Goal: Information Seeking & Learning: Learn about a topic

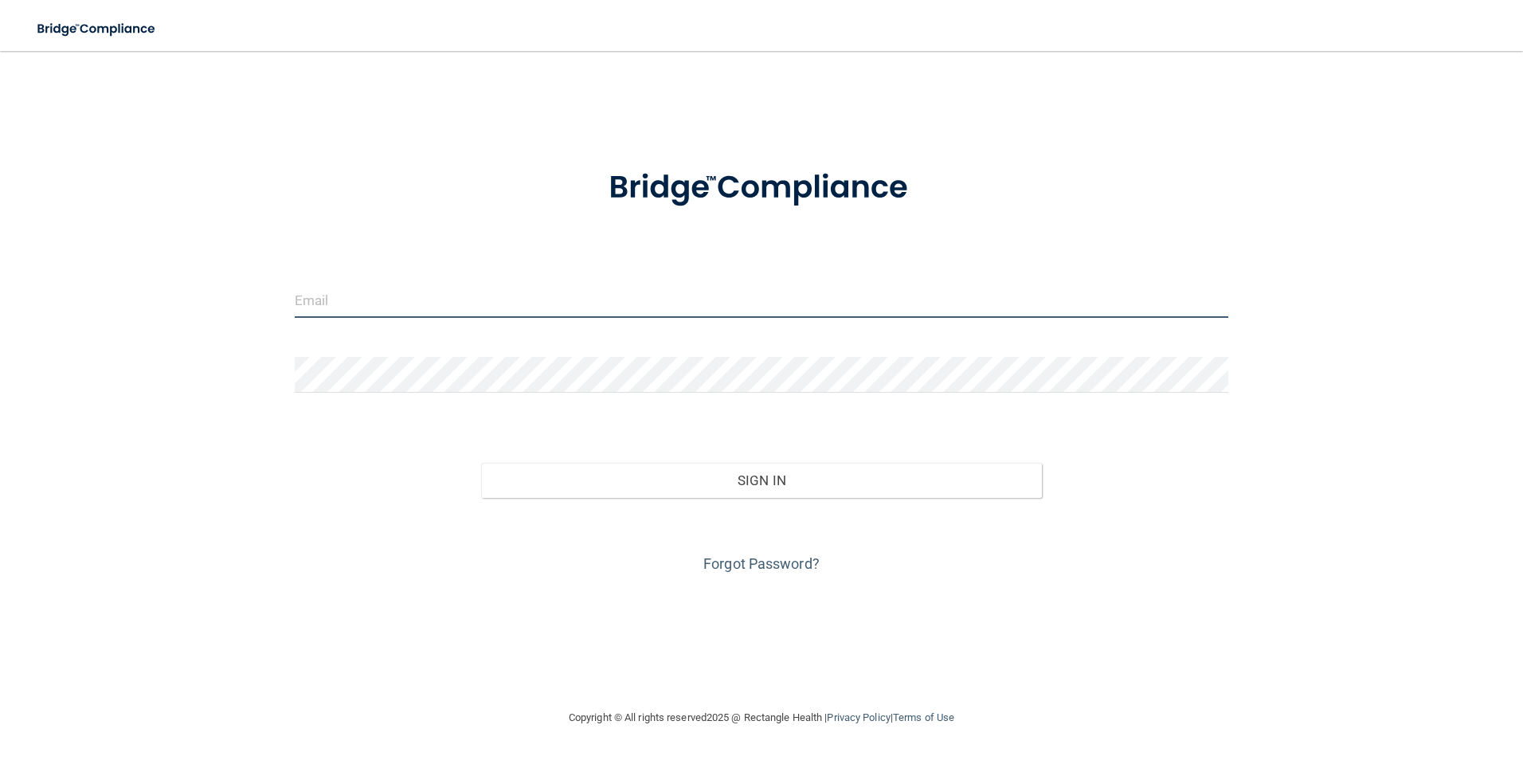
drag, startPoint x: 0, startPoint y: 0, endPoint x: 340, endPoint y: 302, distance: 454.9
click at [340, 302] on input "email" at bounding box center [762, 300] width 935 height 36
type input "Robin.lehman@timberlanesmile.com"
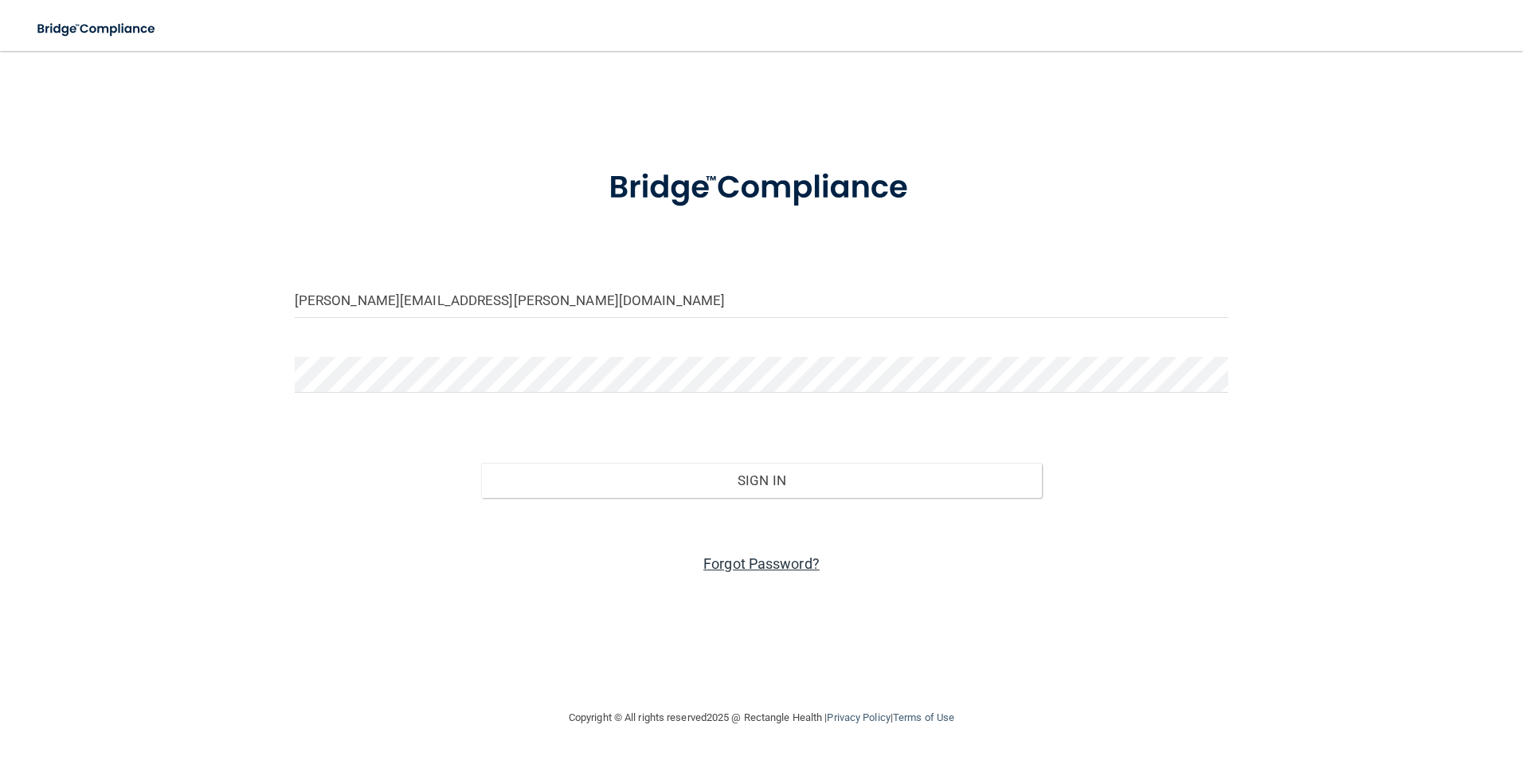
click at [766, 567] on link "Forgot Password?" at bounding box center [761, 563] width 116 height 17
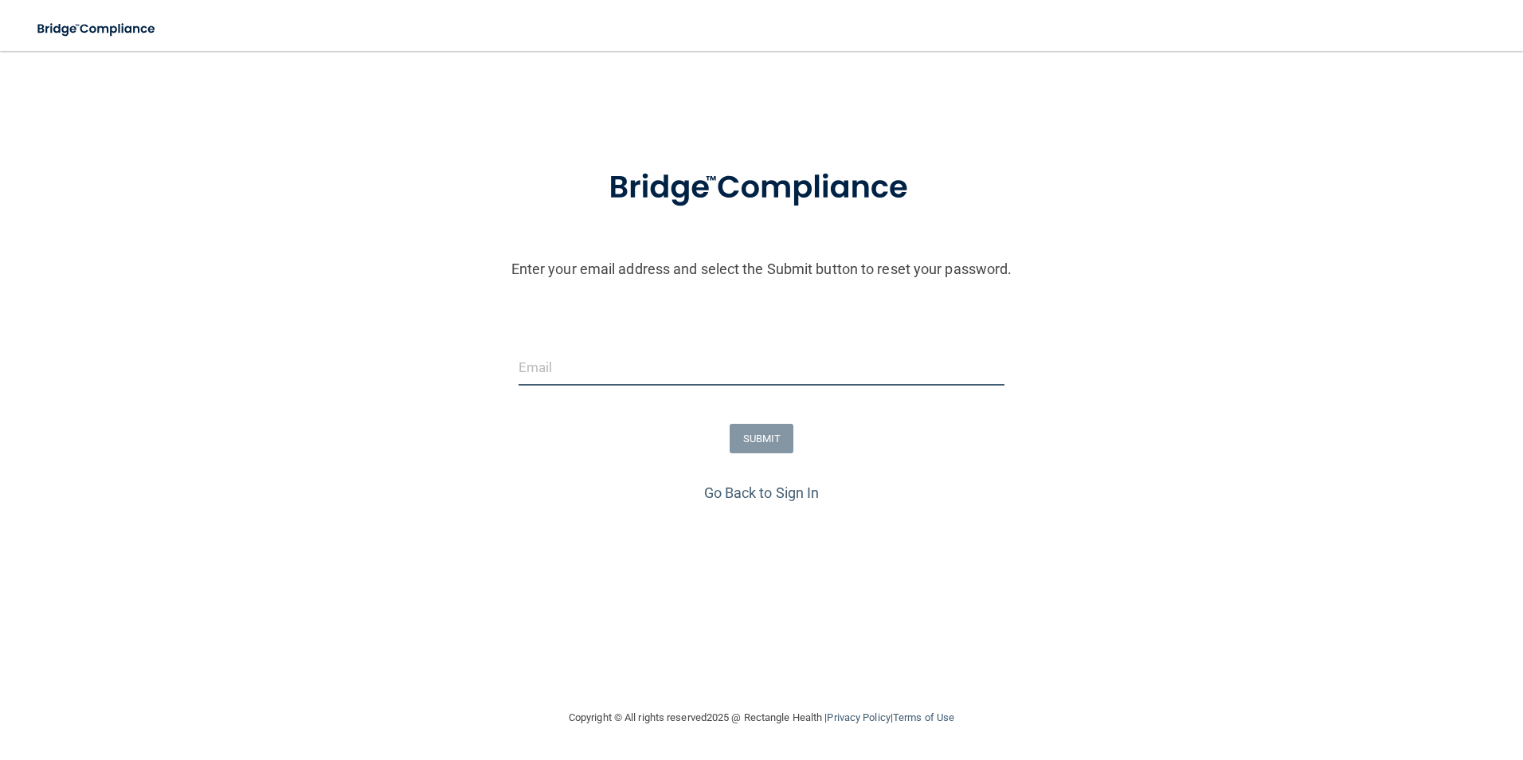
click at [649, 377] on input "email" at bounding box center [762, 368] width 487 height 36
type input "Robin.lehman@timberlanesmile.com"
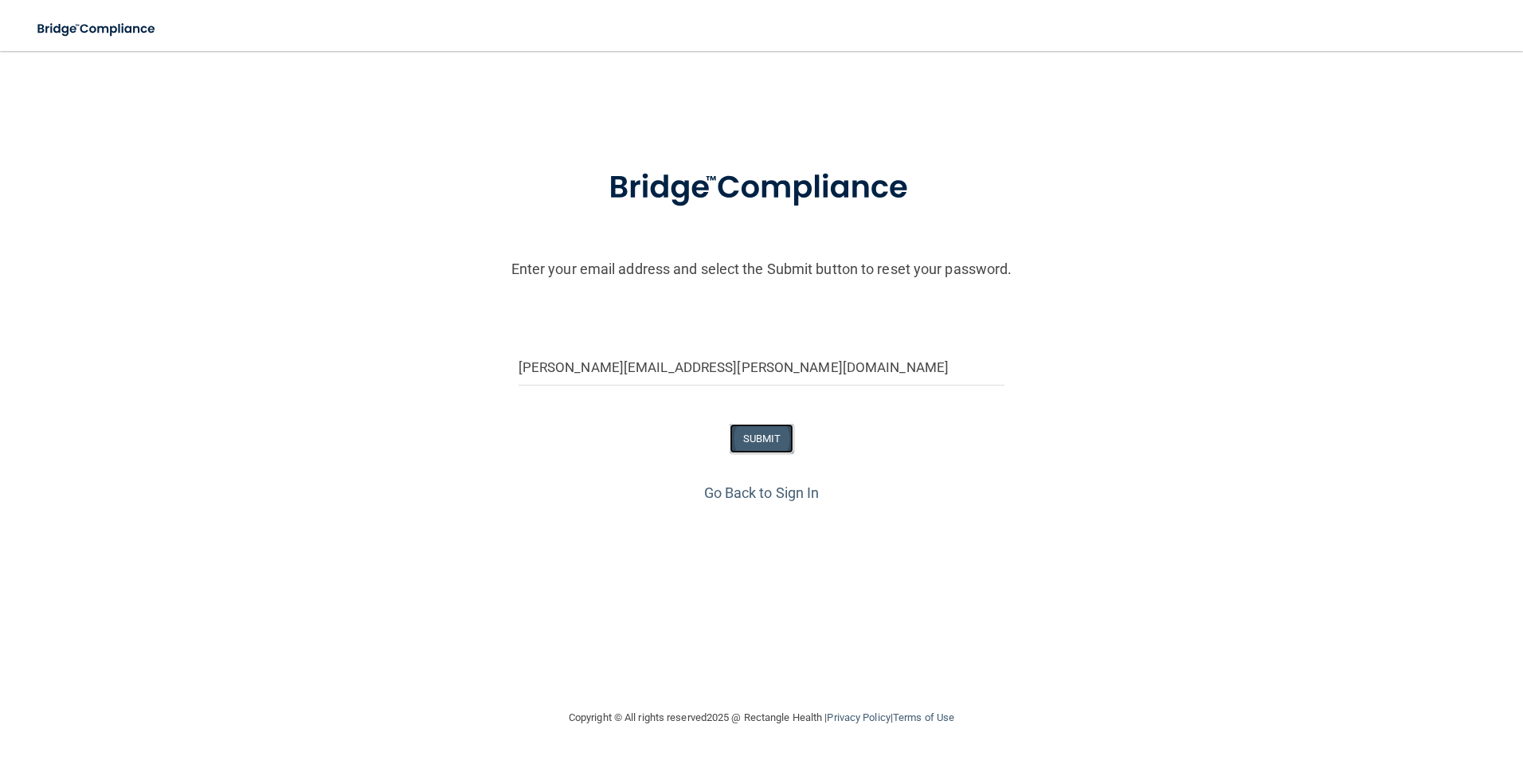
drag, startPoint x: 759, startPoint y: 445, endPoint x: 811, endPoint y: 457, distance: 53.0
click at [759, 444] on button "SUBMIT" at bounding box center [762, 438] width 65 height 29
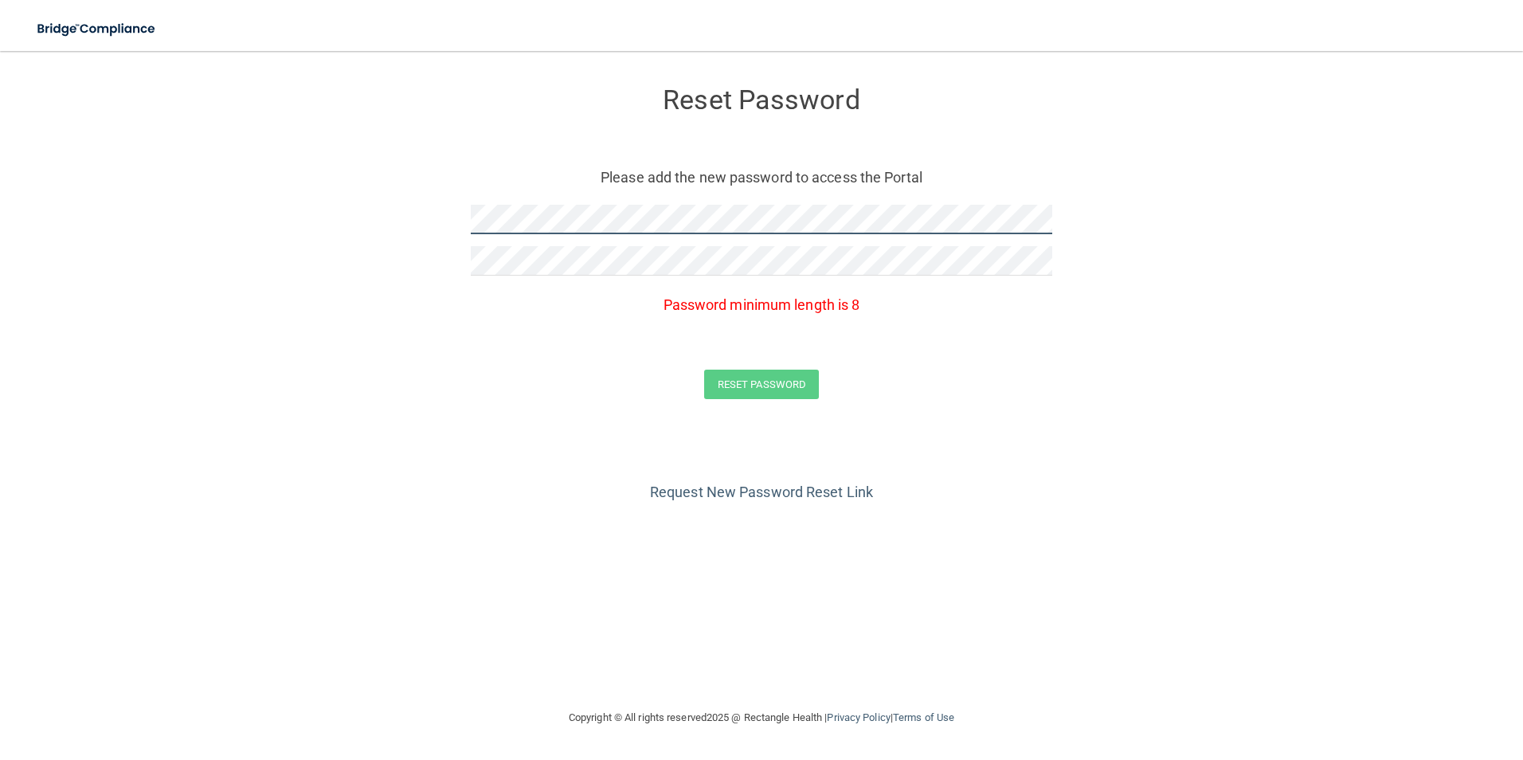
click at [403, 226] on form "Reset Password Please add the new password to access the Portal Password minimu…" at bounding box center [762, 246] width 1460 height 359
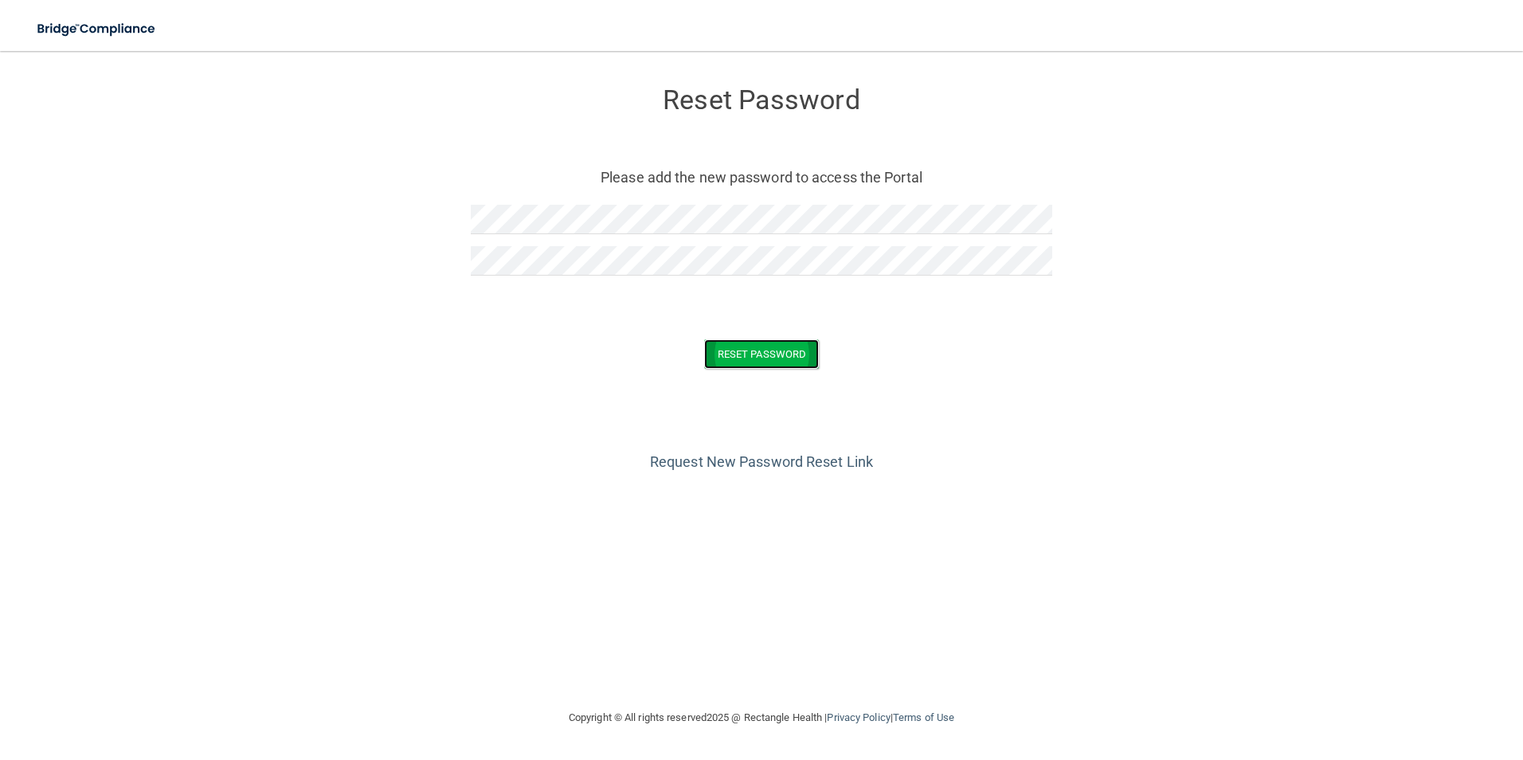
click at [773, 355] on button "Reset Password" at bounding box center [761, 353] width 115 height 29
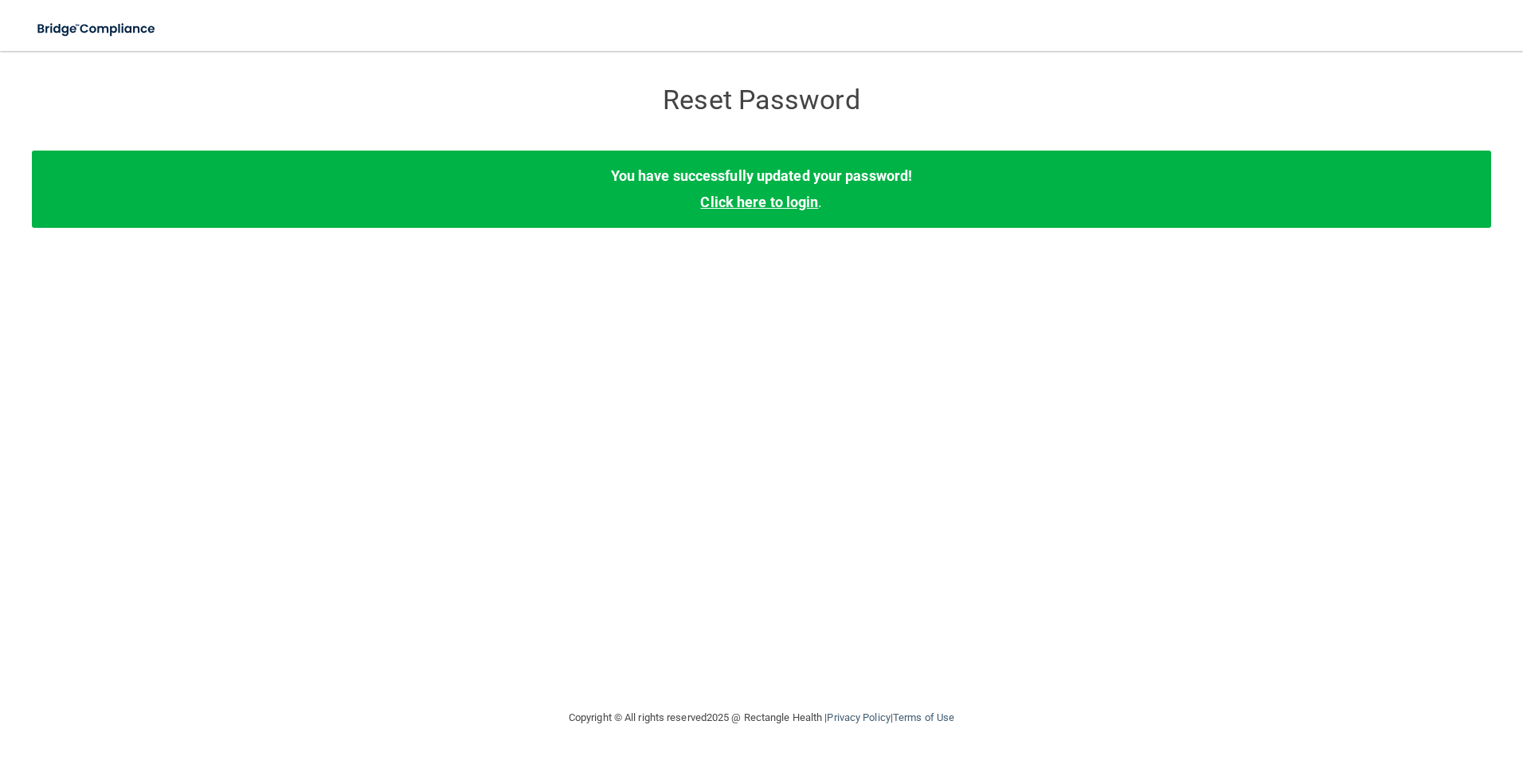
click at [724, 202] on link "Click here to login" at bounding box center [759, 202] width 118 height 17
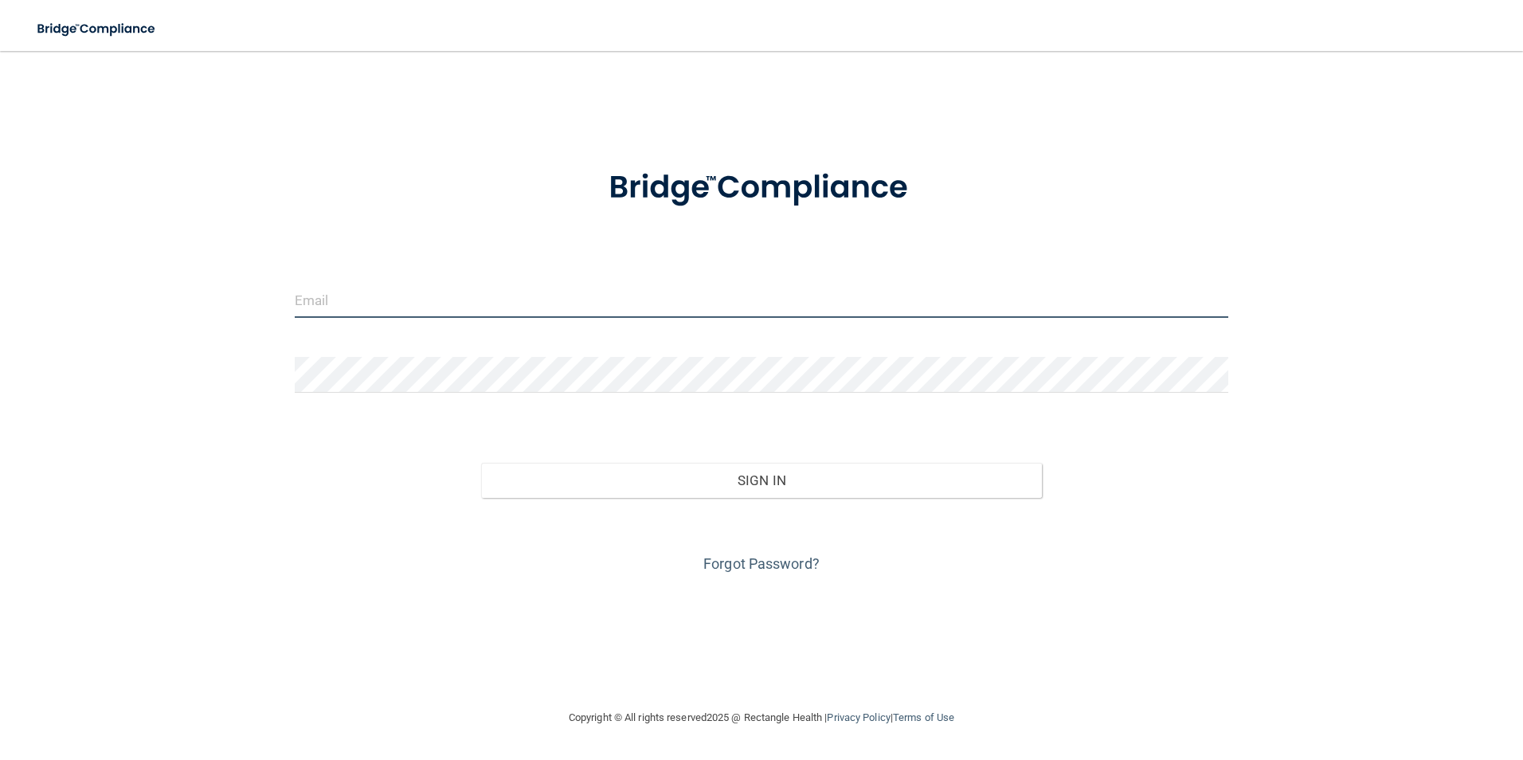
type input "robin.lehman@timberlanesmile.com"
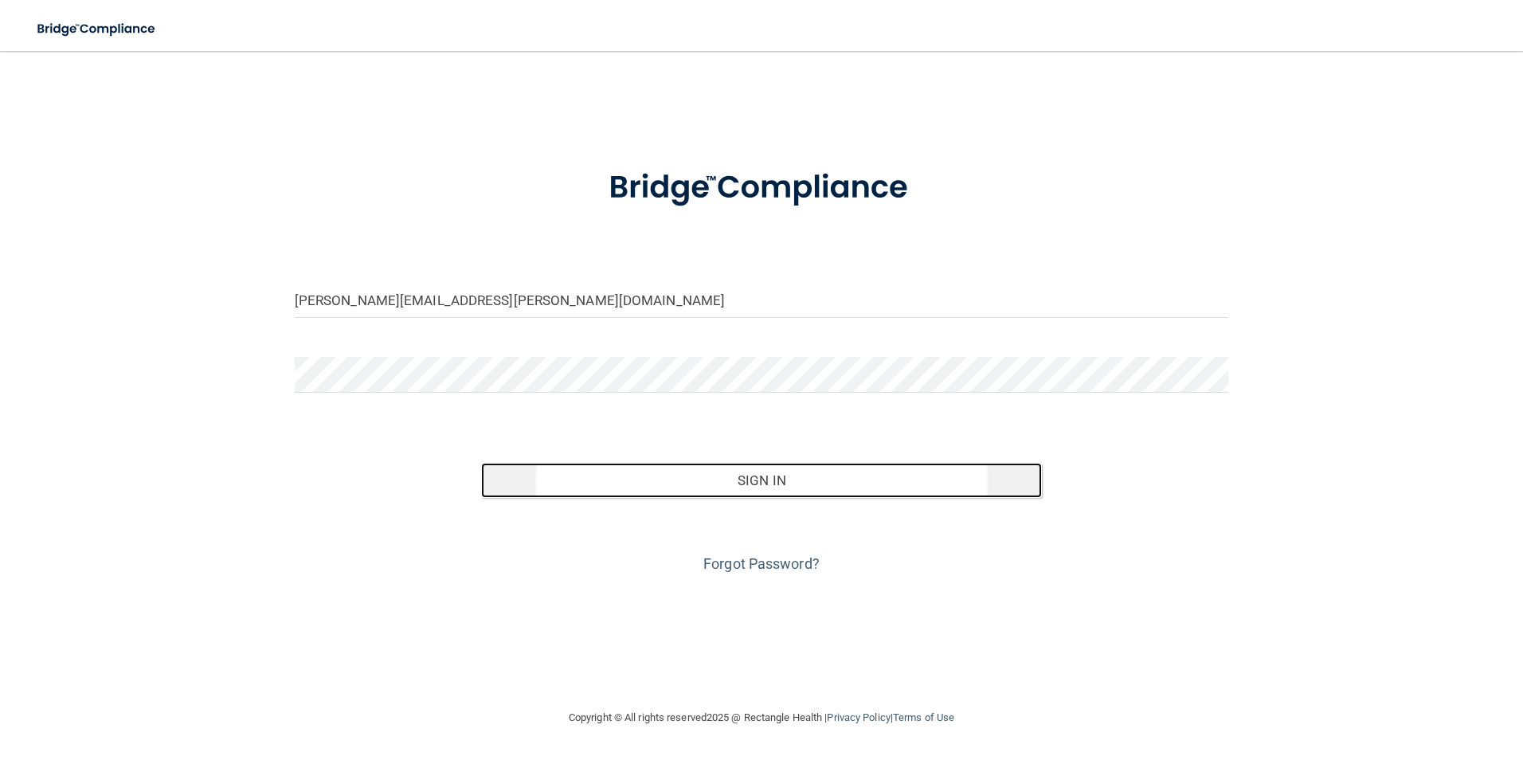
click at [756, 482] on button "Sign In" at bounding box center [761, 480] width 561 height 35
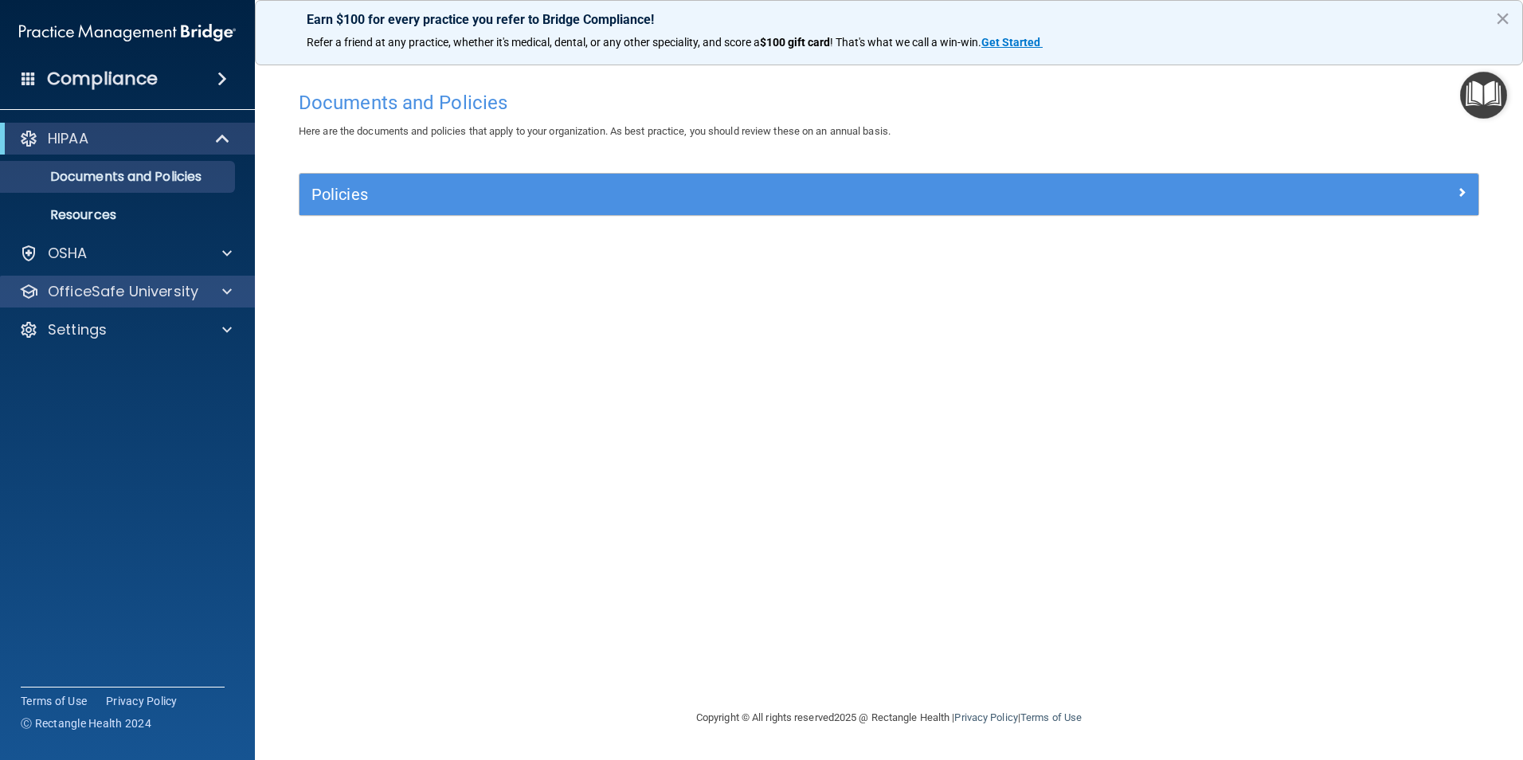
click at [100, 302] on div "OfficeSafe University" at bounding box center [128, 292] width 256 height 32
click at [225, 294] on span at bounding box center [227, 291] width 10 height 19
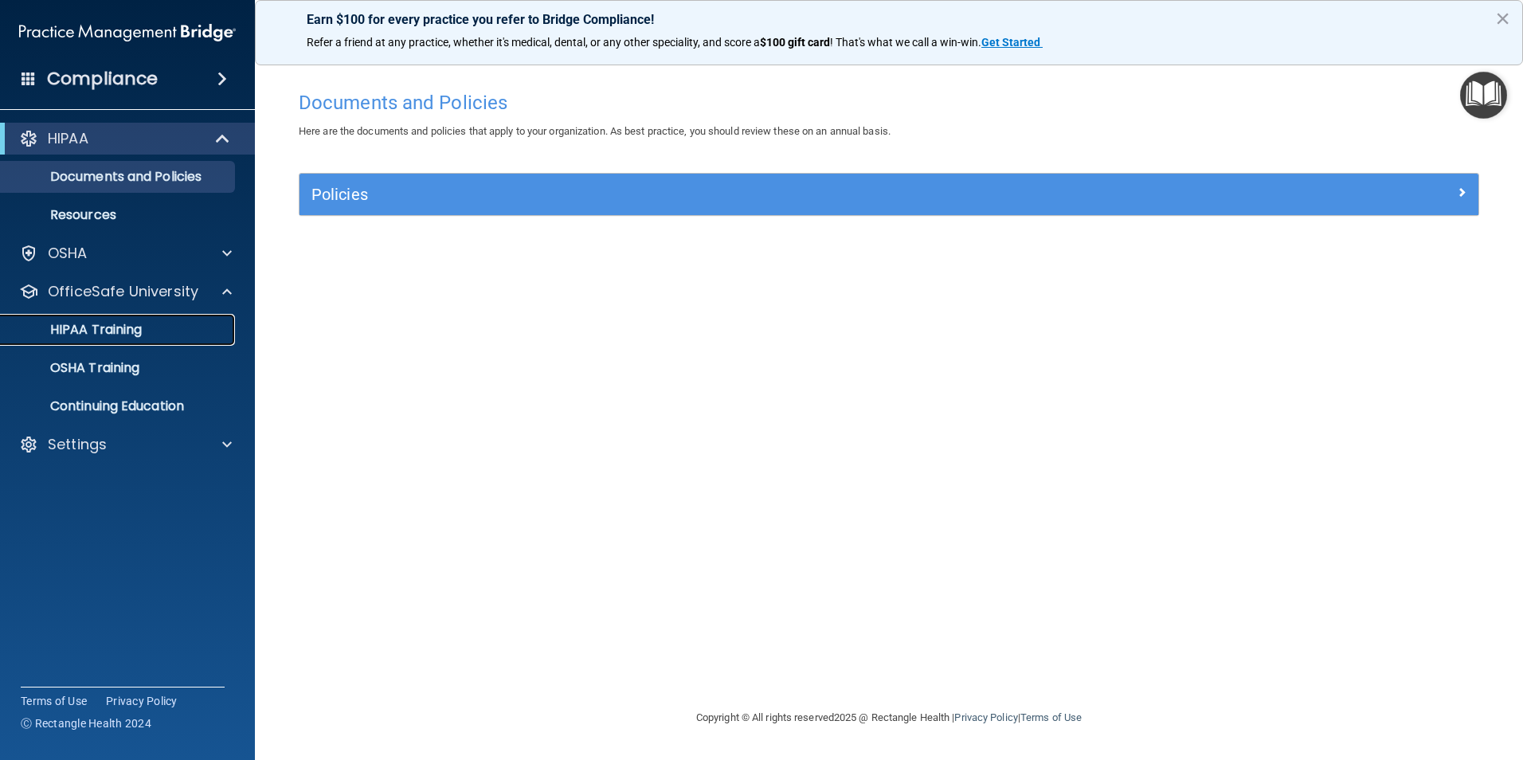
click at [144, 325] on div "HIPAA Training" at bounding box center [118, 330] width 217 height 16
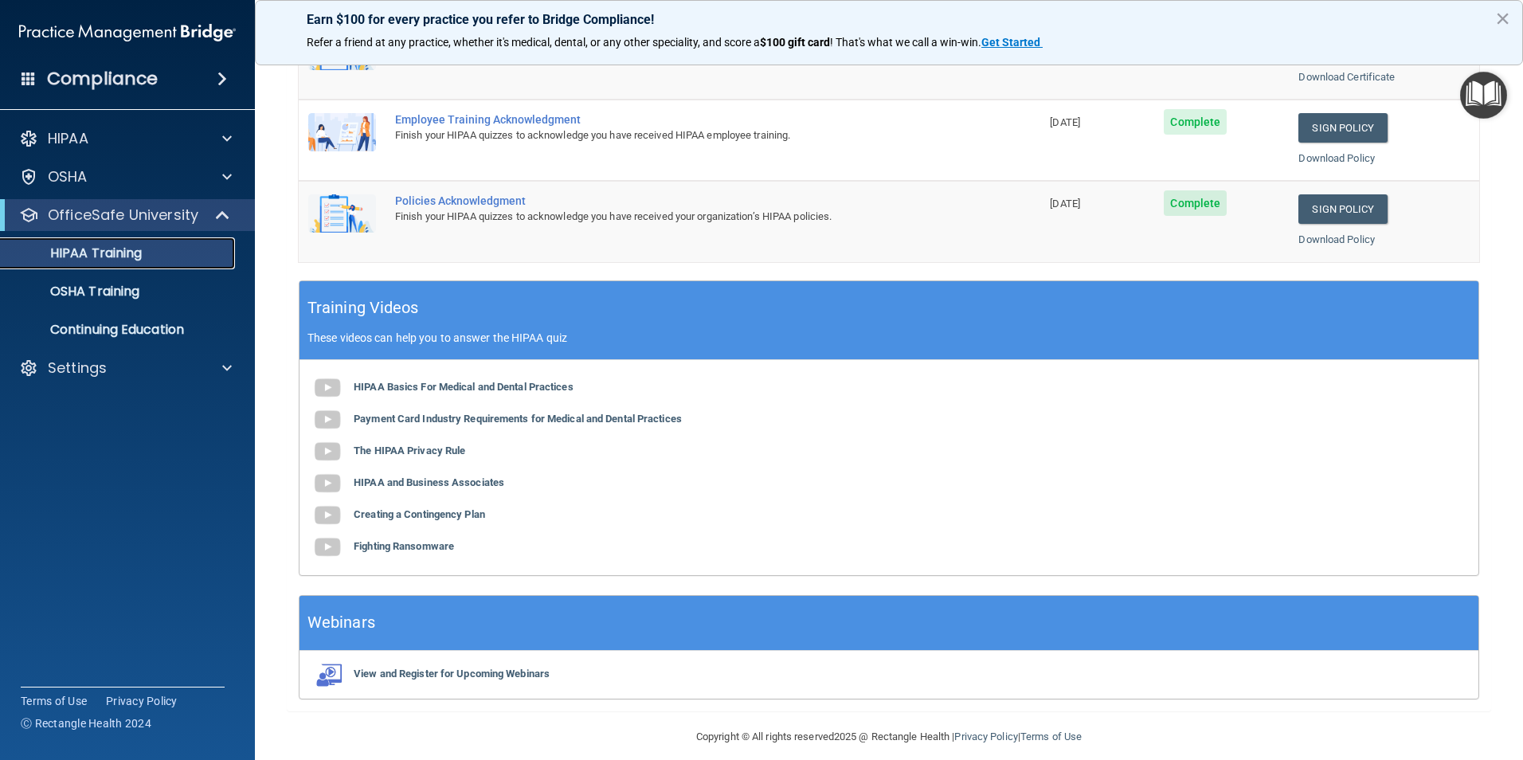
scroll to position [440, 0]
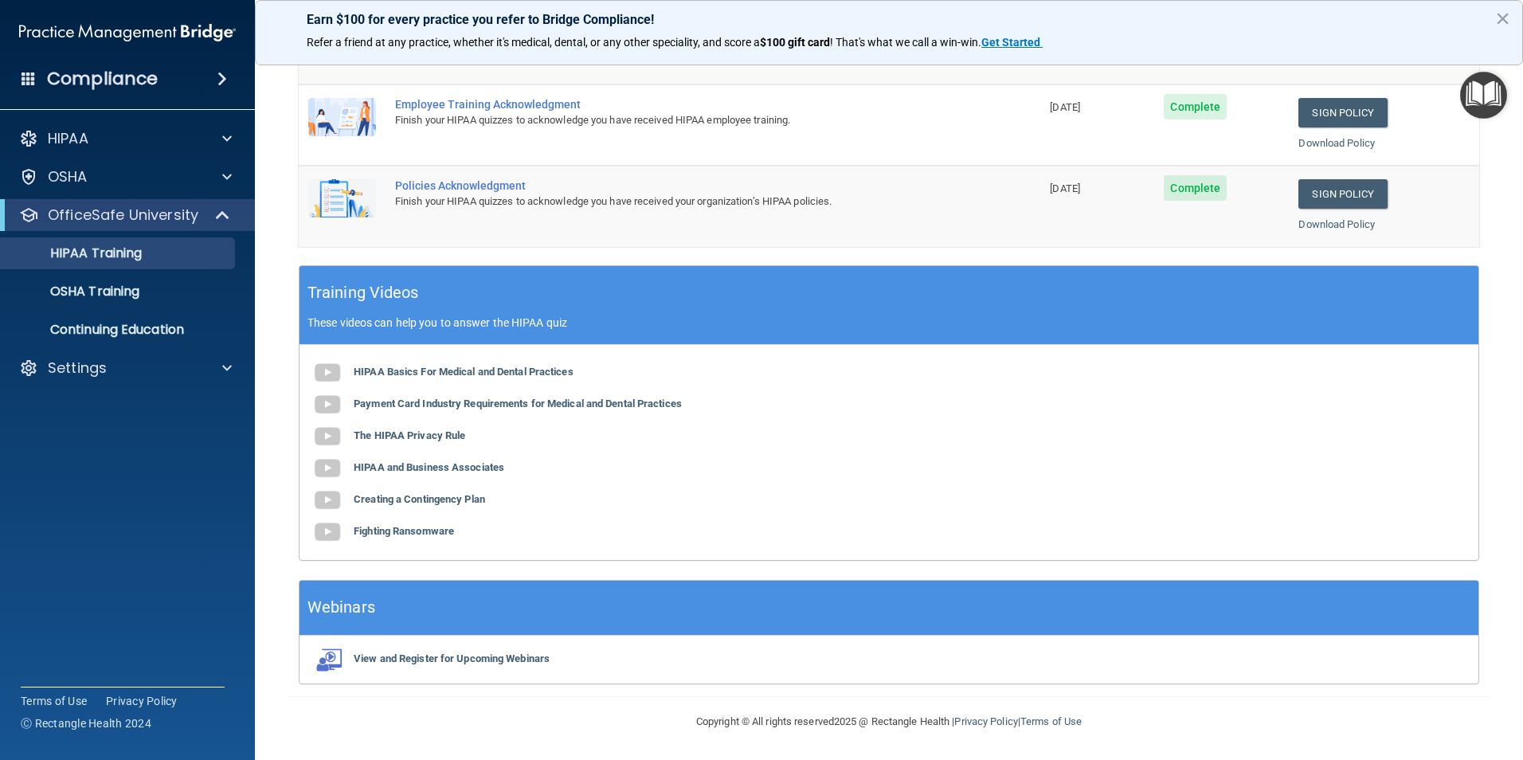
click at [1477, 735] on footer "Copyright © All rights reserved 2025 @ Rectangle Health | Privacy Policy | Term…" at bounding box center [889, 720] width 1205 height 48
click at [1094, 511] on div "HIPAA Basics For Medical and Dental Practices Payment Card Industry Requirement…" at bounding box center [889, 452] width 1179 height 215
click at [339, 368] on img at bounding box center [328, 373] width 32 height 32
click at [328, 406] on img at bounding box center [328, 405] width 32 height 32
click at [333, 433] on img at bounding box center [328, 437] width 32 height 32
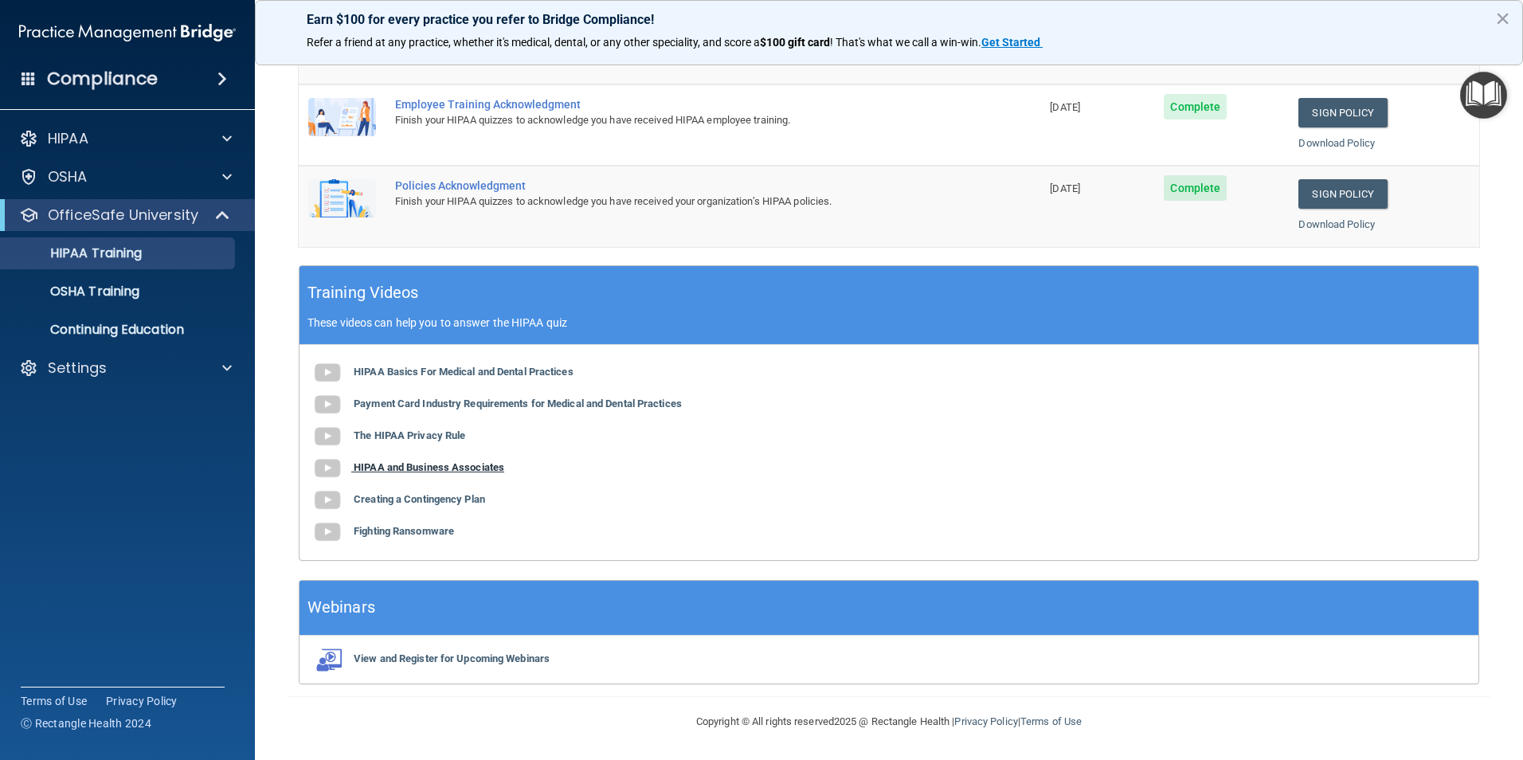
click at [328, 468] on img at bounding box center [328, 469] width 32 height 32
click at [327, 500] on img at bounding box center [328, 500] width 32 height 32
click at [327, 530] on img at bounding box center [328, 532] width 32 height 32
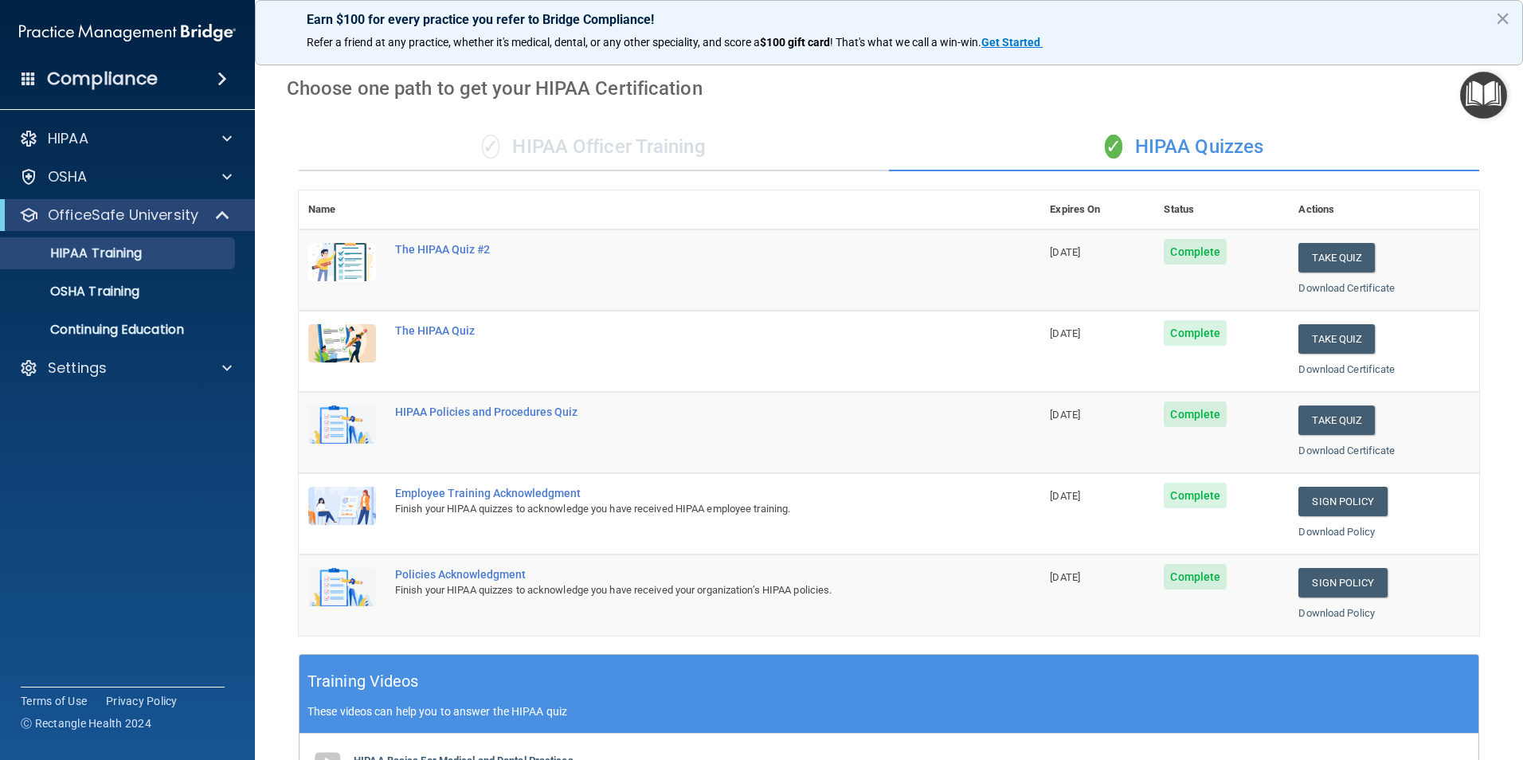
scroll to position [0, 0]
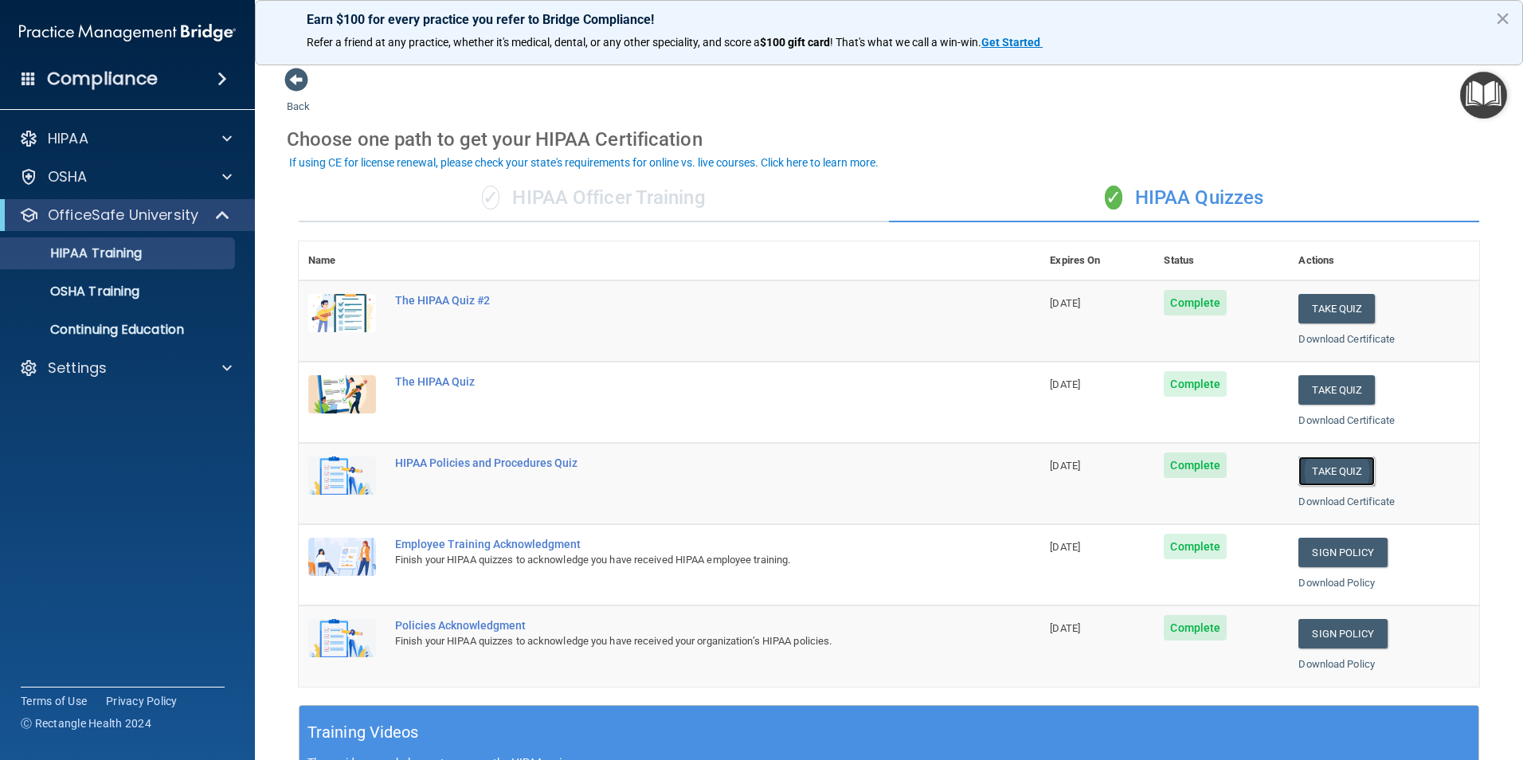
click at [1319, 476] on button "Take Quiz" at bounding box center [1337, 471] width 76 height 29
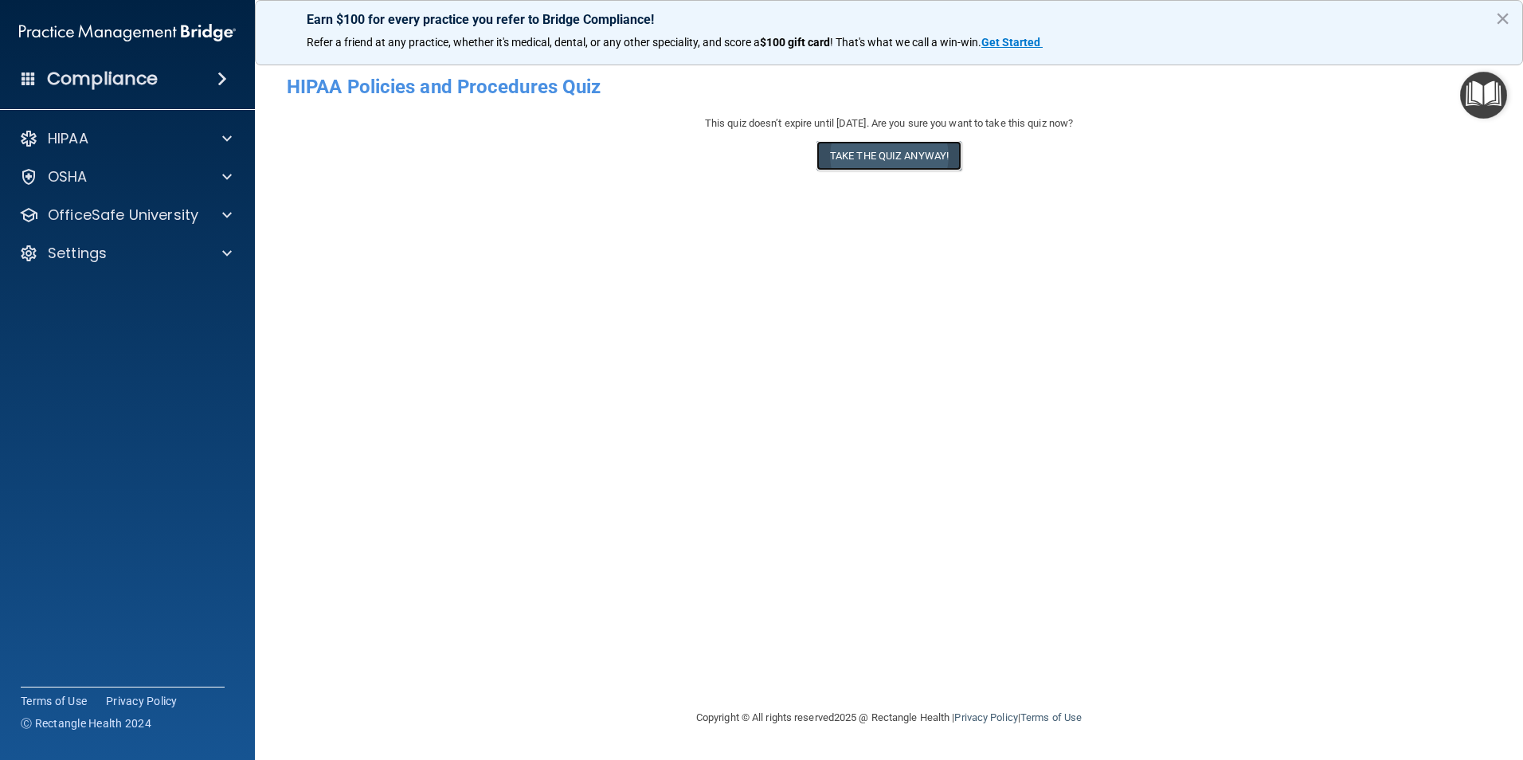
click at [888, 159] on button "Take the quiz anyway!" at bounding box center [889, 155] width 145 height 29
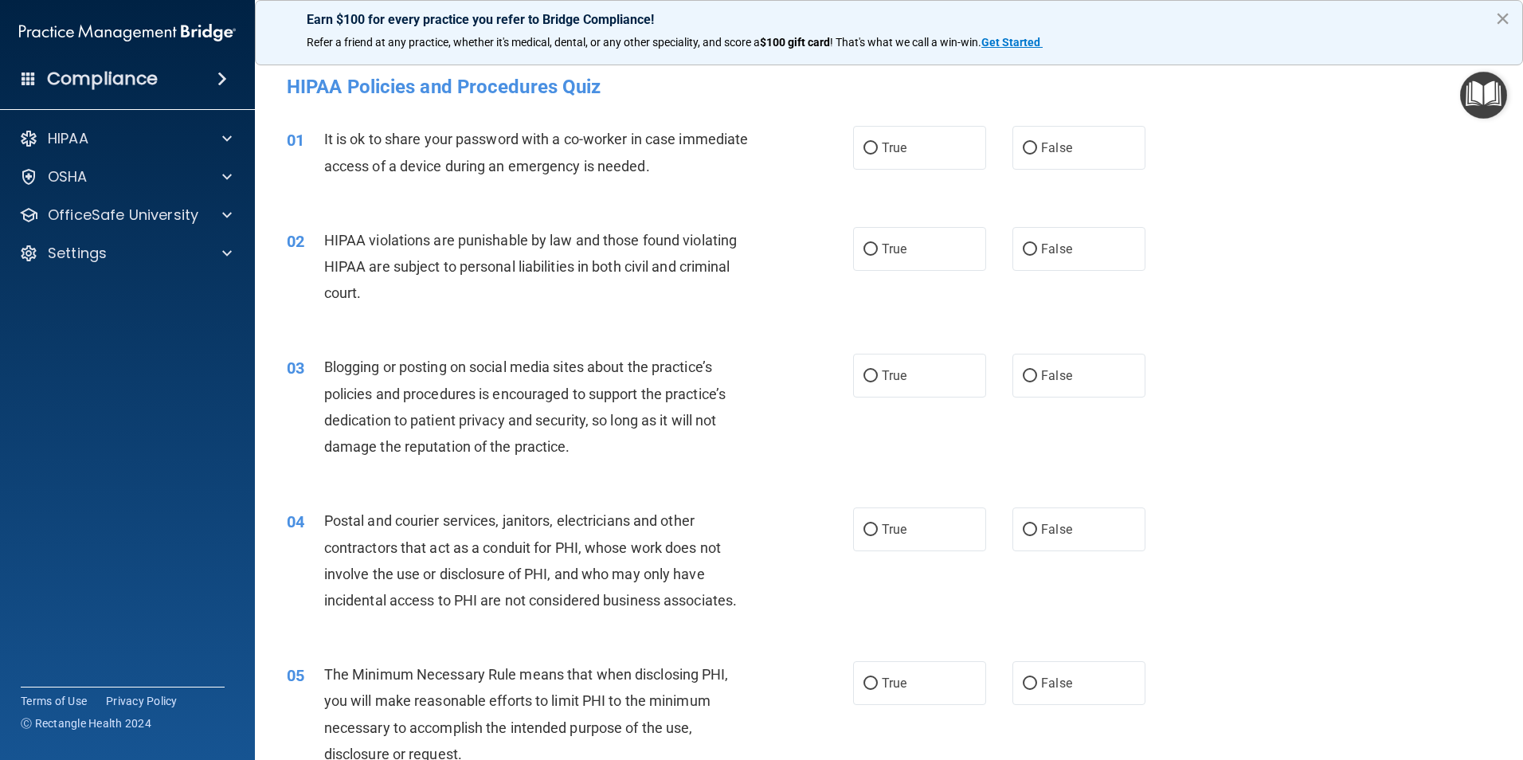
click at [1508, 22] on button "×" at bounding box center [1502, 18] width 15 height 25
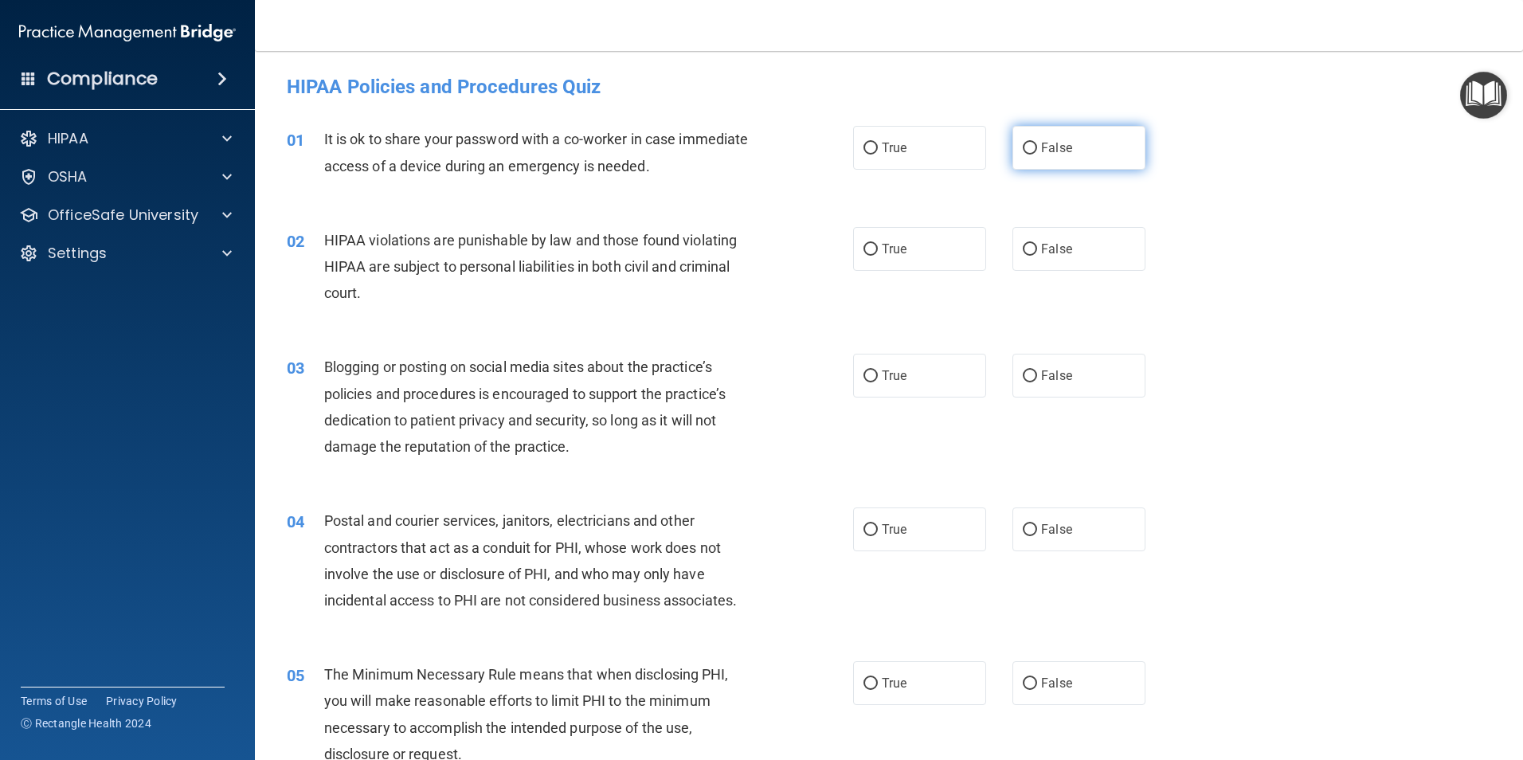
click at [1020, 159] on label "False" at bounding box center [1079, 148] width 133 height 44
click at [1023, 155] on input "False" at bounding box center [1030, 149] width 14 height 12
radio input "true"
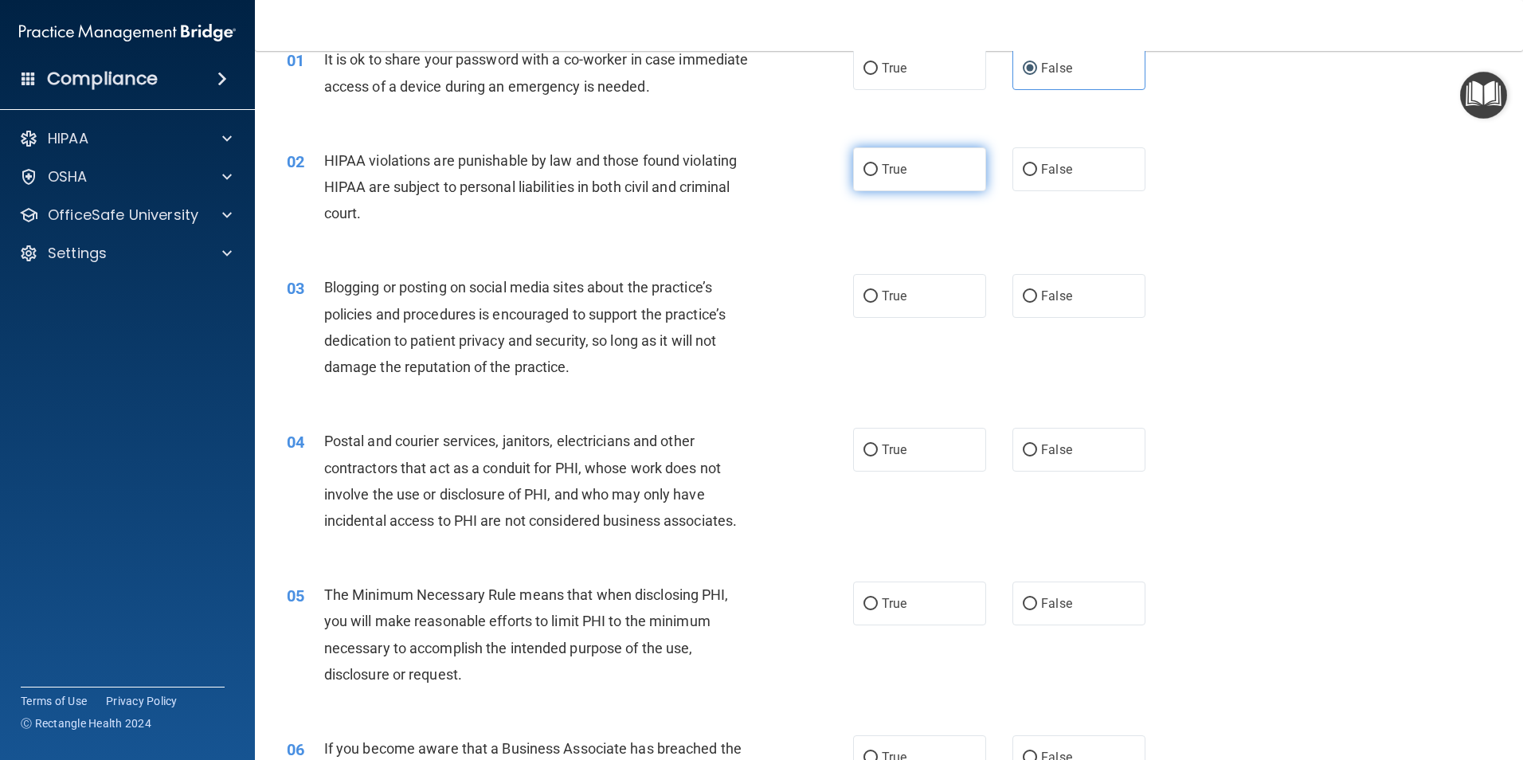
click at [947, 165] on label "True" at bounding box center [919, 169] width 133 height 44
click at [878, 165] on input "True" at bounding box center [871, 170] width 14 height 12
radio input "true"
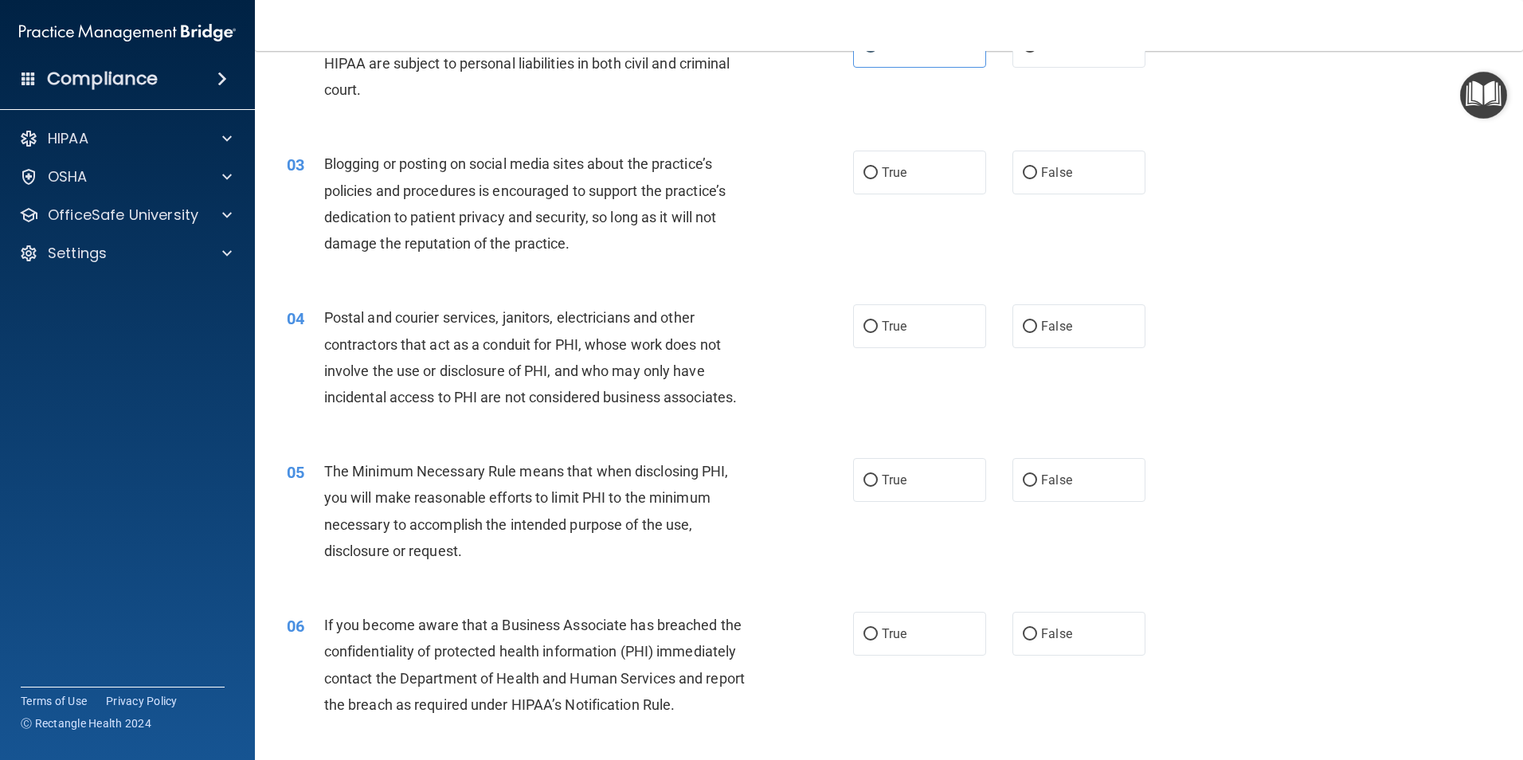
scroll to position [239, 0]
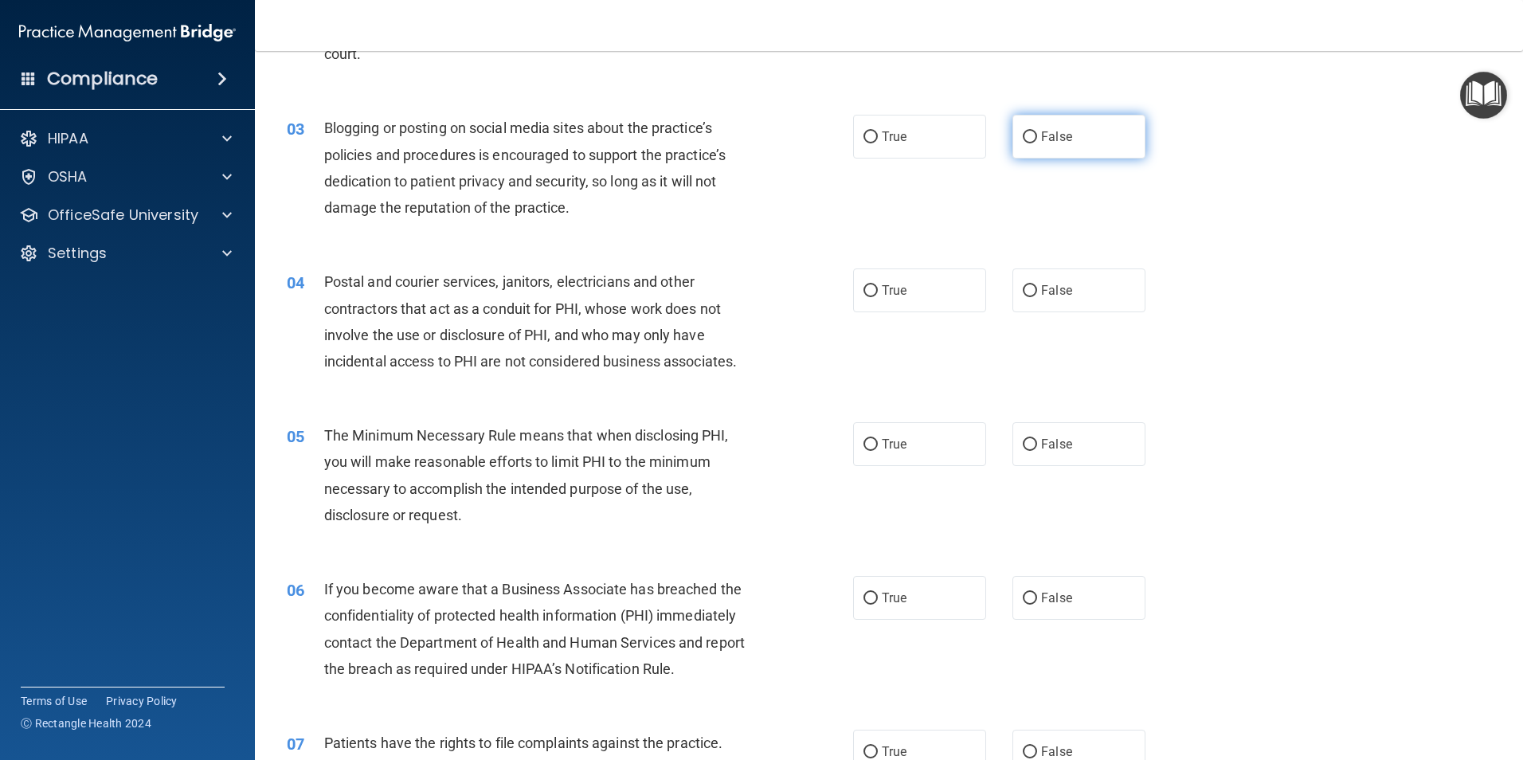
click at [1025, 147] on label "False" at bounding box center [1079, 137] width 133 height 44
click at [1025, 143] on input "False" at bounding box center [1030, 137] width 14 height 12
radio input "true"
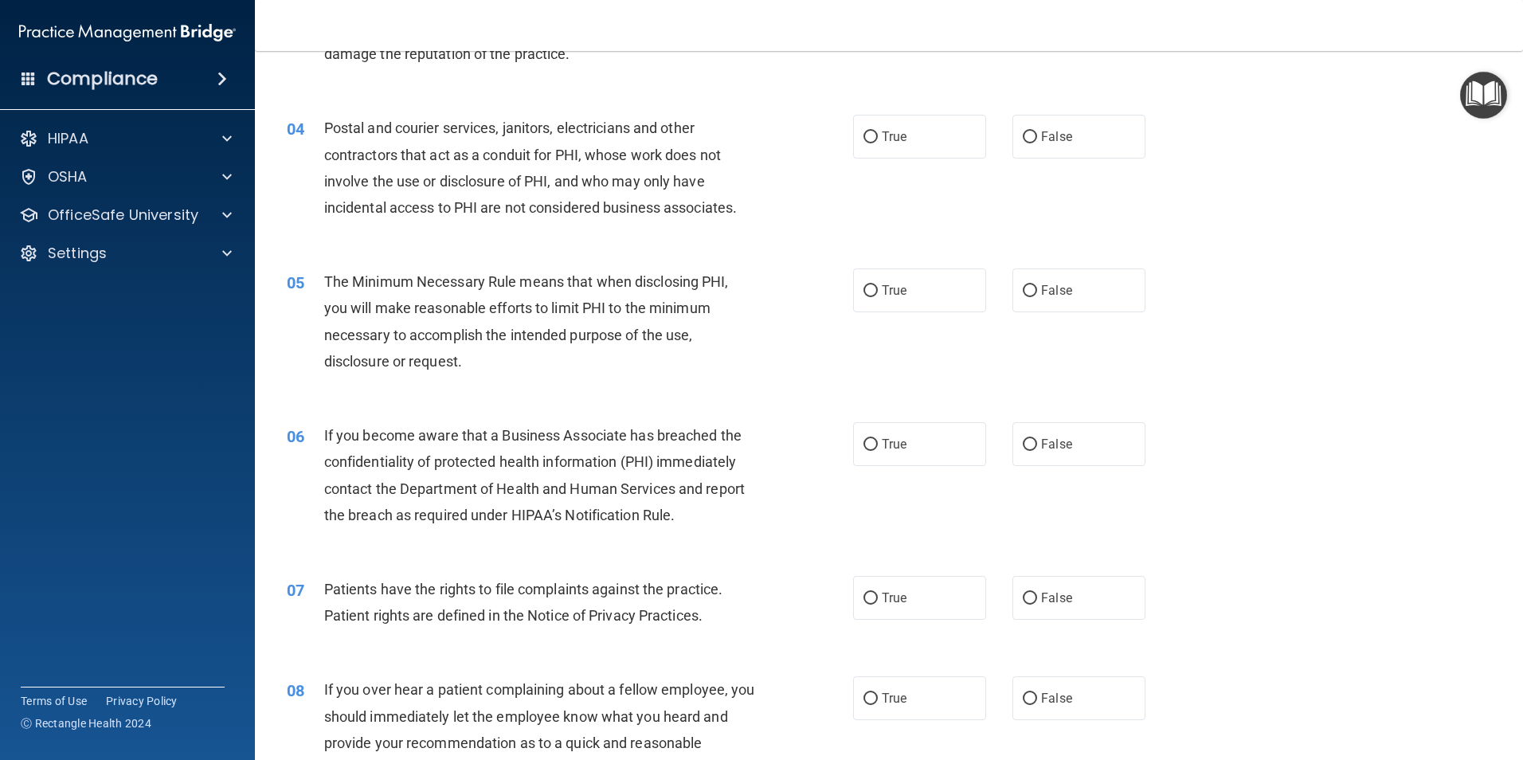
scroll to position [398, 0]
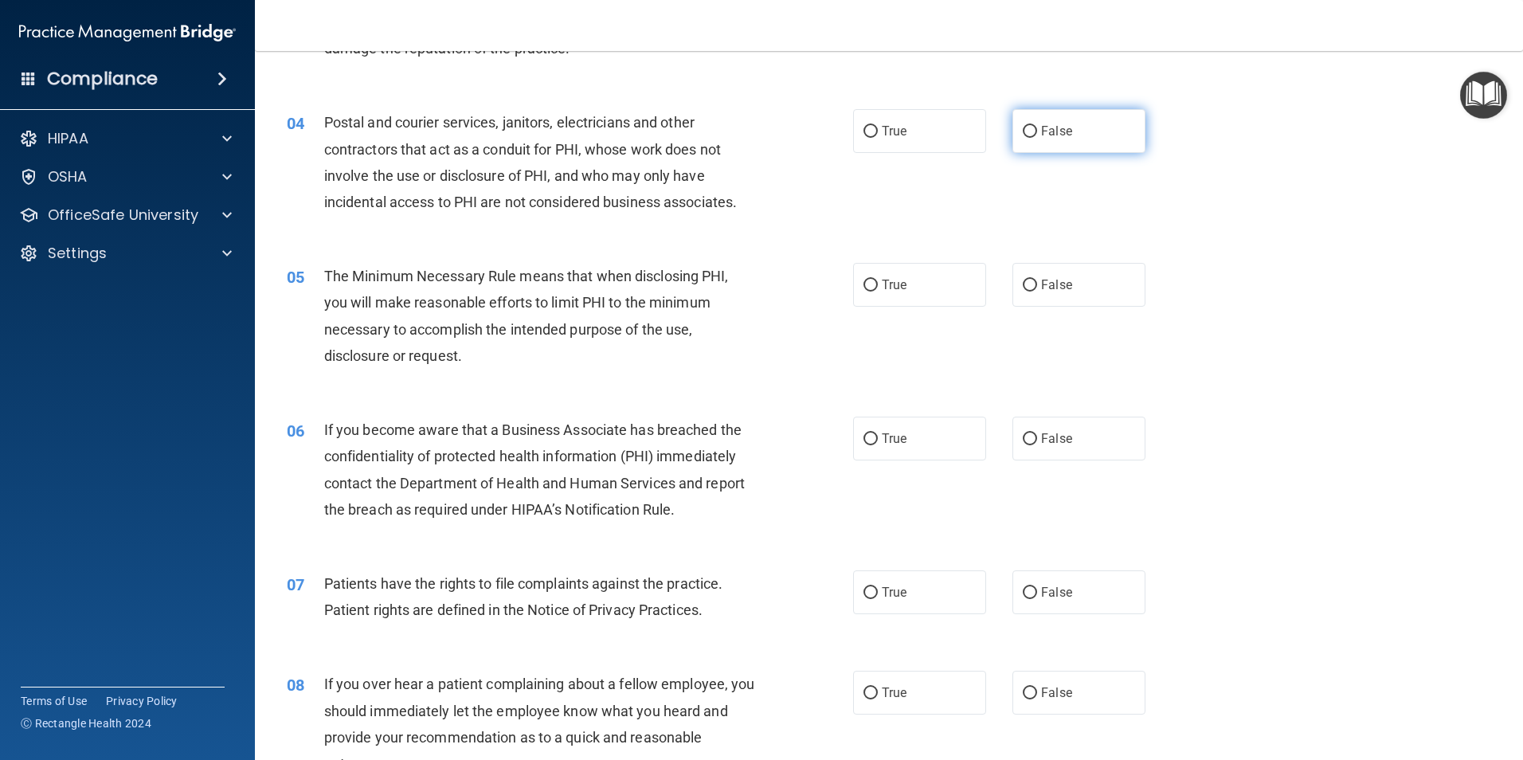
click at [1051, 148] on label "False" at bounding box center [1079, 131] width 133 height 44
click at [1037, 138] on input "False" at bounding box center [1030, 132] width 14 height 12
radio input "true"
click at [897, 140] on label "True" at bounding box center [919, 131] width 133 height 44
click at [878, 138] on input "True" at bounding box center [871, 132] width 14 height 12
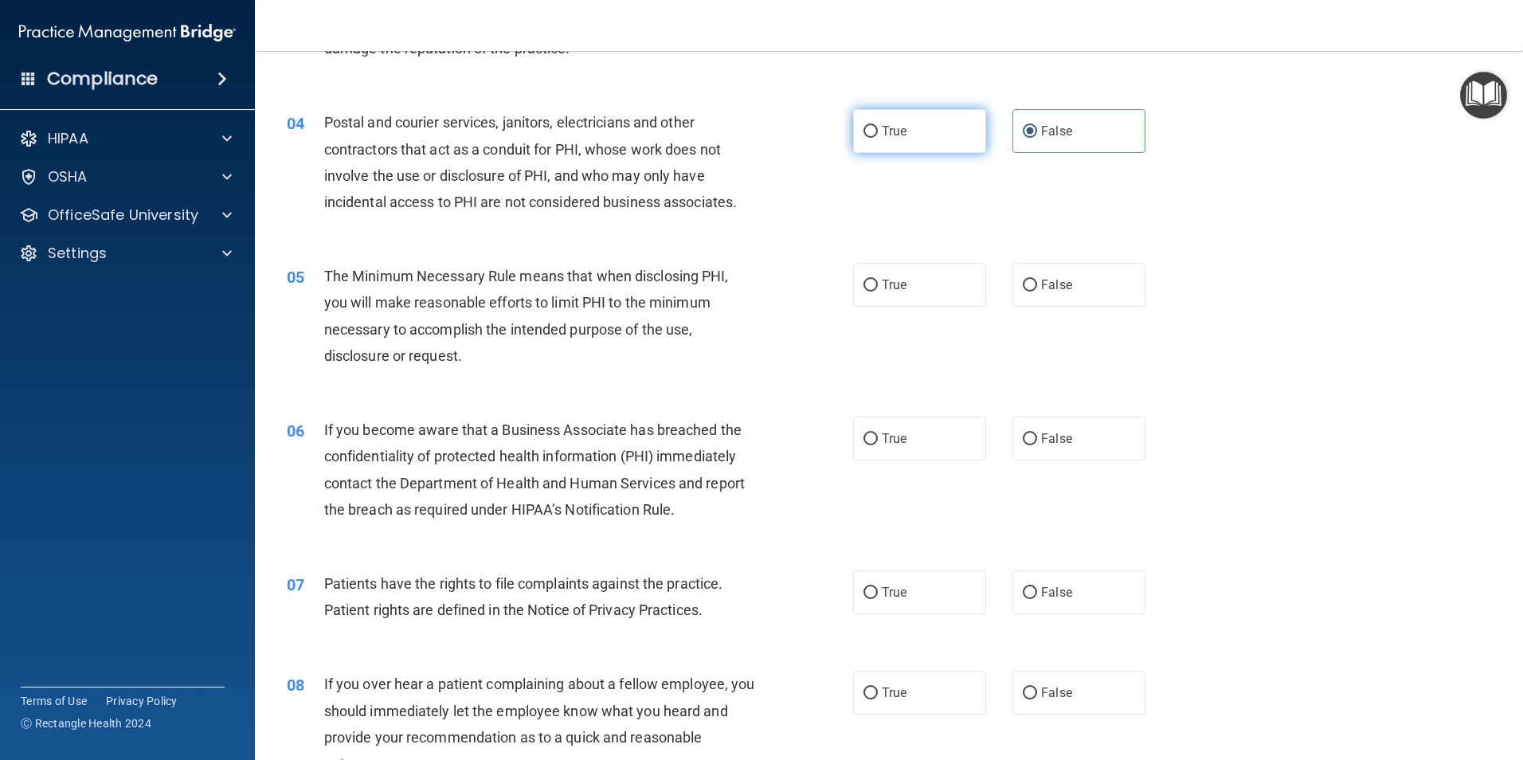
radio input "true"
click at [1051, 139] on label "False" at bounding box center [1079, 131] width 133 height 44
click at [1037, 138] on input "False" at bounding box center [1030, 132] width 14 height 12
radio input "true"
radio input "false"
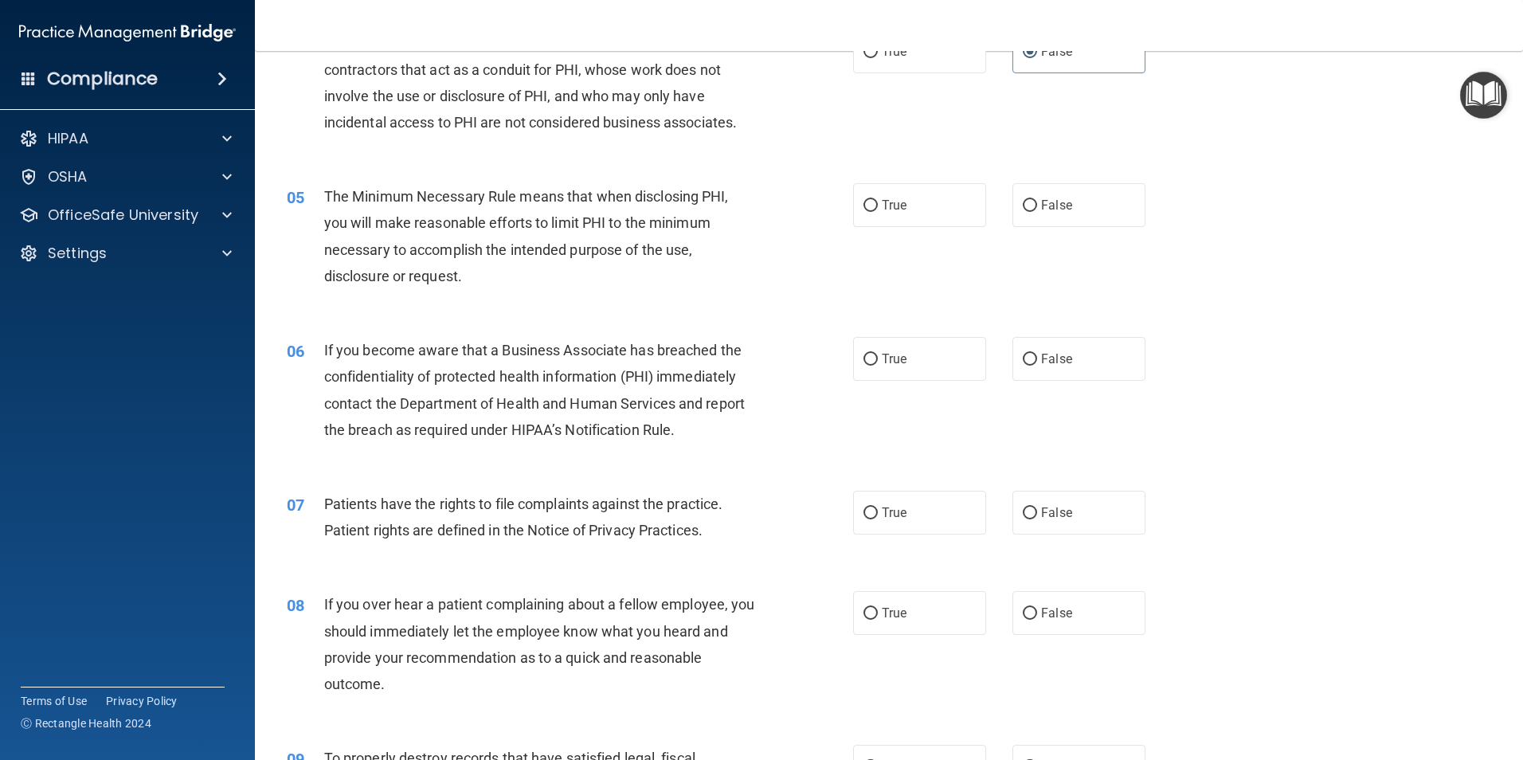
scroll to position [558, 0]
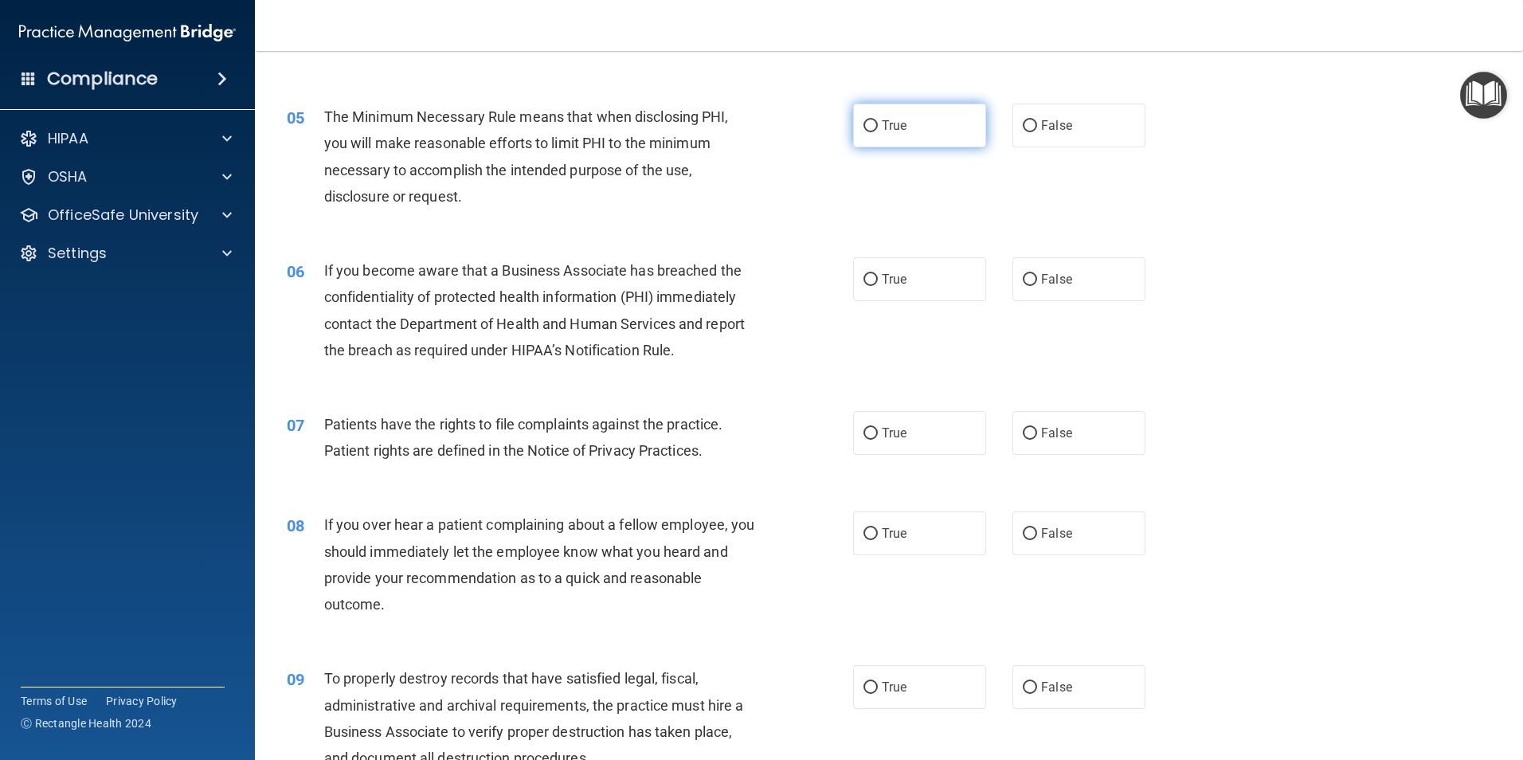
click at [860, 133] on label "True" at bounding box center [919, 126] width 133 height 44
click at [864, 132] on input "True" at bounding box center [871, 126] width 14 height 12
radio input "true"
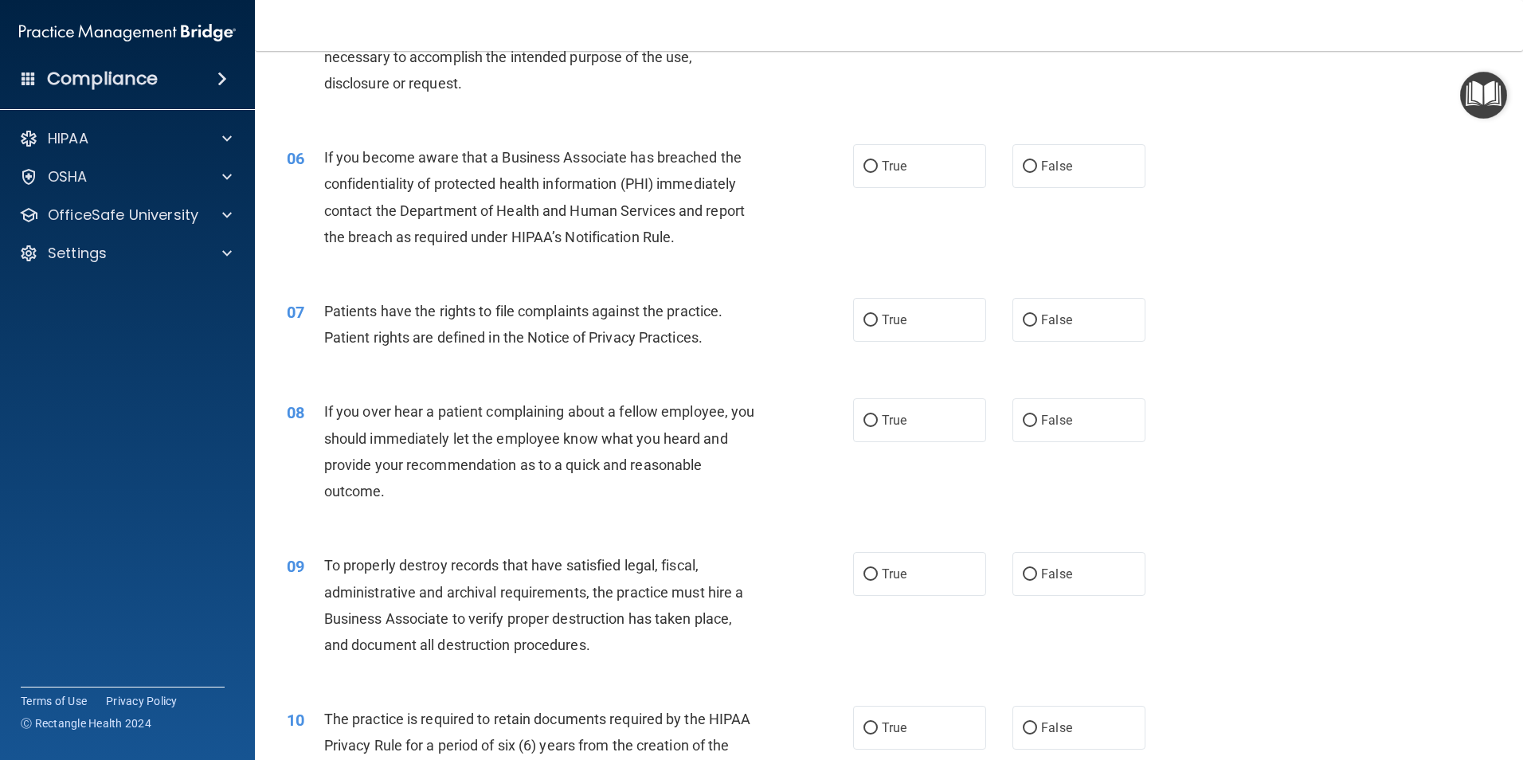
scroll to position [717, 0]
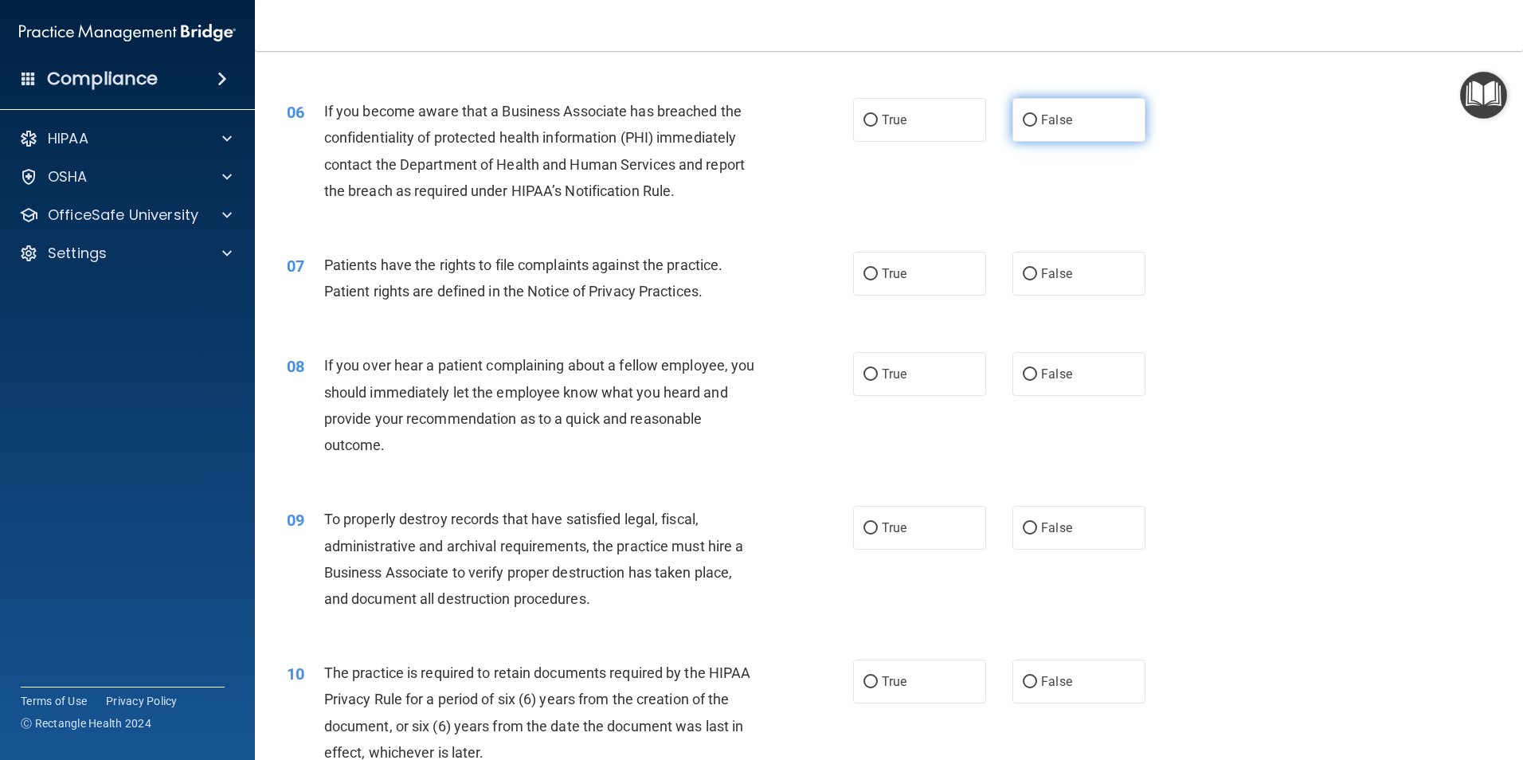
click at [1045, 137] on label "False" at bounding box center [1079, 120] width 133 height 44
click at [1037, 127] on input "False" at bounding box center [1030, 121] width 14 height 12
radio input "true"
click at [933, 131] on label "True" at bounding box center [919, 120] width 133 height 44
click at [878, 127] on input "True" at bounding box center [871, 121] width 14 height 12
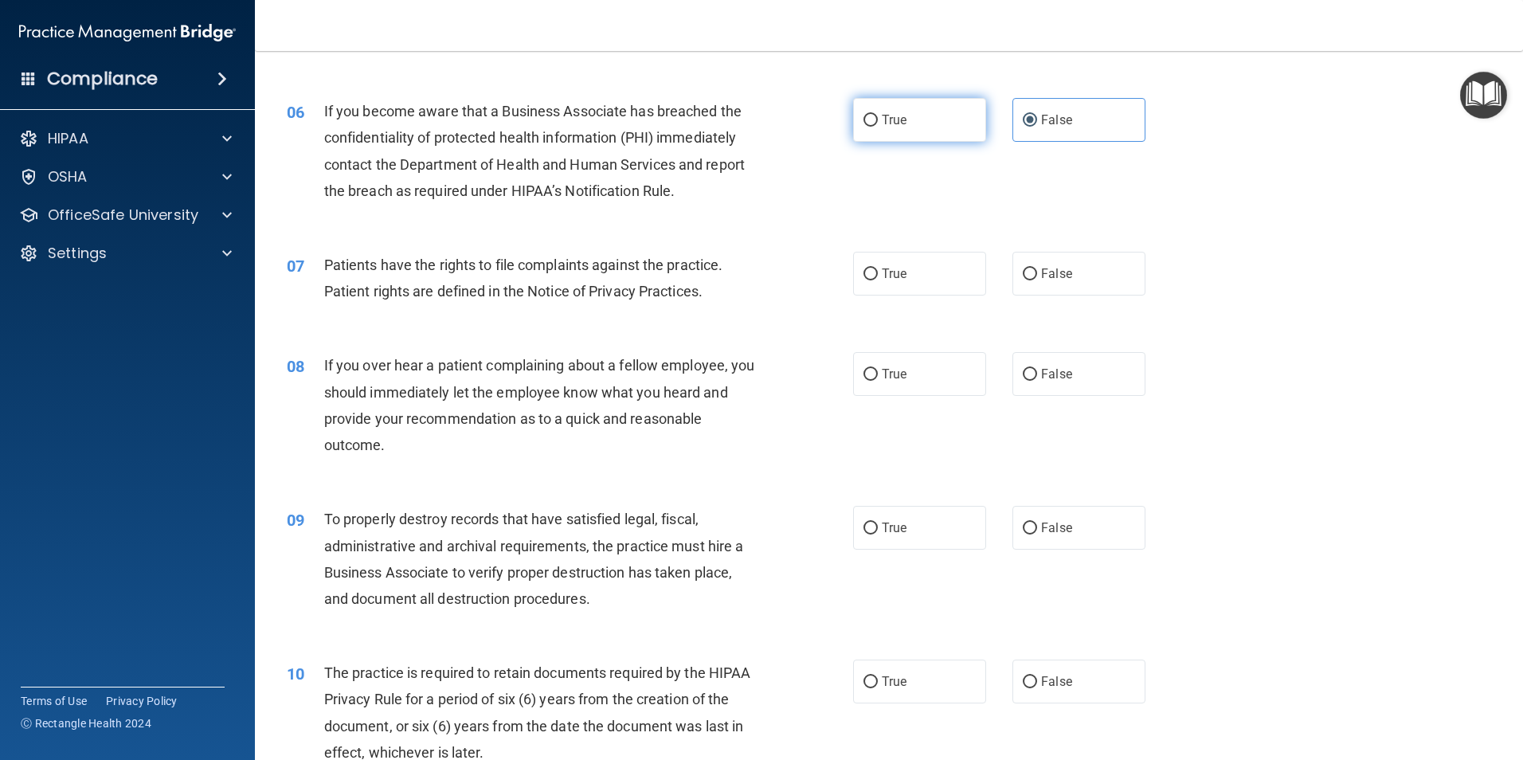
radio input "true"
radio input "false"
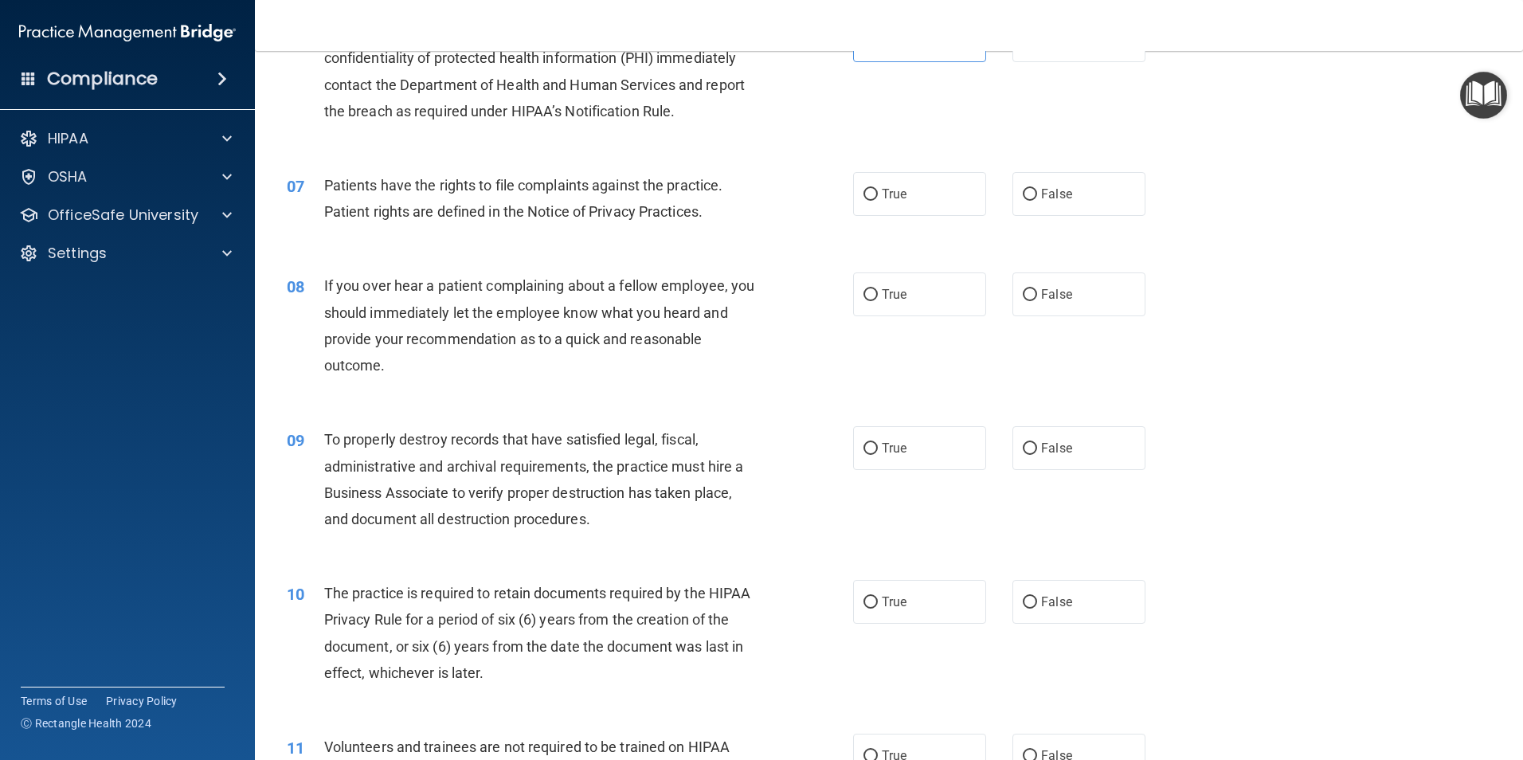
scroll to position [876, 0]
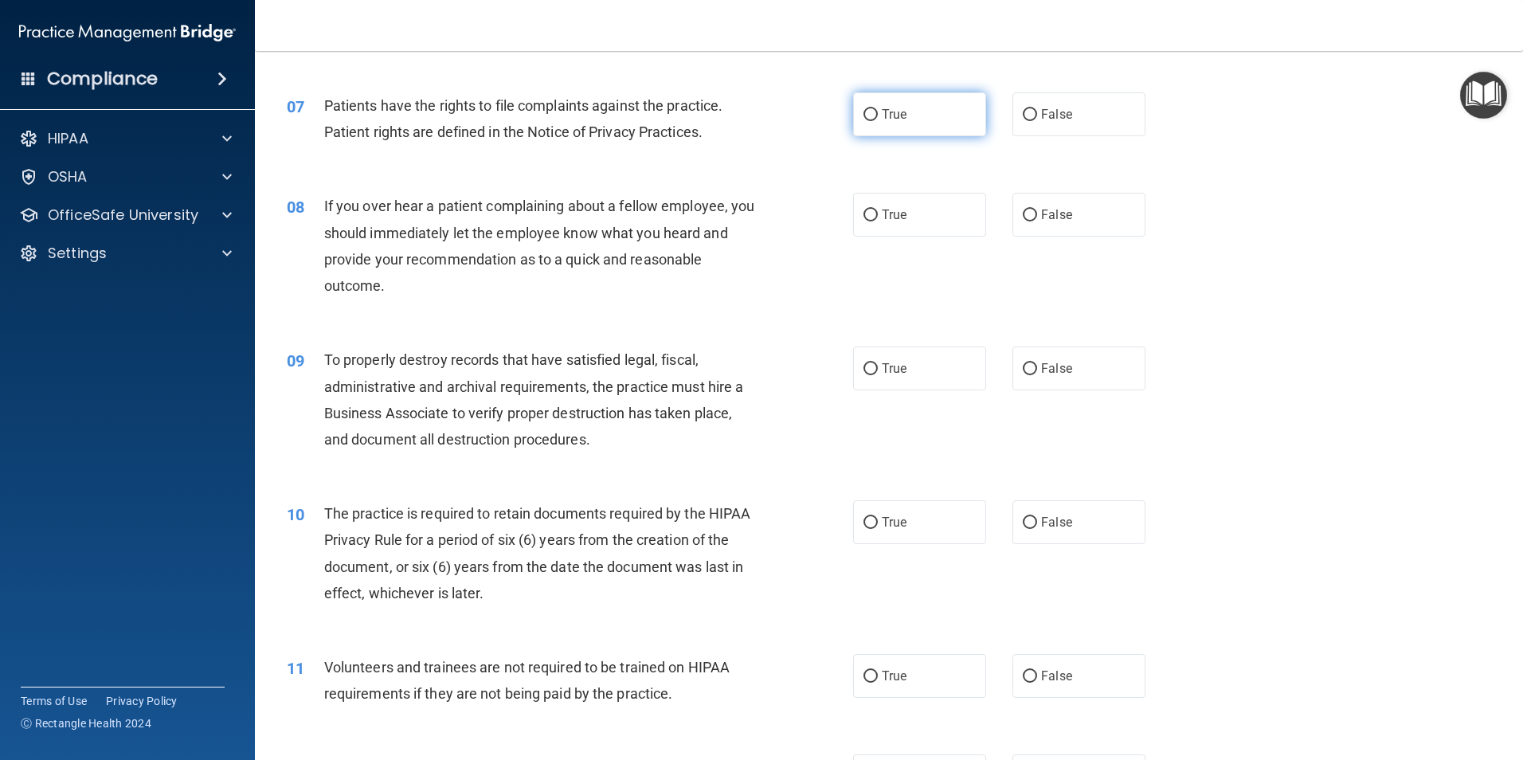
click at [900, 116] on span "True" at bounding box center [894, 114] width 25 height 15
click at [878, 116] on input "True" at bounding box center [871, 115] width 14 height 12
radio input "true"
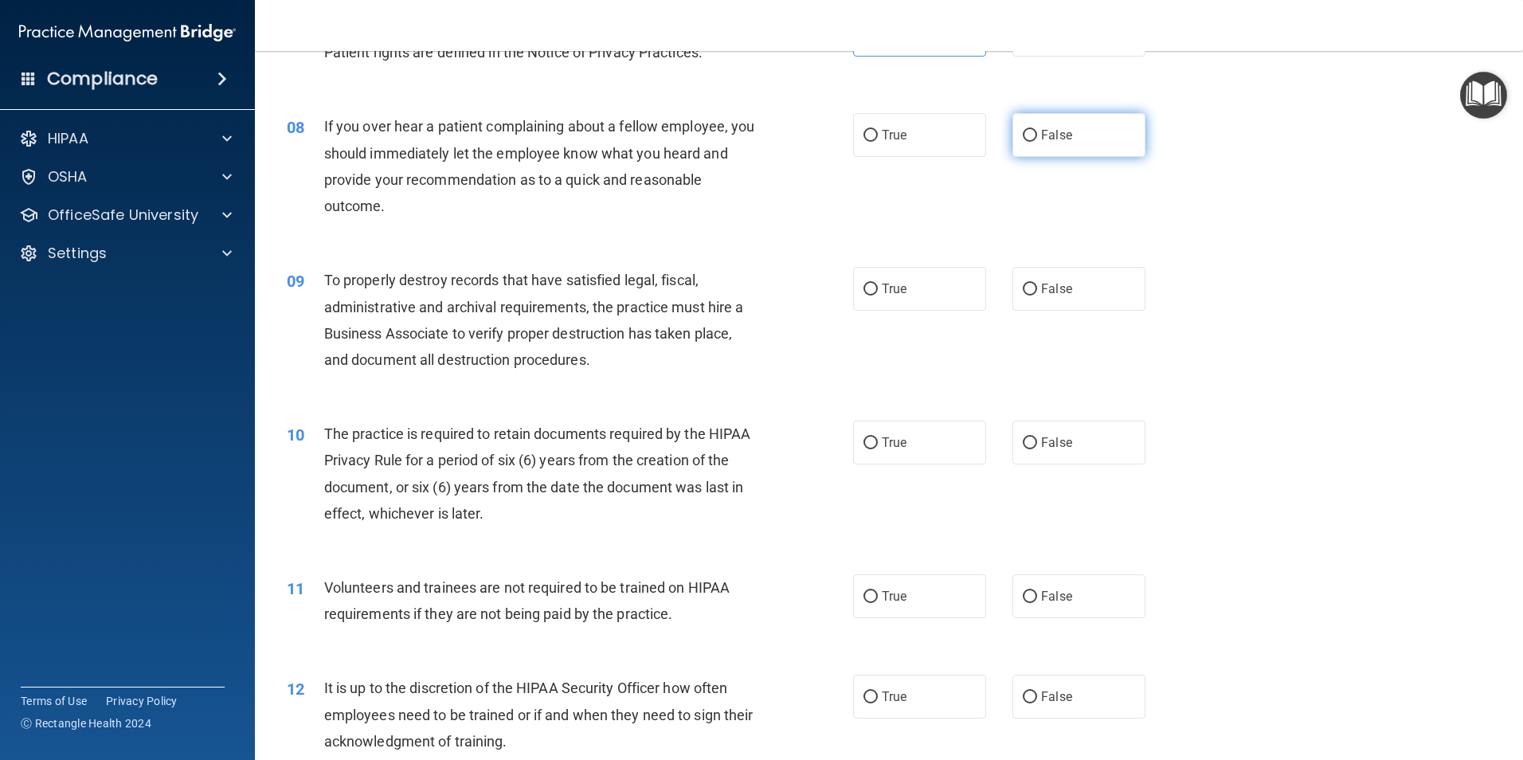
click at [1053, 142] on span "False" at bounding box center [1056, 134] width 31 height 15
click at [1037, 142] on input "False" at bounding box center [1030, 136] width 14 height 12
radio input "true"
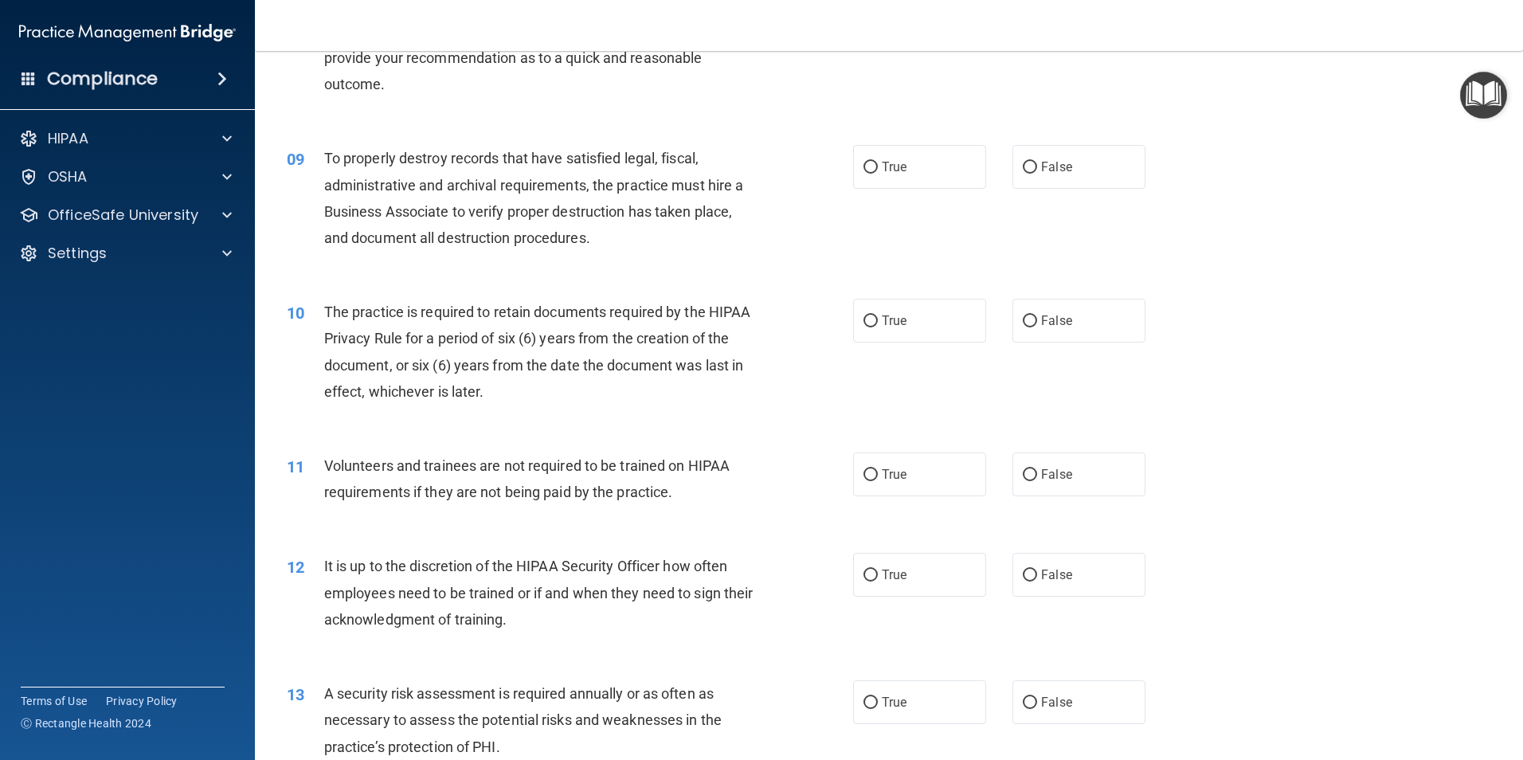
scroll to position [1115, 0]
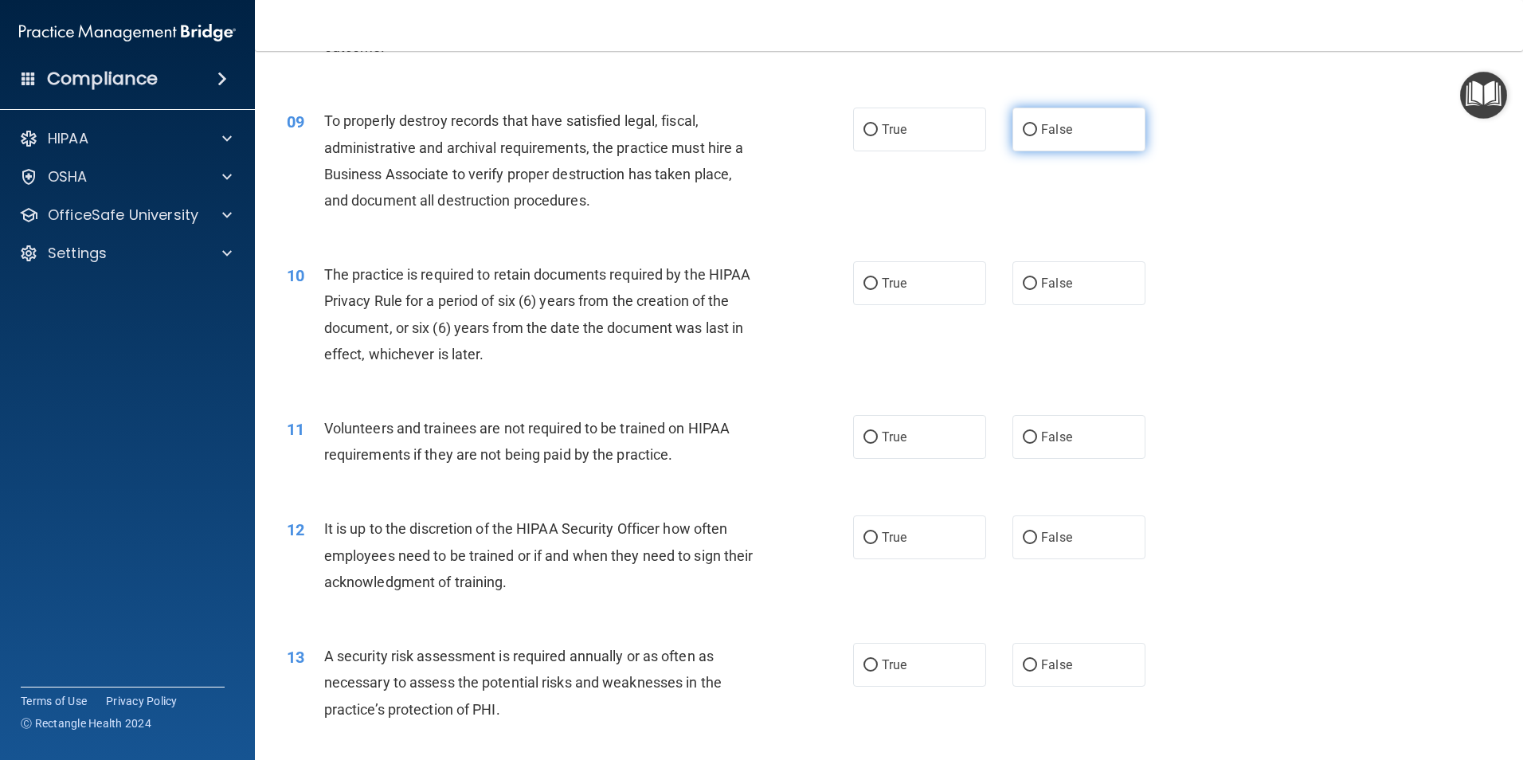
click at [1044, 149] on label "False" at bounding box center [1079, 130] width 133 height 44
click at [1037, 136] on input "False" at bounding box center [1030, 130] width 14 height 12
radio input "true"
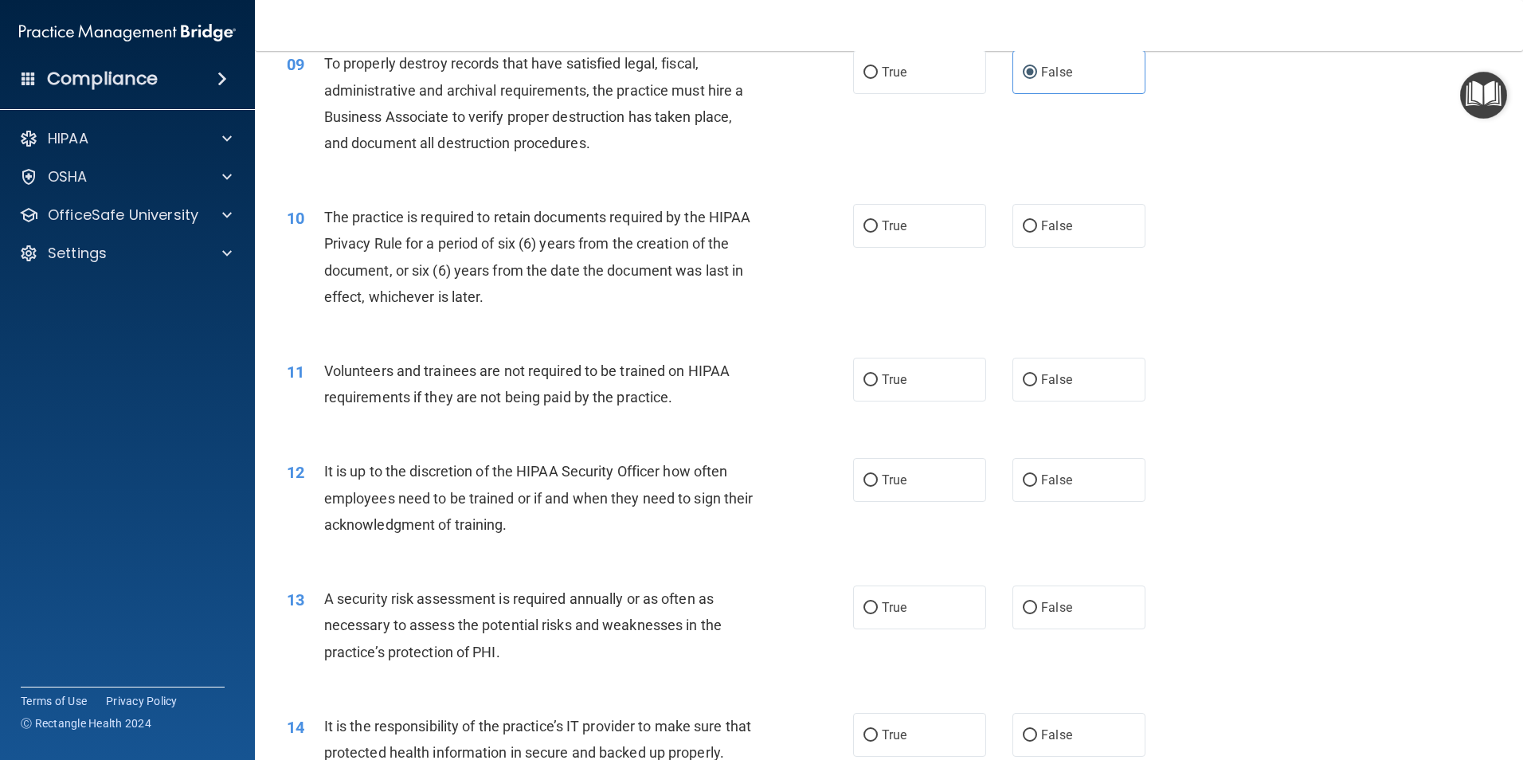
scroll to position [1275, 0]
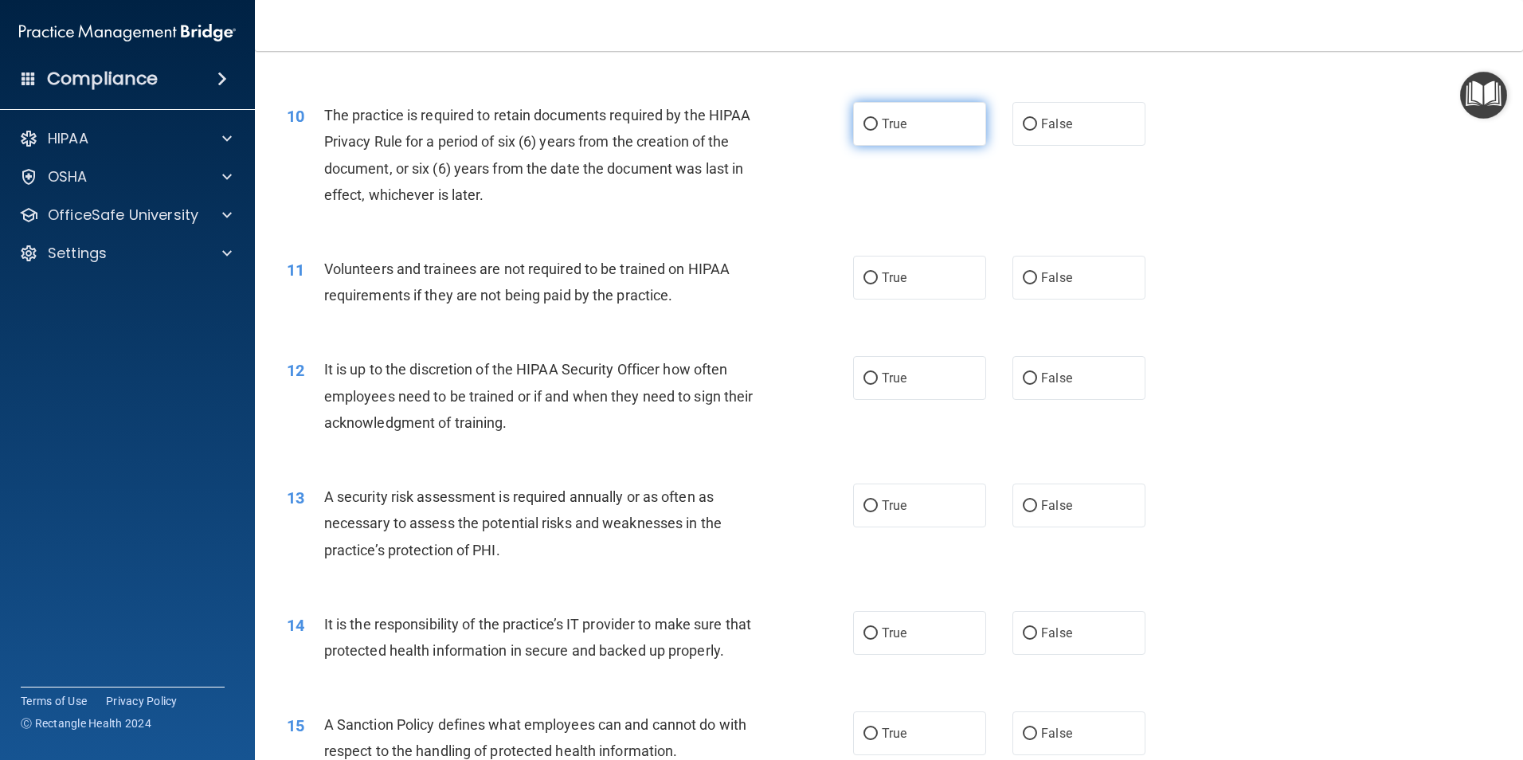
click at [871, 122] on input "True" at bounding box center [871, 125] width 14 height 12
radio input "true"
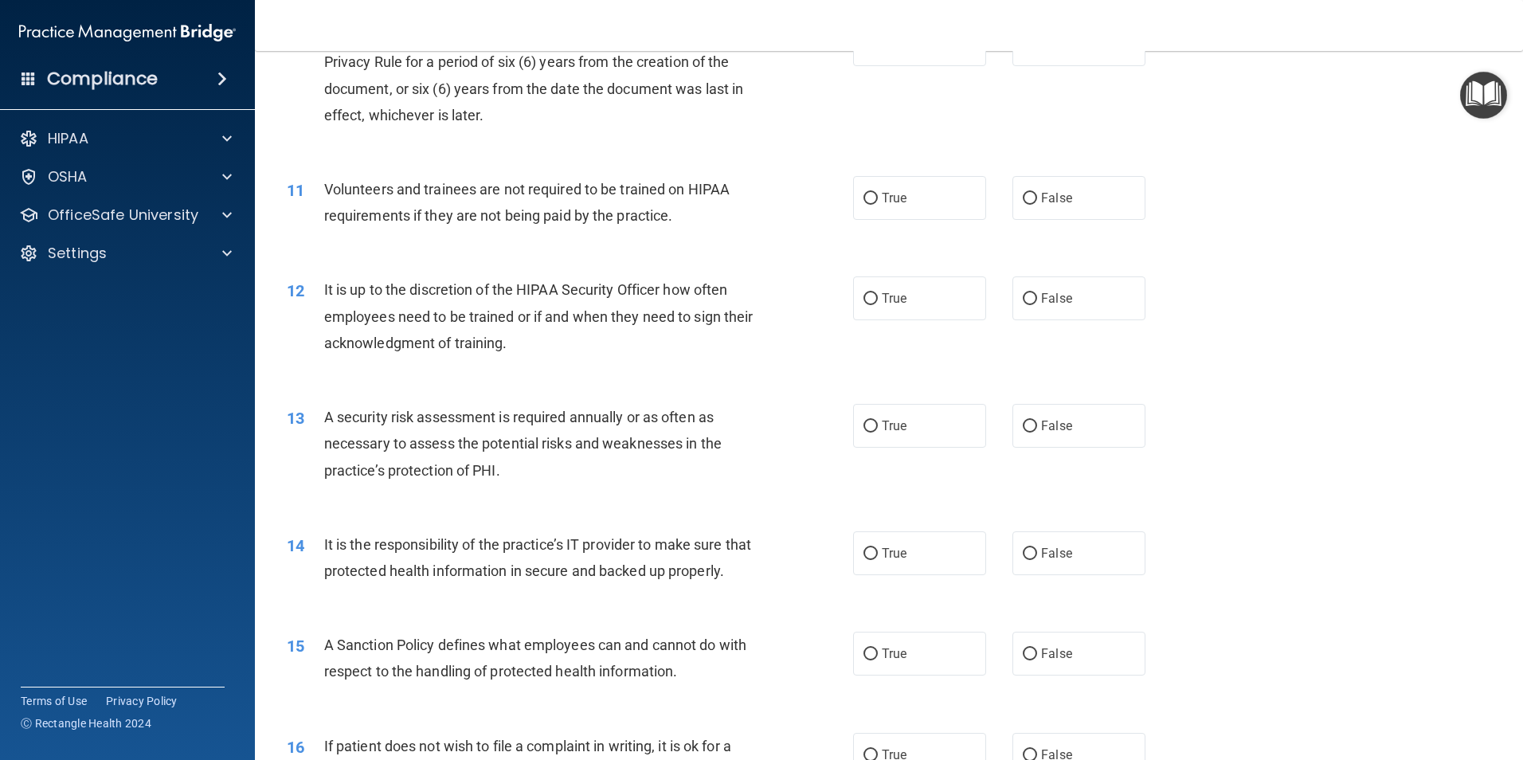
scroll to position [1434, 0]
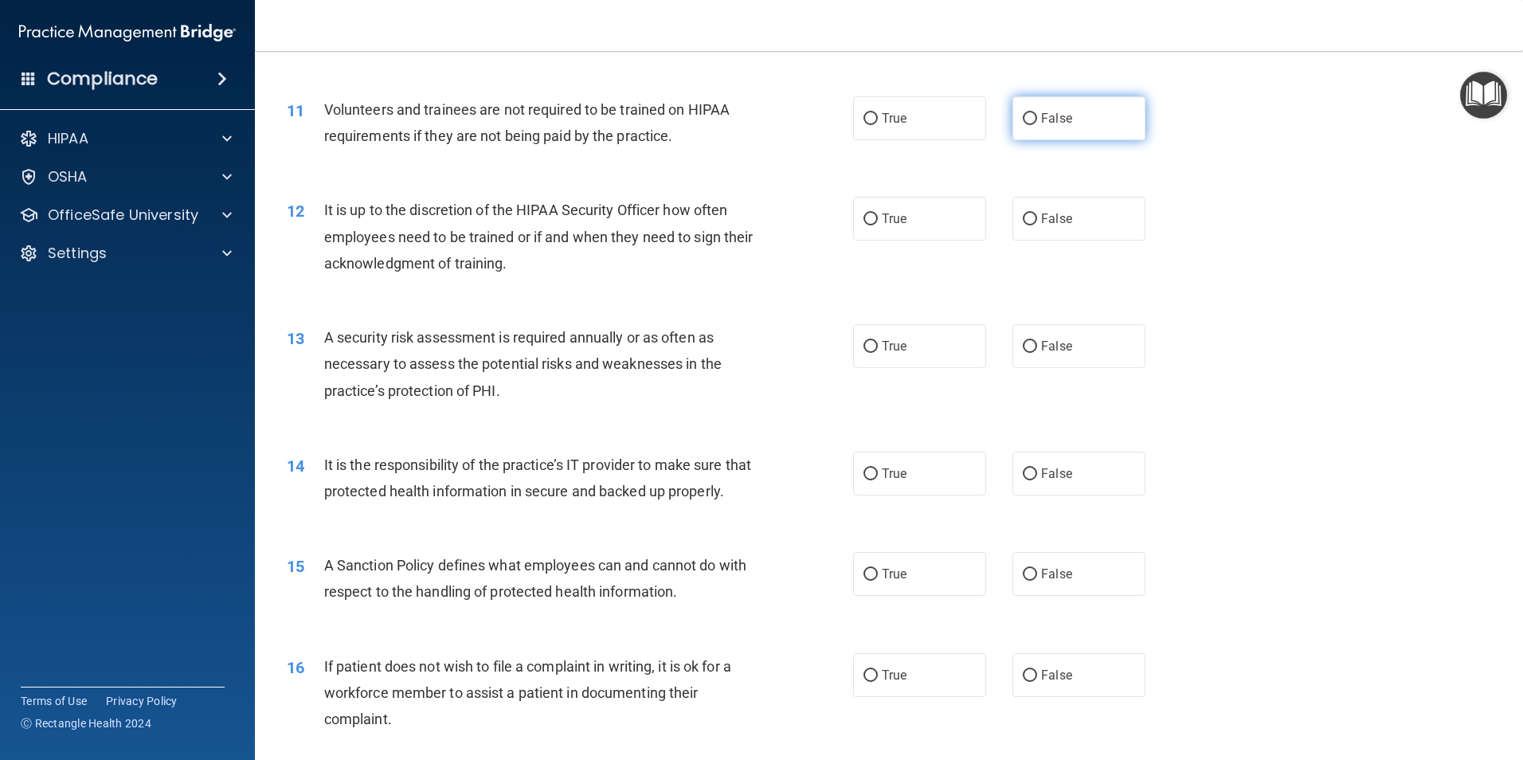
click at [1071, 126] on label "False" at bounding box center [1079, 118] width 133 height 44
click at [1037, 125] on input "False" at bounding box center [1030, 119] width 14 height 12
radio input "true"
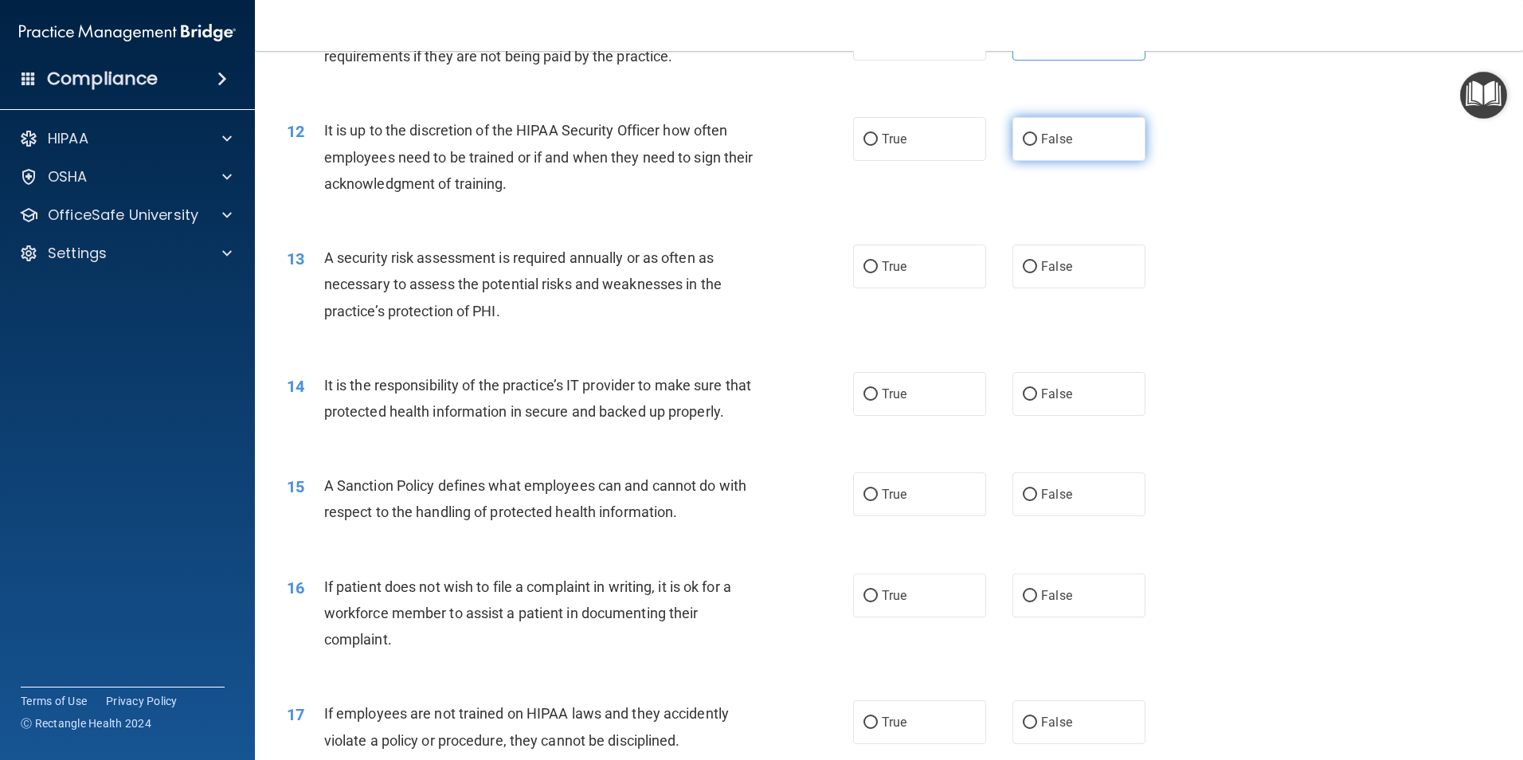
click at [1036, 150] on label "False" at bounding box center [1079, 139] width 133 height 44
click at [1036, 146] on input "False" at bounding box center [1030, 140] width 14 height 12
radio input "true"
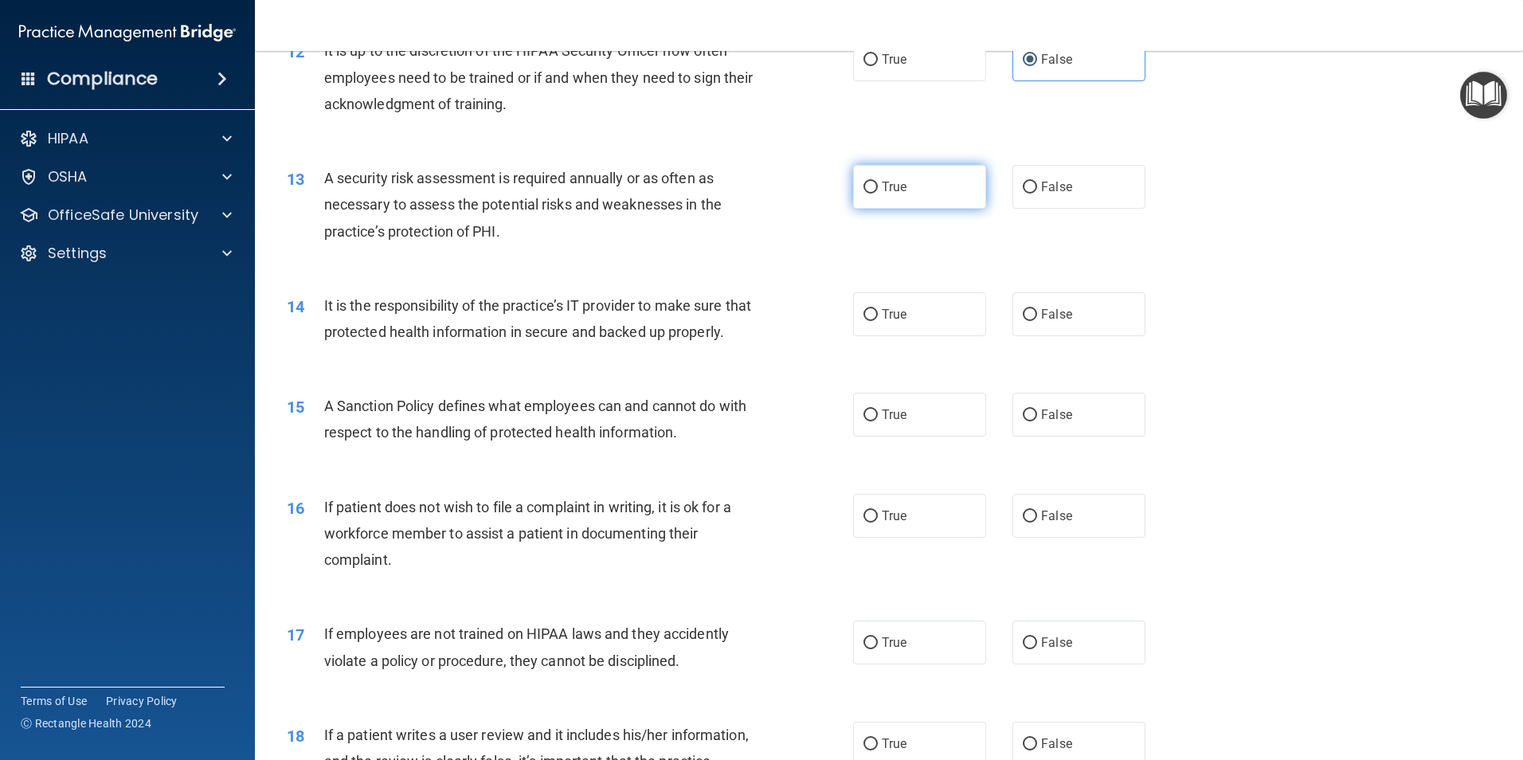
click at [940, 189] on label "True" at bounding box center [919, 187] width 133 height 44
click at [878, 189] on input "True" at bounding box center [871, 188] width 14 height 12
radio input "true"
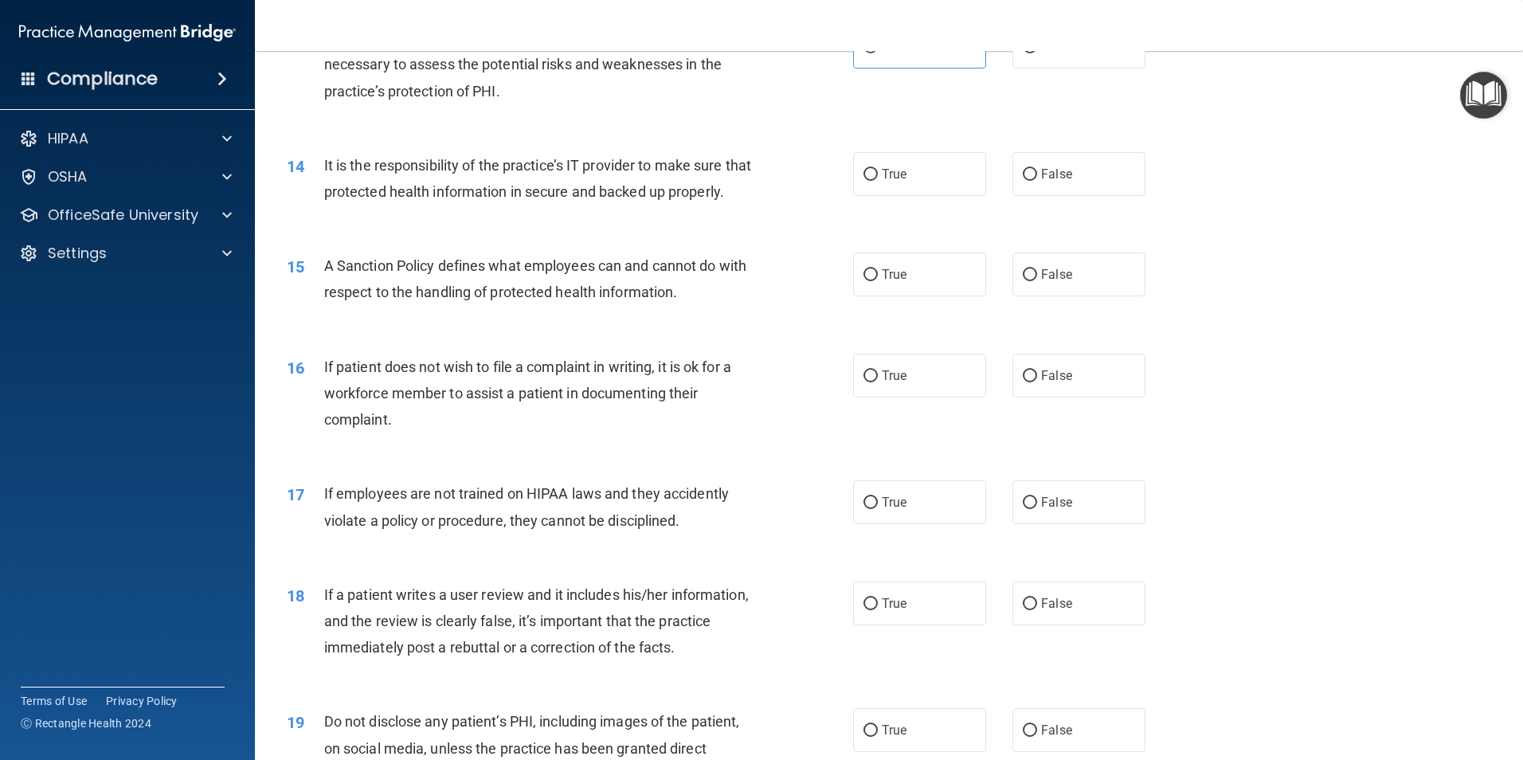
scroll to position [1753, 0]
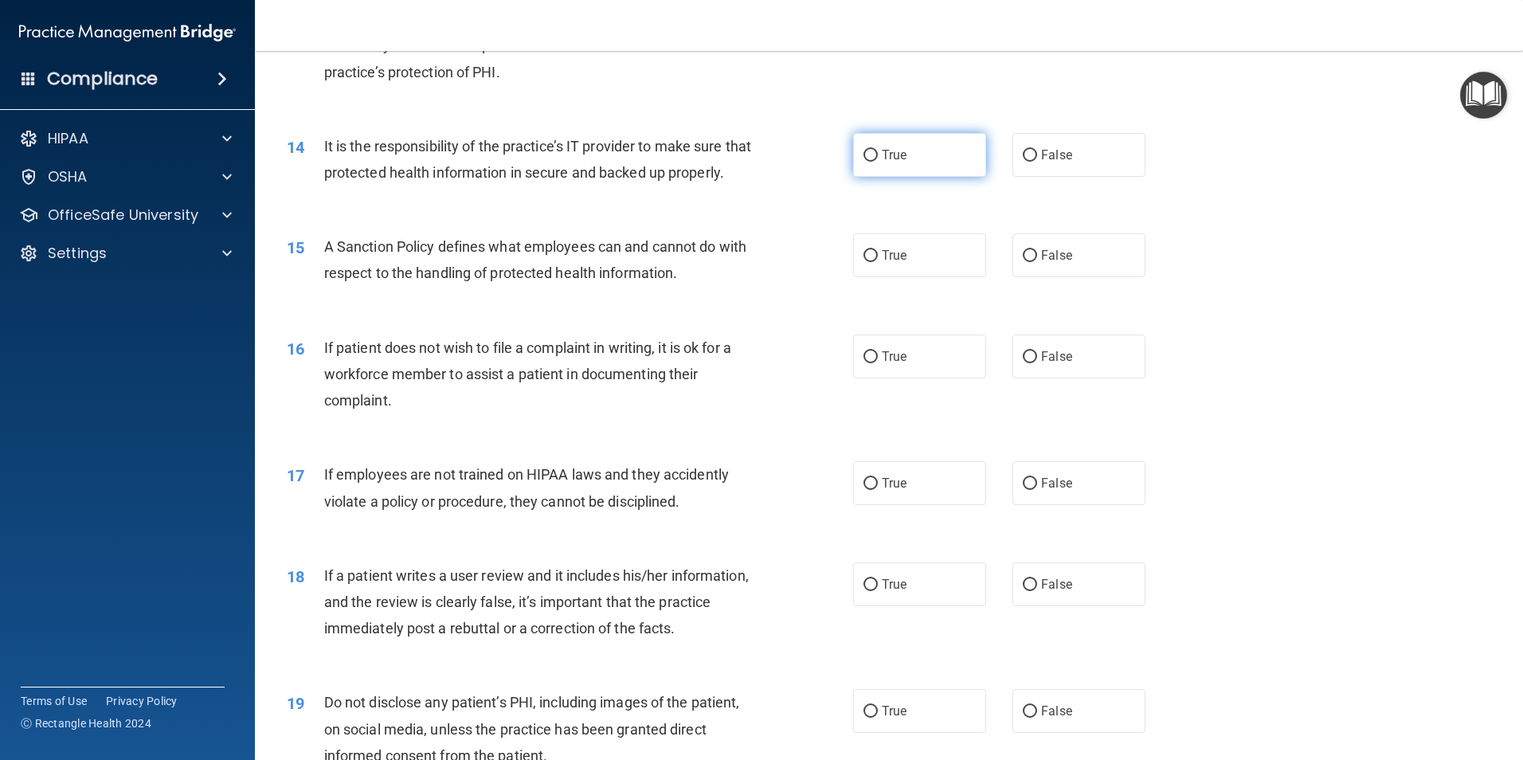
click at [882, 155] on span "True" at bounding box center [894, 154] width 25 height 15
click at [878, 155] on input "True" at bounding box center [871, 156] width 14 height 12
radio input "true"
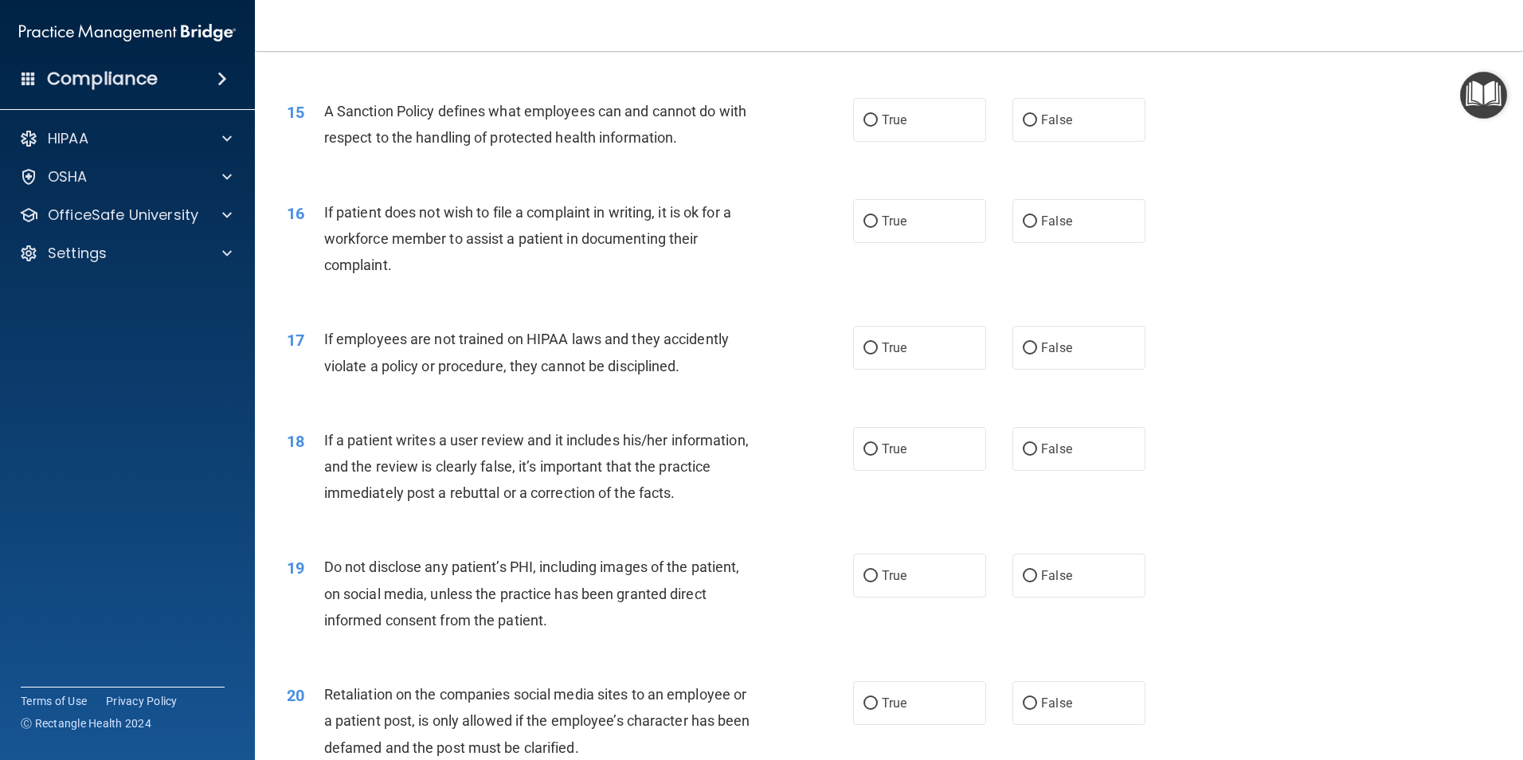
scroll to position [1912, 0]
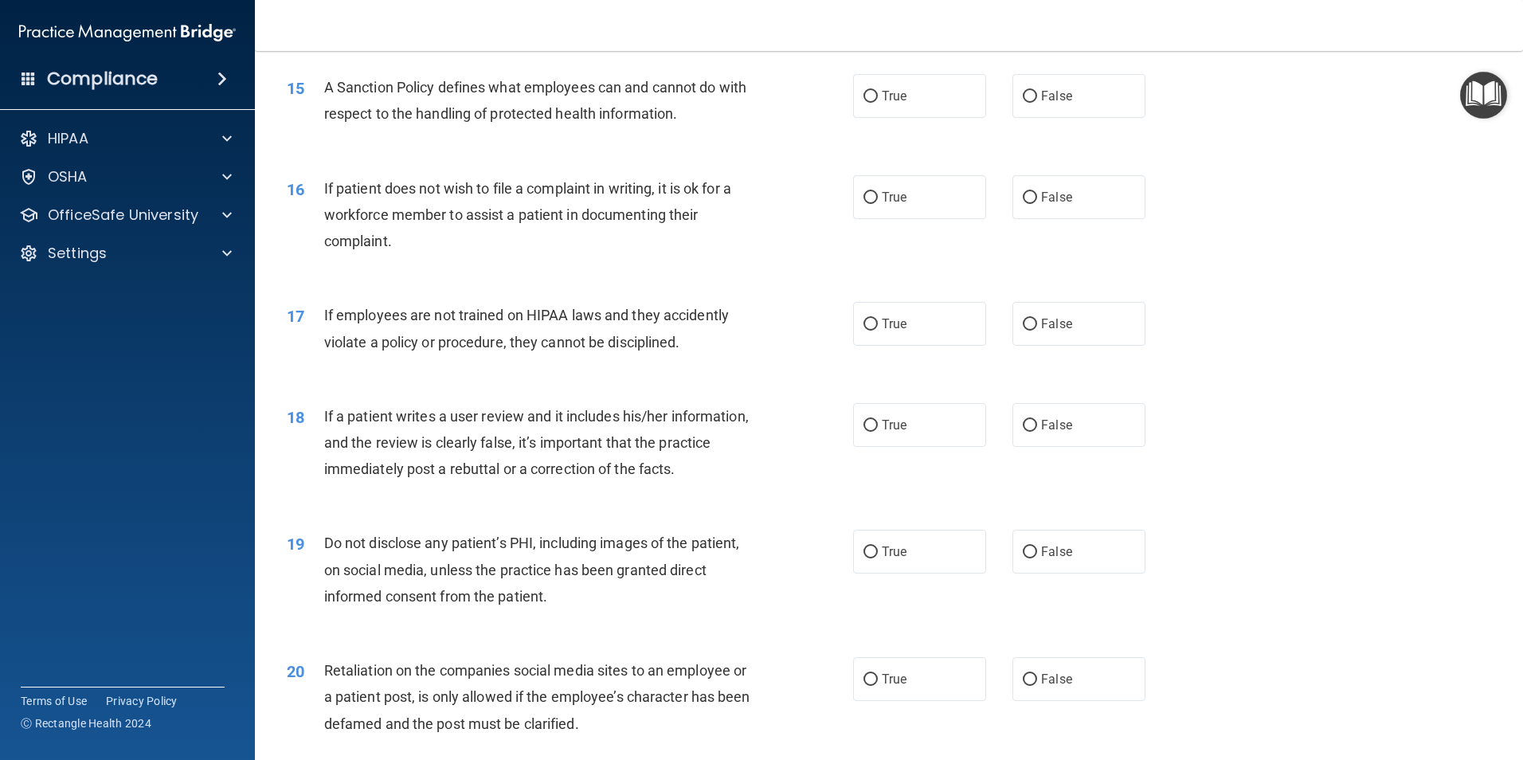
drag, startPoint x: 1051, startPoint y: 123, endPoint x: 1228, endPoint y: 245, distance: 215.9
click at [1051, 104] on span "False" at bounding box center [1056, 95] width 31 height 15
click at [1037, 103] on input "False" at bounding box center [1030, 97] width 14 height 12
radio input "true"
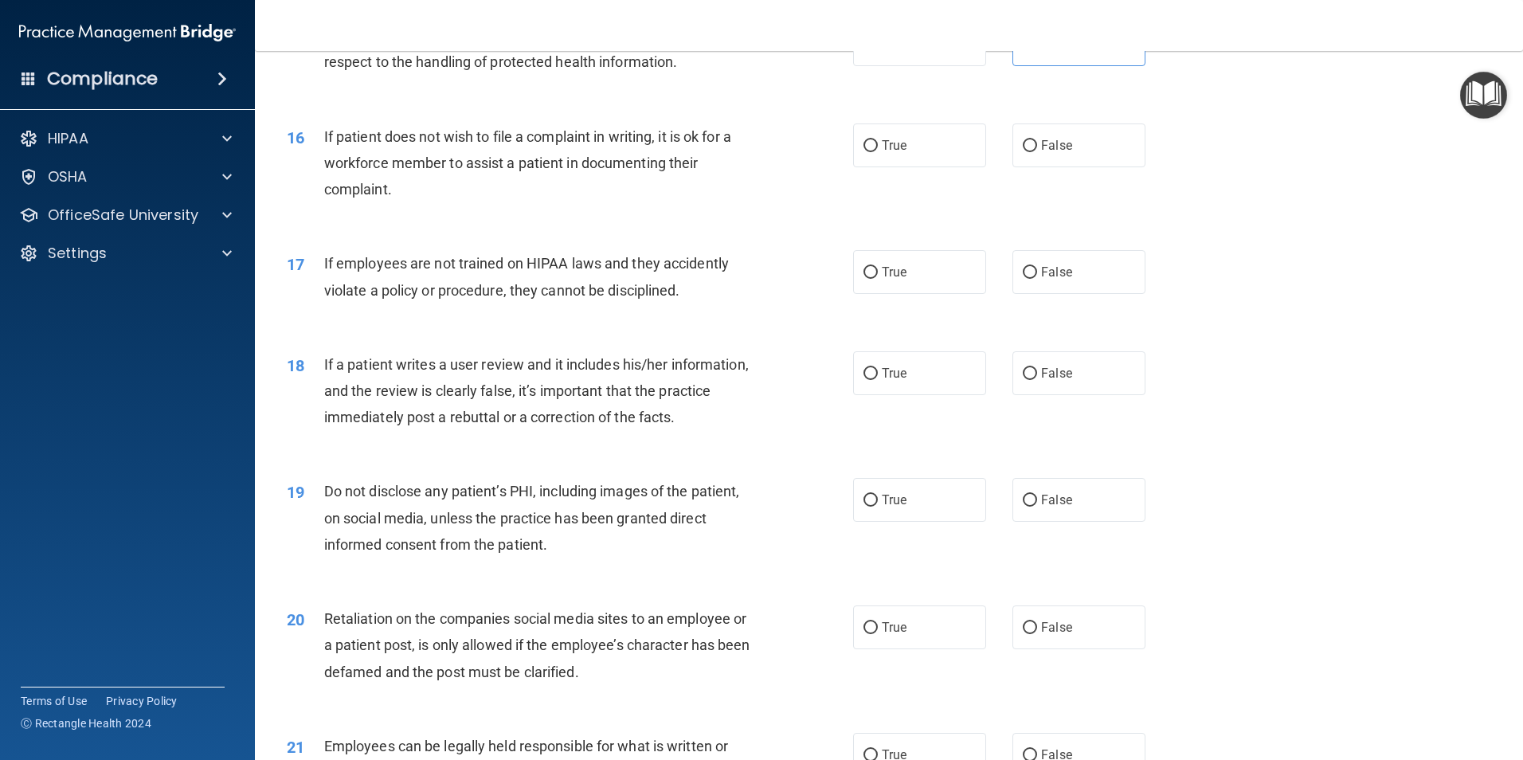
scroll to position [1992, 0]
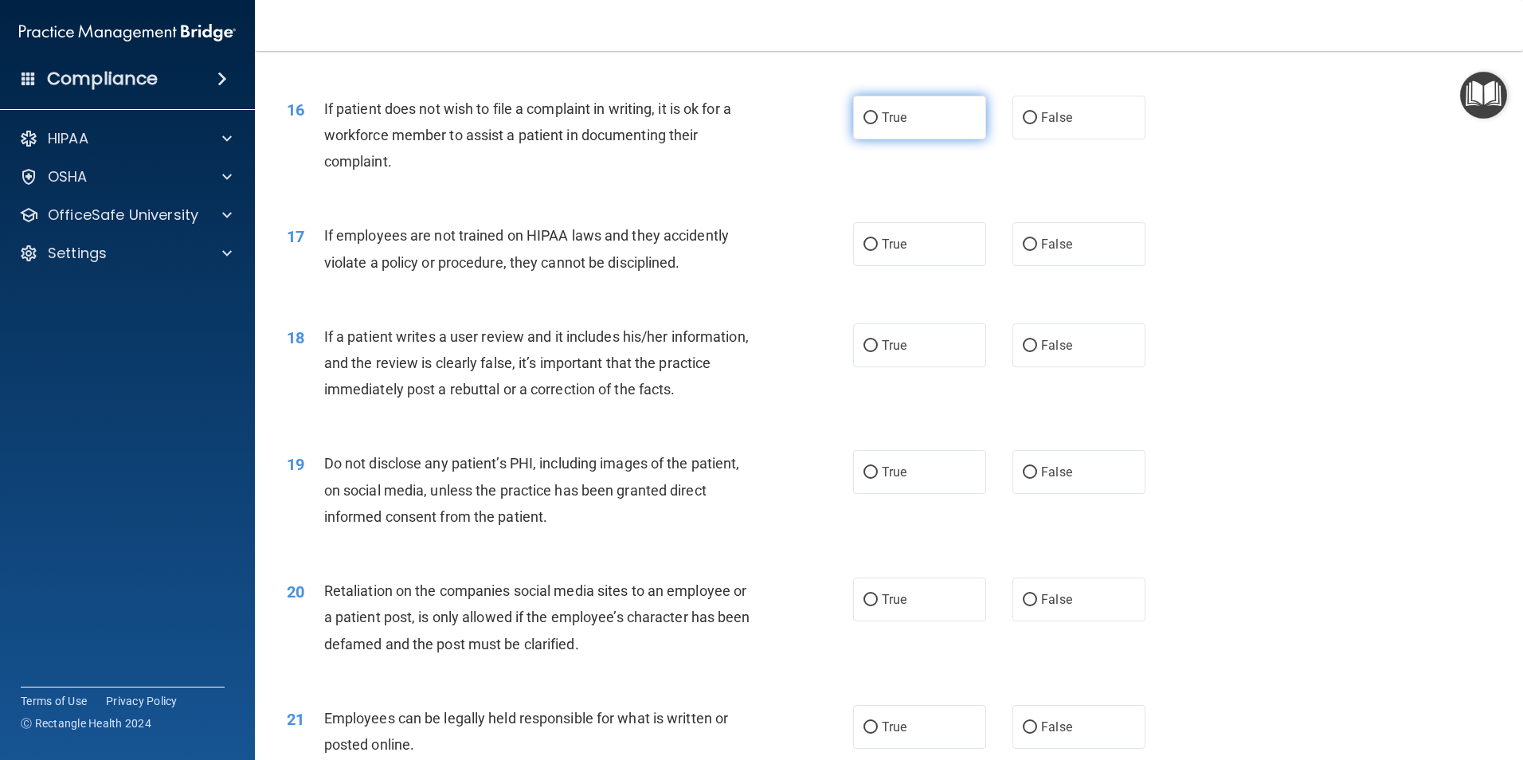
click at [943, 139] on label "True" at bounding box center [919, 118] width 133 height 44
click at [878, 124] on input "True" at bounding box center [871, 118] width 14 height 12
radio input "true"
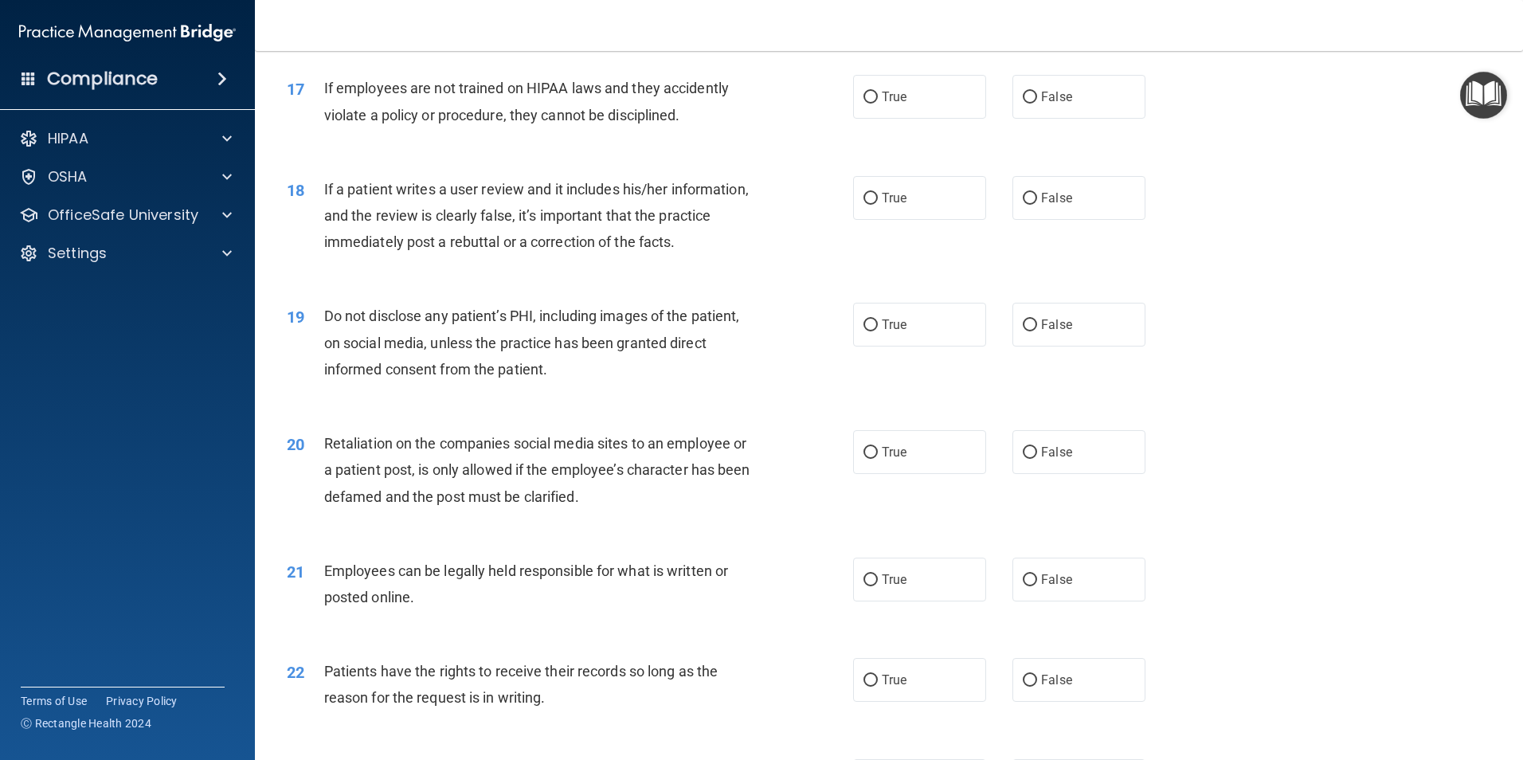
scroll to position [2151, 0]
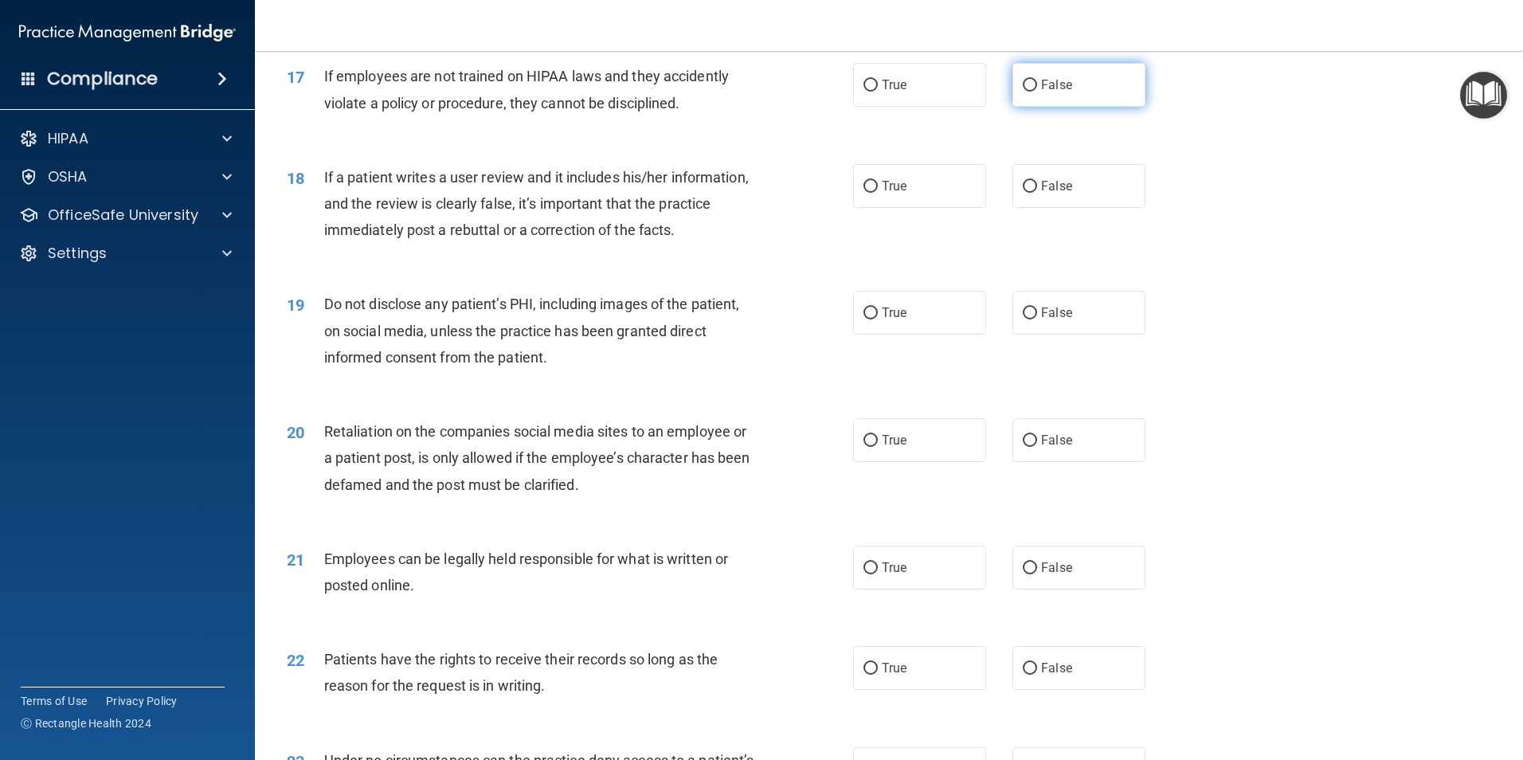
click at [1059, 92] on span "False" at bounding box center [1056, 84] width 31 height 15
click at [1037, 92] on input "False" at bounding box center [1030, 86] width 14 height 12
radio input "true"
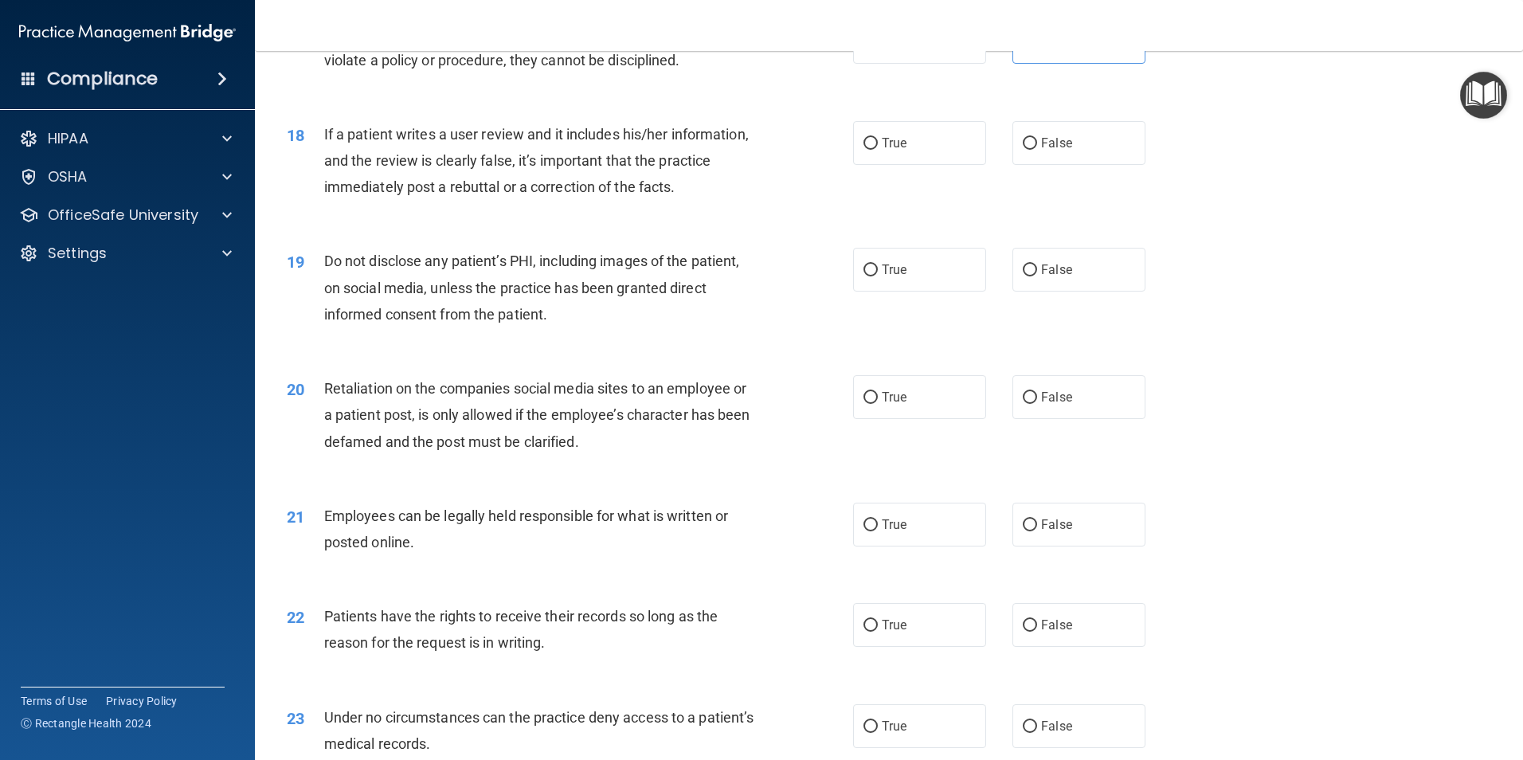
scroll to position [2231, 0]
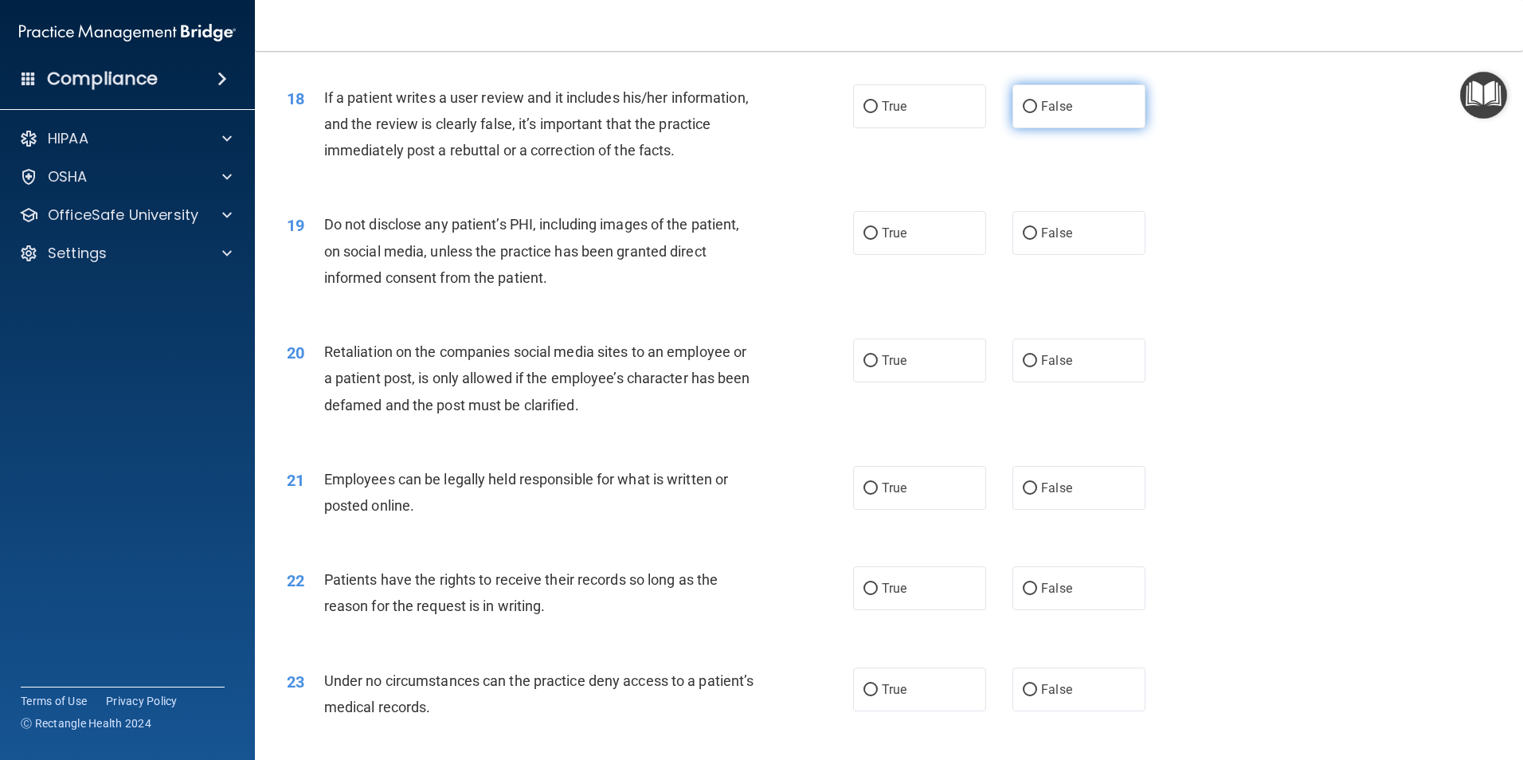
click at [1068, 128] on label "False" at bounding box center [1079, 106] width 133 height 44
click at [1037, 113] on input "False" at bounding box center [1030, 107] width 14 height 12
radio input "true"
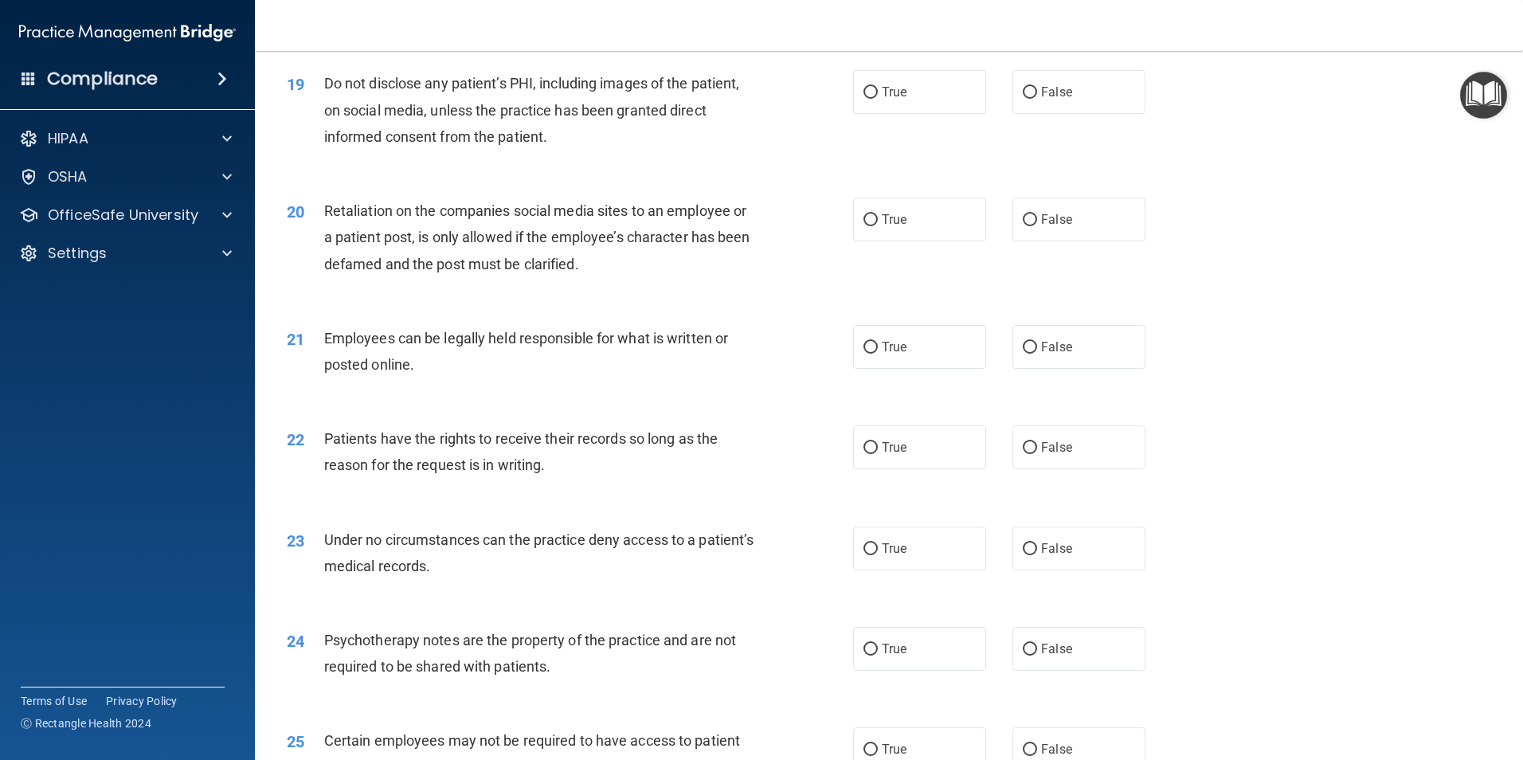
scroll to position [2390, 0]
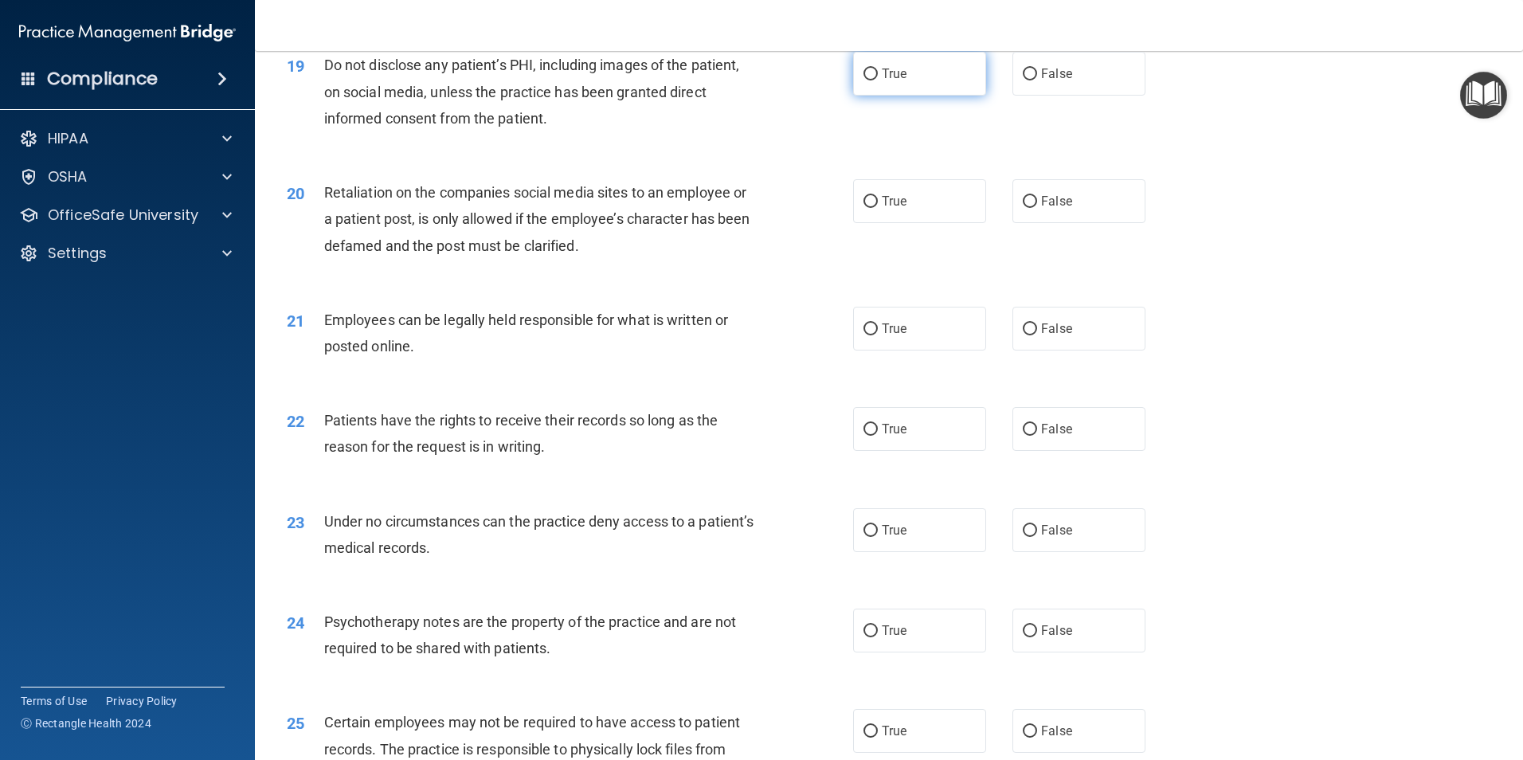
click at [868, 80] on input "True" at bounding box center [871, 75] width 14 height 12
radio input "true"
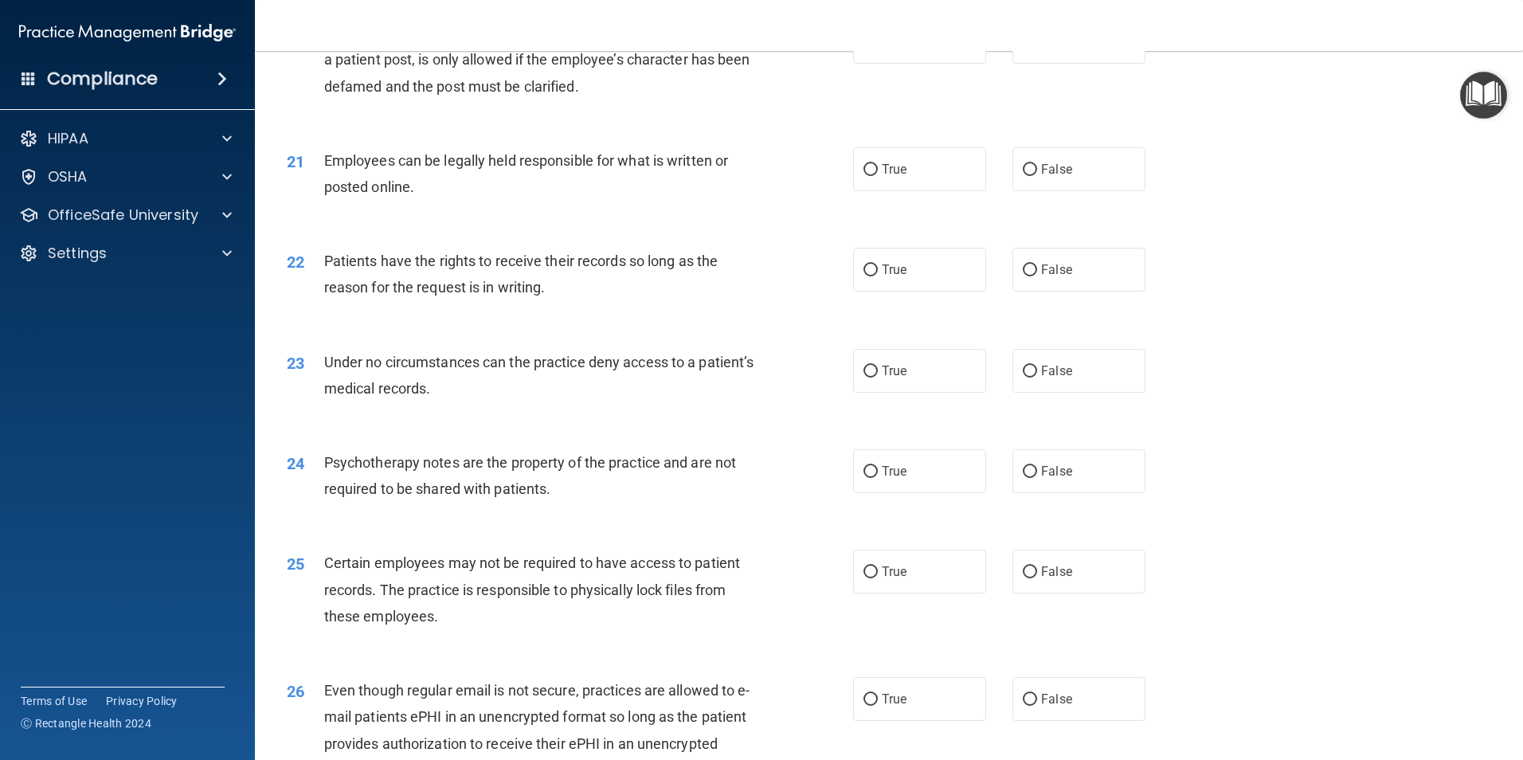
scroll to position [2470, 0]
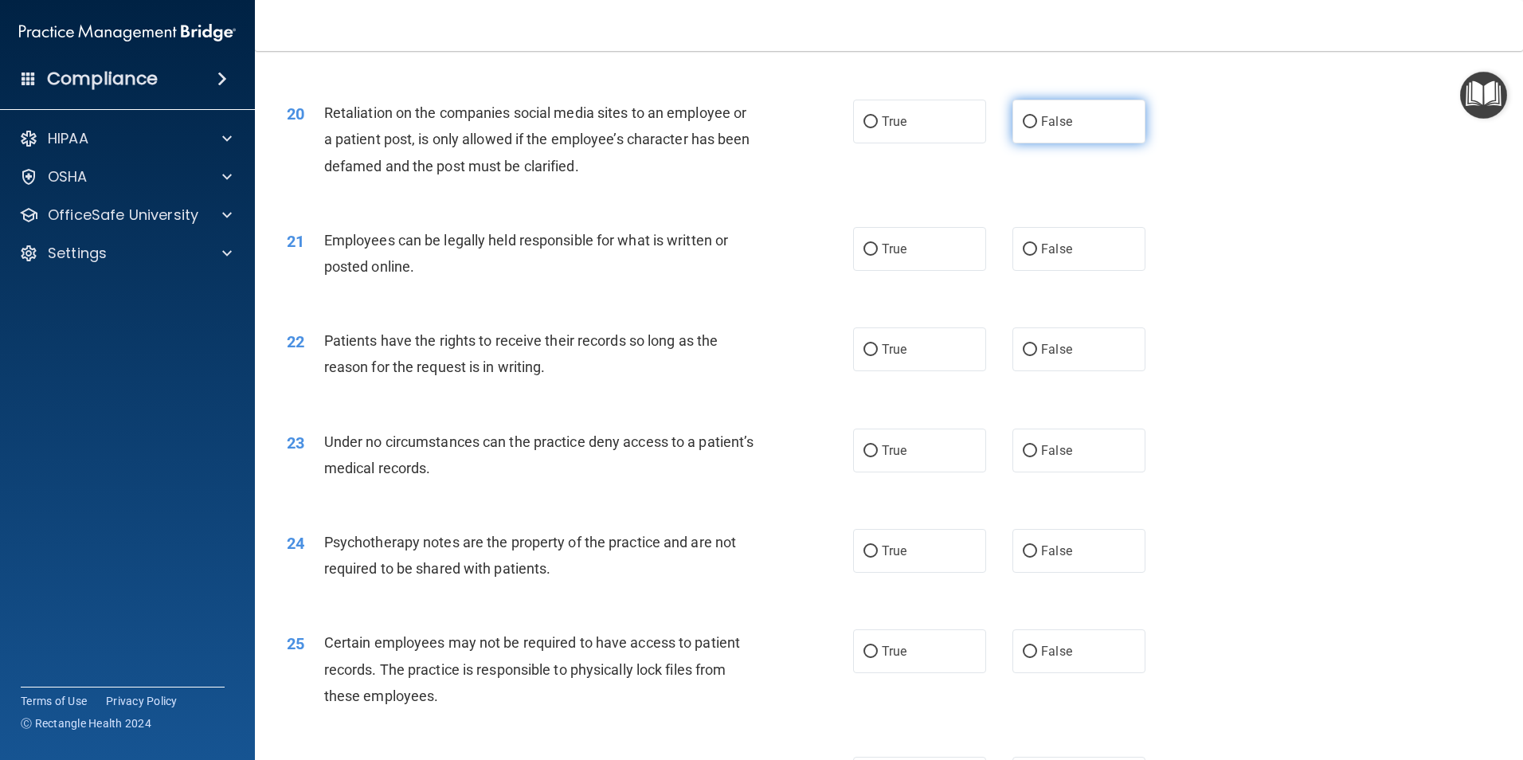
drag, startPoint x: 1042, startPoint y: 149, endPoint x: 1058, endPoint y: 163, distance: 21.4
click at [1042, 129] on span "False" at bounding box center [1056, 121] width 31 height 15
click at [1037, 128] on input "False" at bounding box center [1030, 122] width 14 height 12
radio input "true"
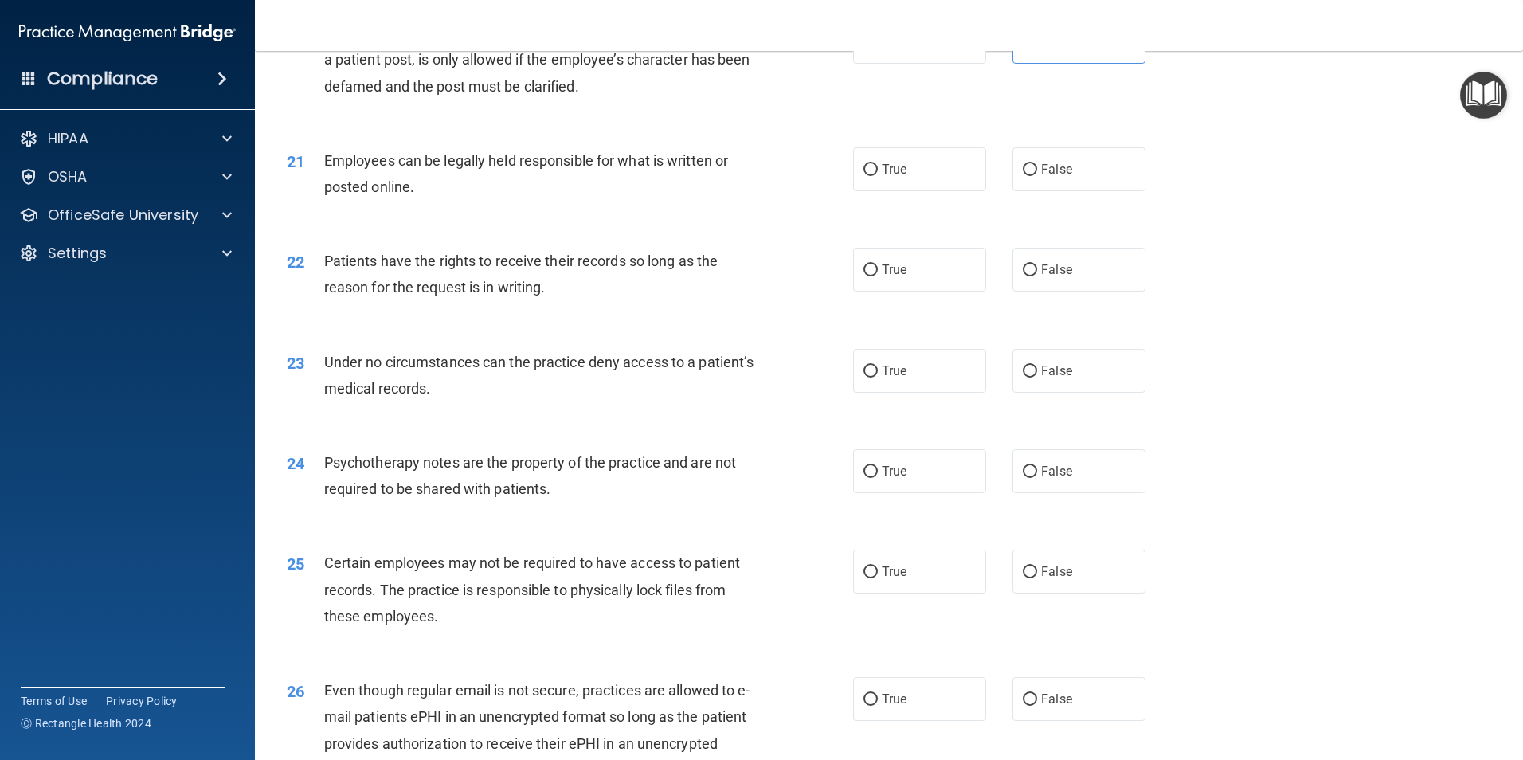
scroll to position [2629, 0]
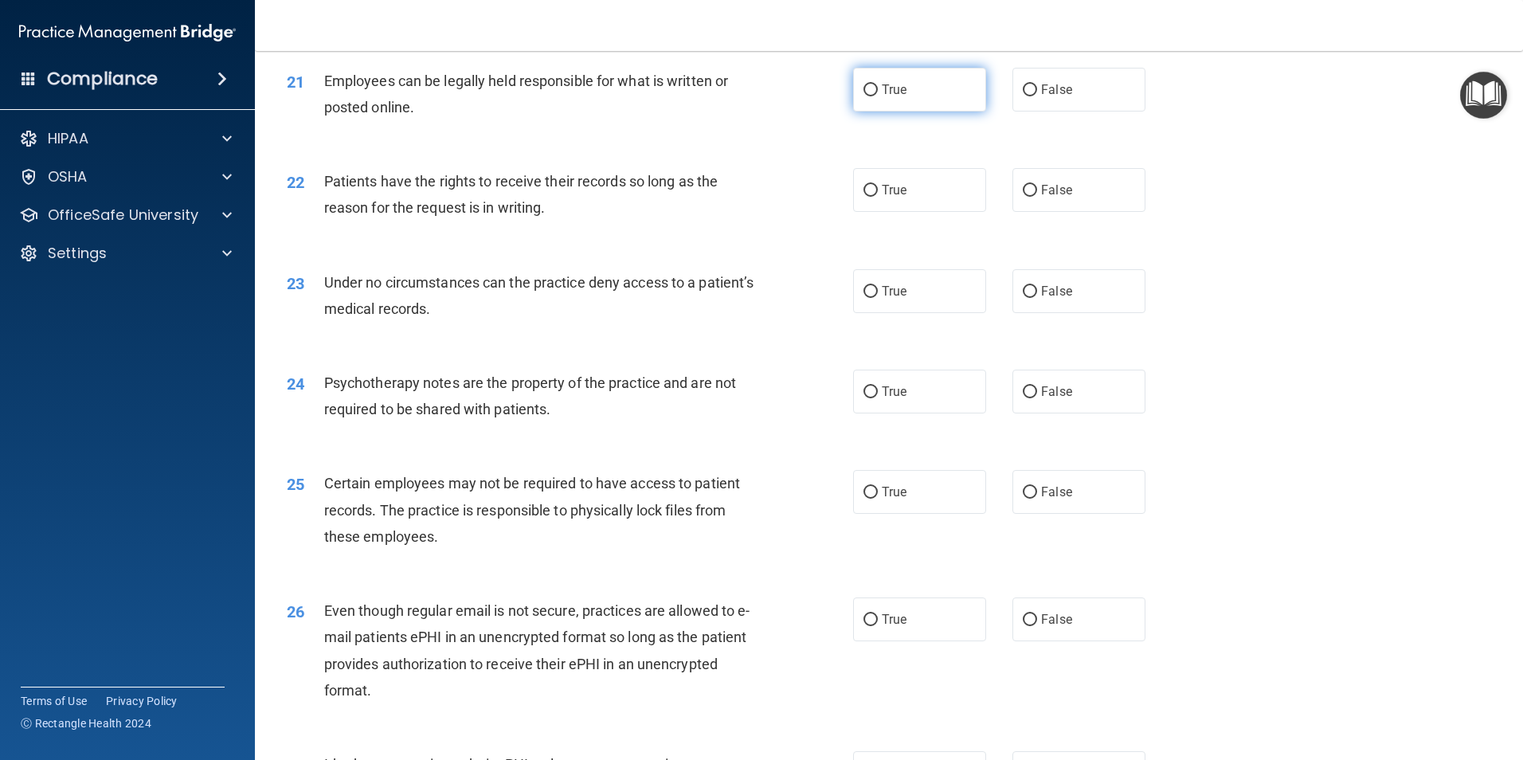
click at [953, 112] on label "True" at bounding box center [919, 90] width 133 height 44
click at [878, 96] on input "True" at bounding box center [871, 90] width 14 height 12
radio input "true"
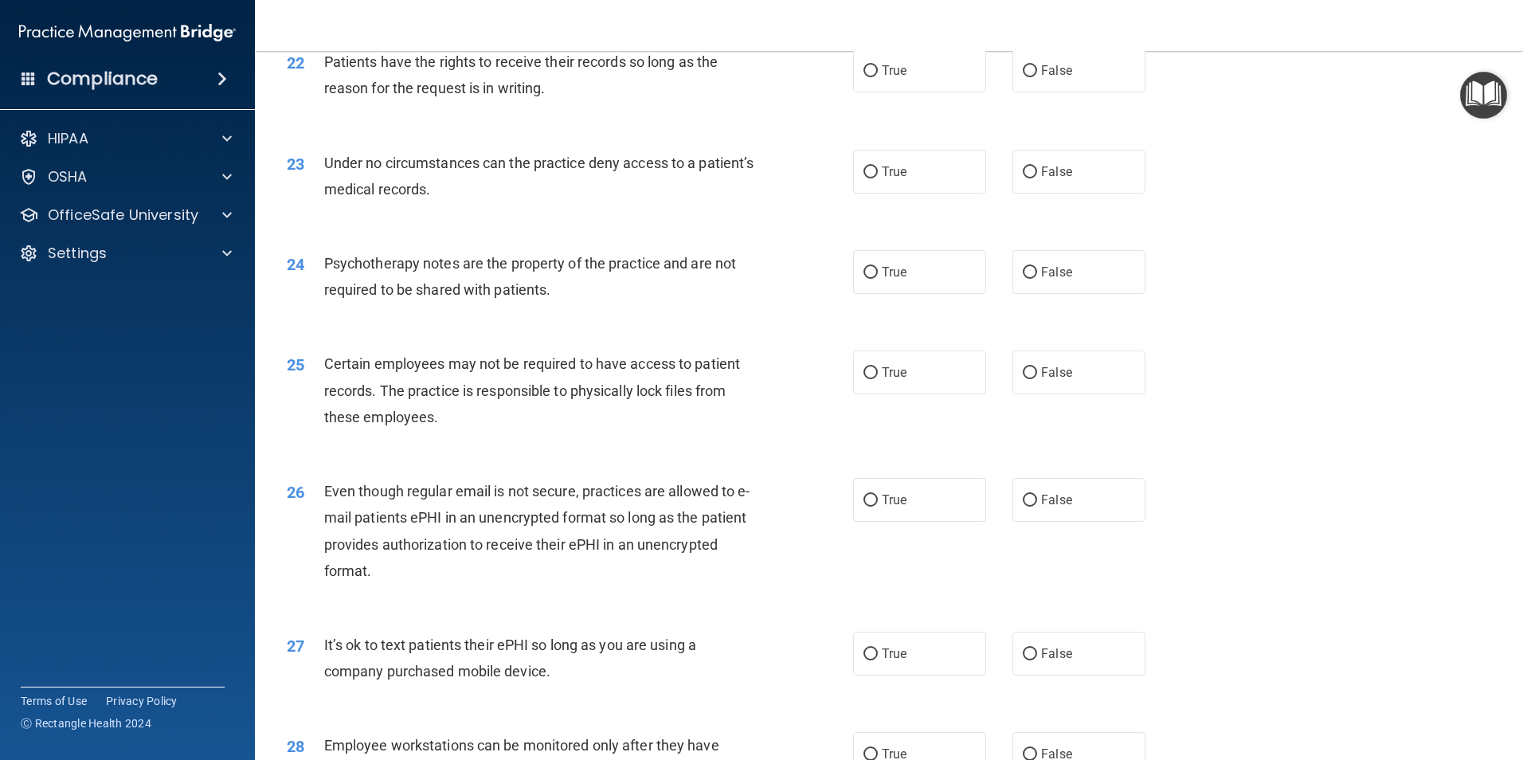
scroll to position [2709, 0]
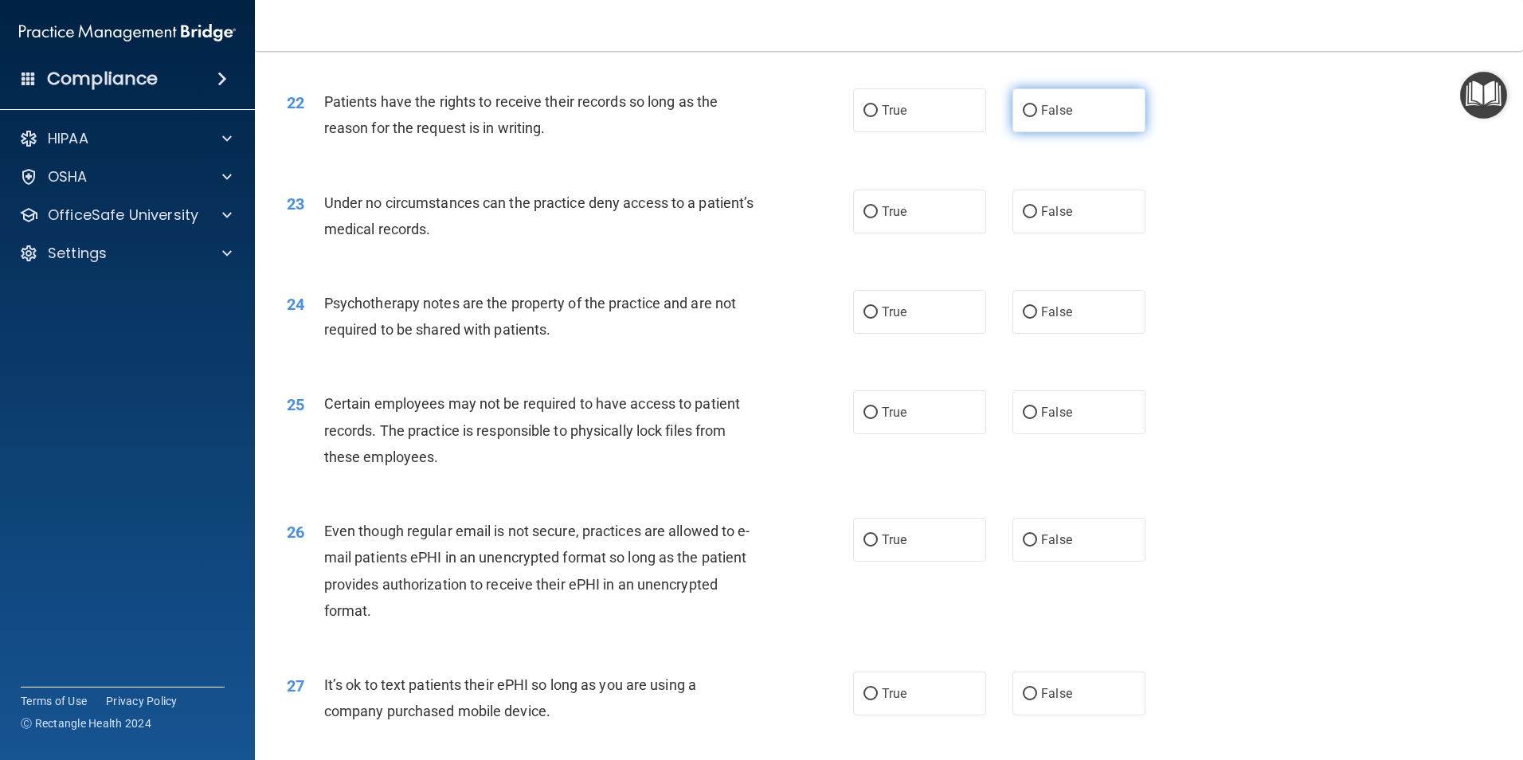
click at [1094, 132] on label "False" at bounding box center [1079, 110] width 133 height 44
click at [1037, 117] on input "False" at bounding box center [1030, 111] width 14 height 12
radio input "true"
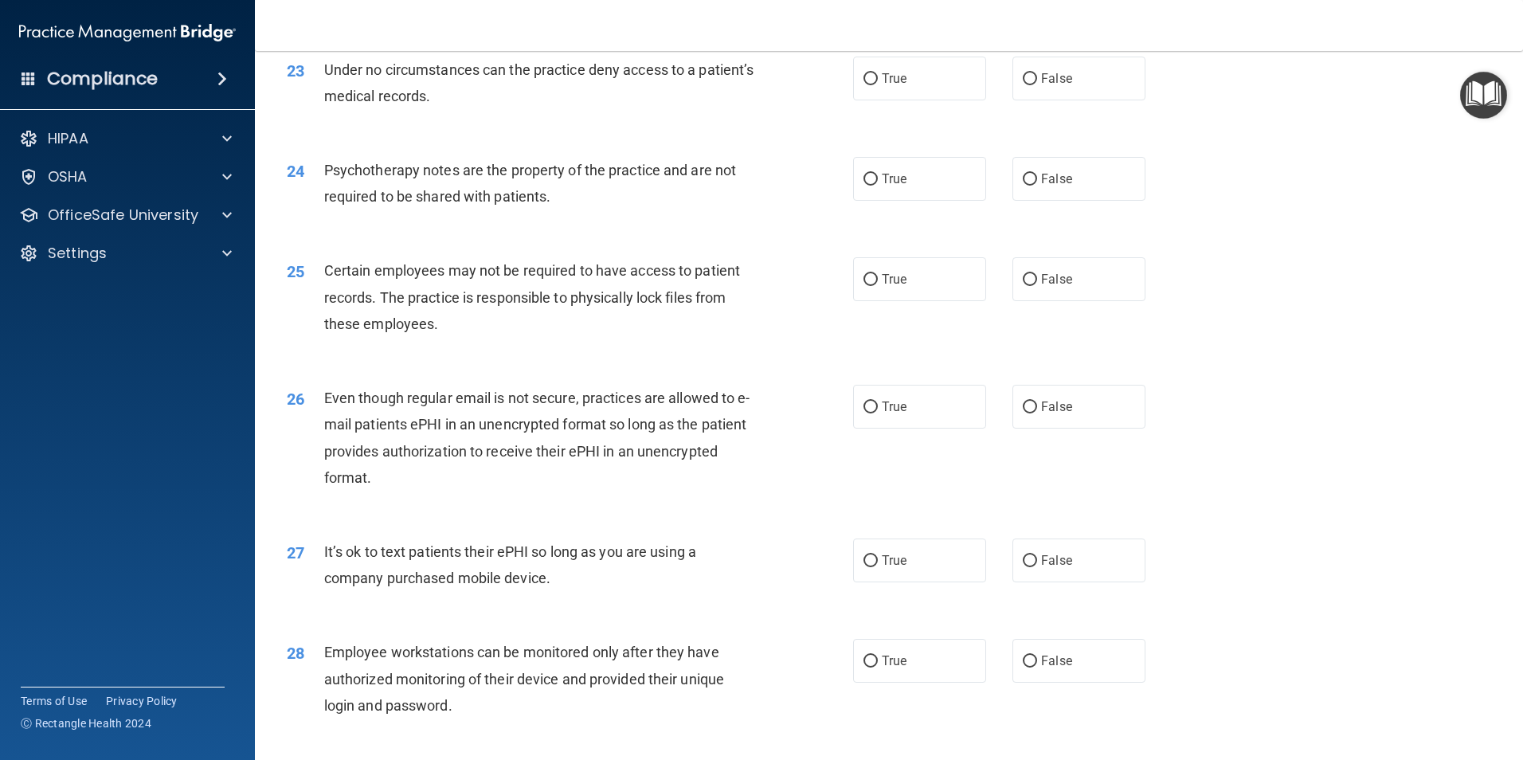
scroll to position [2868, 0]
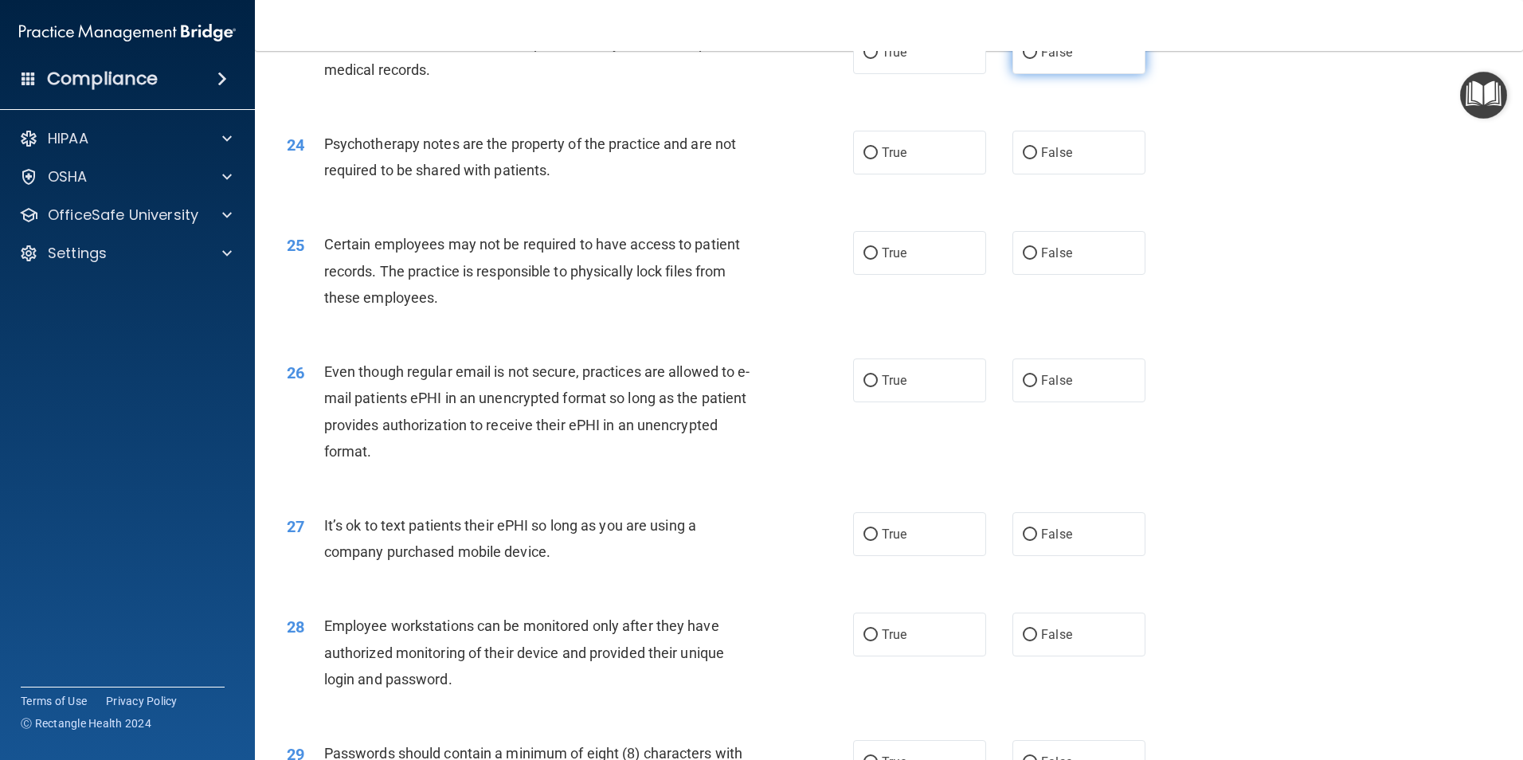
click at [1091, 74] on label "False" at bounding box center [1079, 52] width 133 height 44
click at [1037, 59] on input "False" at bounding box center [1030, 53] width 14 height 12
radio input "true"
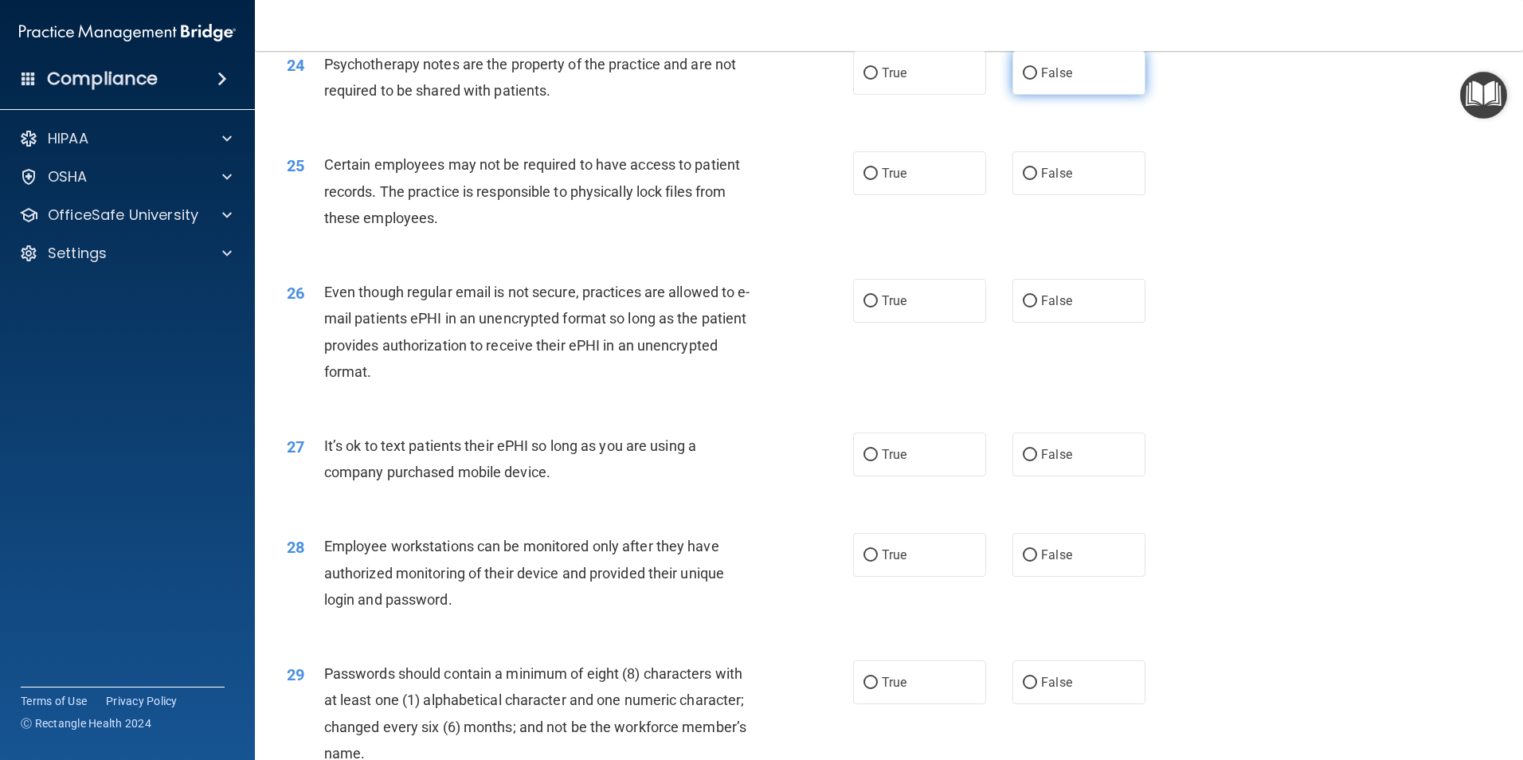
click at [1054, 87] on label "False" at bounding box center [1079, 73] width 133 height 44
click at [1037, 80] on input "False" at bounding box center [1030, 74] width 14 height 12
radio input "true"
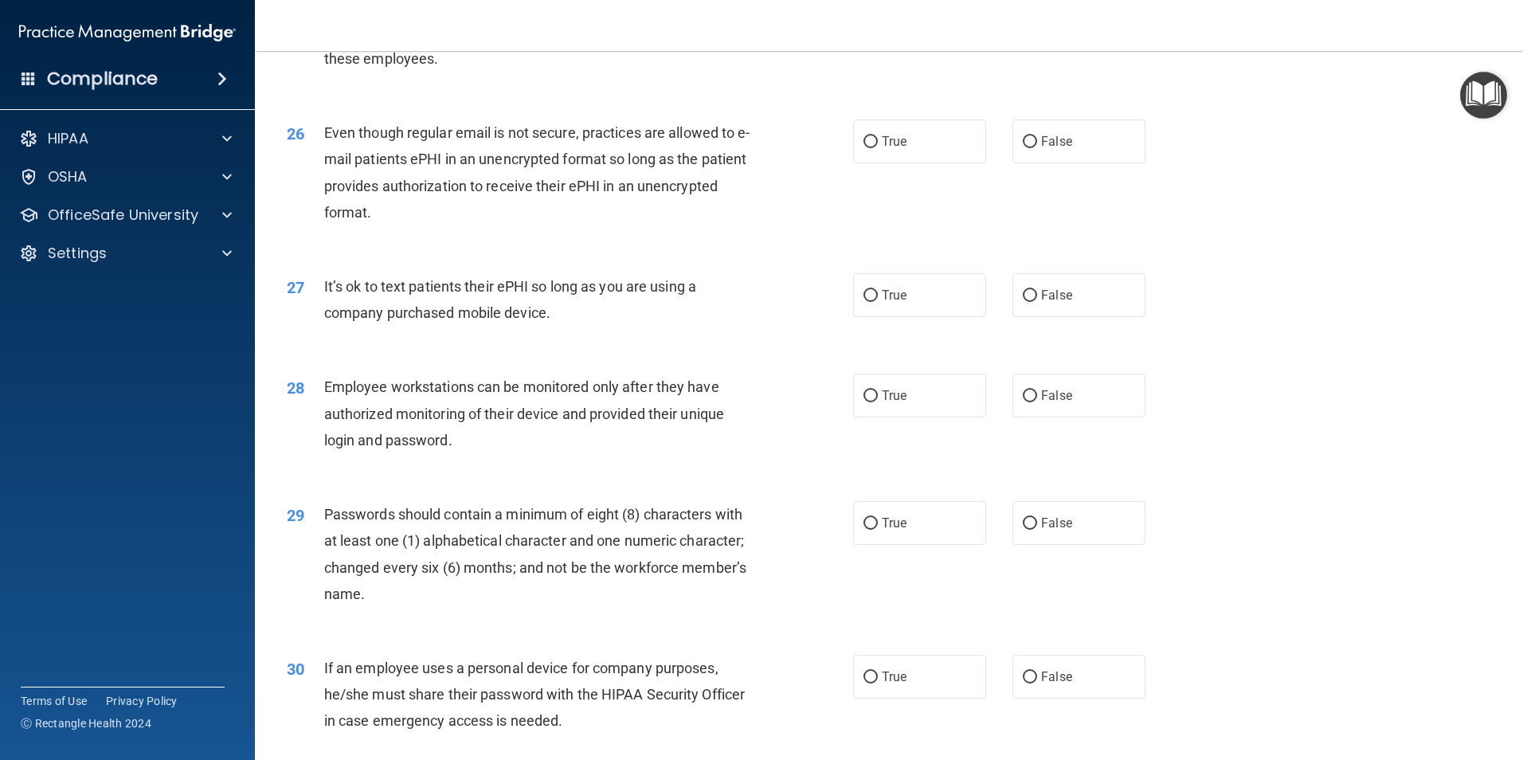
scroll to position [3027, 0]
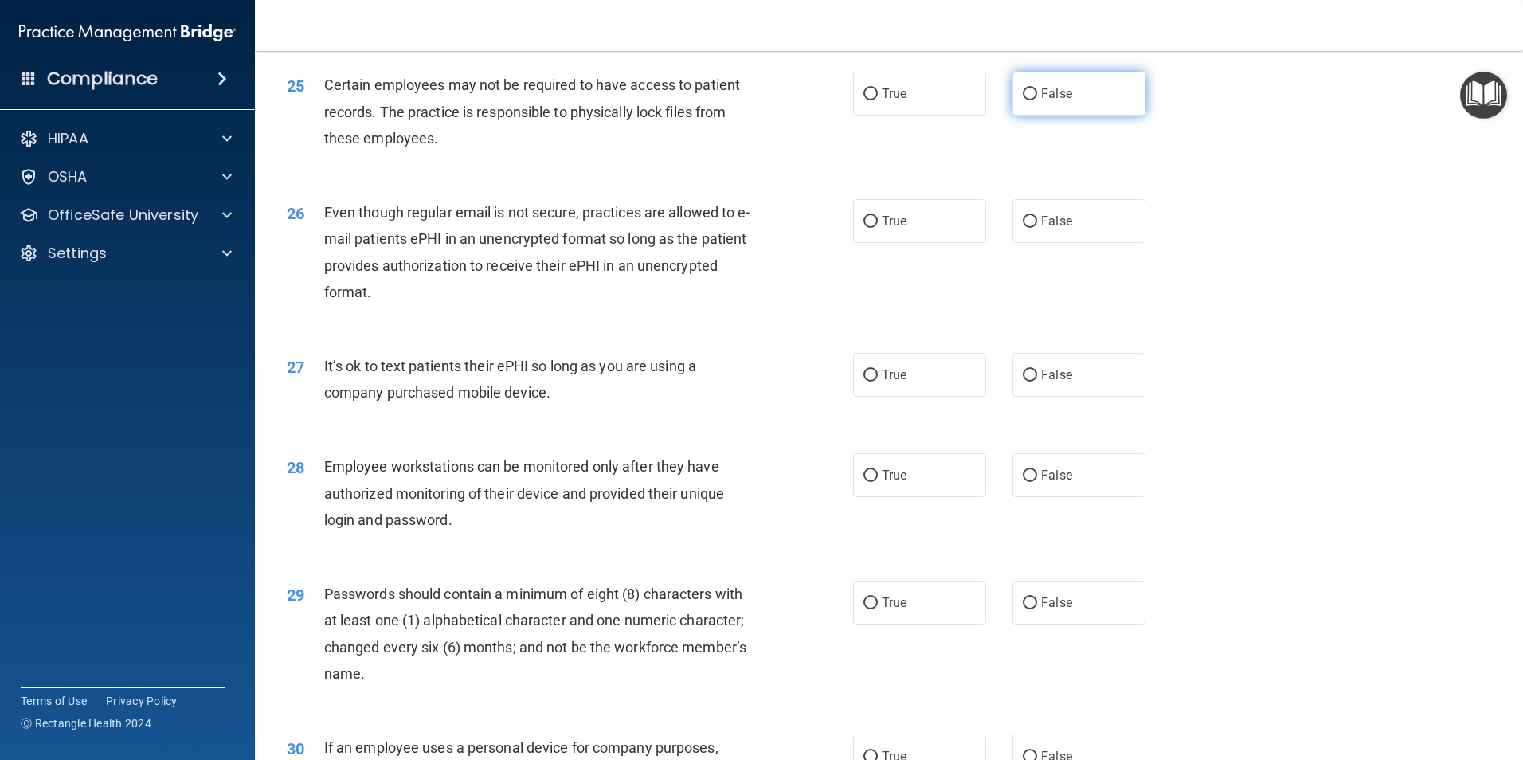
click at [1030, 116] on label "False" at bounding box center [1079, 94] width 133 height 44
click at [1030, 100] on input "False" at bounding box center [1030, 94] width 14 height 12
radio input "true"
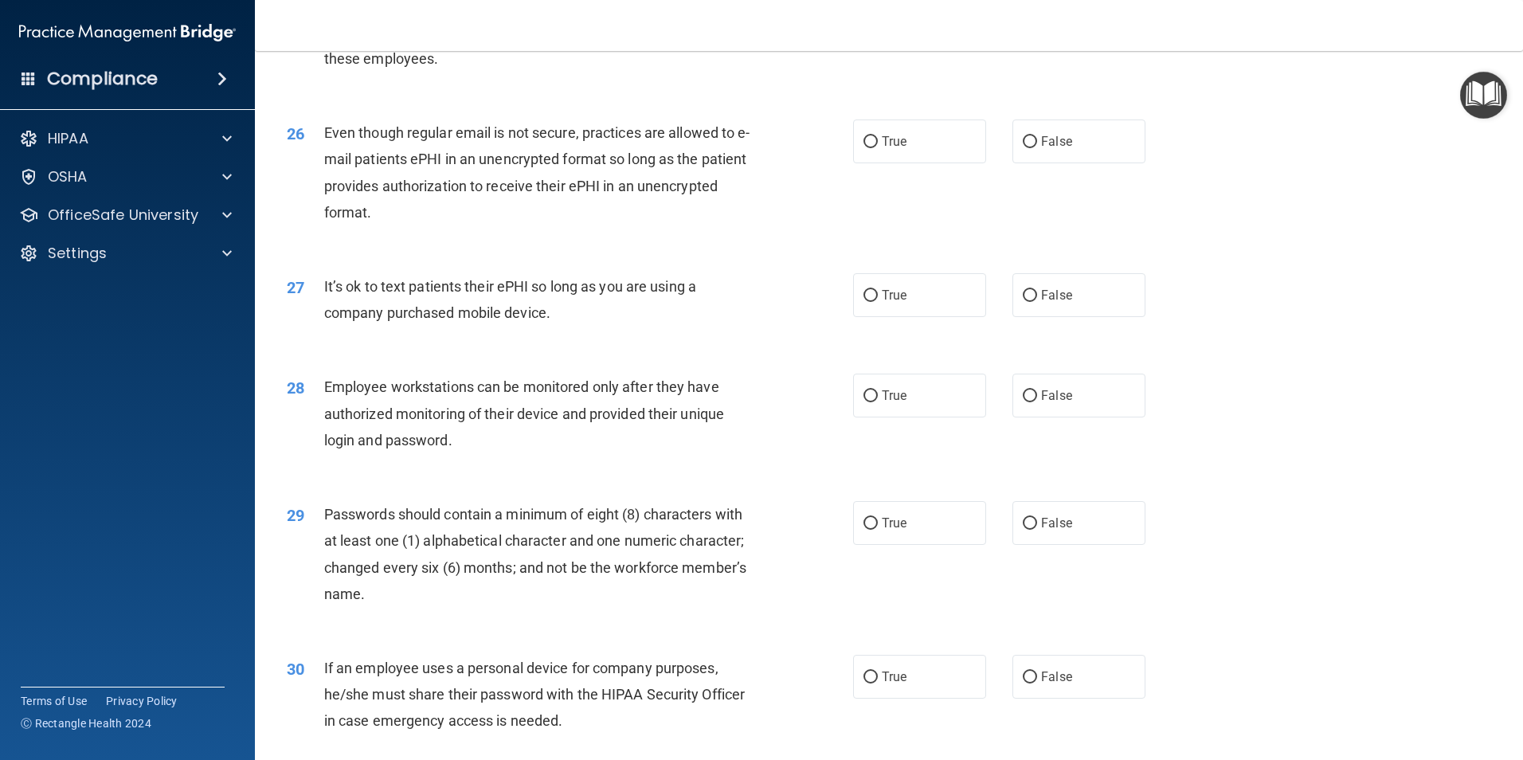
scroll to position [3187, 0]
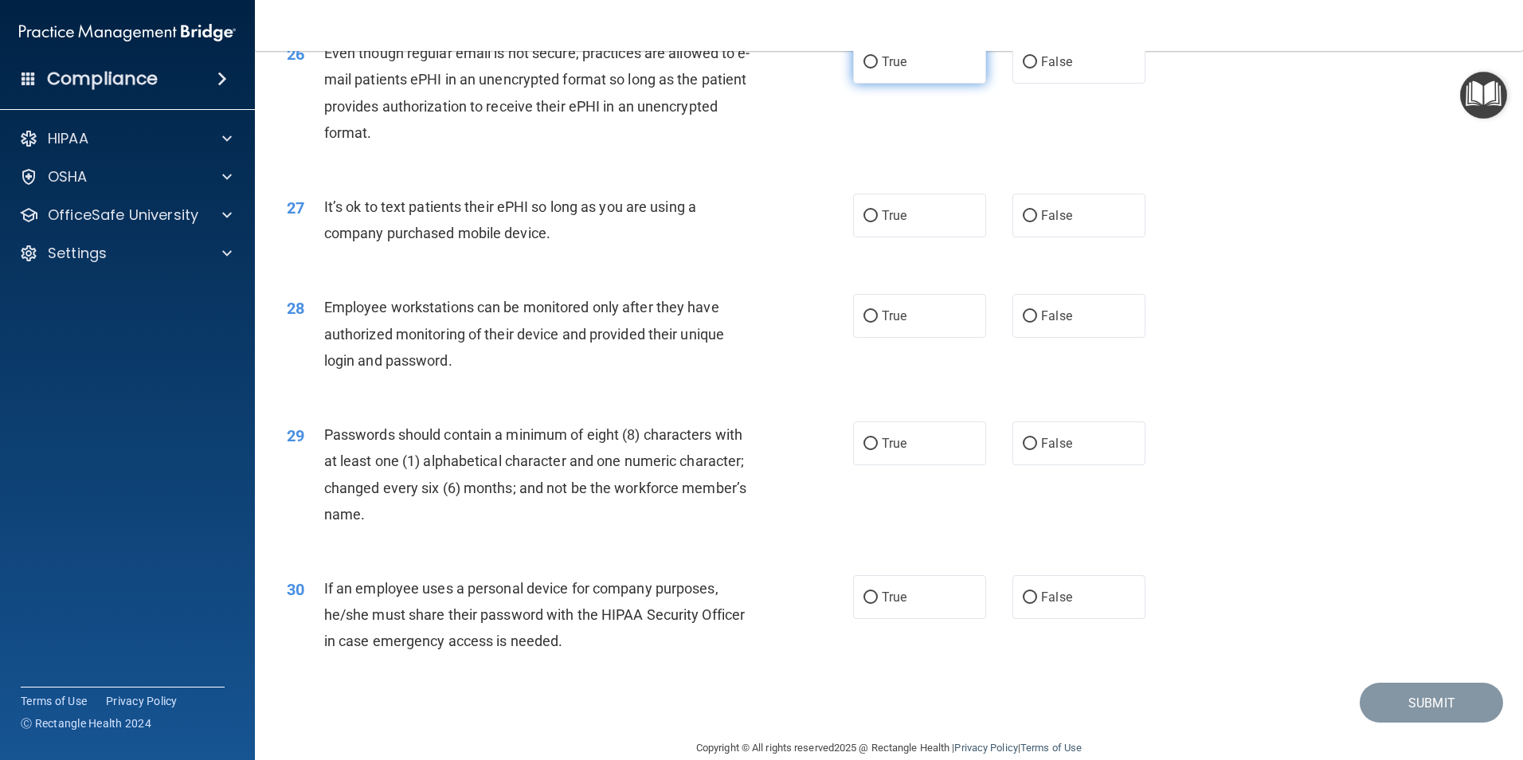
click at [888, 84] on label "True" at bounding box center [919, 62] width 133 height 44
click at [878, 69] on input "True" at bounding box center [871, 63] width 14 height 12
radio input "true"
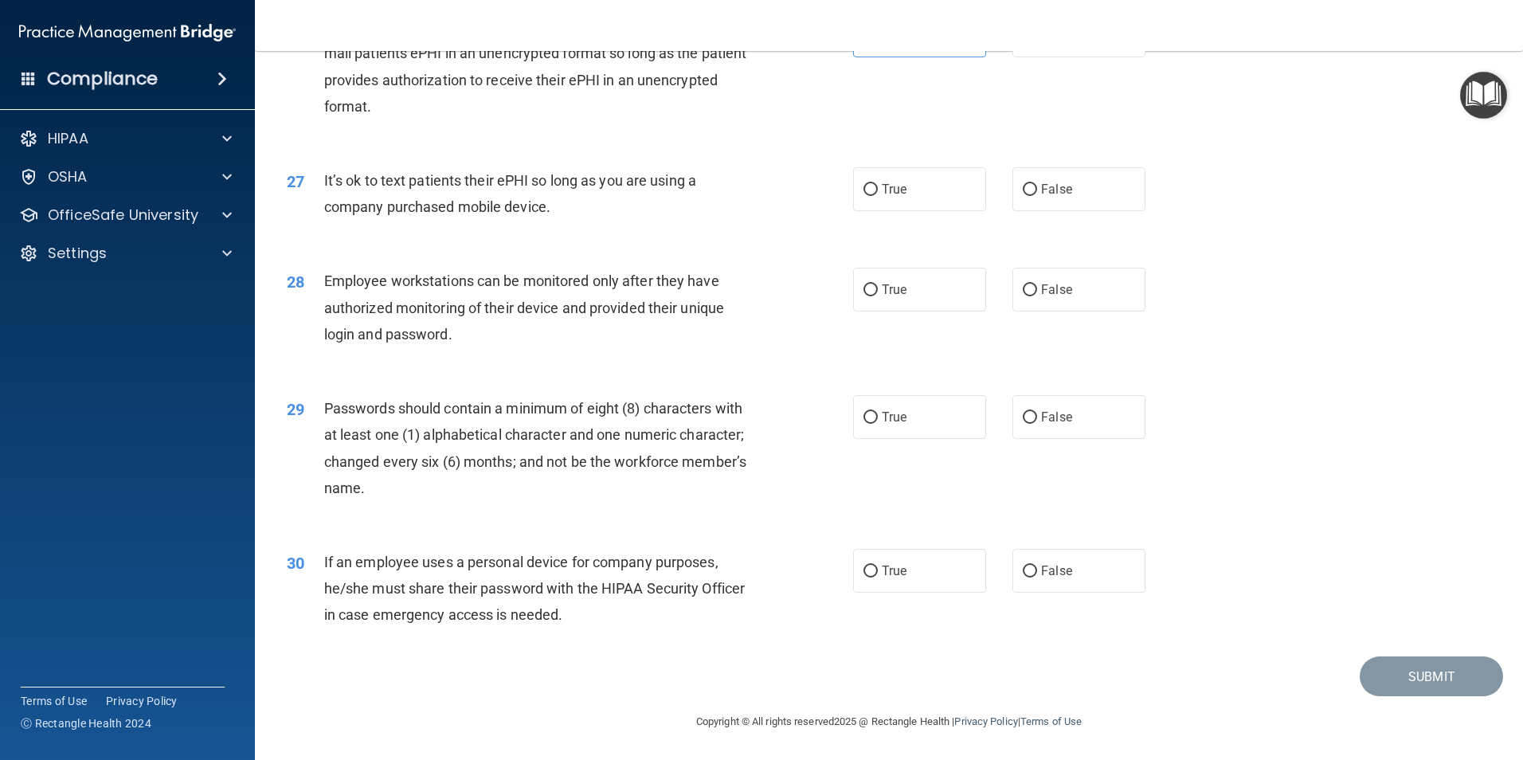
scroll to position [3239, 0]
click at [1060, 171] on label "False" at bounding box center [1079, 189] width 133 height 44
click at [1037, 184] on input "False" at bounding box center [1030, 190] width 14 height 12
radio input "true"
click at [1087, 296] on label "False" at bounding box center [1079, 290] width 133 height 44
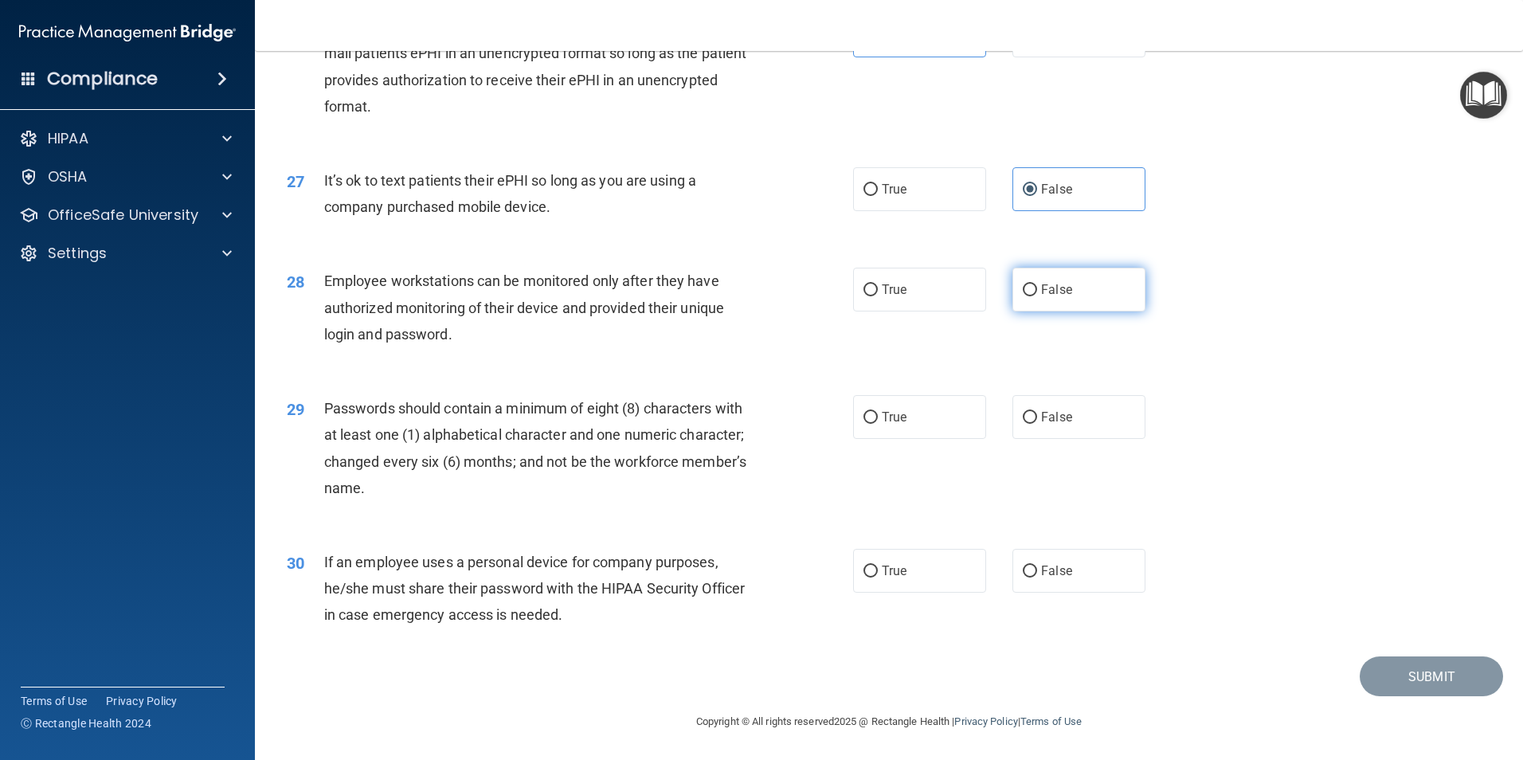
click at [1037, 296] on input "False" at bounding box center [1030, 290] width 14 height 12
radio input "true"
click at [929, 424] on label "True" at bounding box center [919, 417] width 133 height 44
click at [878, 424] on input "True" at bounding box center [871, 418] width 14 height 12
radio input "true"
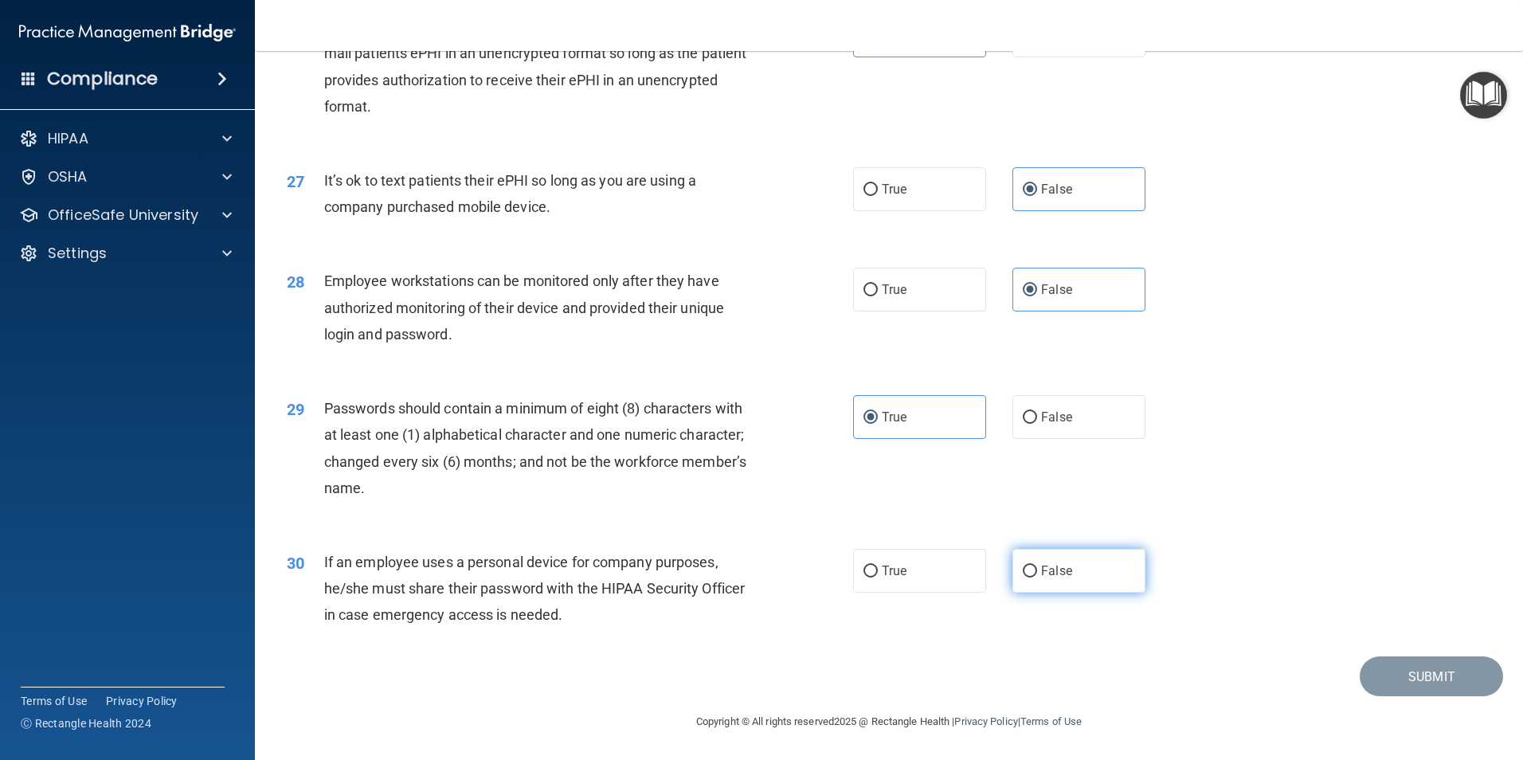
click at [1066, 570] on label "False" at bounding box center [1079, 571] width 133 height 44
click at [1037, 570] on input "False" at bounding box center [1030, 572] width 14 height 12
radio input "true"
click at [1402, 663] on button "Submit" at bounding box center [1431, 676] width 143 height 41
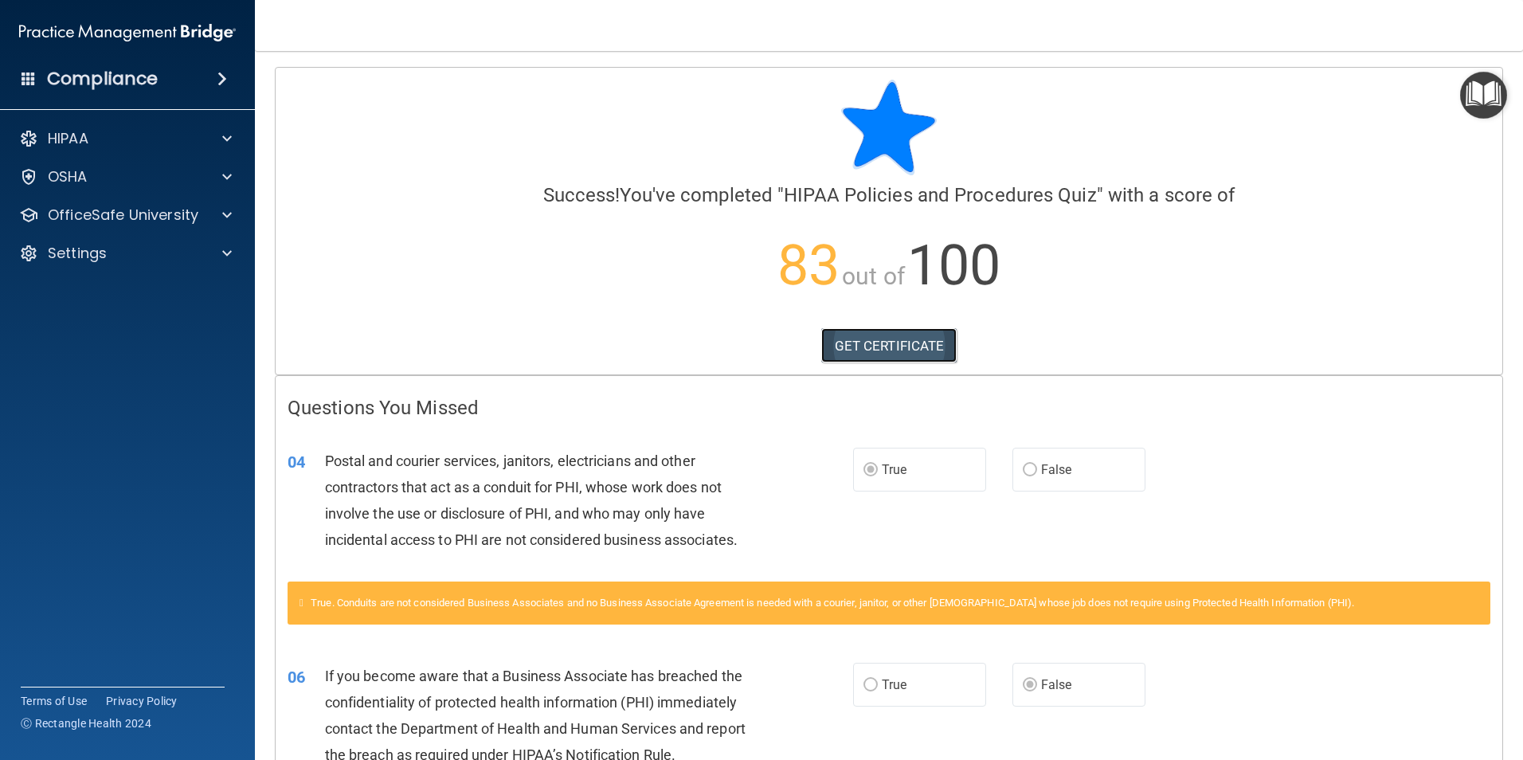
click at [884, 346] on link "GET CERTIFICATE" at bounding box center [889, 345] width 136 height 35
click at [118, 223] on p "OfficeSafe University" at bounding box center [123, 215] width 151 height 19
click at [110, 261] on p "HIPAA Training" at bounding box center [75, 253] width 131 height 16
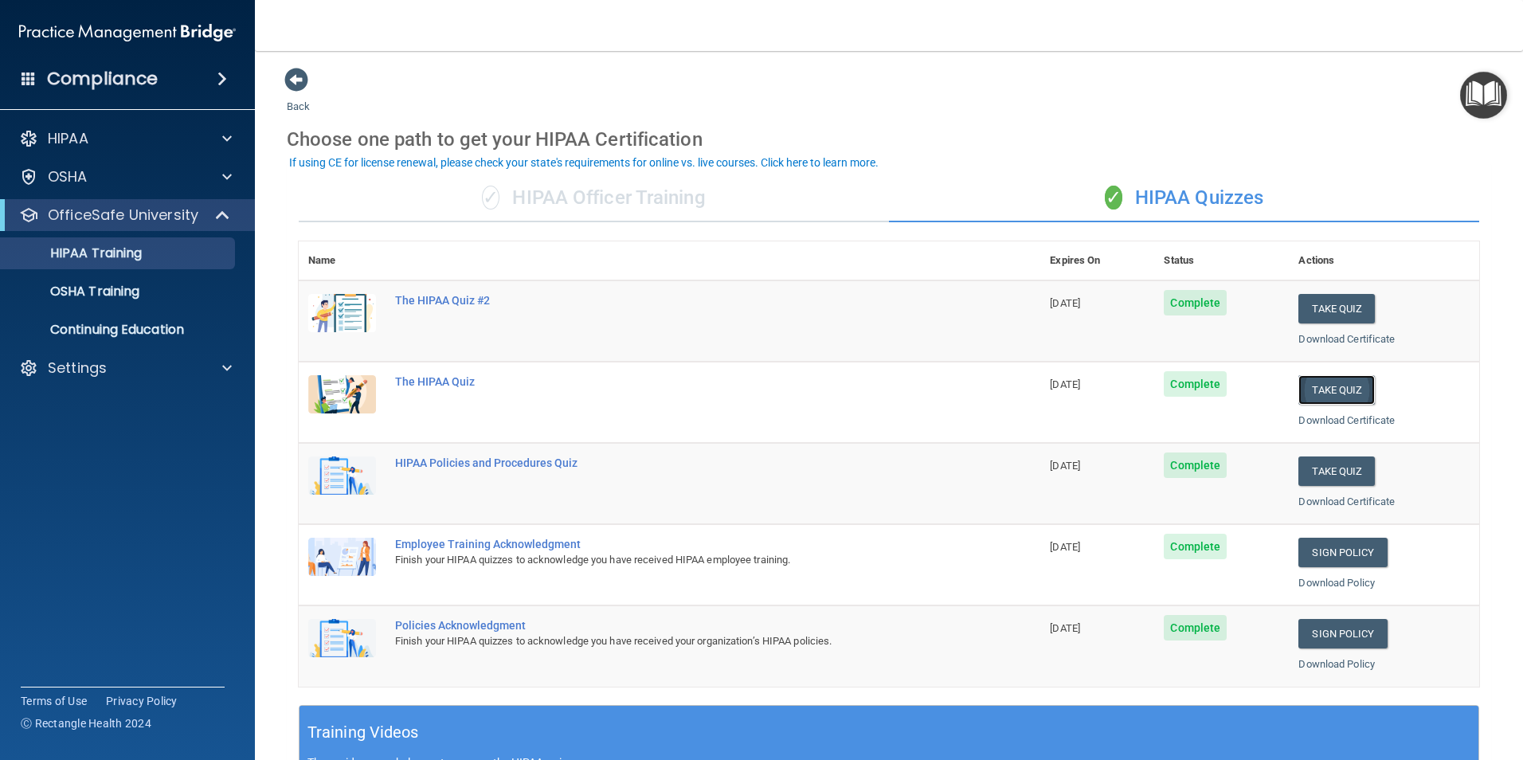
click at [1323, 385] on button "Take Quiz" at bounding box center [1337, 389] width 76 height 29
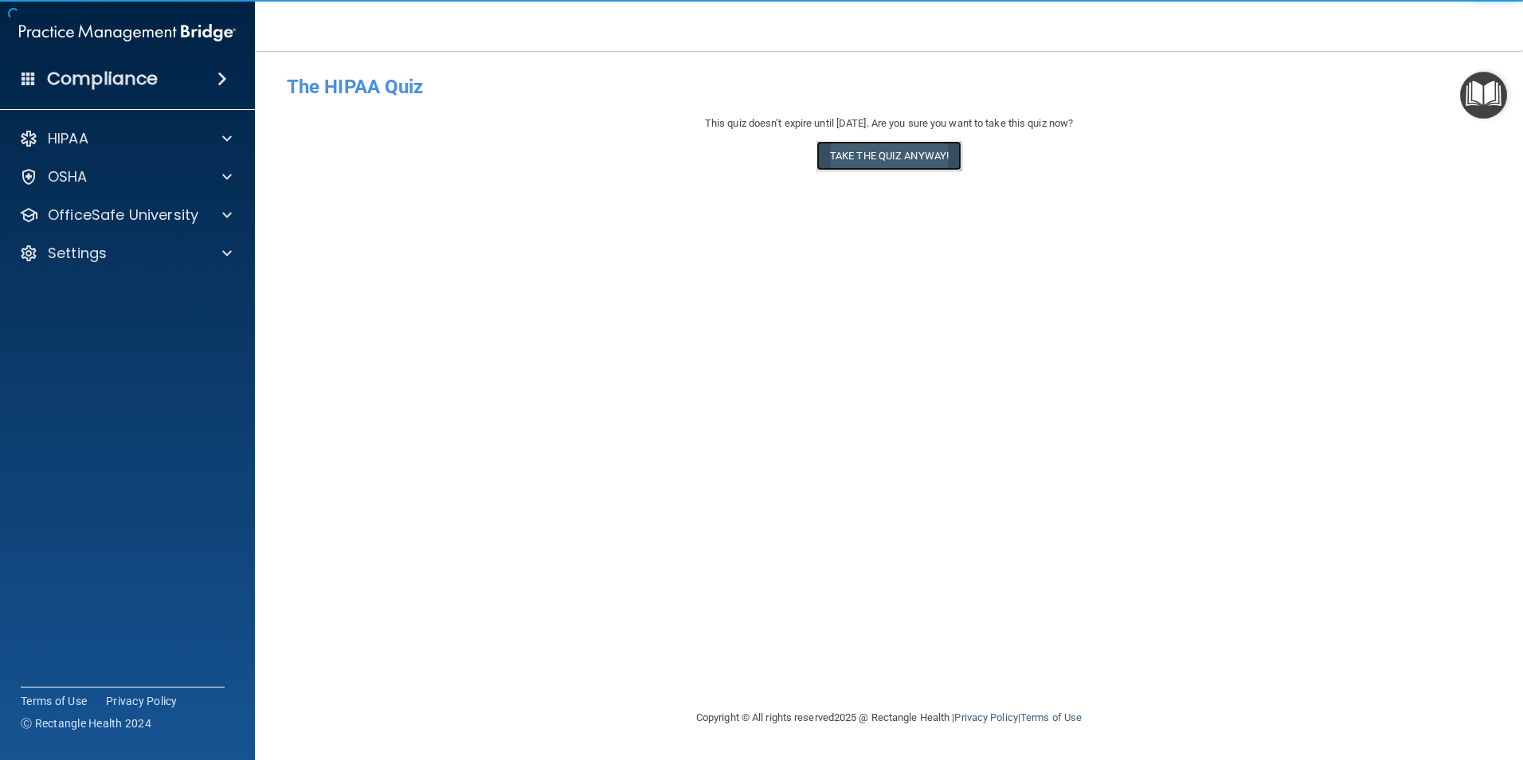
click at [903, 157] on button "Take the quiz anyway!" at bounding box center [889, 155] width 145 height 29
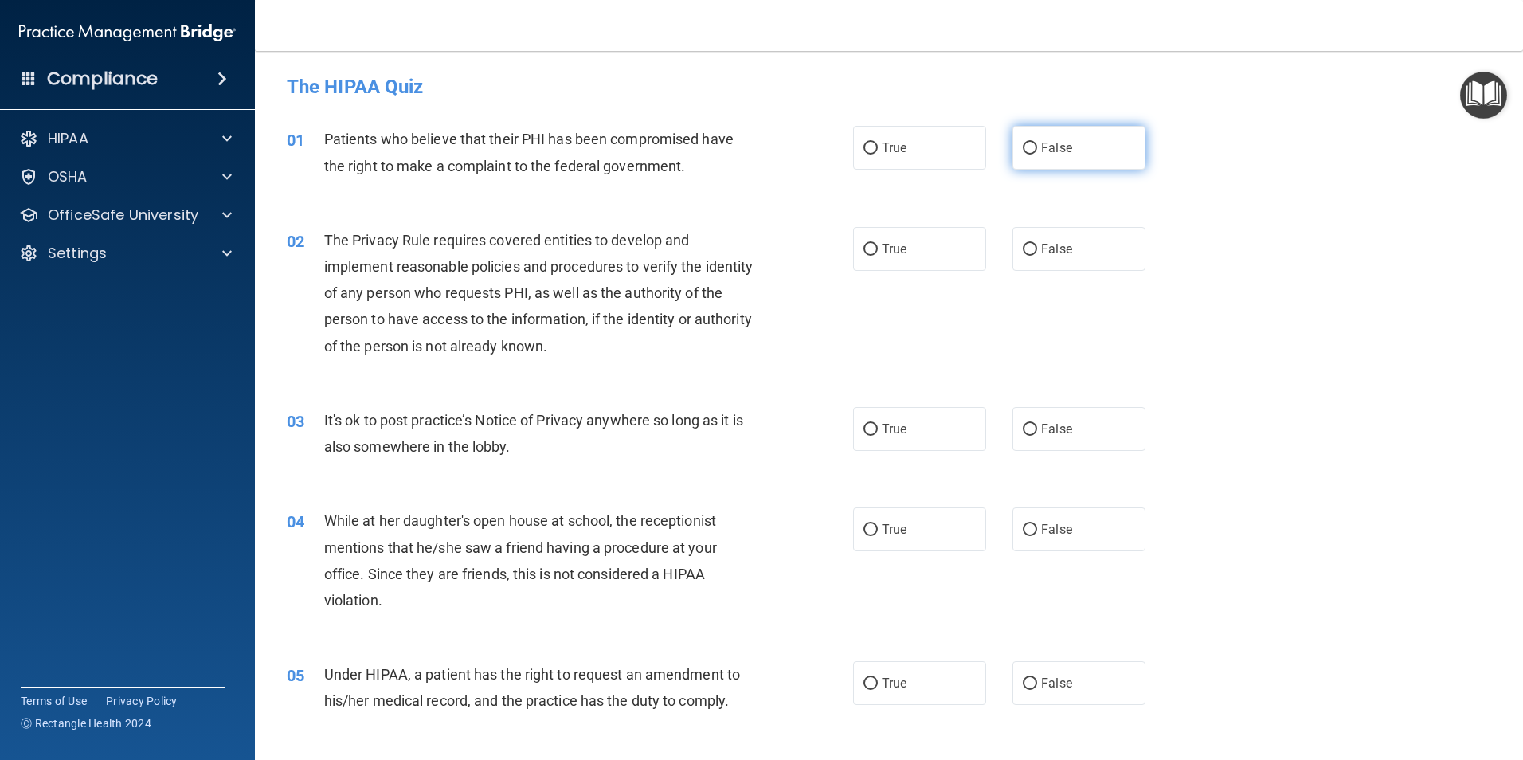
click at [1033, 140] on label "False" at bounding box center [1079, 148] width 133 height 44
click at [1033, 143] on input "False" at bounding box center [1030, 149] width 14 height 12
radio input "true"
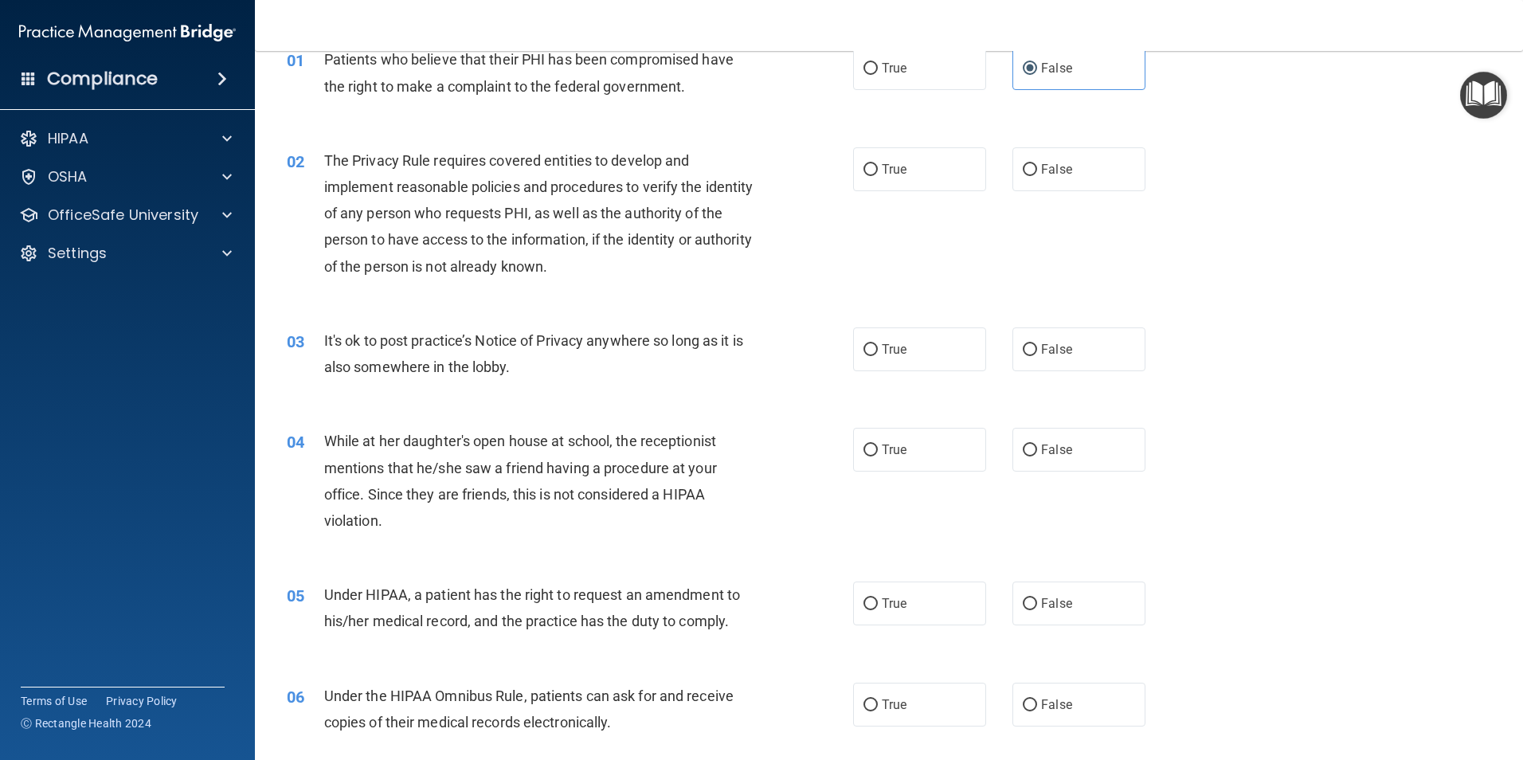
scroll to position [159, 0]
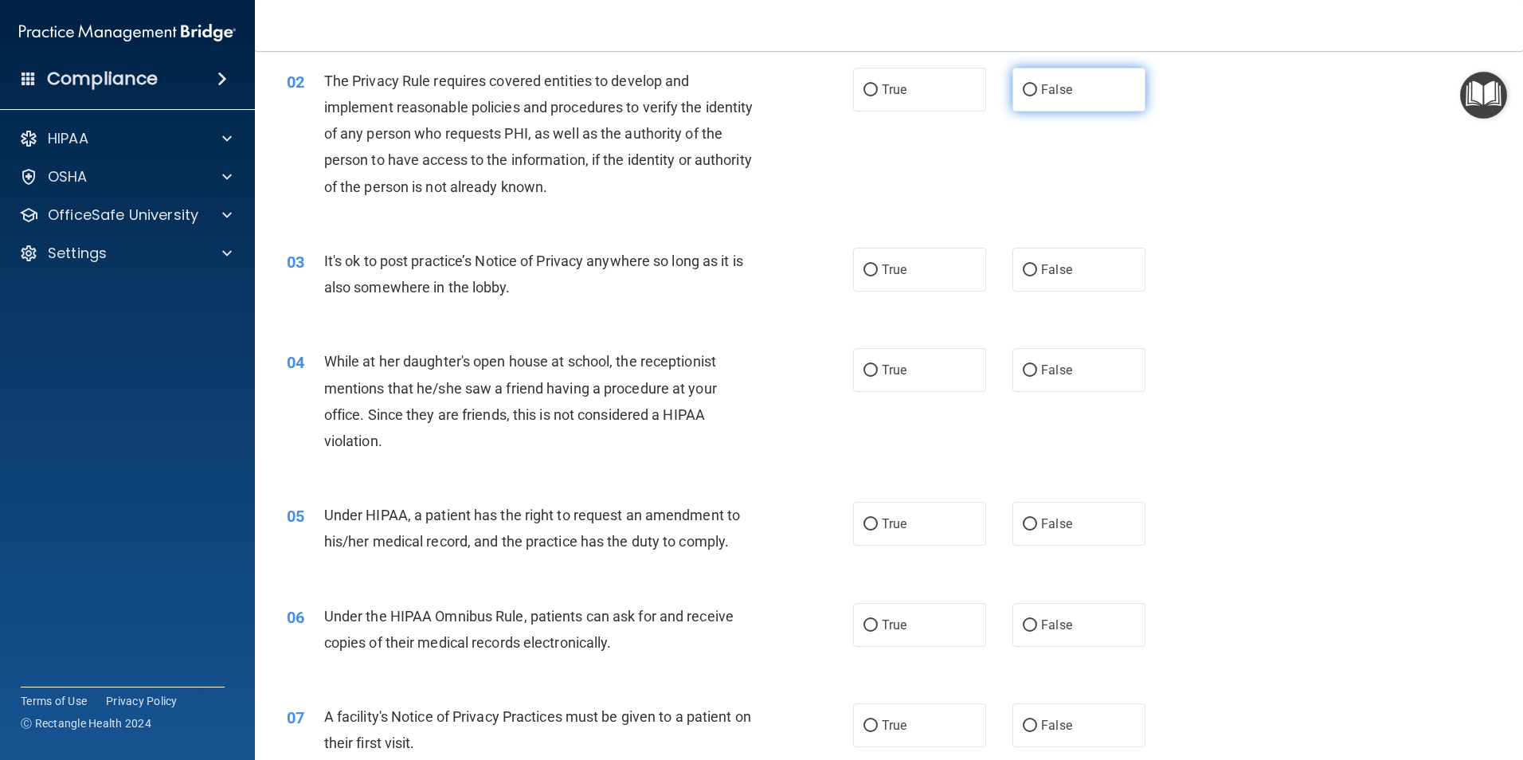
click at [1041, 88] on span "False" at bounding box center [1056, 89] width 31 height 15
click at [1036, 88] on input "False" at bounding box center [1030, 90] width 14 height 12
radio input "true"
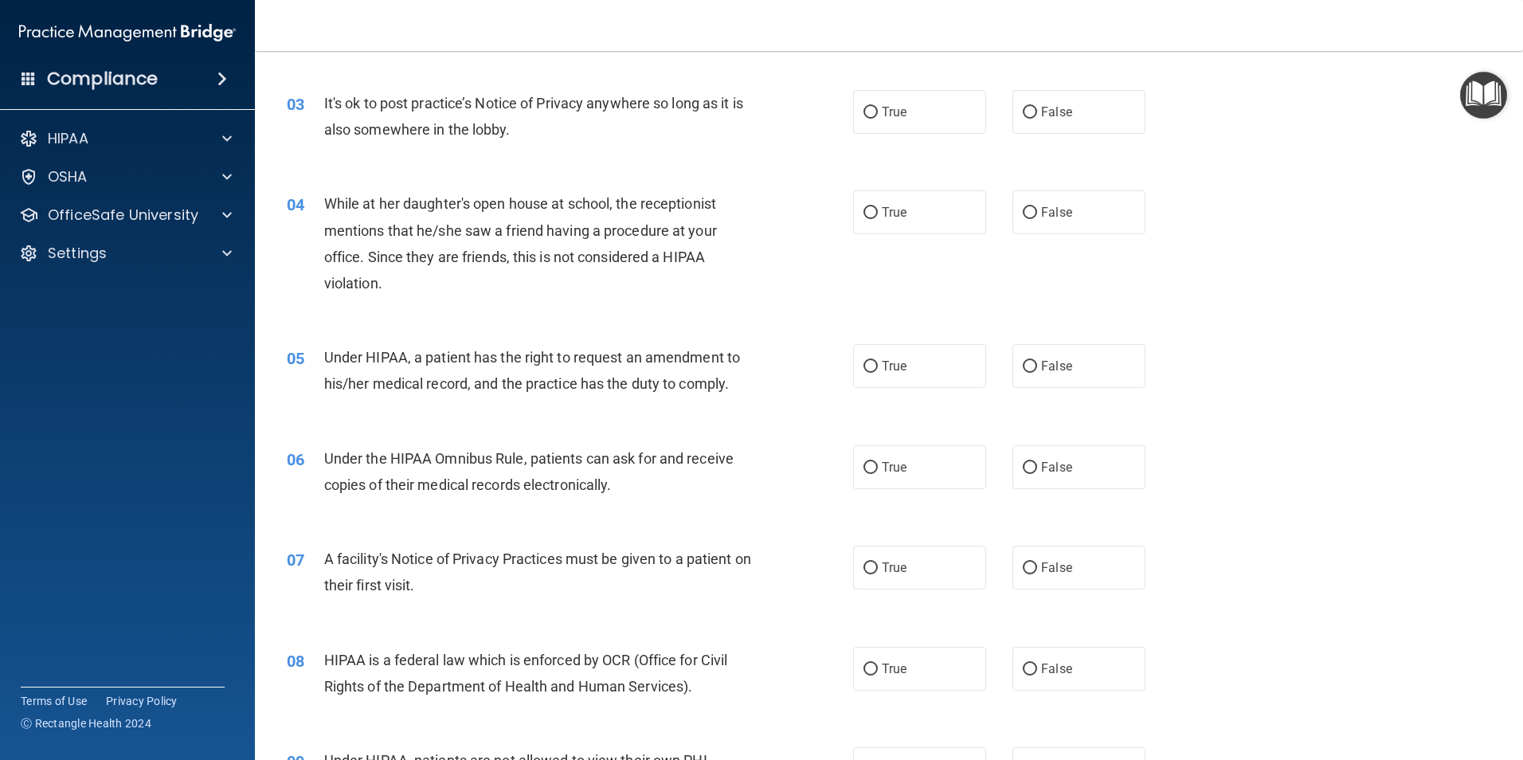
scroll to position [319, 0]
drag, startPoint x: 999, startPoint y: 109, endPoint x: 1008, endPoint y: 109, distance: 8.8
click at [1003, 109] on div "True False" at bounding box center [1012, 110] width 319 height 44
click at [1053, 108] on span "False" at bounding box center [1056, 110] width 31 height 15
click at [1037, 108] on input "False" at bounding box center [1030, 111] width 14 height 12
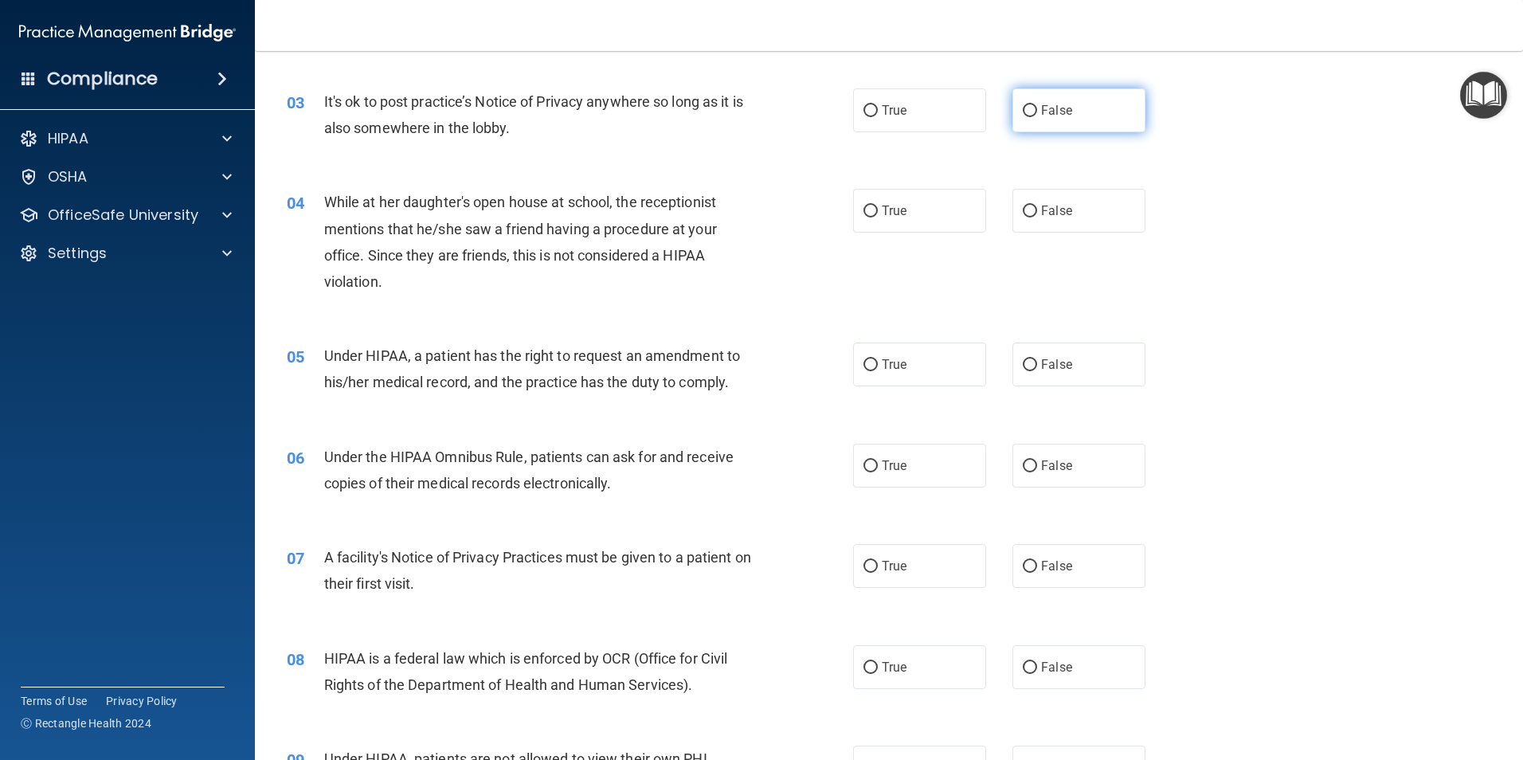
radio input "true"
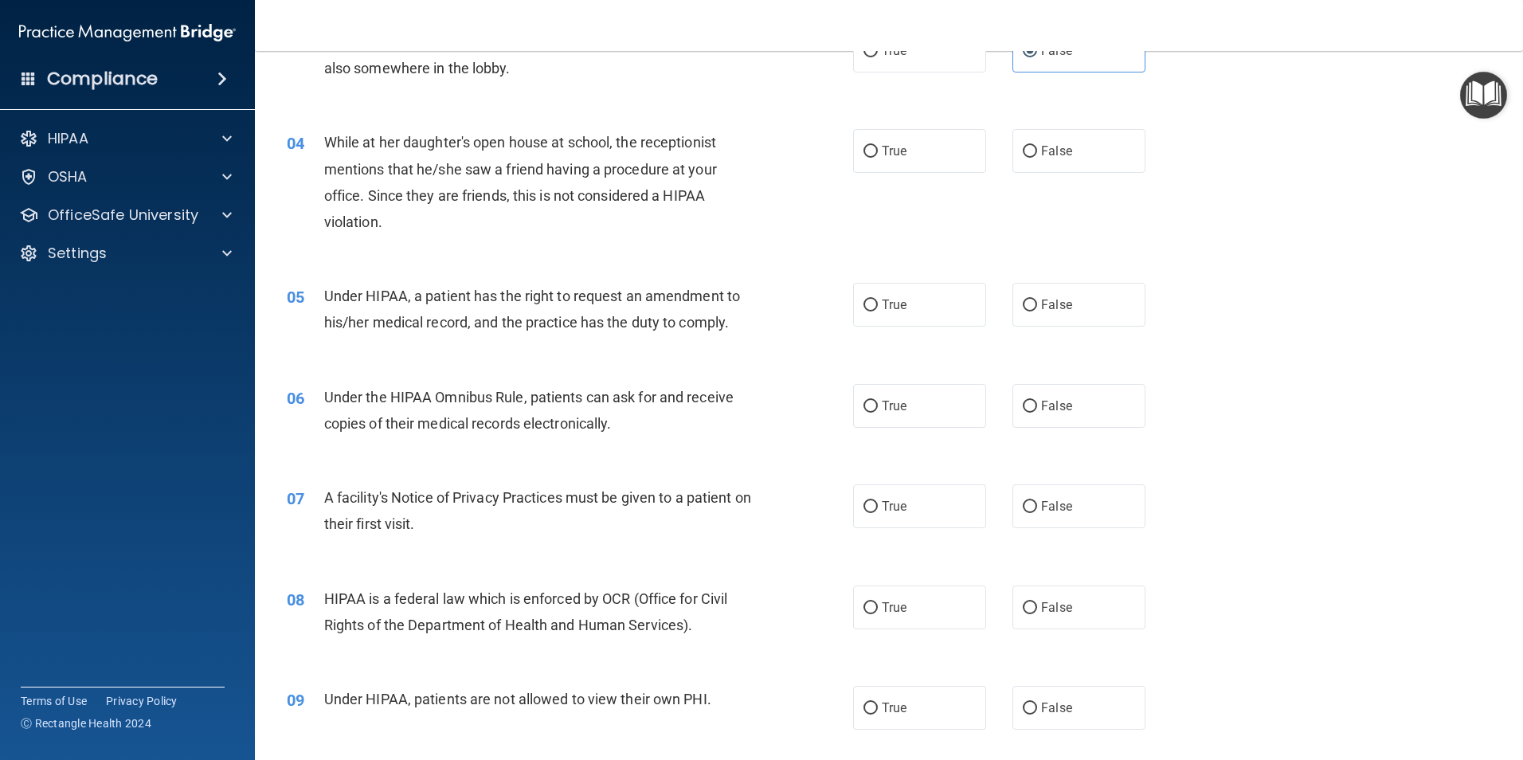
scroll to position [398, 0]
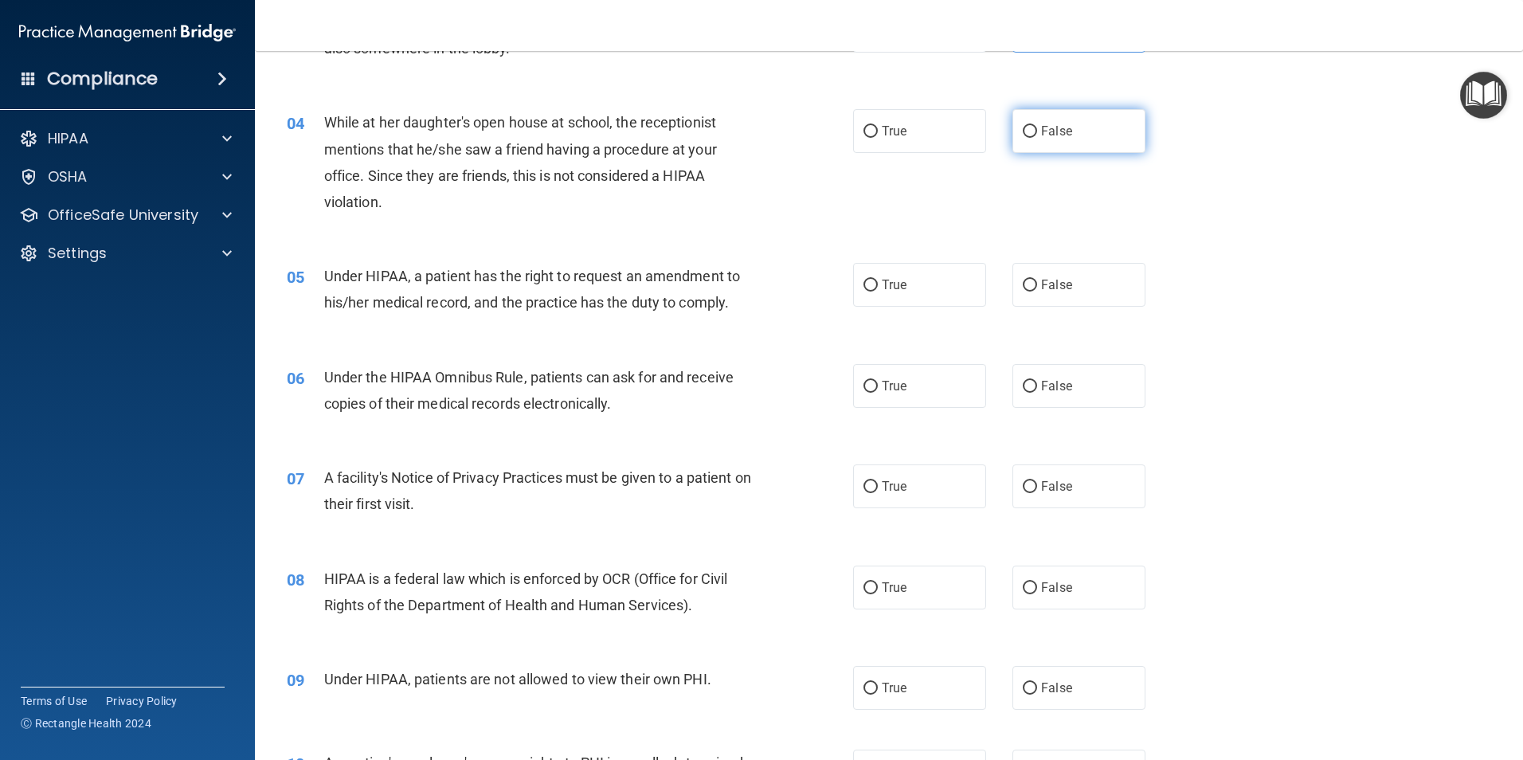
click at [1057, 142] on label "False" at bounding box center [1079, 131] width 133 height 44
click at [1037, 138] on input "False" at bounding box center [1030, 132] width 14 height 12
radio input "true"
click at [882, 128] on span "True" at bounding box center [894, 130] width 25 height 15
click at [878, 128] on input "True" at bounding box center [871, 132] width 14 height 12
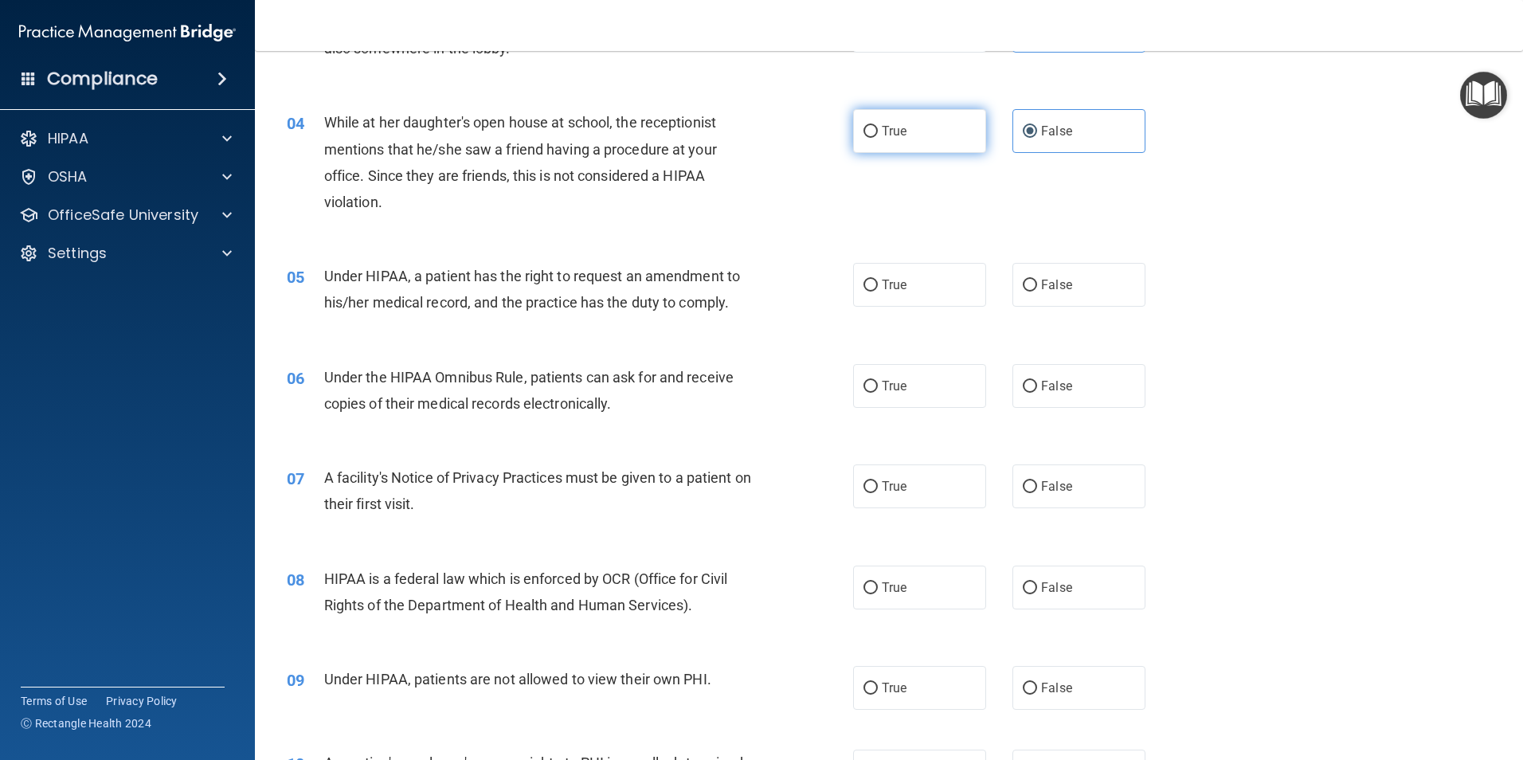
radio input "true"
radio input "false"
click at [1071, 288] on label "False" at bounding box center [1079, 285] width 133 height 44
click at [1037, 288] on input "False" at bounding box center [1030, 286] width 14 height 12
radio input "true"
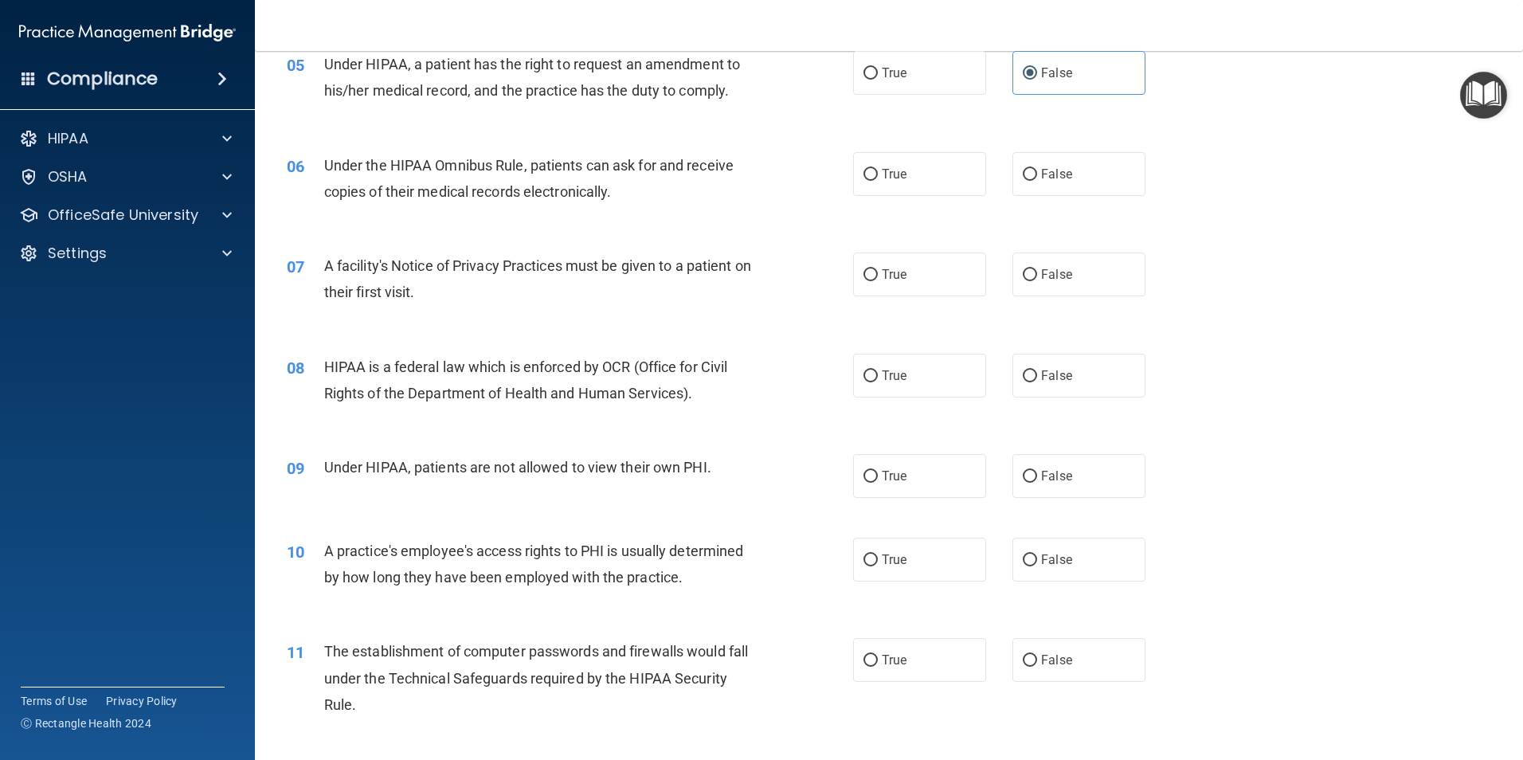
scroll to position [637, 0]
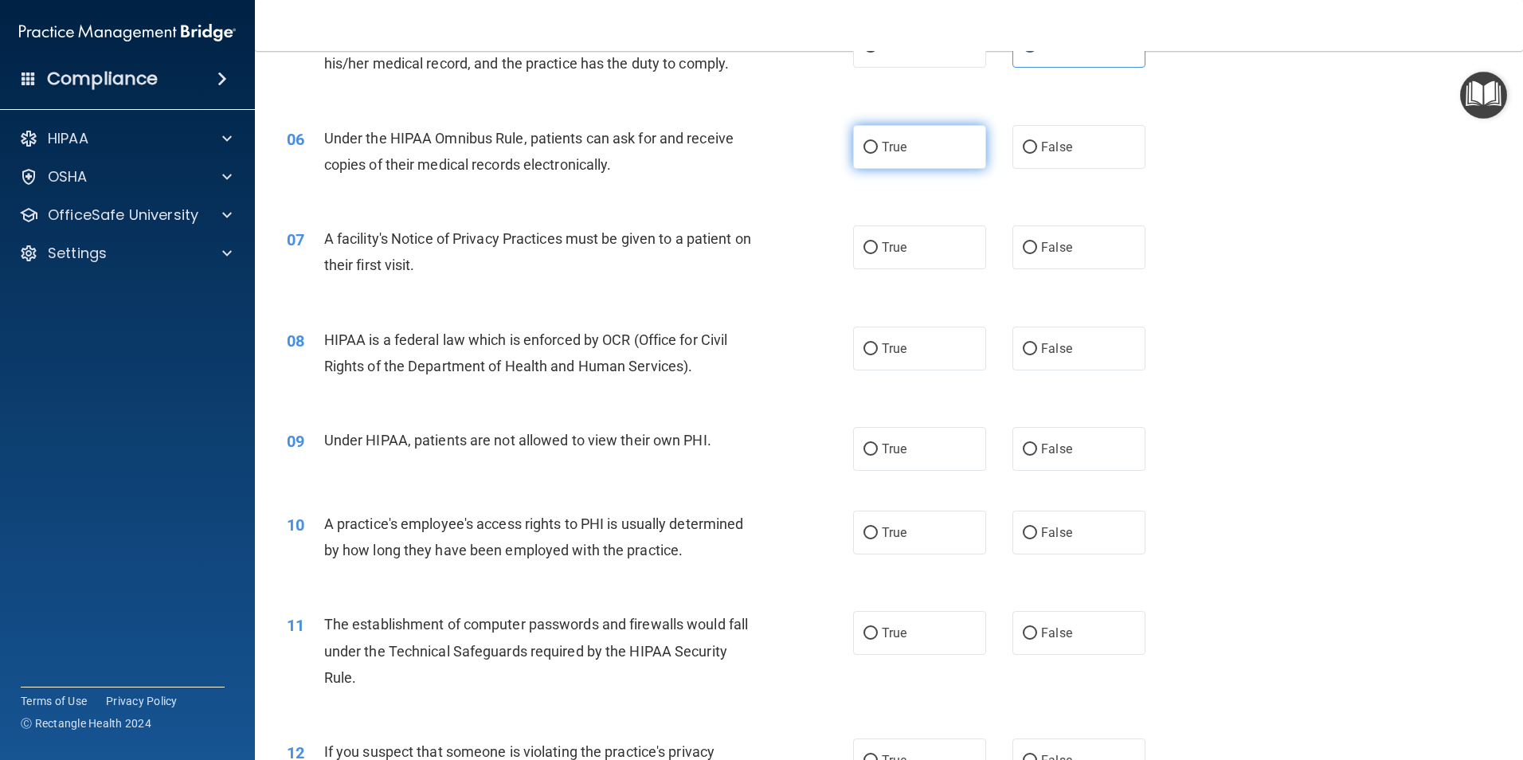
click at [910, 151] on label "True" at bounding box center [919, 147] width 133 height 44
click at [878, 151] on input "True" at bounding box center [871, 148] width 14 height 12
radio input "true"
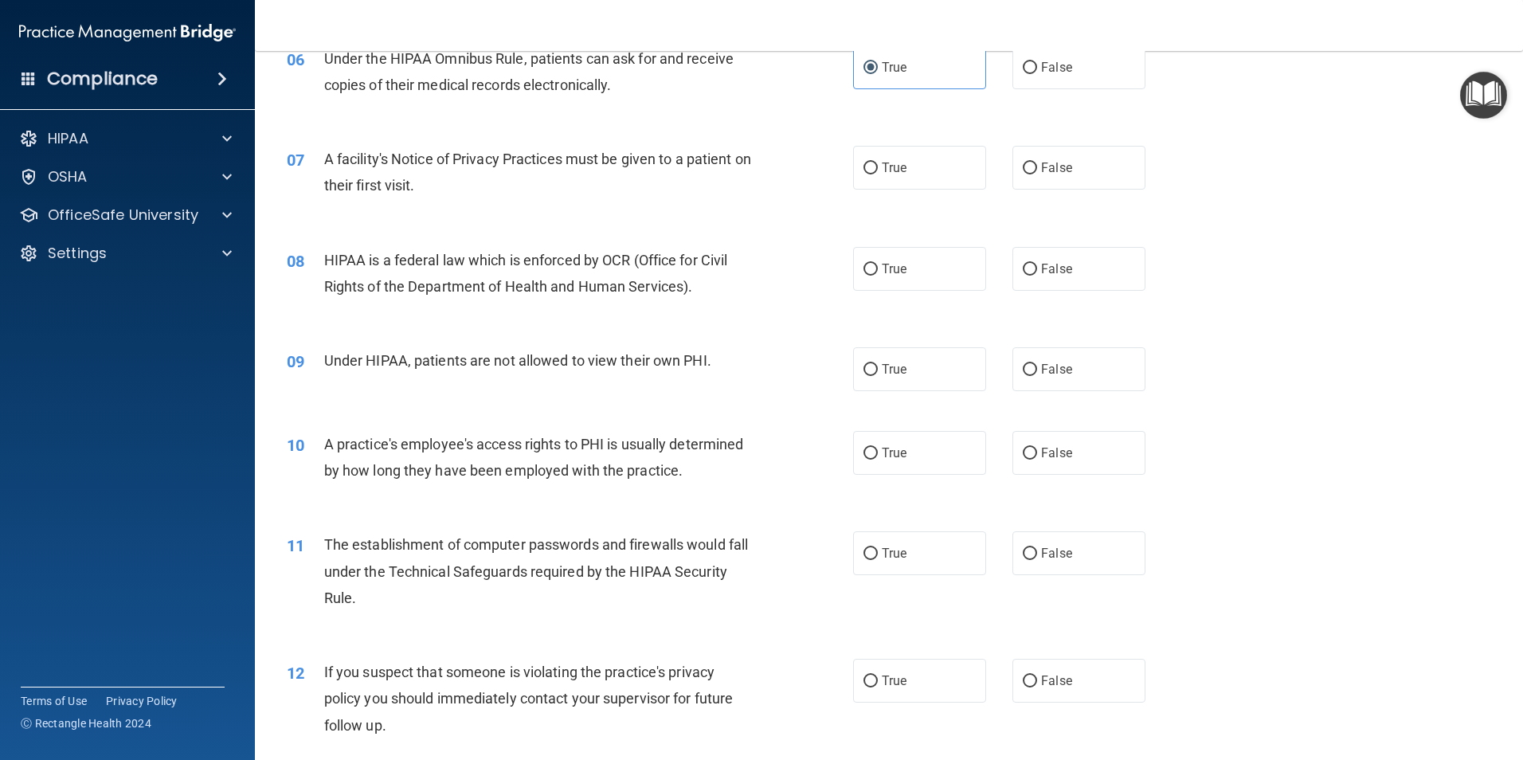
scroll to position [797, 0]
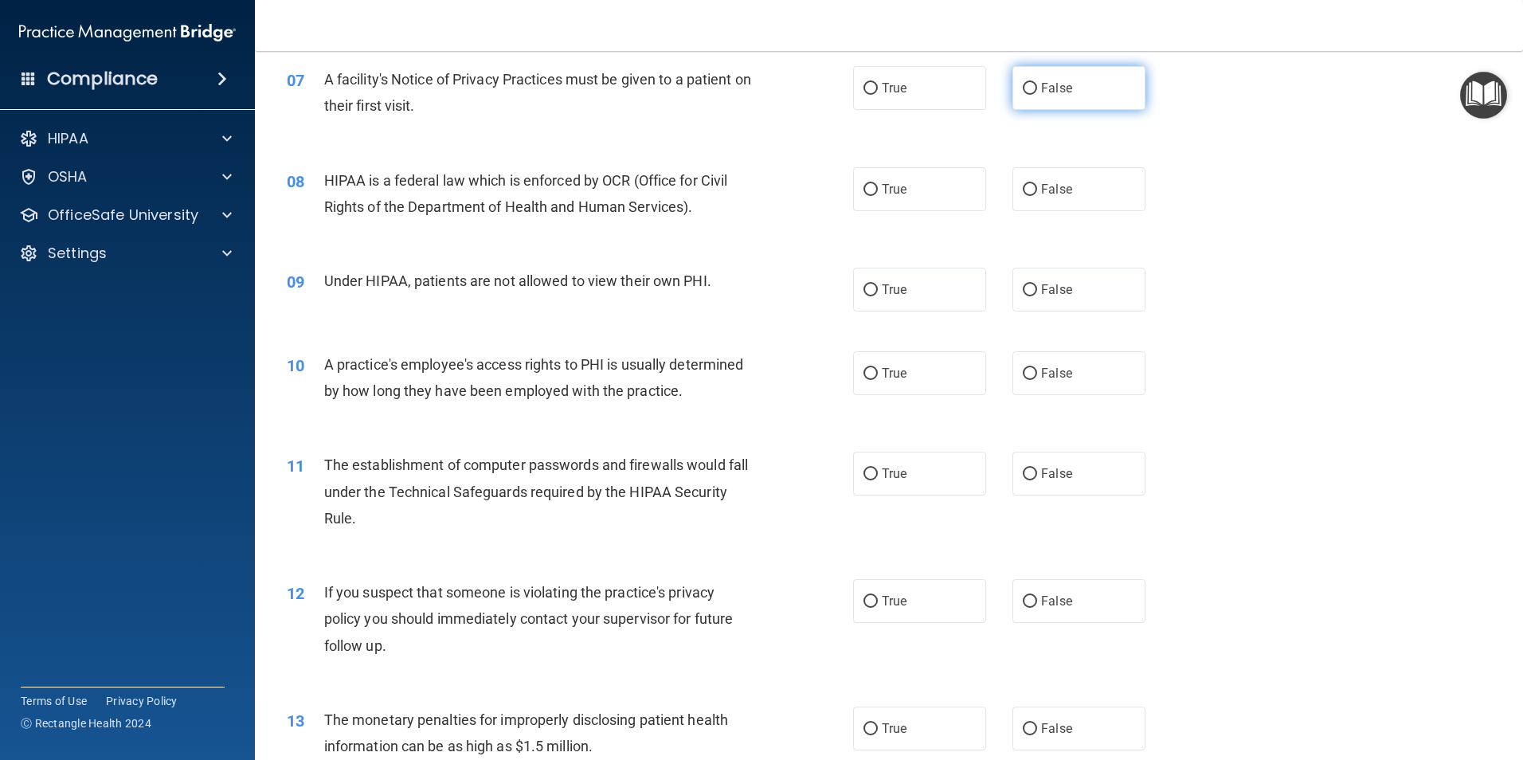
click at [1023, 85] on input "False" at bounding box center [1030, 89] width 14 height 12
radio input "true"
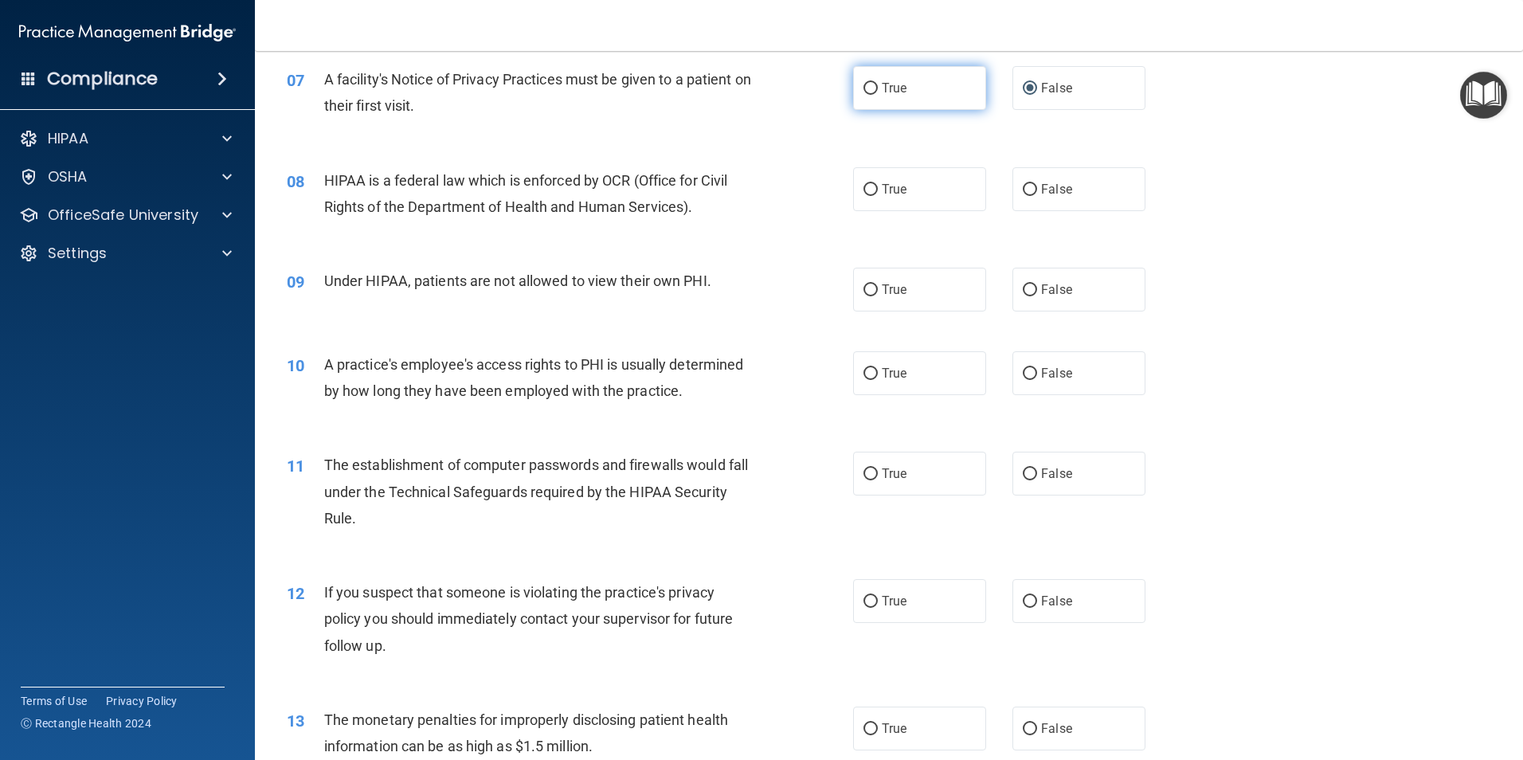
click at [868, 83] on input "True" at bounding box center [871, 89] width 14 height 12
radio input "true"
radio input "false"
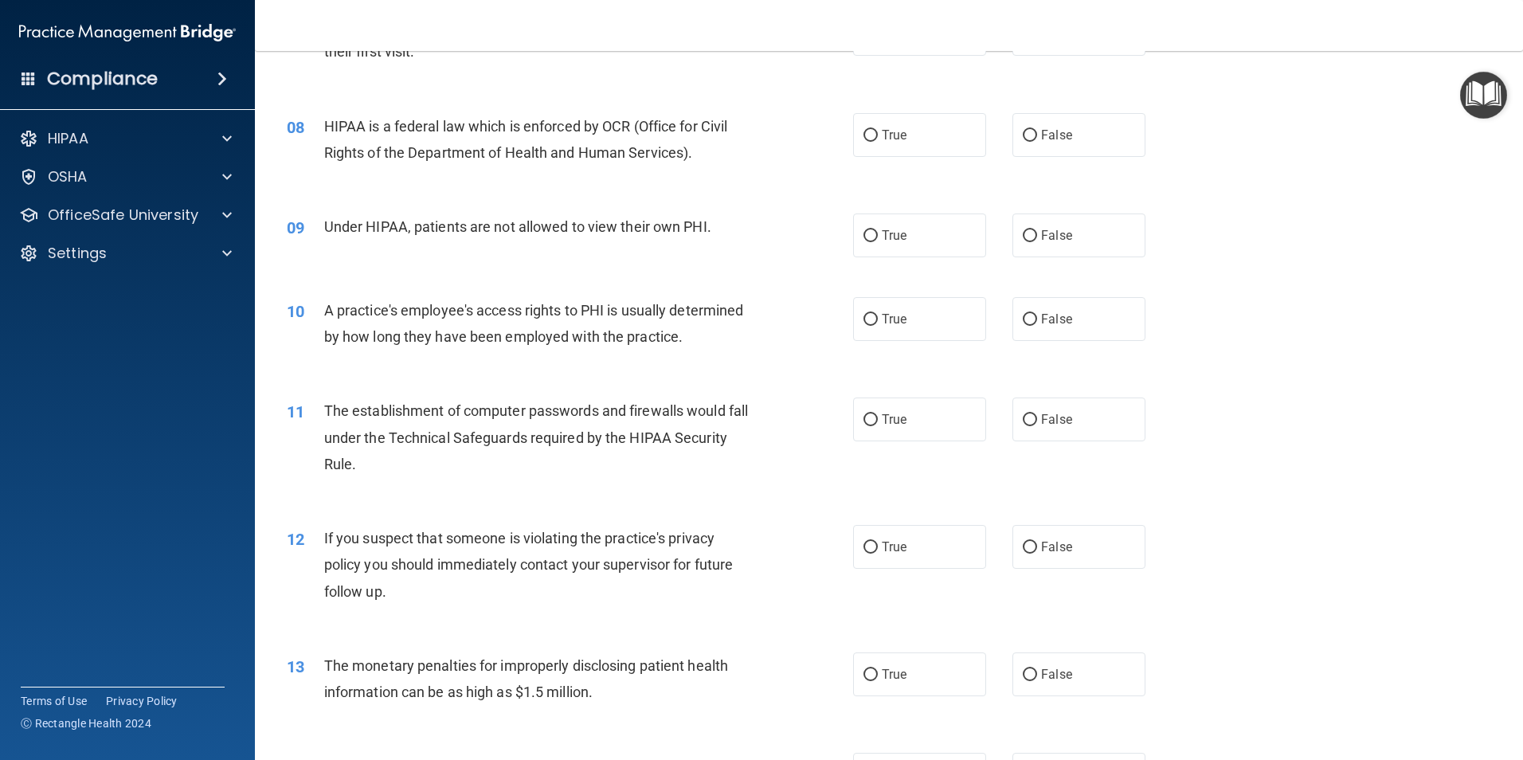
scroll to position [876, 0]
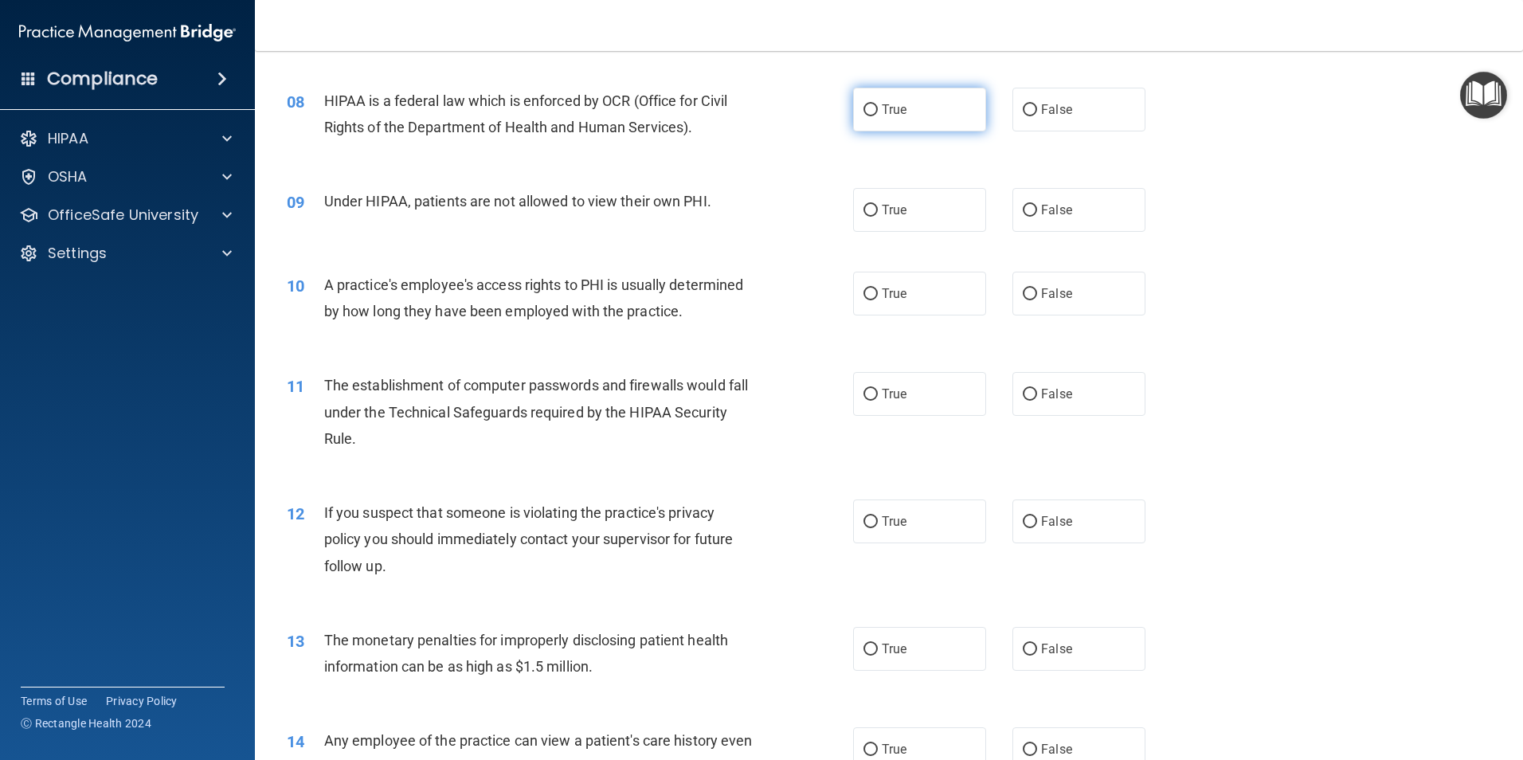
click at [882, 109] on span "True" at bounding box center [894, 109] width 25 height 15
click at [878, 109] on input "True" at bounding box center [871, 110] width 14 height 12
radio input "true"
click at [1091, 214] on label "False" at bounding box center [1079, 210] width 133 height 44
click at [1037, 214] on input "False" at bounding box center [1030, 211] width 14 height 12
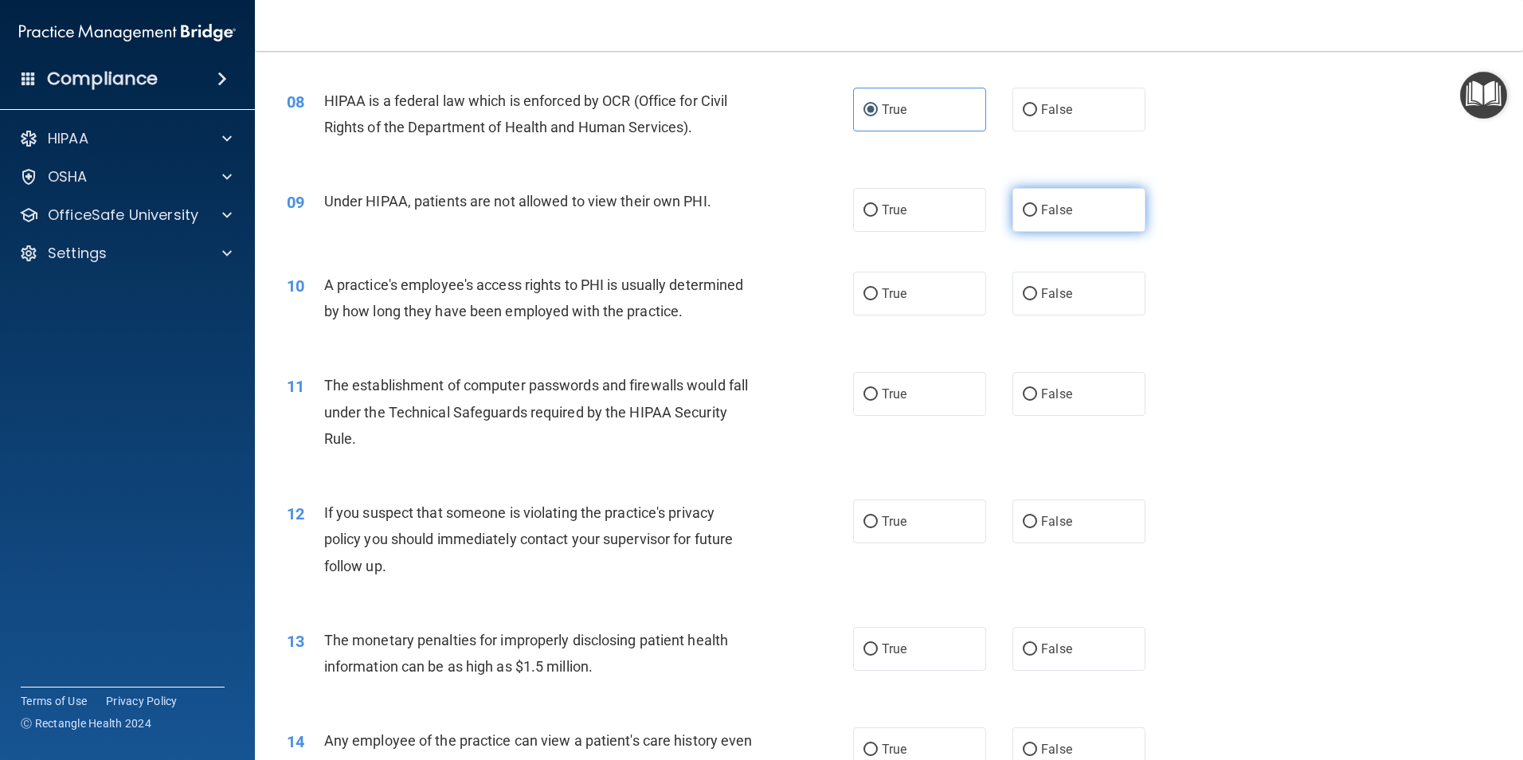
radio input "true"
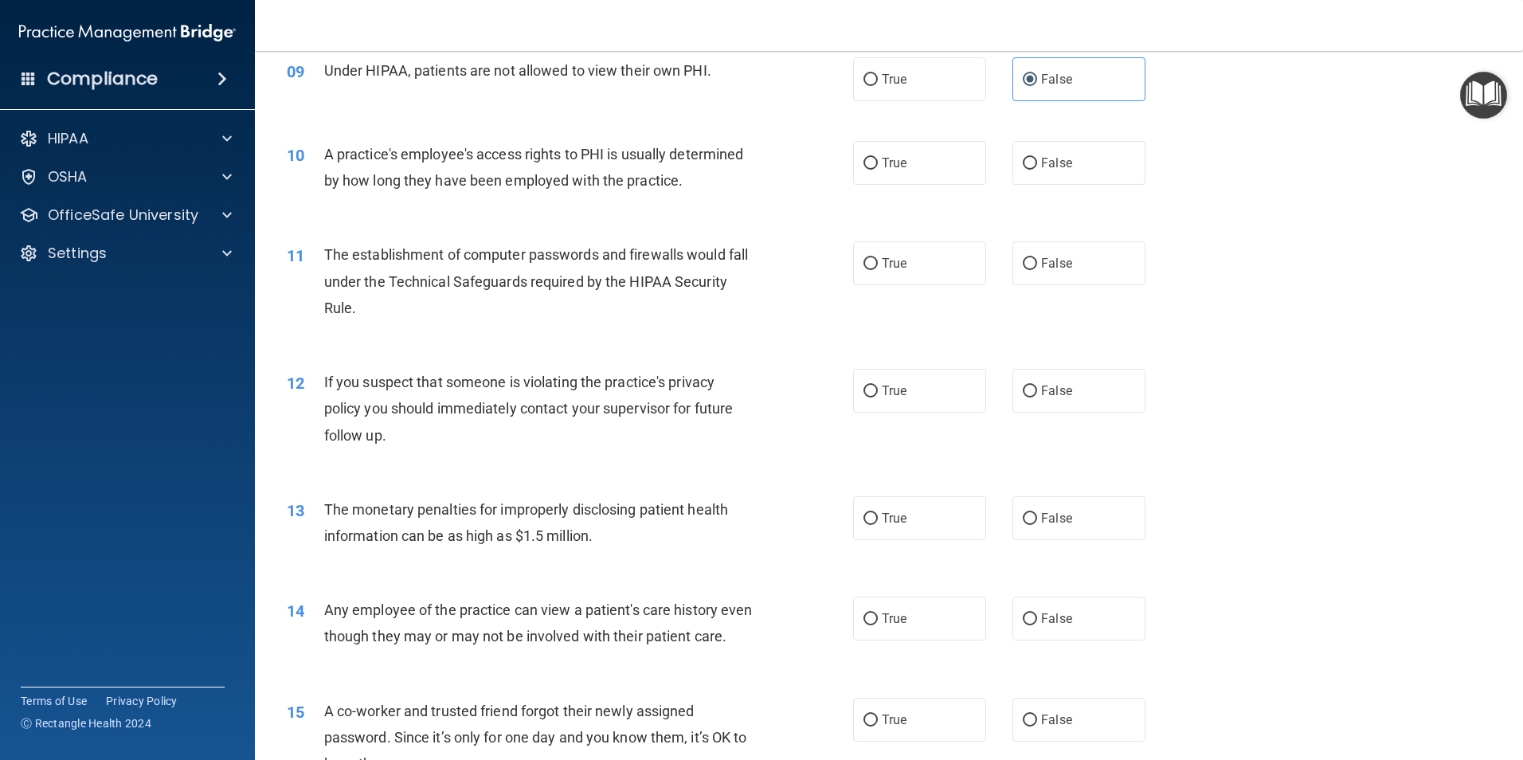
scroll to position [1036, 0]
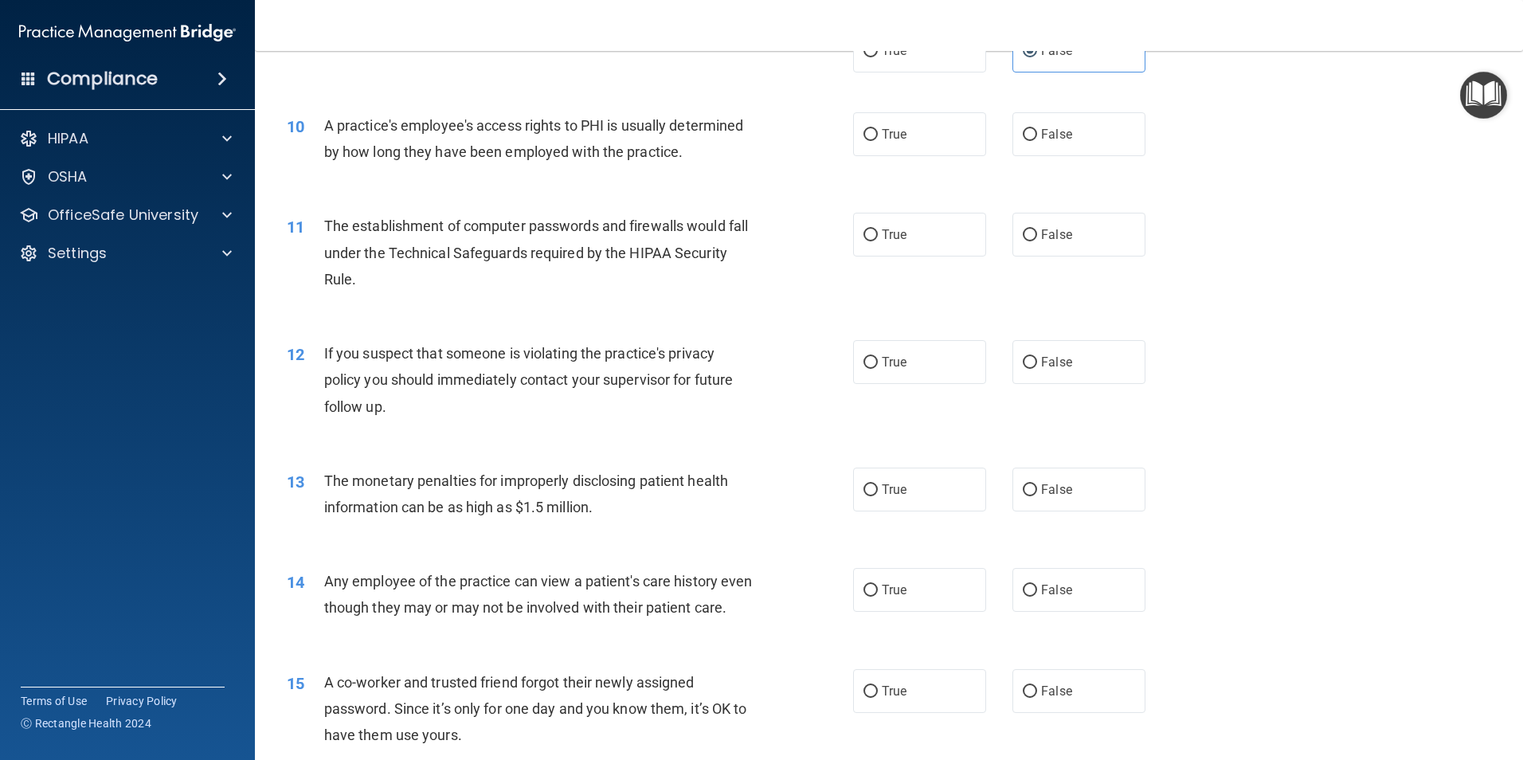
drag, startPoint x: 1070, startPoint y: 147, endPoint x: 1181, endPoint y: 369, distance: 247.6
click at [1070, 147] on label "False" at bounding box center [1079, 134] width 133 height 44
click at [1037, 141] on input "False" at bounding box center [1030, 135] width 14 height 12
radio input "true"
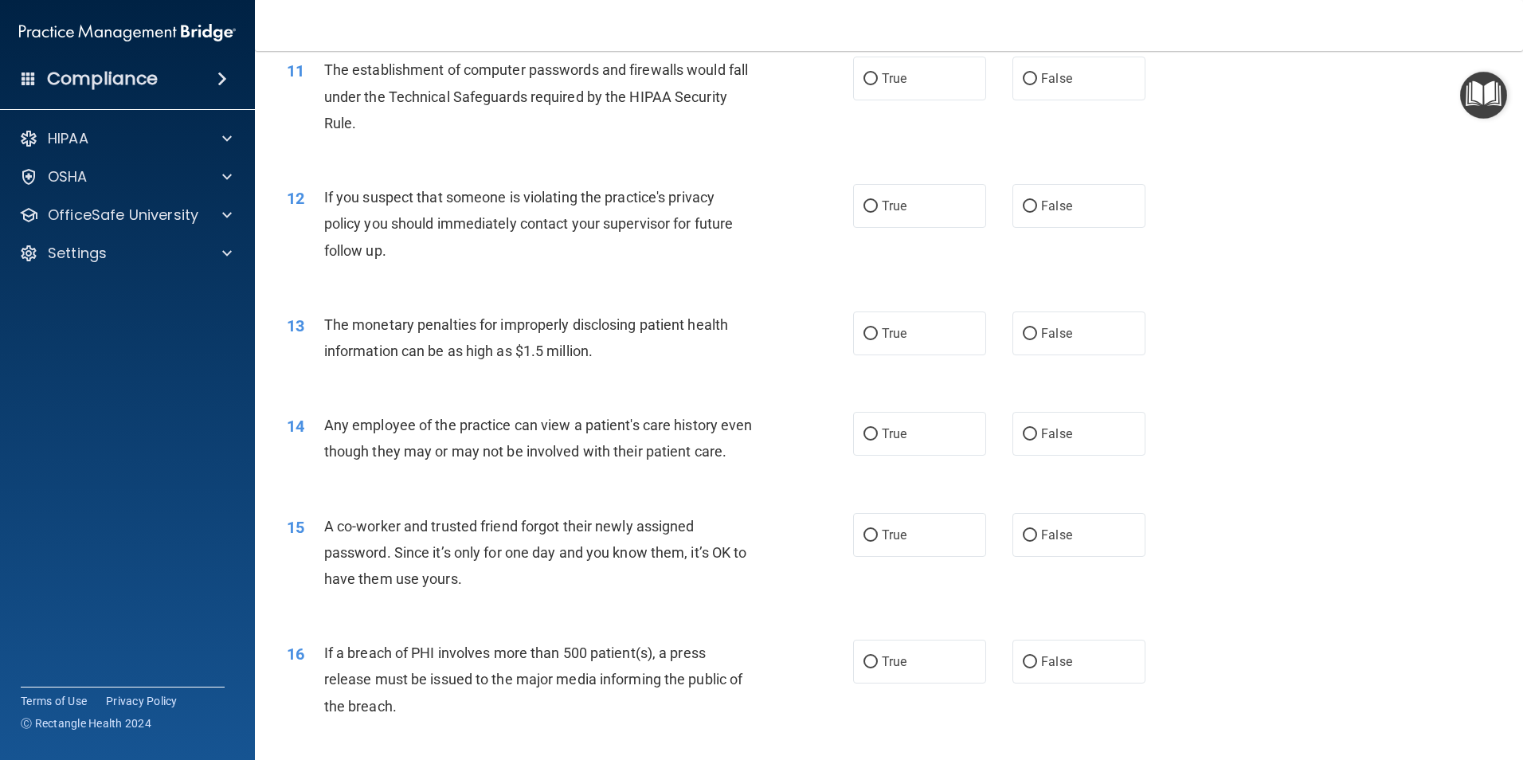
scroll to position [1195, 0]
click at [898, 88] on label "True" at bounding box center [919, 75] width 133 height 44
click at [878, 82] on input "True" at bounding box center [871, 76] width 14 height 12
radio input "true"
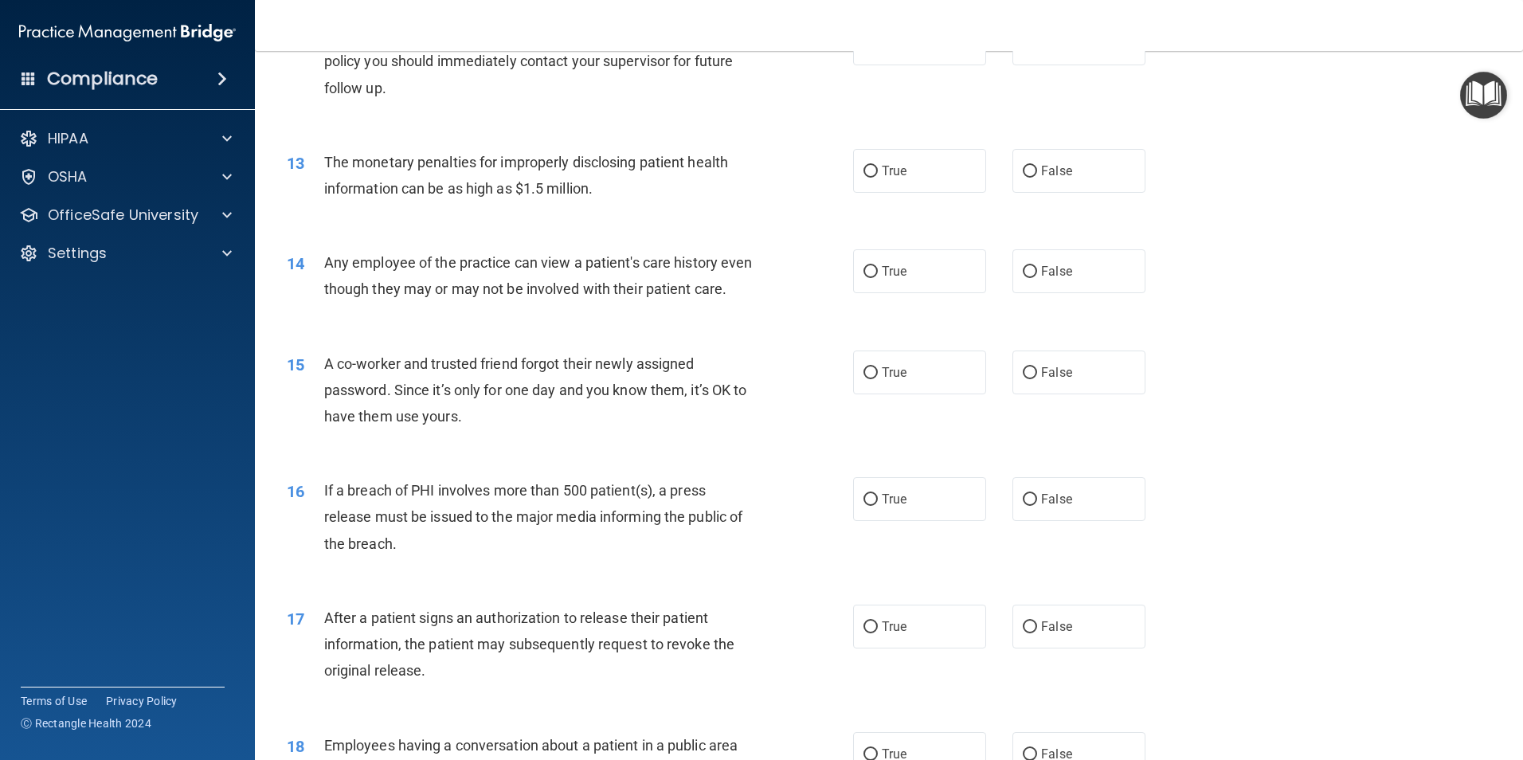
scroll to position [1275, 0]
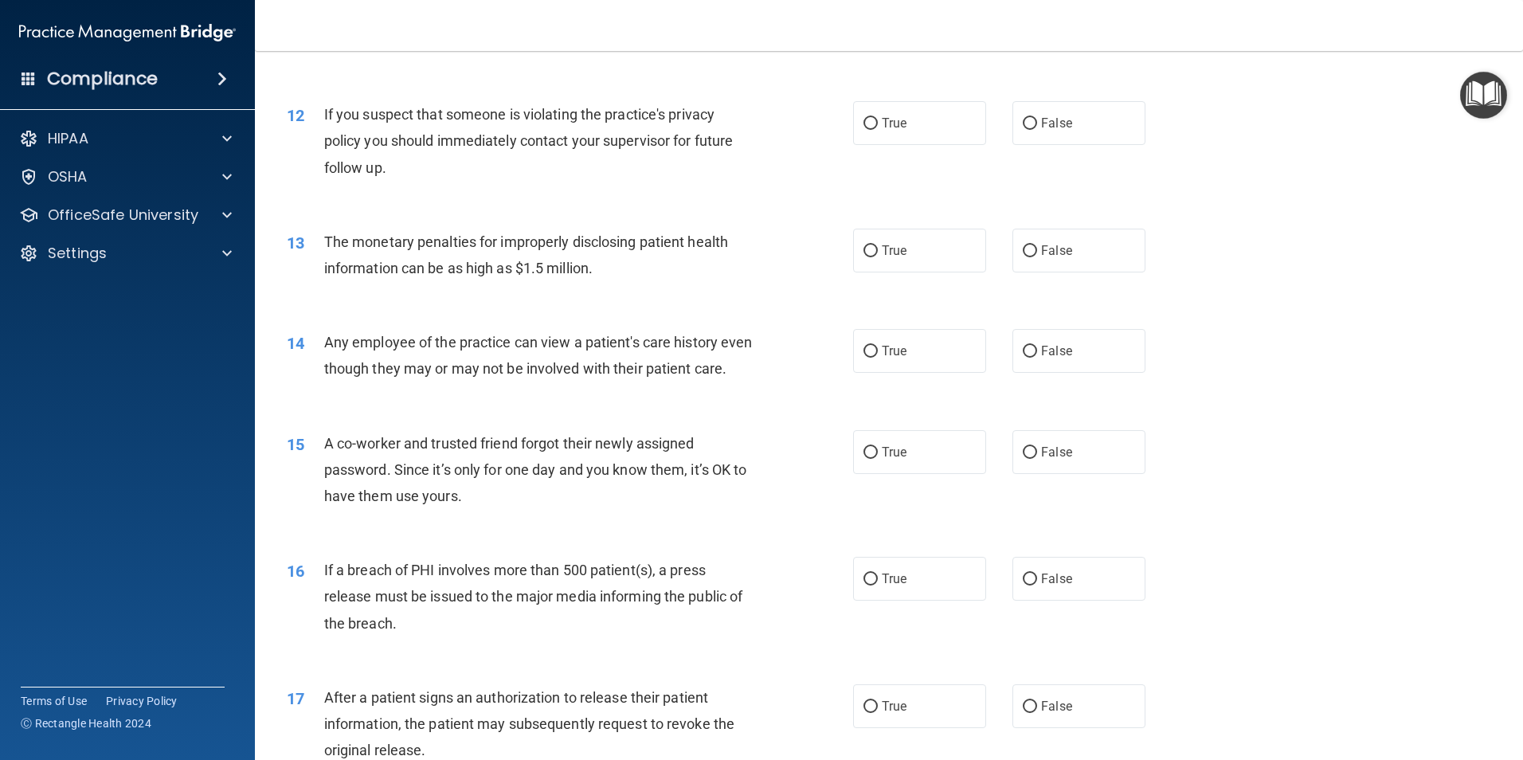
drag, startPoint x: 906, startPoint y: 143, endPoint x: 925, endPoint y: 155, distance: 22.1
click at [906, 143] on label "True" at bounding box center [919, 123] width 133 height 44
click at [878, 130] on input "True" at bounding box center [871, 124] width 14 height 12
radio input "true"
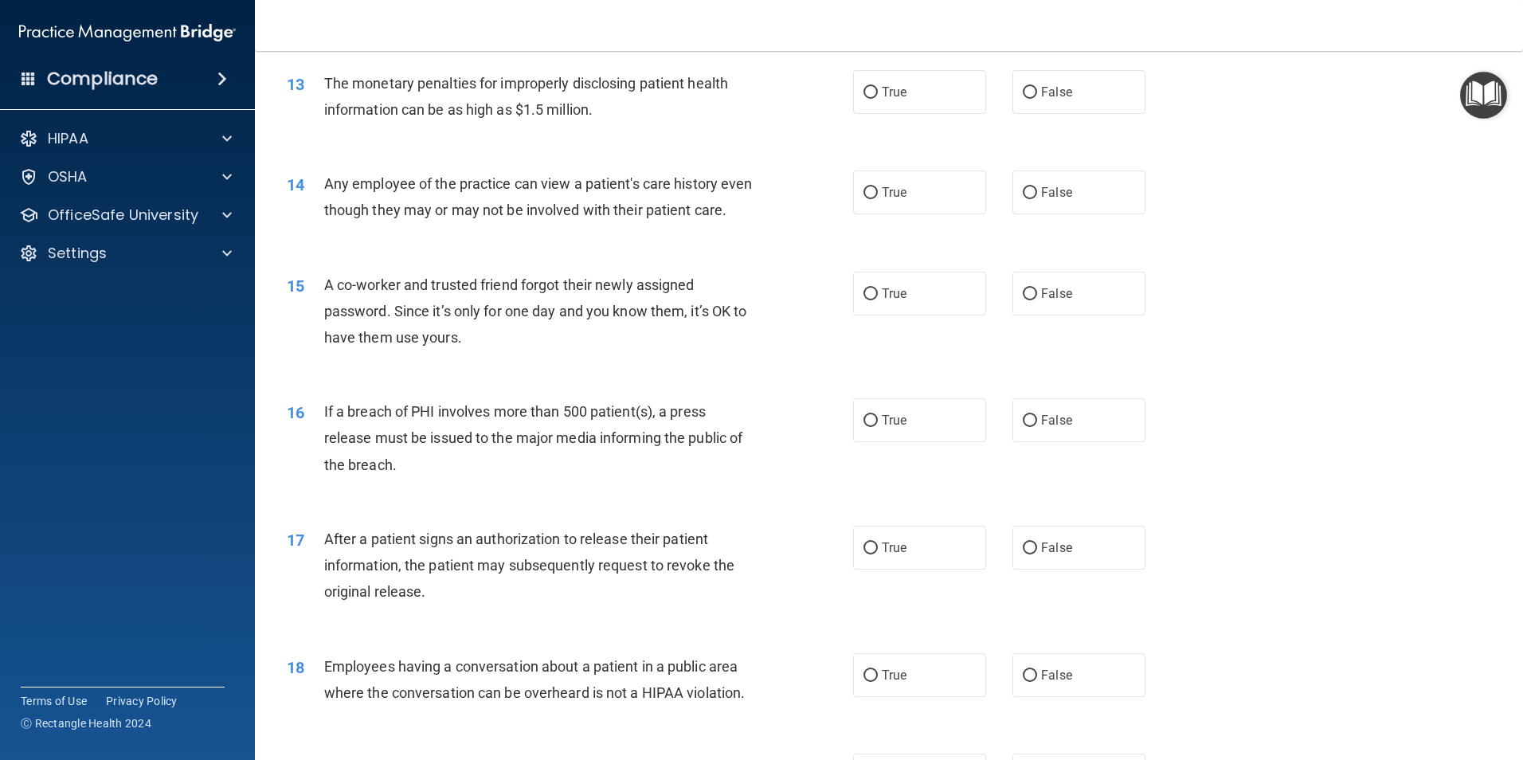
scroll to position [1434, 0]
click at [908, 105] on label "True" at bounding box center [919, 91] width 133 height 44
click at [878, 98] on input "True" at bounding box center [871, 92] width 14 height 12
radio input "true"
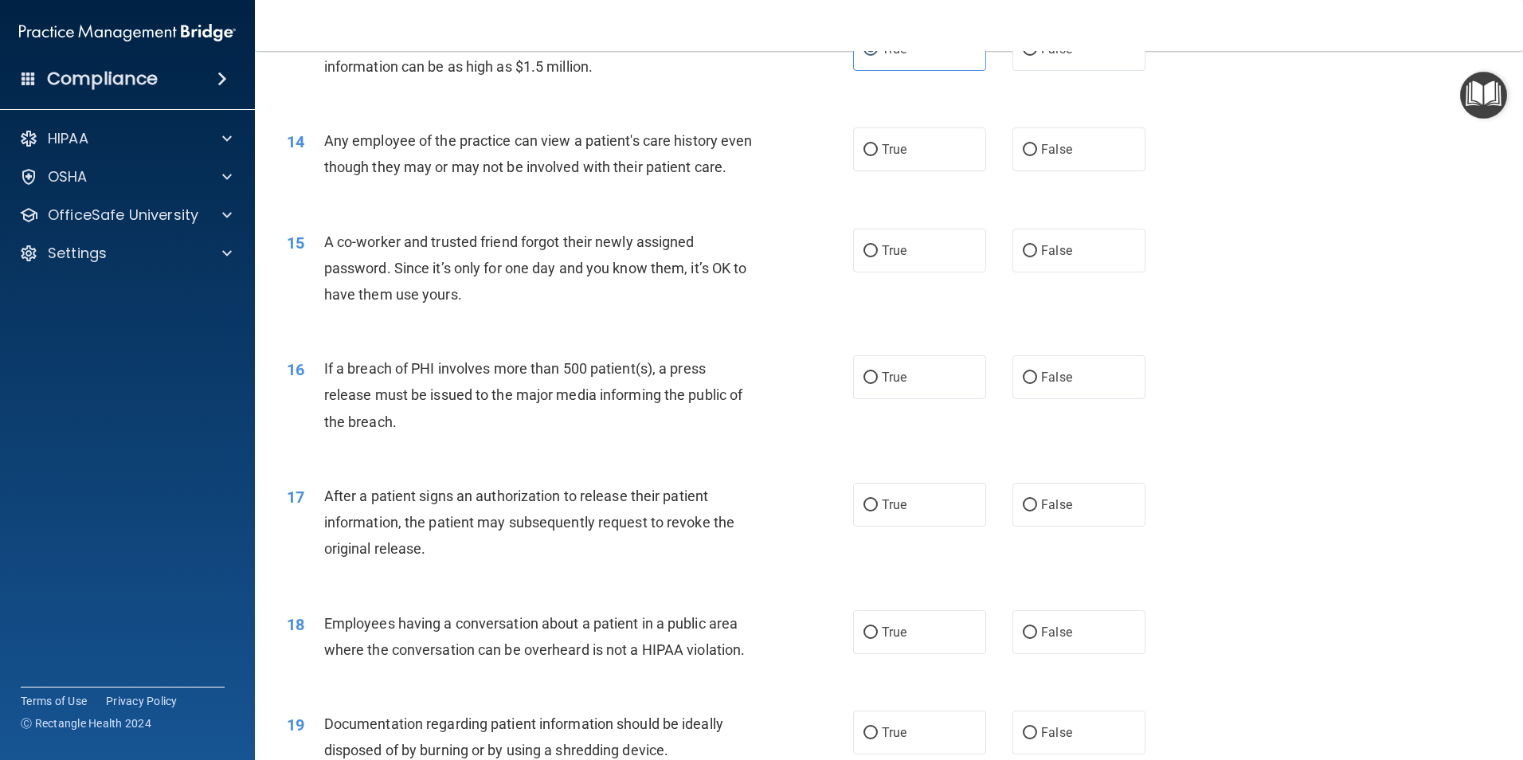
scroll to position [1514, 0]
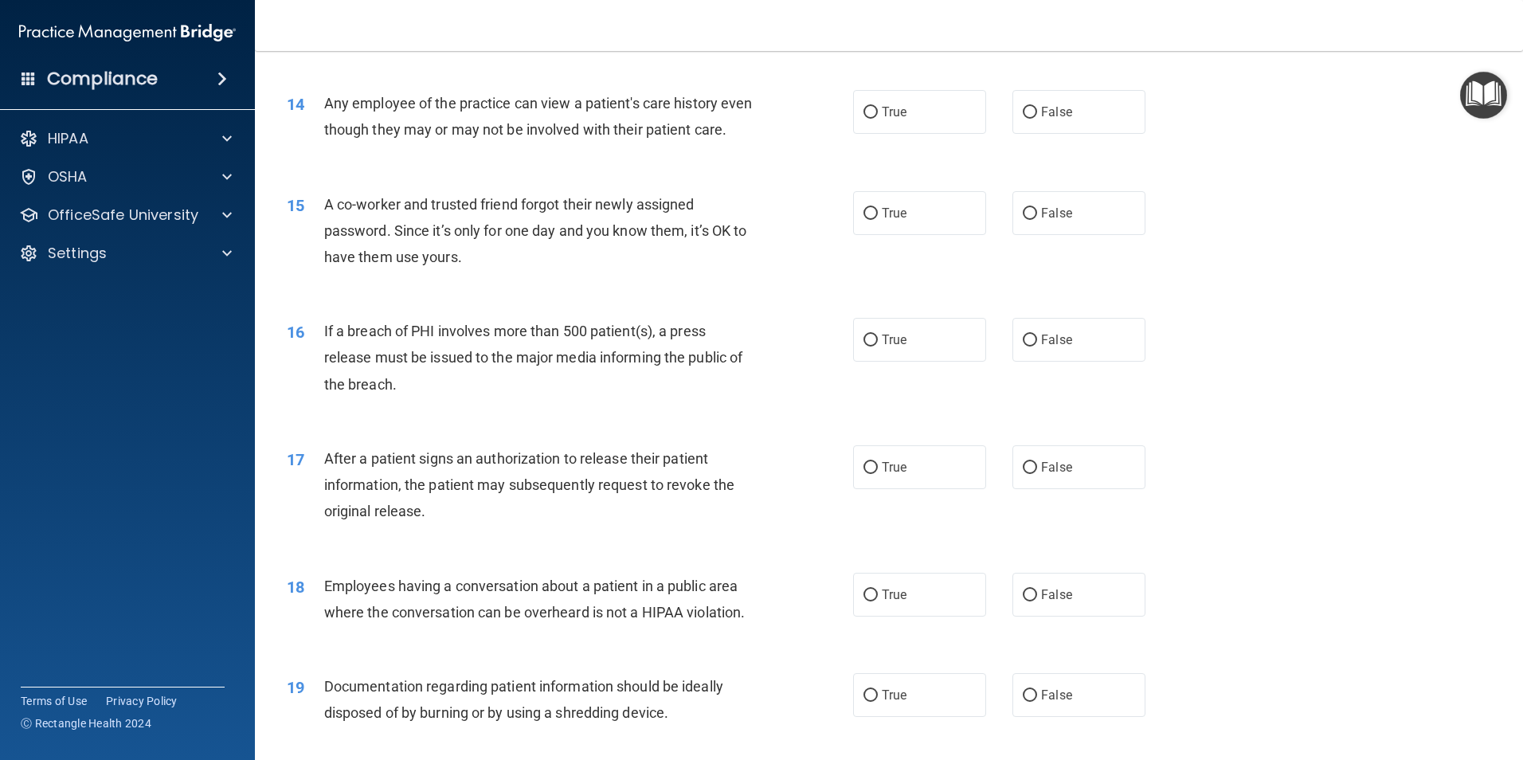
drag, startPoint x: 1020, startPoint y: 109, endPoint x: 1142, endPoint y: 217, distance: 163.2
click at [1023, 109] on input "False" at bounding box center [1030, 113] width 14 height 12
radio input "true"
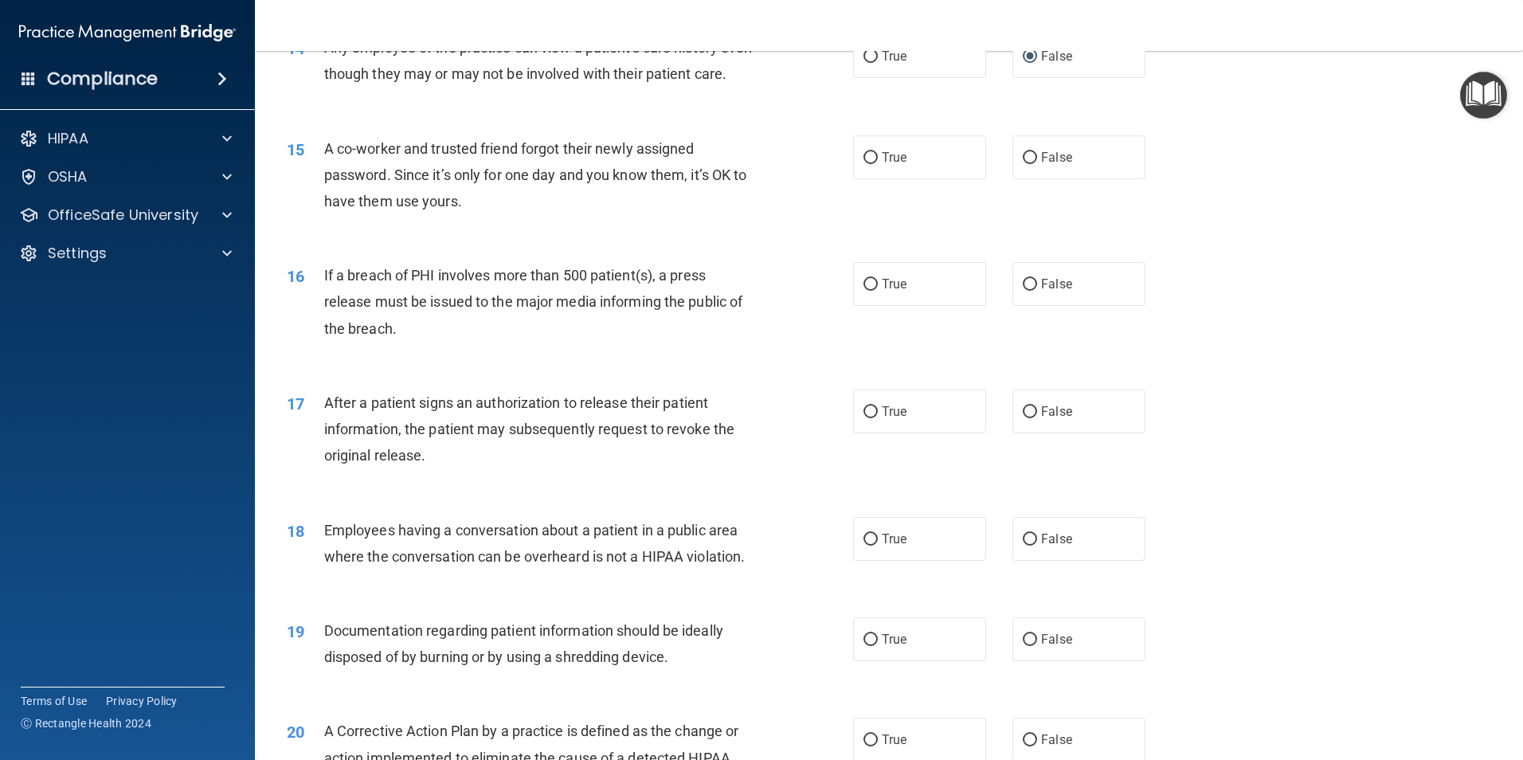
scroll to position [1673, 0]
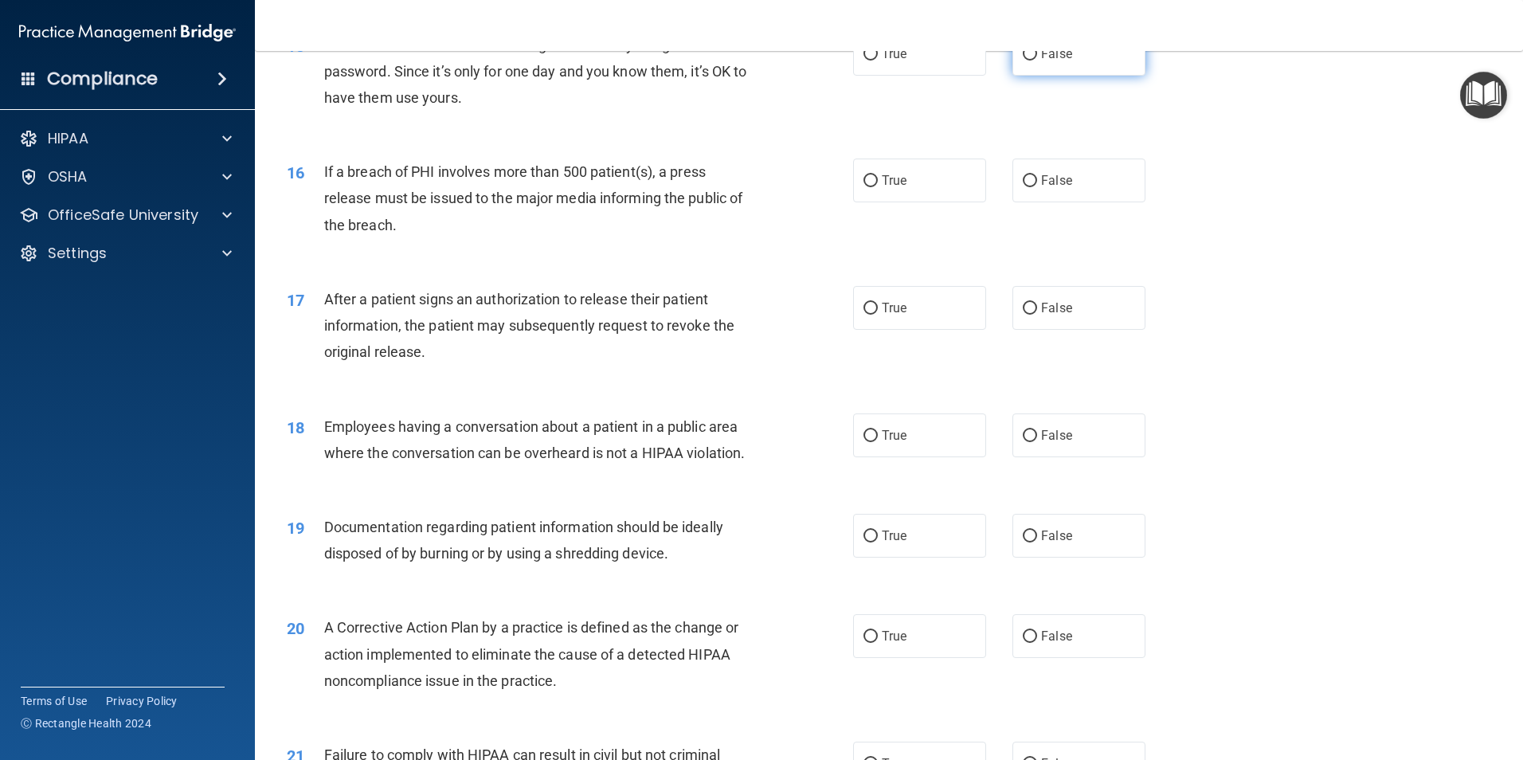
click at [1065, 76] on label "False" at bounding box center [1079, 54] width 133 height 44
click at [1037, 61] on input "False" at bounding box center [1030, 55] width 14 height 12
radio input "true"
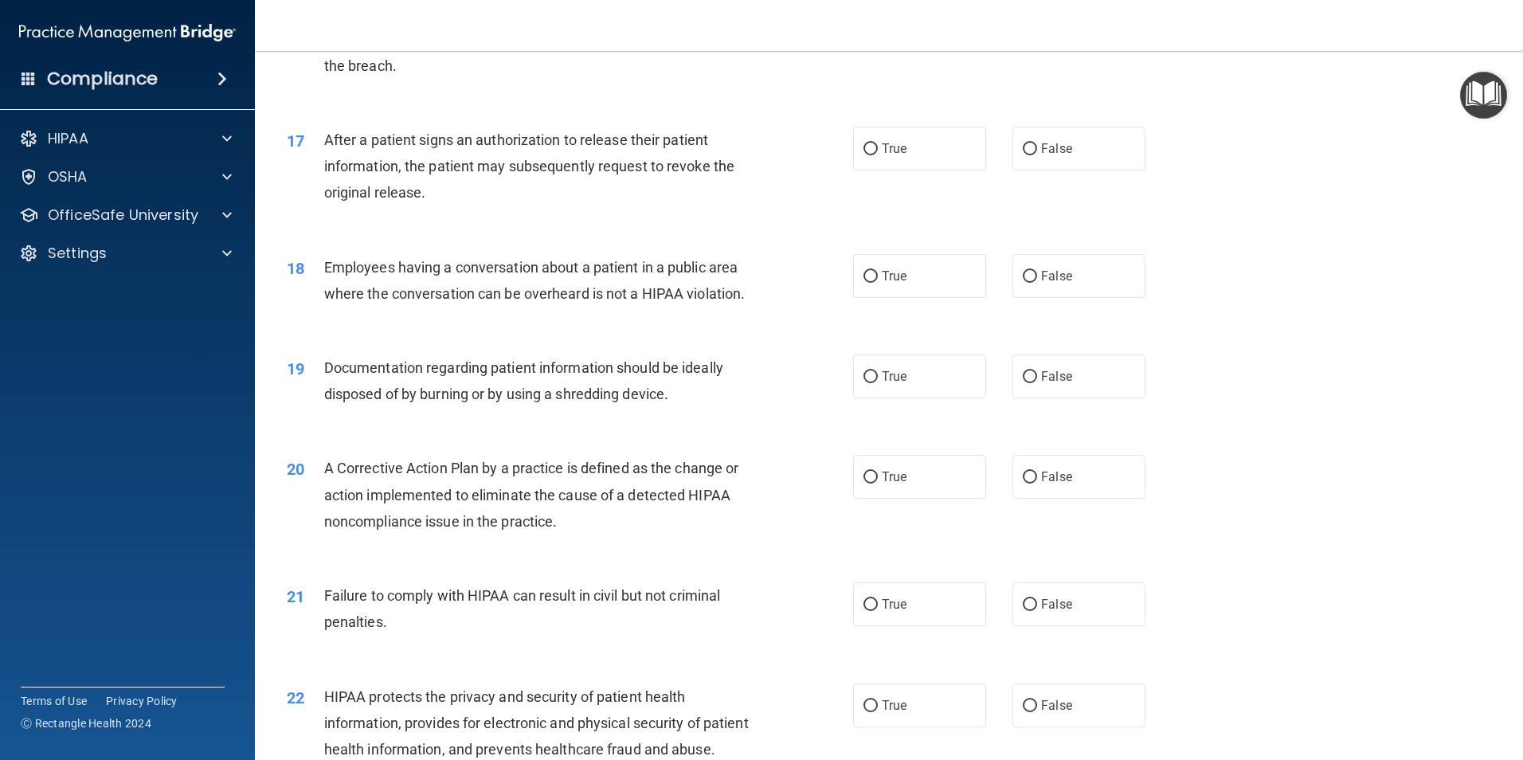
scroll to position [1753, 0]
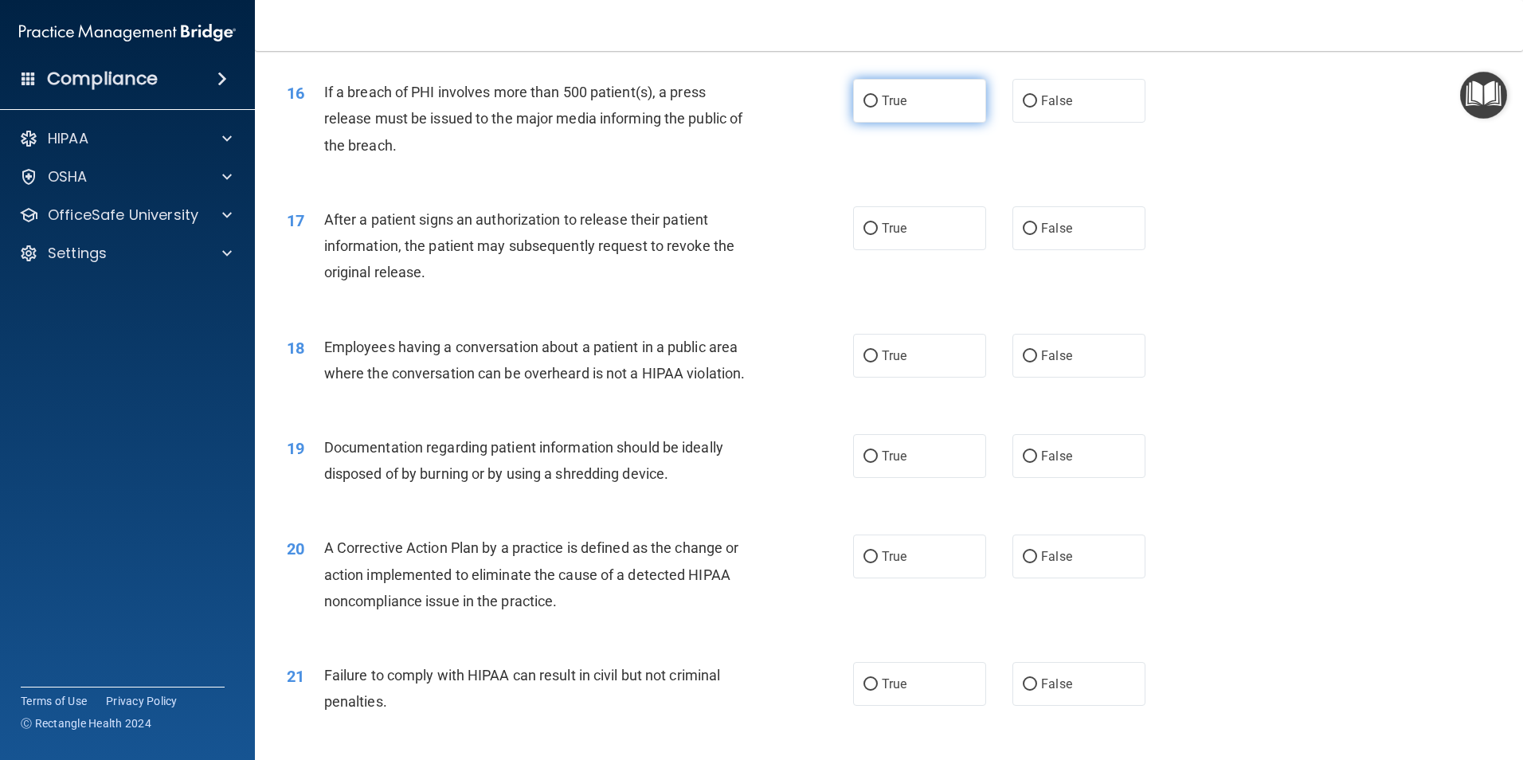
click at [906, 123] on label "True" at bounding box center [919, 101] width 133 height 44
click at [878, 108] on input "True" at bounding box center [871, 102] width 14 height 12
radio input "true"
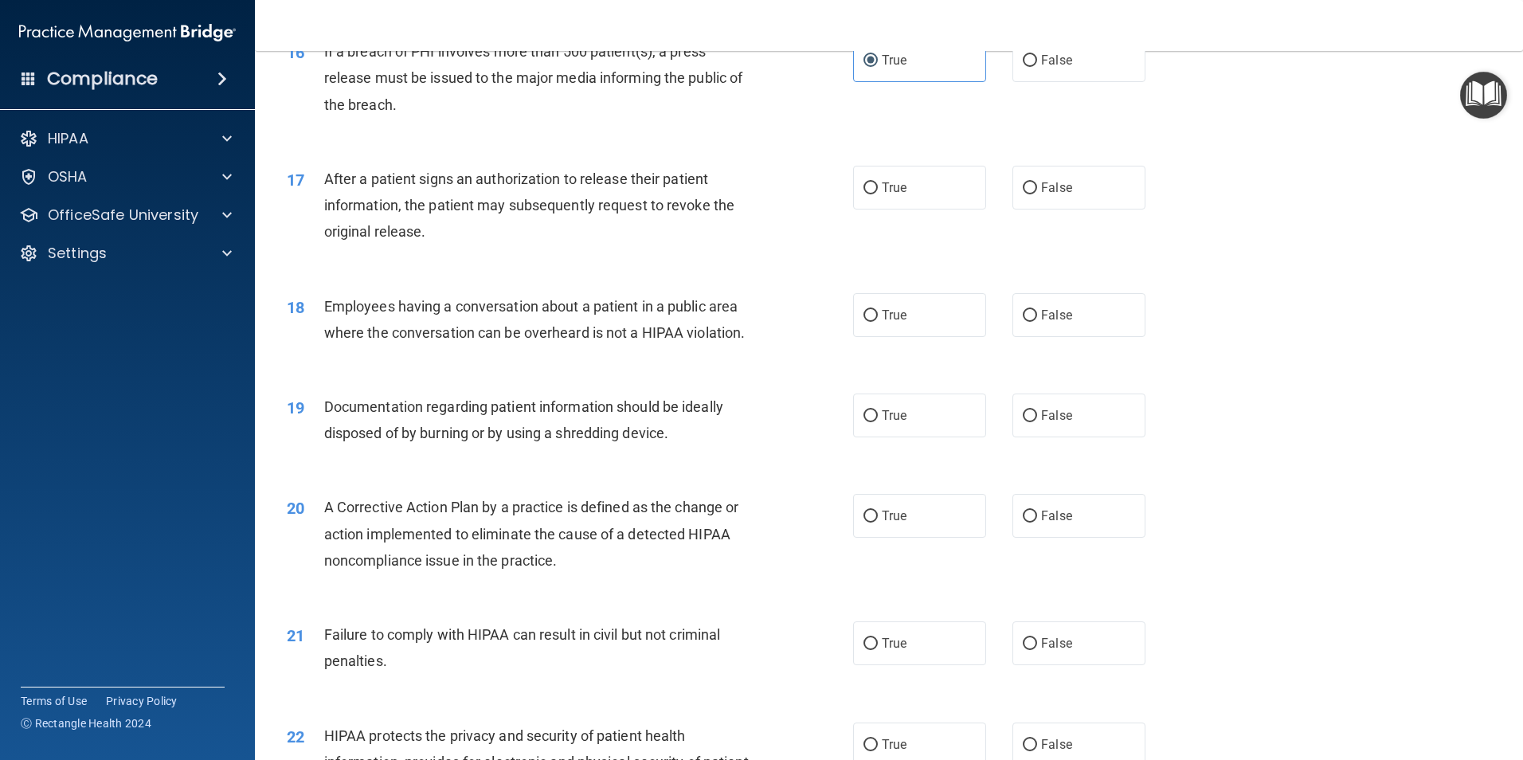
scroll to position [1832, 0]
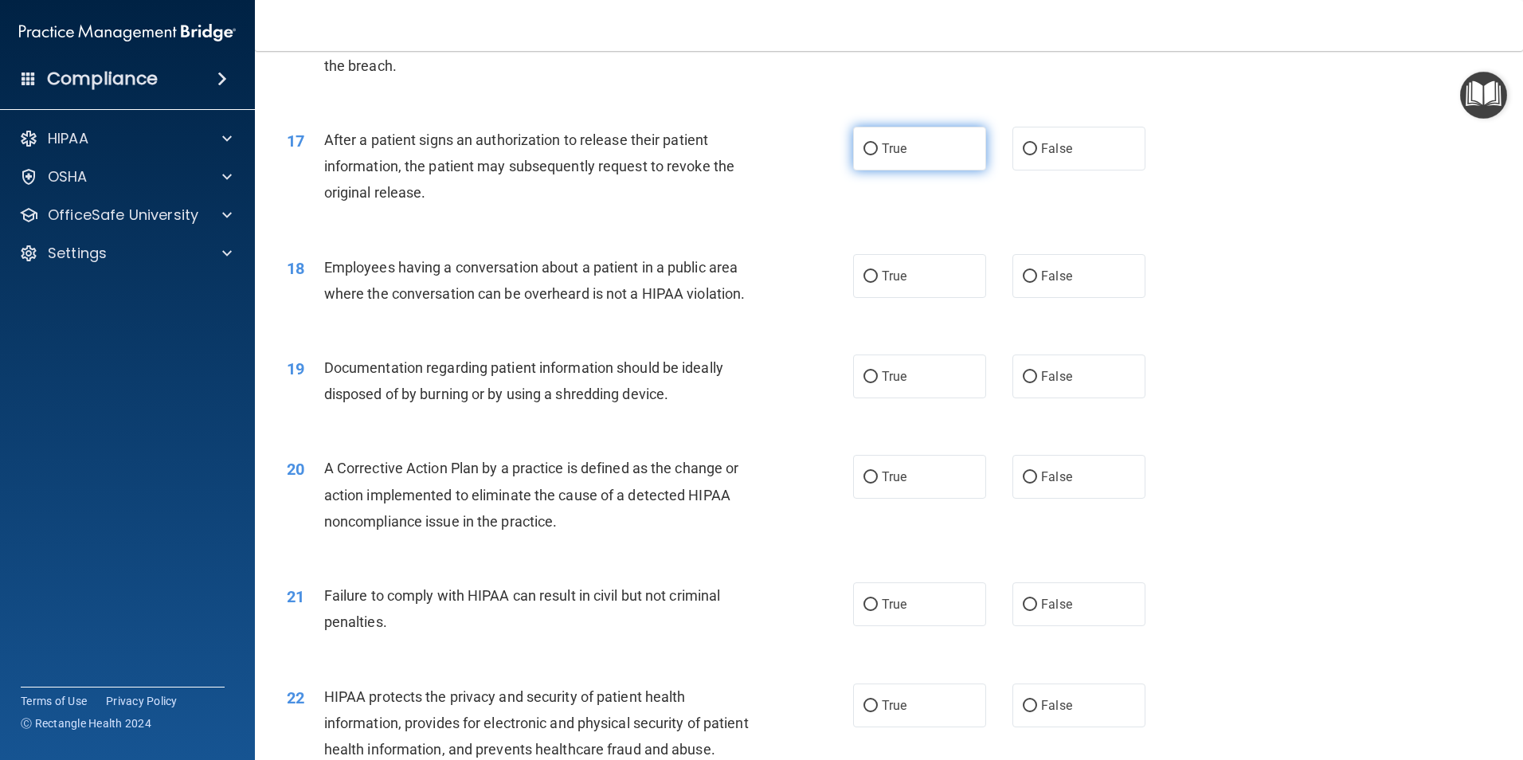
click at [898, 156] on span "True" at bounding box center [894, 148] width 25 height 15
click at [878, 155] on input "True" at bounding box center [871, 149] width 14 height 12
radio input "true"
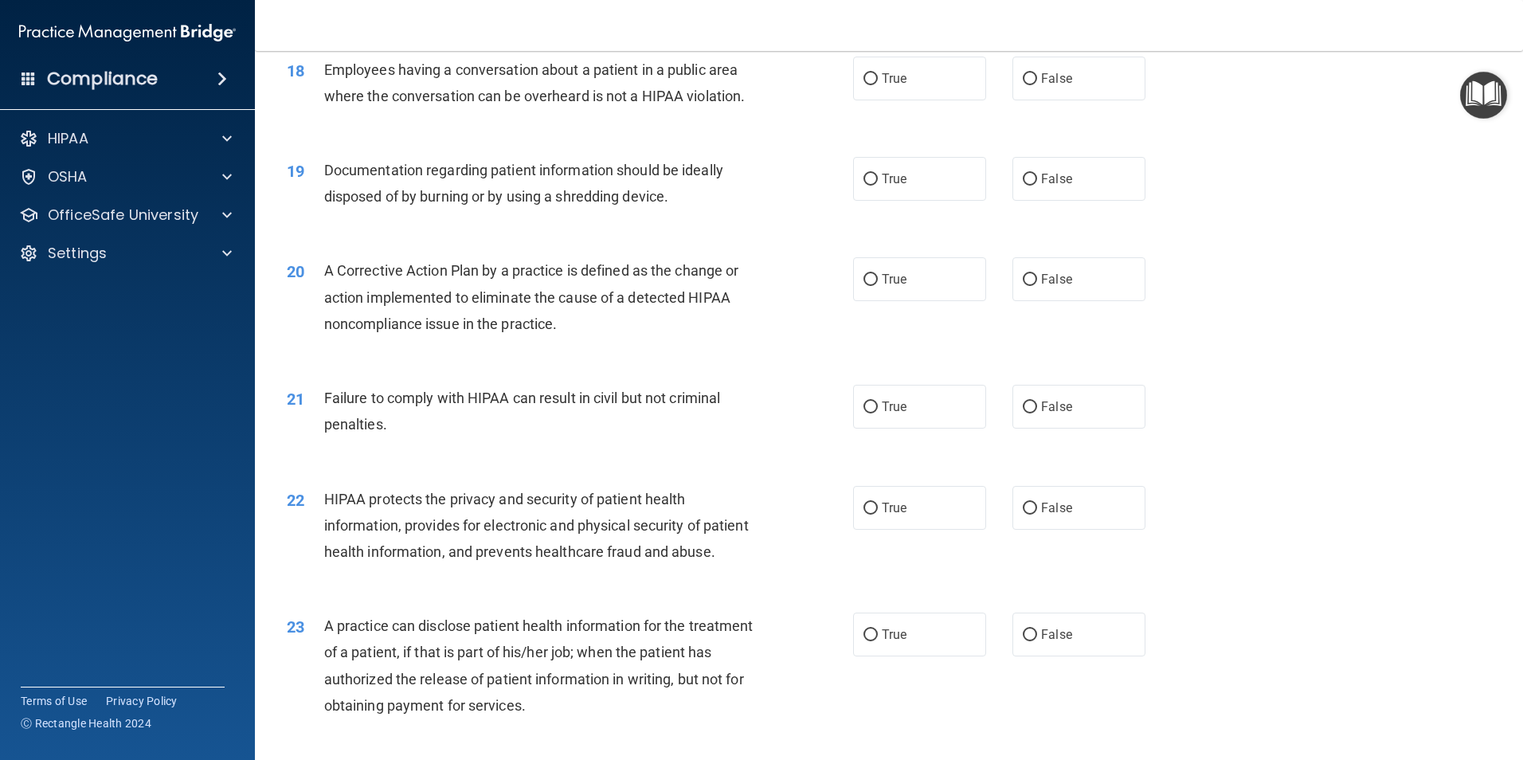
scroll to position [1992, 0]
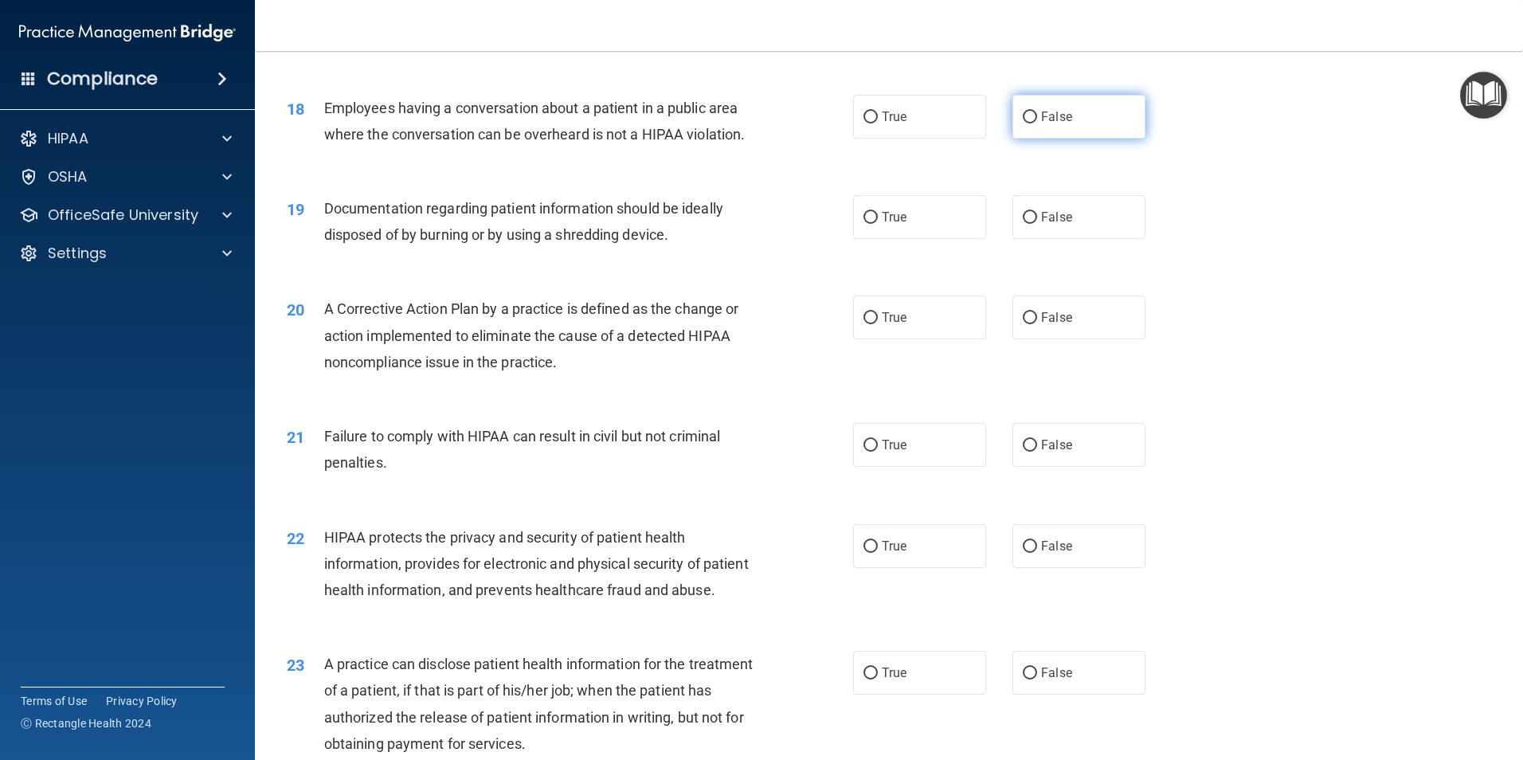
click at [1047, 124] on span "False" at bounding box center [1056, 116] width 31 height 15
click at [1037, 123] on input "False" at bounding box center [1030, 118] width 14 height 12
radio input "true"
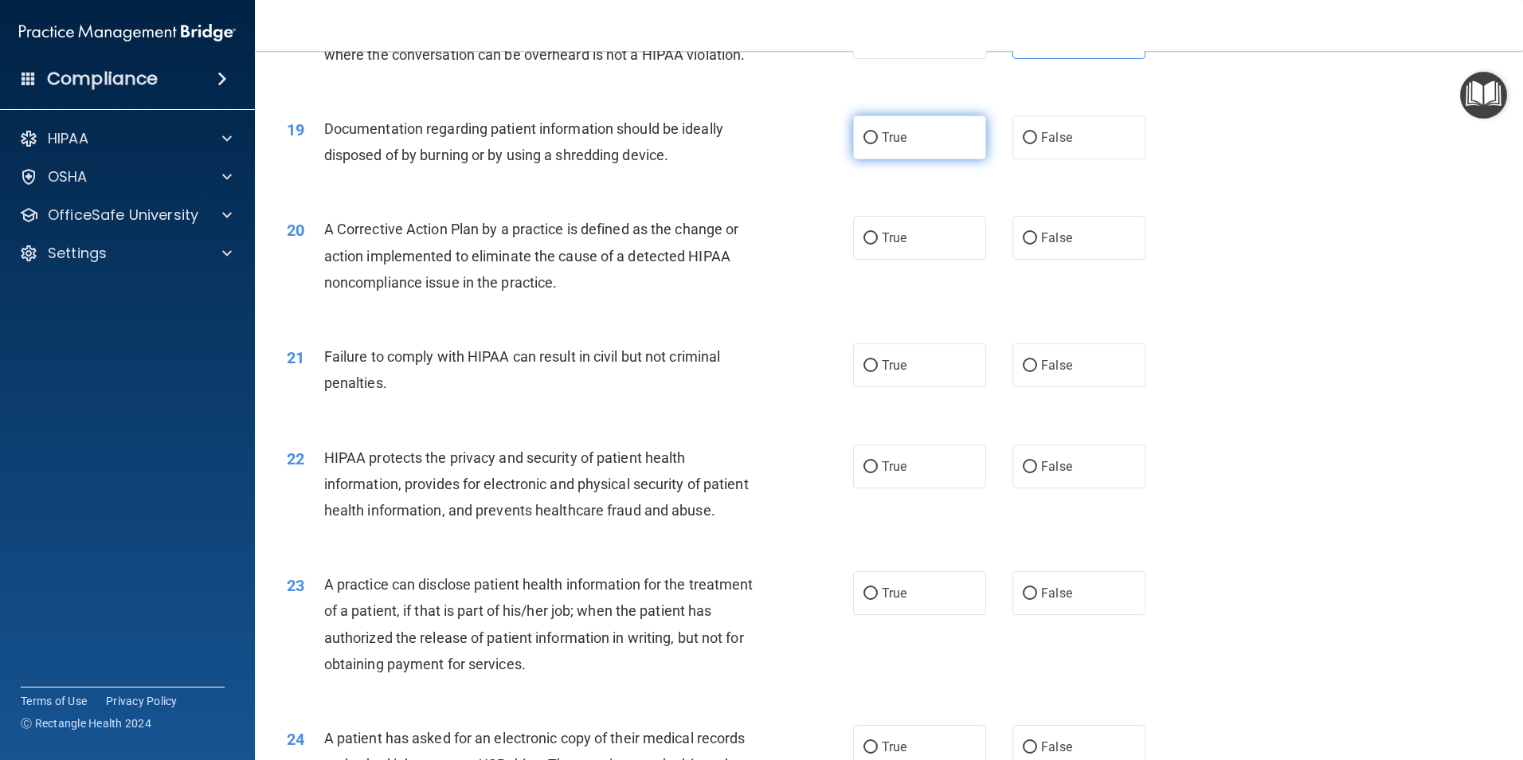
click at [884, 145] on span "True" at bounding box center [894, 137] width 25 height 15
click at [878, 144] on input "True" at bounding box center [871, 138] width 14 height 12
radio input "true"
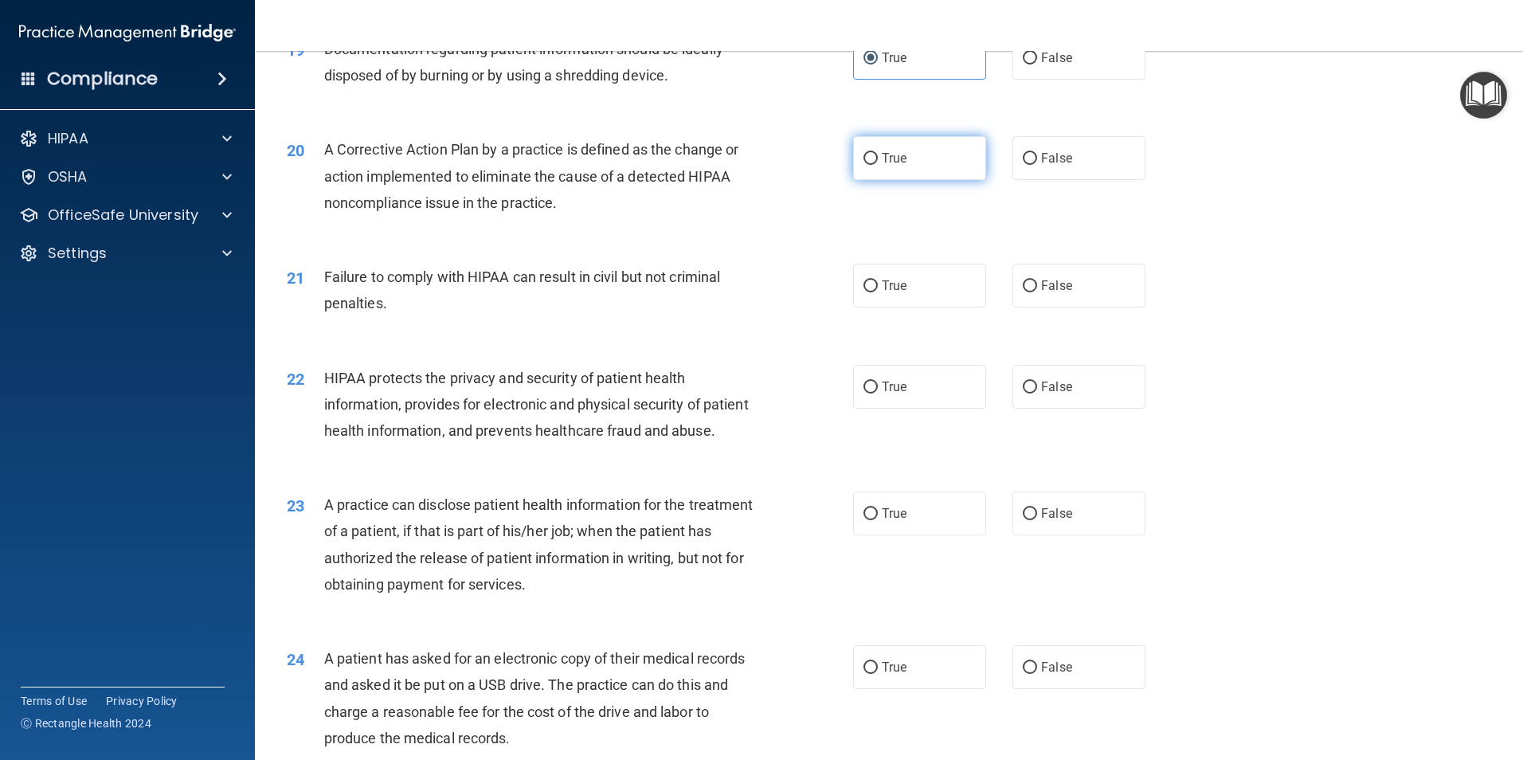
click at [946, 180] on label "True" at bounding box center [919, 158] width 133 height 44
click at [878, 165] on input "True" at bounding box center [871, 159] width 14 height 12
radio input "true"
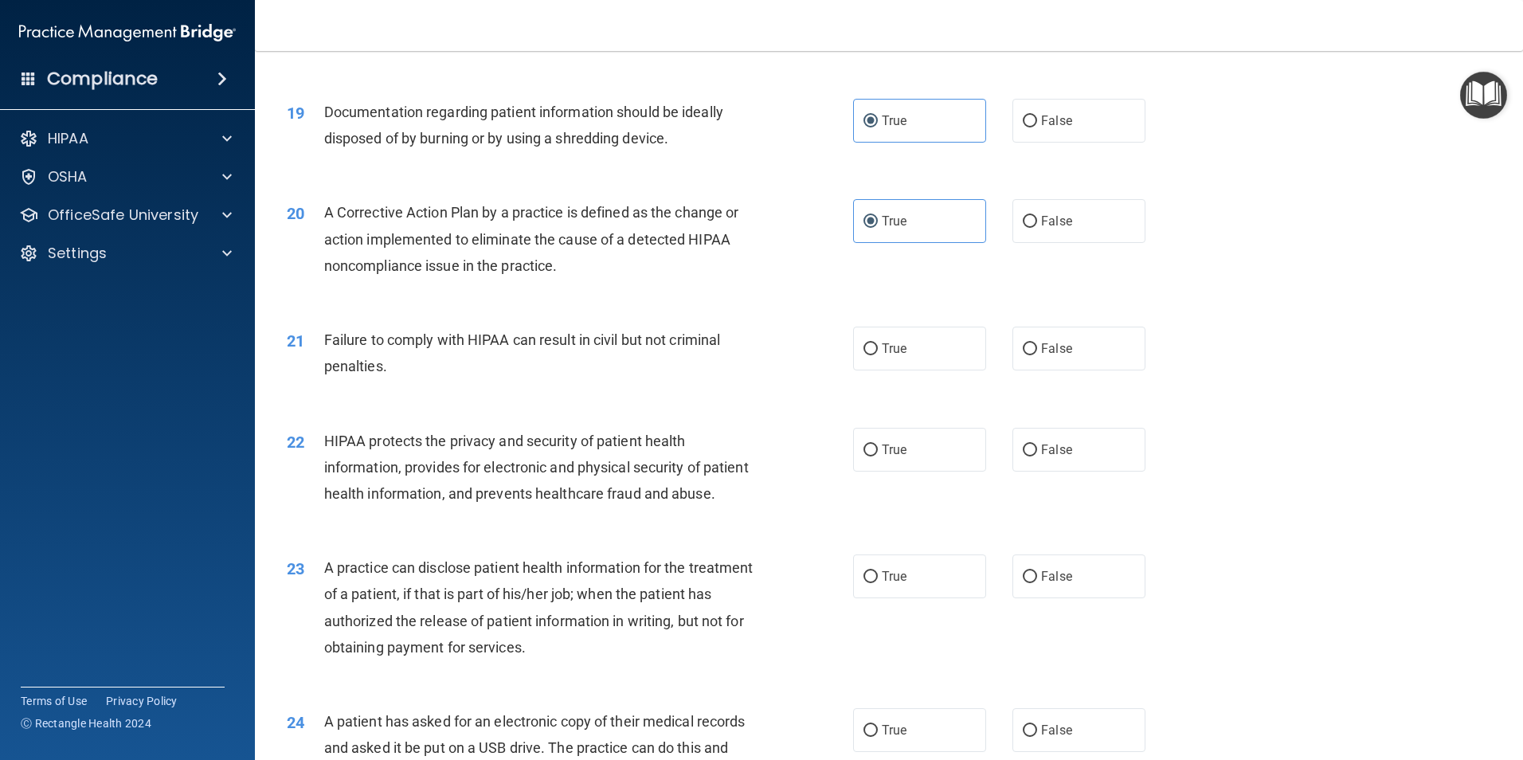
scroll to position [2071, 0]
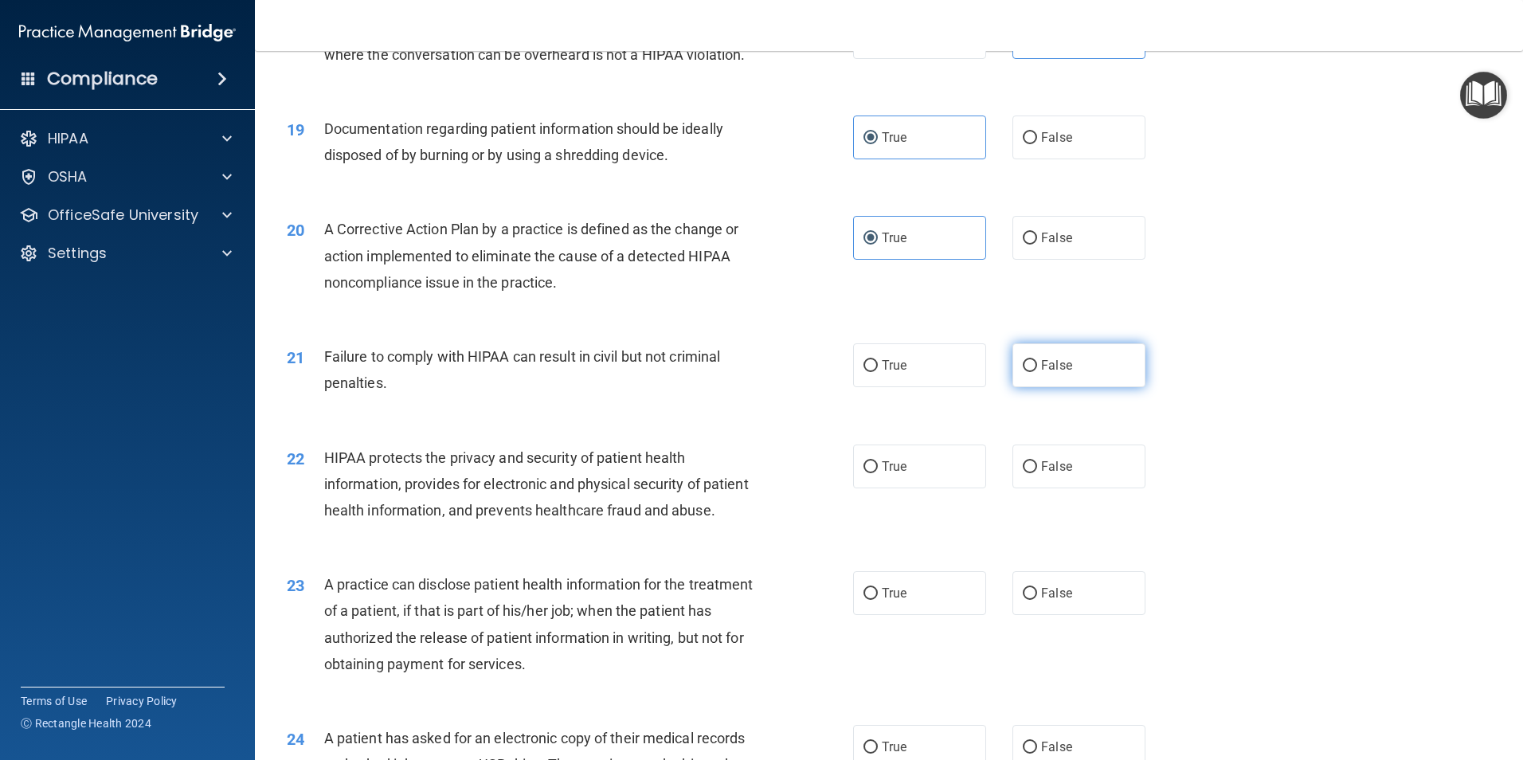
click at [1061, 373] on span "False" at bounding box center [1056, 365] width 31 height 15
click at [1037, 372] on input "False" at bounding box center [1030, 366] width 14 height 12
radio input "true"
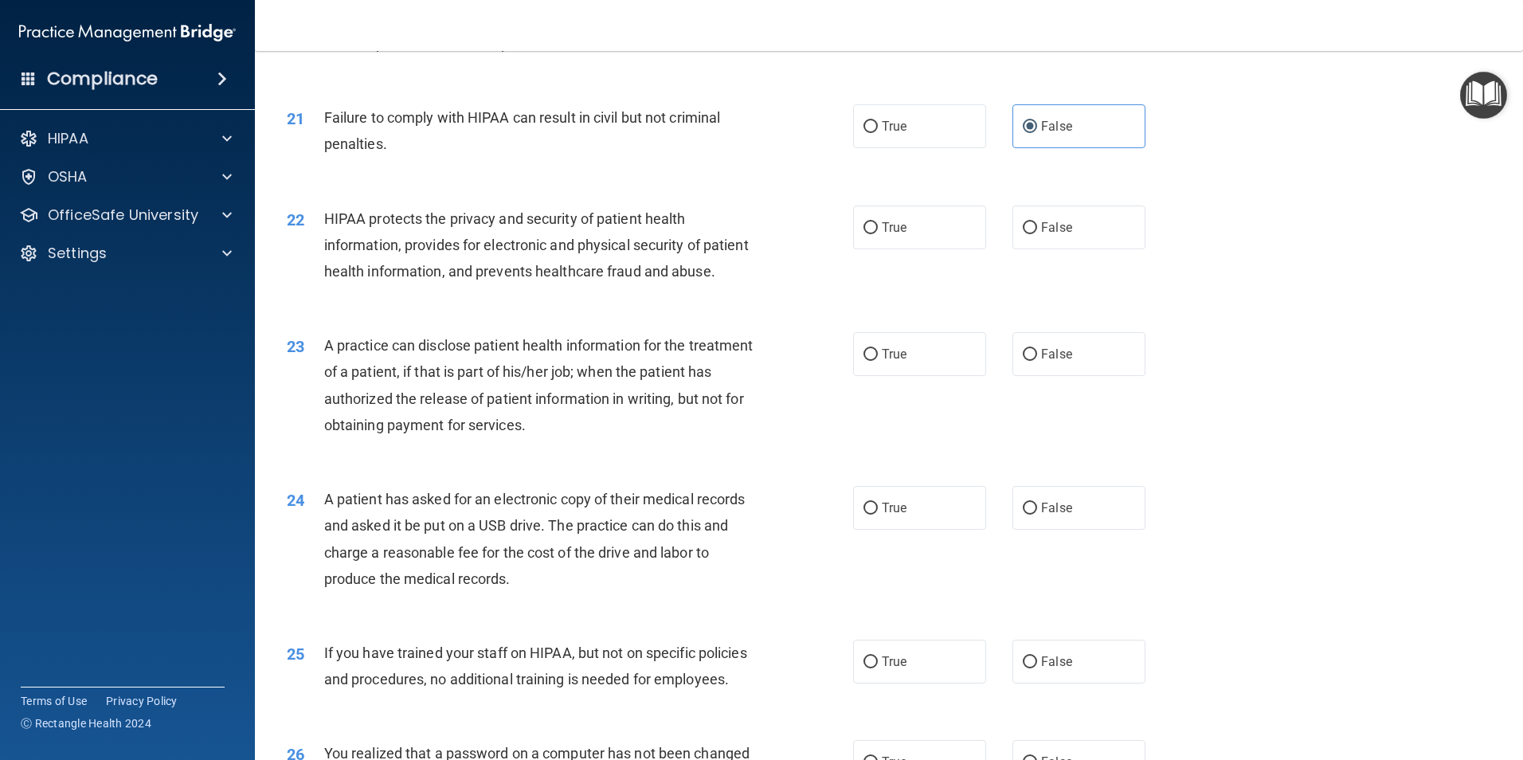
scroll to position [2390, 0]
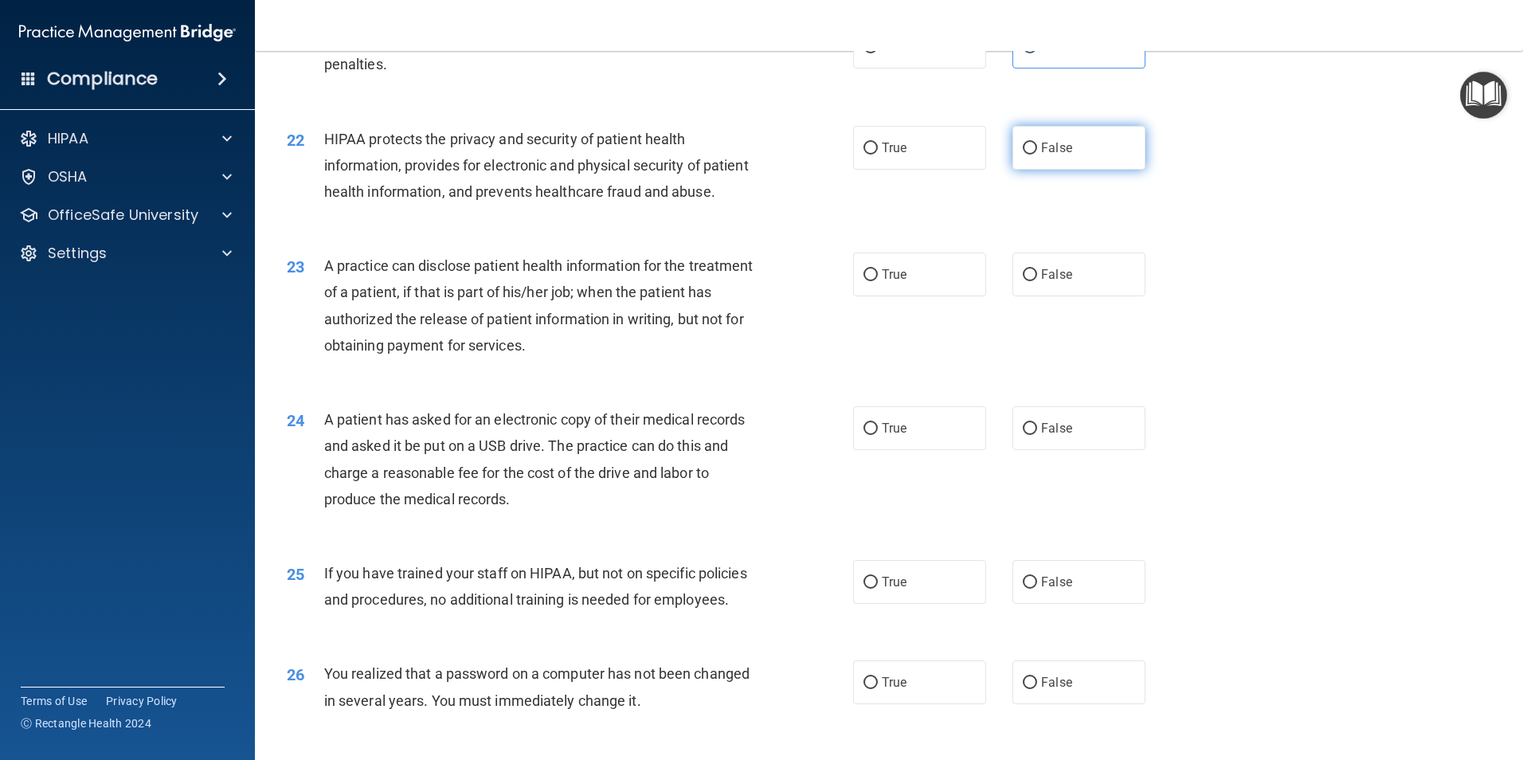
click at [1076, 170] on label "False" at bounding box center [1079, 148] width 133 height 44
click at [1037, 155] on input "False" at bounding box center [1030, 149] width 14 height 12
radio input "true"
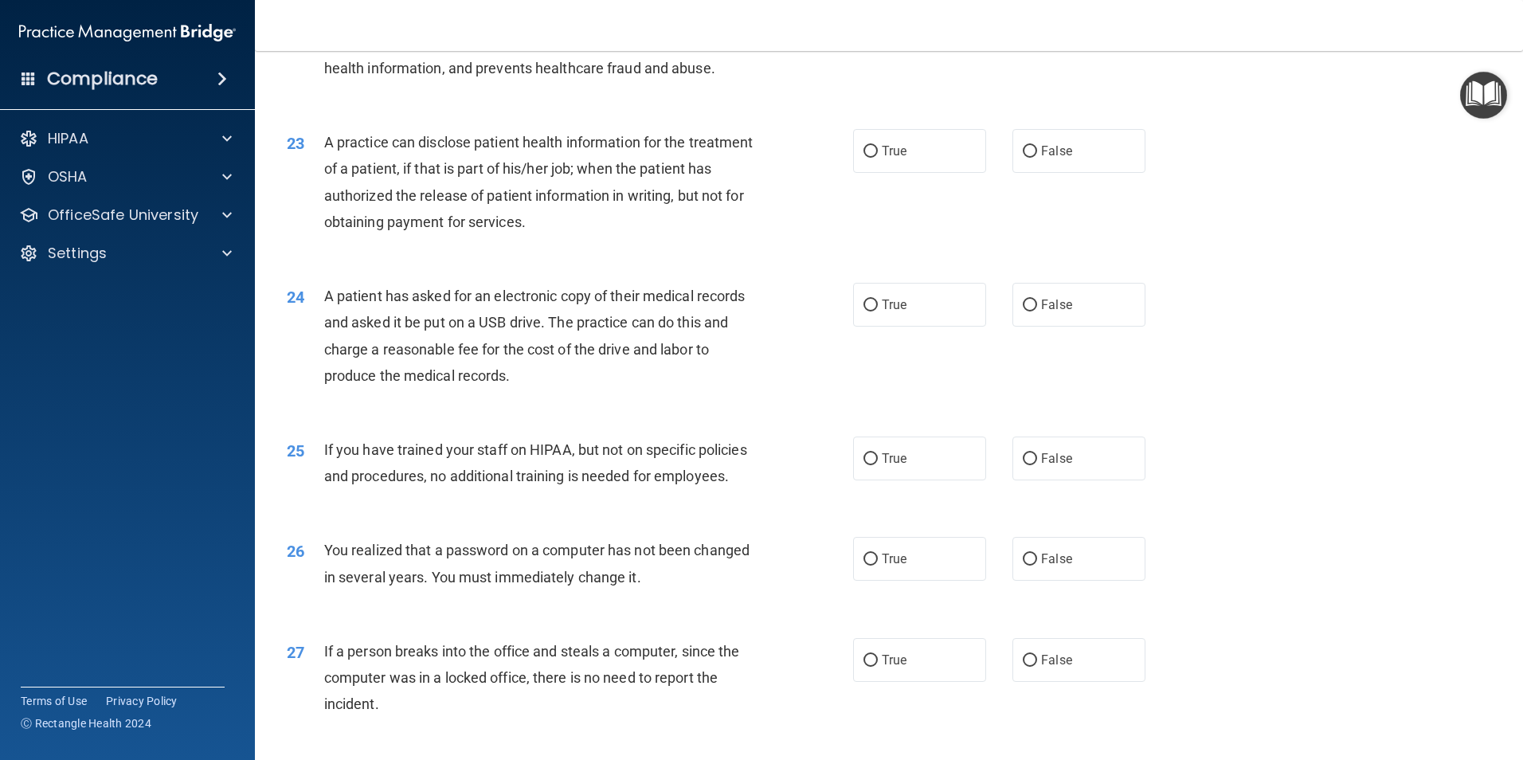
scroll to position [2549, 0]
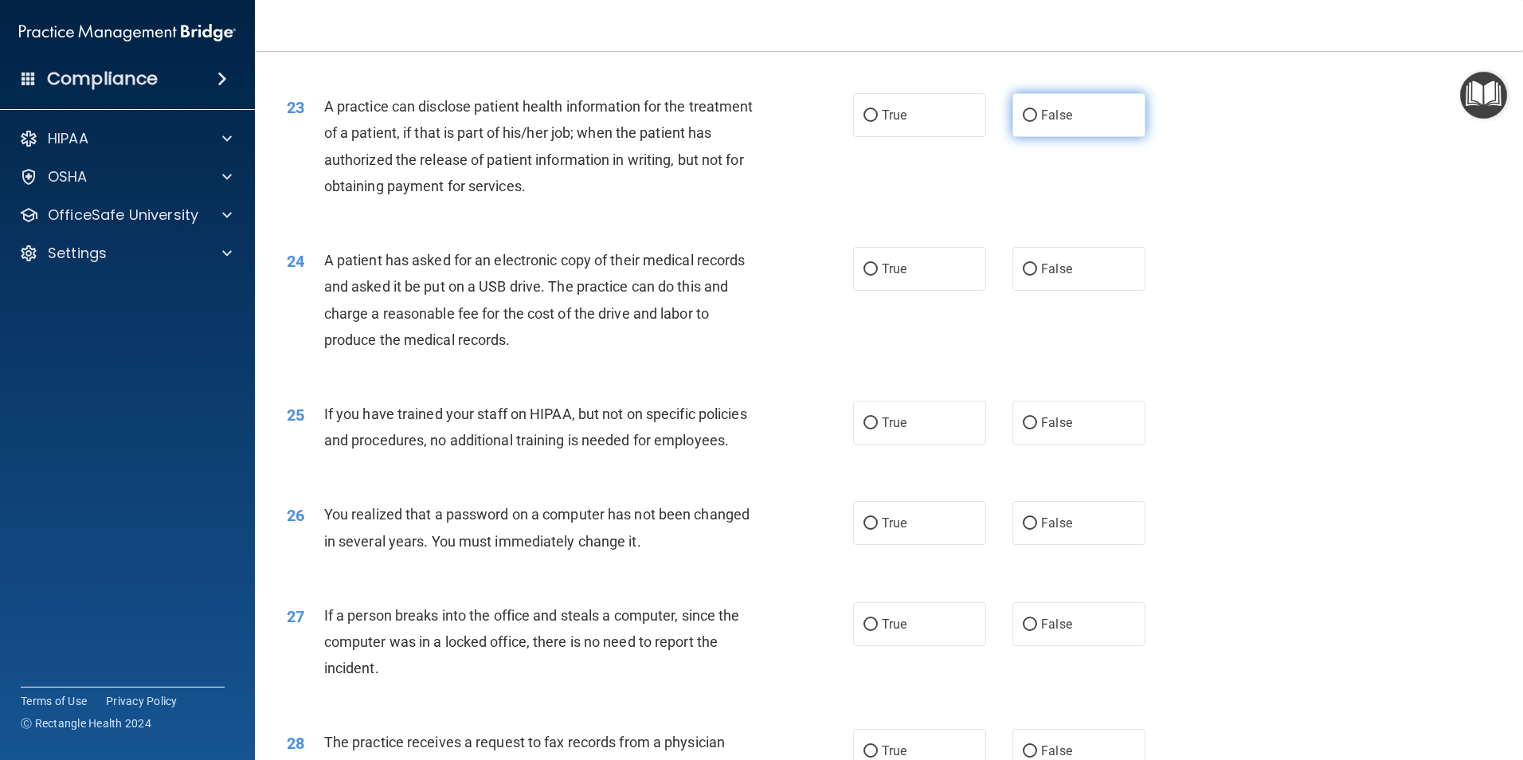
click at [1056, 137] on label "False" at bounding box center [1079, 115] width 133 height 44
click at [1037, 122] on input "False" at bounding box center [1030, 116] width 14 height 12
radio input "true"
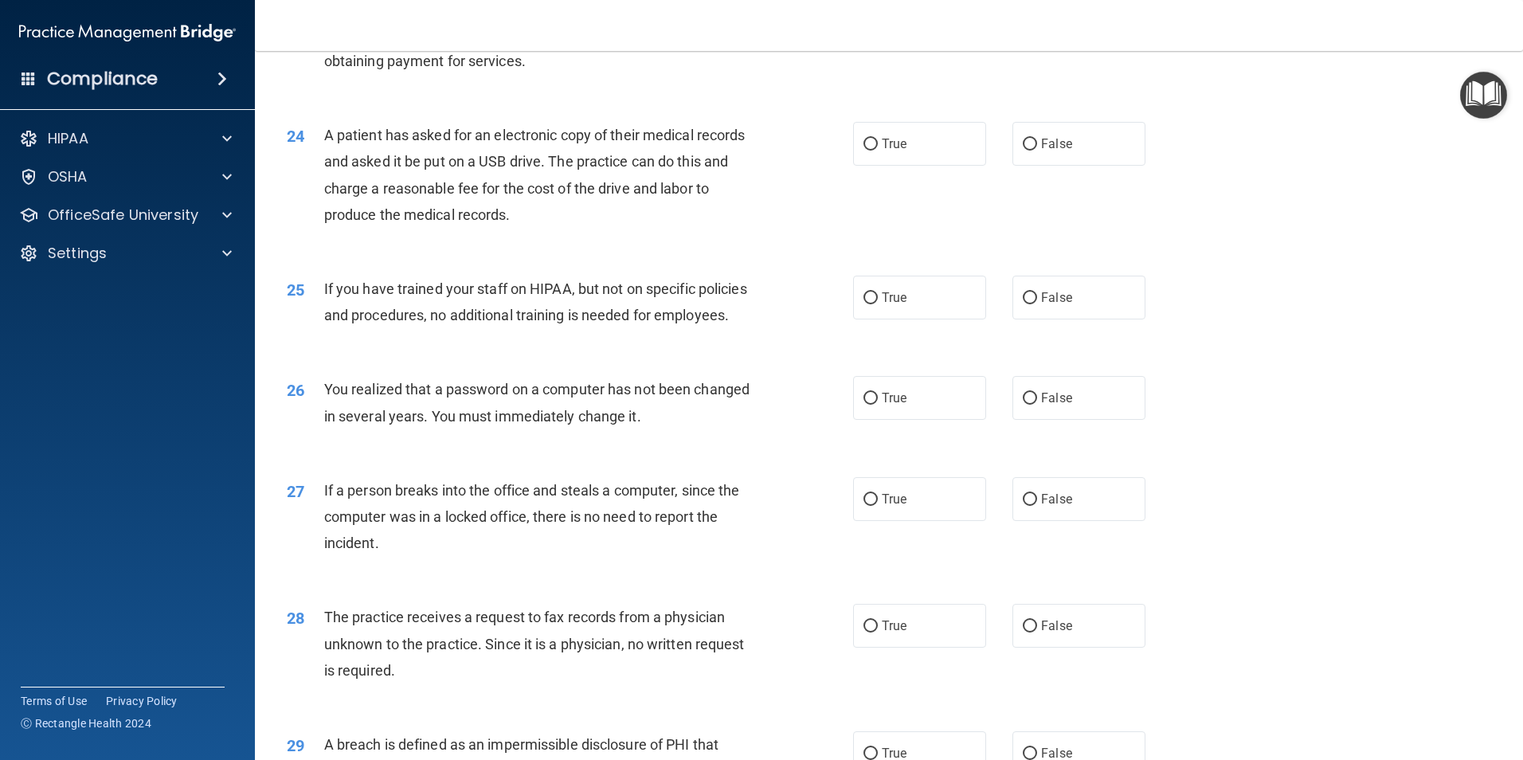
scroll to position [2709, 0]
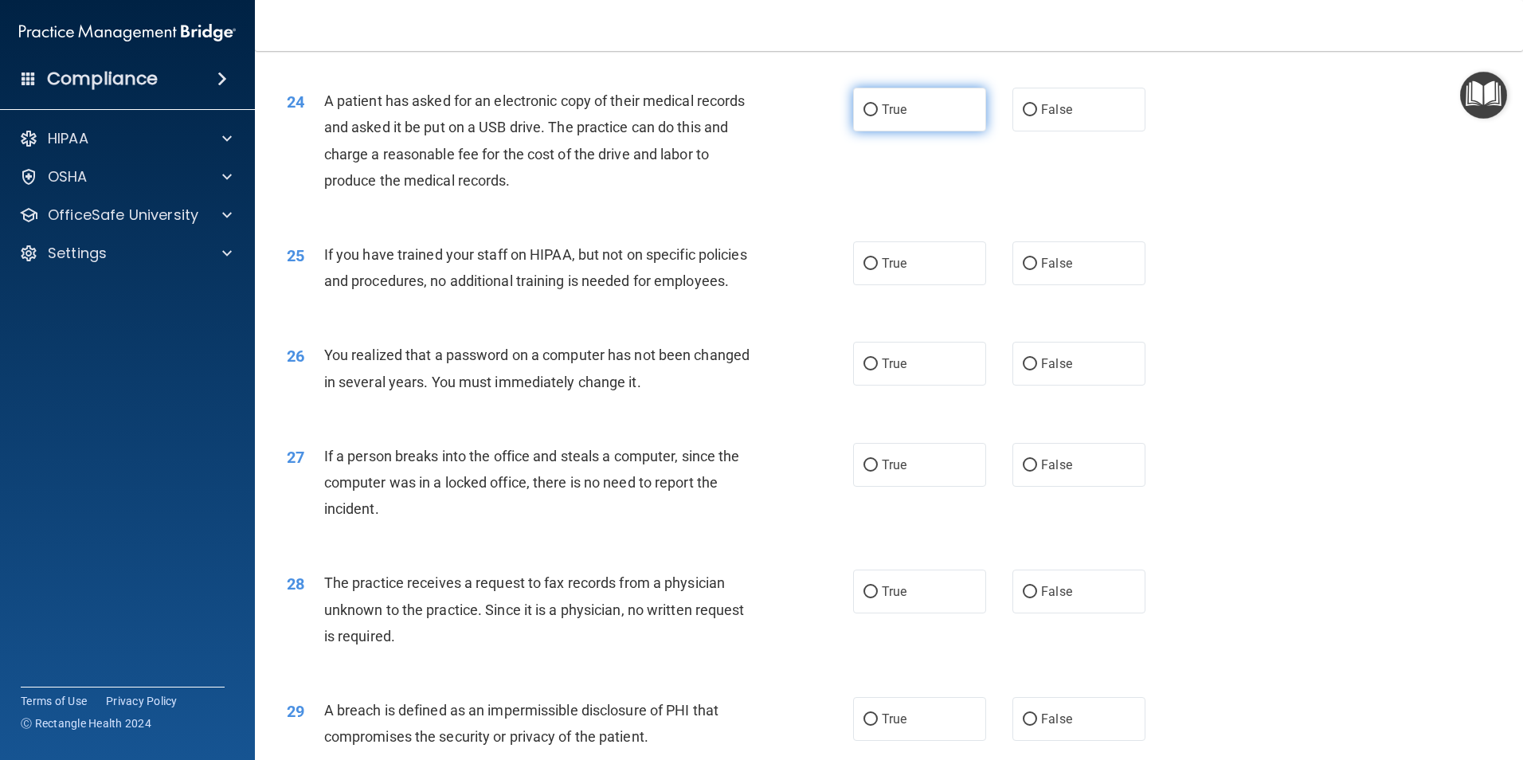
click at [864, 116] on input "True" at bounding box center [871, 110] width 14 height 12
radio input "true"
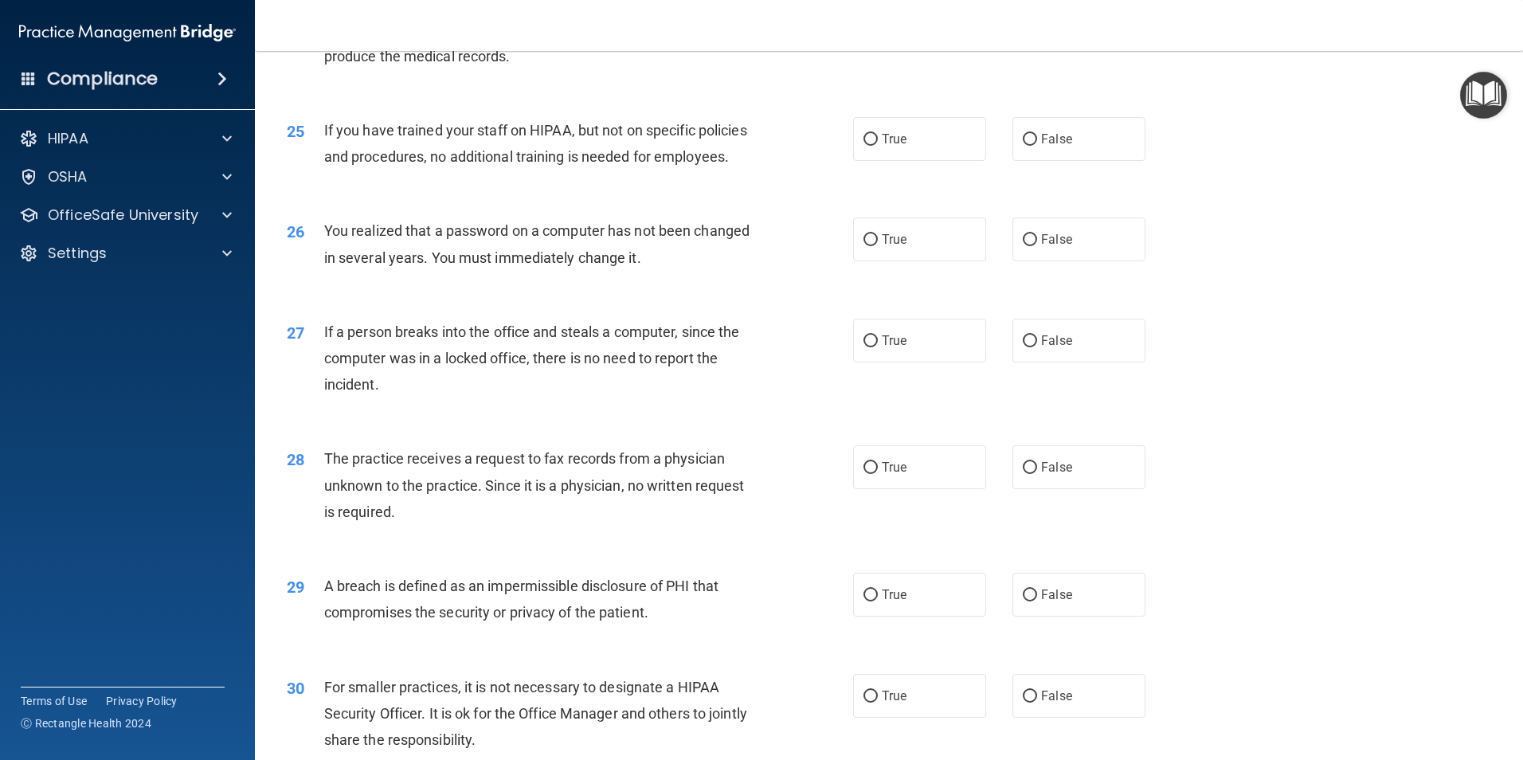
scroll to position [2868, 0]
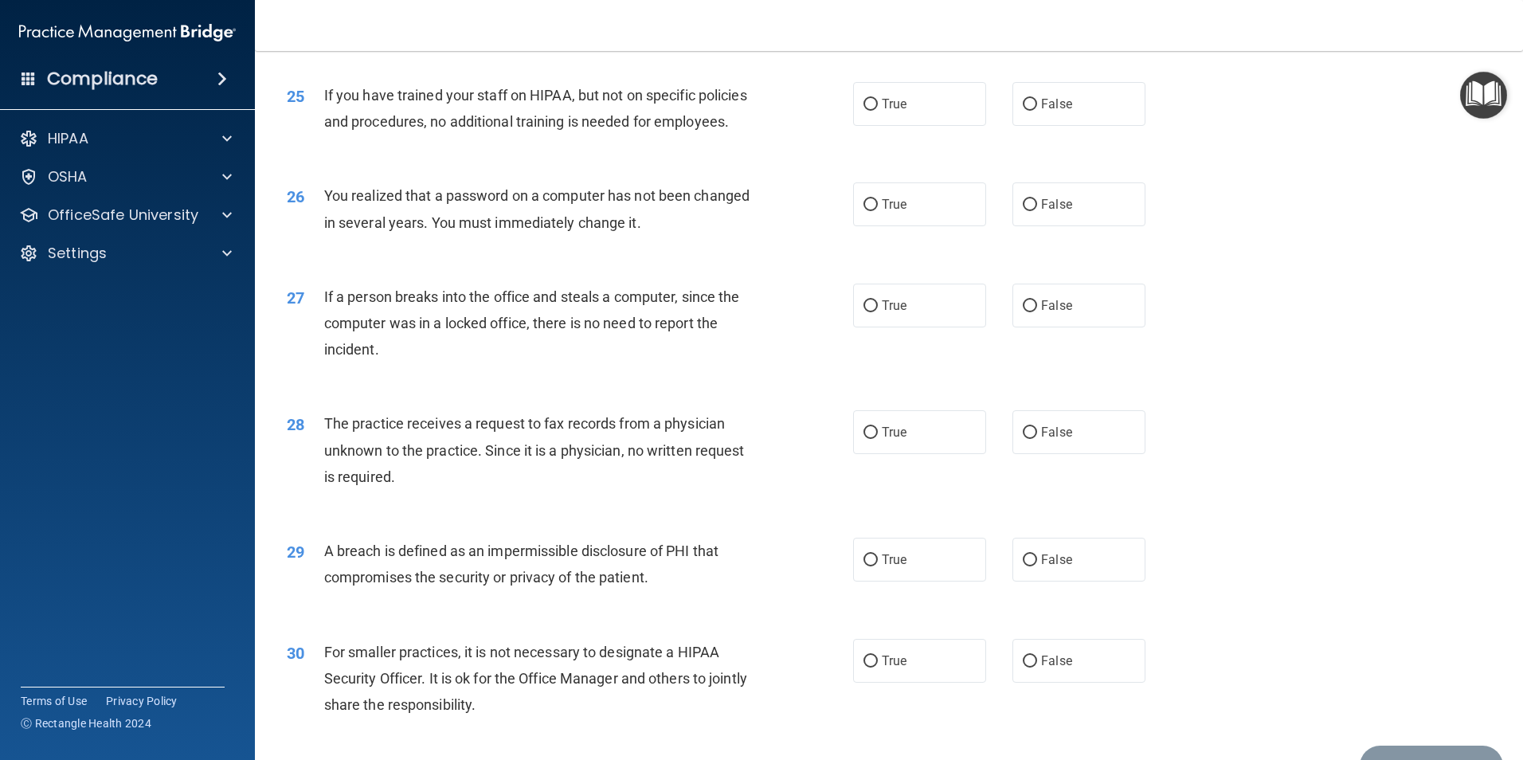
drag, startPoint x: 1077, startPoint y: 157, endPoint x: 1123, endPoint y: 247, distance: 100.8
click at [1076, 126] on label "False" at bounding box center [1079, 104] width 133 height 44
click at [1037, 111] on input "False" at bounding box center [1030, 105] width 14 height 12
radio input "true"
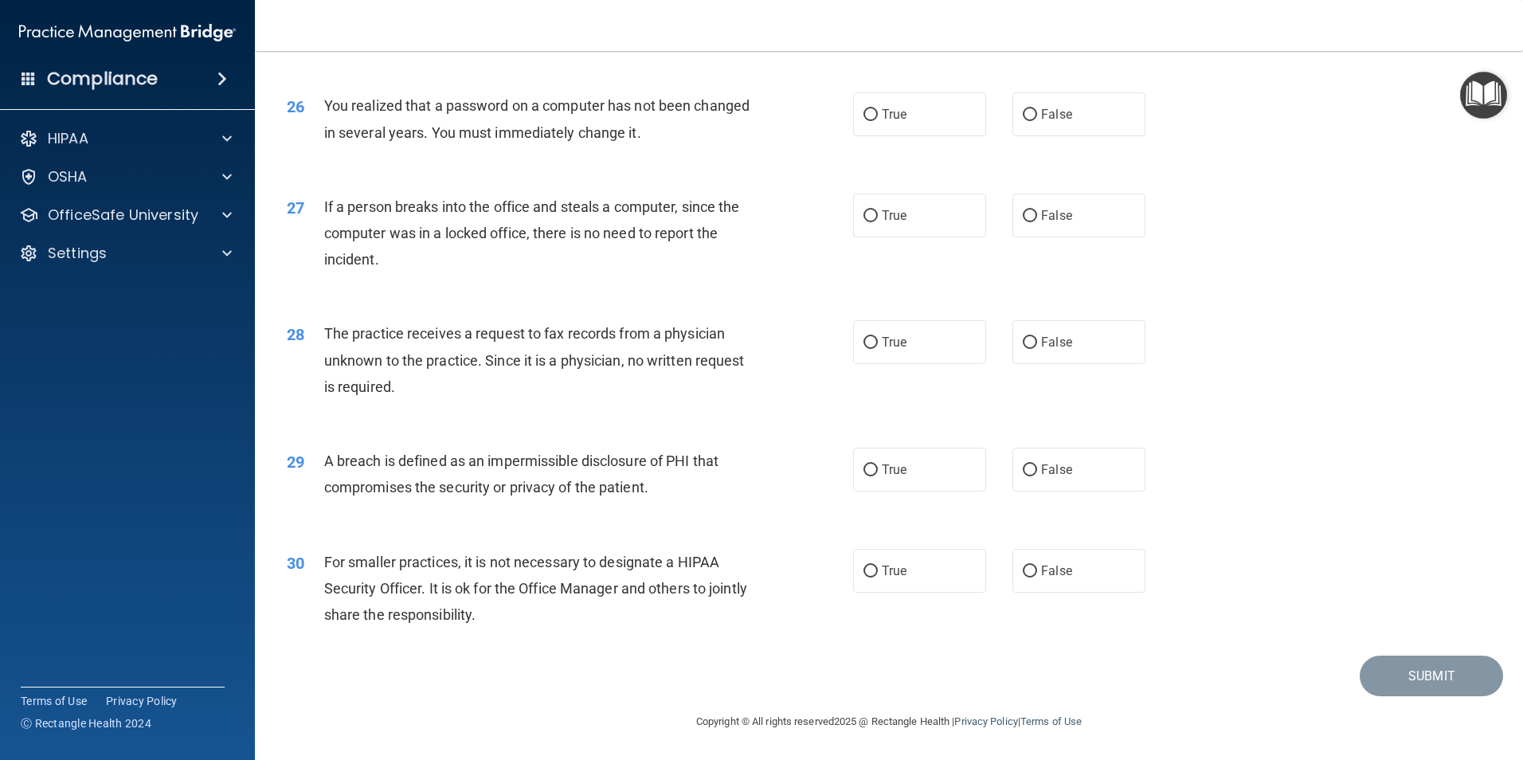
scroll to position [3027, 0]
click at [895, 122] on span "True" at bounding box center [894, 114] width 25 height 15
click at [878, 121] on input "True" at bounding box center [871, 115] width 14 height 12
radio input "true"
click at [1060, 122] on span "False" at bounding box center [1056, 114] width 31 height 15
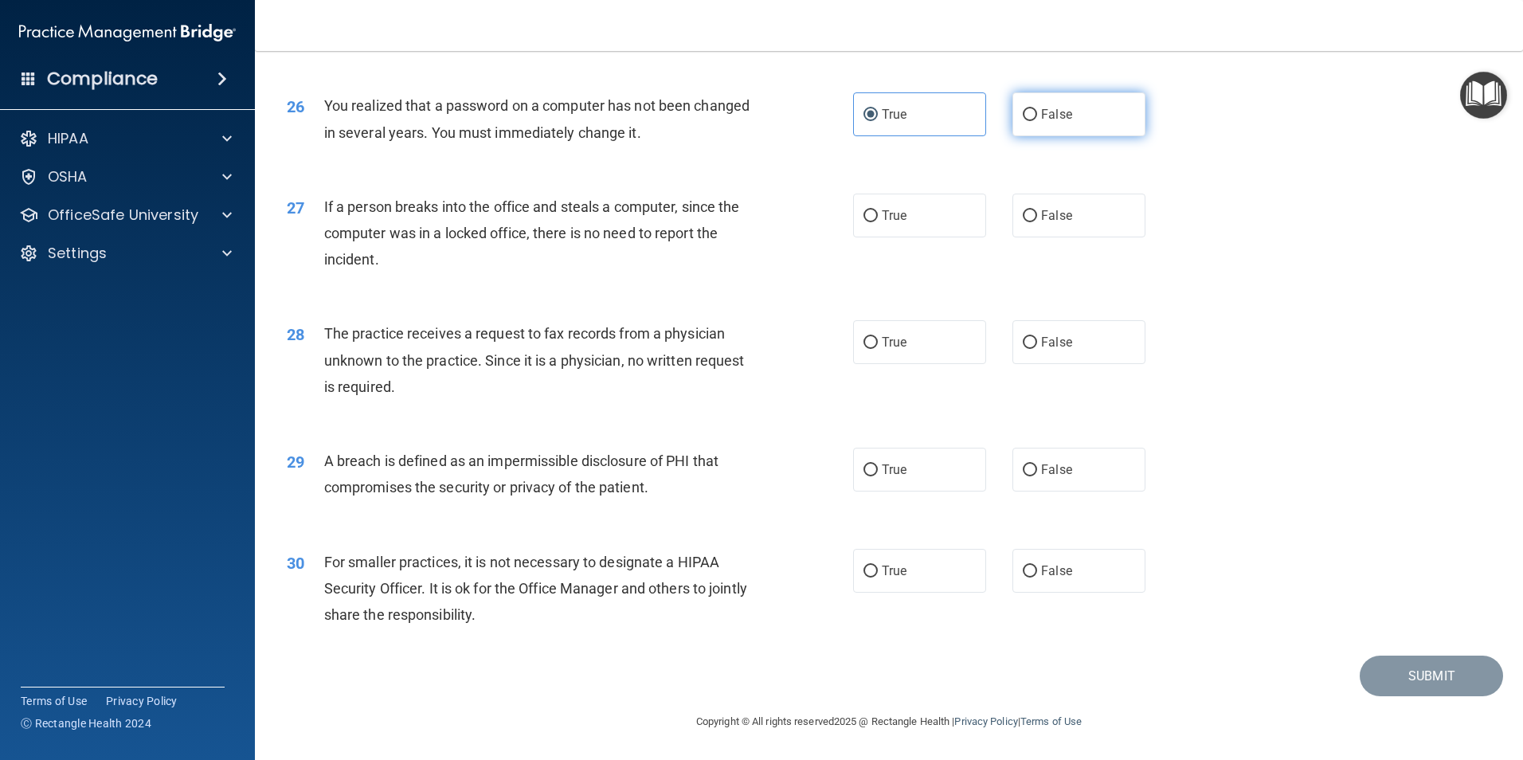
click at [1037, 121] on input "False" at bounding box center [1030, 115] width 14 height 12
radio input "true"
radio input "false"
click at [1053, 212] on span "False" at bounding box center [1056, 215] width 31 height 15
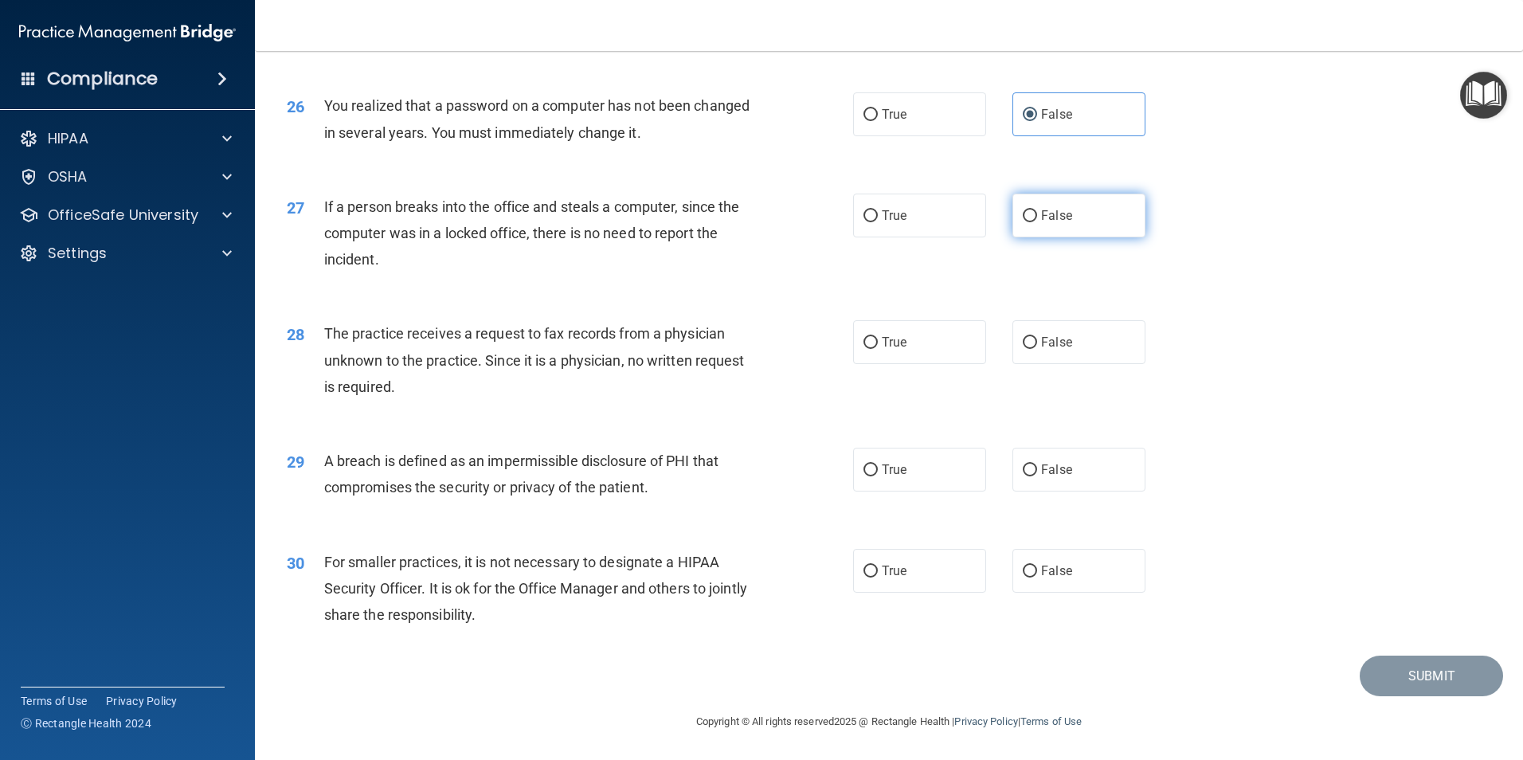
click at [1037, 212] on input "False" at bounding box center [1030, 216] width 14 height 12
radio input "true"
click at [1040, 352] on label "False" at bounding box center [1079, 342] width 133 height 44
click at [1037, 349] on input "False" at bounding box center [1030, 343] width 14 height 12
radio input "true"
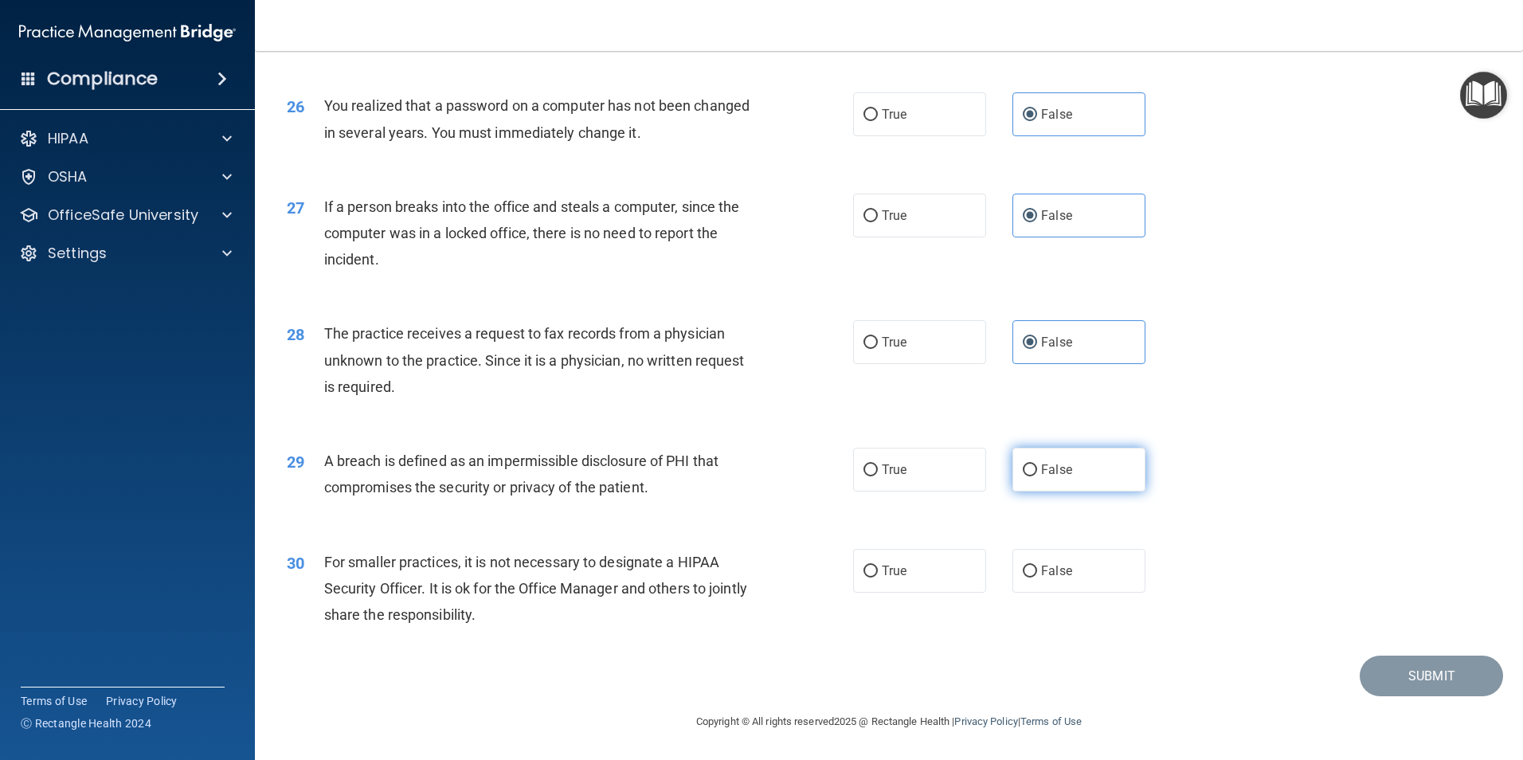
click at [1027, 467] on input "False" at bounding box center [1030, 470] width 14 height 12
radio input "true"
click at [886, 581] on label "True" at bounding box center [919, 571] width 133 height 44
click at [878, 578] on input "True" at bounding box center [871, 572] width 14 height 12
radio input "true"
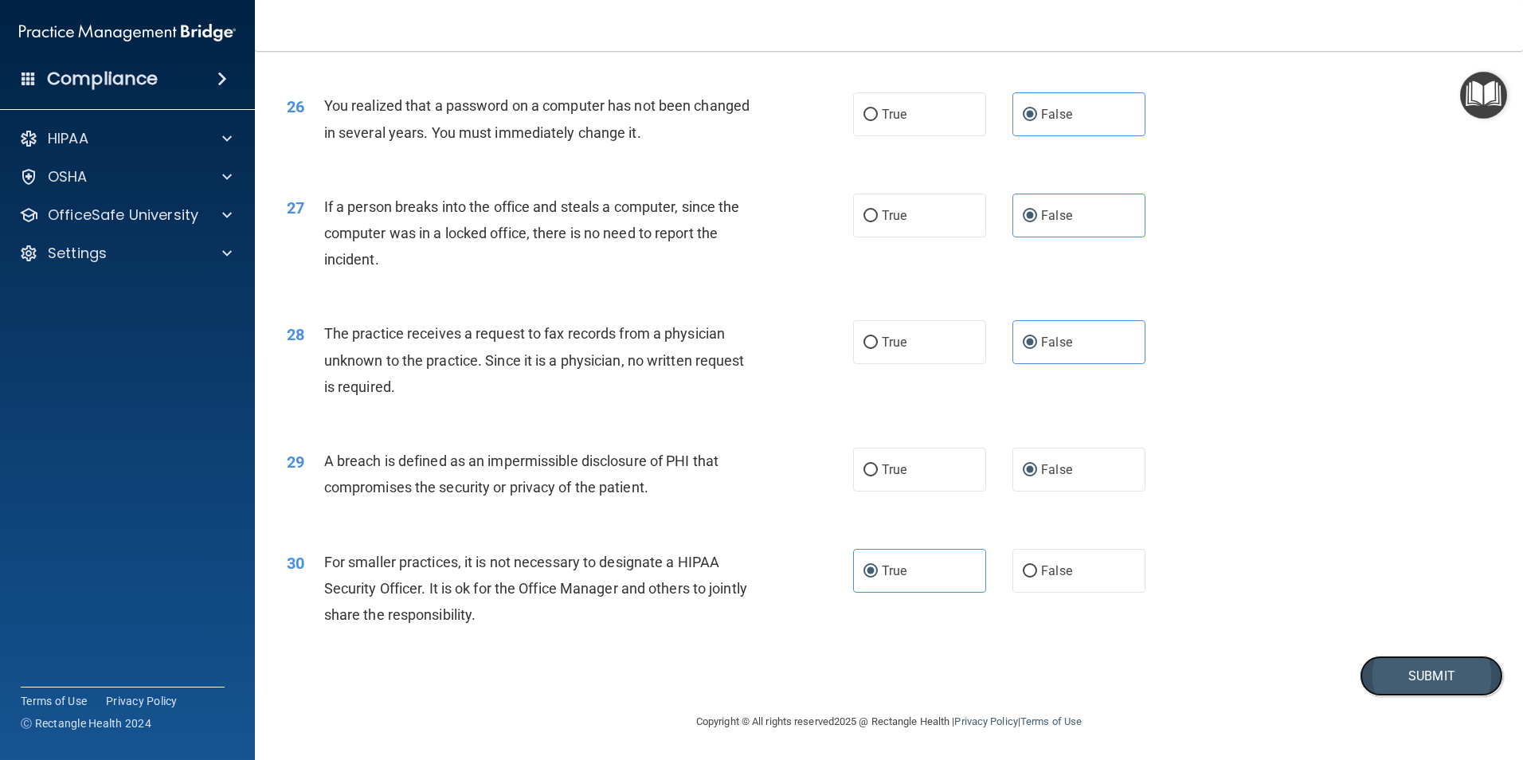
click at [1447, 687] on button "Submit" at bounding box center [1431, 676] width 143 height 41
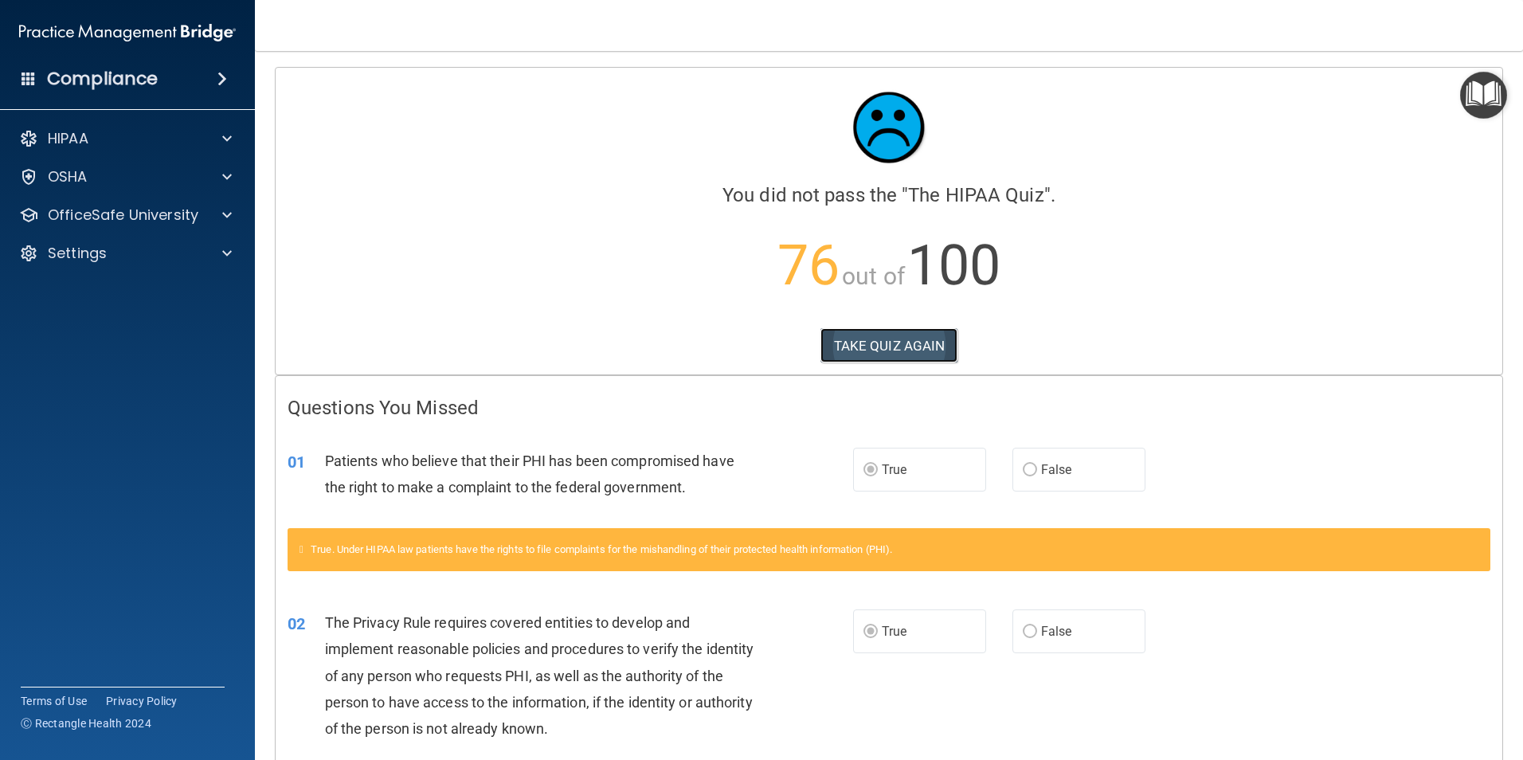
click at [863, 347] on button "TAKE QUIZ AGAIN" at bounding box center [890, 345] width 138 height 35
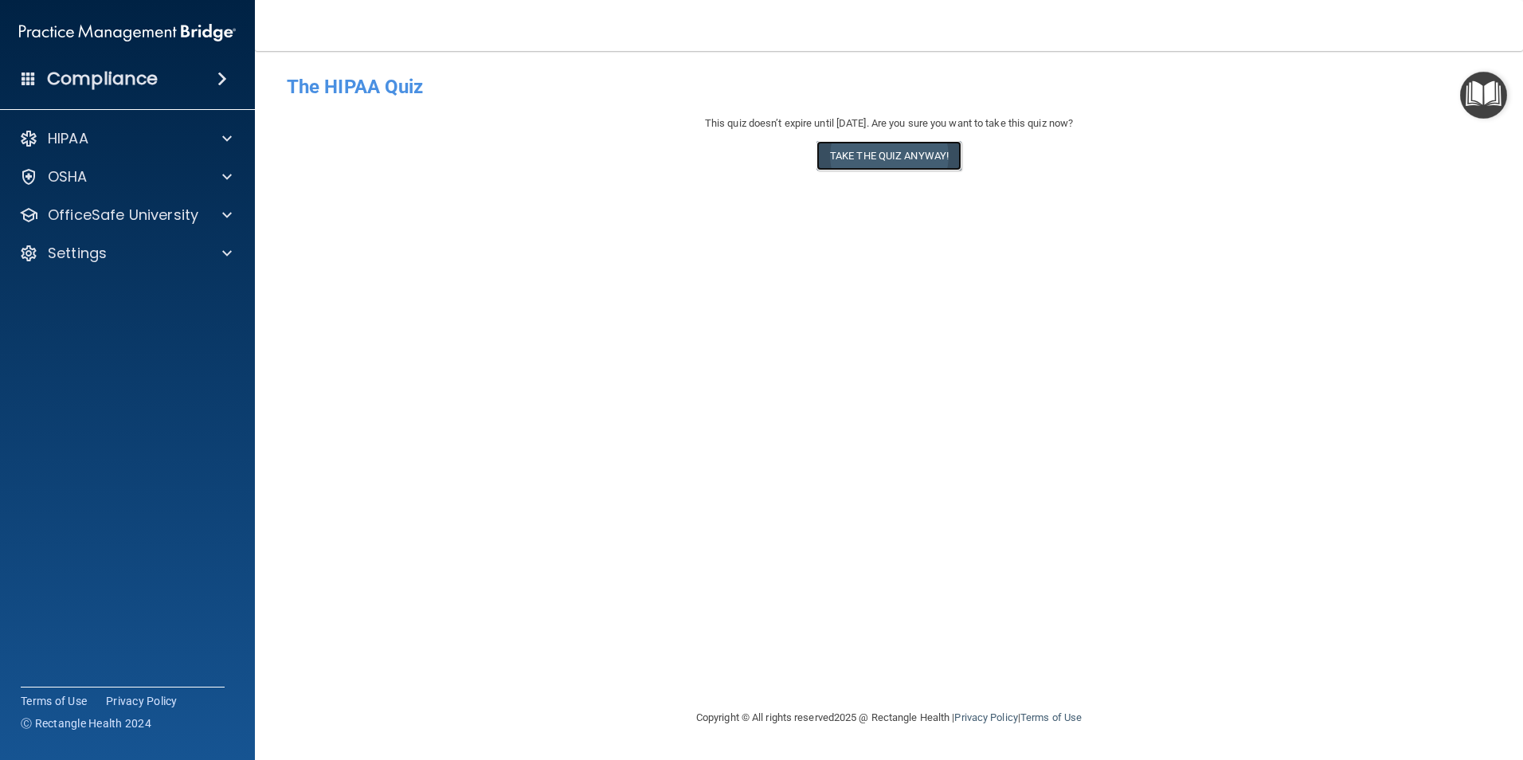
click at [922, 159] on button "Take the quiz anyway!" at bounding box center [889, 155] width 145 height 29
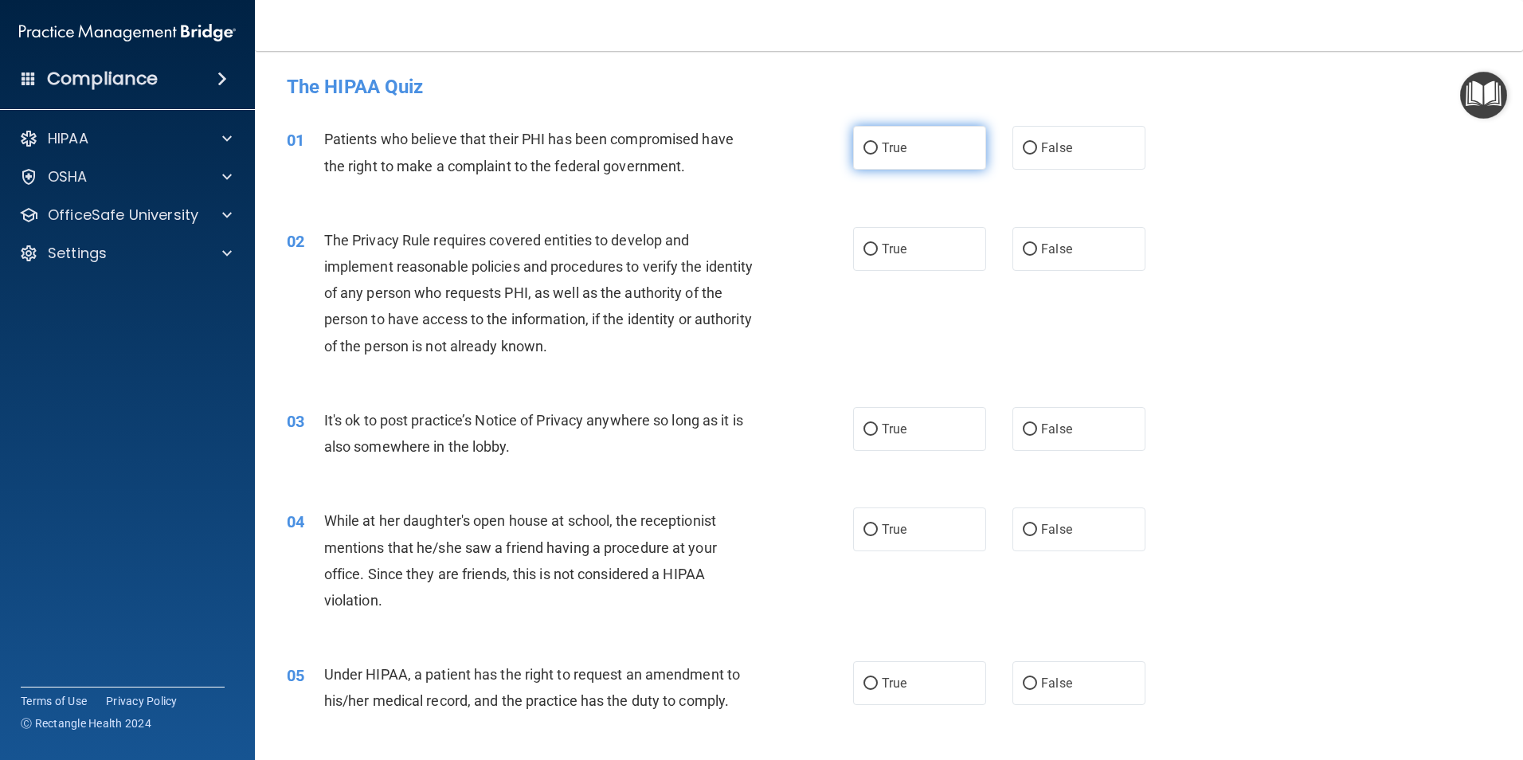
click at [883, 150] on span "True" at bounding box center [894, 147] width 25 height 15
click at [878, 150] on input "True" at bounding box center [871, 149] width 14 height 12
radio input "true"
click at [923, 246] on label "True" at bounding box center [919, 249] width 133 height 44
click at [878, 246] on input "True" at bounding box center [871, 250] width 14 height 12
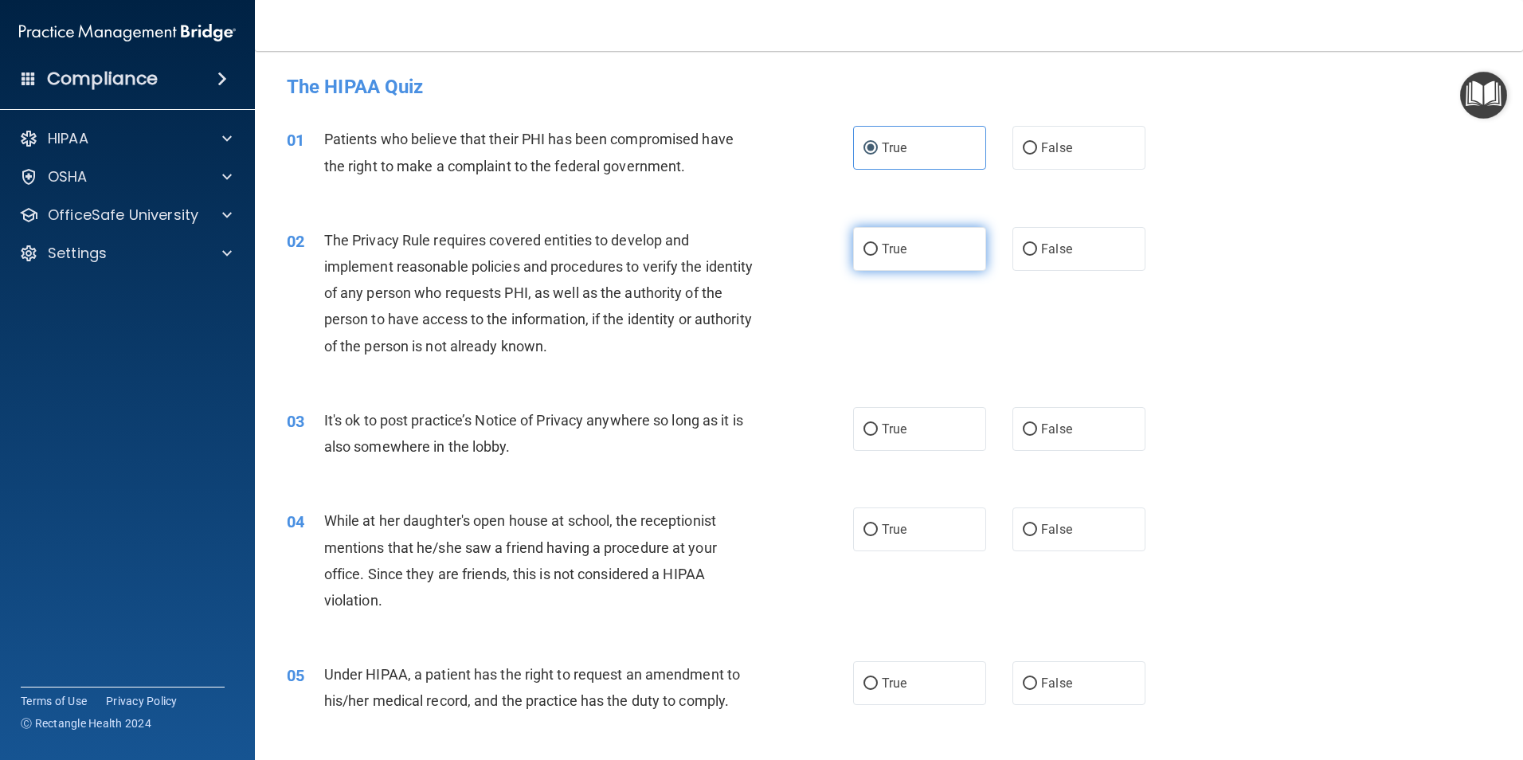
radio input "true"
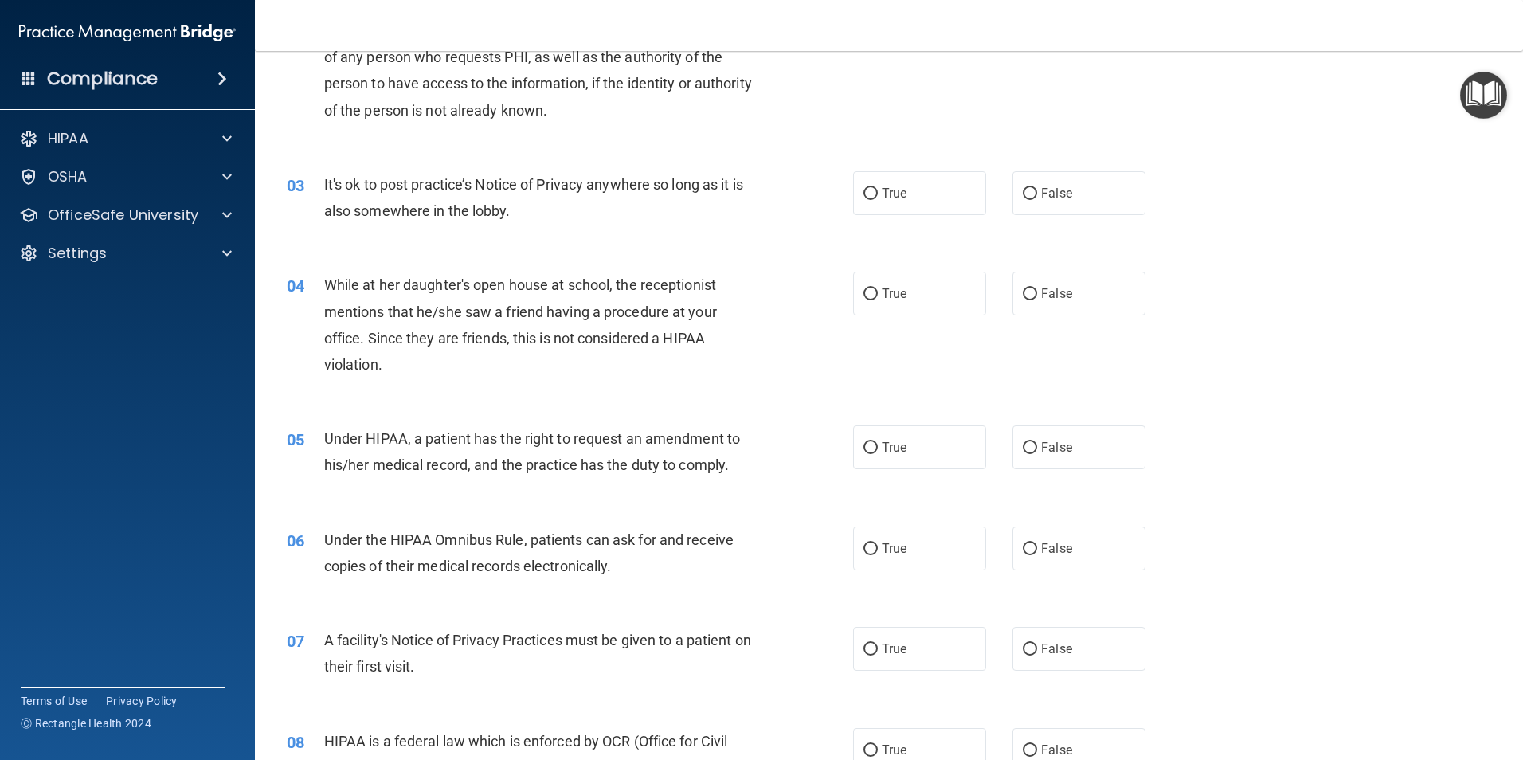
scroll to position [239, 0]
click at [1036, 198] on label "False" at bounding box center [1079, 190] width 133 height 44
click at [1036, 197] on input "False" at bounding box center [1030, 191] width 14 height 12
radio input "true"
click at [1020, 280] on label "False" at bounding box center [1079, 290] width 133 height 44
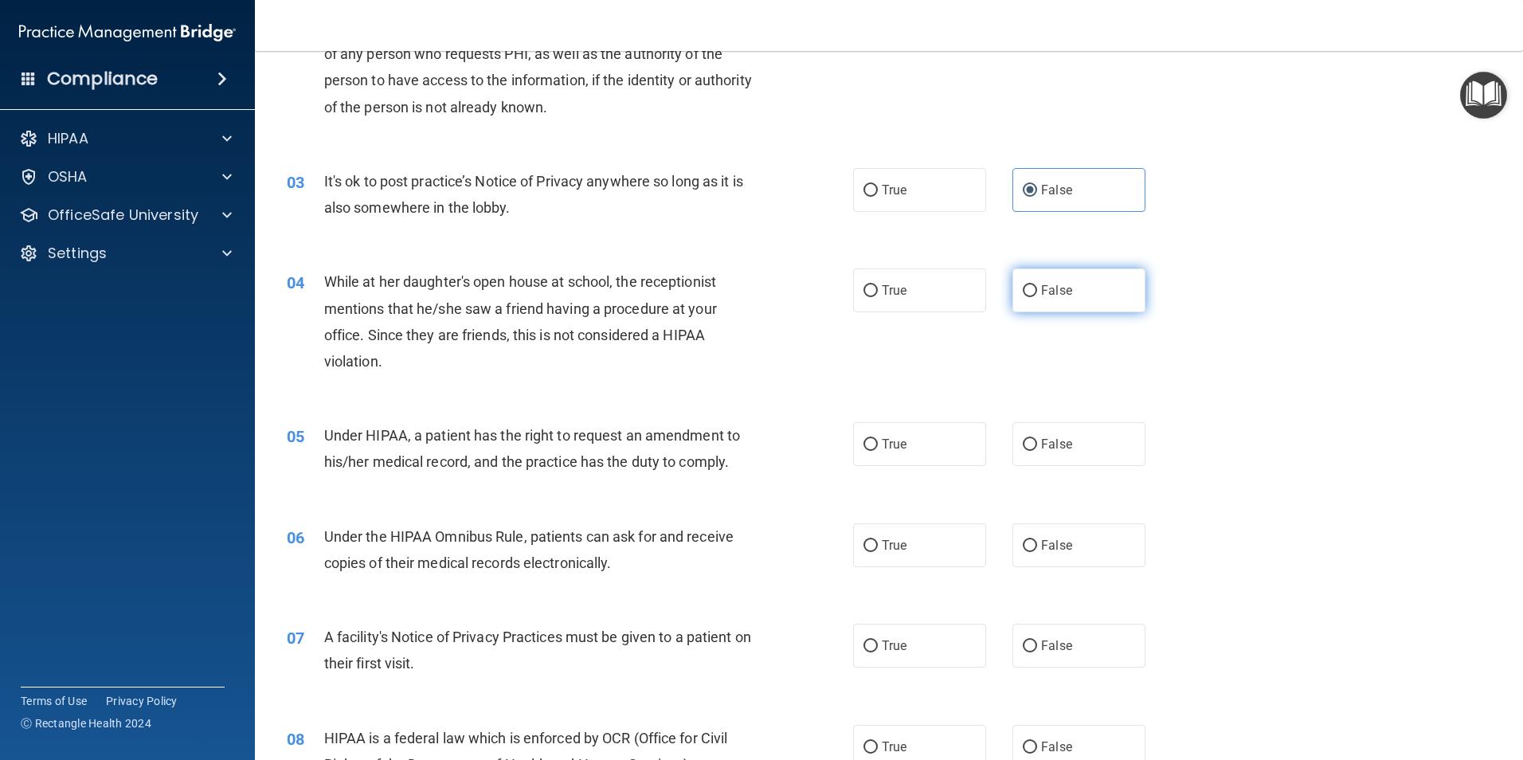
click at [1023, 285] on input "False" at bounding box center [1030, 291] width 14 height 12
radio input "true"
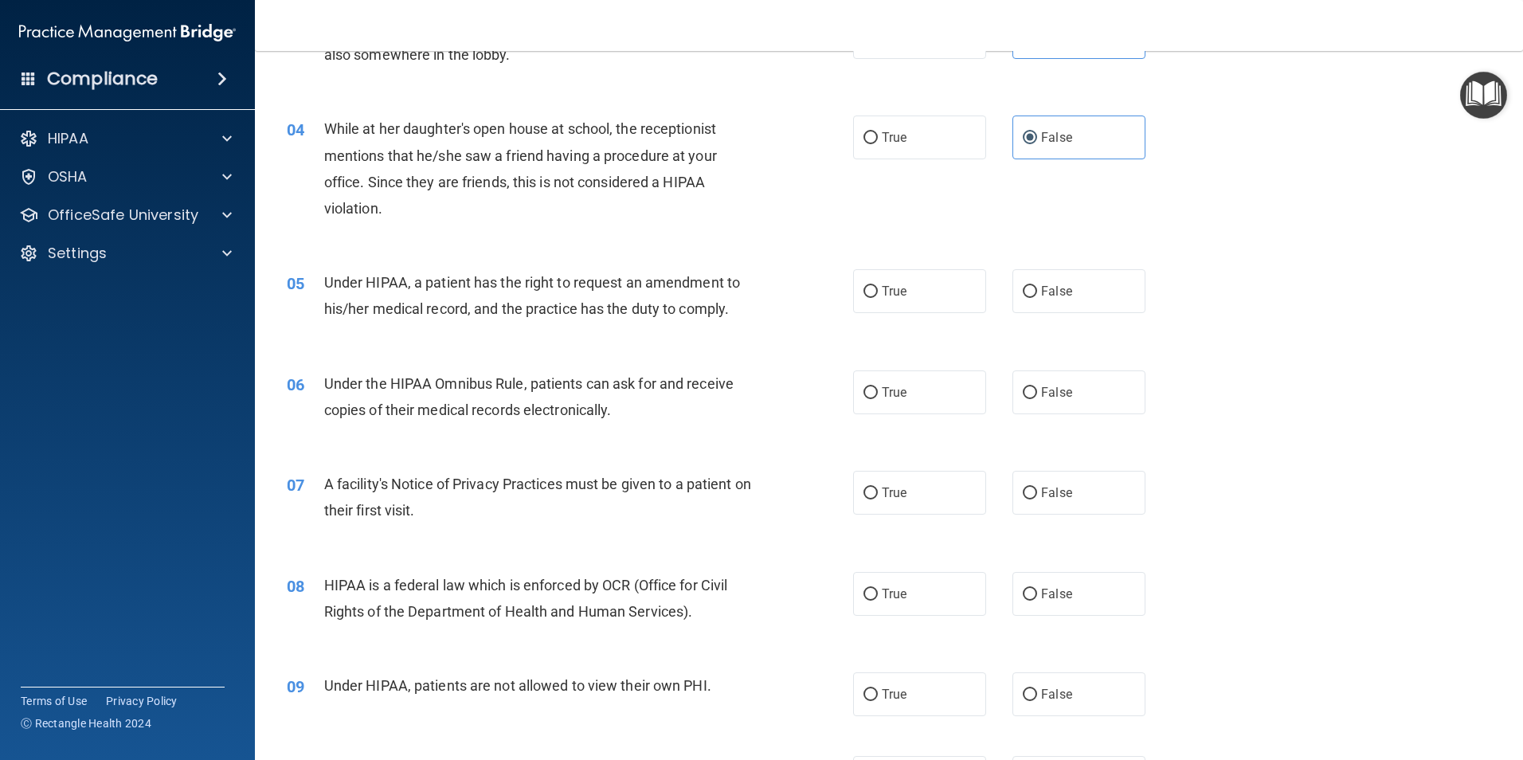
scroll to position [398, 0]
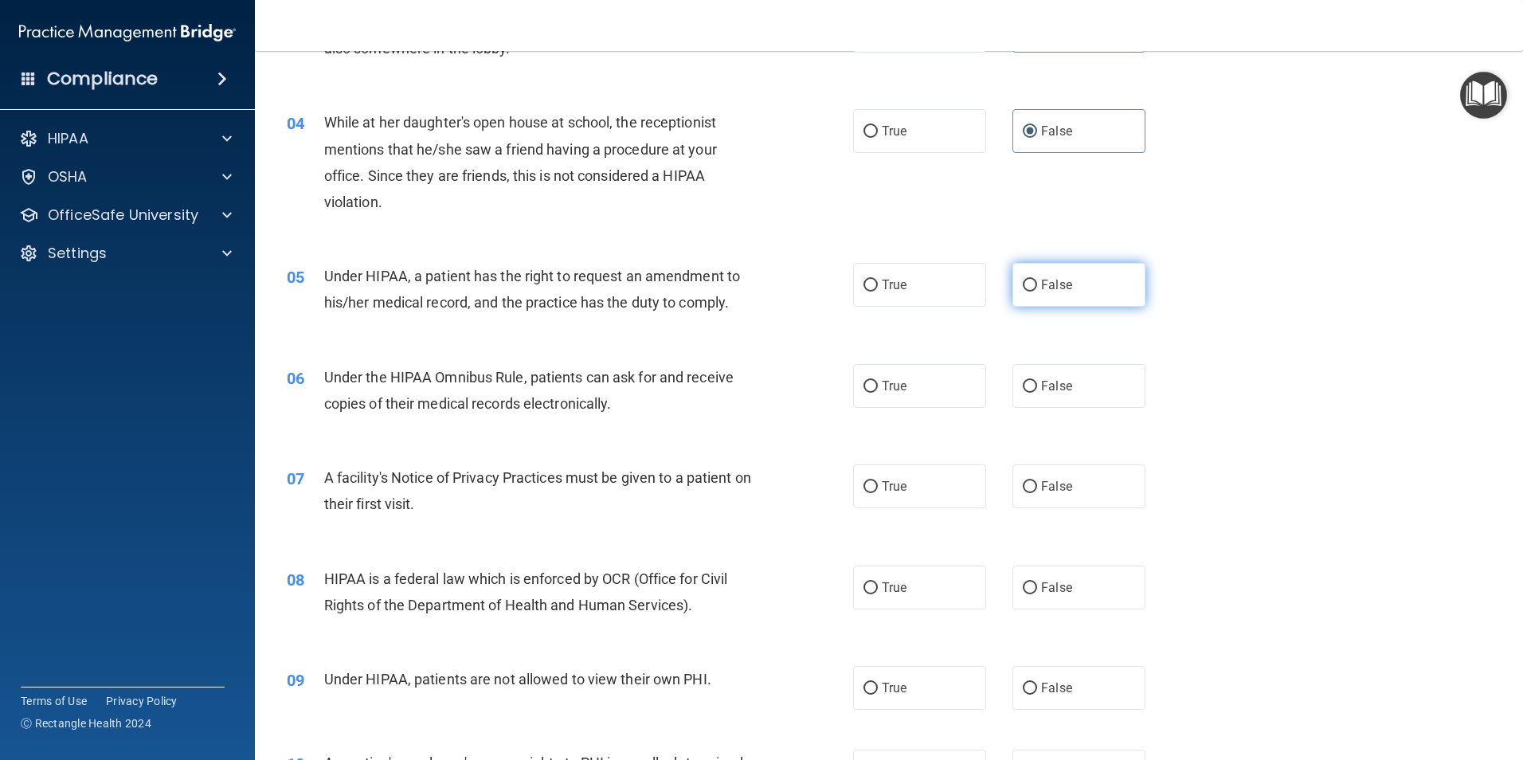
click at [1041, 289] on span "False" at bounding box center [1056, 284] width 31 height 15
click at [1036, 289] on input "False" at bounding box center [1030, 286] width 14 height 12
radio input "true"
click at [950, 376] on label "True" at bounding box center [919, 386] width 133 height 44
click at [878, 381] on input "True" at bounding box center [871, 387] width 14 height 12
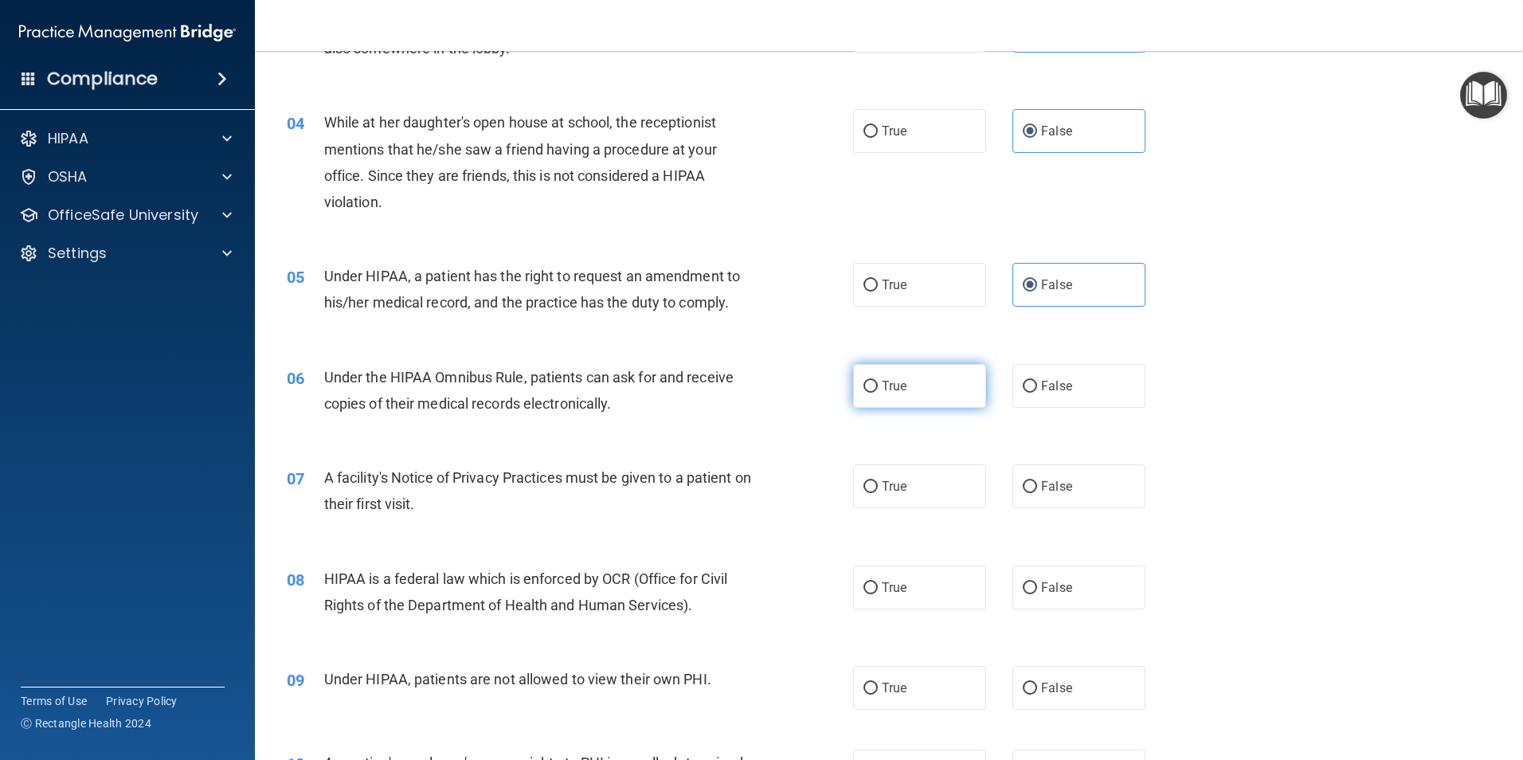
radio input "true"
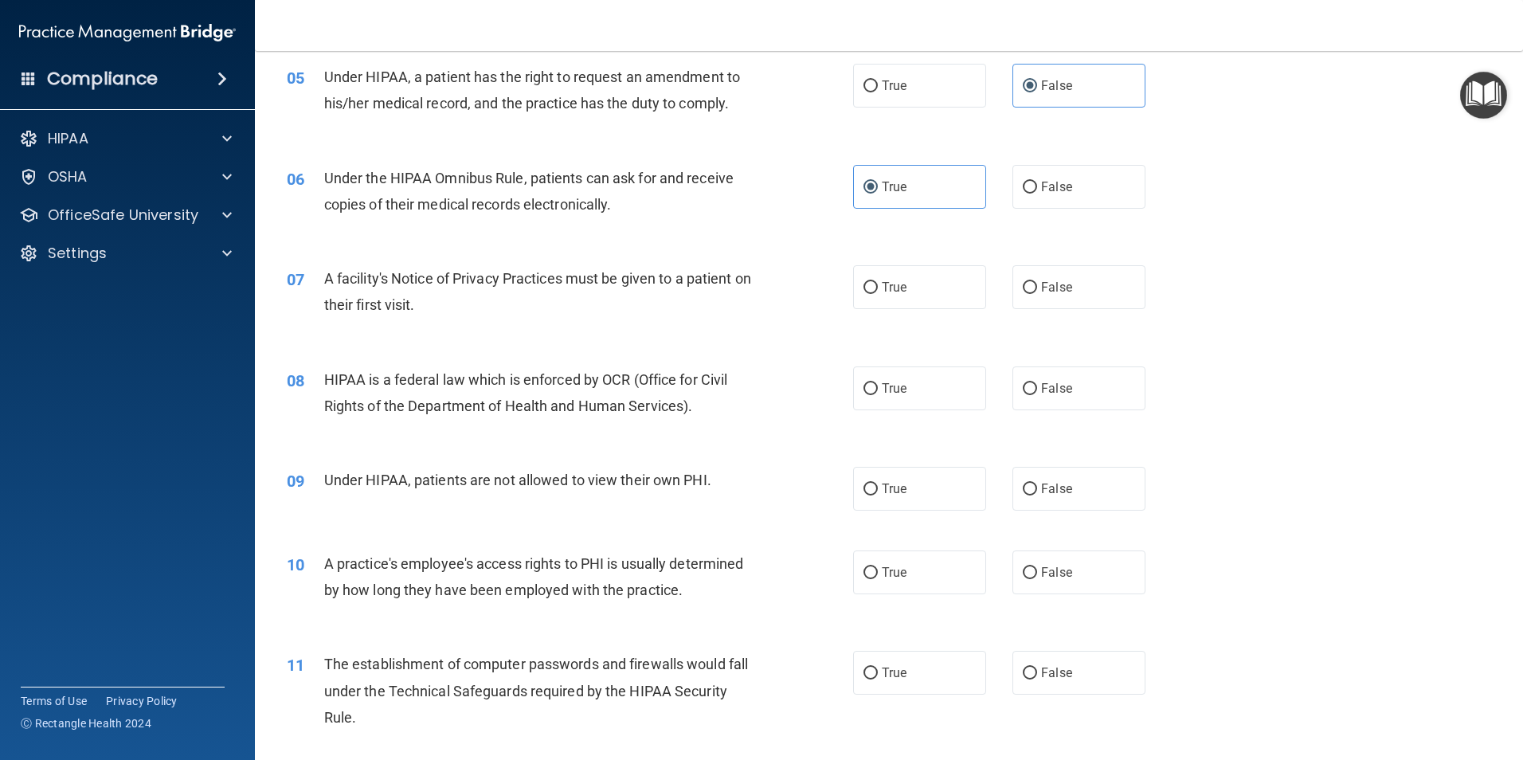
scroll to position [637, 0]
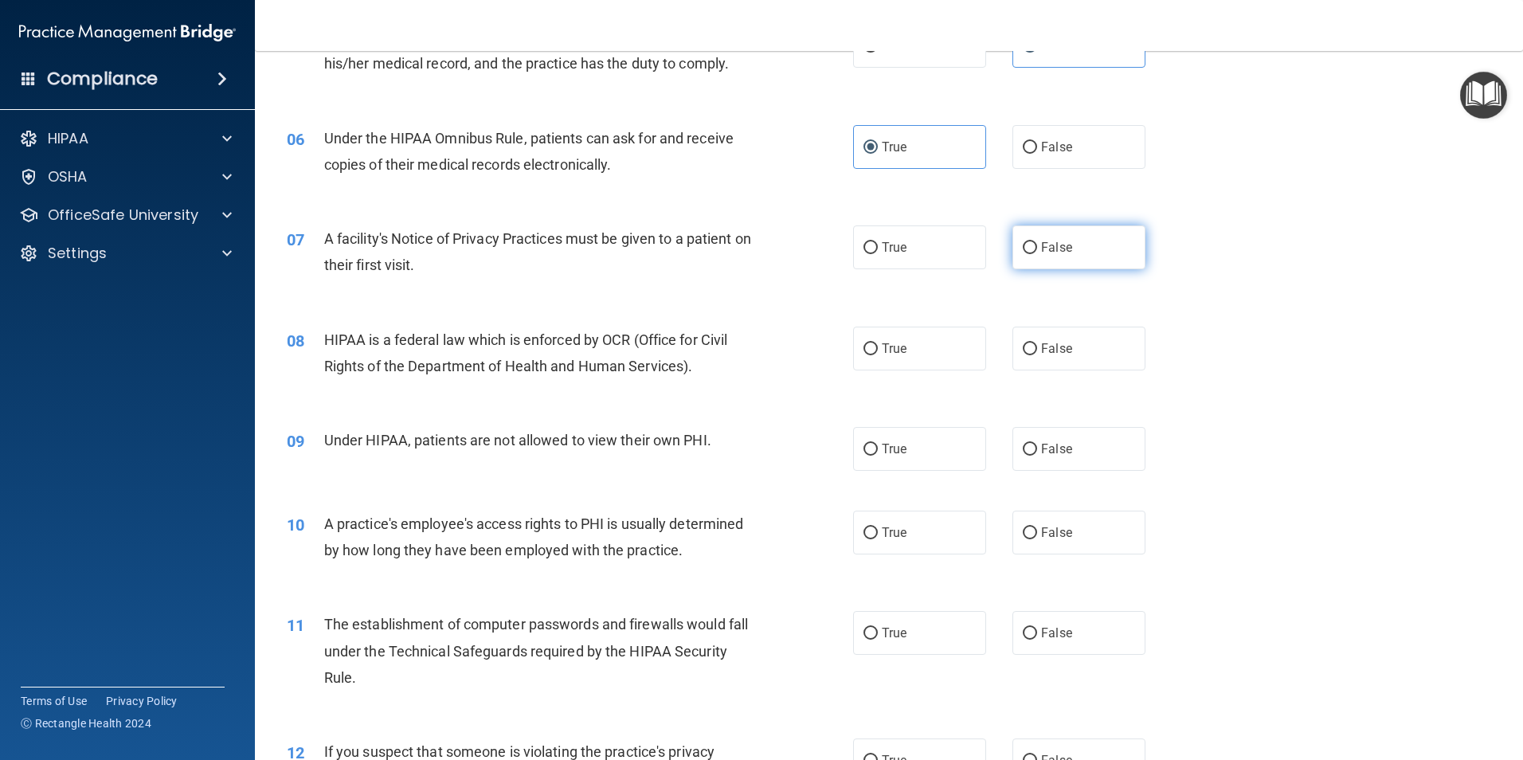
click at [1063, 258] on label "False" at bounding box center [1079, 247] width 133 height 44
click at [1037, 254] on input "False" at bounding box center [1030, 248] width 14 height 12
radio input "true"
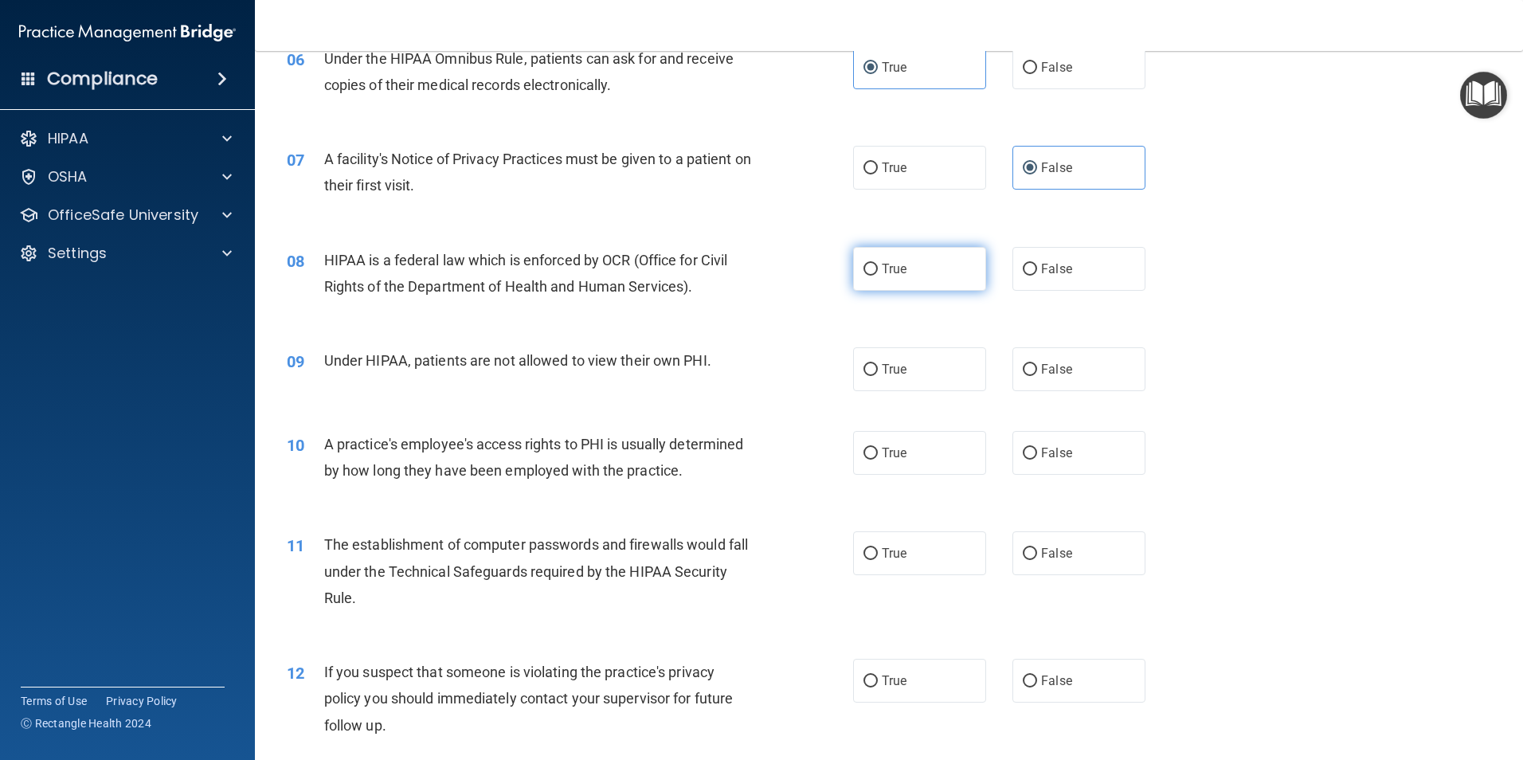
click at [927, 274] on label "True" at bounding box center [919, 269] width 133 height 44
click at [878, 274] on input "True" at bounding box center [871, 270] width 14 height 12
radio input "true"
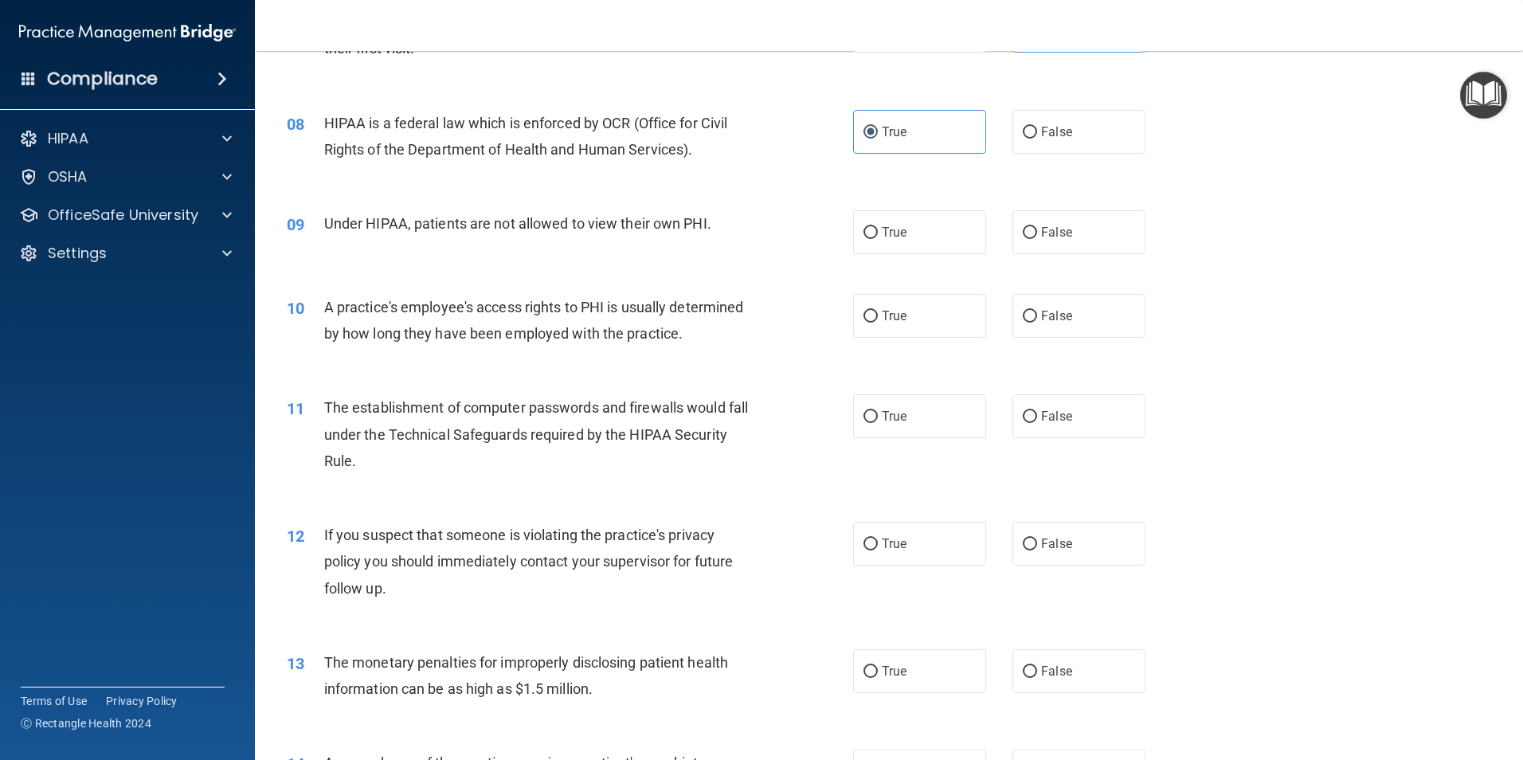
scroll to position [876, 0]
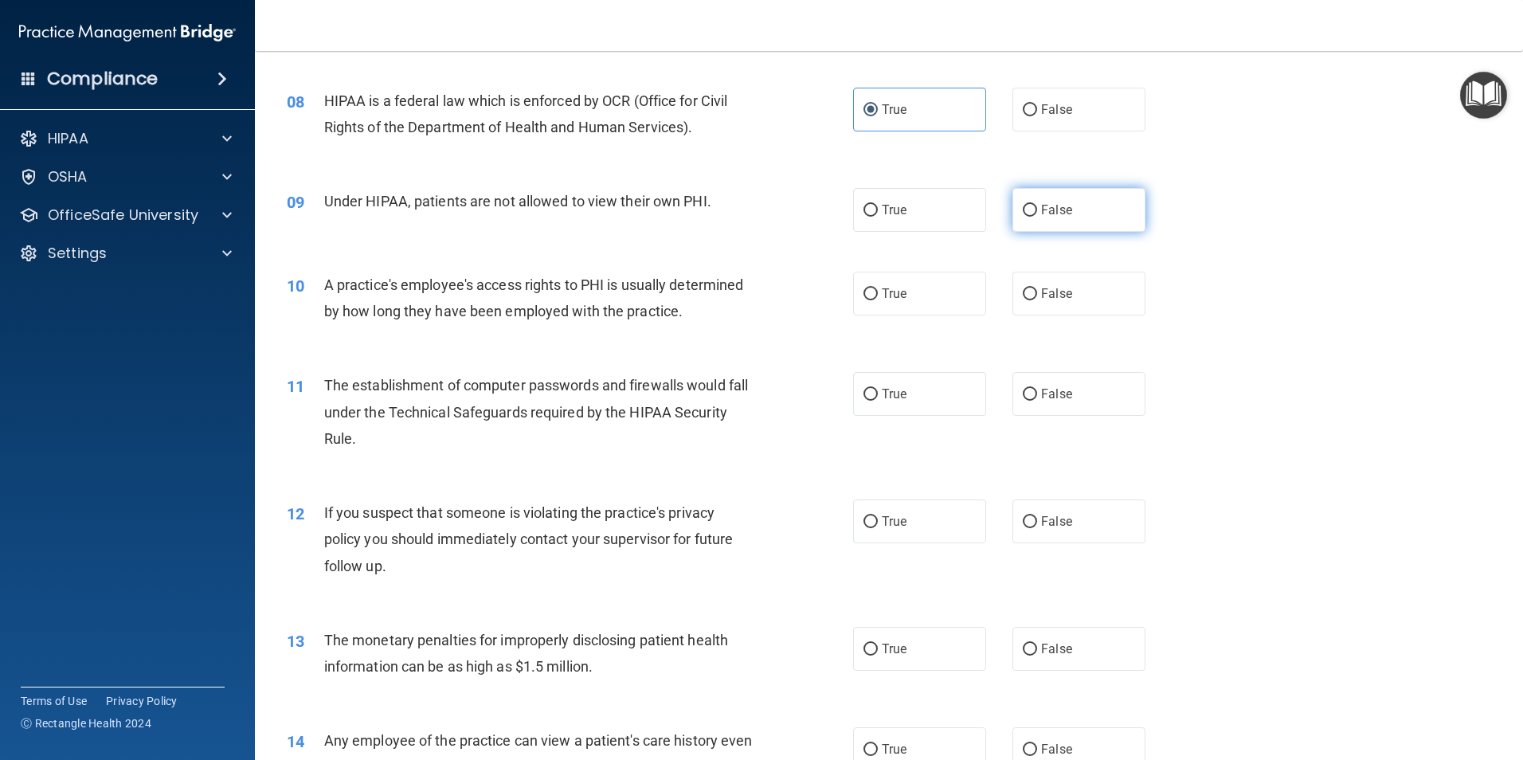
click at [1042, 206] on span "False" at bounding box center [1056, 209] width 31 height 15
click at [1037, 206] on input "False" at bounding box center [1030, 211] width 14 height 12
radio input "true"
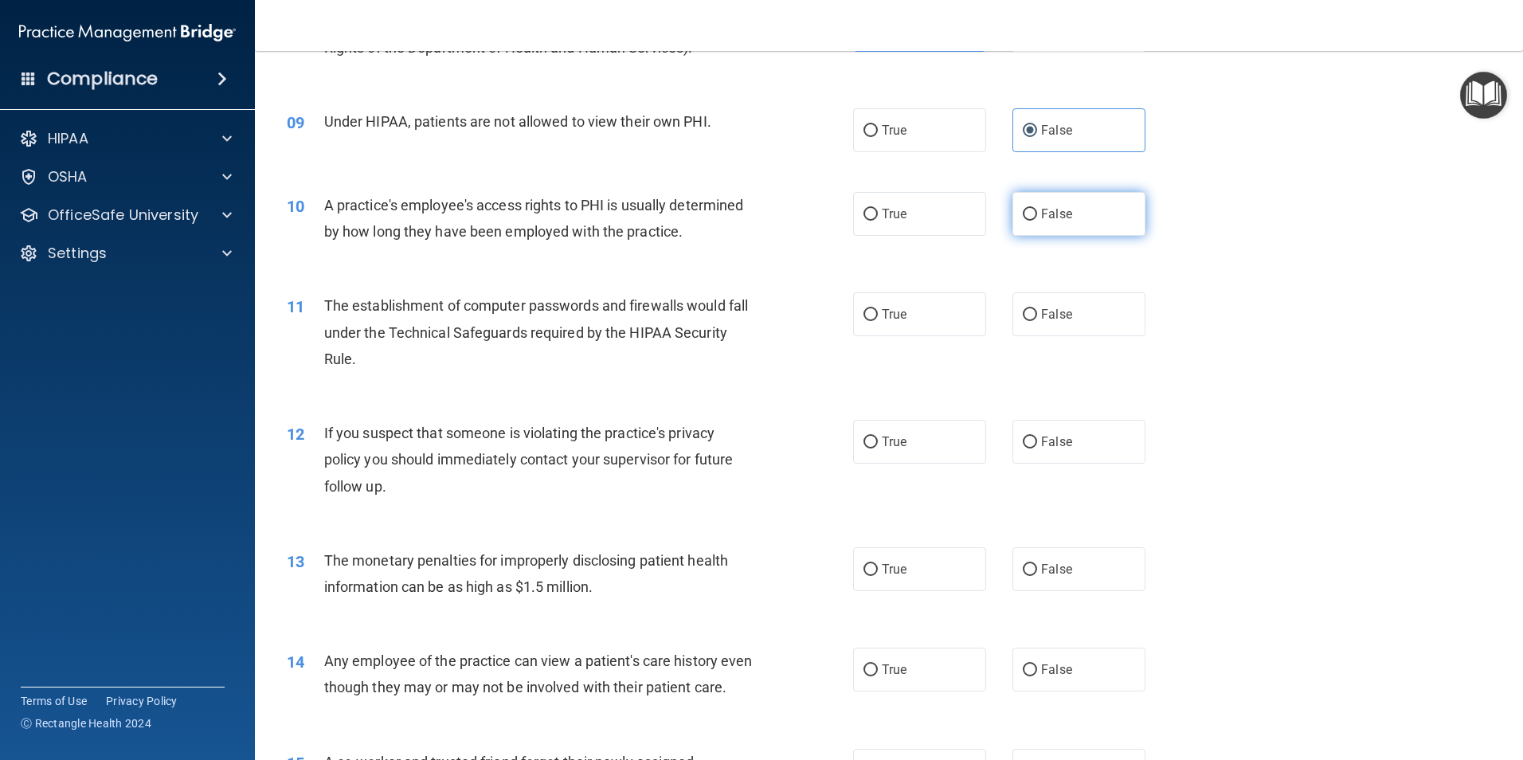
click at [1087, 216] on label "False" at bounding box center [1079, 214] width 133 height 44
click at [1037, 216] on input "False" at bounding box center [1030, 215] width 14 height 12
radio input "true"
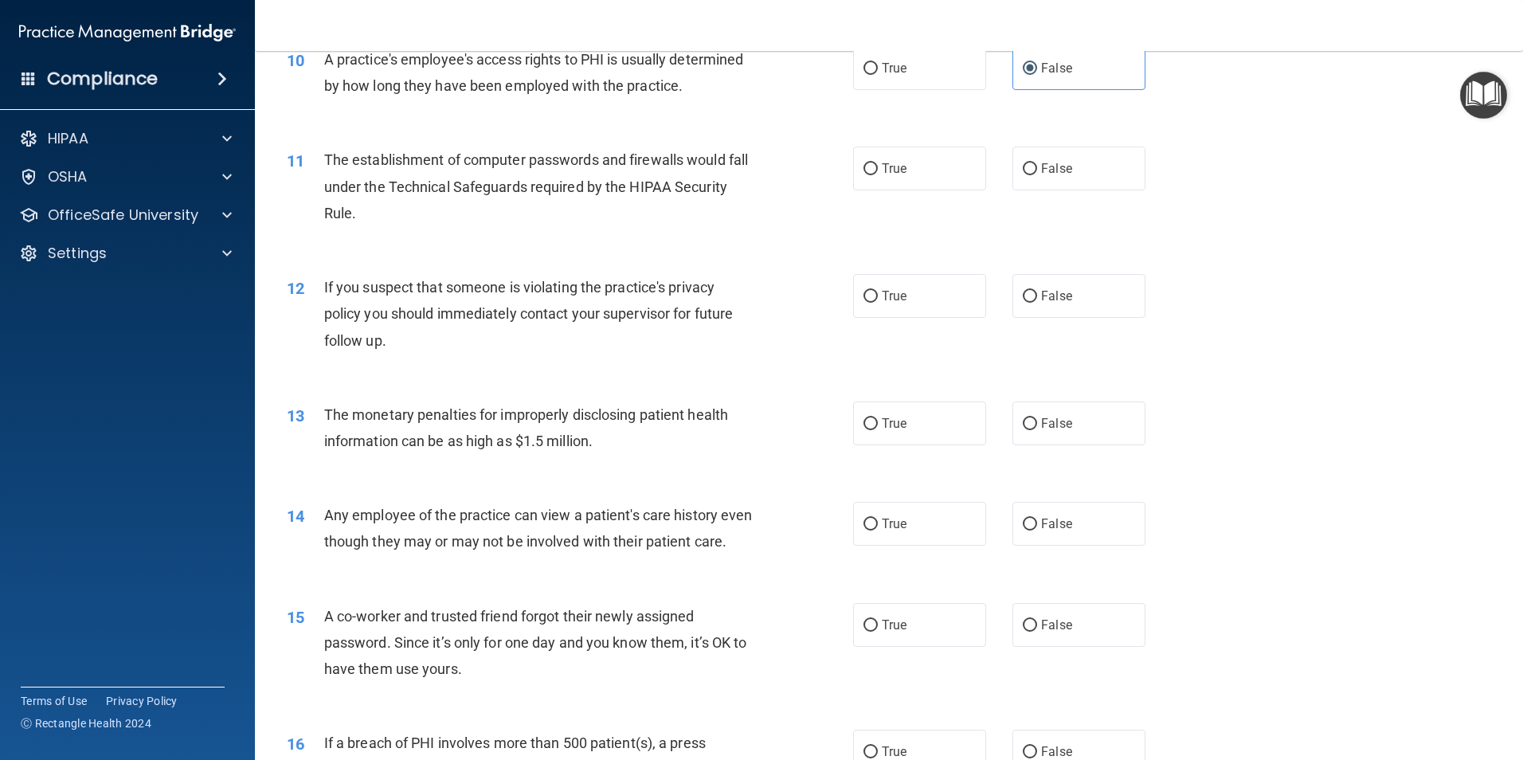
scroll to position [1115, 0]
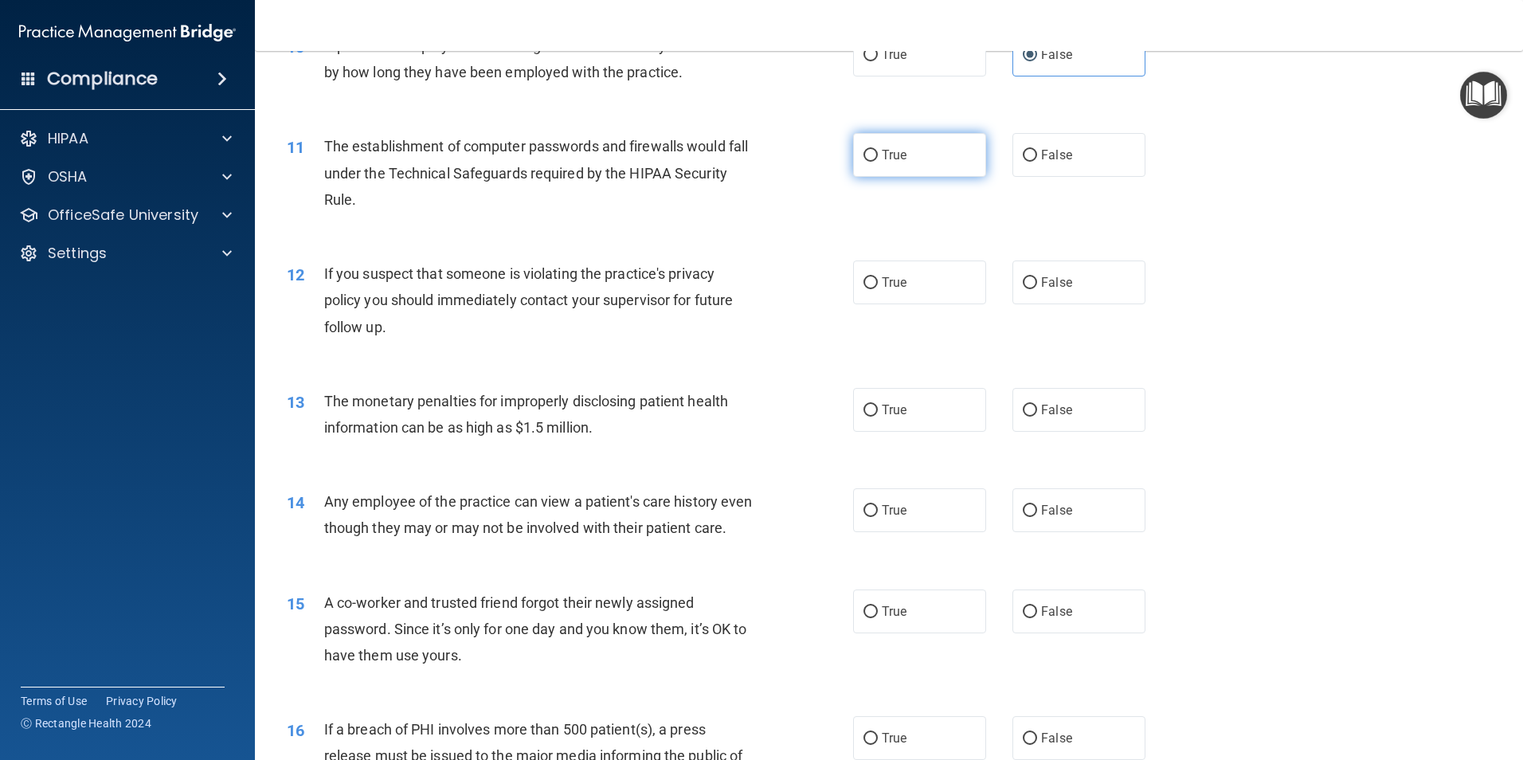
click at [937, 157] on label "True" at bounding box center [919, 155] width 133 height 44
click at [878, 157] on input "True" at bounding box center [871, 156] width 14 height 12
radio input "true"
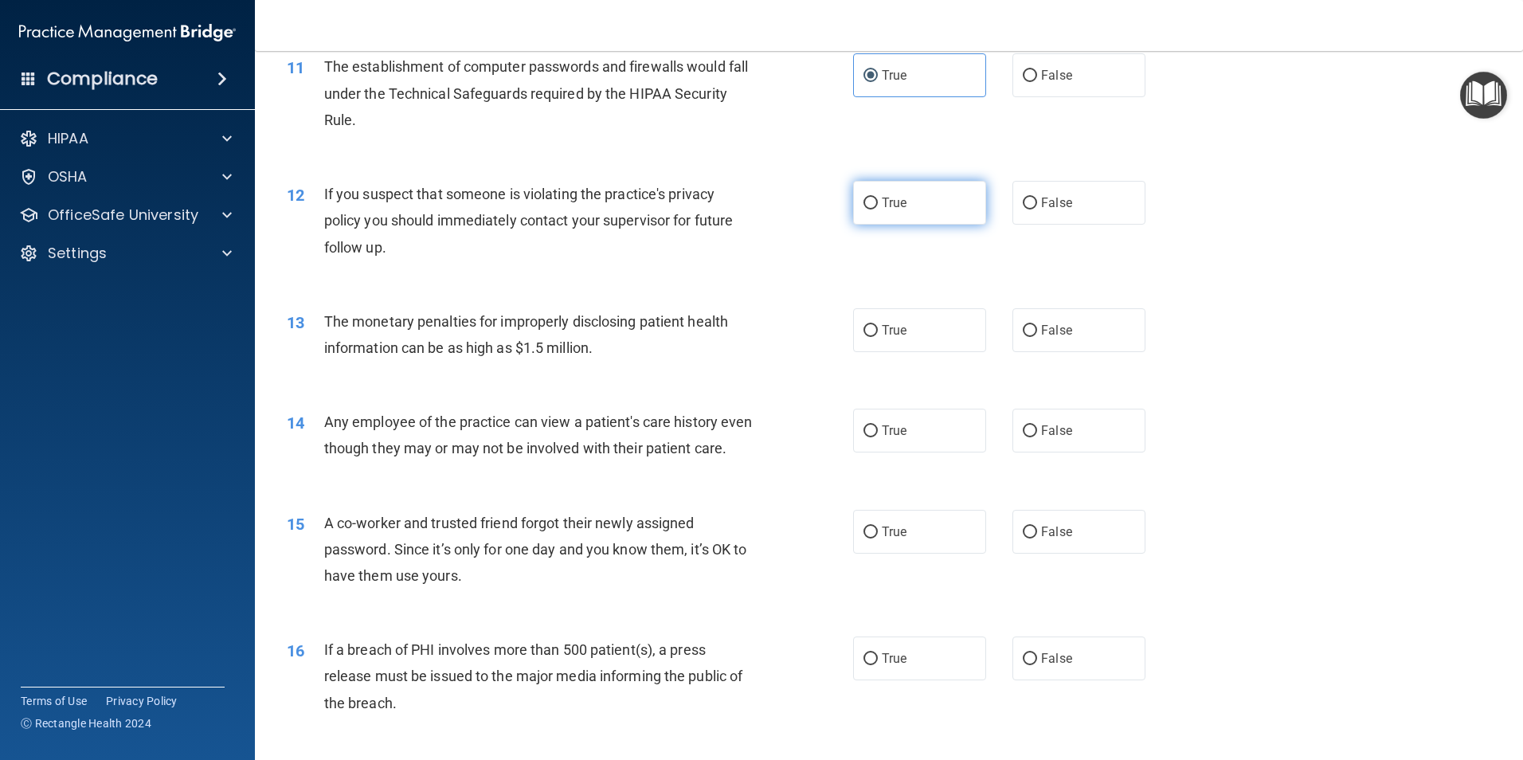
click at [901, 195] on label "True" at bounding box center [919, 203] width 133 height 44
click at [878, 198] on input "True" at bounding box center [871, 204] width 14 height 12
radio input "true"
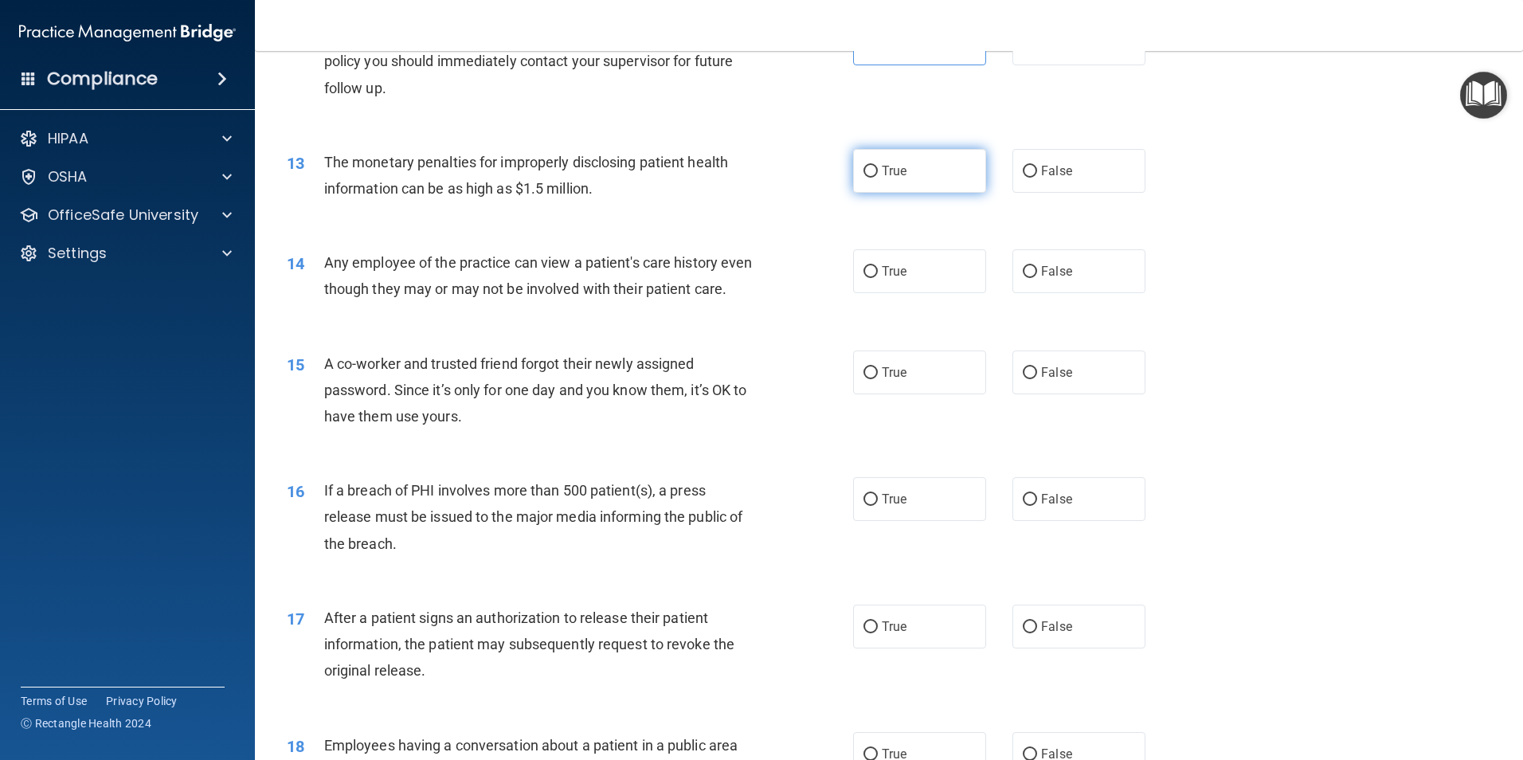
click at [923, 181] on label "True" at bounding box center [919, 171] width 133 height 44
click at [878, 178] on input "True" at bounding box center [871, 172] width 14 height 12
radio input "true"
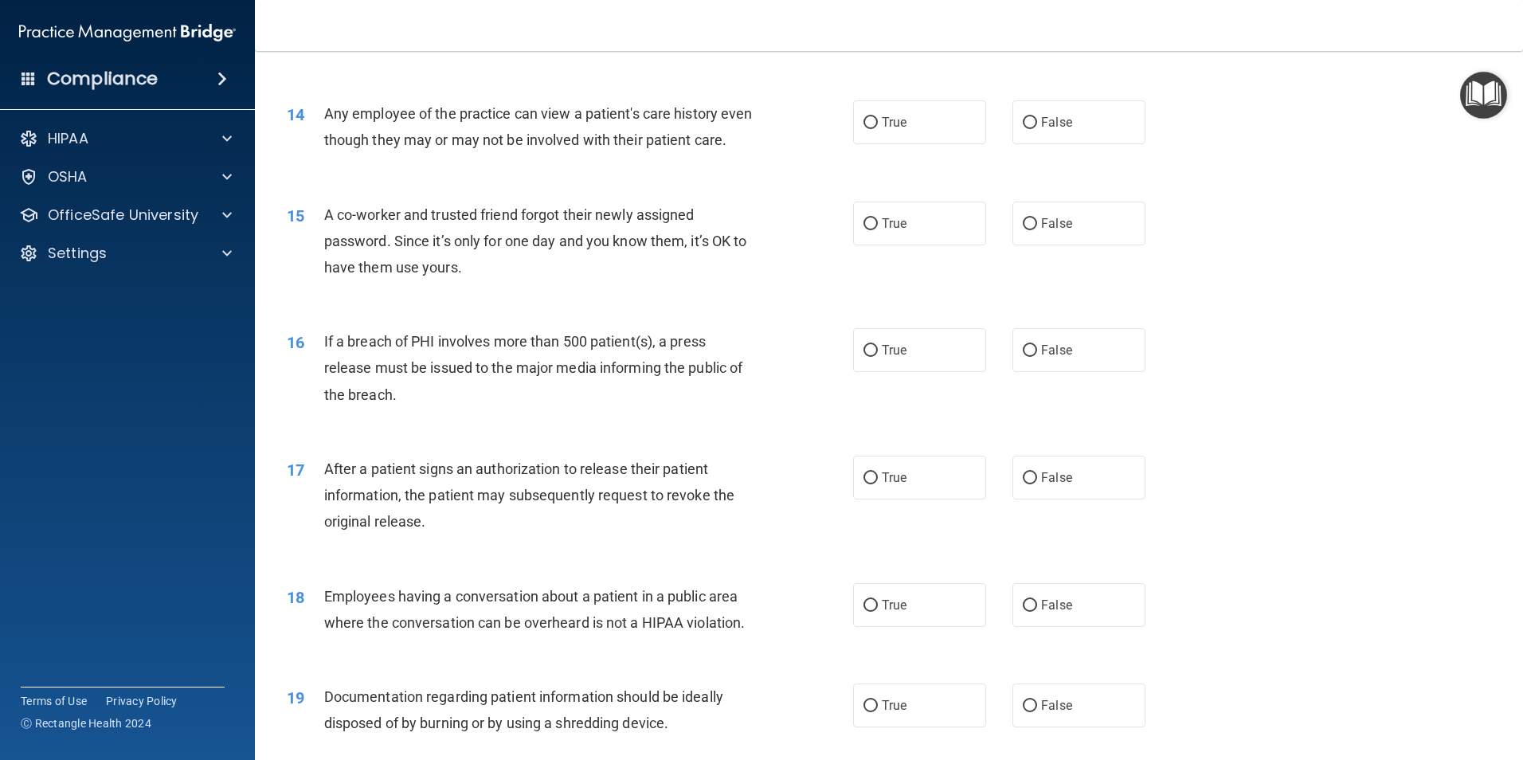
scroll to position [1514, 0]
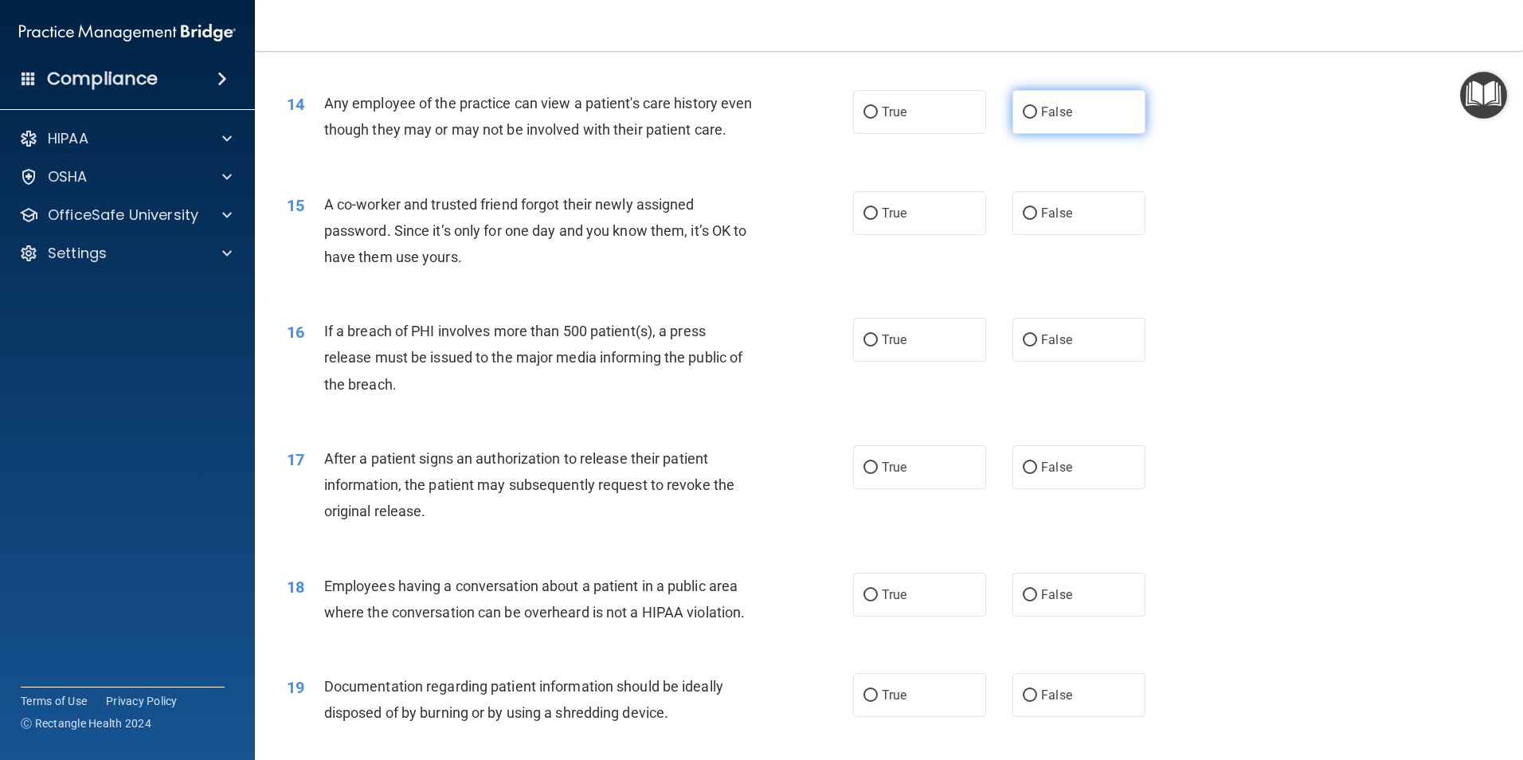
click at [1030, 115] on label "False" at bounding box center [1079, 112] width 133 height 44
click at [1030, 115] on input "False" at bounding box center [1030, 113] width 14 height 12
radio input "true"
click at [1023, 220] on input "False" at bounding box center [1030, 214] width 14 height 12
radio input "true"
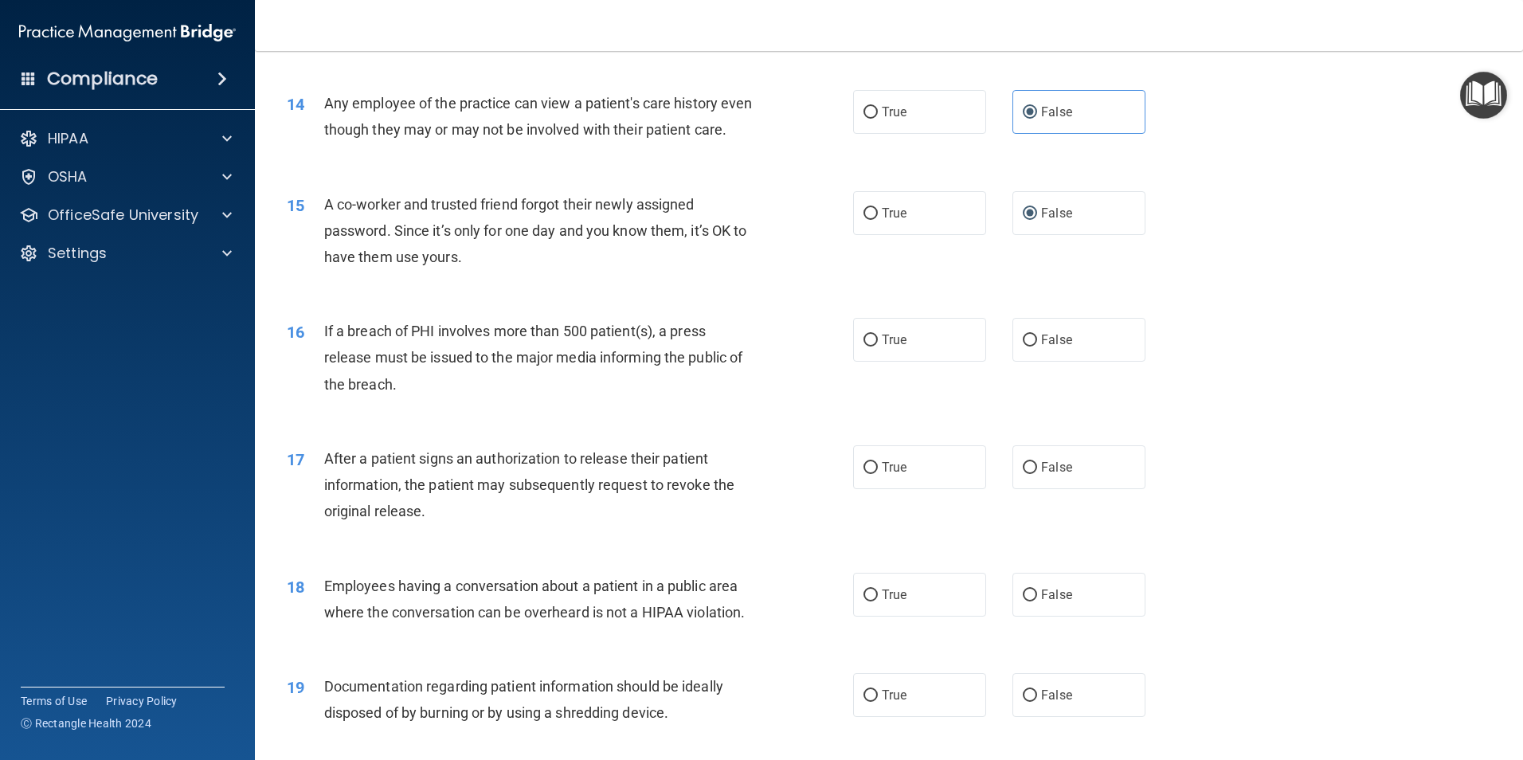
scroll to position [1673, 0]
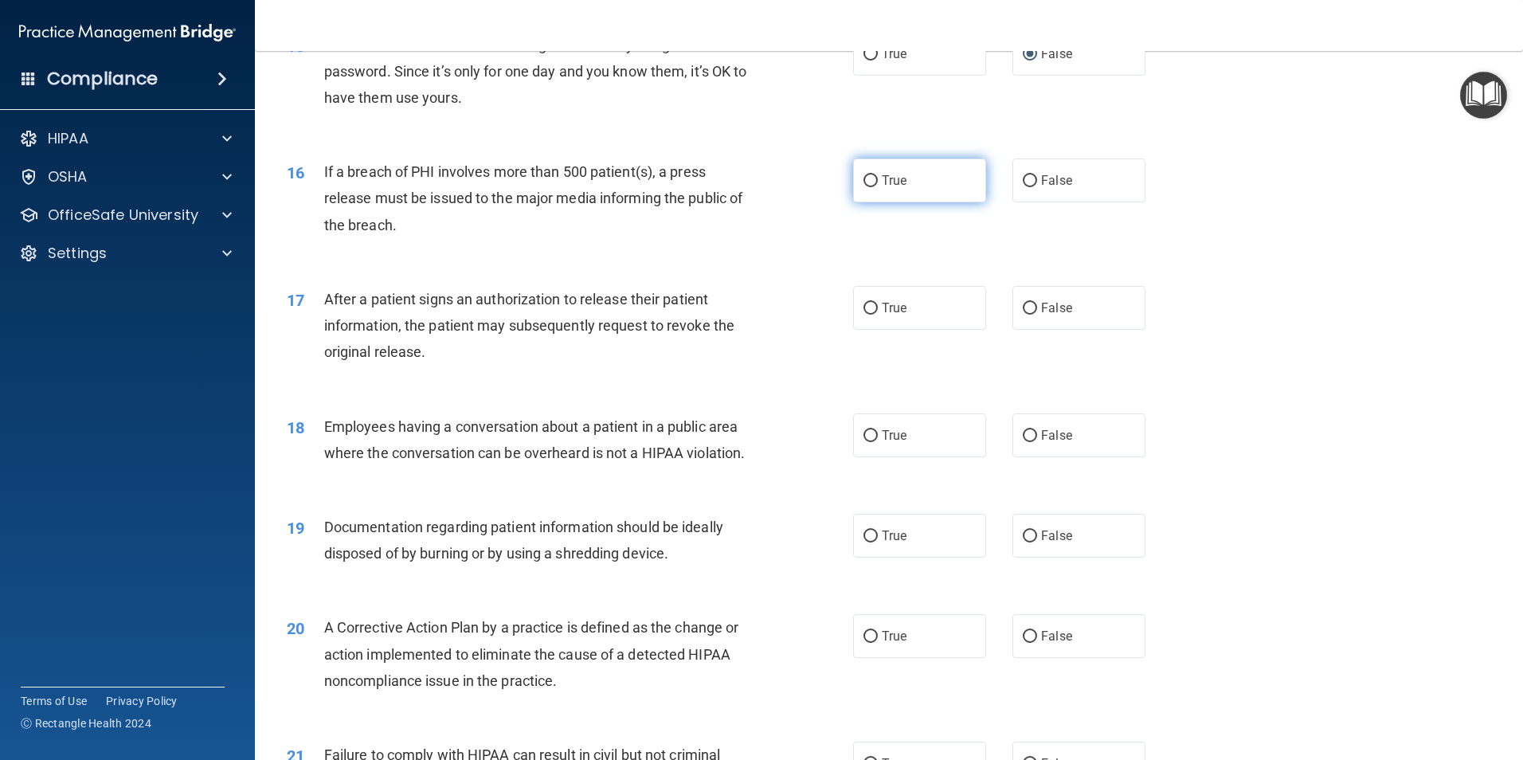
click at [897, 188] on span "True" at bounding box center [894, 180] width 25 height 15
click at [878, 187] on input "True" at bounding box center [871, 181] width 14 height 12
radio input "true"
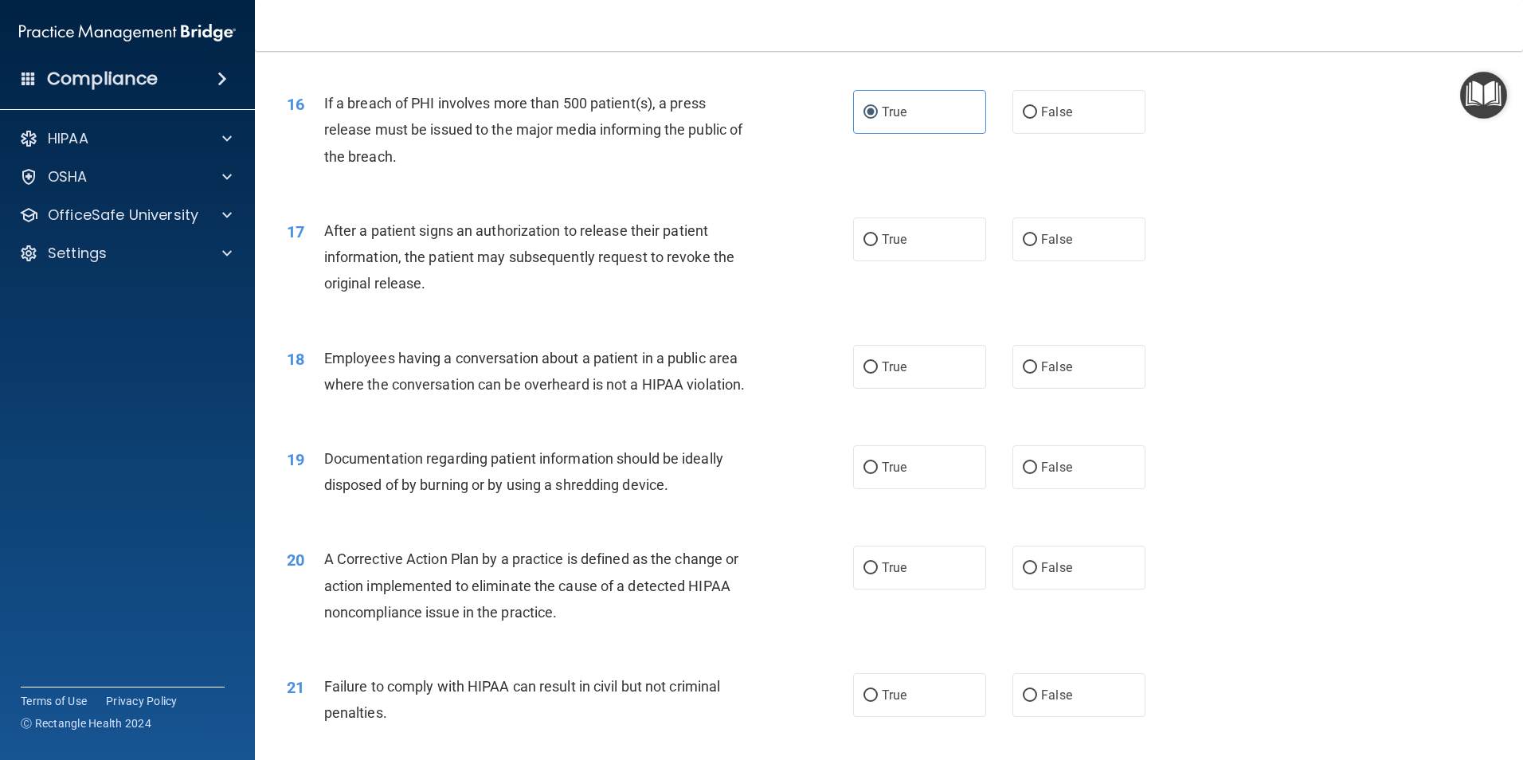
scroll to position [1832, 0]
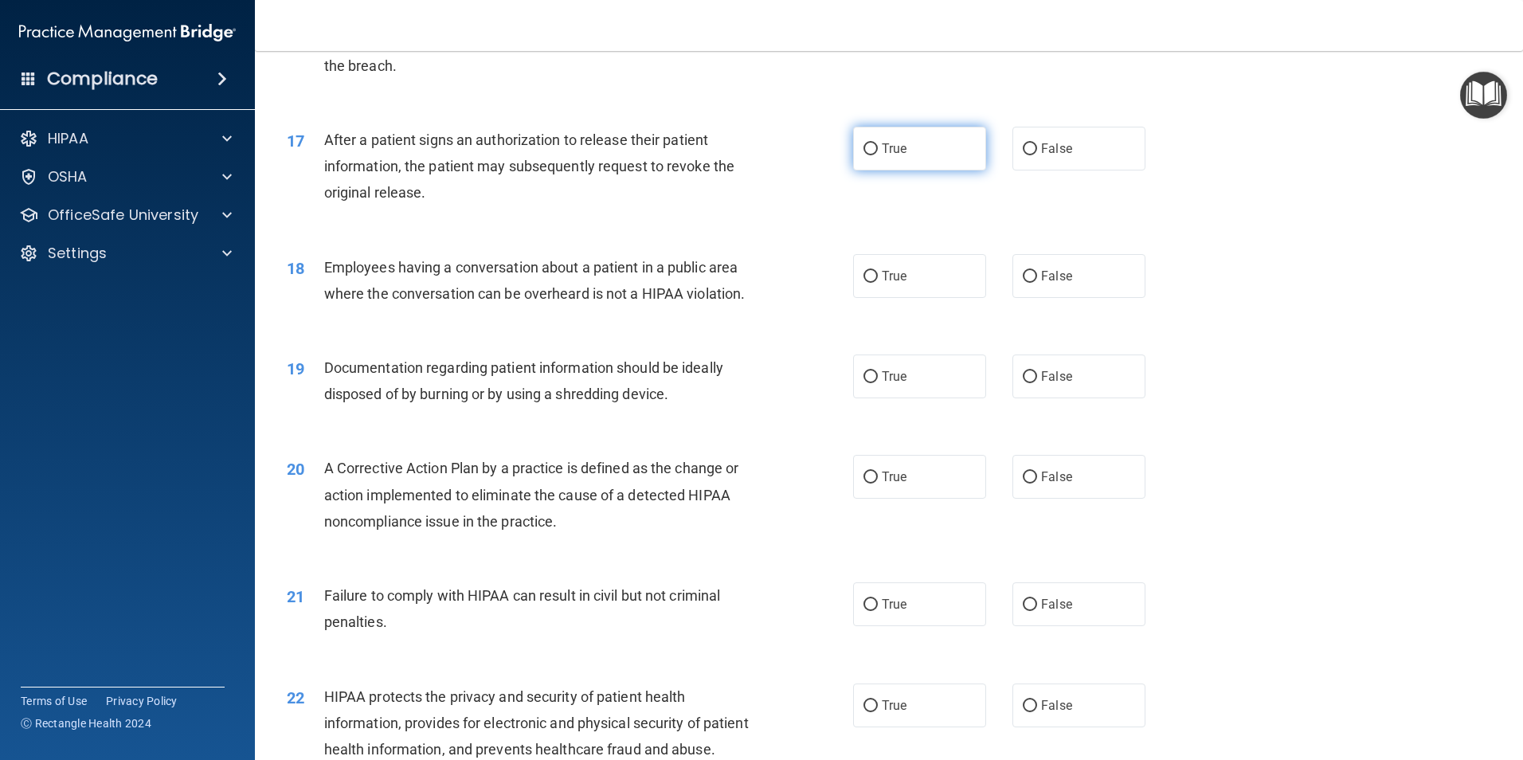
click at [925, 170] on label "True" at bounding box center [919, 149] width 133 height 44
click at [878, 155] on input "True" at bounding box center [871, 149] width 14 height 12
radio input "true"
click at [1045, 284] on span "False" at bounding box center [1056, 275] width 31 height 15
click at [1037, 283] on input "False" at bounding box center [1030, 277] width 14 height 12
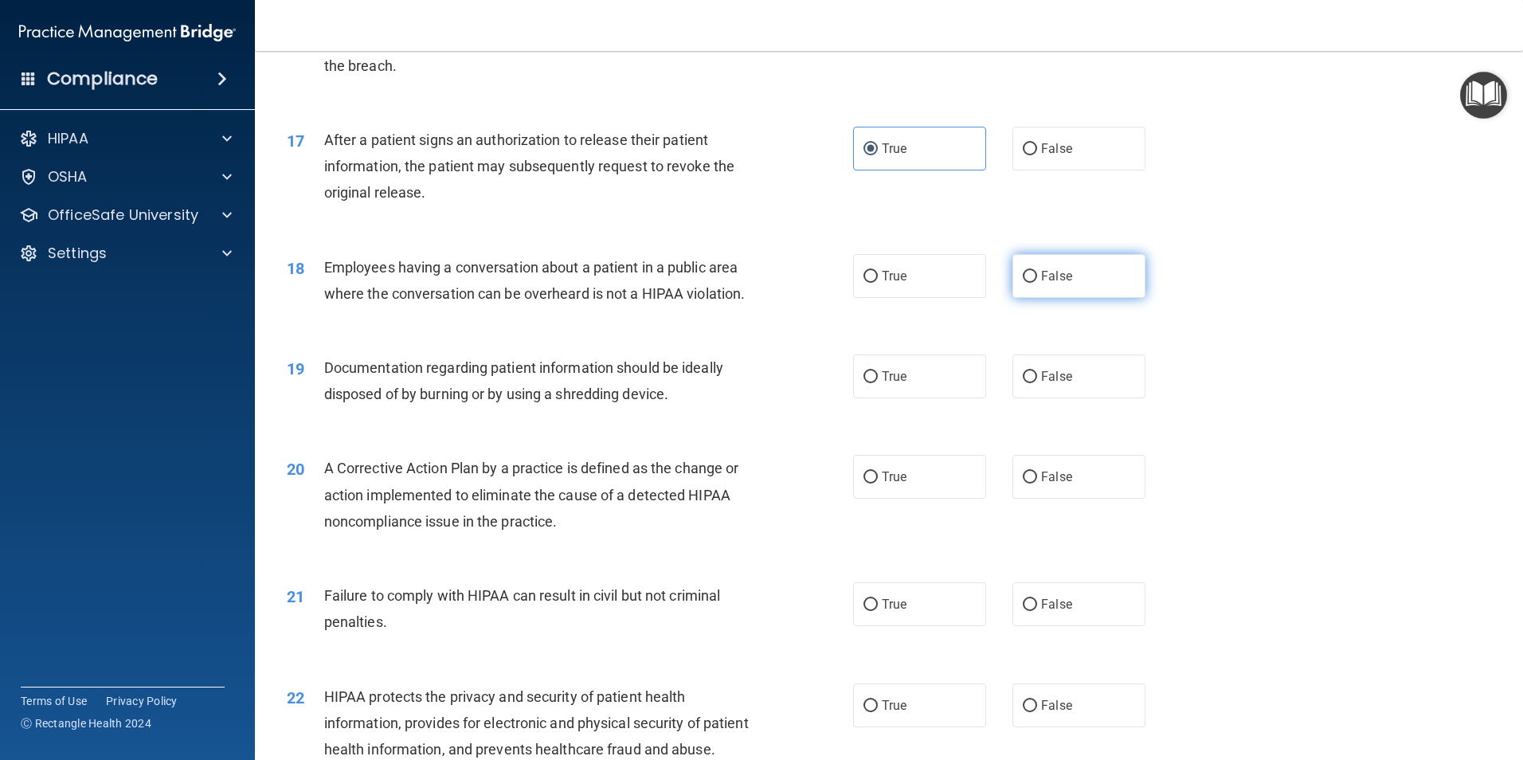
radio input "true"
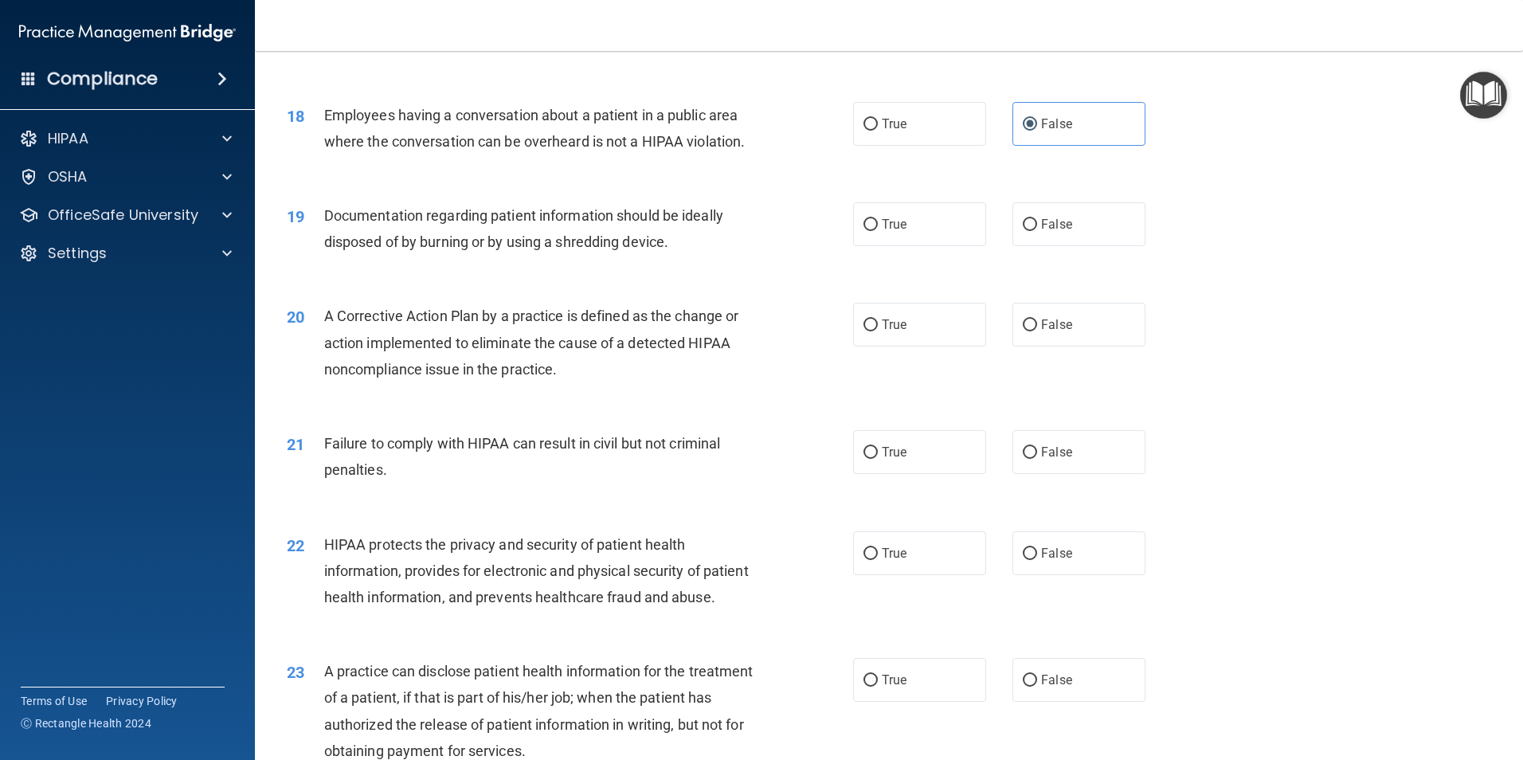
scroll to position [1992, 0]
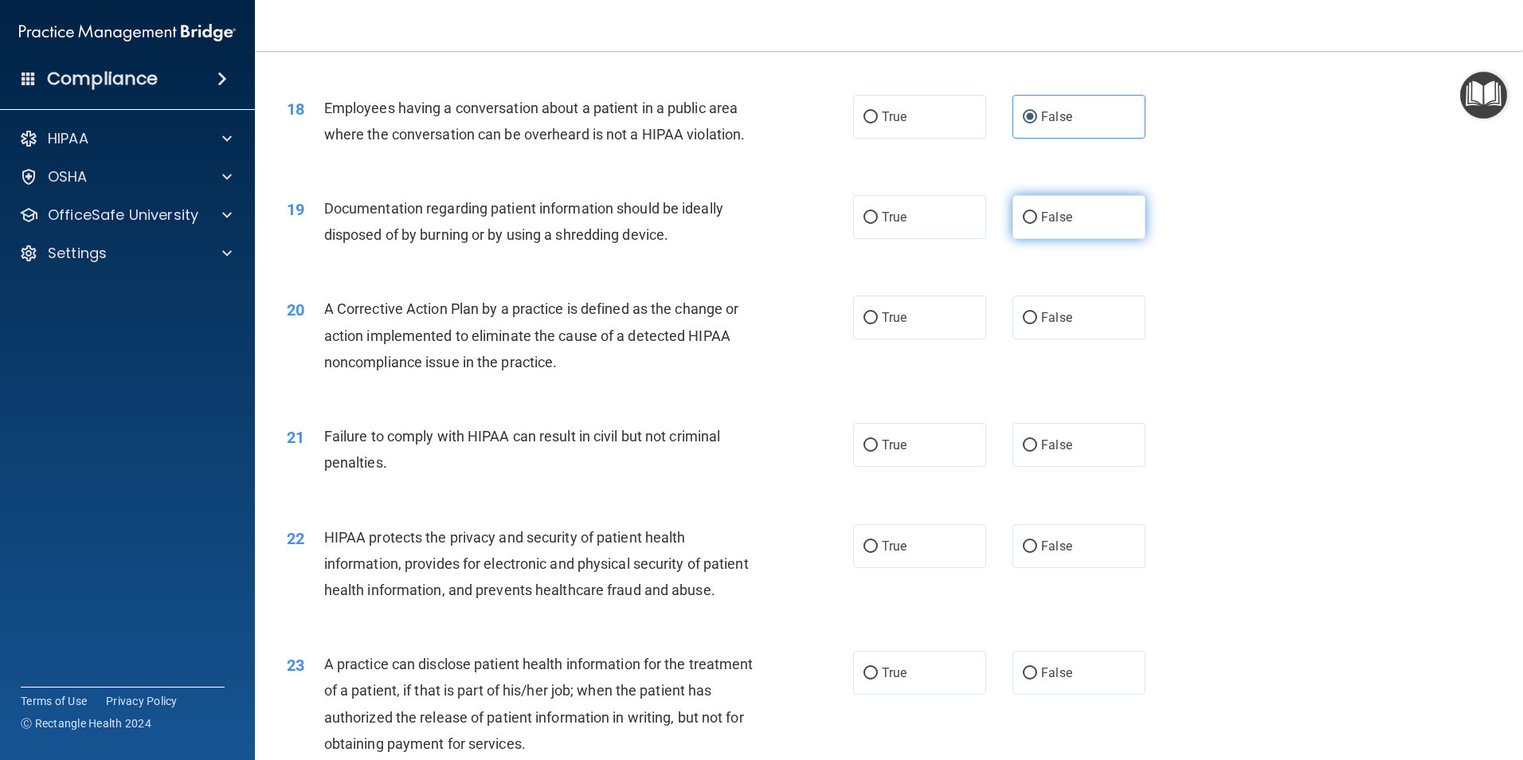
click at [1071, 239] on label "False" at bounding box center [1079, 217] width 133 height 44
click at [1037, 224] on input "False" at bounding box center [1030, 218] width 14 height 12
radio input "true"
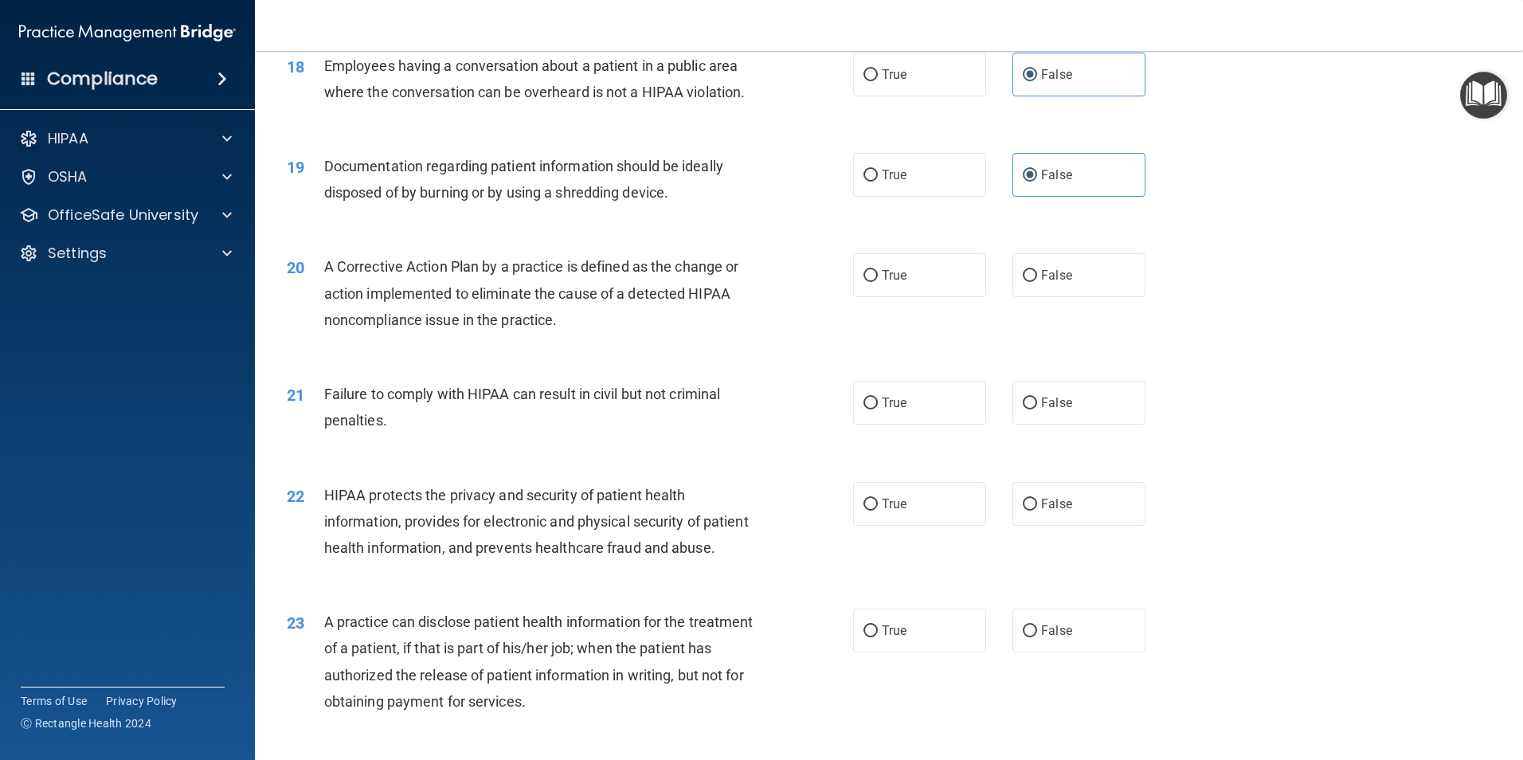
scroll to position [2071, 0]
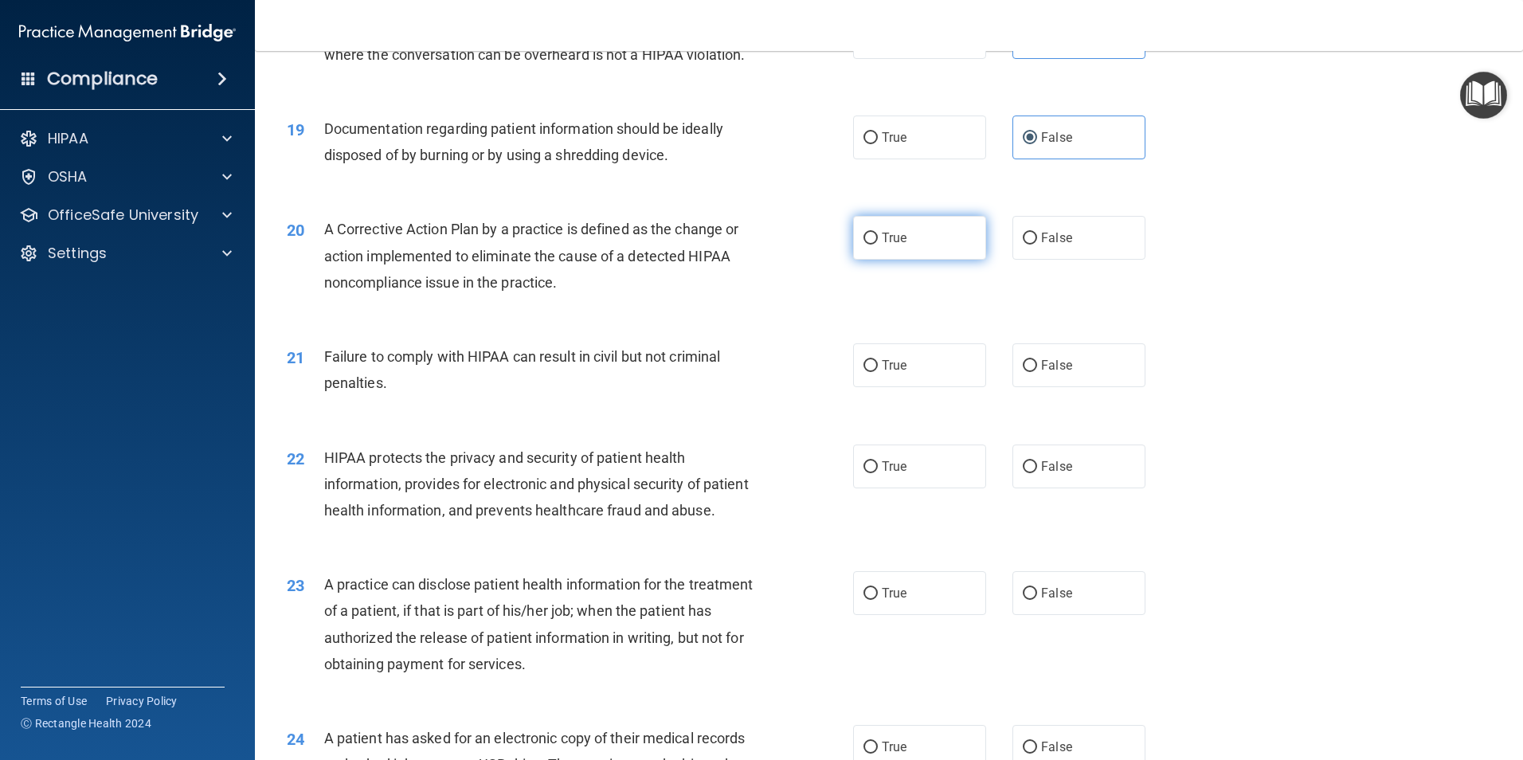
click at [909, 260] on label "True" at bounding box center [919, 238] width 133 height 44
click at [878, 245] on input "True" at bounding box center [871, 239] width 14 height 12
radio input "true"
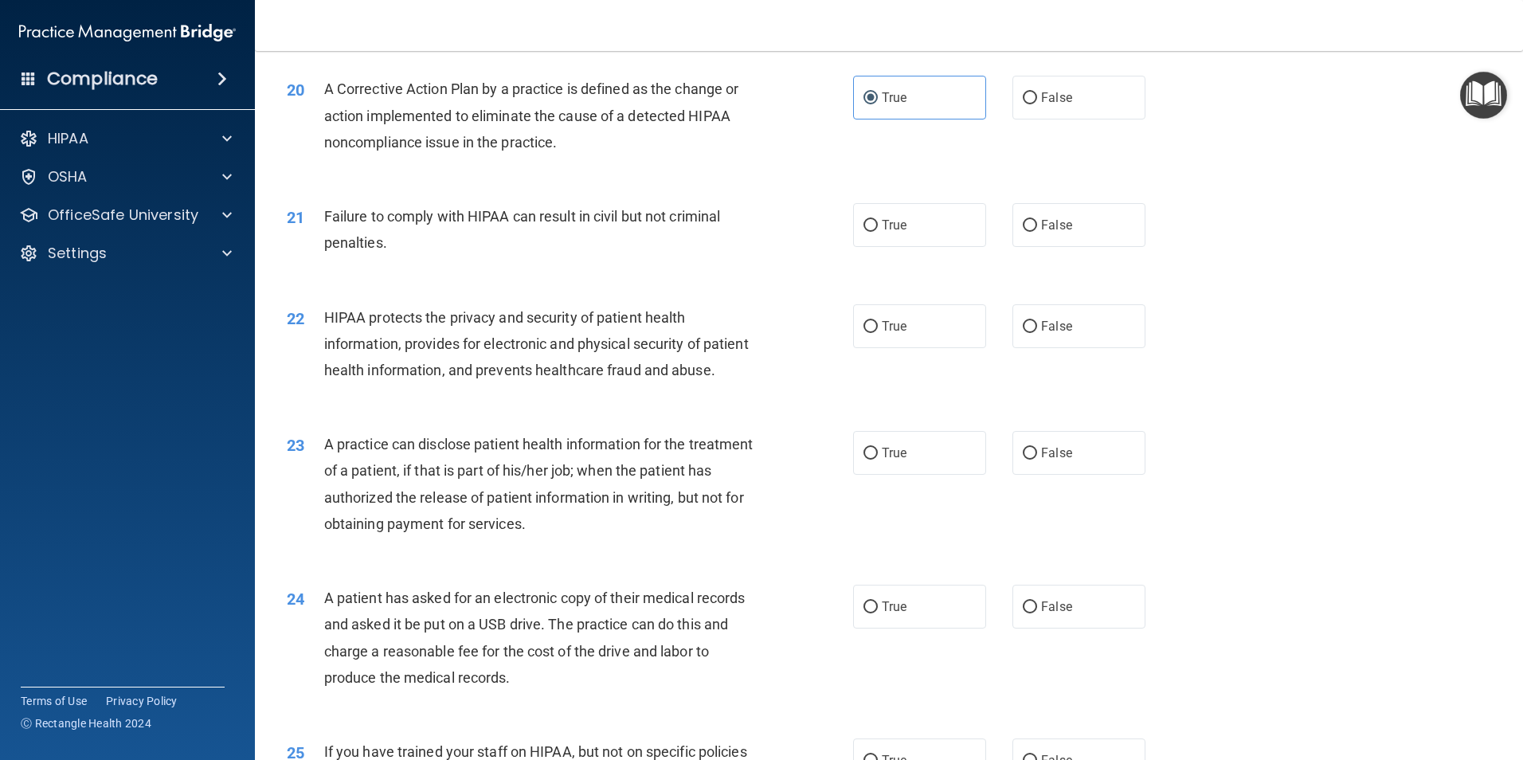
scroll to position [2231, 0]
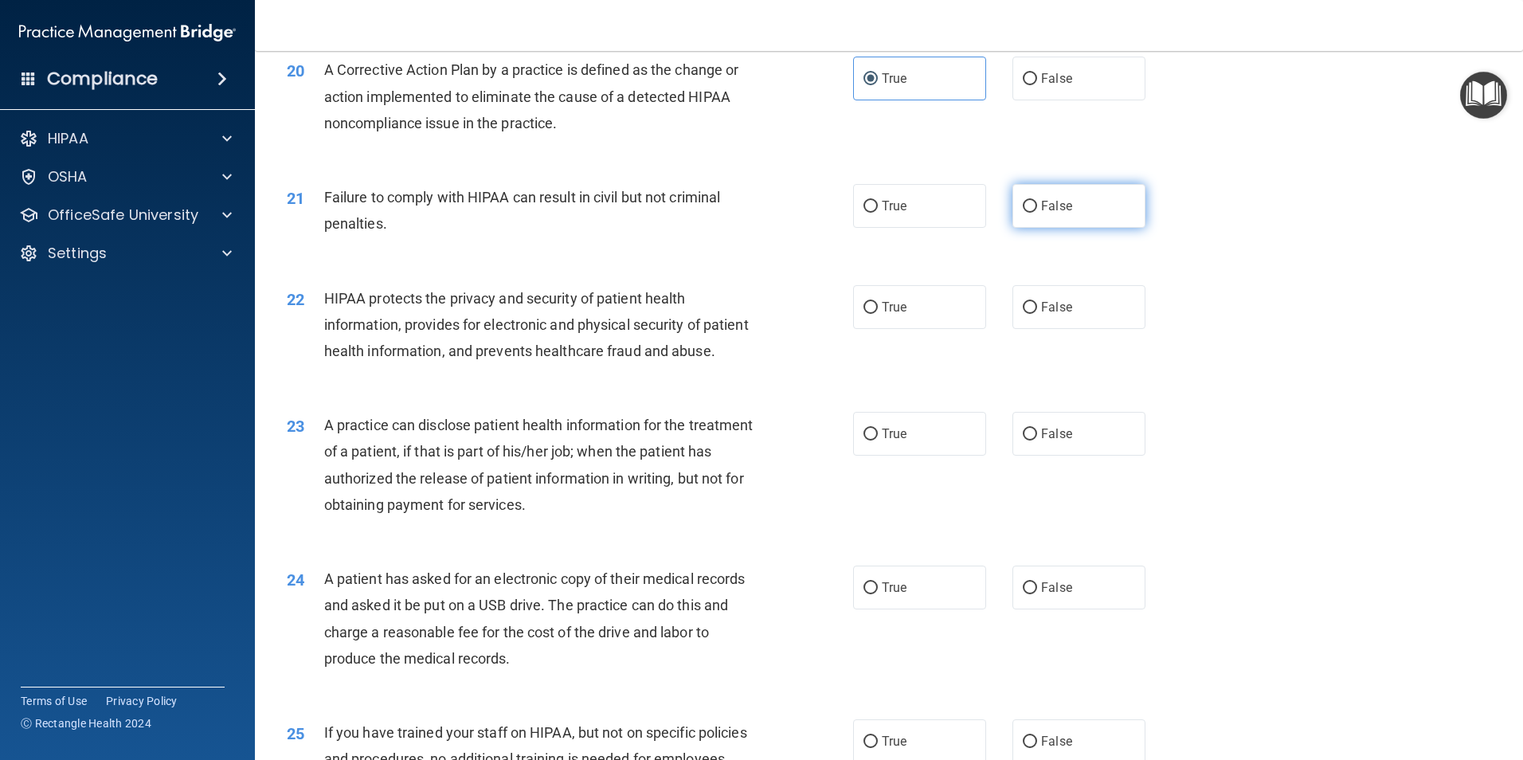
click at [1083, 228] on label "False" at bounding box center [1079, 206] width 133 height 44
click at [1037, 213] on input "False" at bounding box center [1030, 207] width 14 height 12
radio input "true"
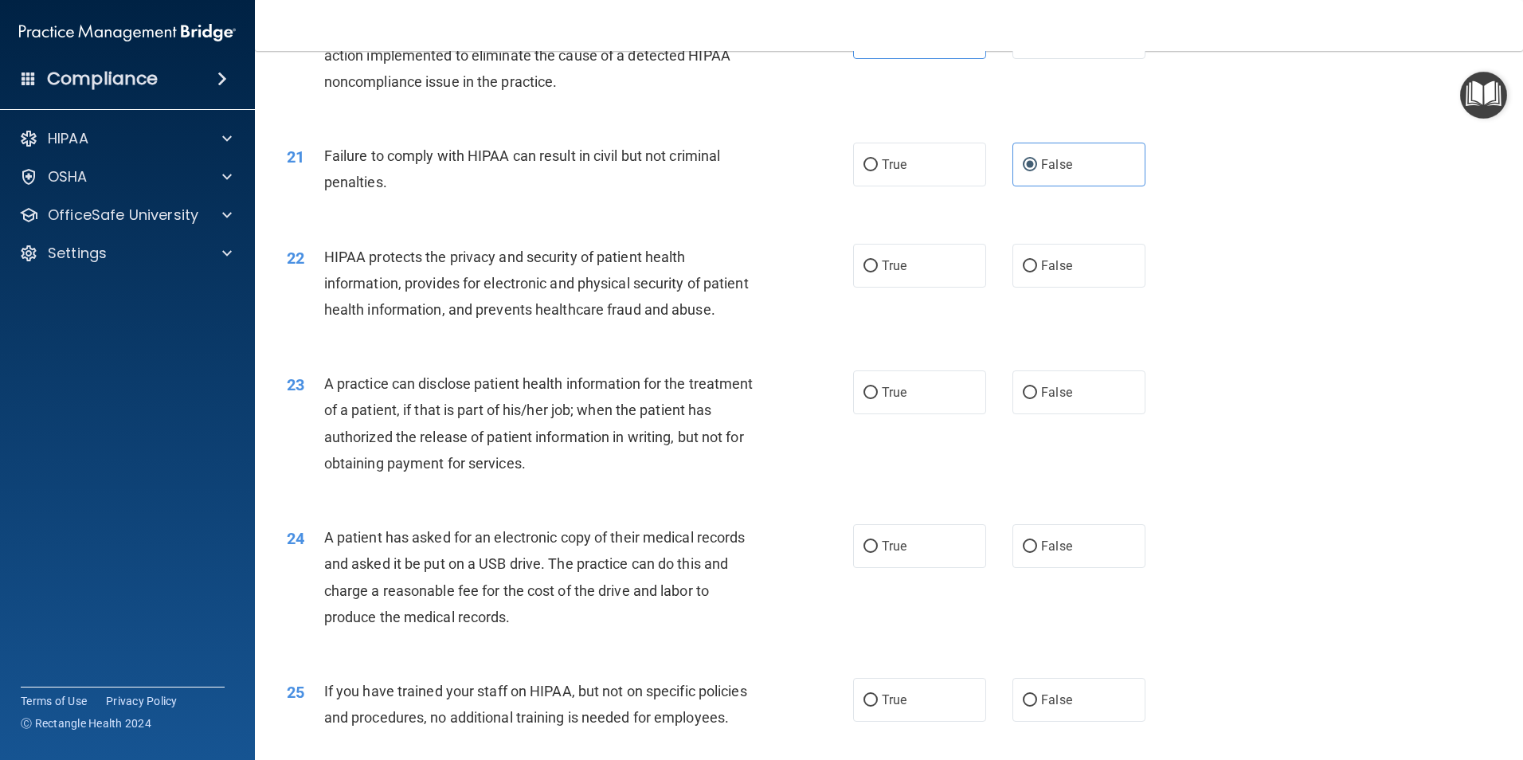
scroll to position [2310, 0]
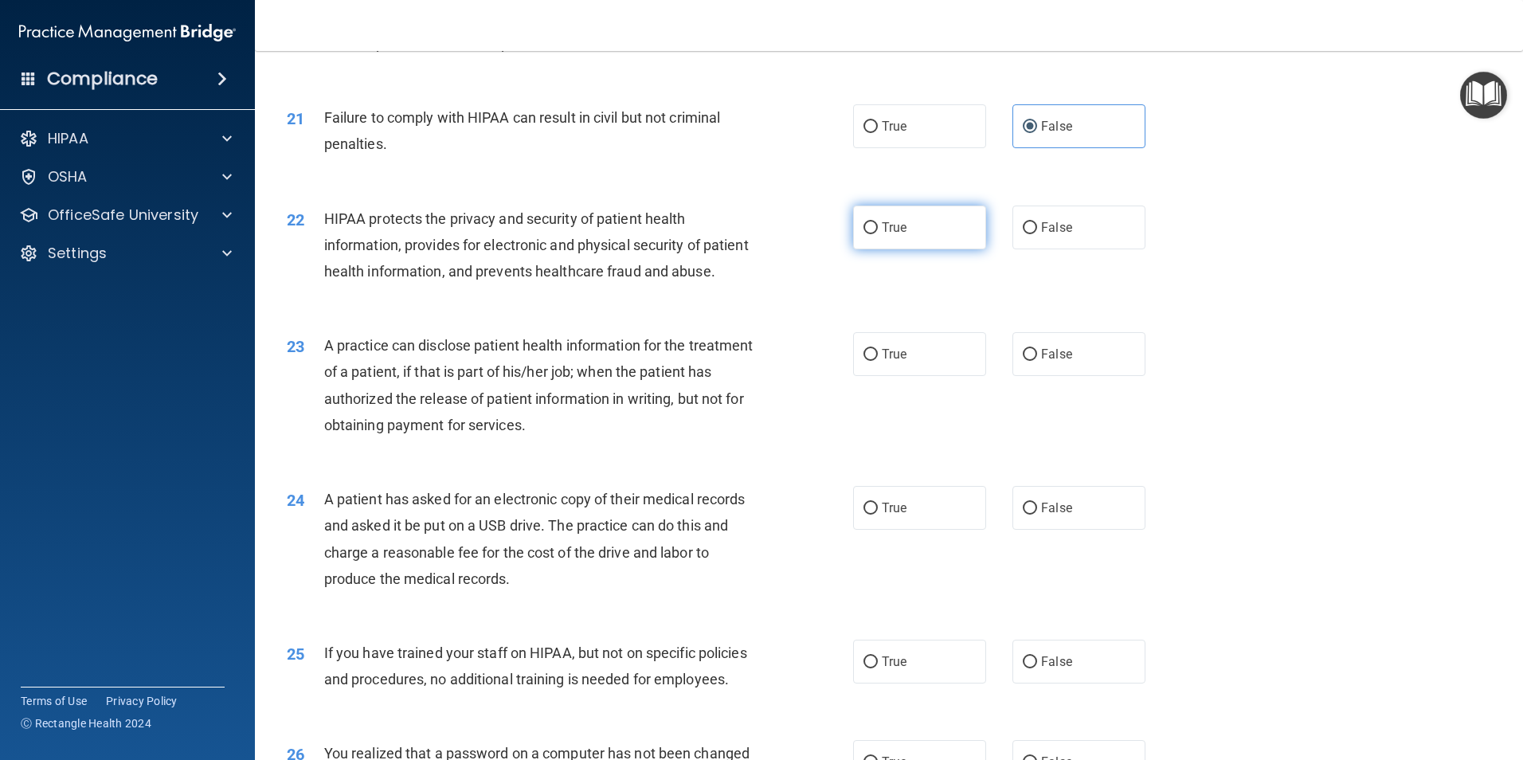
click at [931, 249] on label "True" at bounding box center [919, 228] width 133 height 44
click at [878, 234] on input "True" at bounding box center [871, 228] width 14 height 12
radio input "true"
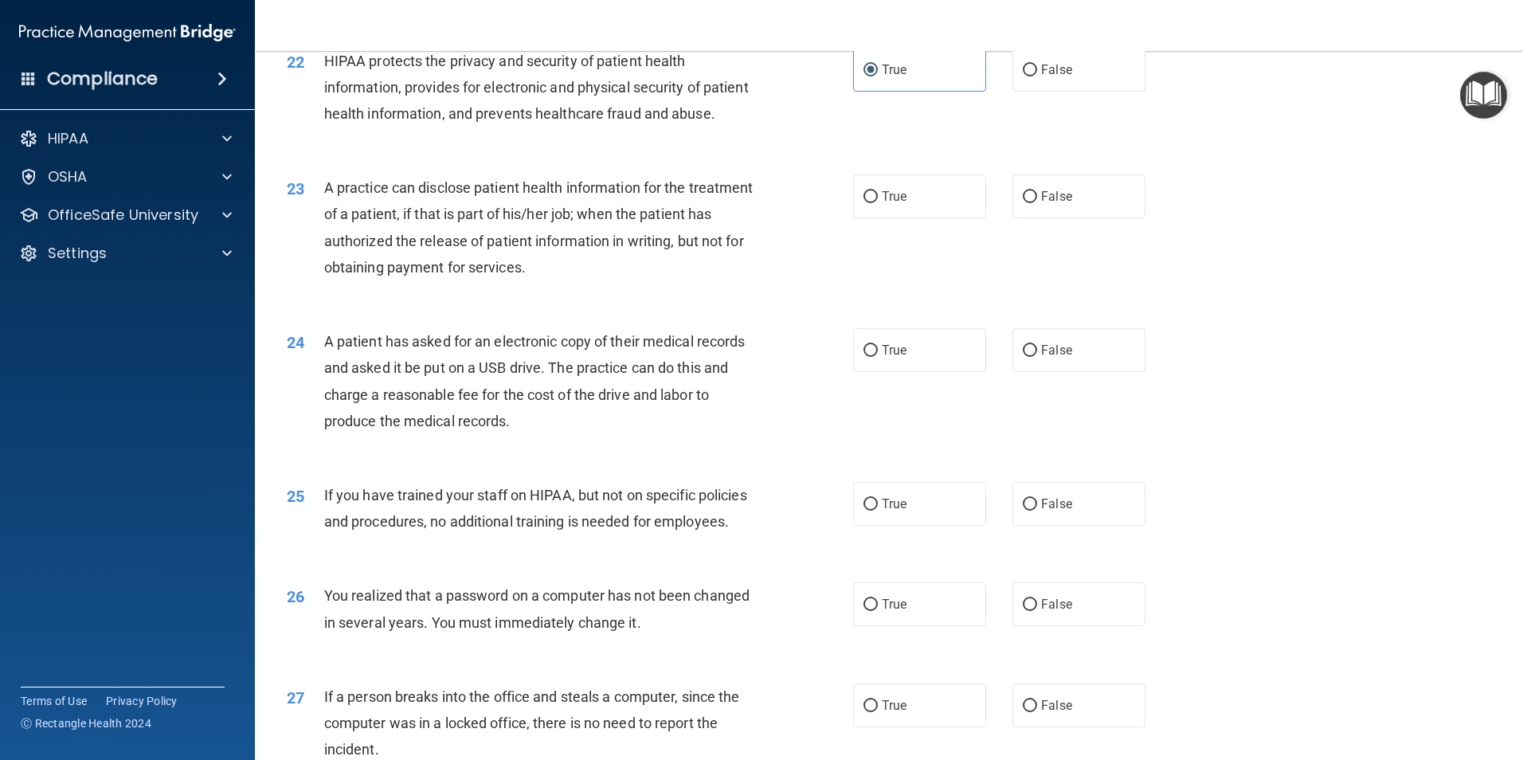
scroll to position [2470, 0]
click at [1094, 217] on label "False" at bounding box center [1079, 195] width 133 height 44
click at [1037, 202] on input "False" at bounding box center [1030, 196] width 14 height 12
radio input "true"
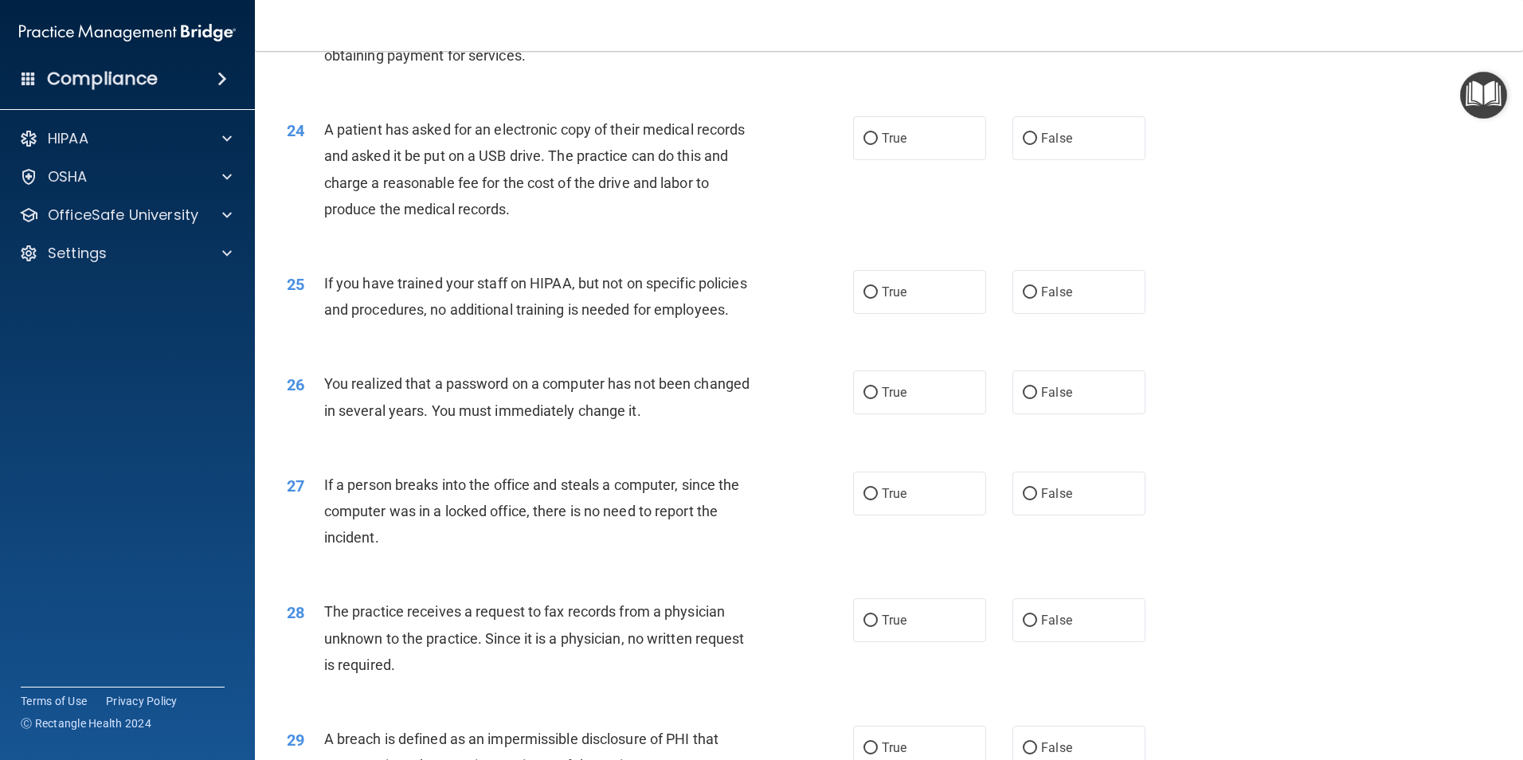
scroll to position [2709, 0]
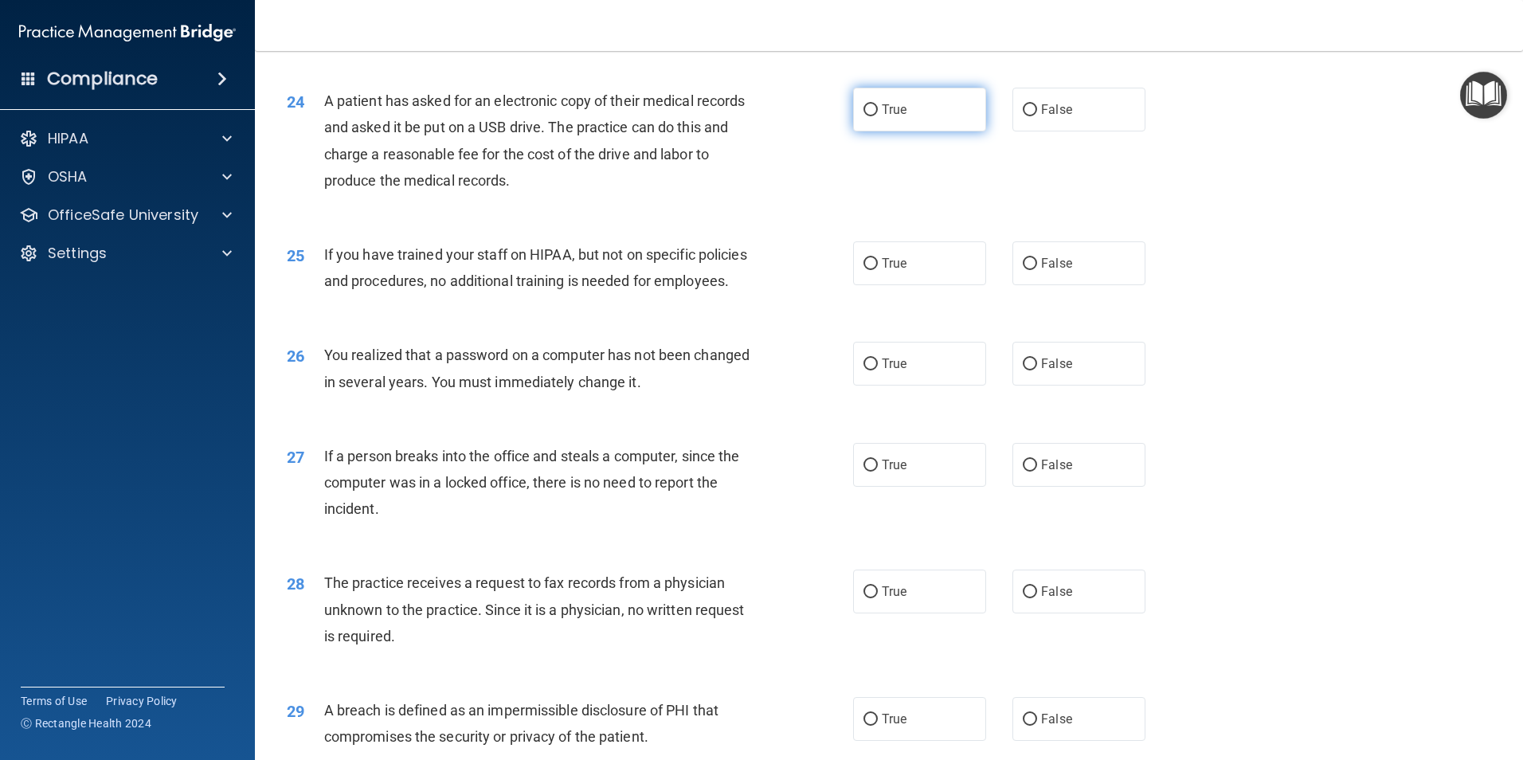
click at [872, 116] on input "True" at bounding box center [871, 110] width 14 height 12
radio input "true"
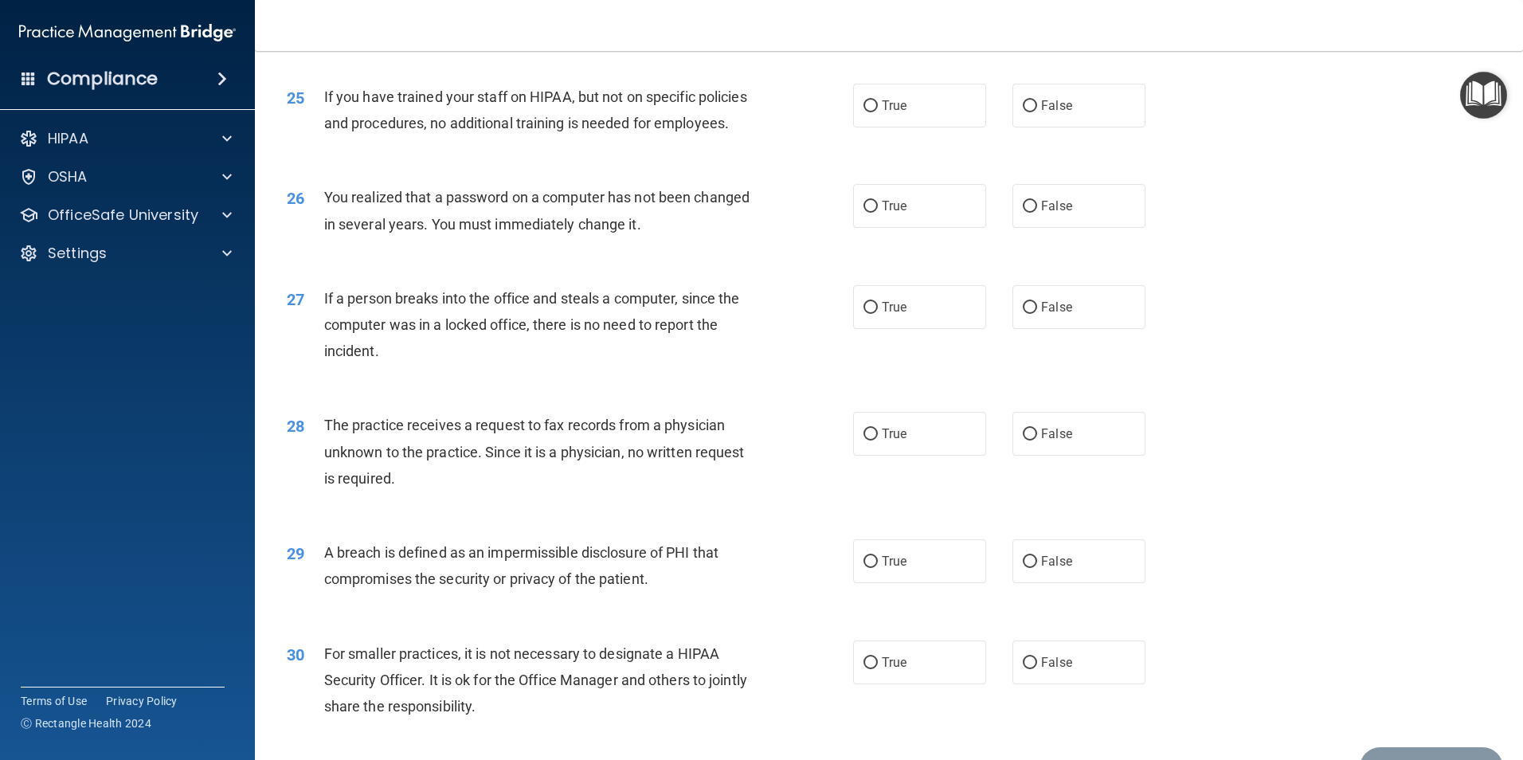
scroll to position [2868, 0]
click at [1029, 111] on input "False" at bounding box center [1030, 105] width 14 height 12
radio input "true"
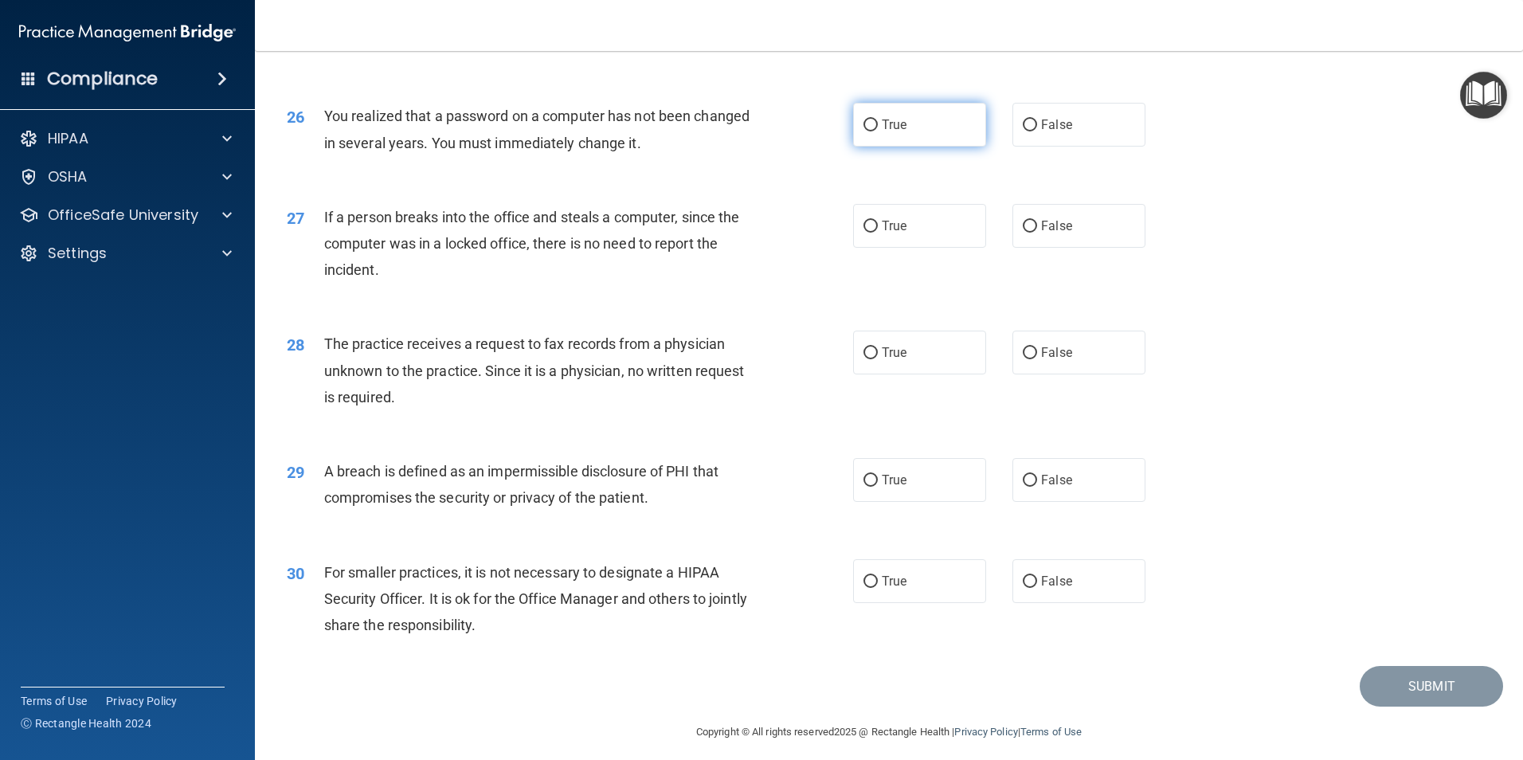
click at [905, 147] on label "True" at bounding box center [919, 125] width 133 height 44
click at [878, 131] on input "True" at bounding box center [871, 126] width 14 height 12
radio input "true"
click at [1080, 248] on label "False" at bounding box center [1079, 226] width 133 height 44
click at [1037, 233] on input "False" at bounding box center [1030, 227] width 14 height 12
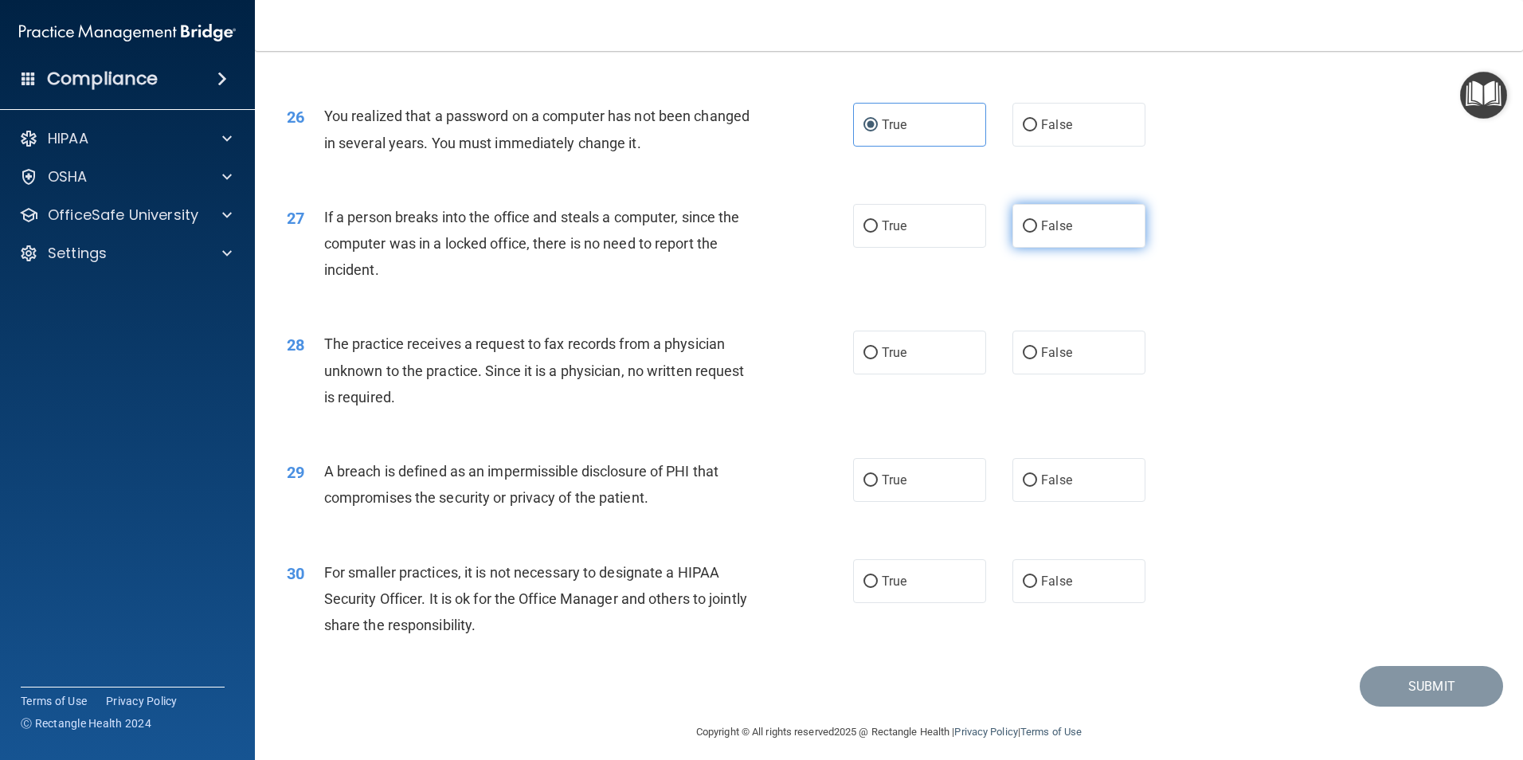
radio input "true"
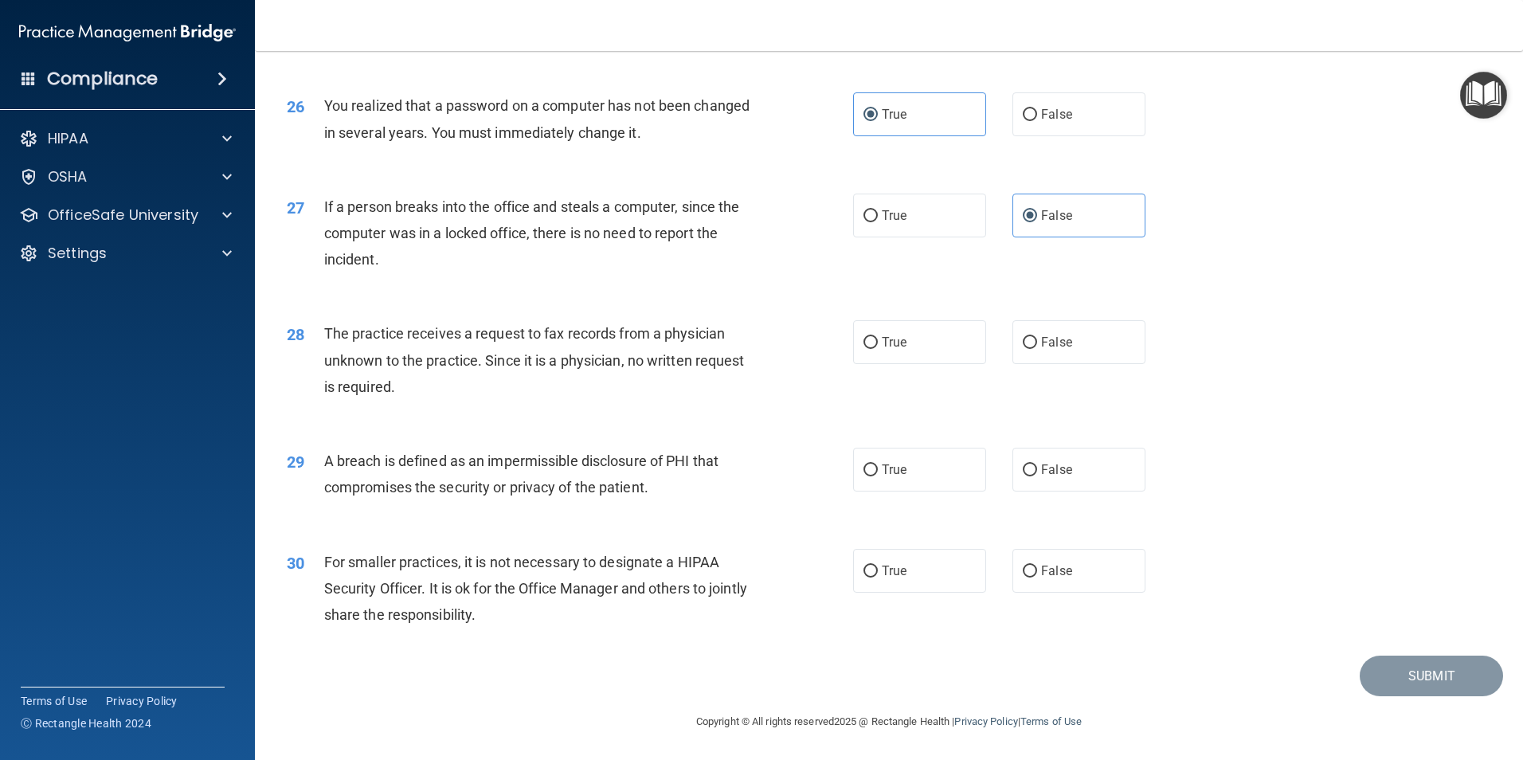
scroll to position [3037, 0]
click at [1046, 347] on span "False" at bounding box center [1056, 342] width 31 height 15
click at [1037, 347] on input "False" at bounding box center [1030, 343] width 14 height 12
radio input "true"
click at [915, 472] on label "True" at bounding box center [919, 470] width 133 height 44
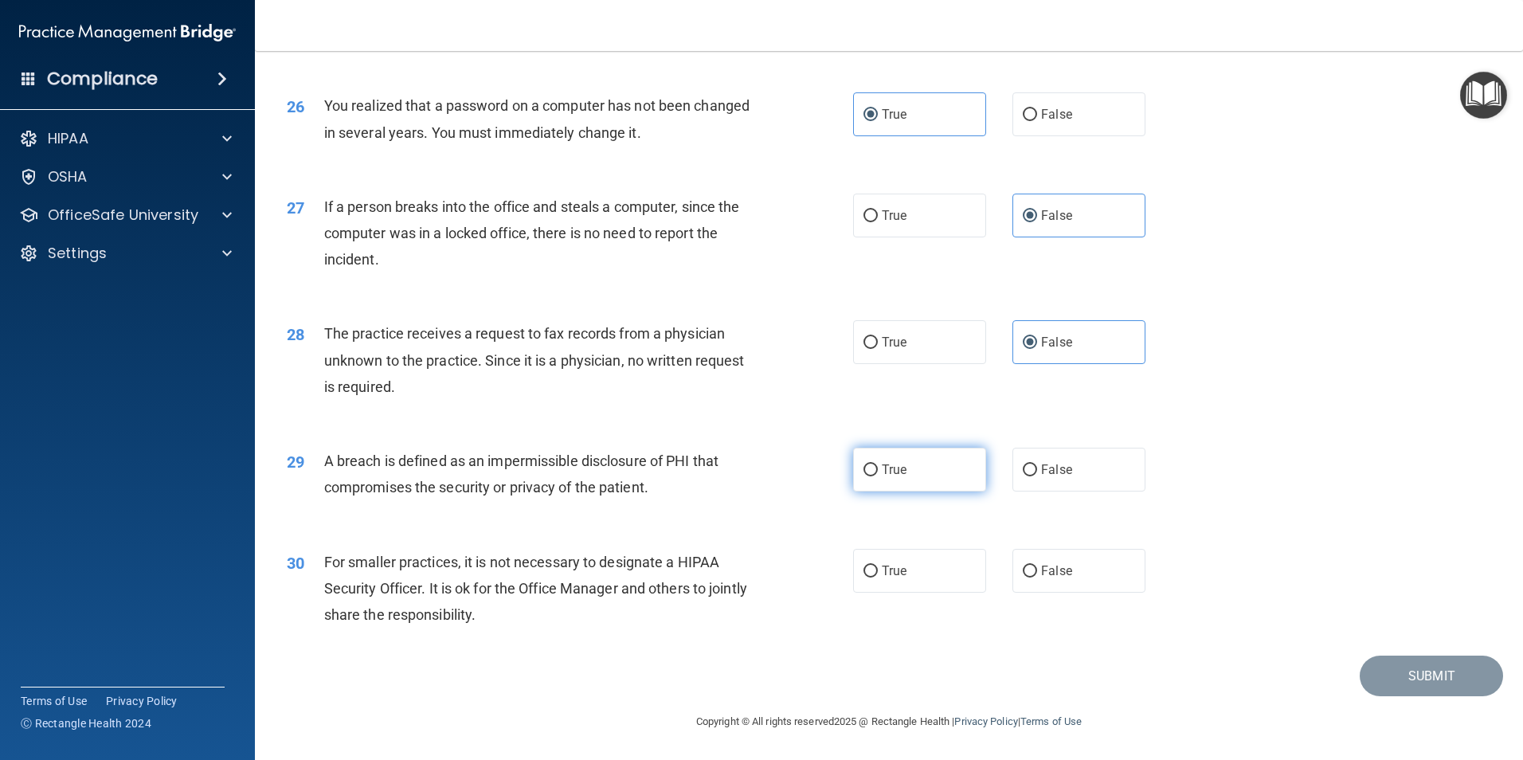
click at [878, 472] on input "True" at bounding box center [871, 470] width 14 height 12
radio input "true"
drag, startPoint x: 1068, startPoint y: 571, endPoint x: 1401, endPoint y: 633, distance: 338.8
click at [1068, 569] on label "False" at bounding box center [1079, 571] width 133 height 44
click at [1037, 569] on input "False" at bounding box center [1030, 572] width 14 height 12
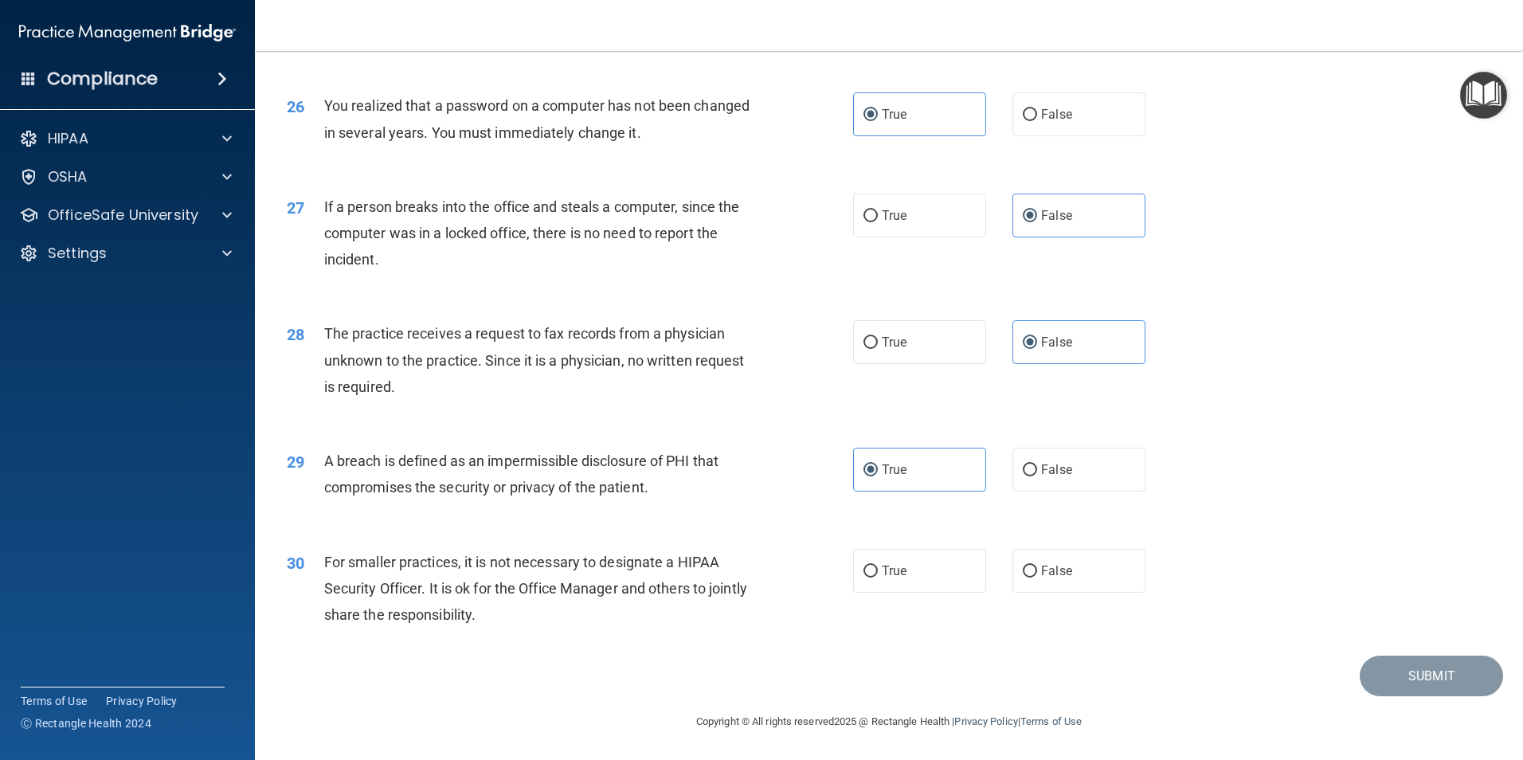
radio input "true"
click at [1450, 671] on button "Submit" at bounding box center [1431, 676] width 143 height 41
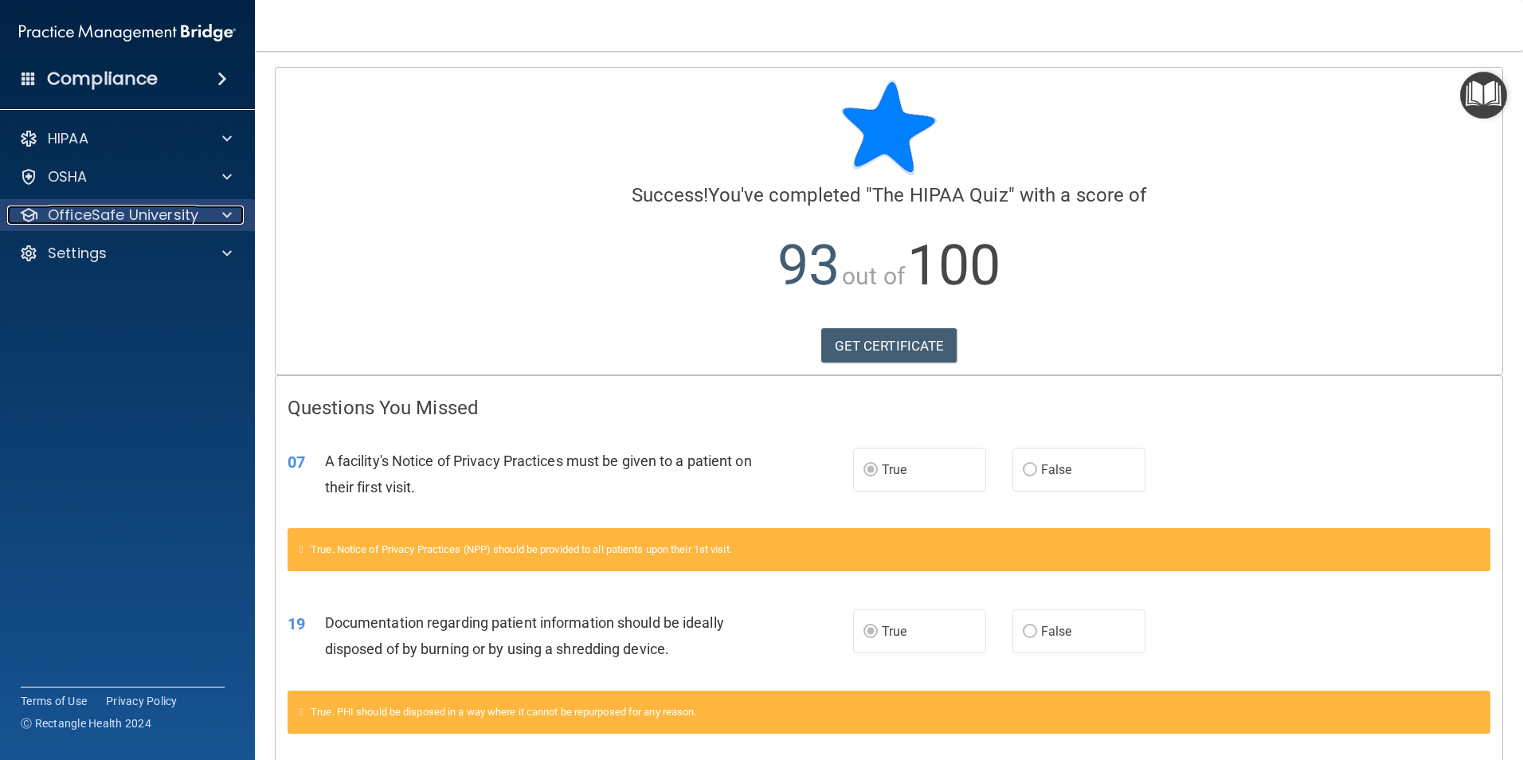
click at [100, 217] on p "OfficeSafe University" at bounding box center [123, 215] width 151 height 19
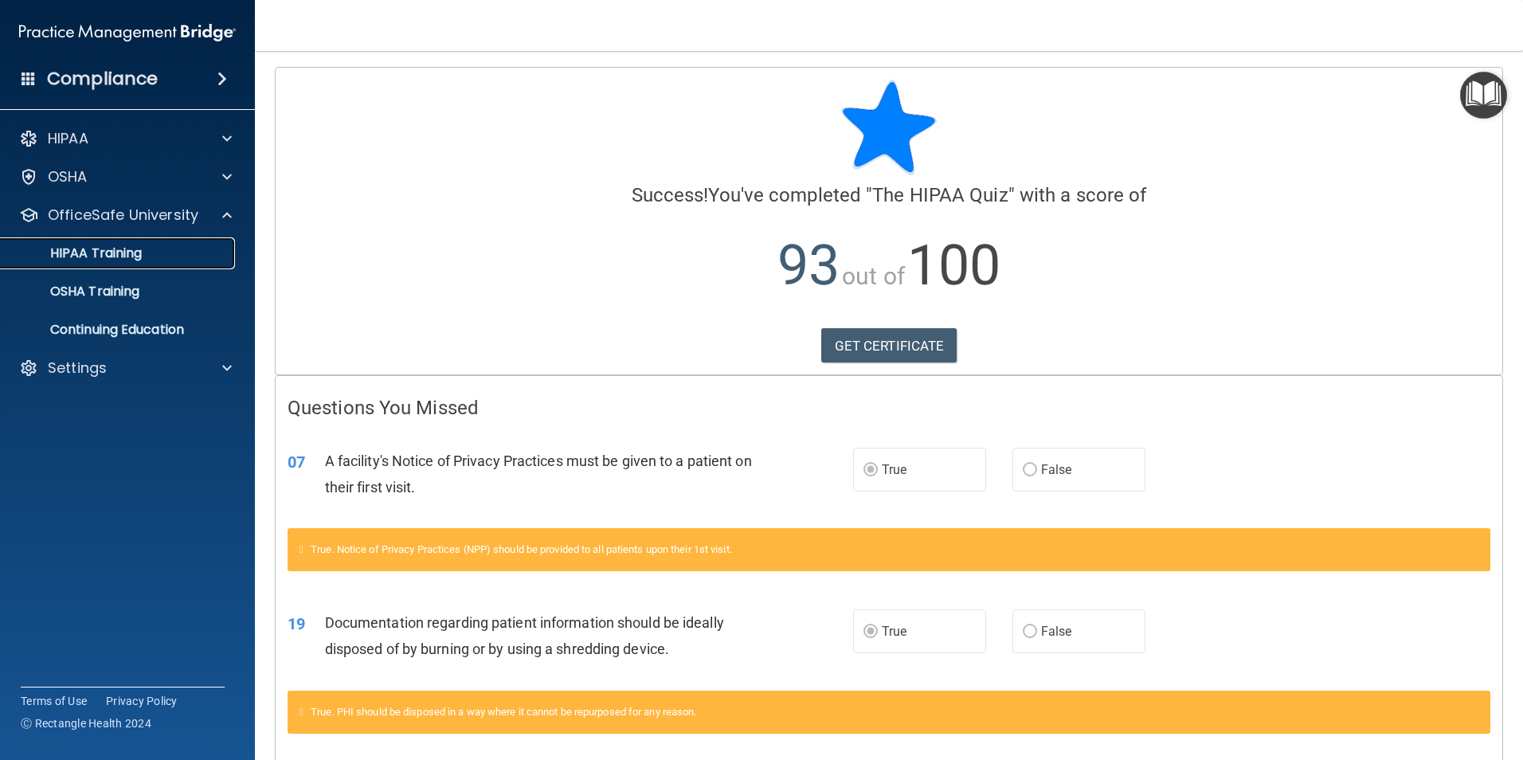
click at [99, 253] on p "HIPAA Training" at bounding box center [75, 253] width 131 height 16
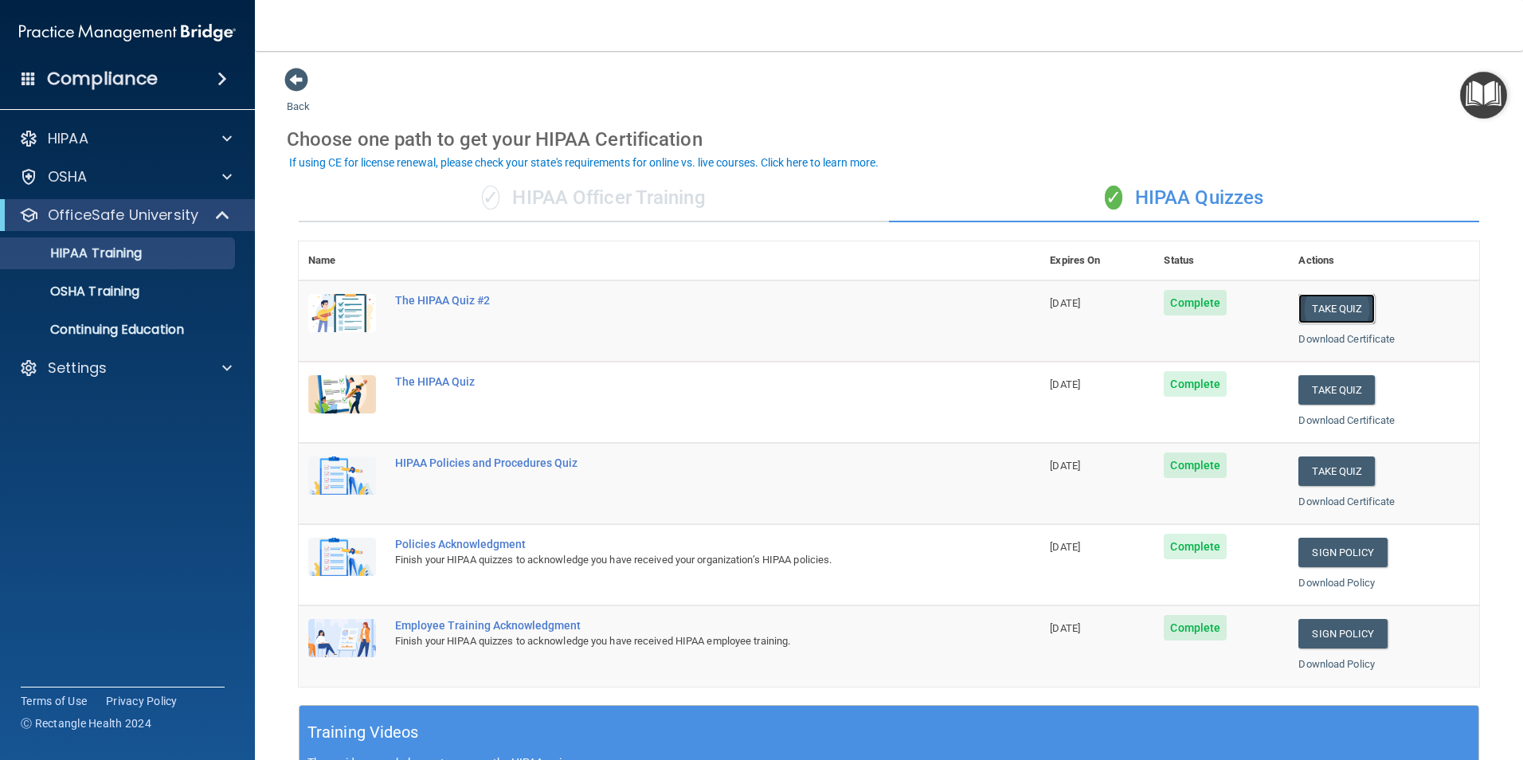
click at [1327, 308] on button "Take Quiz" at bounding box center [1337, 308] width 76 height 29
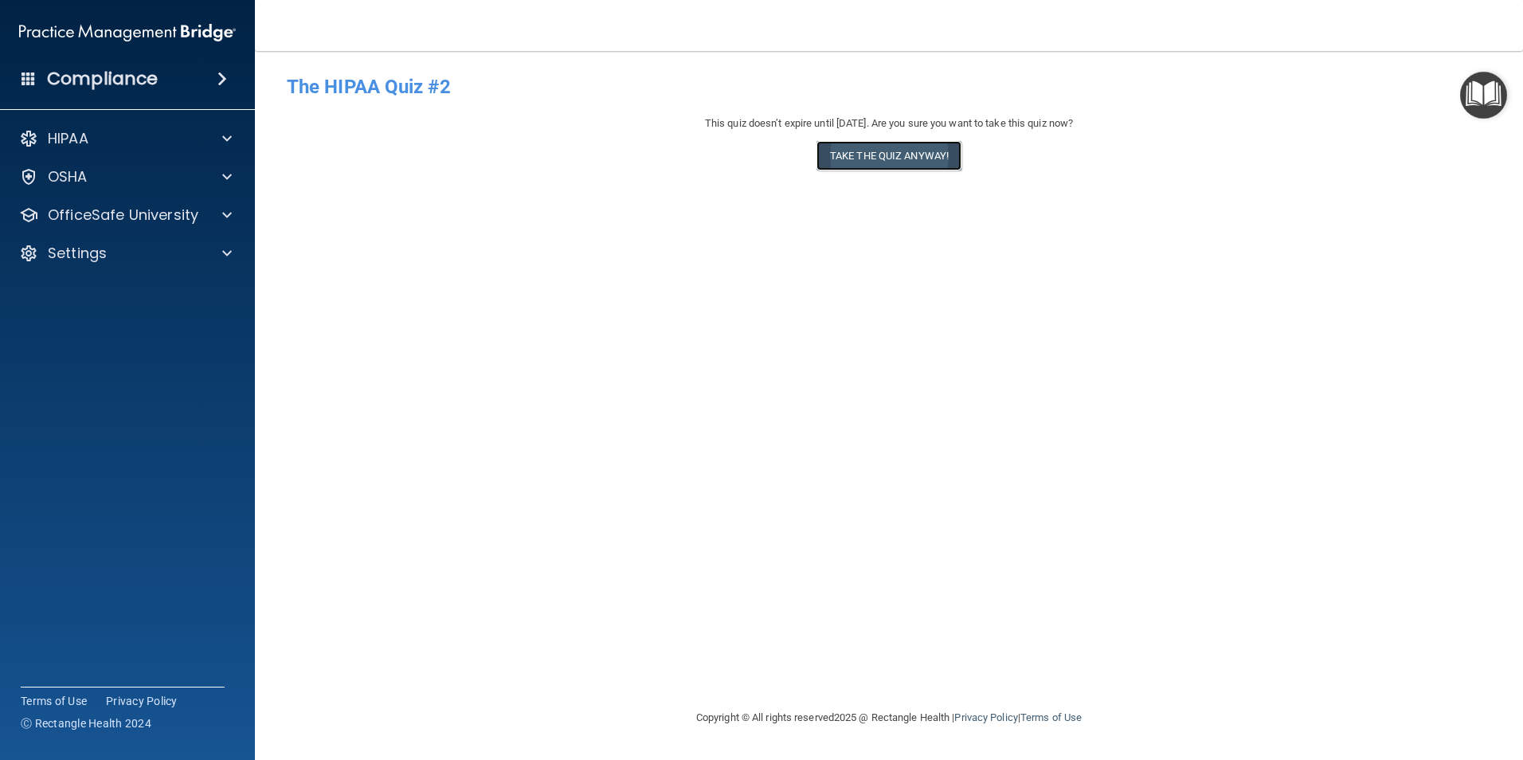
click at [888, 155] on button "Take the quiz anyway!" at bounding box center [889, 155] width 145 height 29
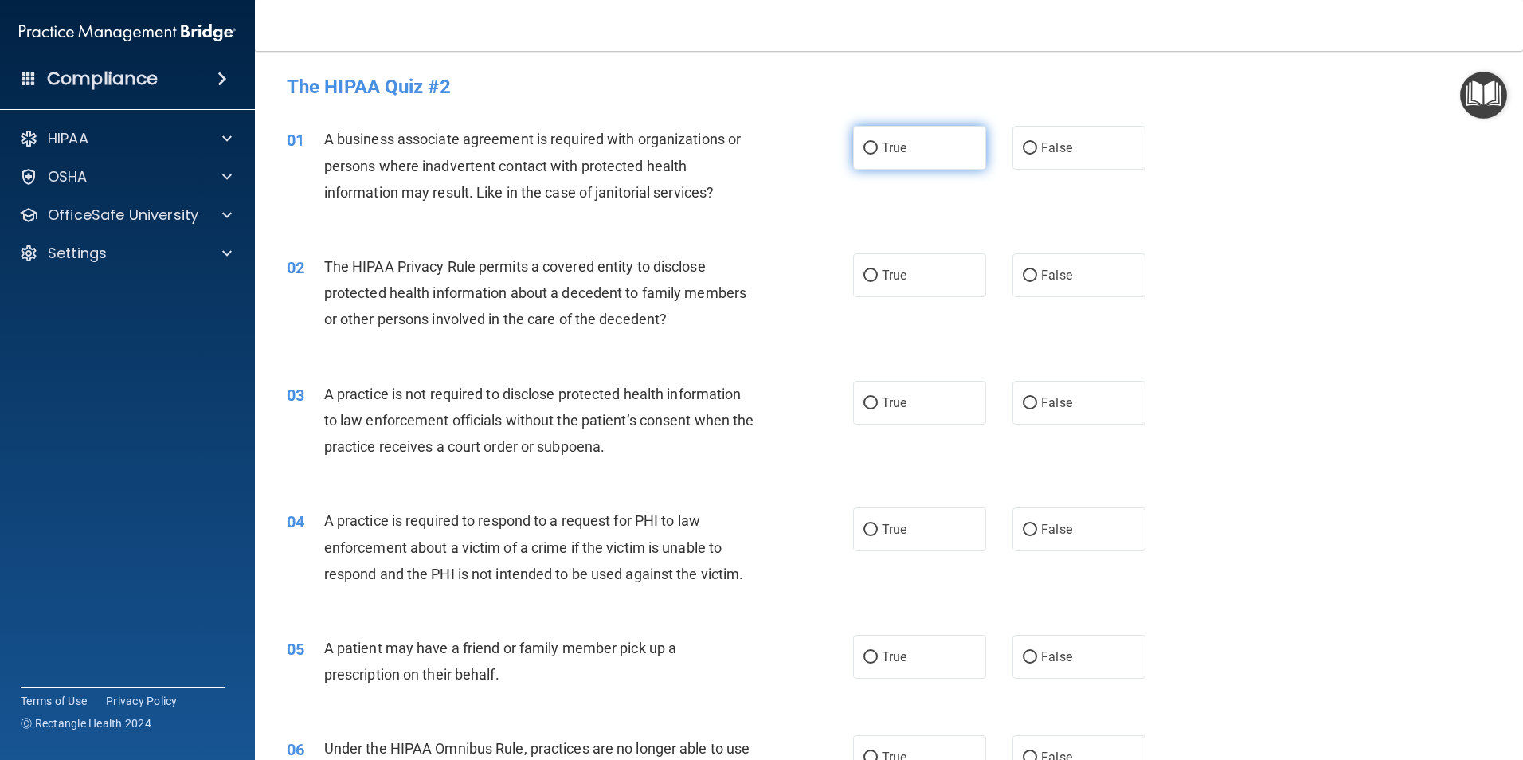
click at [915, 157] on label "True" at bounding box center [919, 148] width 133 height 44
click at [878, 155] on input "True" at bounding box center [871, 149] width 14 height 12
radio input "true"
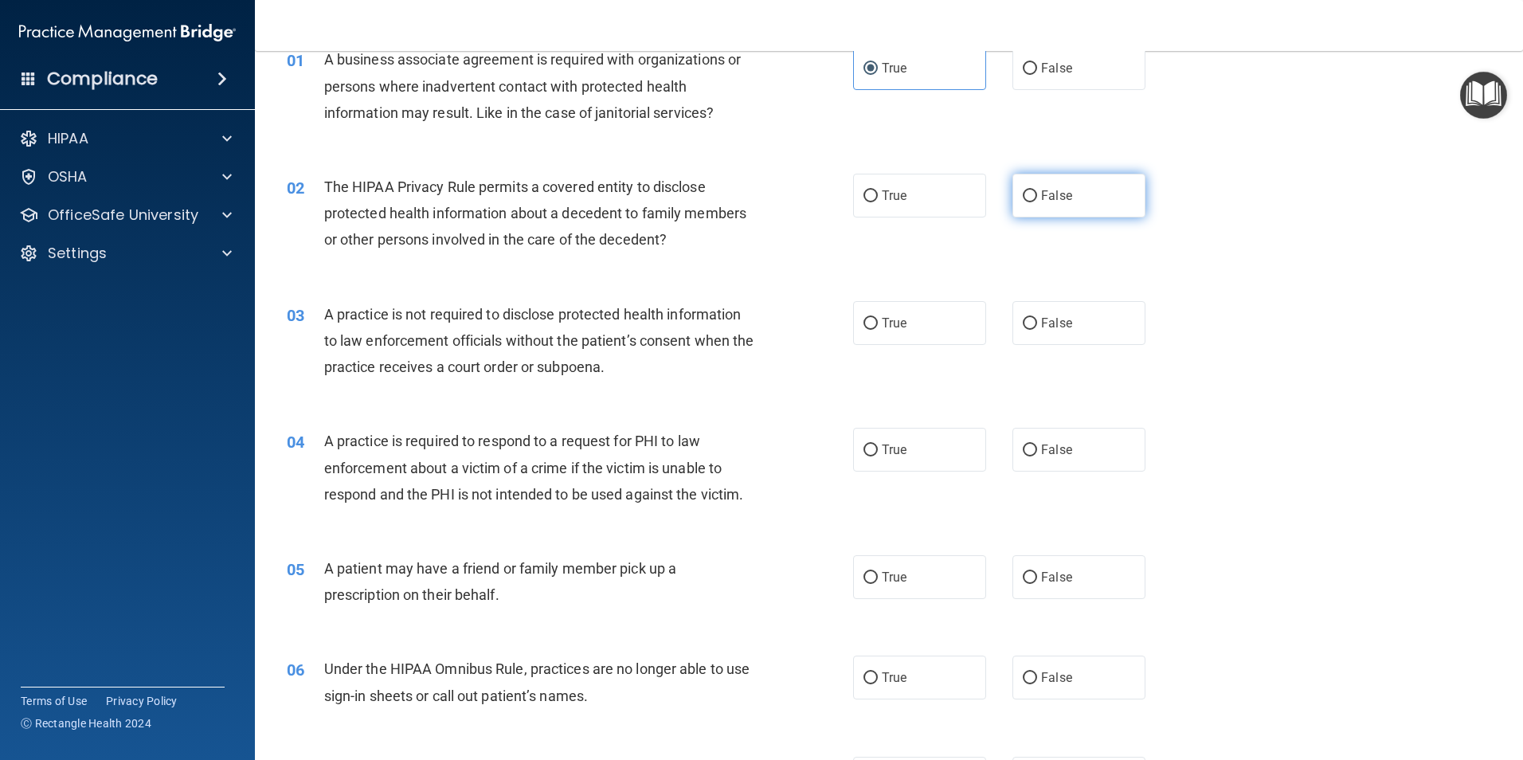
click at [1050, 215] on label "False" at bounding box center [1079, 196] width 133 height 44
click at [1037, 202] on input "False" at bounding box center [1030, 196] width 14 height 12
radio input "true"
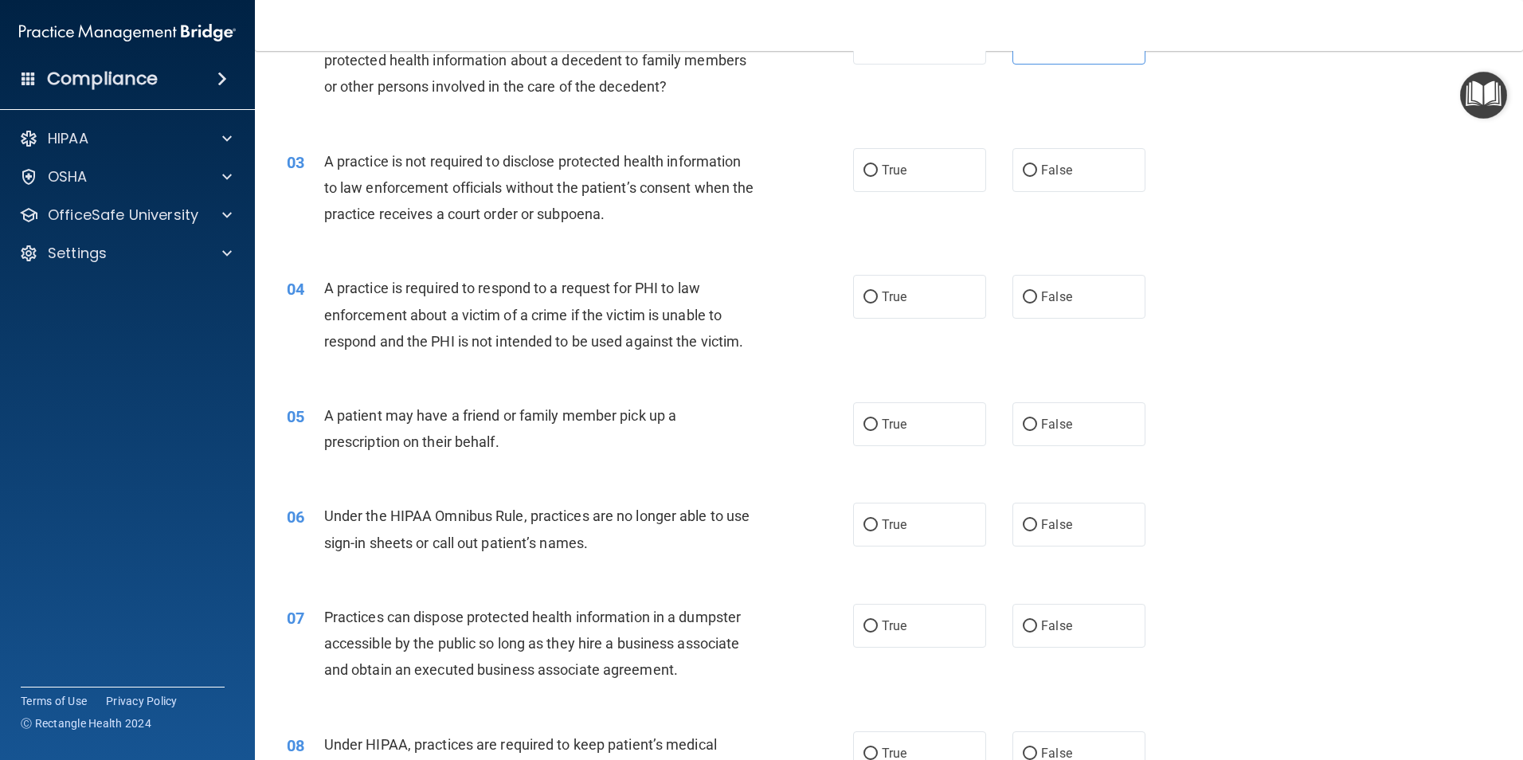
scroll to position [239, 0]
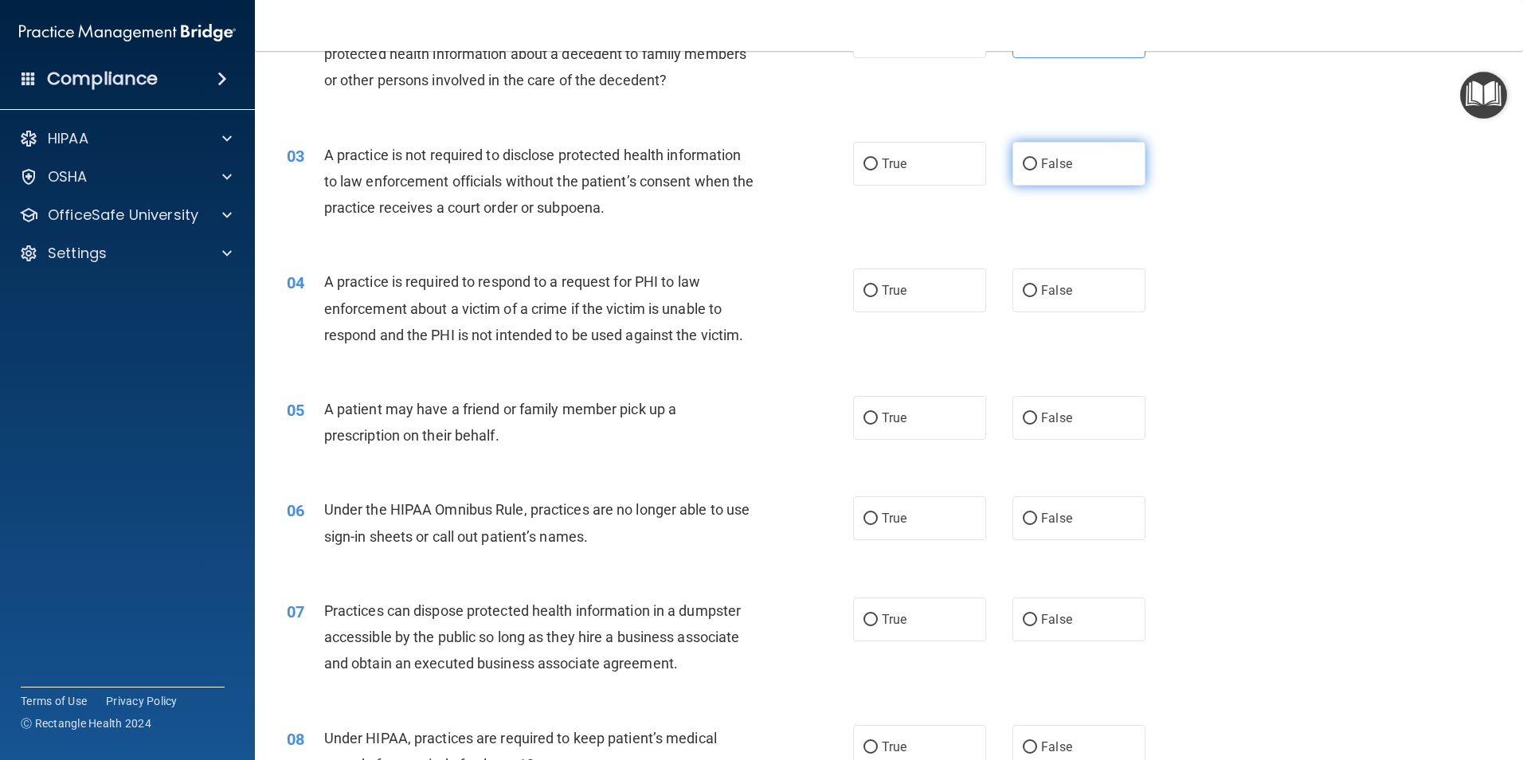
click at [1026, 169] on input "False" at bounding box center [1030, 165] width 14 height 12
radio input "true"
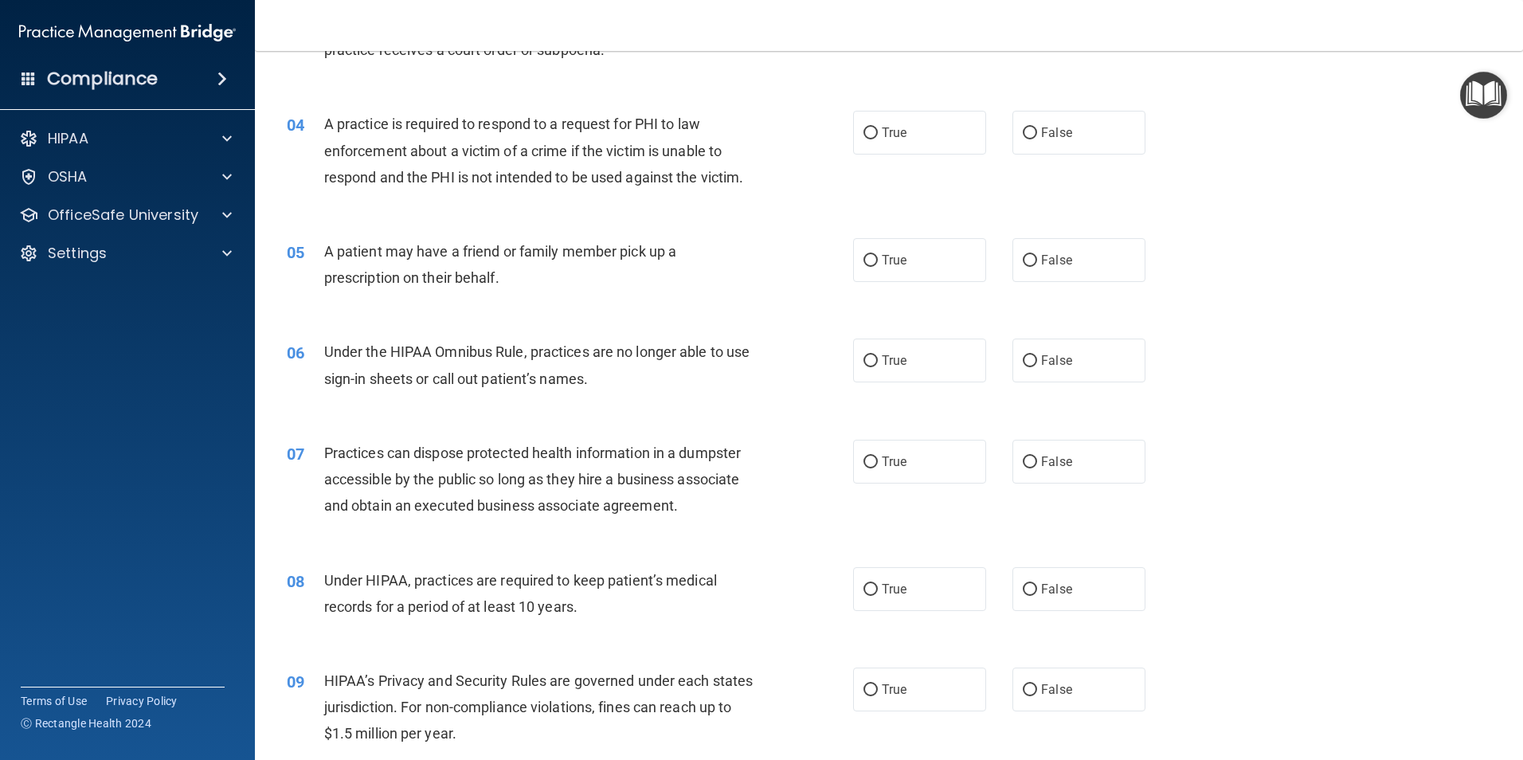
scroll to position [398, 0]
click at [1026, 131] on input "False" at bounding box center [1030, 132] width 14 height 12
radio input "true"
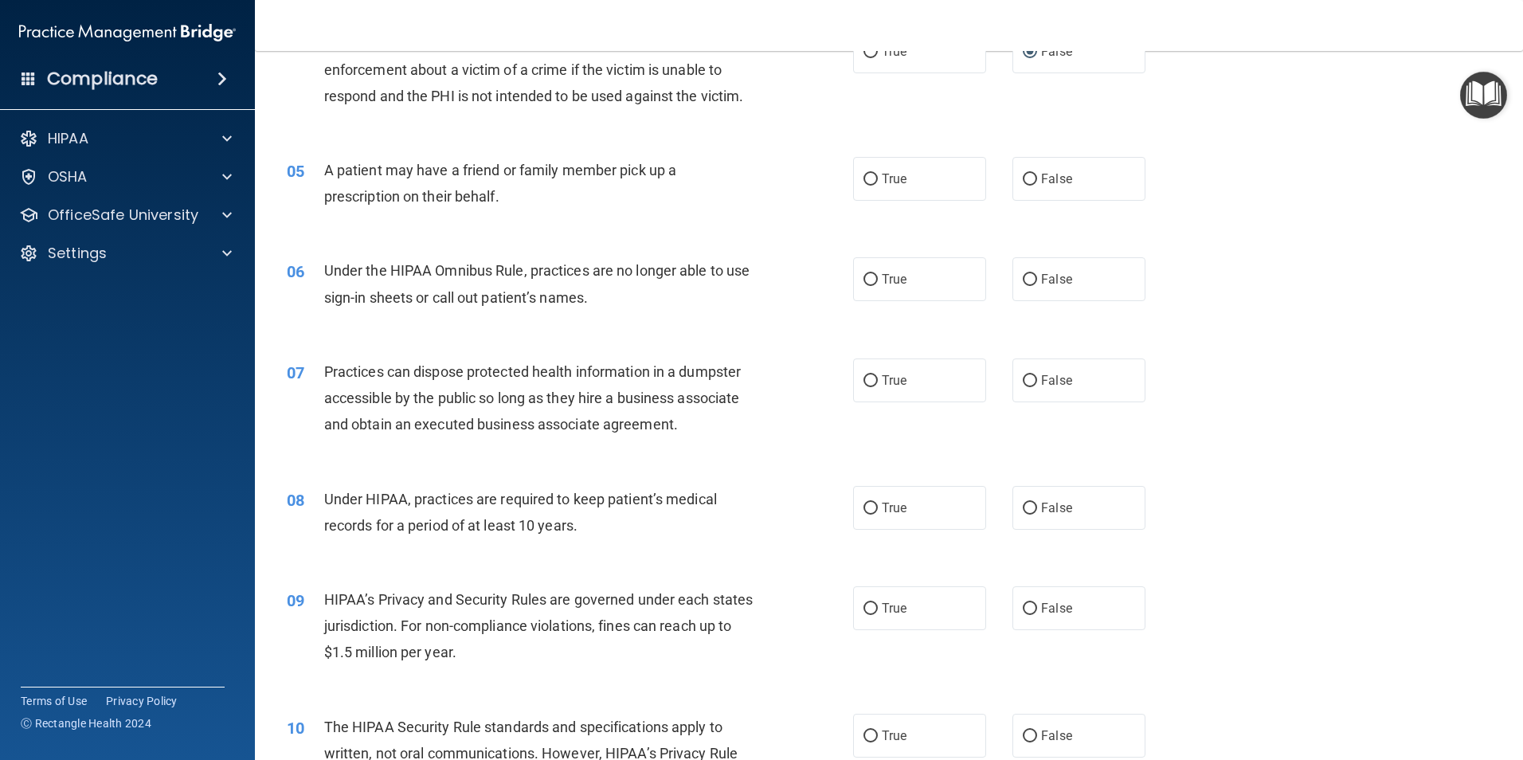
scroll to position [558, 0]
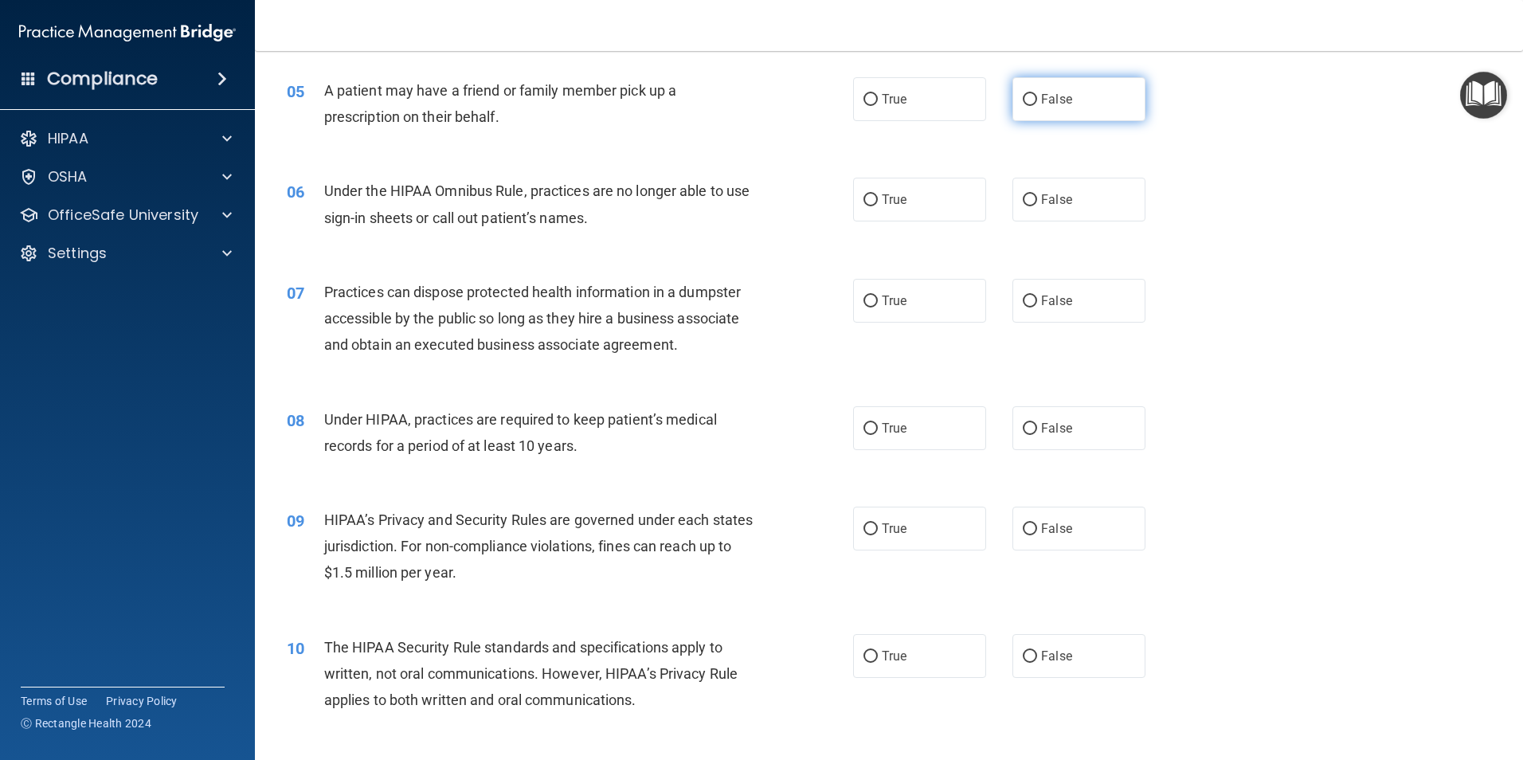
click at [1065, 114] on label "False" at bounding box center [1079, 99] width 133 height 44
click at [1037, 106] on input "False" at bounding box center [1030, 100] width 14 height 12
radio input "true"
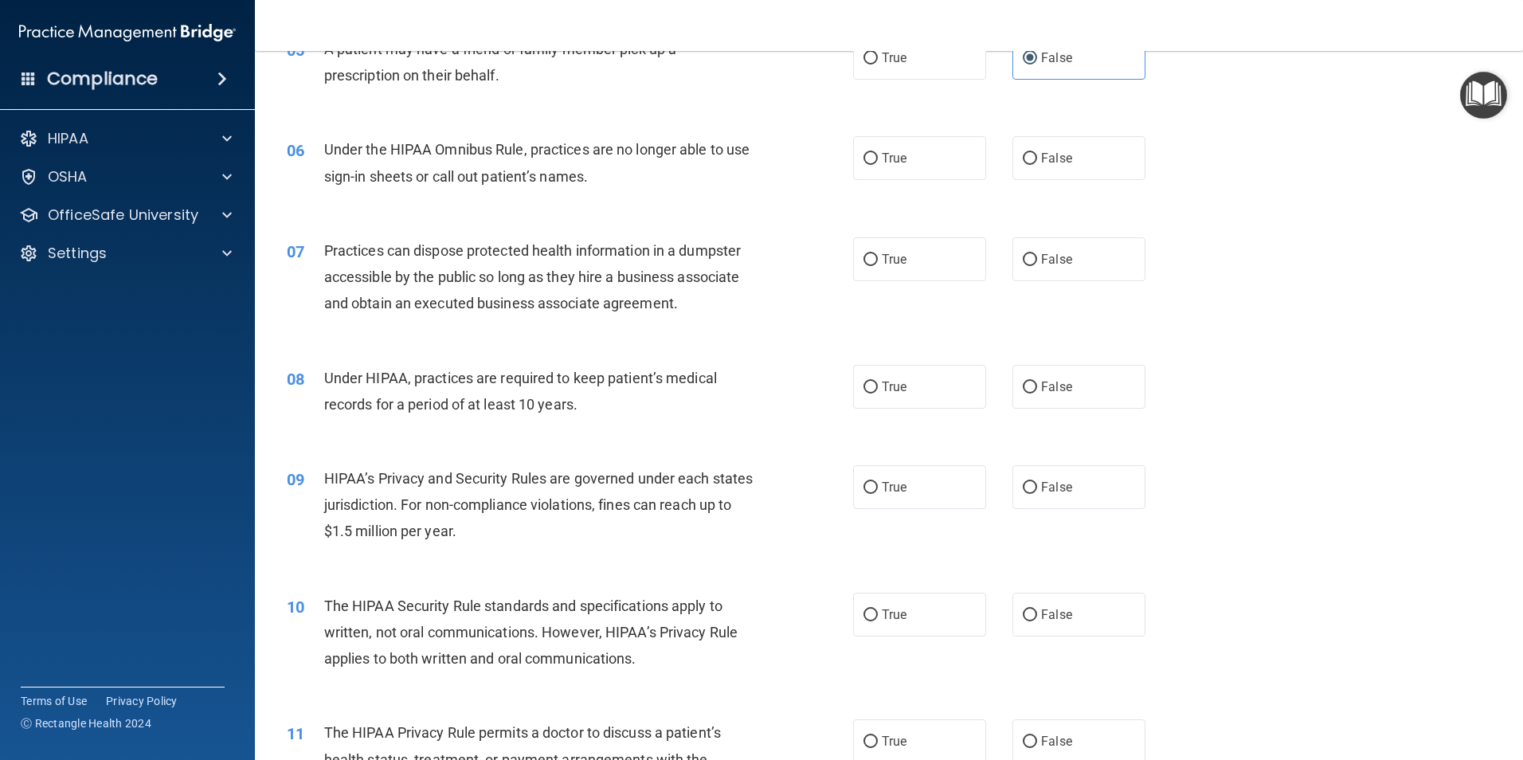
scroll to position [637, 0]
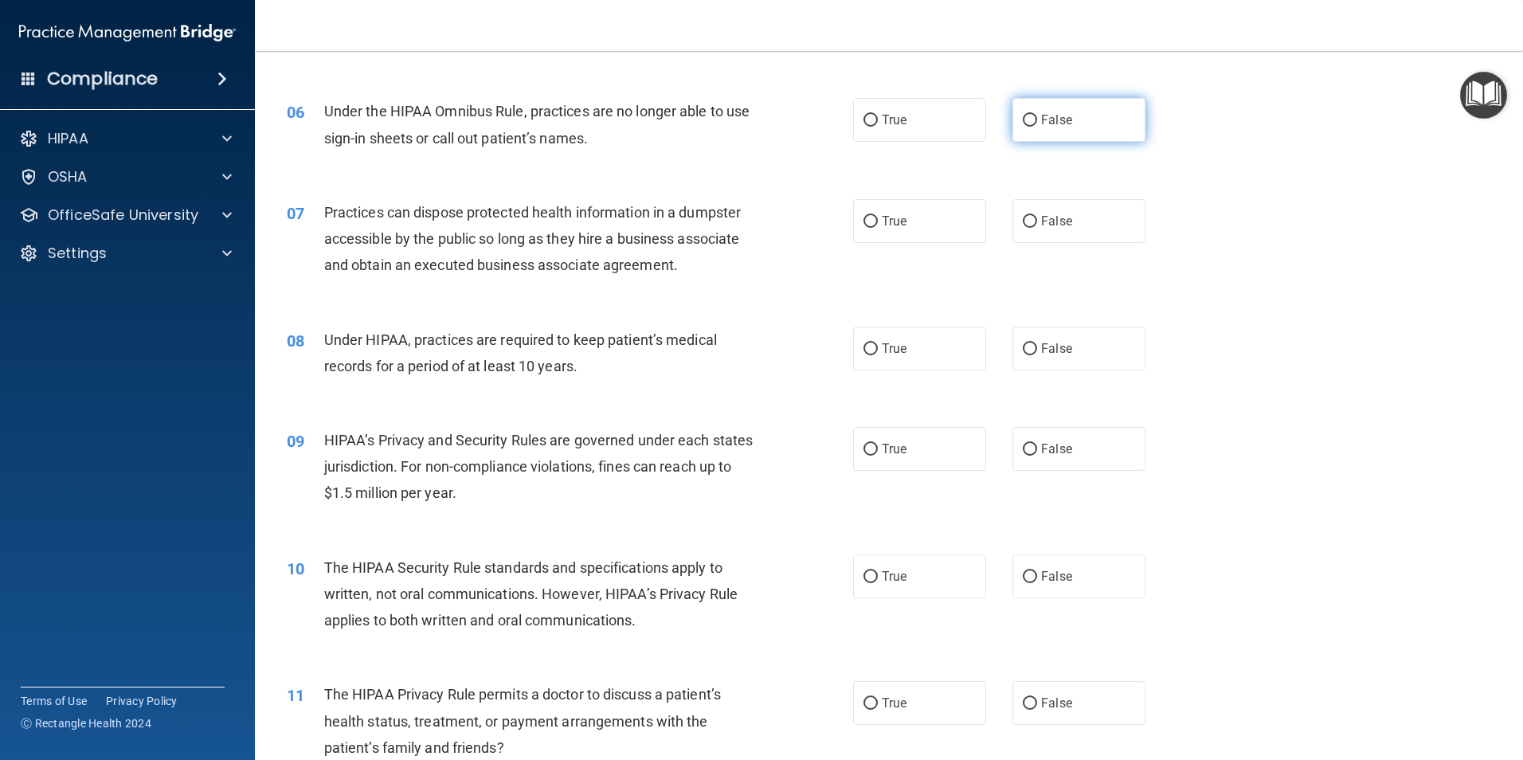
click at [1042, 127] on span "False" at bounding box center [1056, 119] width 31 height 15
click at [1037, 127] on input "False" at bounding box center [1030, 121] width 14 height 12
radio input "true"
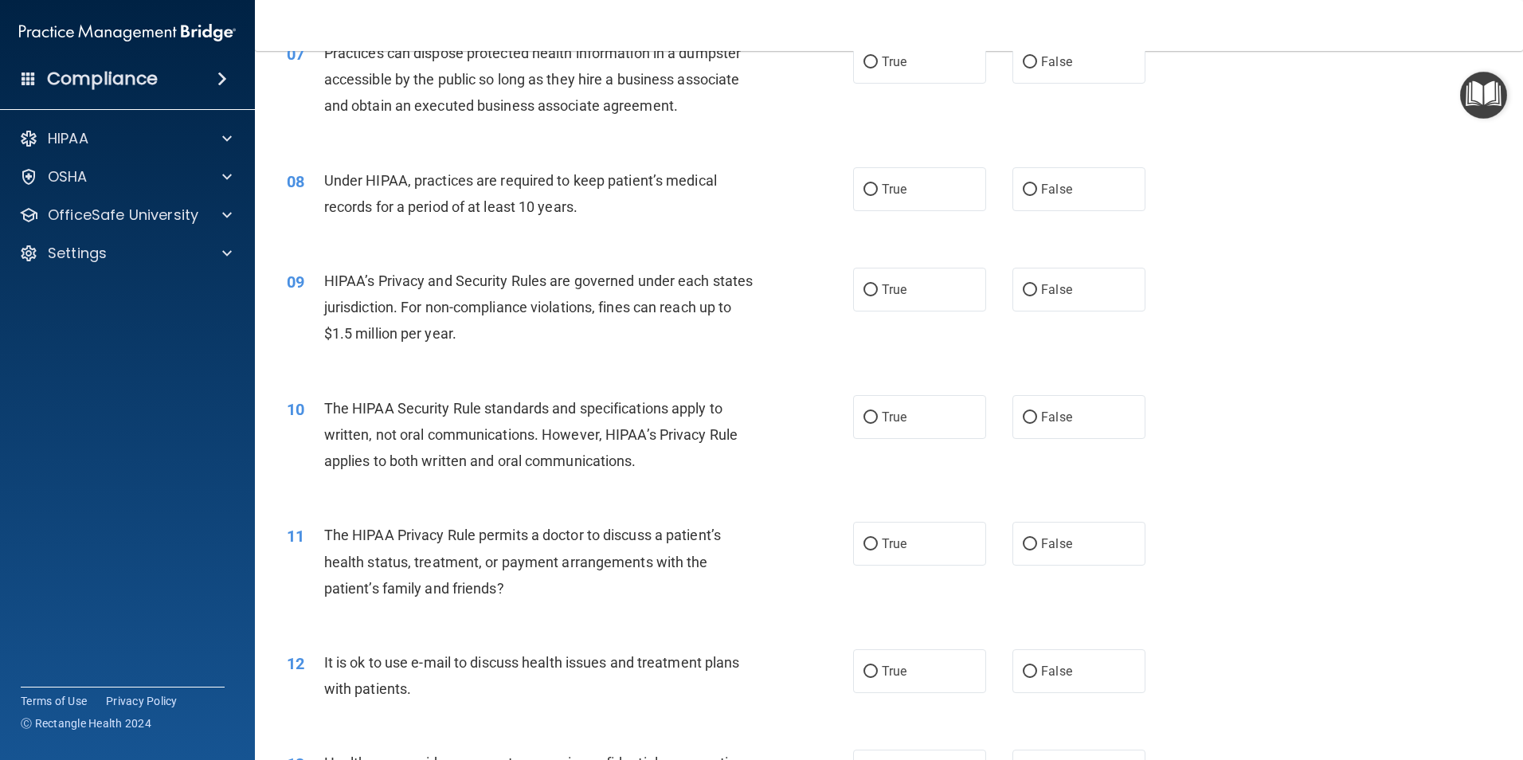
scroll to position [717, 0]
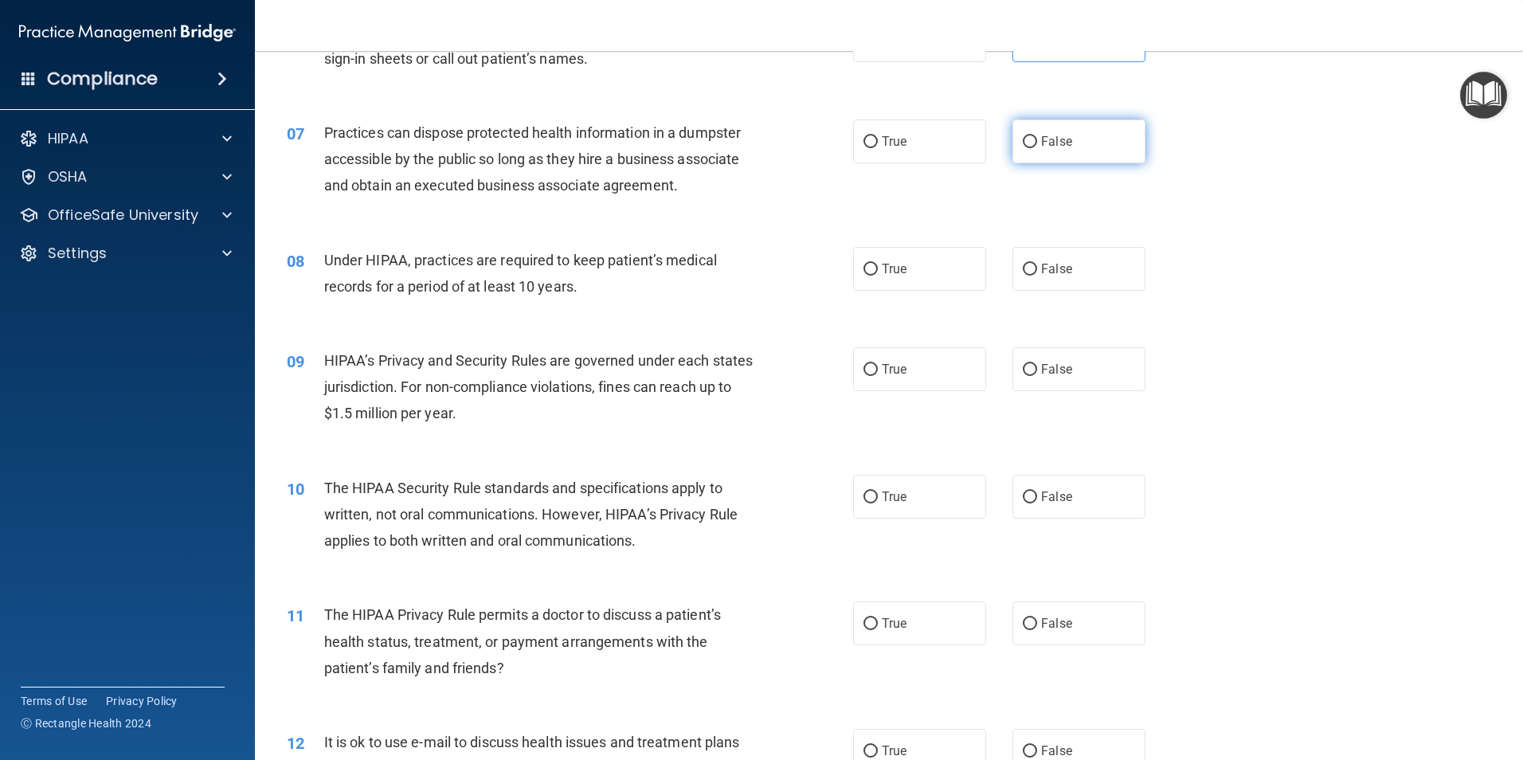
click at [1041, 147] on span "False" at bounding box center [1056, 141] width 31 height 15
click at [1036, 147] on input "False" at bounding box center [1030, 142] width 14 height 12
radio input "true"
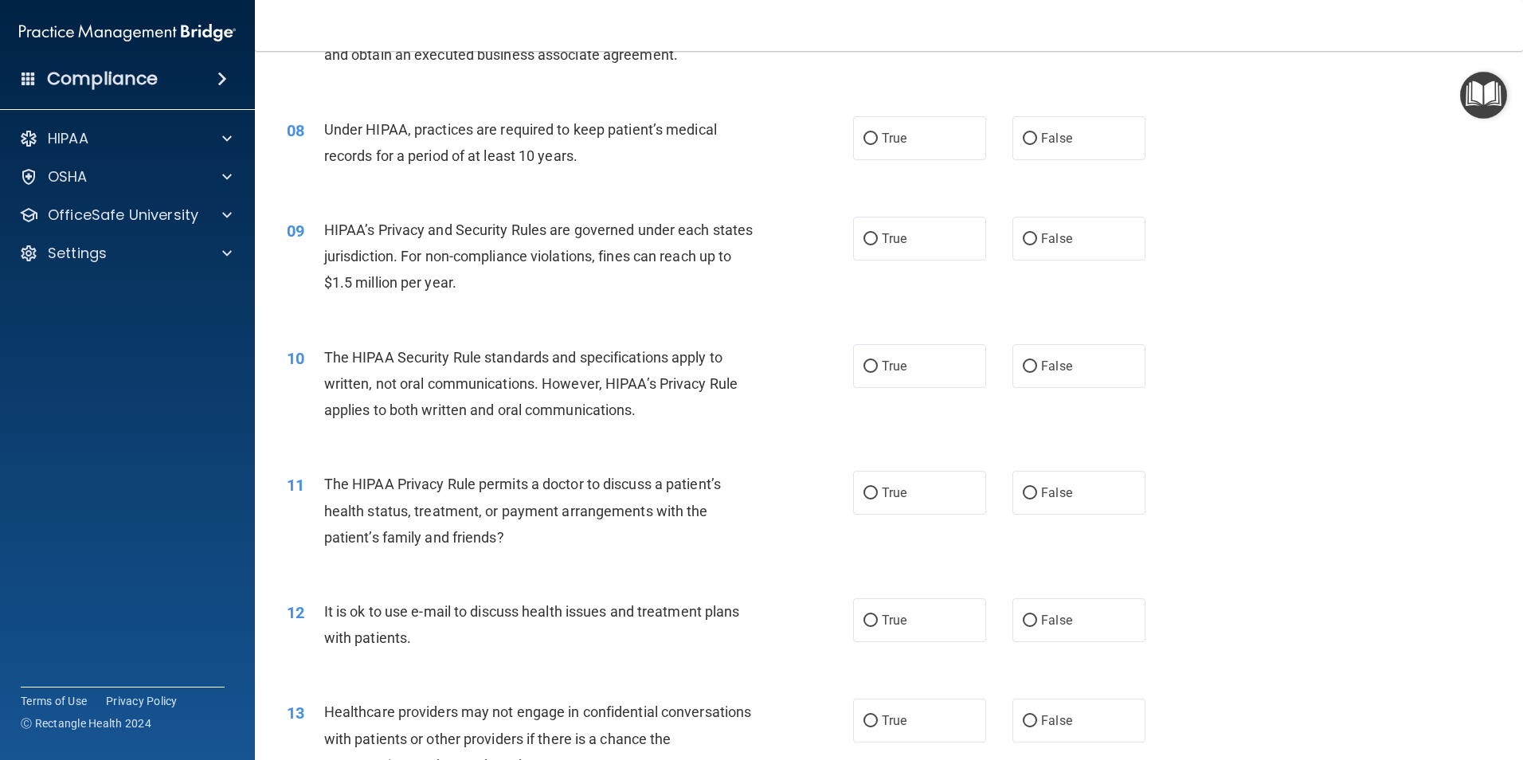
scroll to position [876, 0]
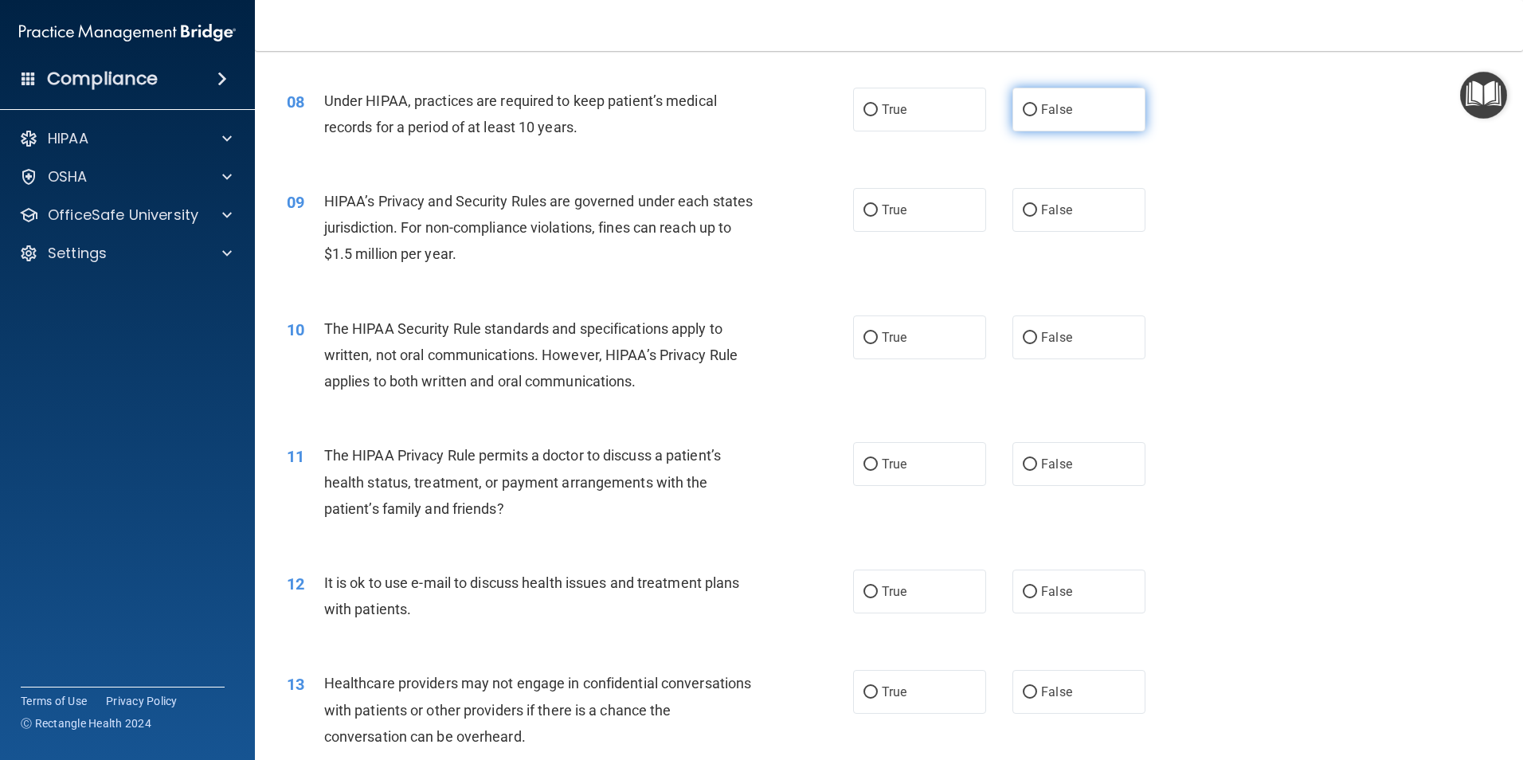
click at [1033, 115] on label "False" at bounding box center [1079, 110] width 133 height 44
click at [1033, 115] on input "False" at bounding box center [1030, 110] width 14 height 12
radio input "true"
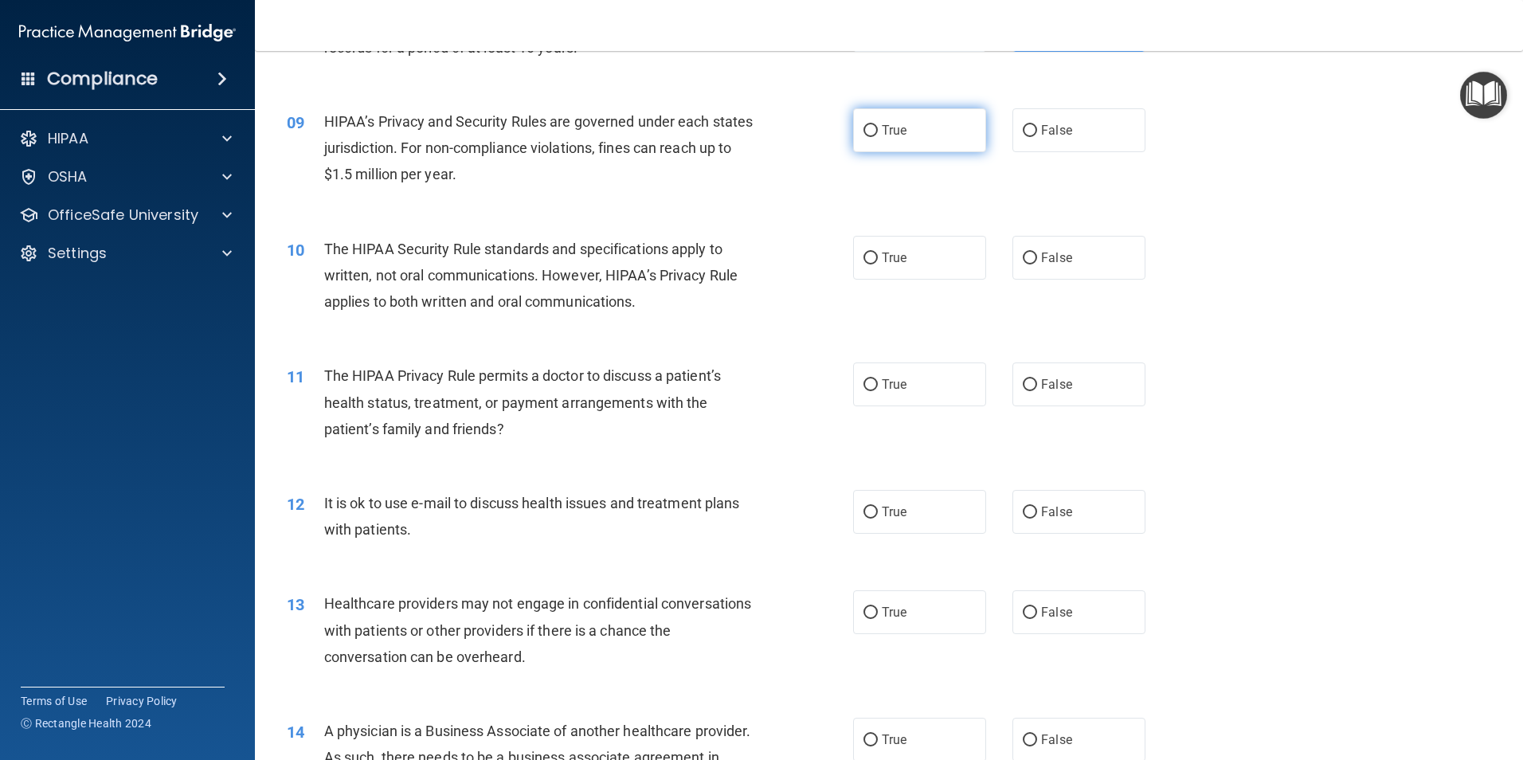
click at [868, 135] on input "True" at bounding box center [871, 131] width 14 height 12
radio input "true"
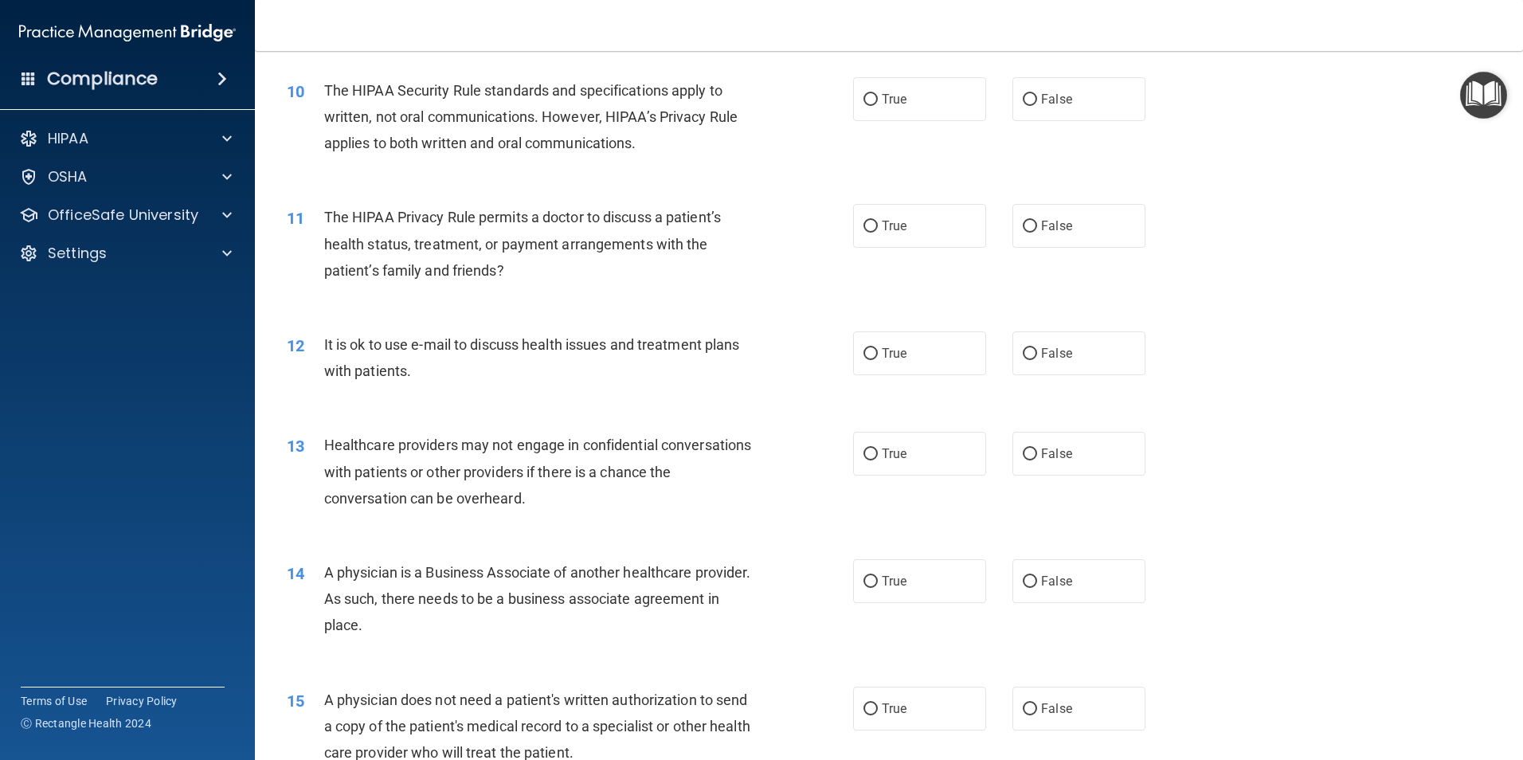
scroll to position [1115, 0]
click at [935, 107] on label "True" at bounding box center [919, 98] width 133 height 44
click at [878, 105] on input "True" at bounding box center [871, 99] width 14 height 12
radio input "true"
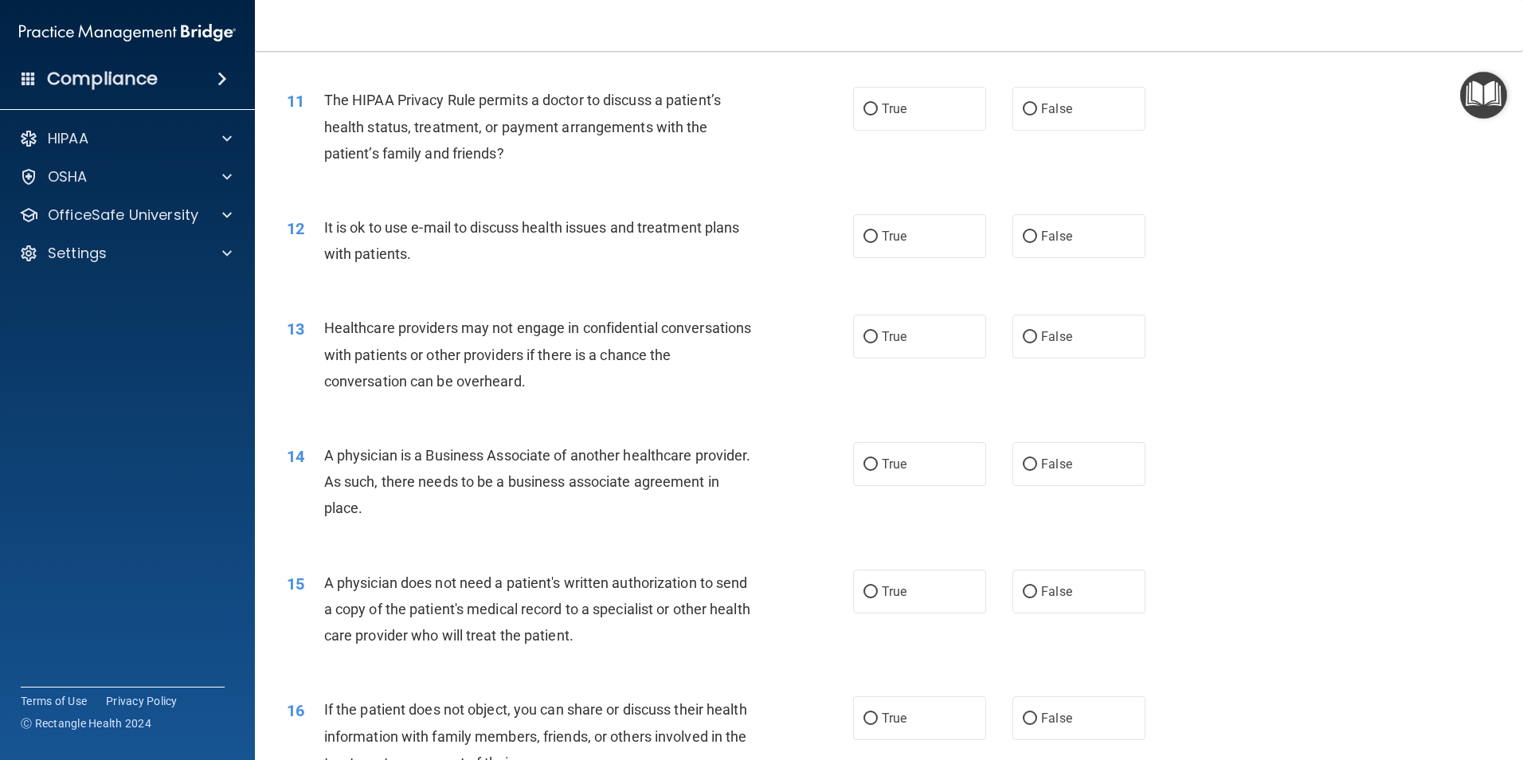
scroll to position [1195, 0]
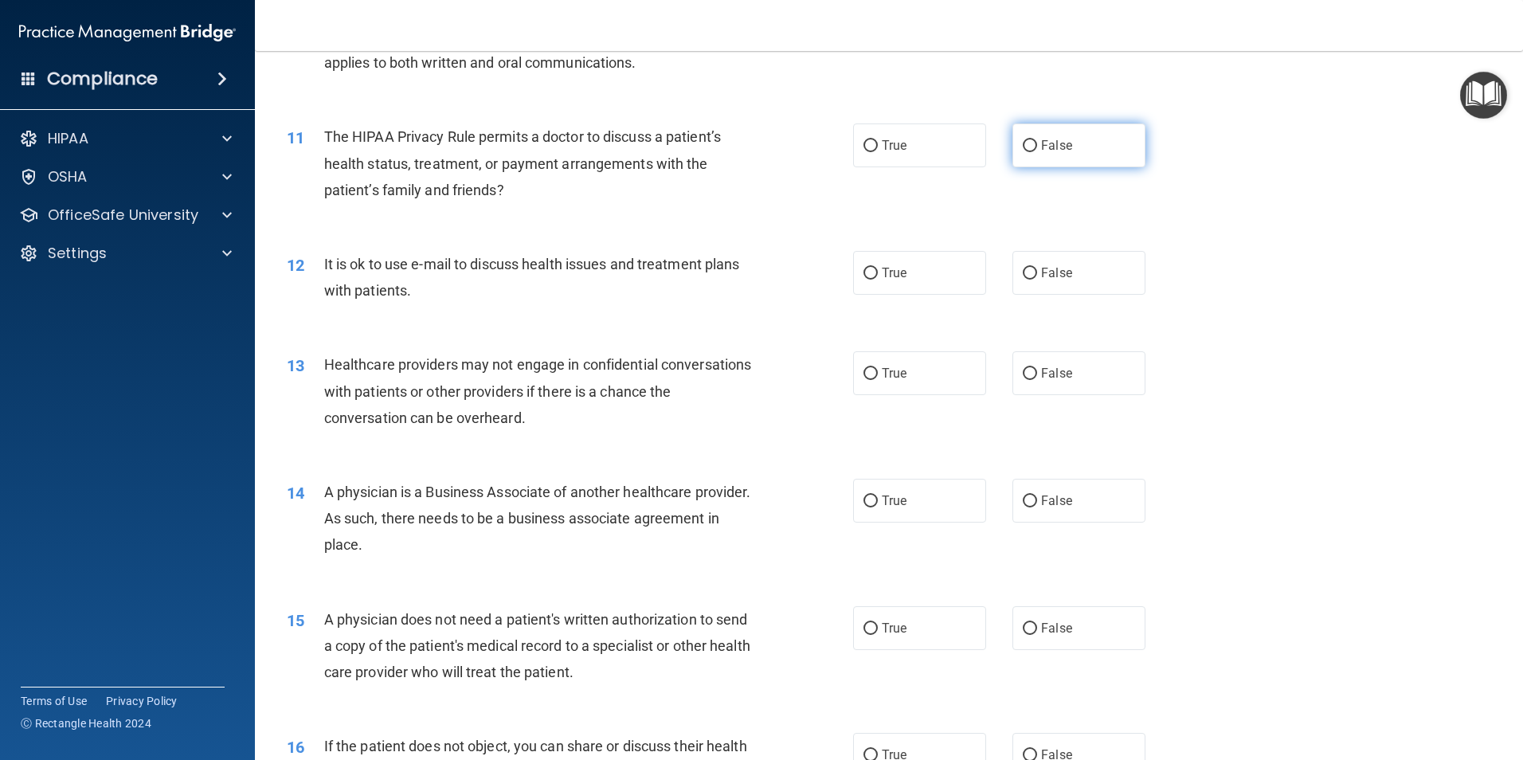
click at [1041, 143] on span "False" at bounding box center [1056, 145] width 31 height 15
click at [1037, 143] on input "False" at bounding box center [1030, 146] width 14 height 12
radio input "true"
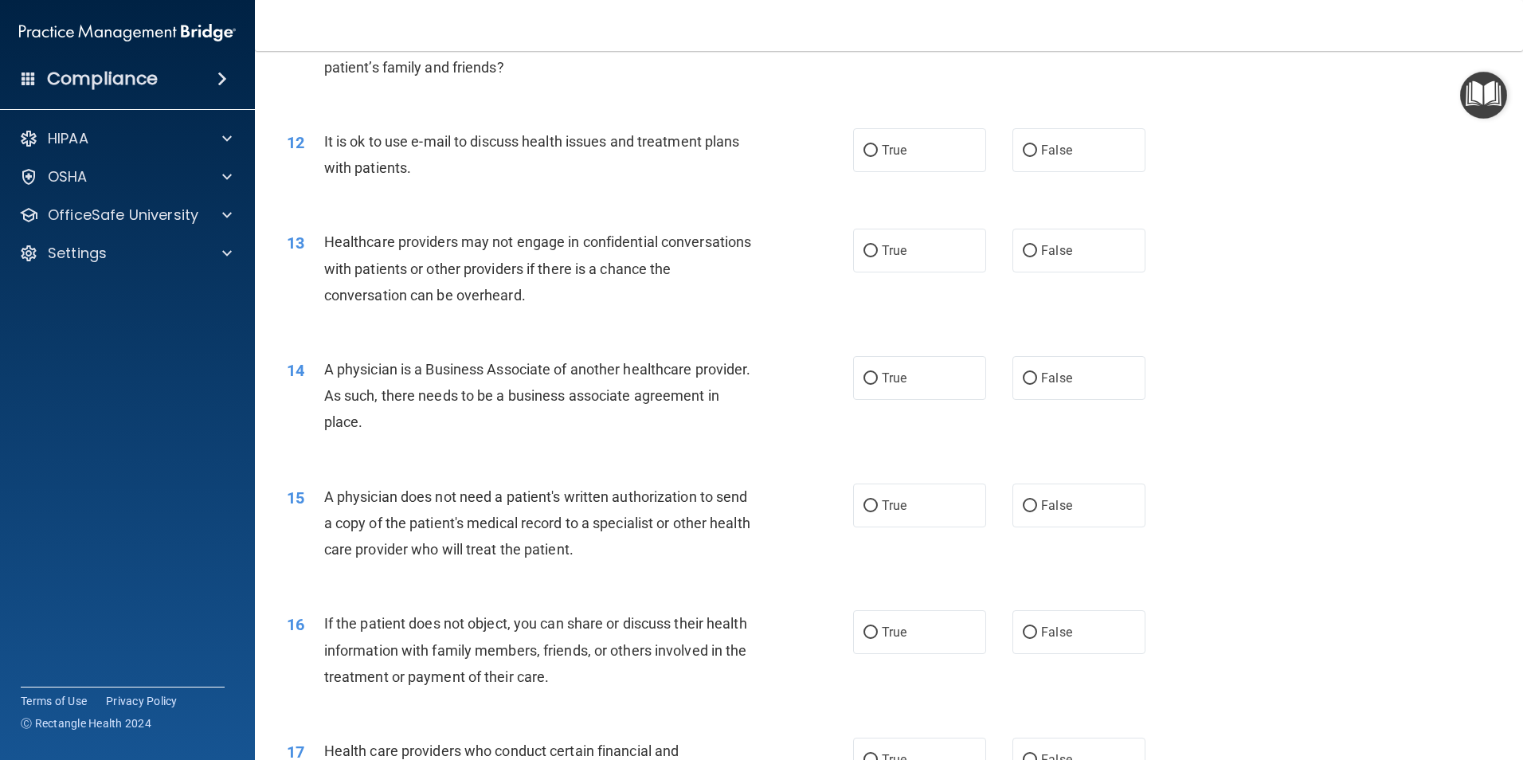
scroll to position [1354, 0]
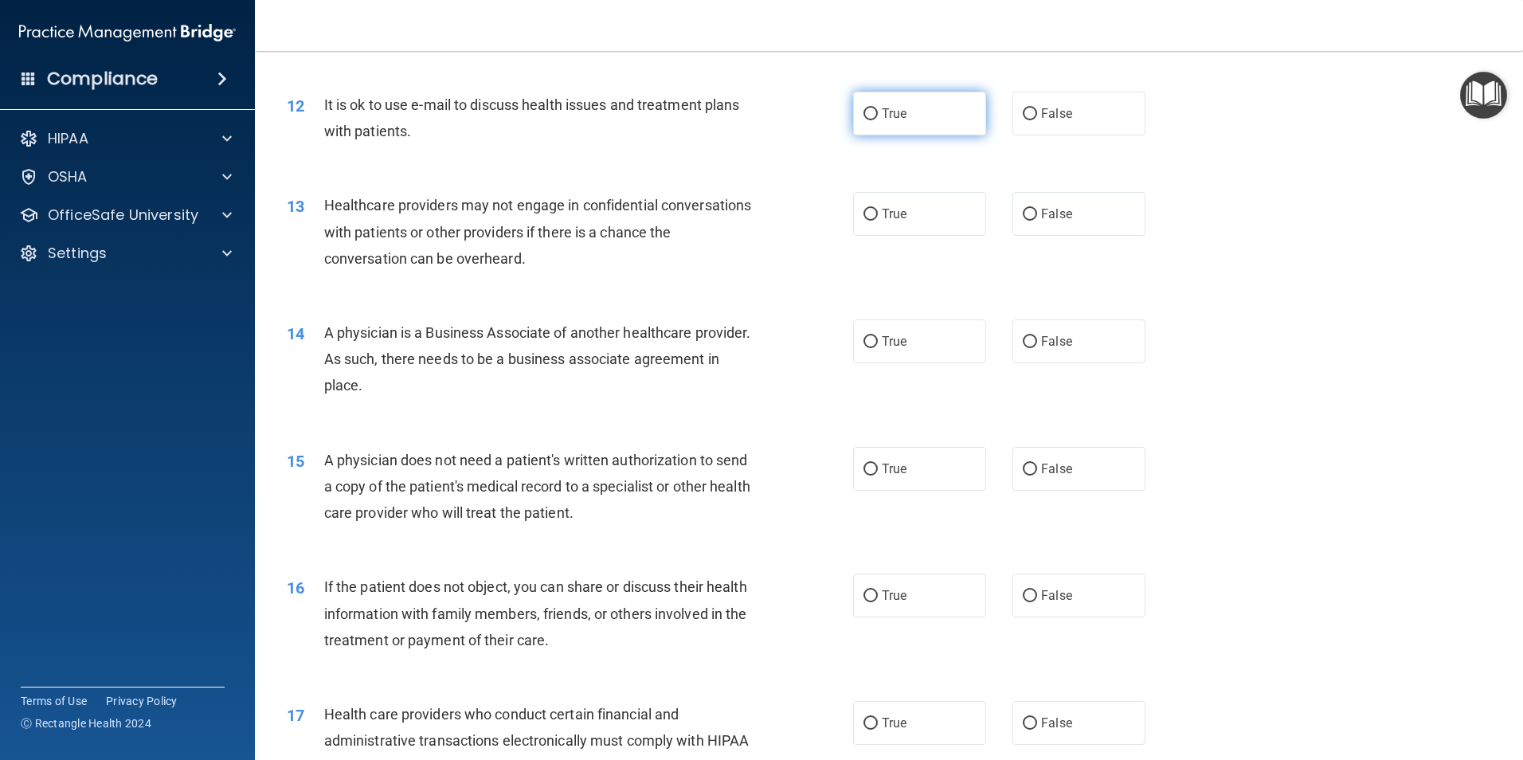
click at [874, 119] on label "True" at bounding box center [919, 114] width 133 height 44
click at [874, 119] on input "True" at bounding box center [871, 114] width 14 height 12
radio input "true"
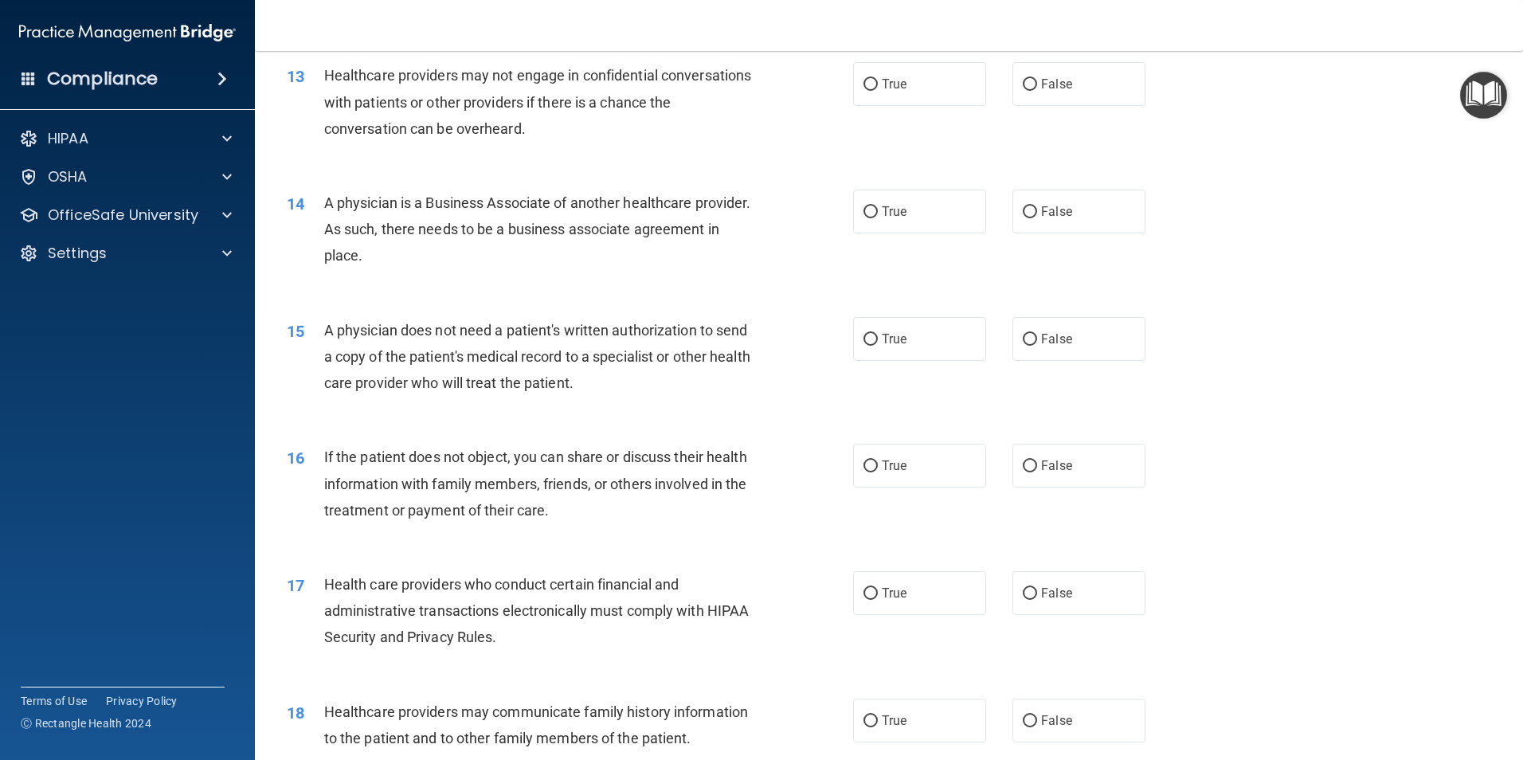
scroll to position [1434, 0]
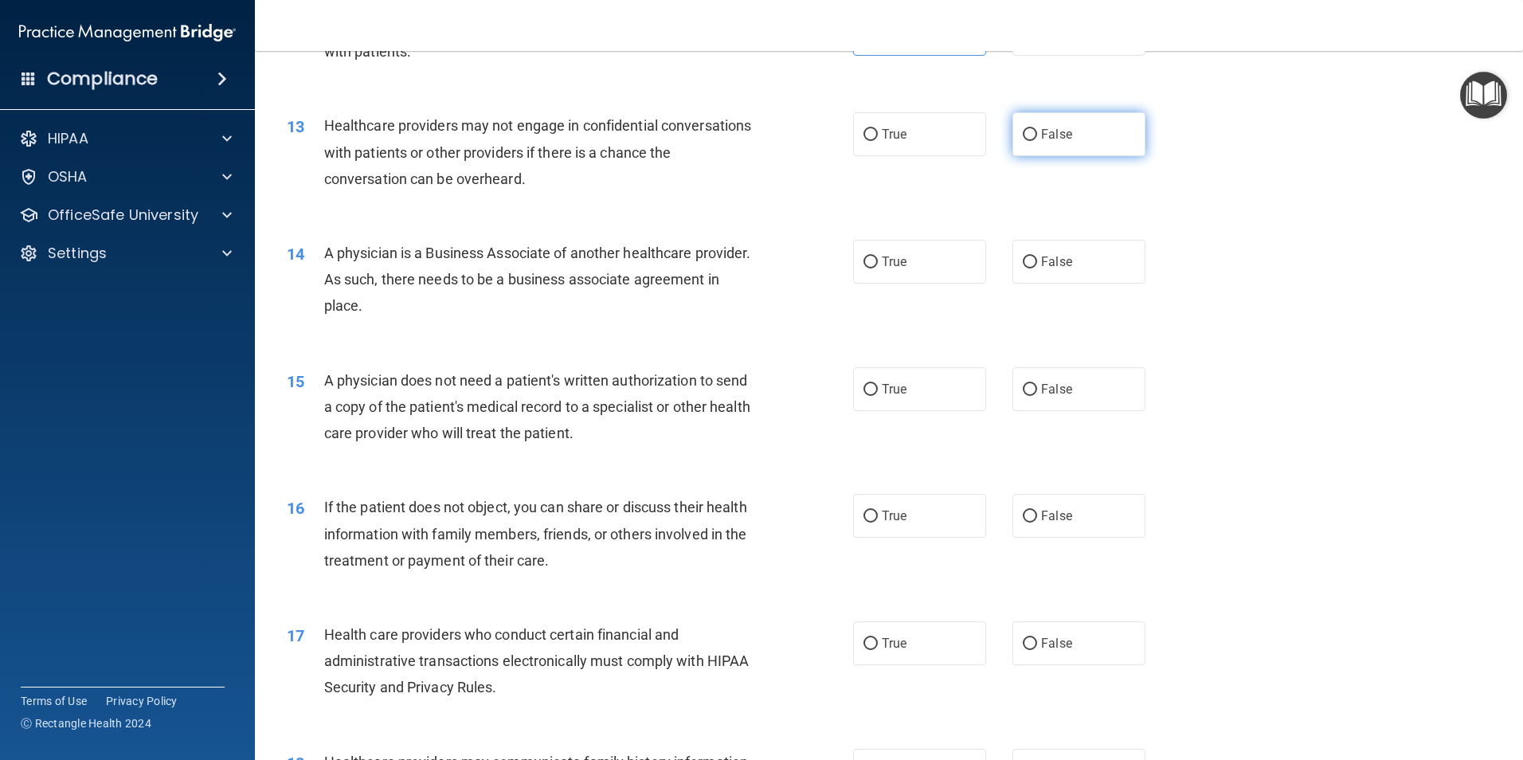
click at [1045, 140] on span "False" at bounding box center [1056, 134] width 31 height 15
click at [1037, 140] on input "False" at bounding box center [1030, 135] width 14 height 12
radio input "true"
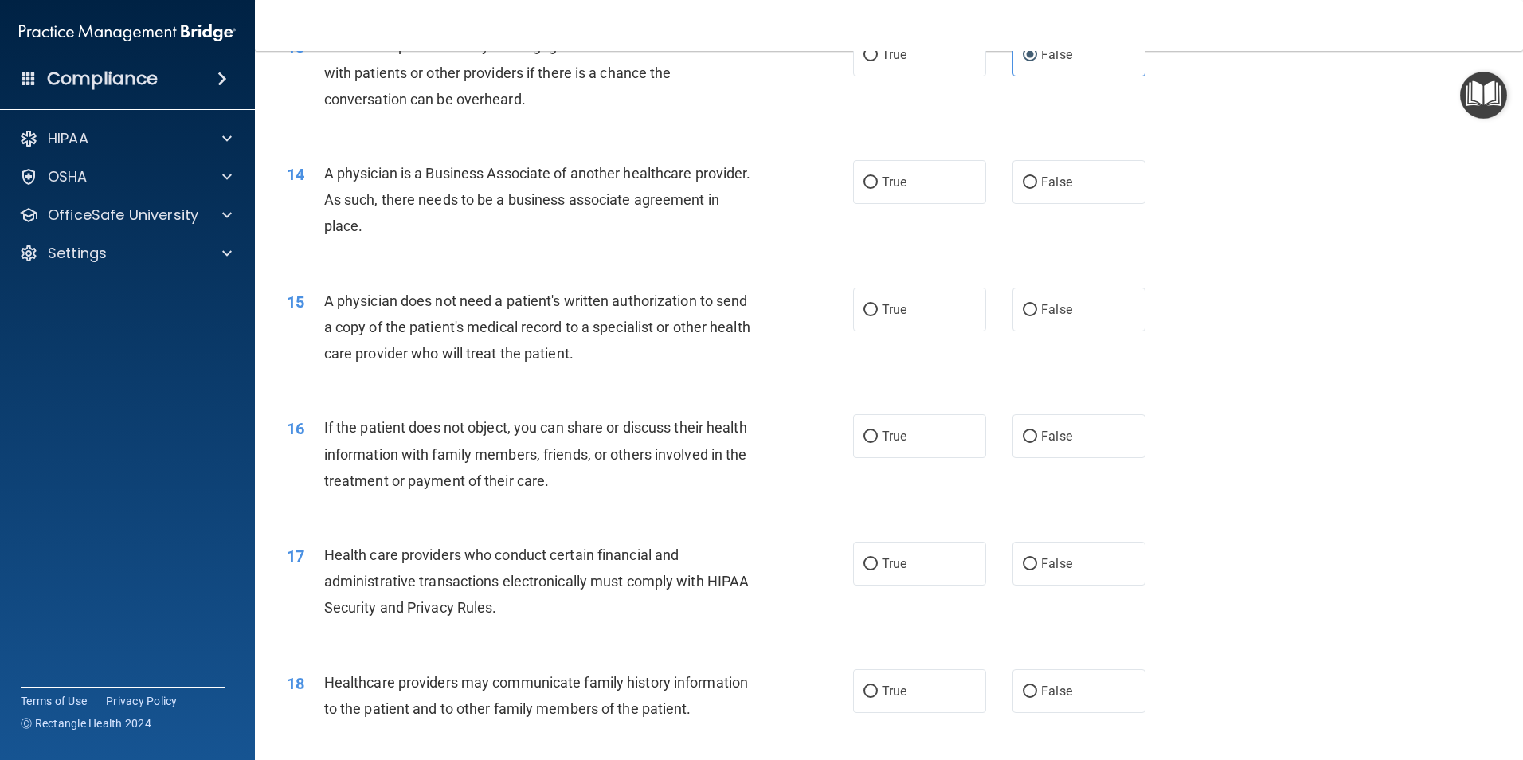
scroll to position [1593, 0]
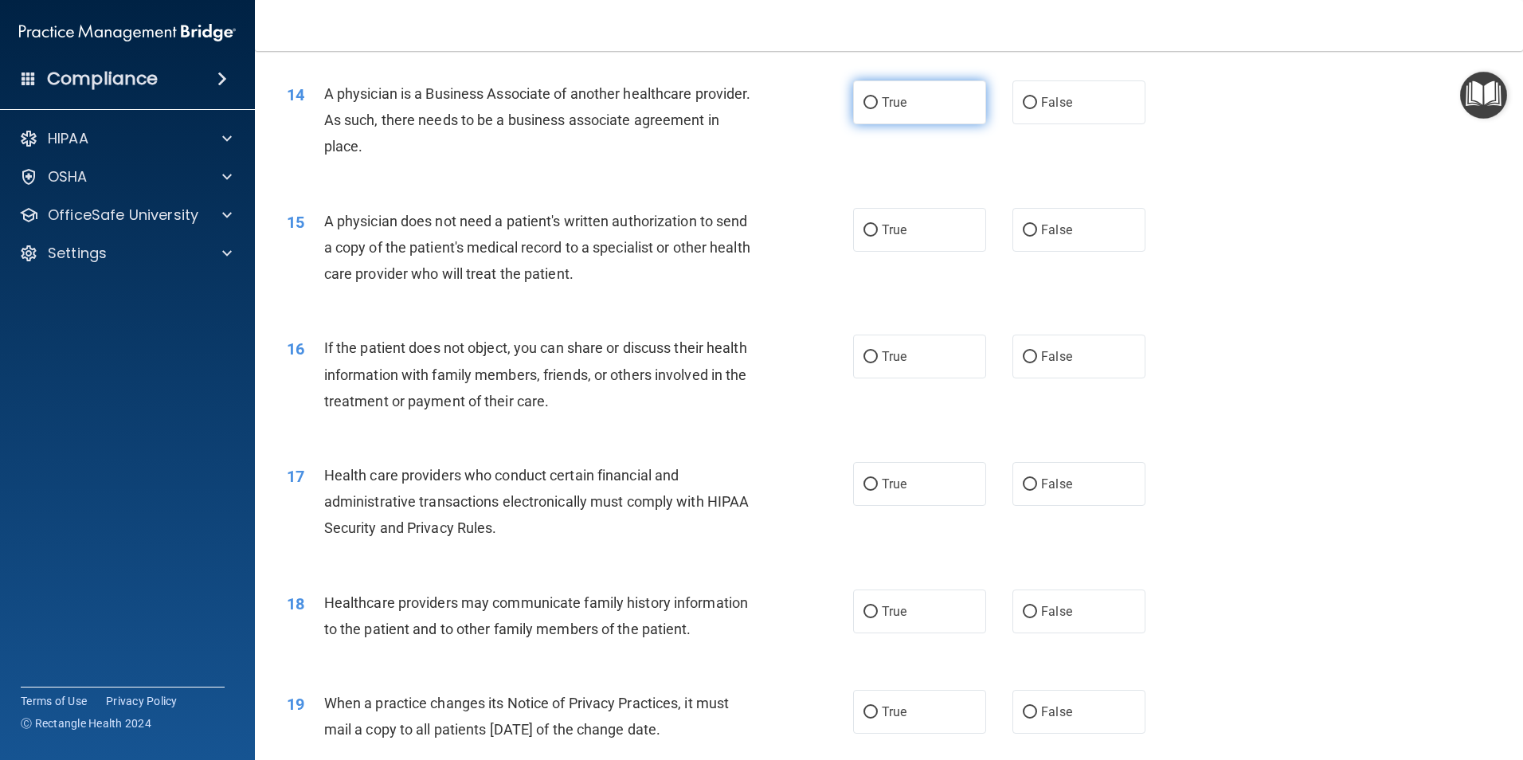
click at [888, 108] on span "True" at bounding box center [894, 102] width 25 height 15
click at [878, 108] on input "True" at bounding box center [871, 103] width 14 height 12
radio input "true"
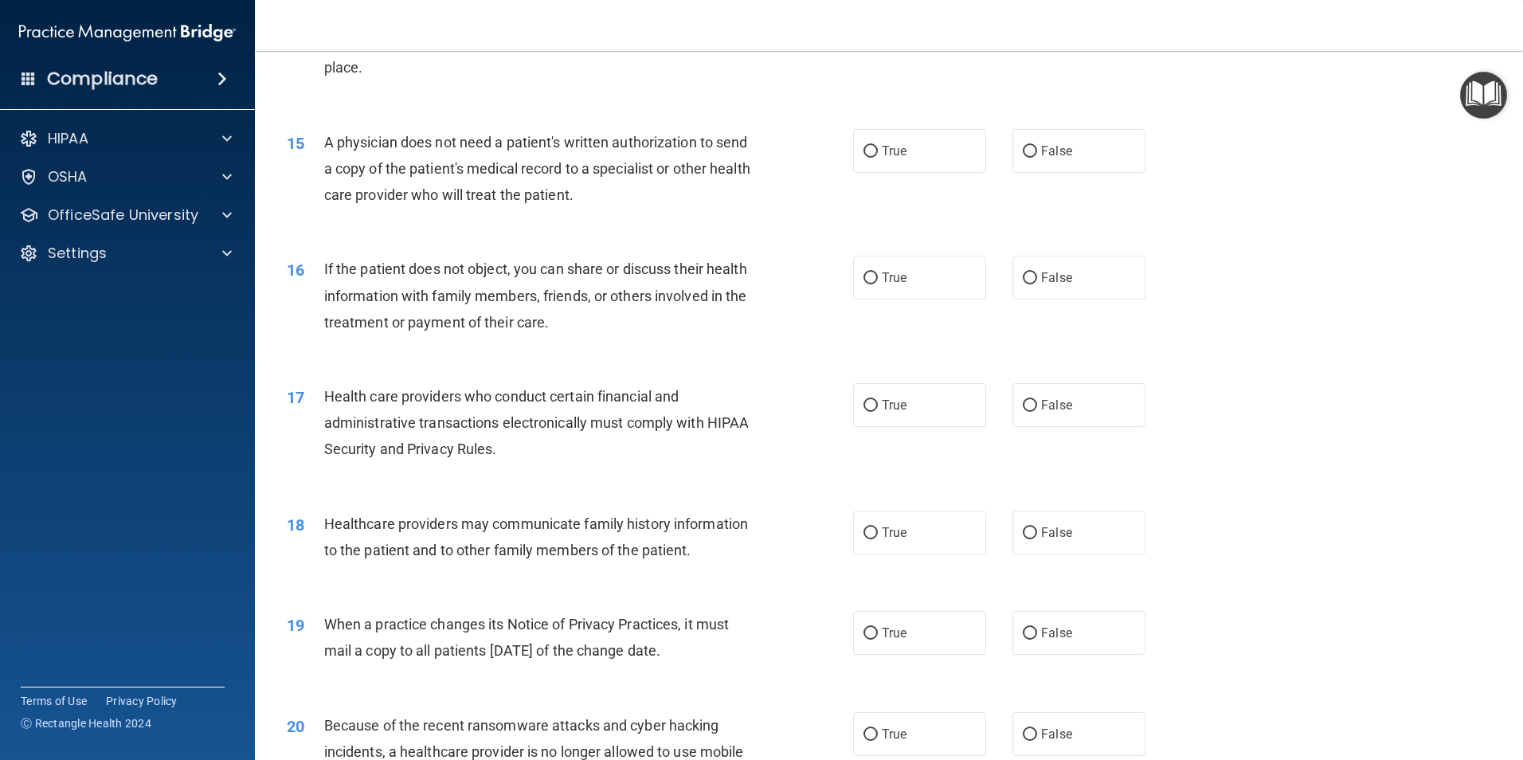
scroll to position [1753, 0]
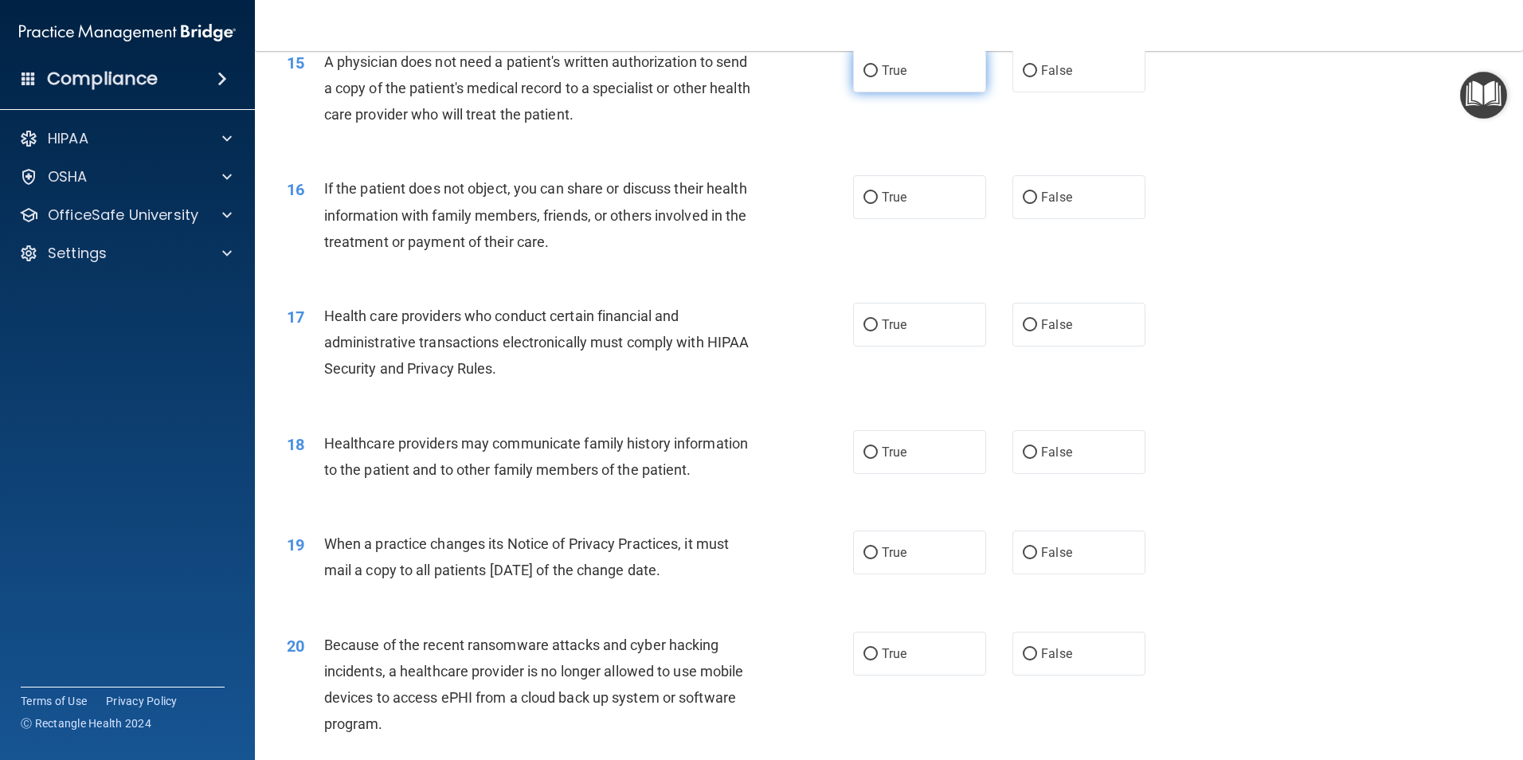
click at [908, 71] on label "True" at bounding box center [919, 71] width 133 height 44
click at [878, 71] on input "True" at bounding box center [871, 71] width 14 height 12
radio input "true"
click at [1050, 199] on span "False" at bounding box center [1056, 197] width 31 height 15
click at [1037, 199] on input "False" at bounding box center [1030, 198] width 14 height 12
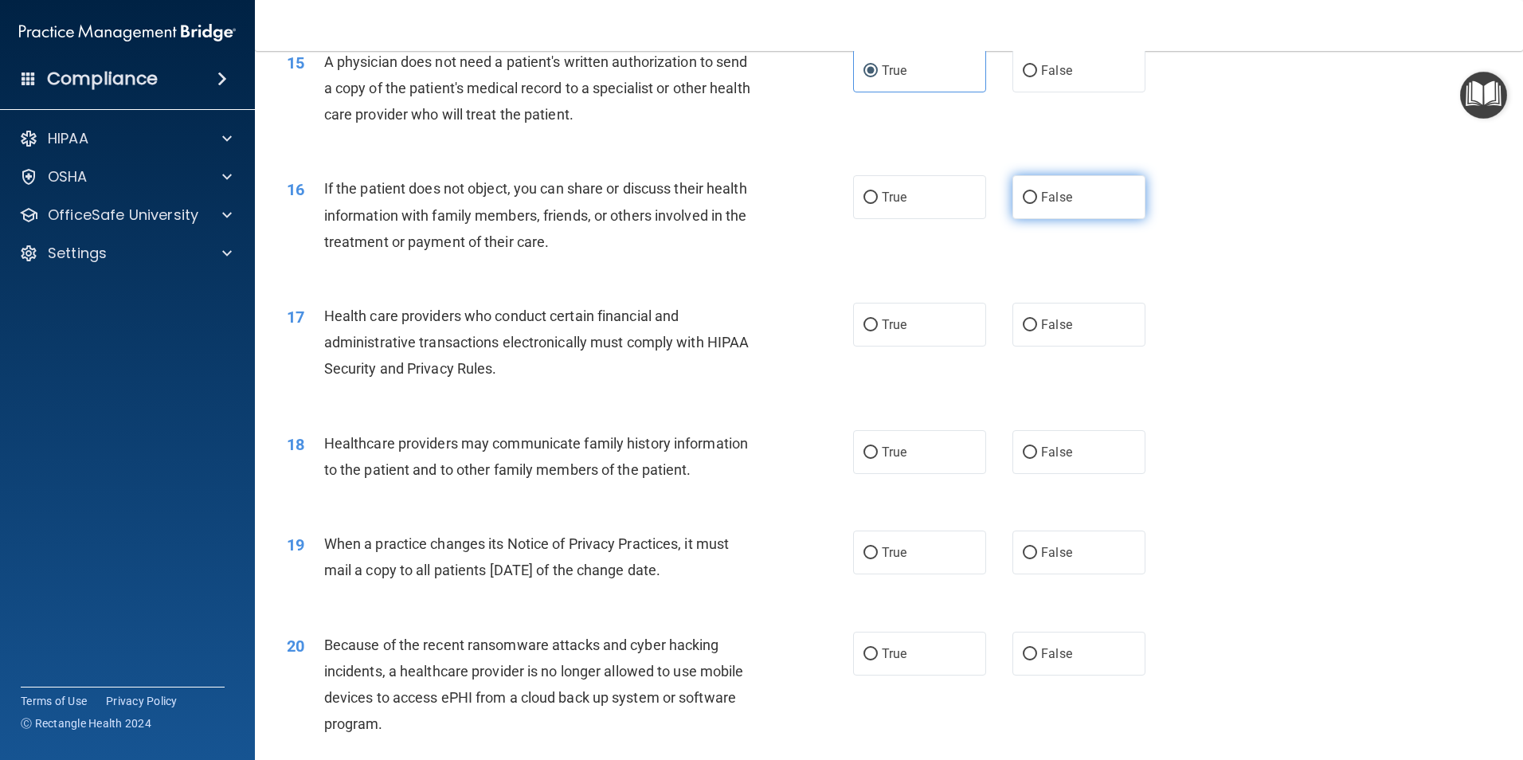
radio input "true"
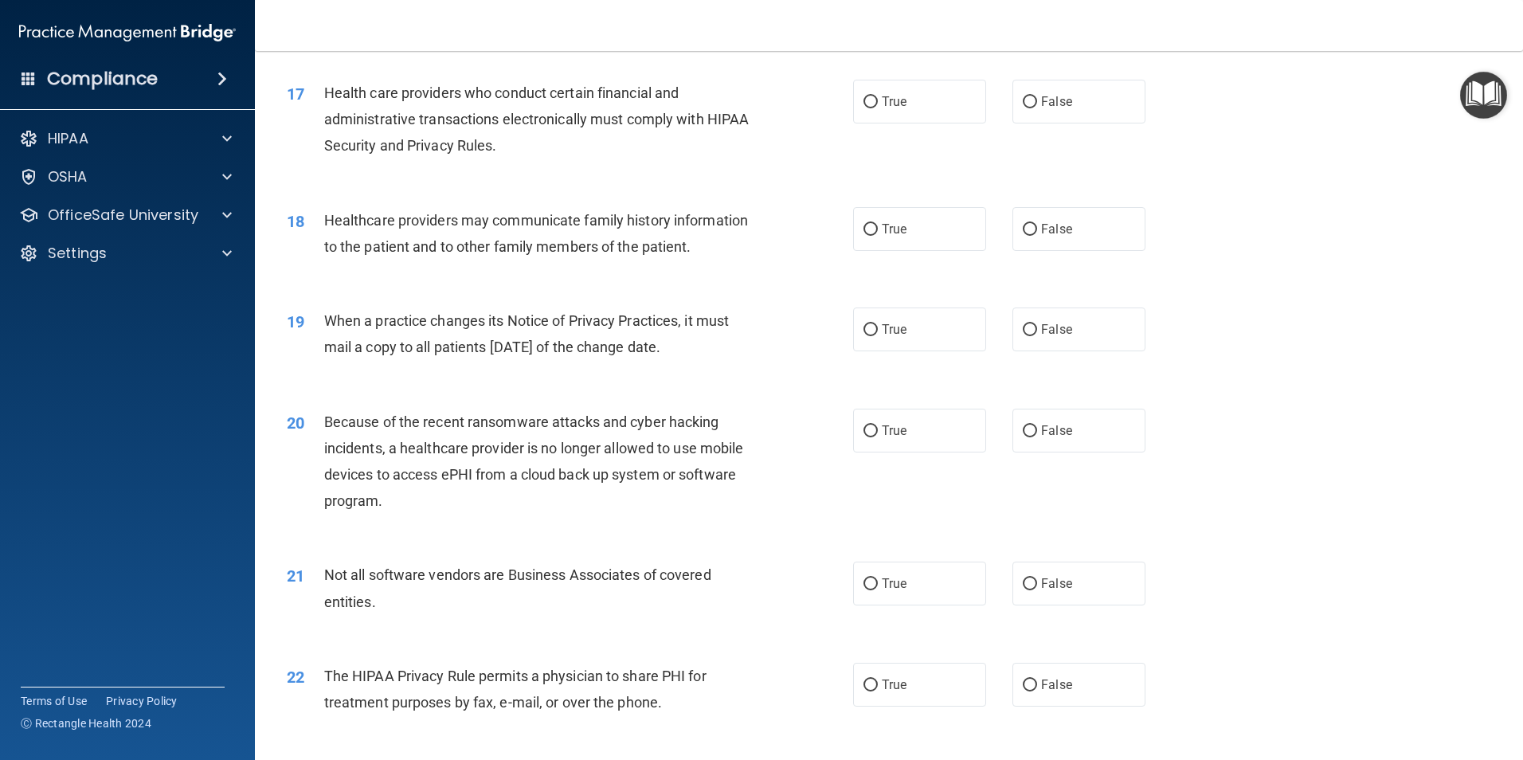
scroll to position [1992, 0]
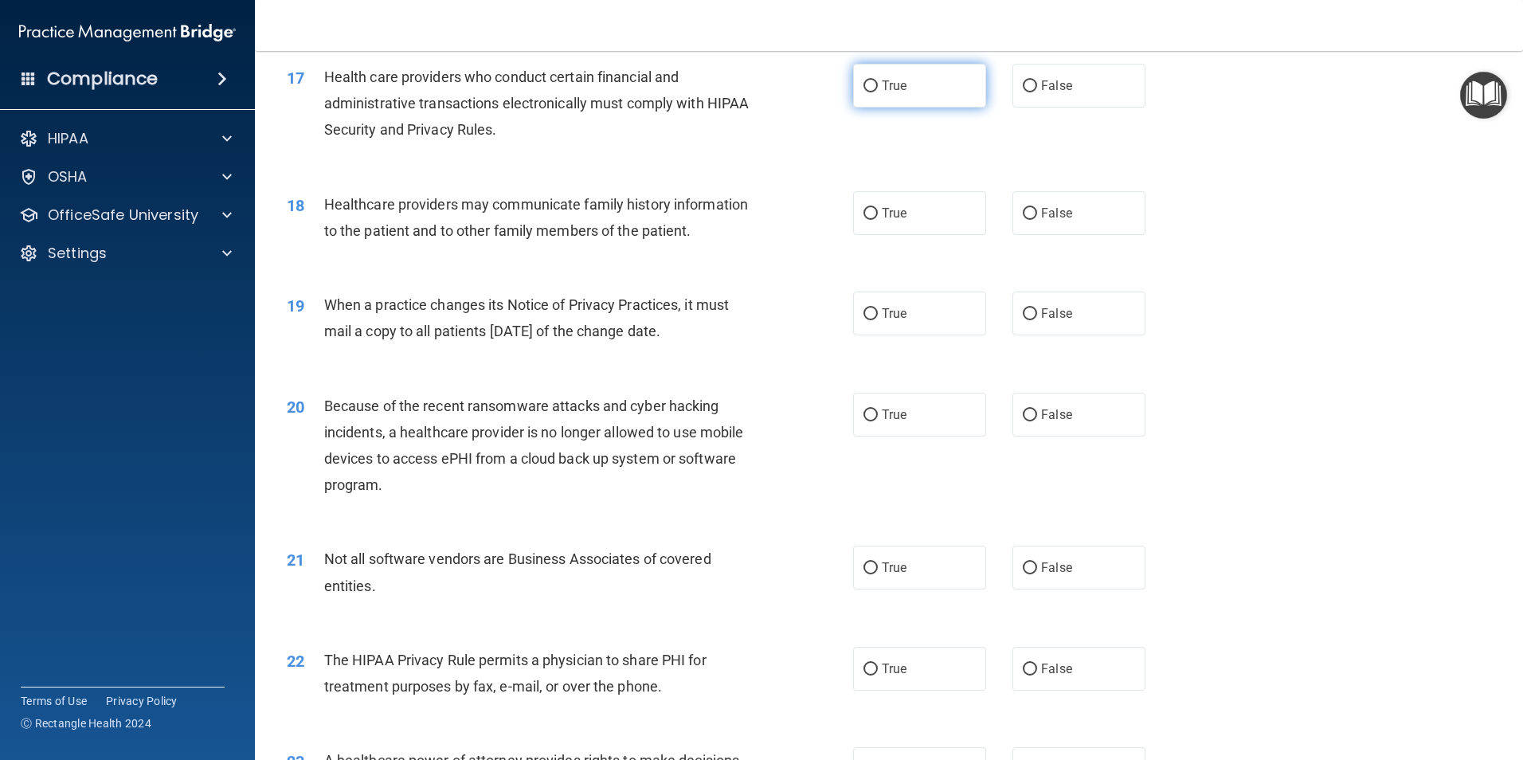
click at [912, 95] on label "True" at bounding box center [919, 86] width 133 height 44
click at [878, 92] on input "True" at bounding box center [871, 86] width 14 height 12
radio input "true"
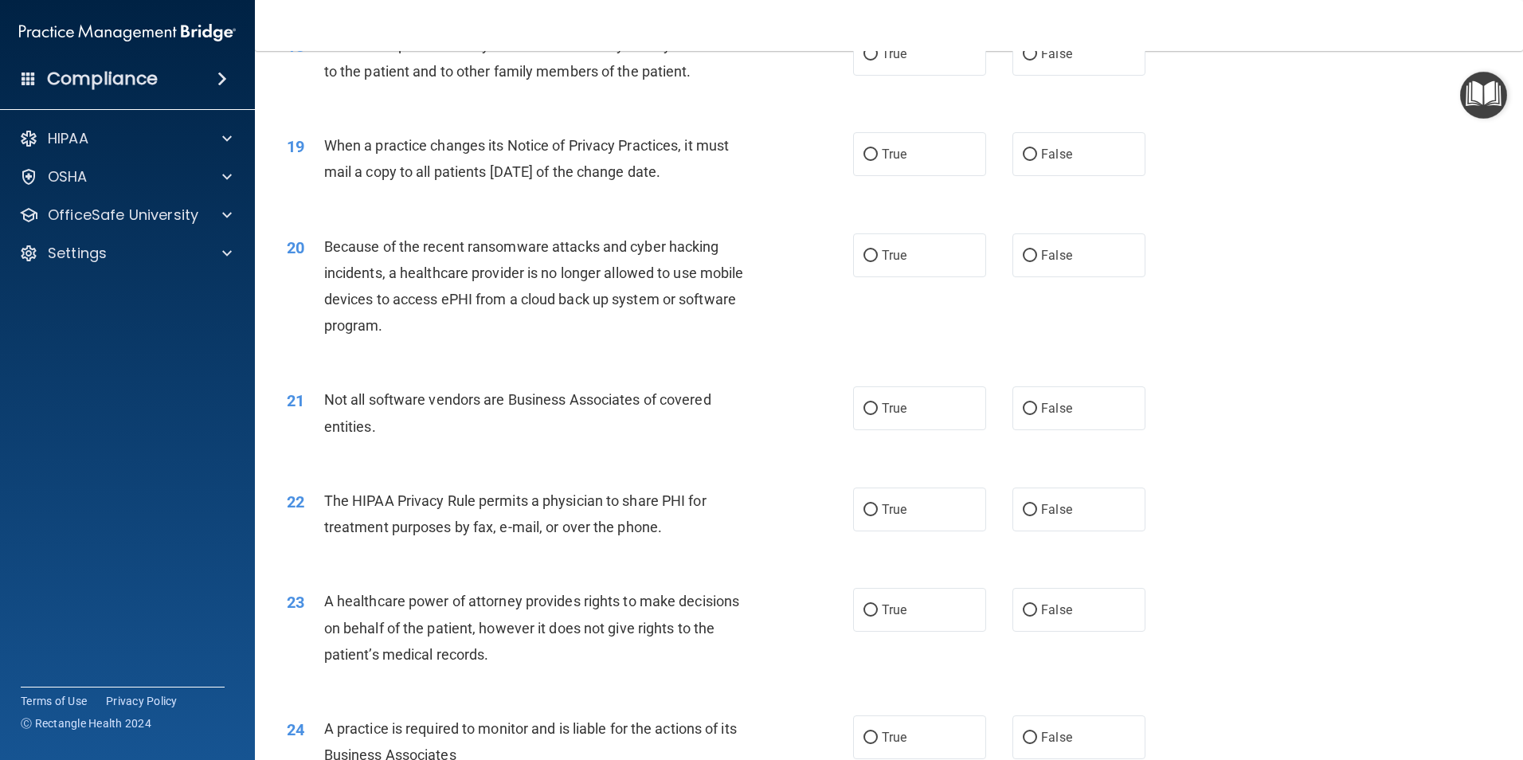
scroll to position [2071, 0]
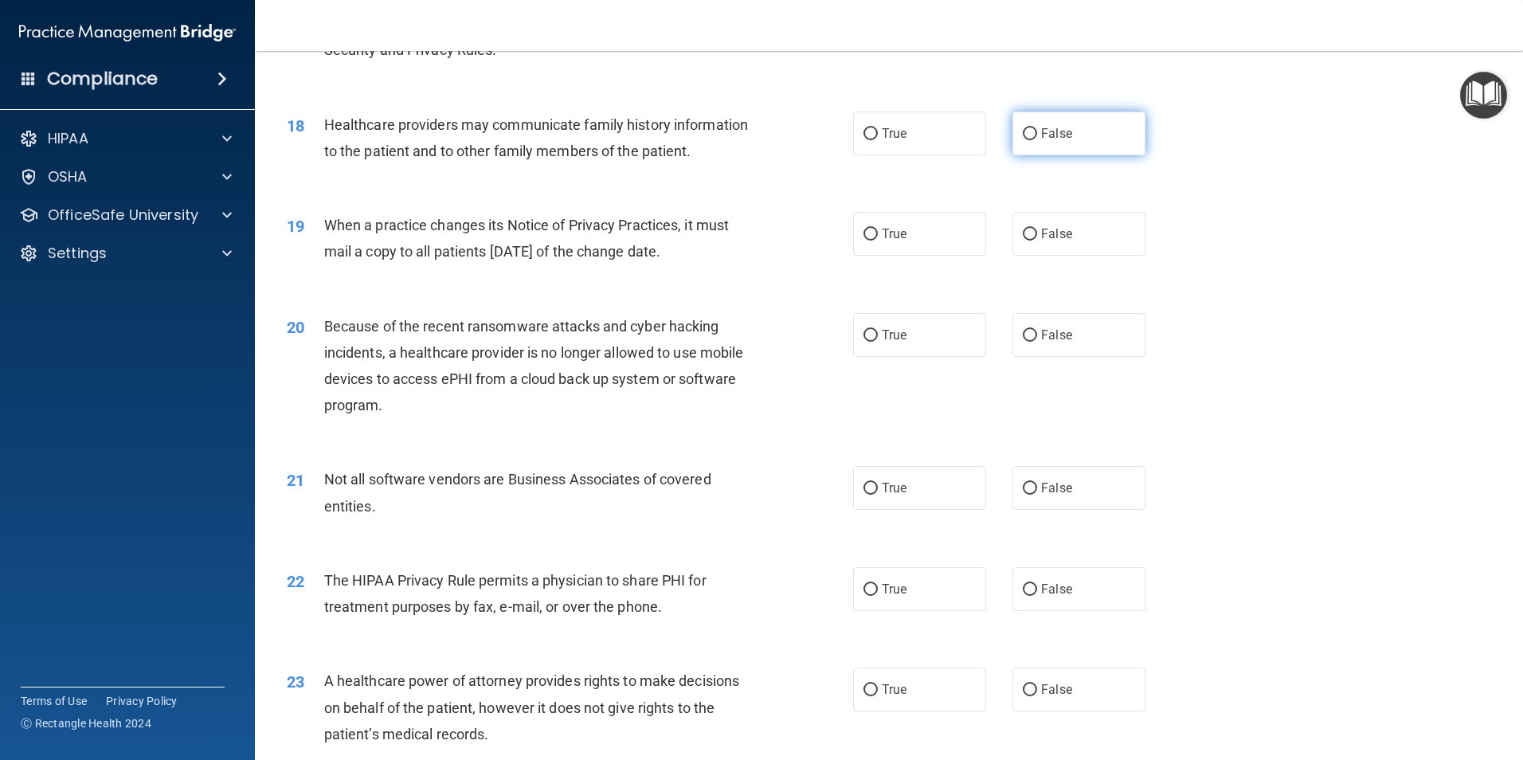
click at [1069, 138] on label "False" at bounding box center [1079, 134] width 133 height 44
click at [1037, 138] on input "False" at bounding box center [1030, 134] width 14 height 12
radio input "true"
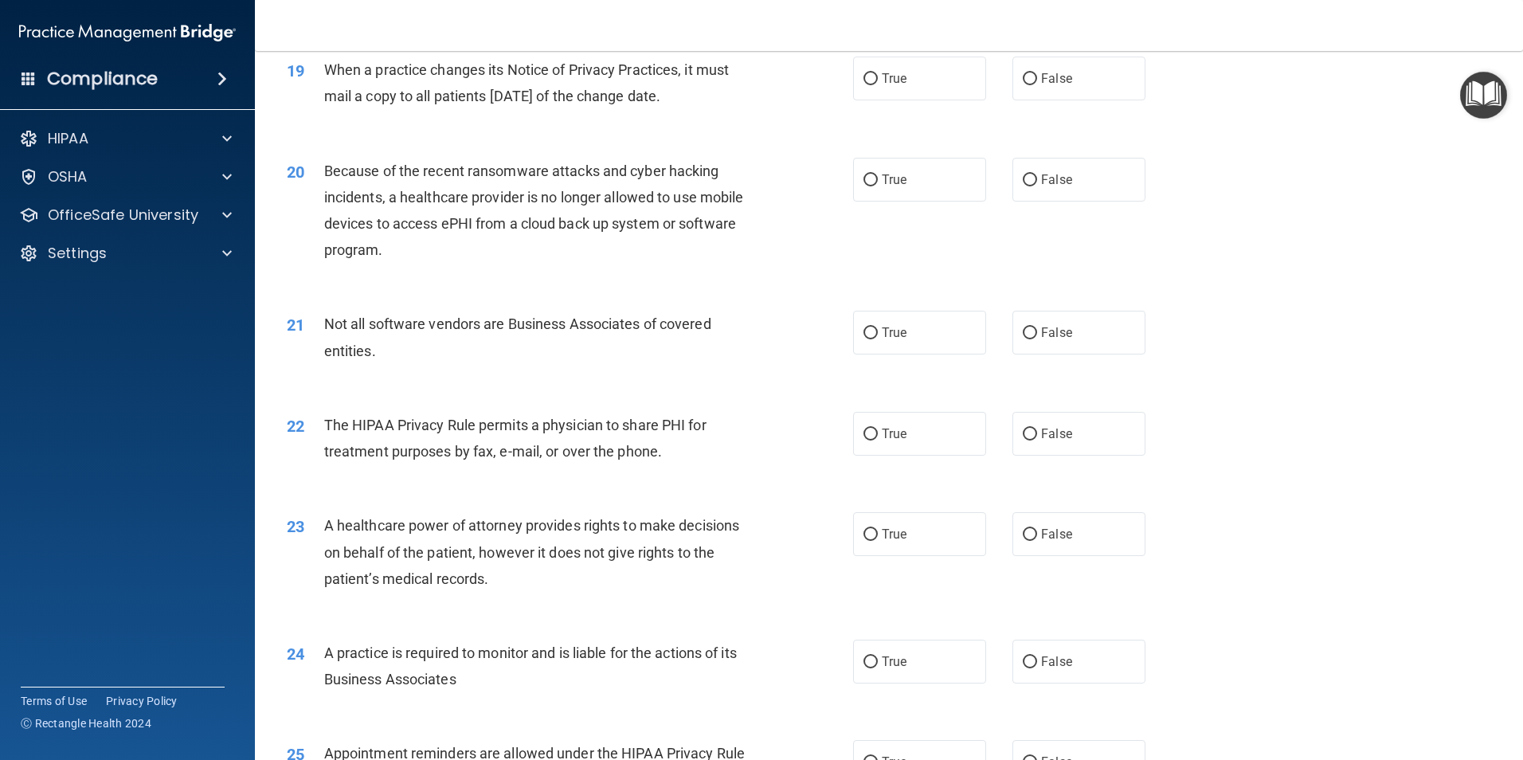
scroll to position [2231, 0]
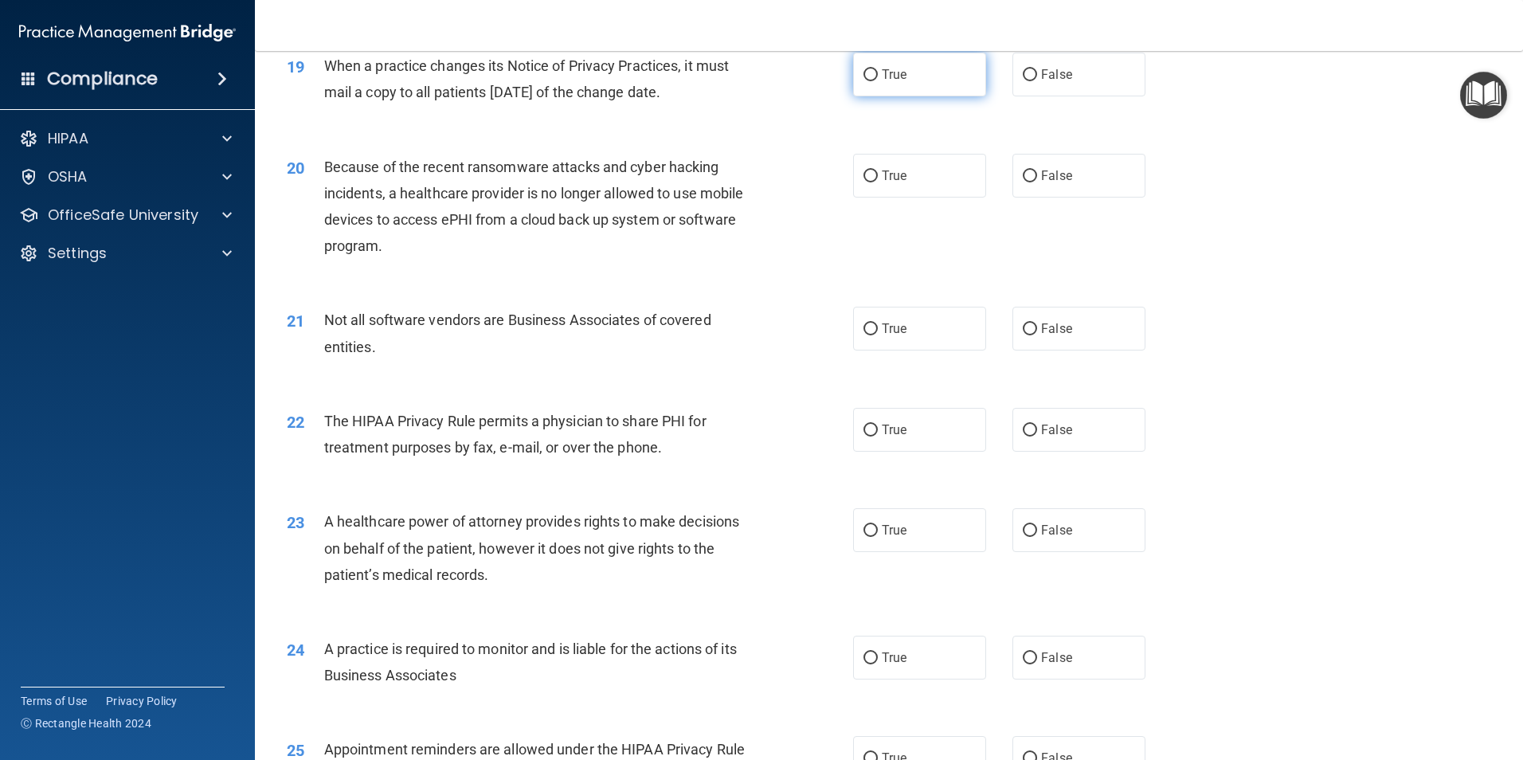
click at [870, 69] on input "True" at bounding box center [871, 75] width 14 height 12
radio input "true"
click at [1117, 185] on label "False" at bounding box center [1079, 176] width 133 height 44
click at [1037, 182] on input "False" at bounding box center [1030, 176] width 14 height 12
radio input "true"
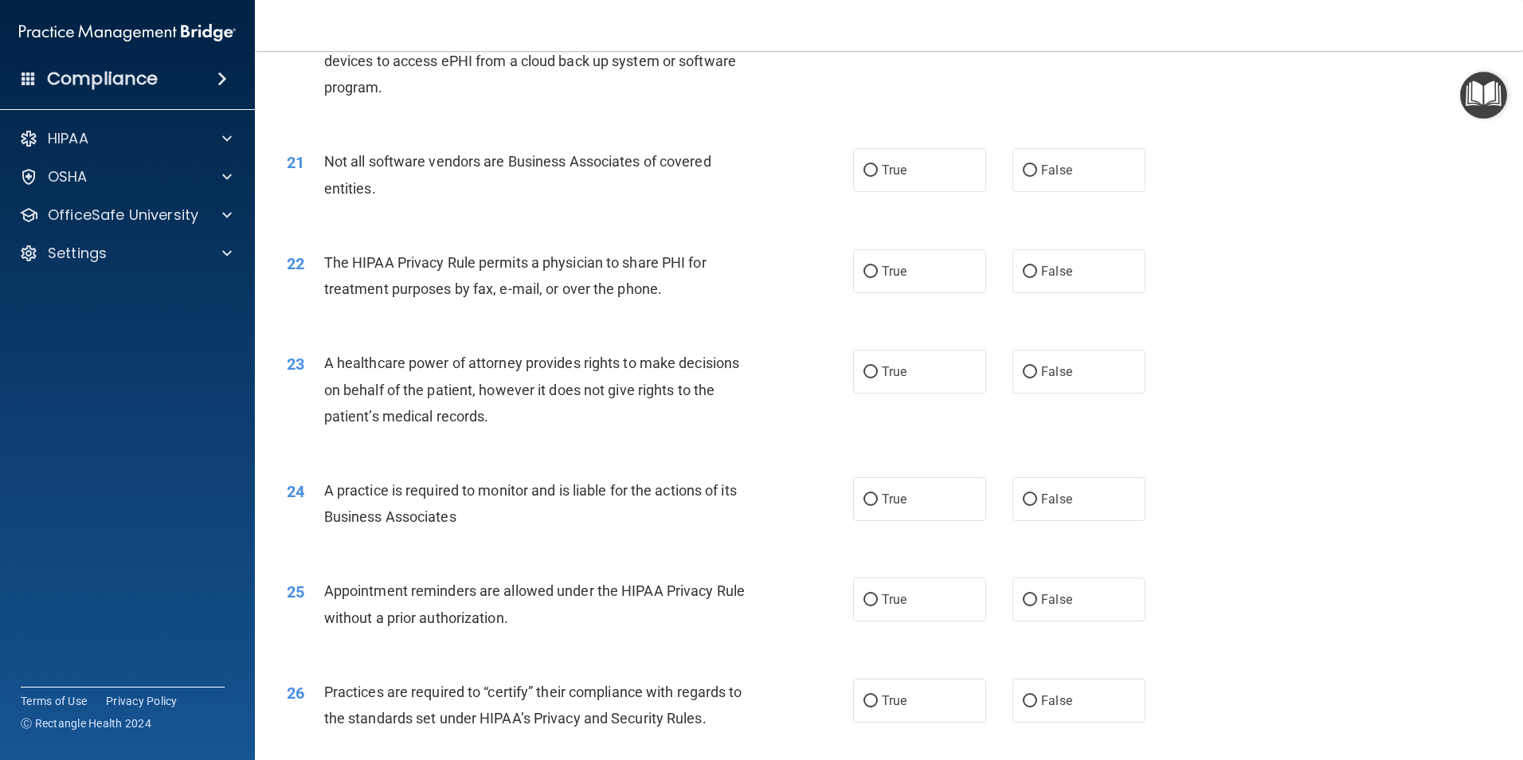
scroll to position [2390, 0]
click at [907, 177] on label "True" at bounding box center [919, 169] width 133 height 44
click at [878, 176] on input "True" at bounding box center [871, 170] width 14 height 12
radio input "true"
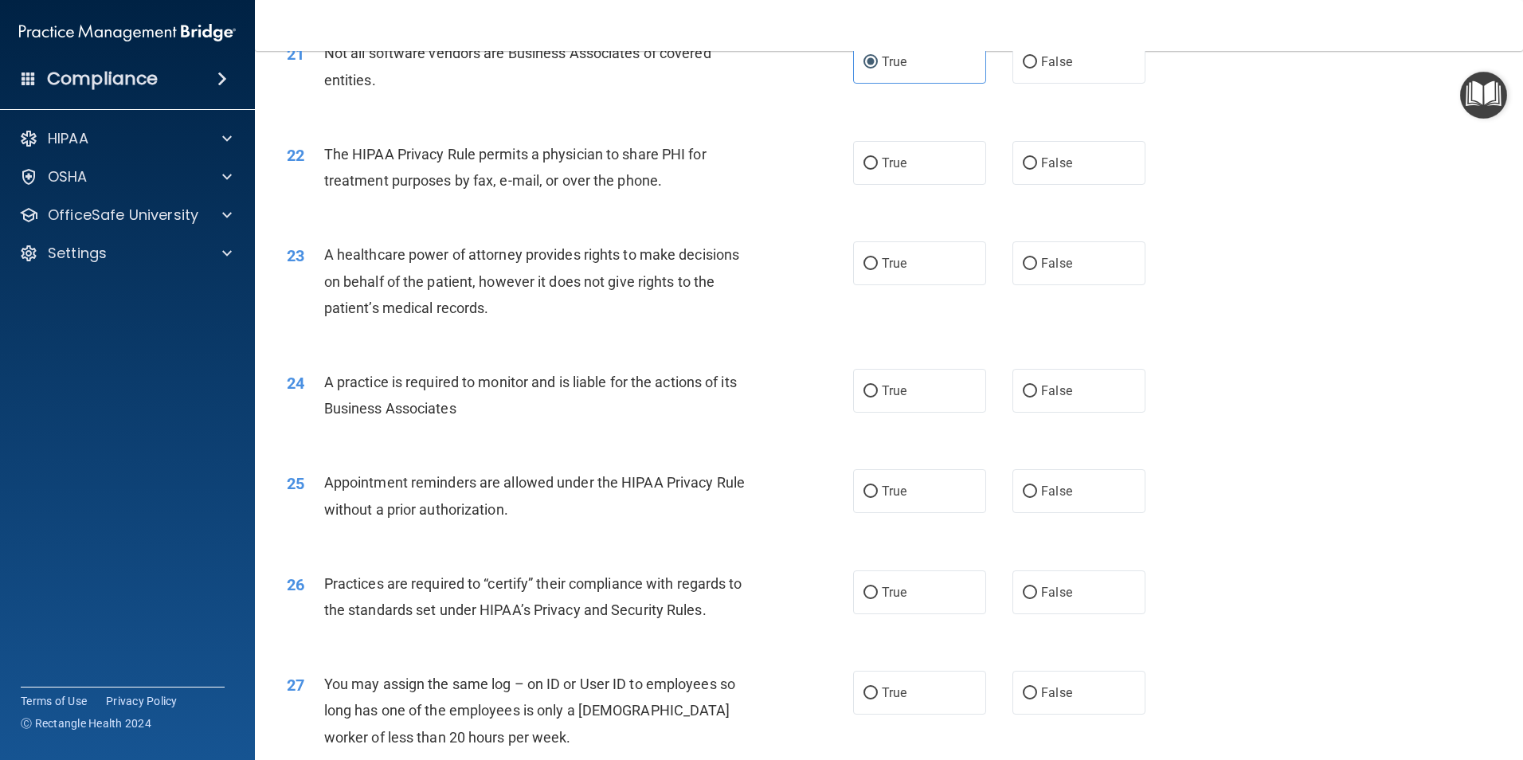
scroll to position [2470, 0]
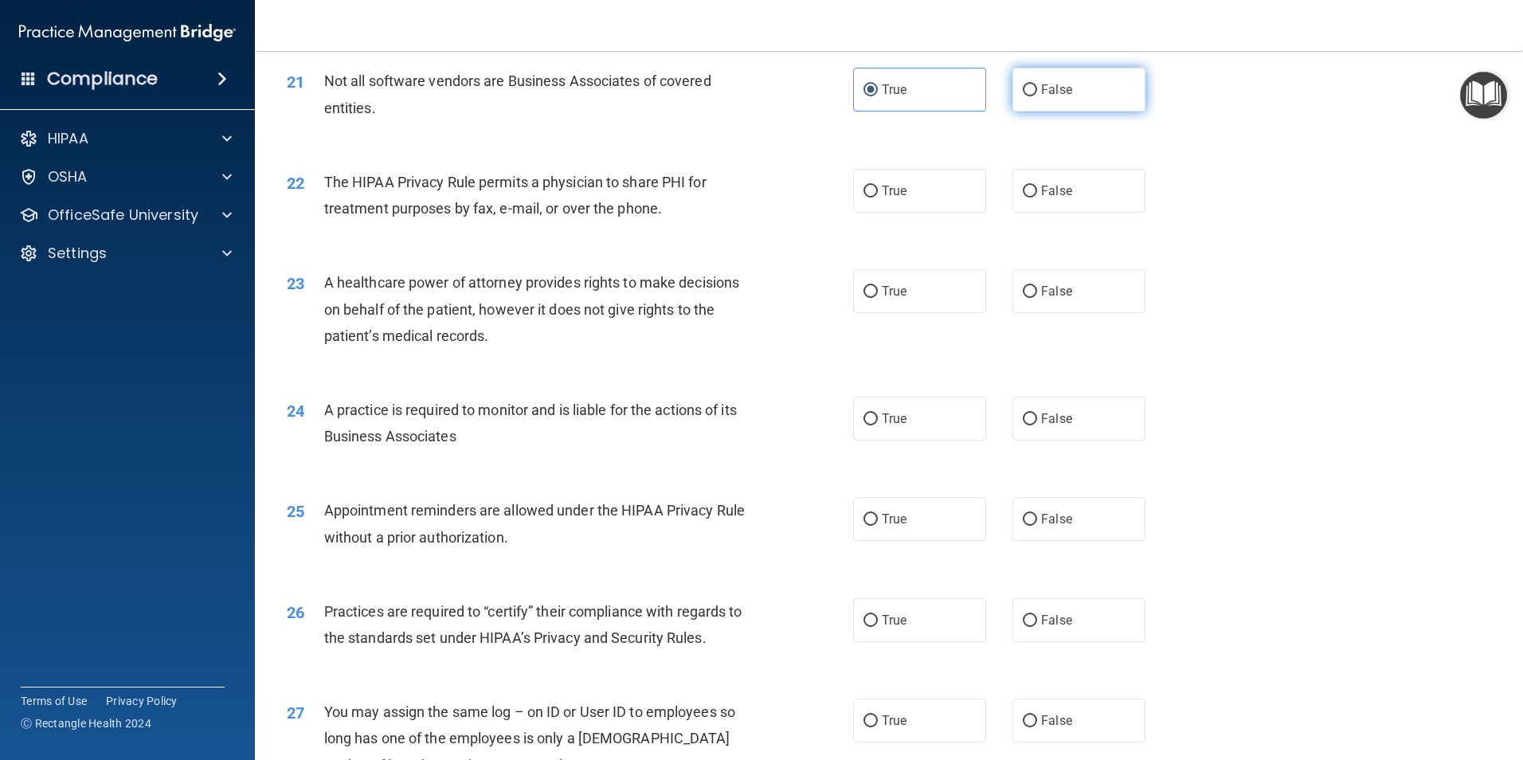
click at [1075, 76] on label "False" at bounding box center [1079, 90] width 133 height 44
click at [1037, 84] on input "False" at bounding box center [1030, 90] width 14 height 12
radio input "true"
radio input "false"
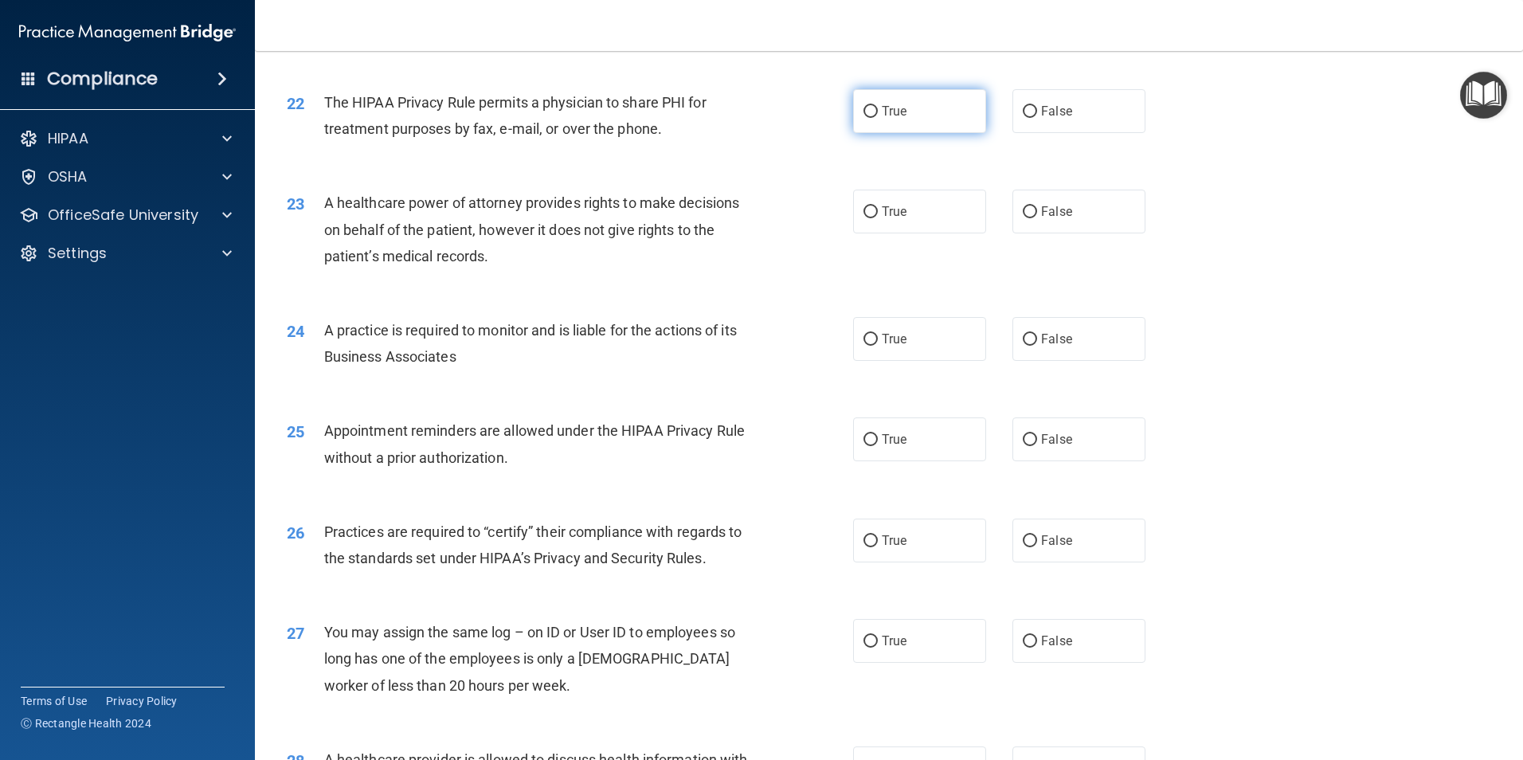
click at [888, 117] on span "True" at bounding box center [894, 111] width 25 height 15
click at [878, 117] on input "True" at bounding box center [871, 112] width 14 height 12
radio input "true"
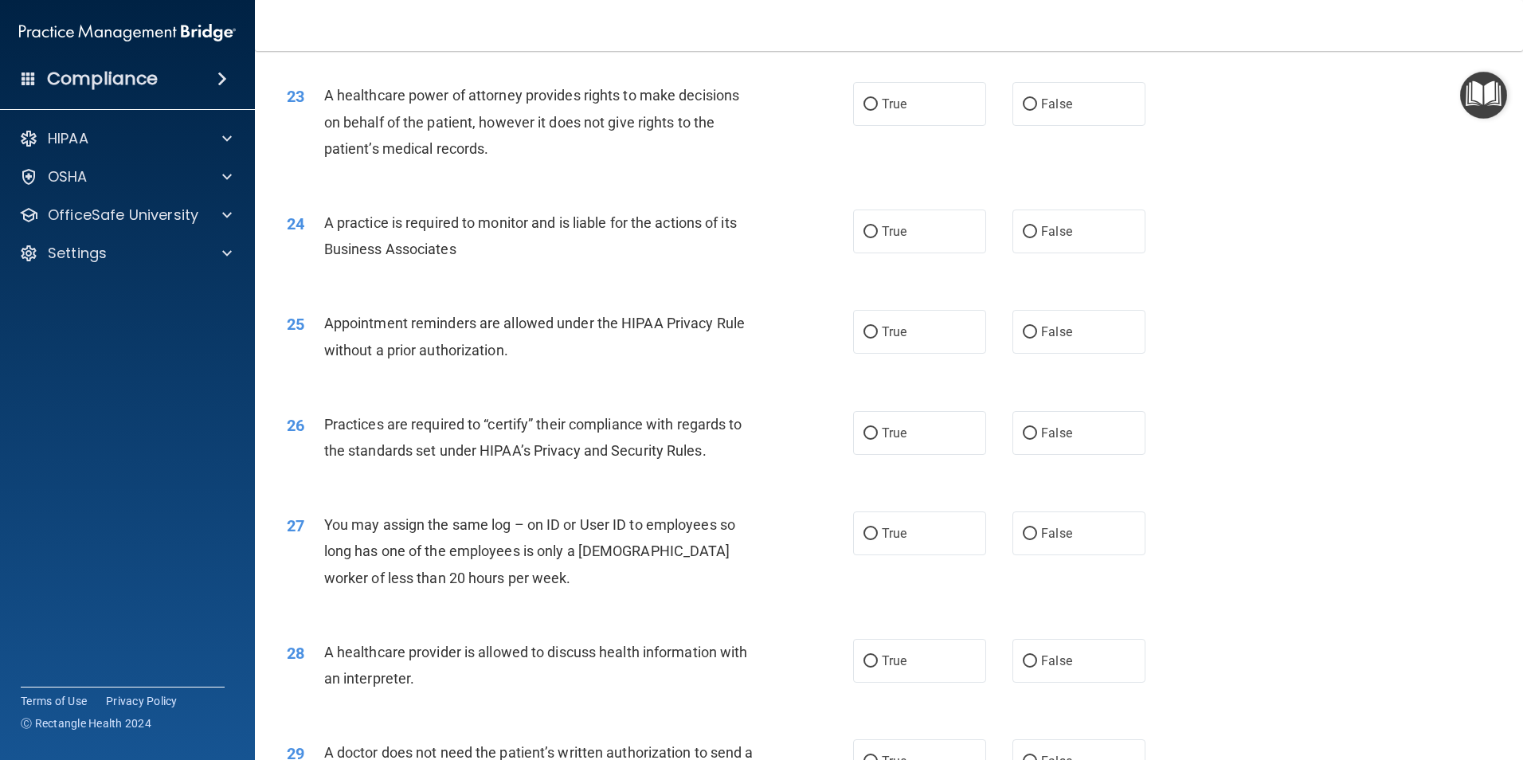
scroll to position [2629, 0]
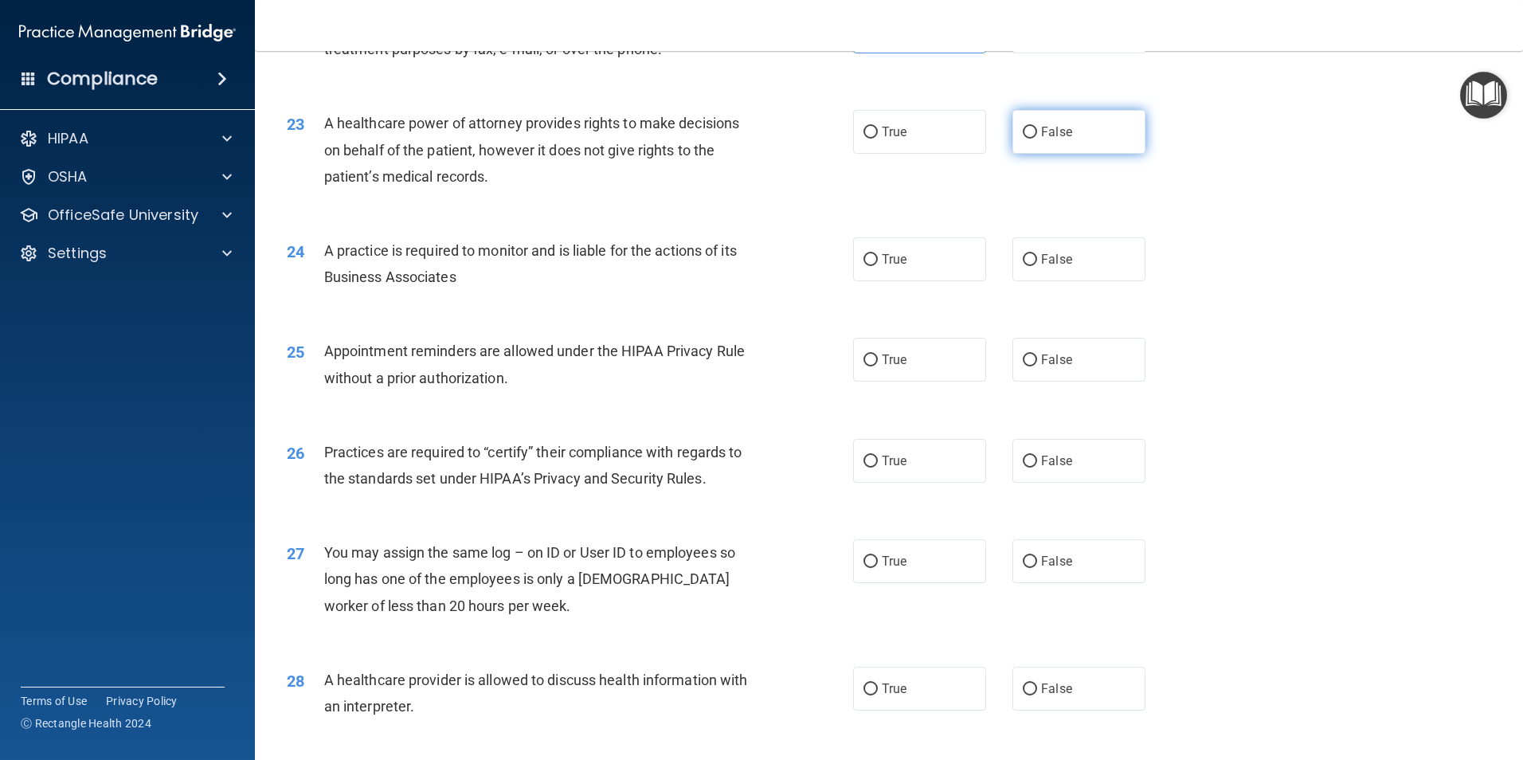
click at [1069, 139] on label "False" at bounding box center [1079, 132] width 133 height 44
click at [1037, 139] on input "False" at bounding box center [1030, 133] width 14 height 12
radio input "true"
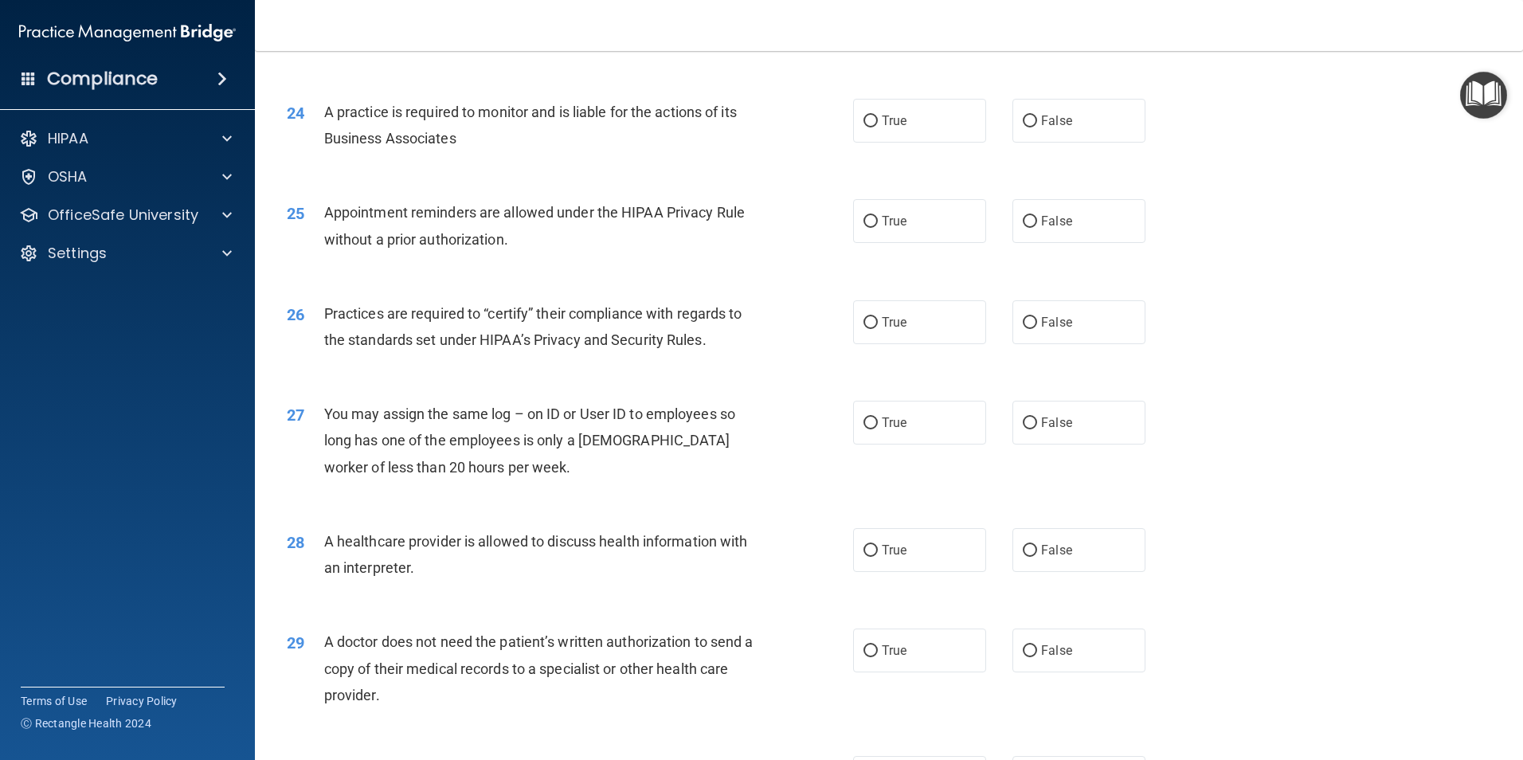
scroll to position [2788, 0]
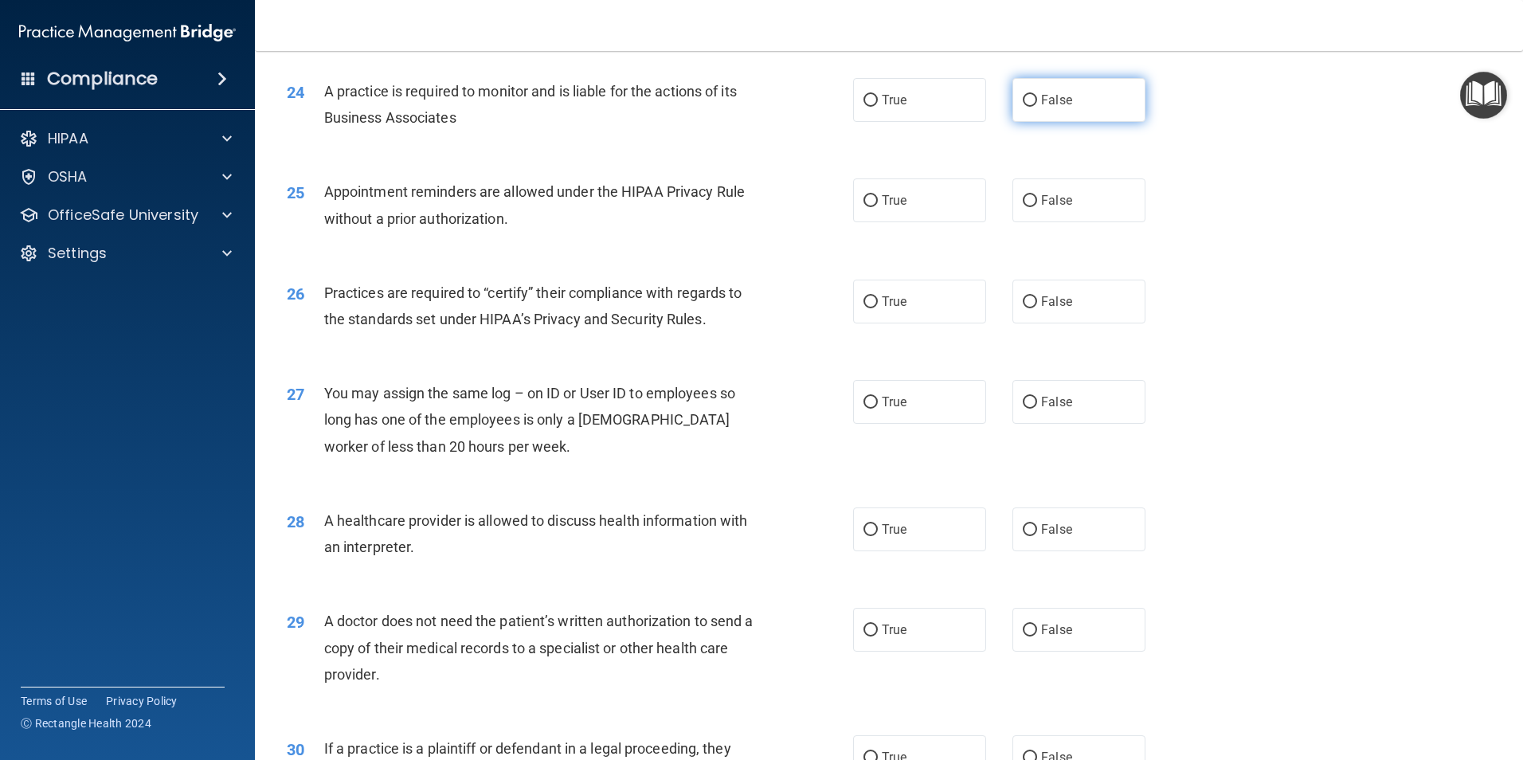
click at [1083, 108] on label "False" at bounding box center [1079, 100] width 133 height 44
click at [1037, 107] on input "False" at bounding box center [1030, 101] width 14 height 12
radio input "true"
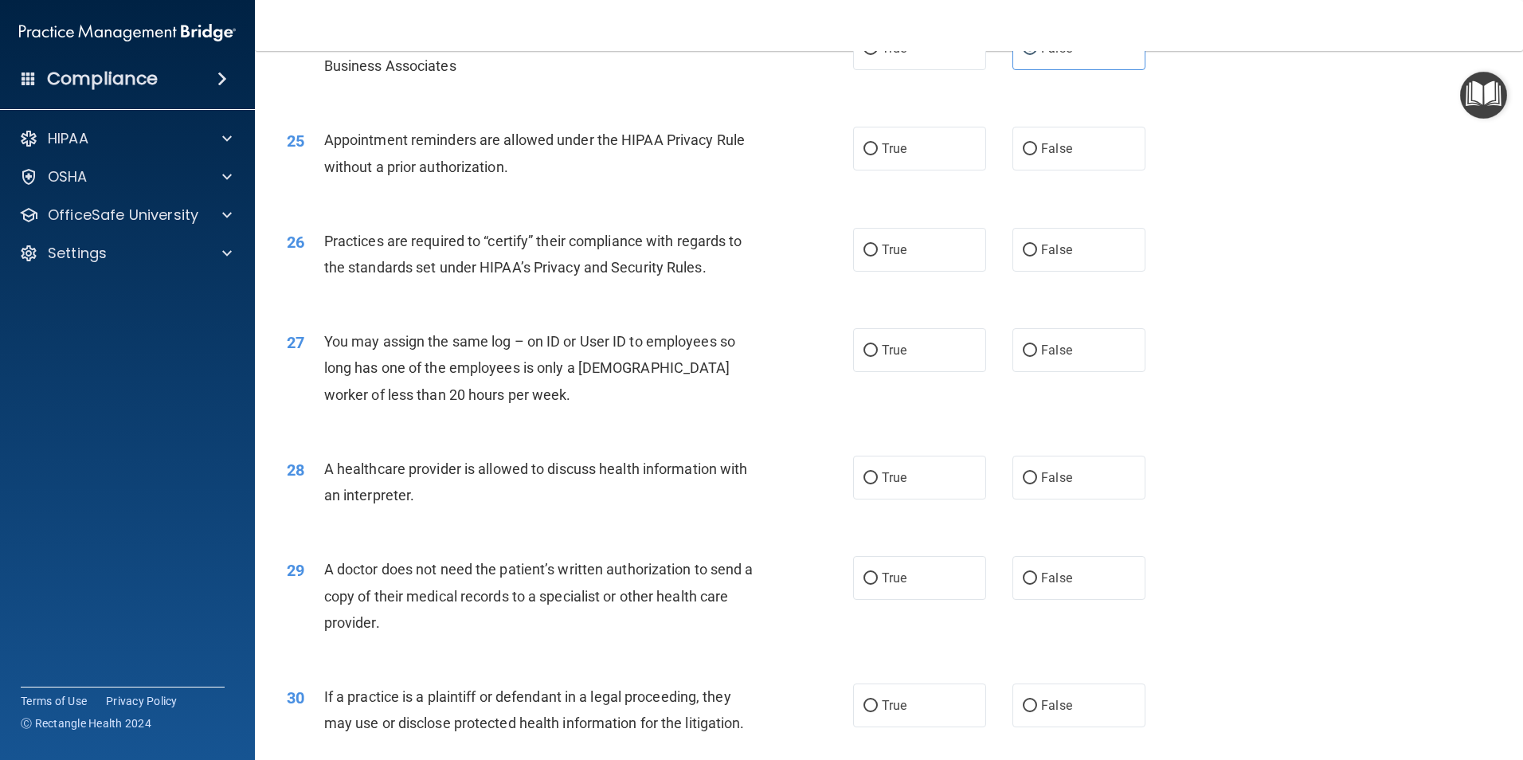
scroll to position [2868, 0]
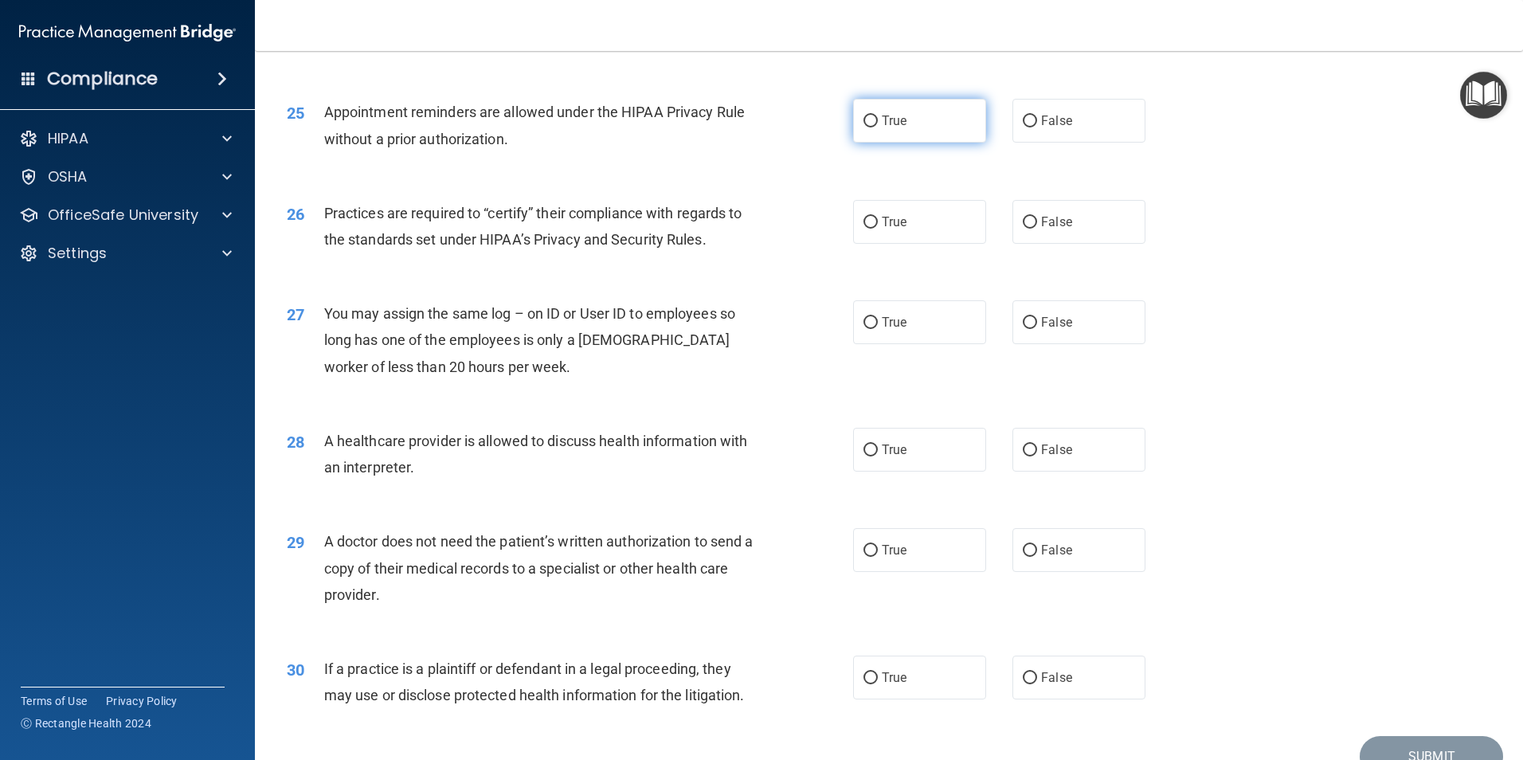
click at [875, 116] on label "True" at bounding box center [919, 121] width 133 height 44
click at [875, 116] on input "True" at bounding box center [871, 122] width 14 height 12
radio input "true"
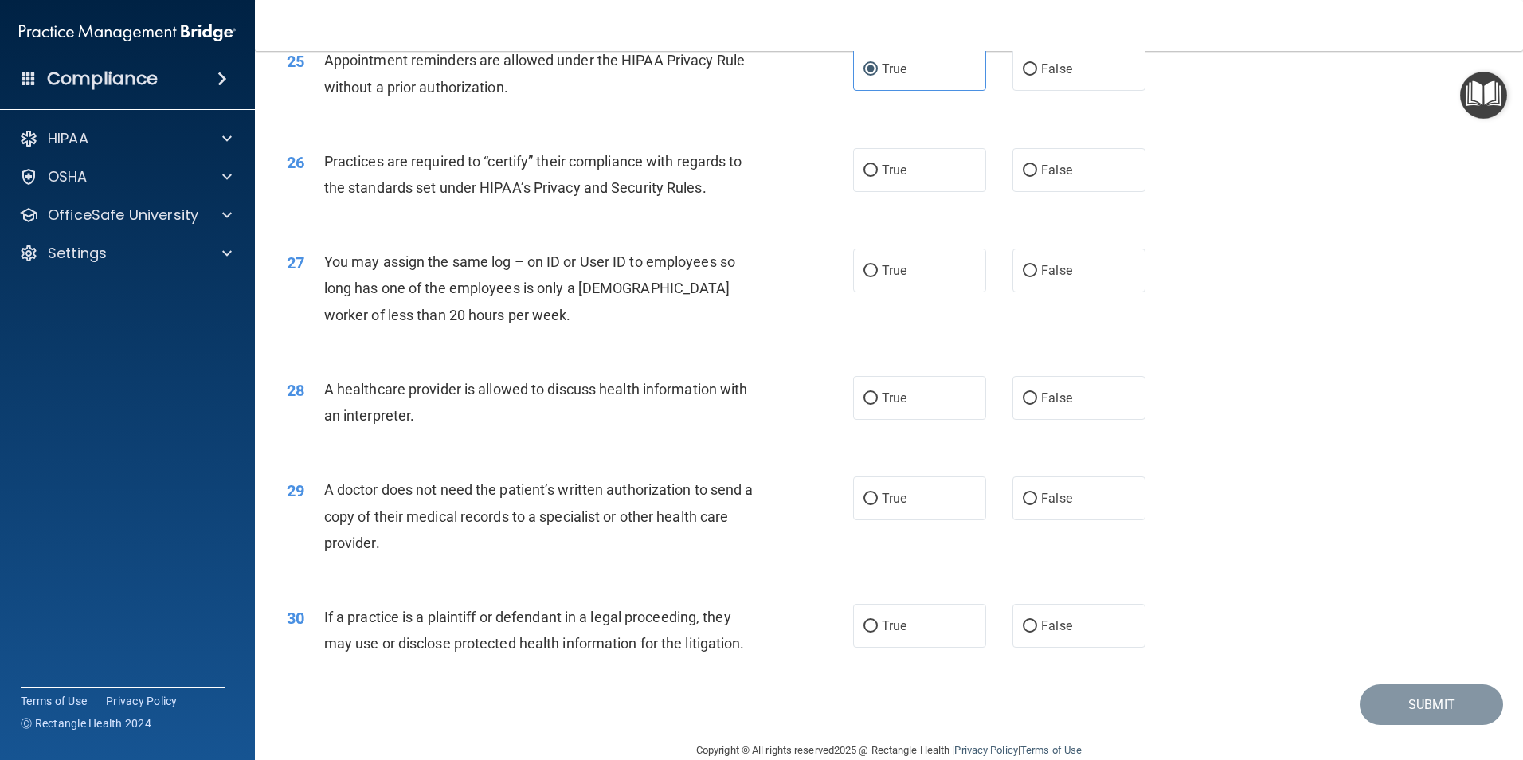
scroll to position [2948, 0]
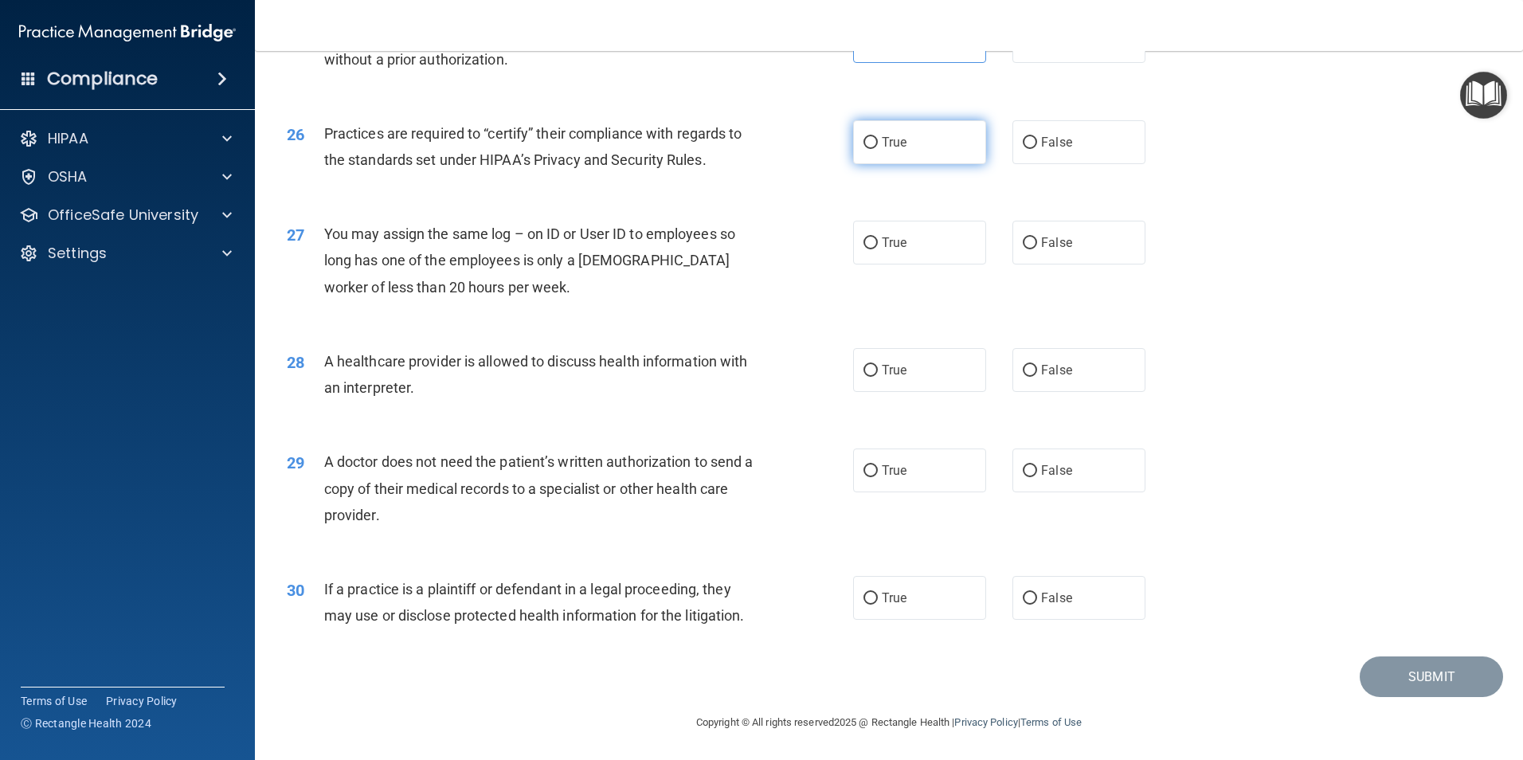
click at [882, 147] on span "True" at bounding box center [894, 142] width 25 height 15
click at [878, 147] on input "True" at bounding box center [871, 143] width 14 height 12
radio input "true"
click at [1056, 248] on span "False" at bounding box center [1056, 241] width 31 height 15
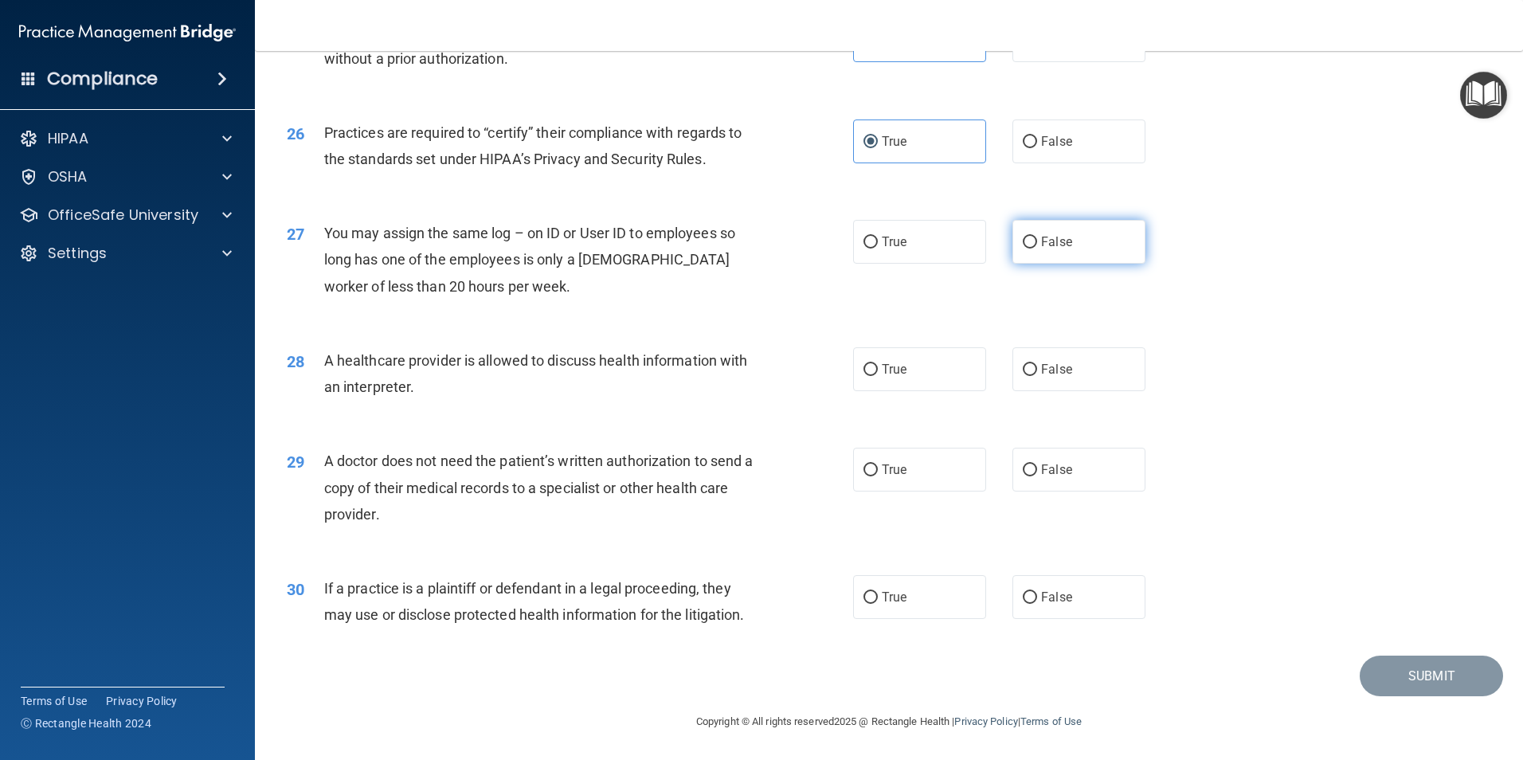
click at [1037, 248] on input "False" at bounding box center [1030, 243] width 14 height 12
radio input "true"
click at [901, 371] on span "True" at bounding box center [894, 369] width 25 height 15
click at [878, 371] on input "True" at bounding box center [871, 370] width 14 height 12
radio input "true"
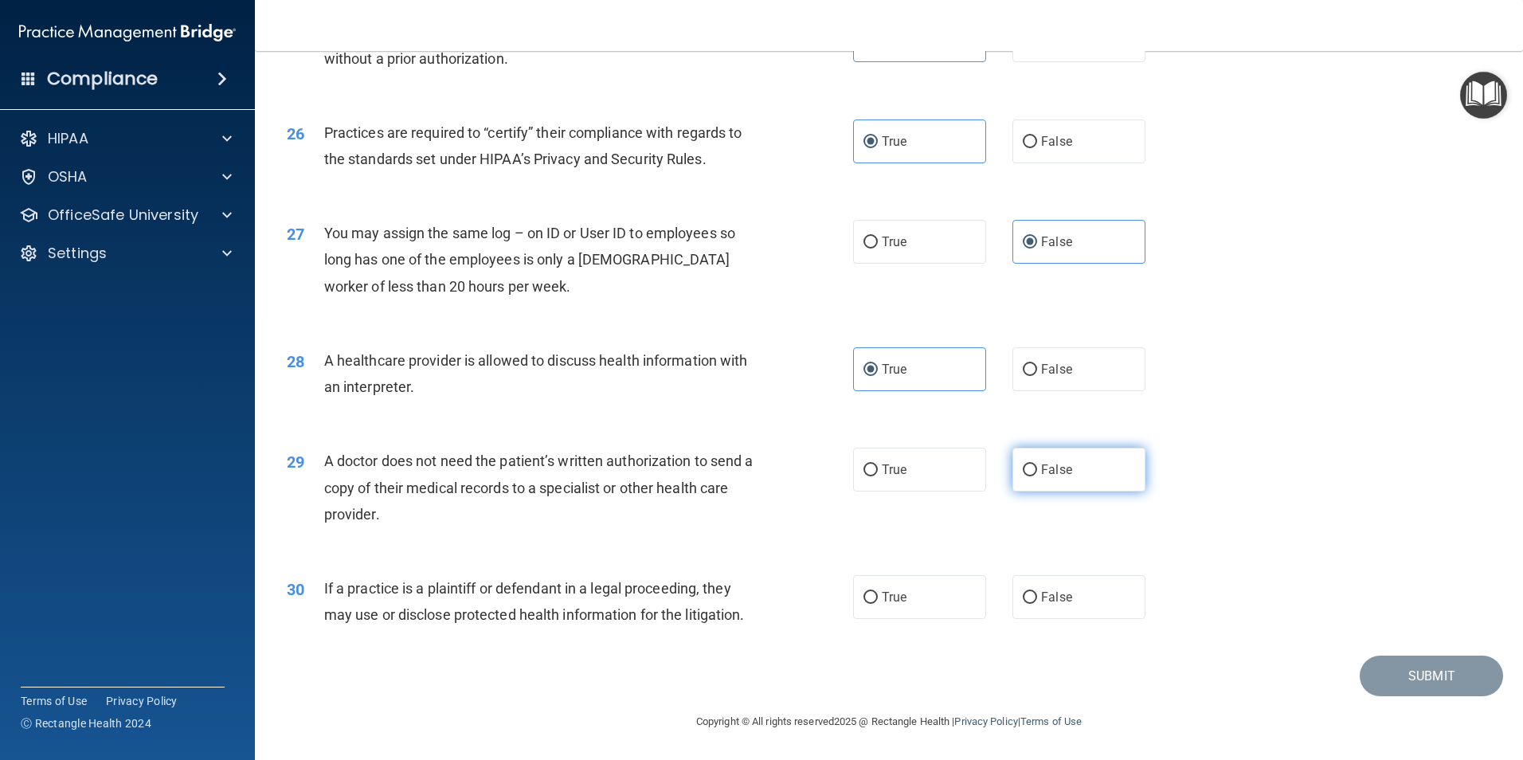
drag, startPoint x: 1070, startPoint y: 480, endPoint x: 1085, endPoint y: 480, distance: 15.1
click at [1070, 480] on label "False" at bounding box center [1079, 470] width 133 height 44
click at [1037, 476] on input "False" at bounding box center [1030, 470] width 14 height 12
radio input "true"
click at [1023, 595] on input "False" at bounding box center [1030, 598] width 14 height 12
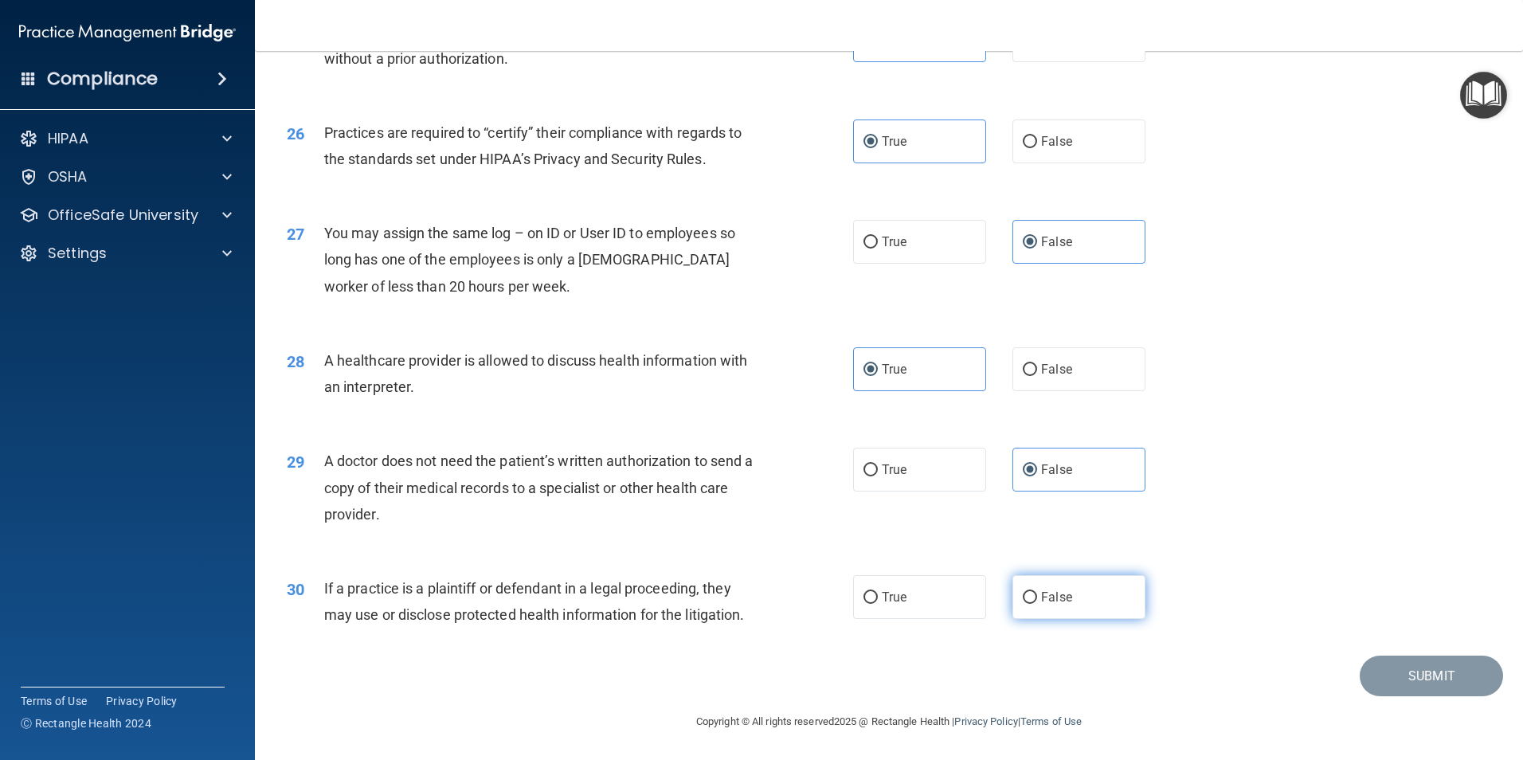
radio input "true"
click at [1431, 668] on button "Submit" at bounding box center [1431, 676] width 143 height 41
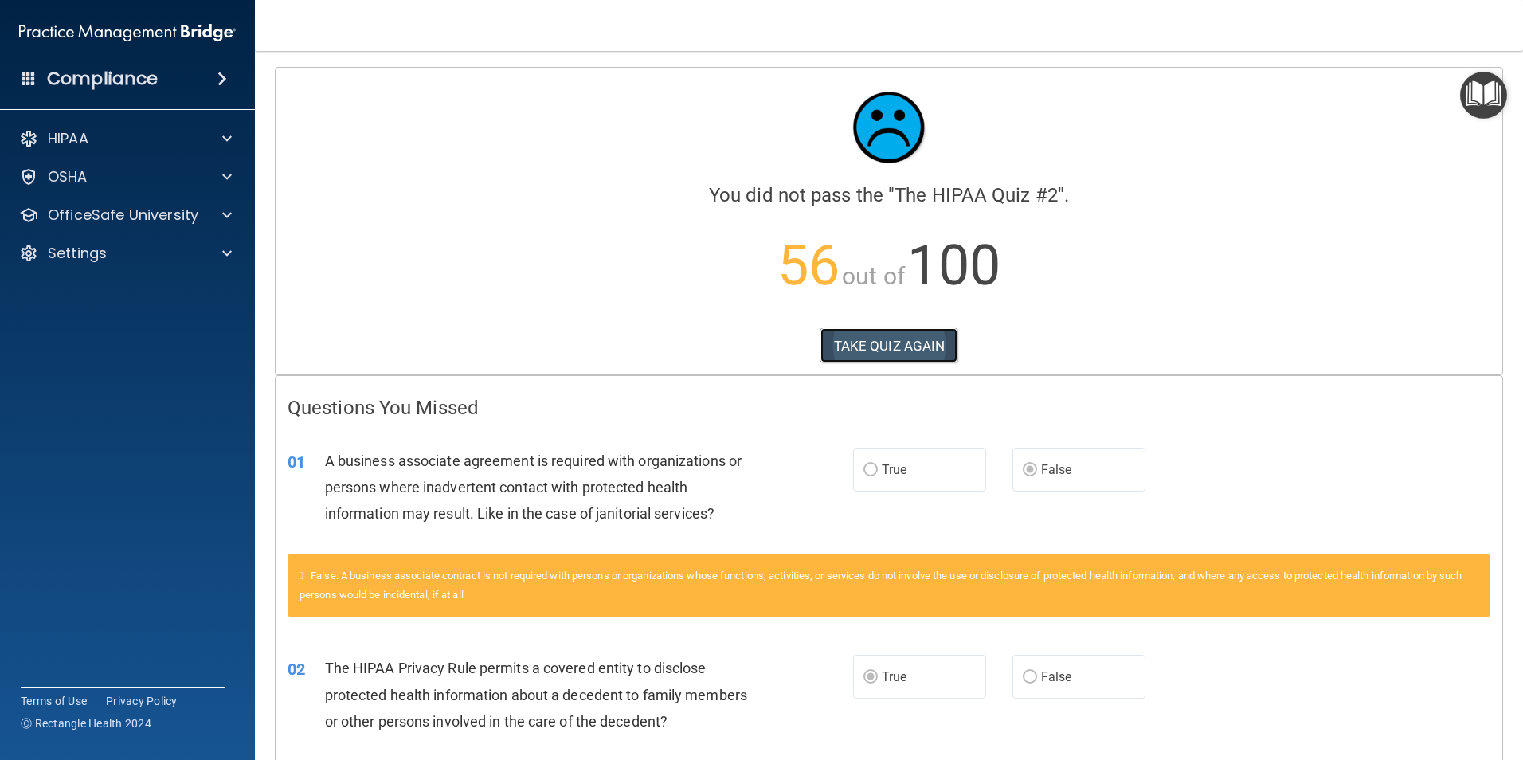
click at [909, 346] on button "TAKE QUIZ AGAIN" at bounding box center [890, 345] width 138 height 35
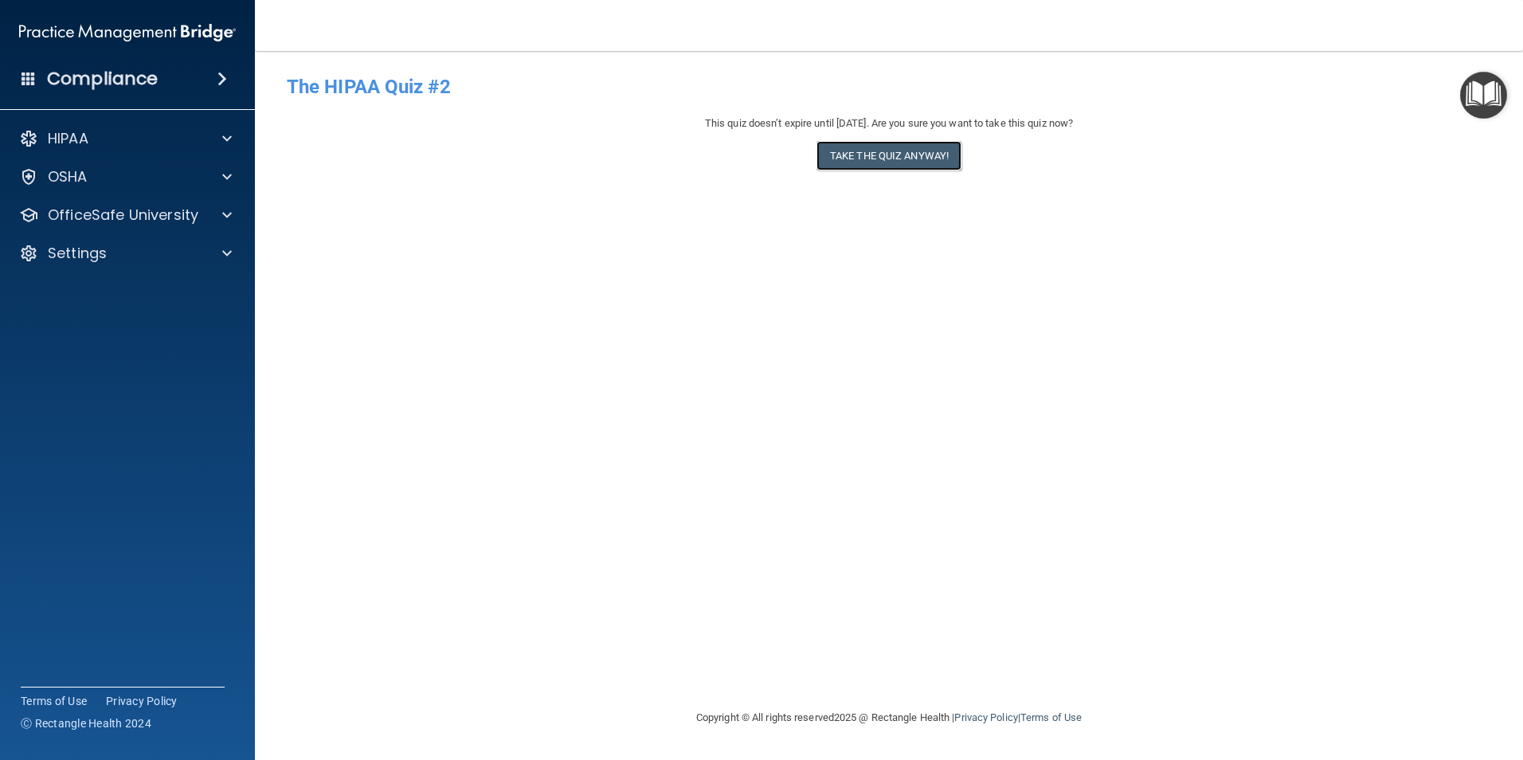
drag, startPoint x: 880, startPoint y: 143, endPoint x: 892, endPoint y: 151, distance: 15.5
click at [887, 147] on button "Take the quiz anyway!" at bounding box center [889, 155] width 145 height 29
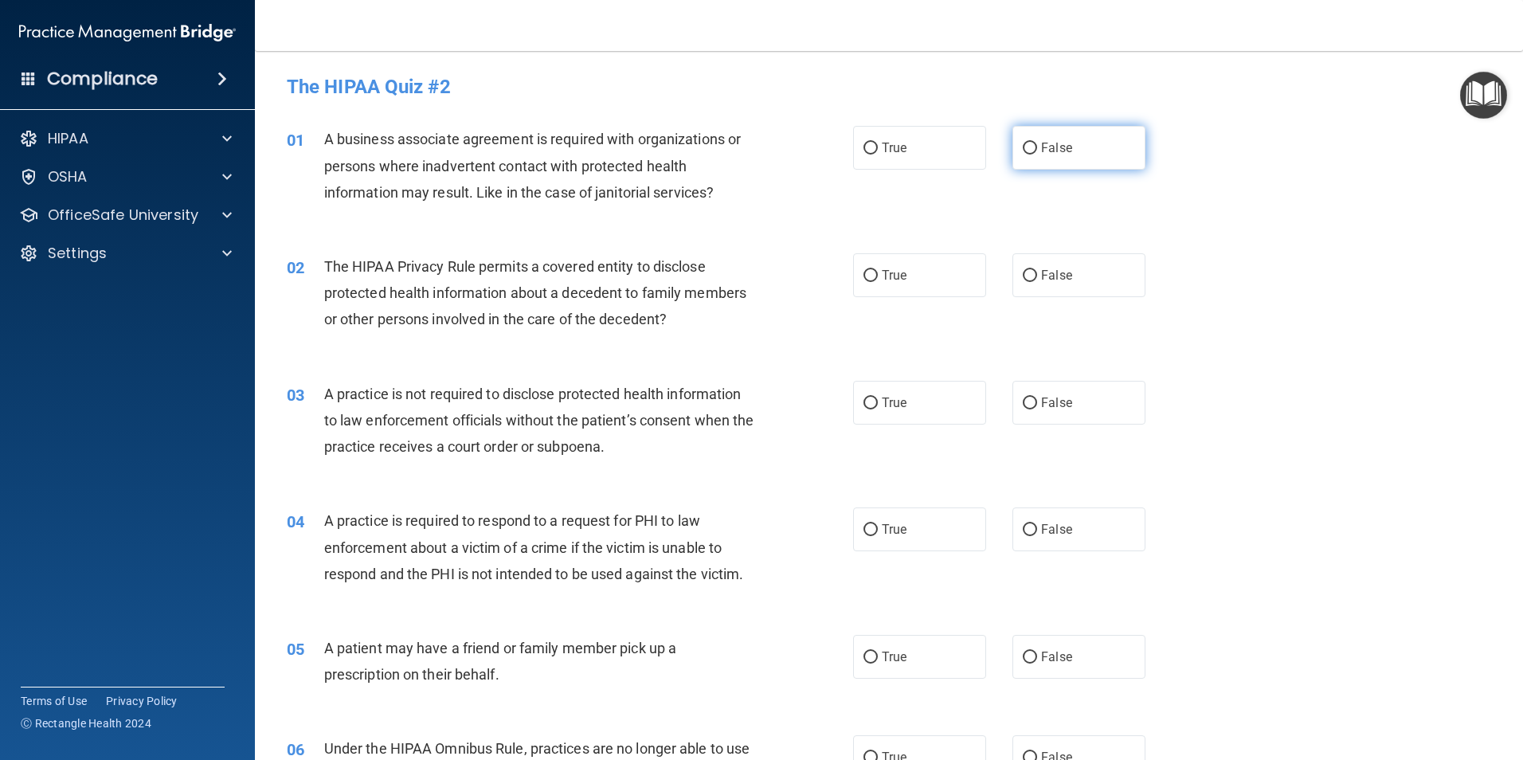
click at [1044, 147] on span "False" at bounding box center [1056, 147] width 31 height 15
click at [1037, 147] on input "False" at bounding box center [1030, 149] width 14 height 12
radio input "true"
click at [906, 279] on label "True" at bounding box center [919, 275] width 133 height 44
click at [878, 279] on input "True" at bounding box center [871, 276] width 14 height 12
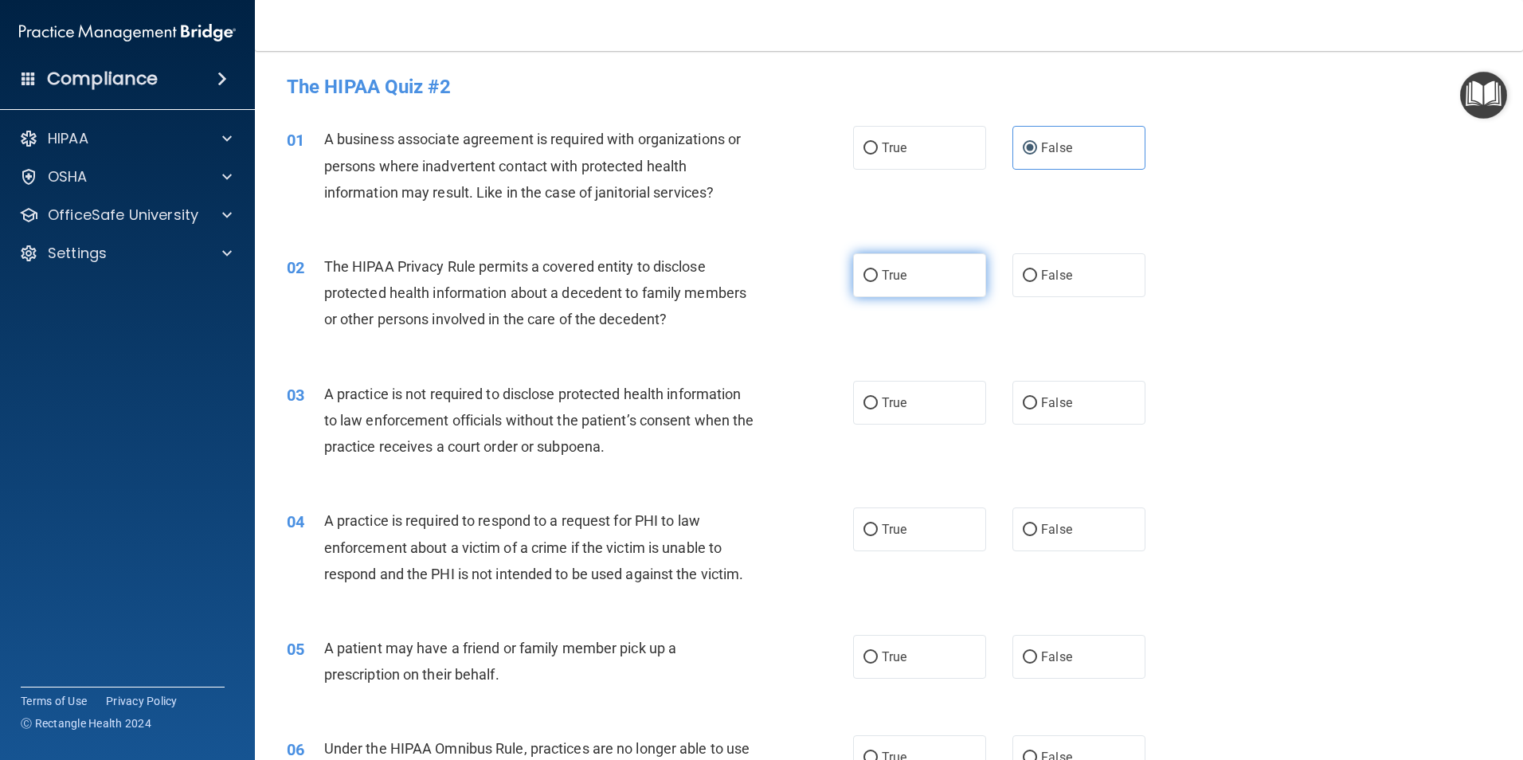
radio input "true"
click at [893, 406] on span "True" at bounding box center [894, 402] width 25 height 15
click at [878, 406] on input "True" at bounding box center [871, 404] width 14 height 12
radio input "true"
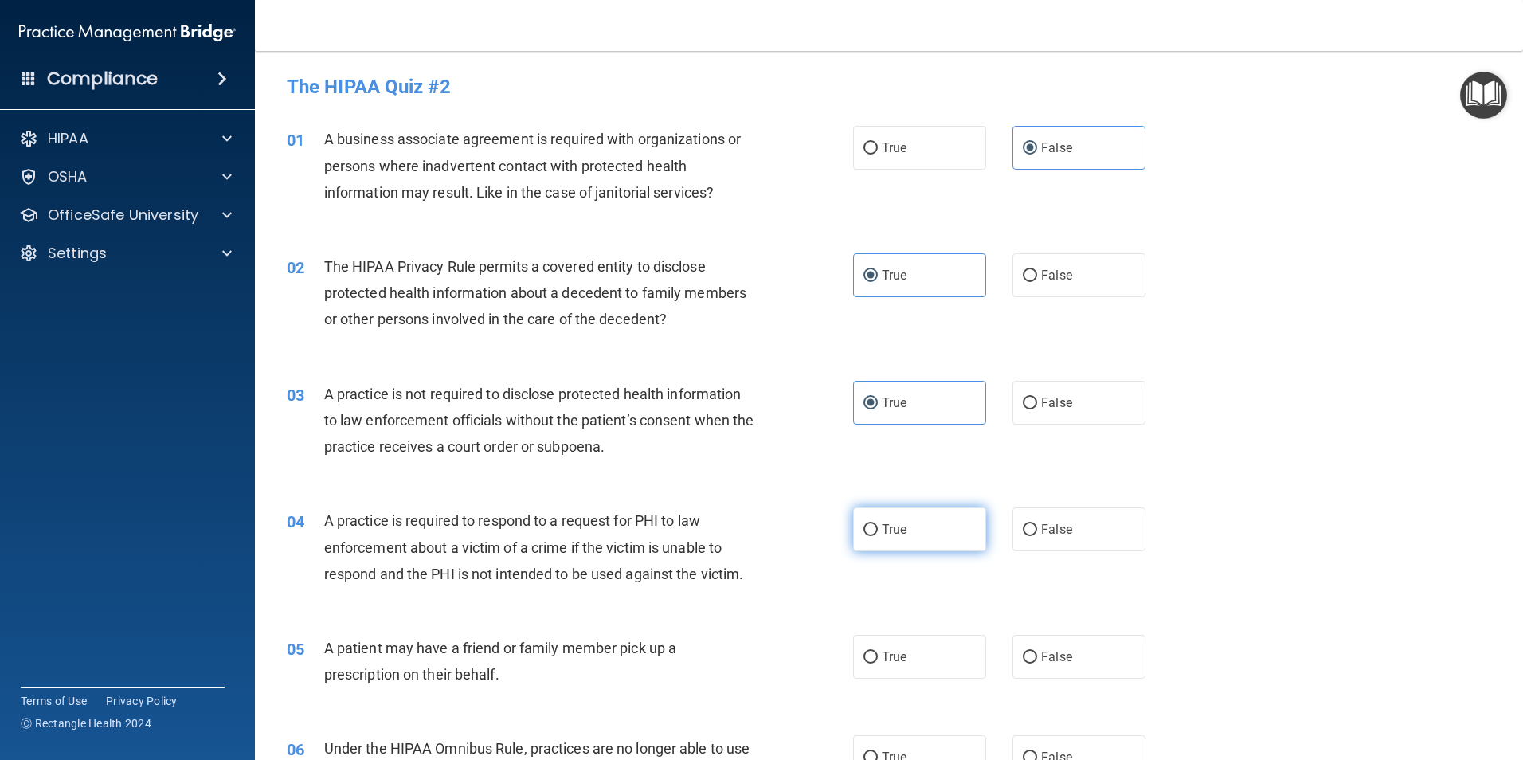
click at [904, 528] on label "True" at bounding box center [919, 529] width 133 height 44
click at [878, 528] on input "True" at bounding box center [871, 530] width 14 height 12
radio input "true"
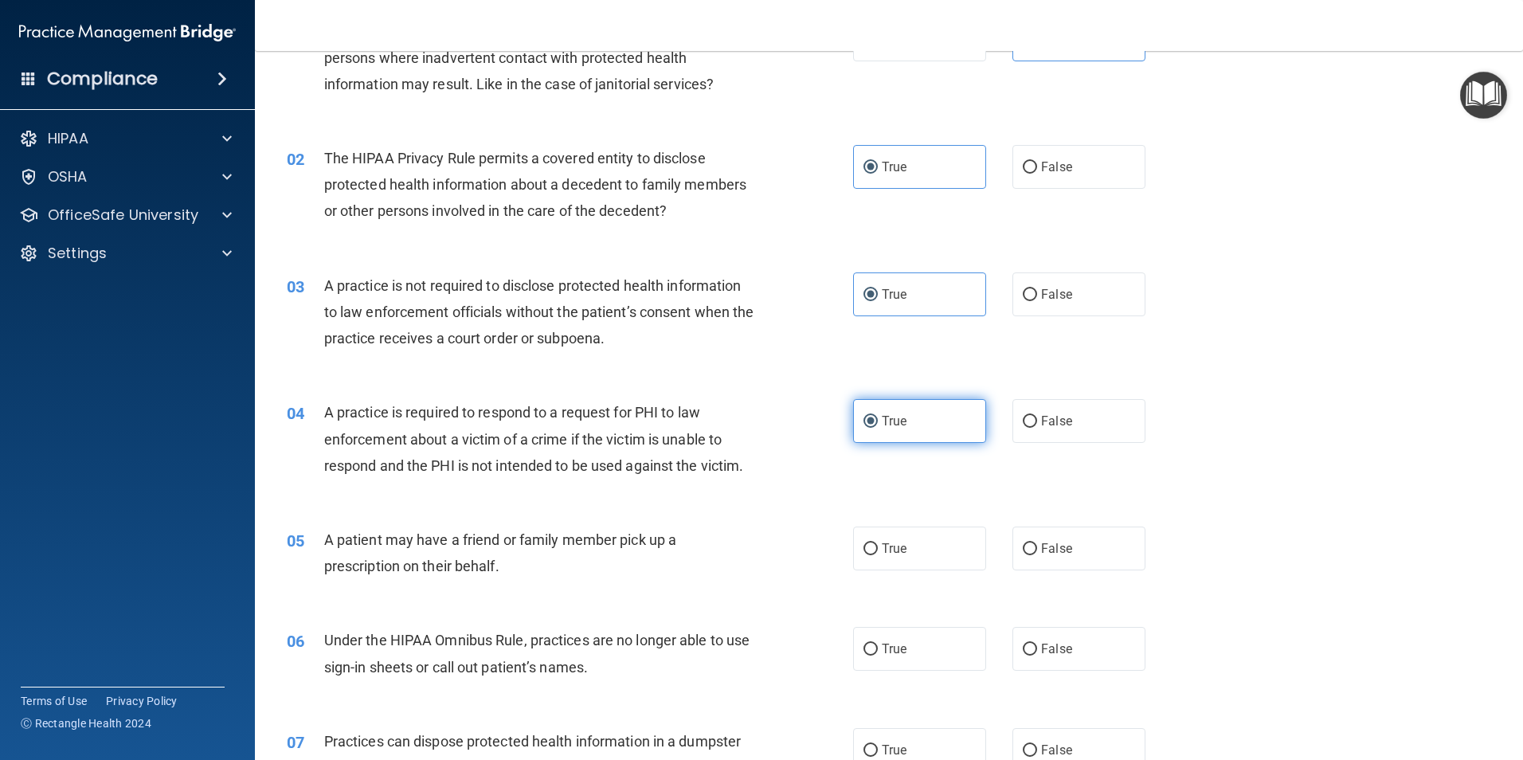
scroll to position [159, 0]
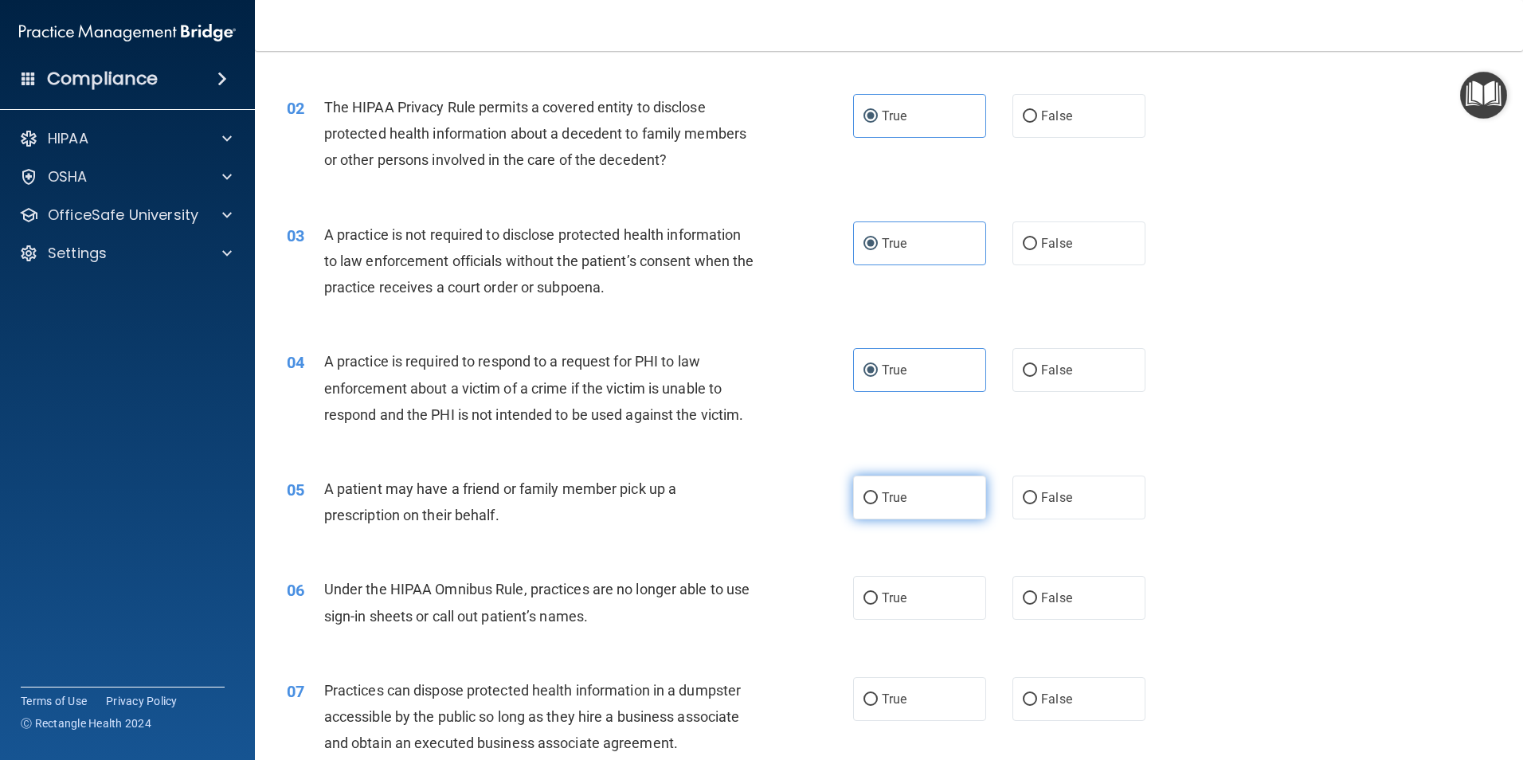
click at [899, 511] on label "True" at bounding box center [919, 498] width 133 height 44
click at [878, 504] on input "True" at bounding box center [871, 498] width 14 height 12
radio input "true"
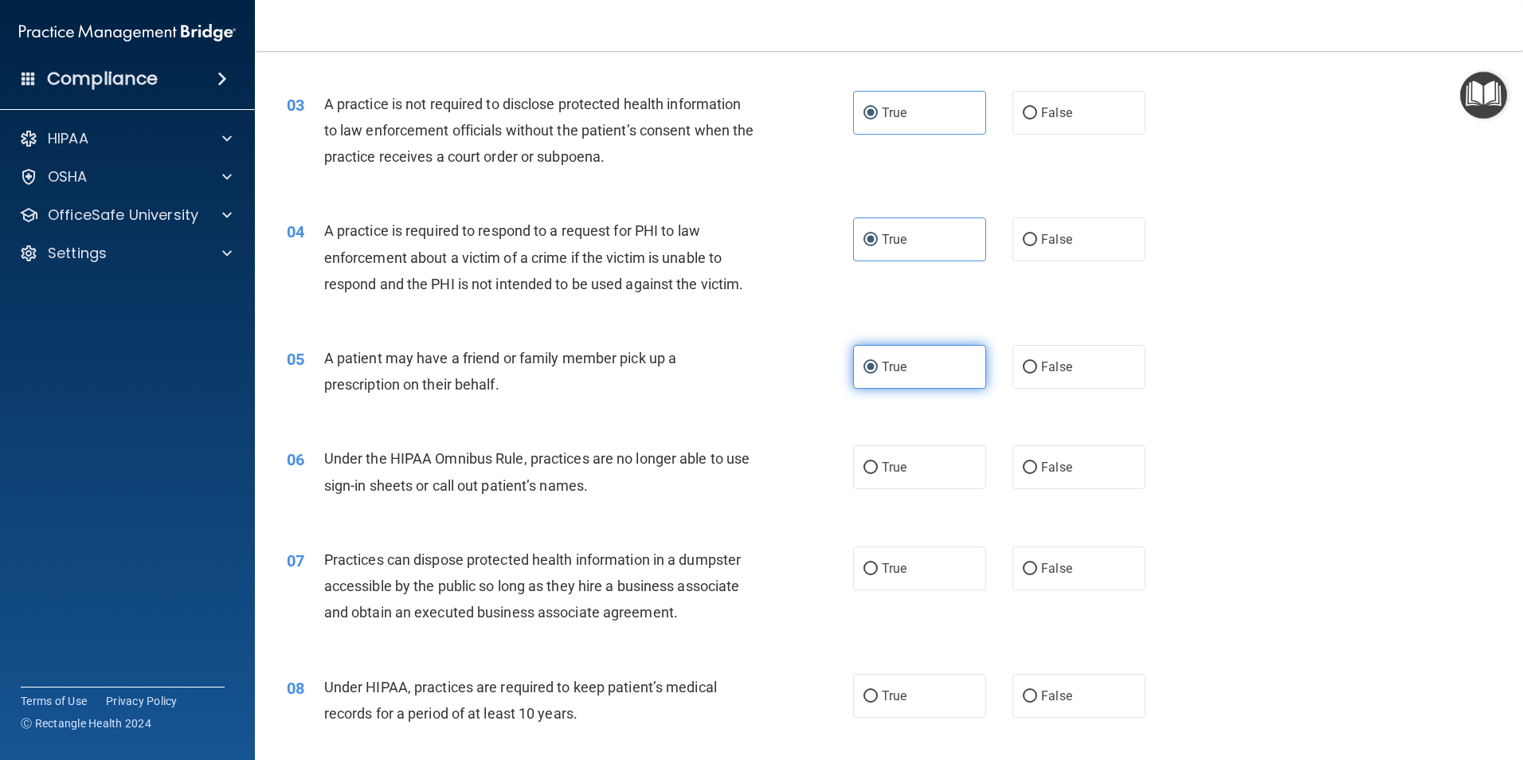
scroll to position [319, 0]
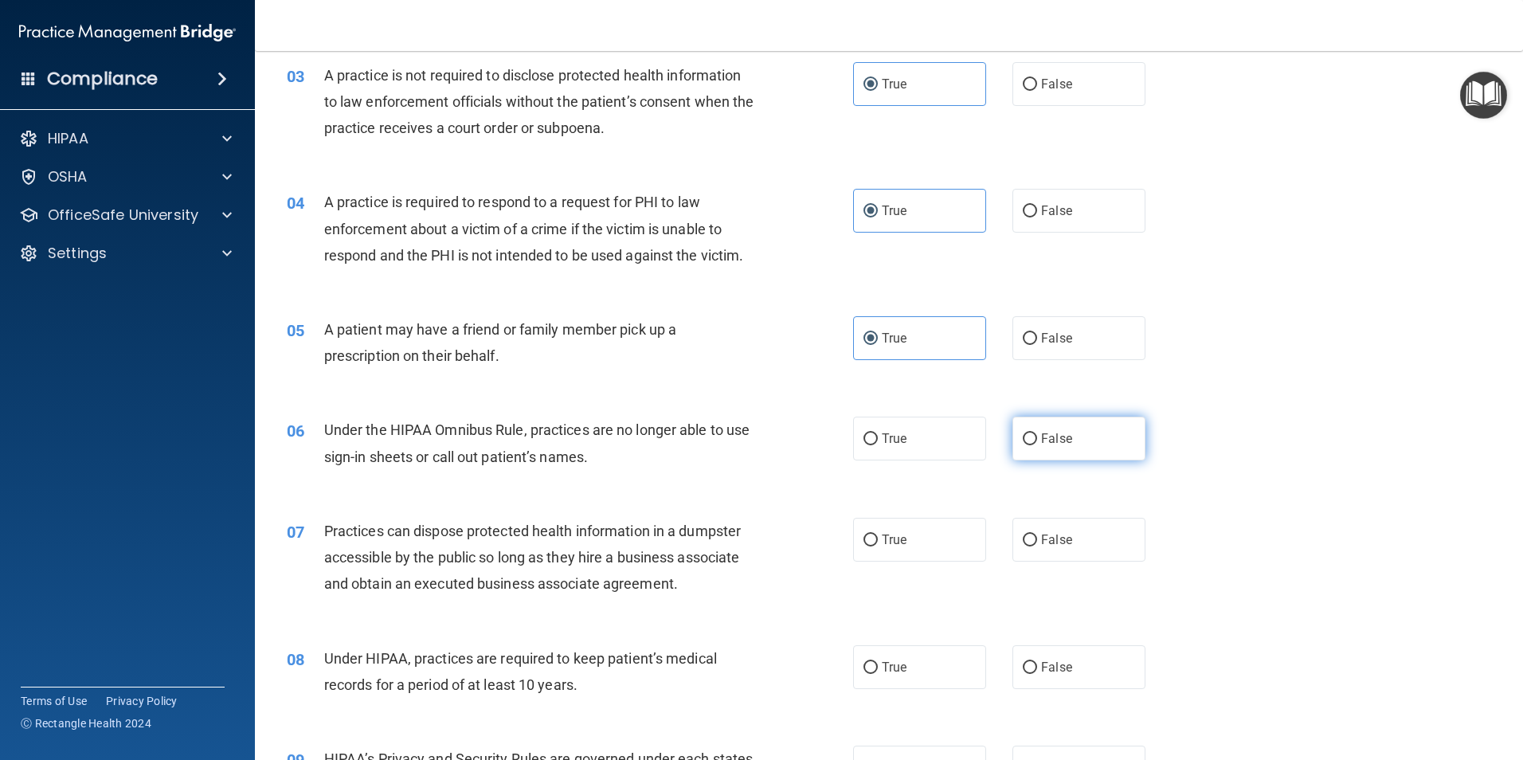
click at [1056, 443] on span "False" at bounding box center [1056, 438] width 31 height 15
click at [1037, 443] on input "False" at bounding box center [1030, 439] width 14 height 12
radio input "true"
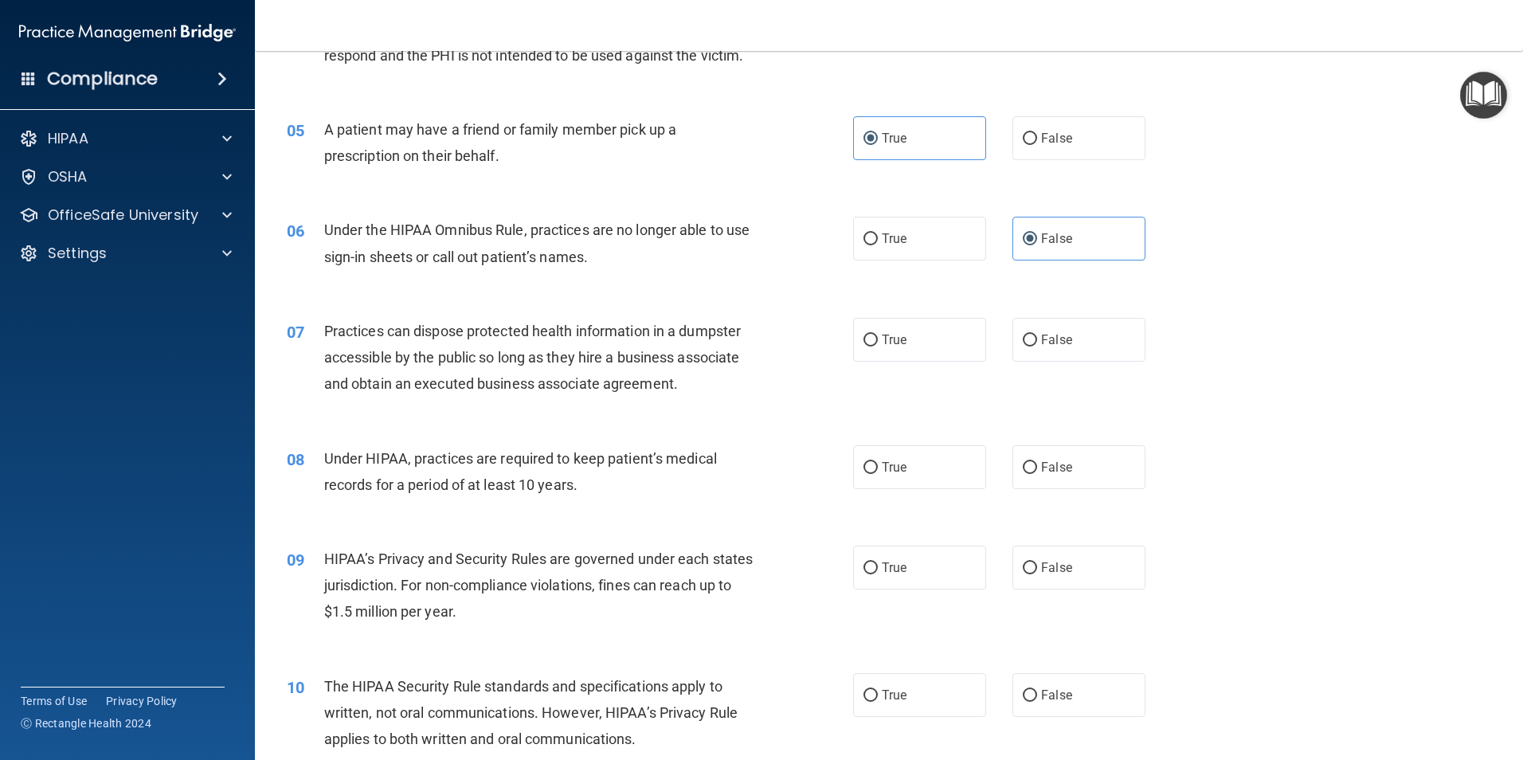
scroll to position [558, 0]
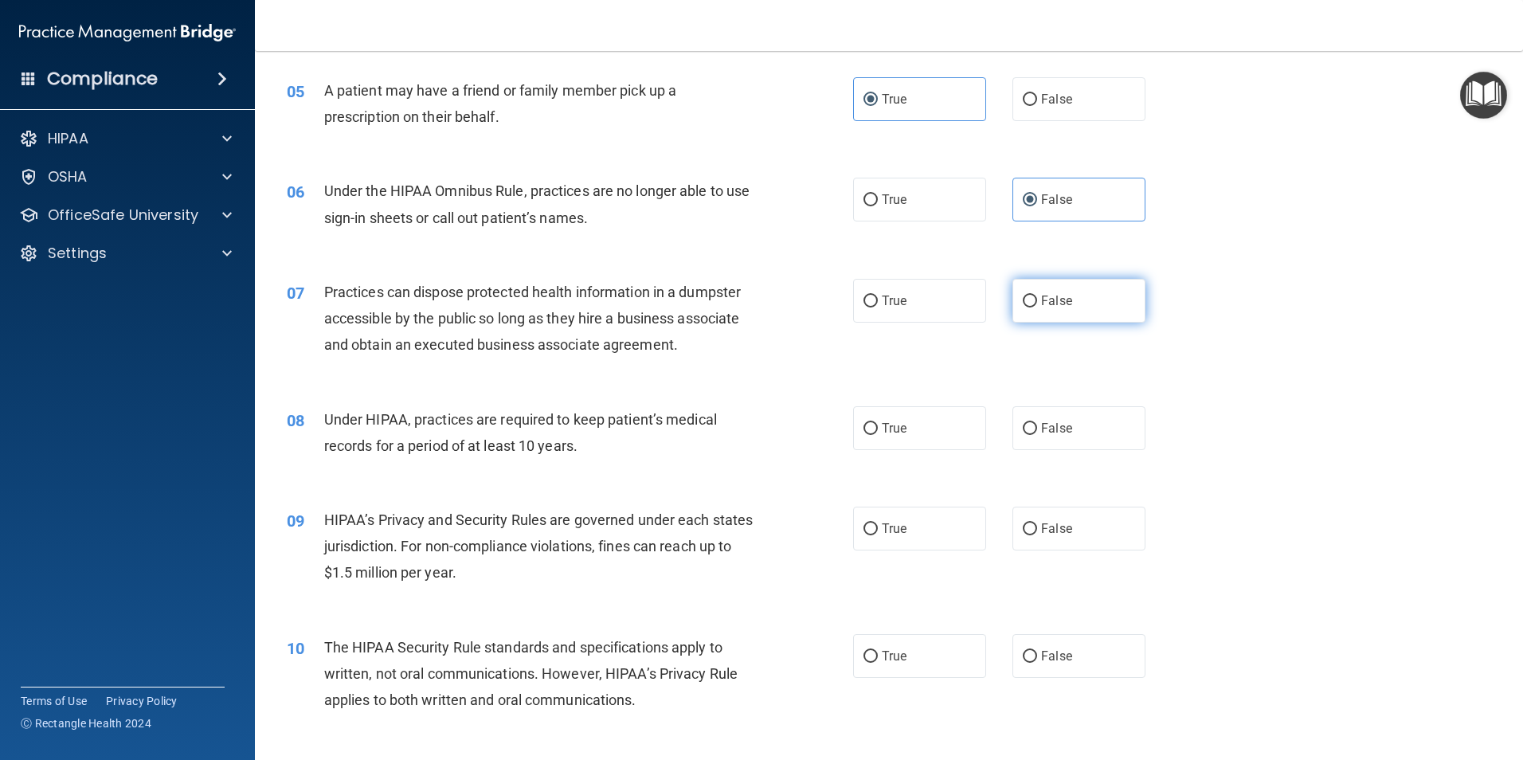
click at [1048, 302] on span "False" at bounding box center [1056, 300] width 31 height 15
click at [1037, 302] on input "False" at bounding box center [1030, 302] width 14 height 12
radio input "true"
click at [1111, 429] on label "False" at bounding box center [1079, 428] width 133 height 44
click at [1037, 429] on input "False" at bounding box center [1030, 429] width 14 height 12
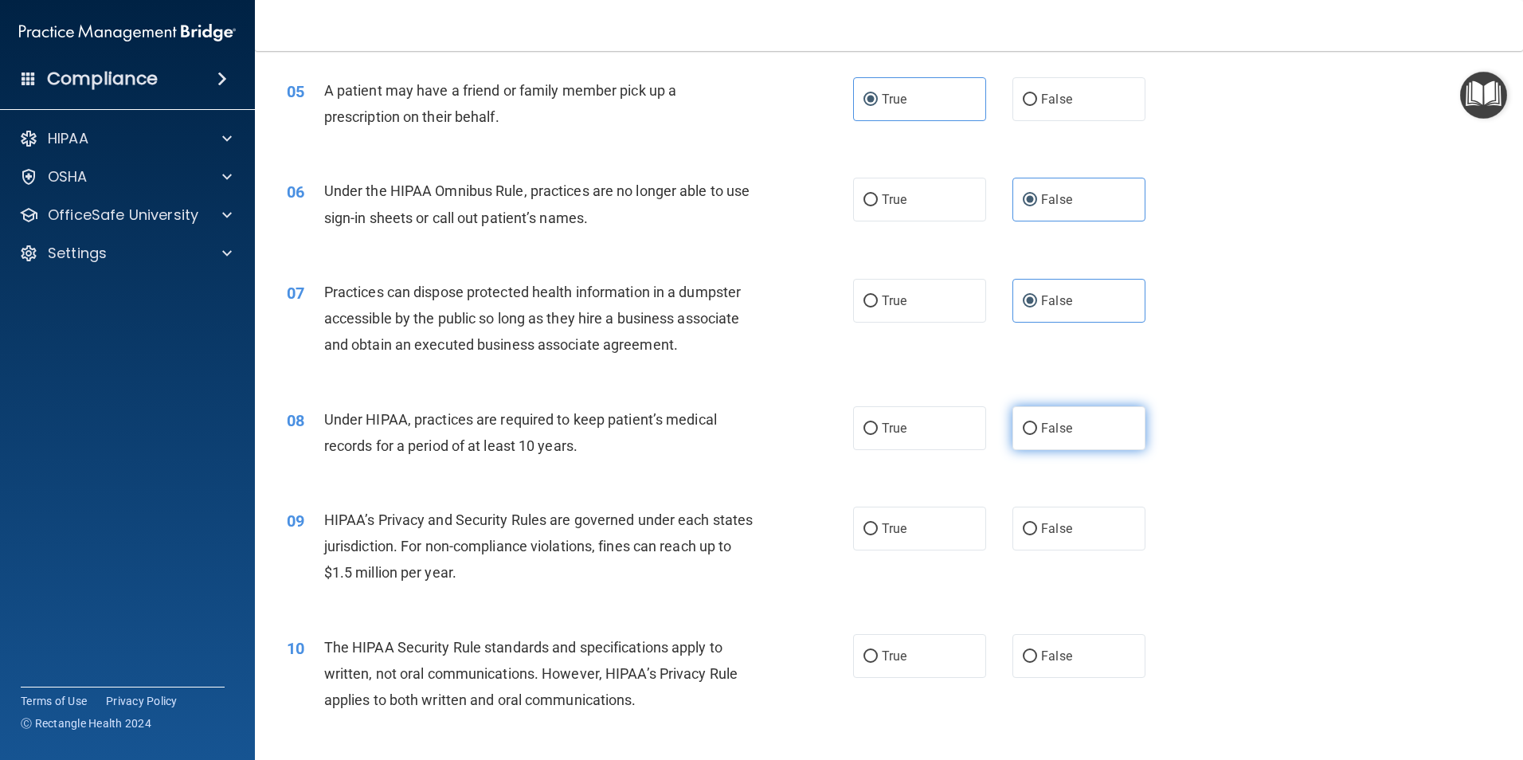
radio input "true"
click at [1075, 520] on label "False" at bounding box center [1079, 529] width 133 height 44
click at [1037, 523] on input "False" at bounding box center [1030, 529] width 14 height 12
radio input "true"
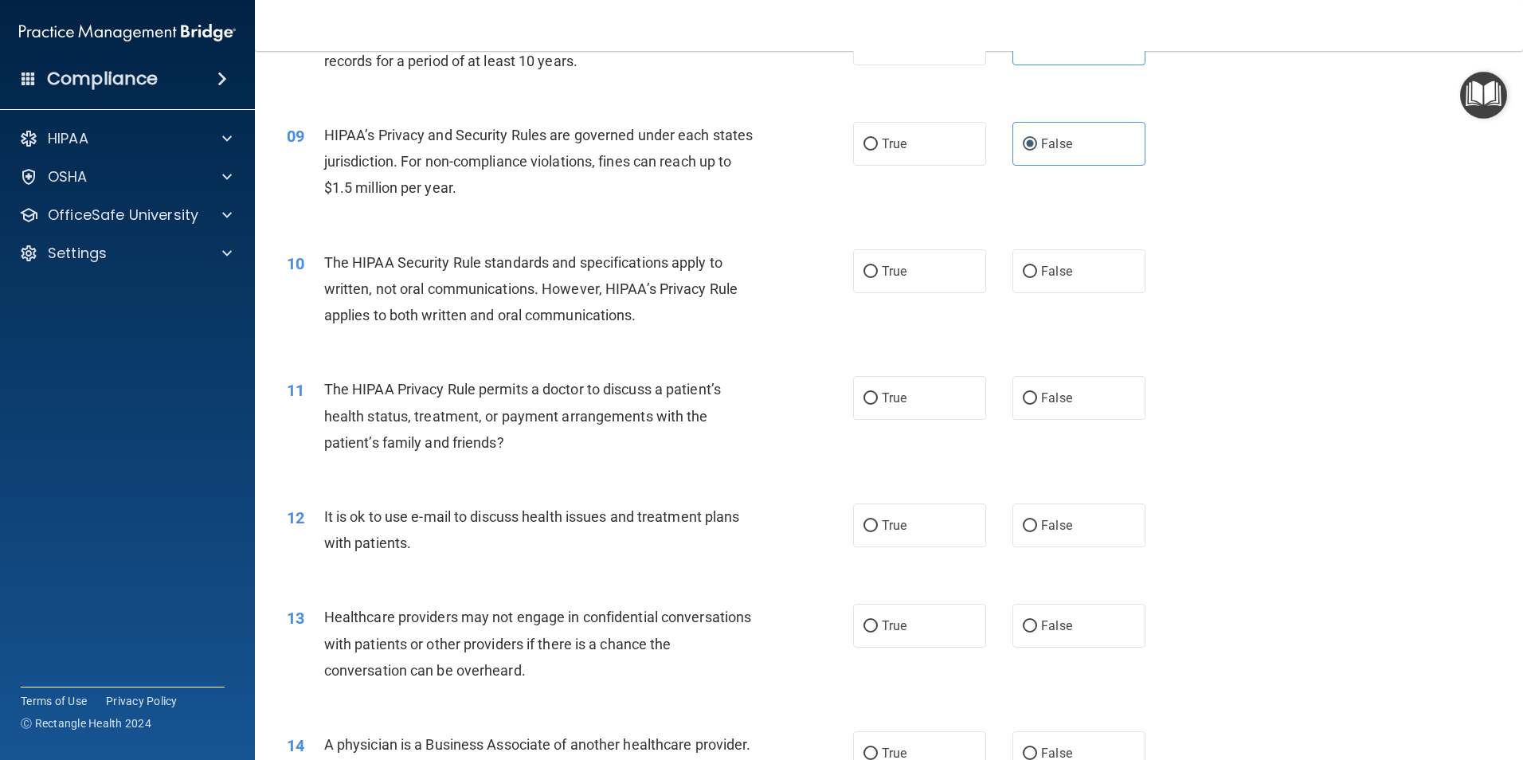
scroll to position [1036, 0]
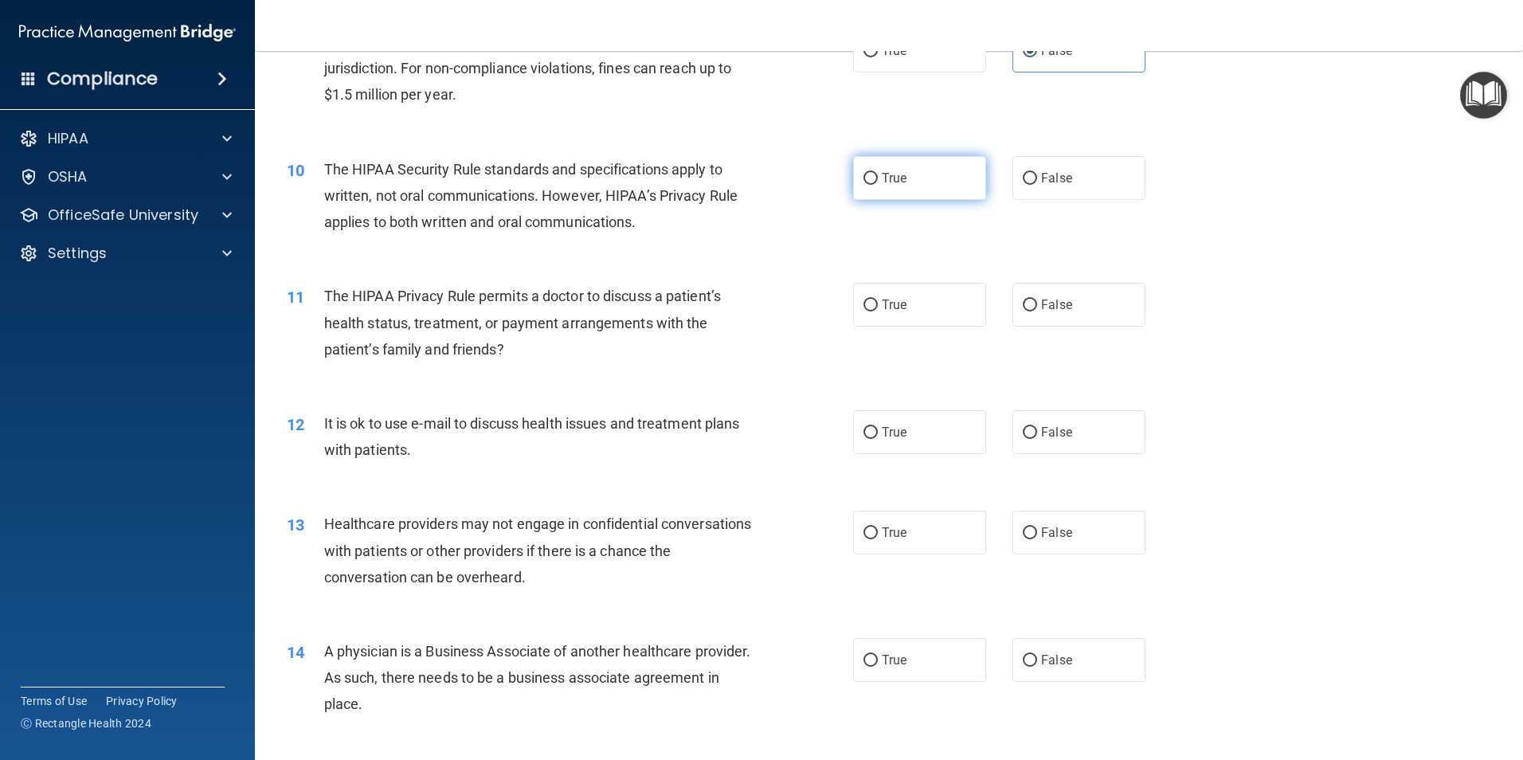
click at [907, 183] on label "True" at bounding box center [919, 178] width 133 height 44
click at [878, 183] on input "True" at bounding box center [871, 179] width 14 height 12
radio input "true"
click at [920, 314] on label "True" at bounding box center [919, 305] width 133 height 44
click at [878, 312] on input "True" at bounding box center [871, 306] width 14 height 12
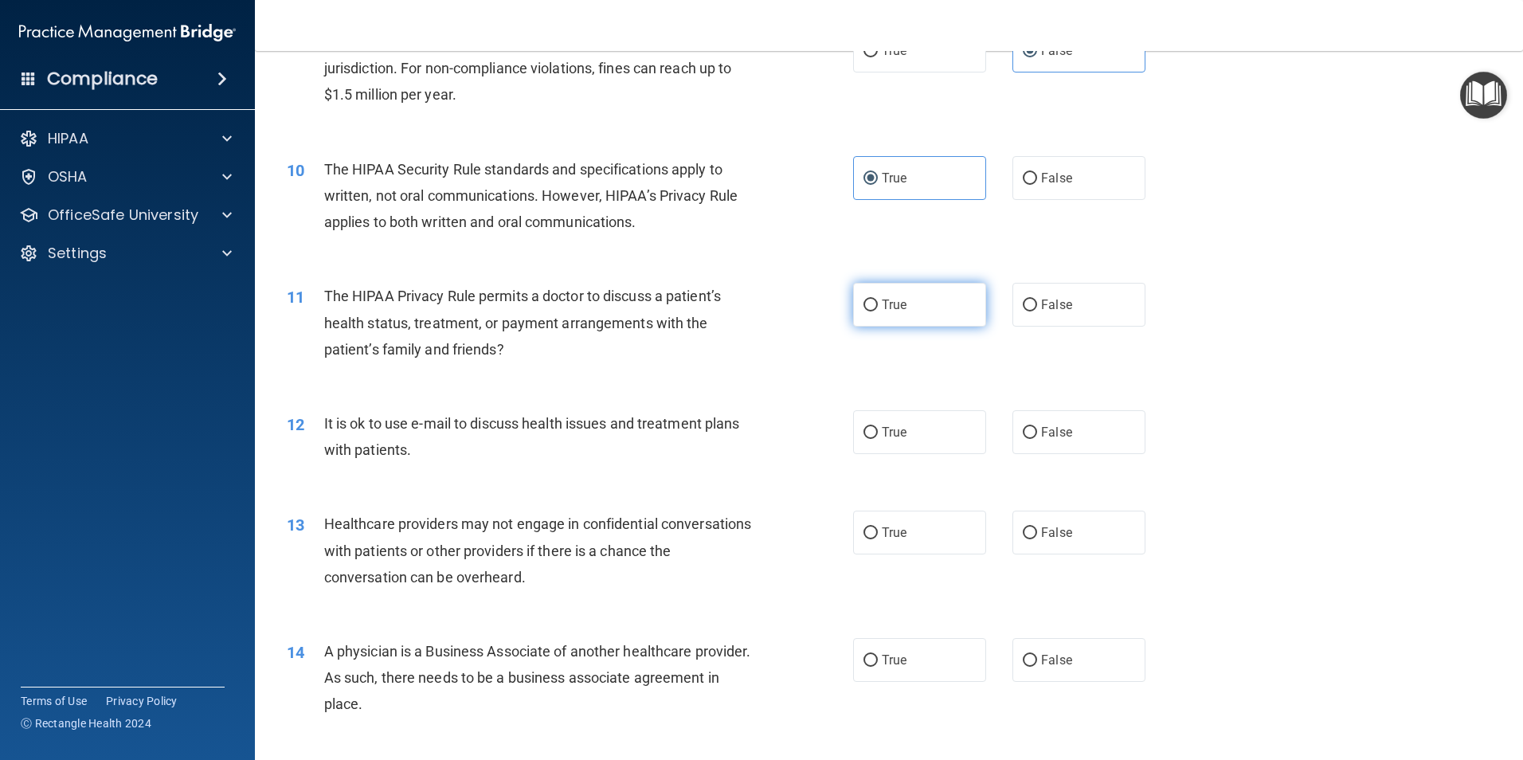
radio input "true"
click at [925, 433] on label "True" at bounding box center [919, 432] width 133 height 44
click at [878, 433] on input "True" at bounding box center [871, 433] width 14 height 12
radio input "true"
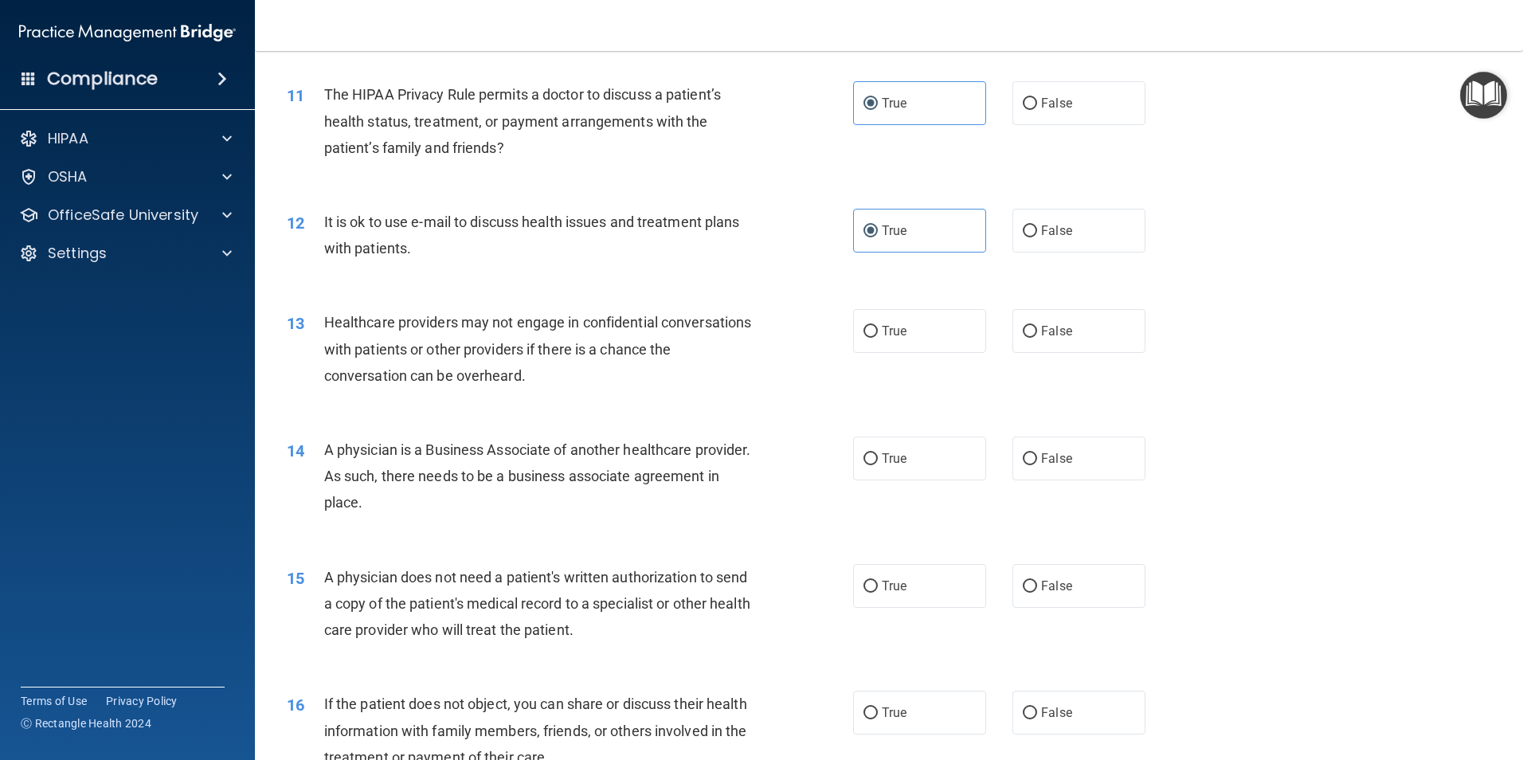
scroll to position [1275, 0]
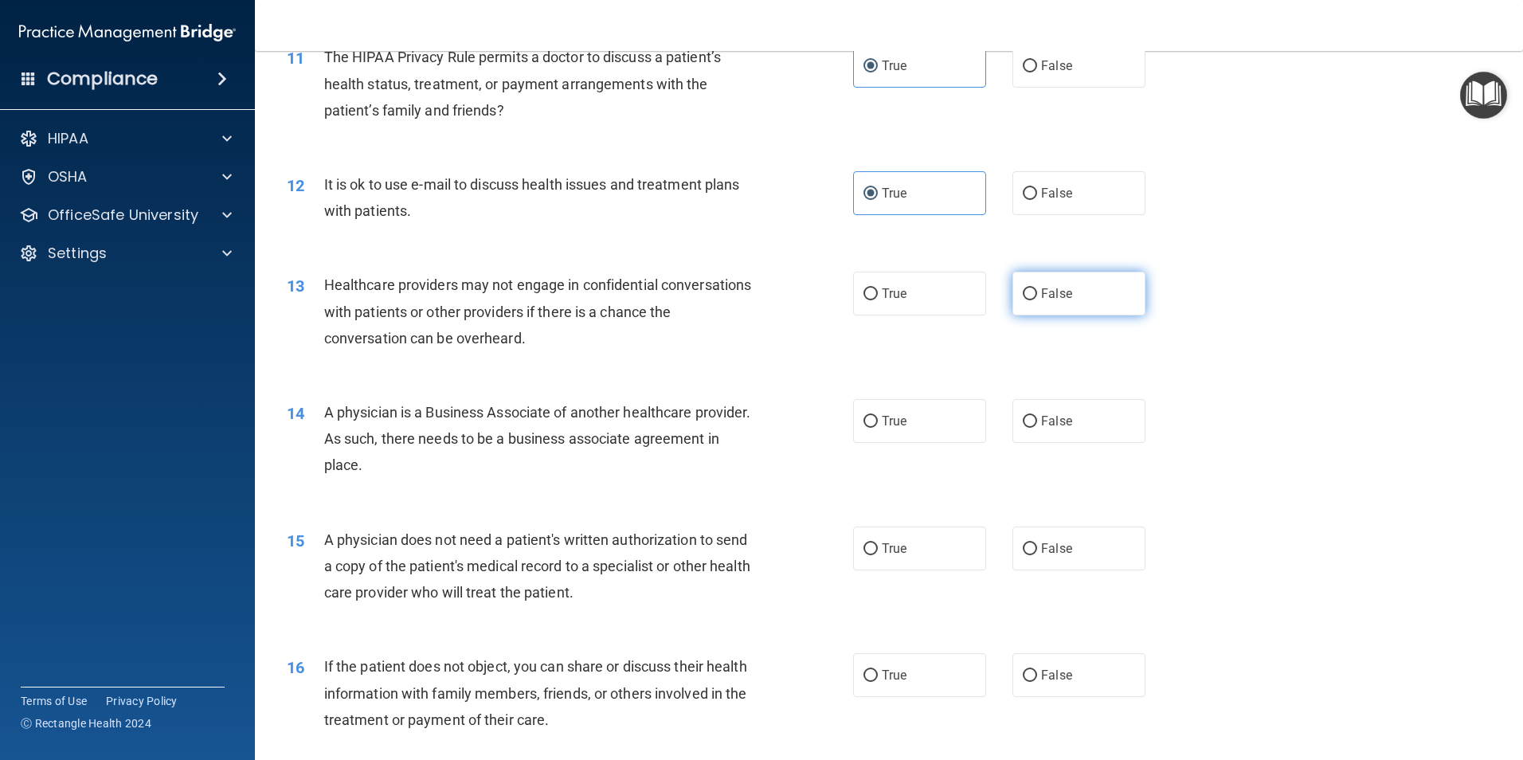
drag, startPoint x: 1026, startPoint y: 294, endPoint x: 1028, endPoint y: 315, distance: 20.8
click at [1027, 294] on input "False" at bounding box center [1030, 294] width 14 height 12
radio input "true"
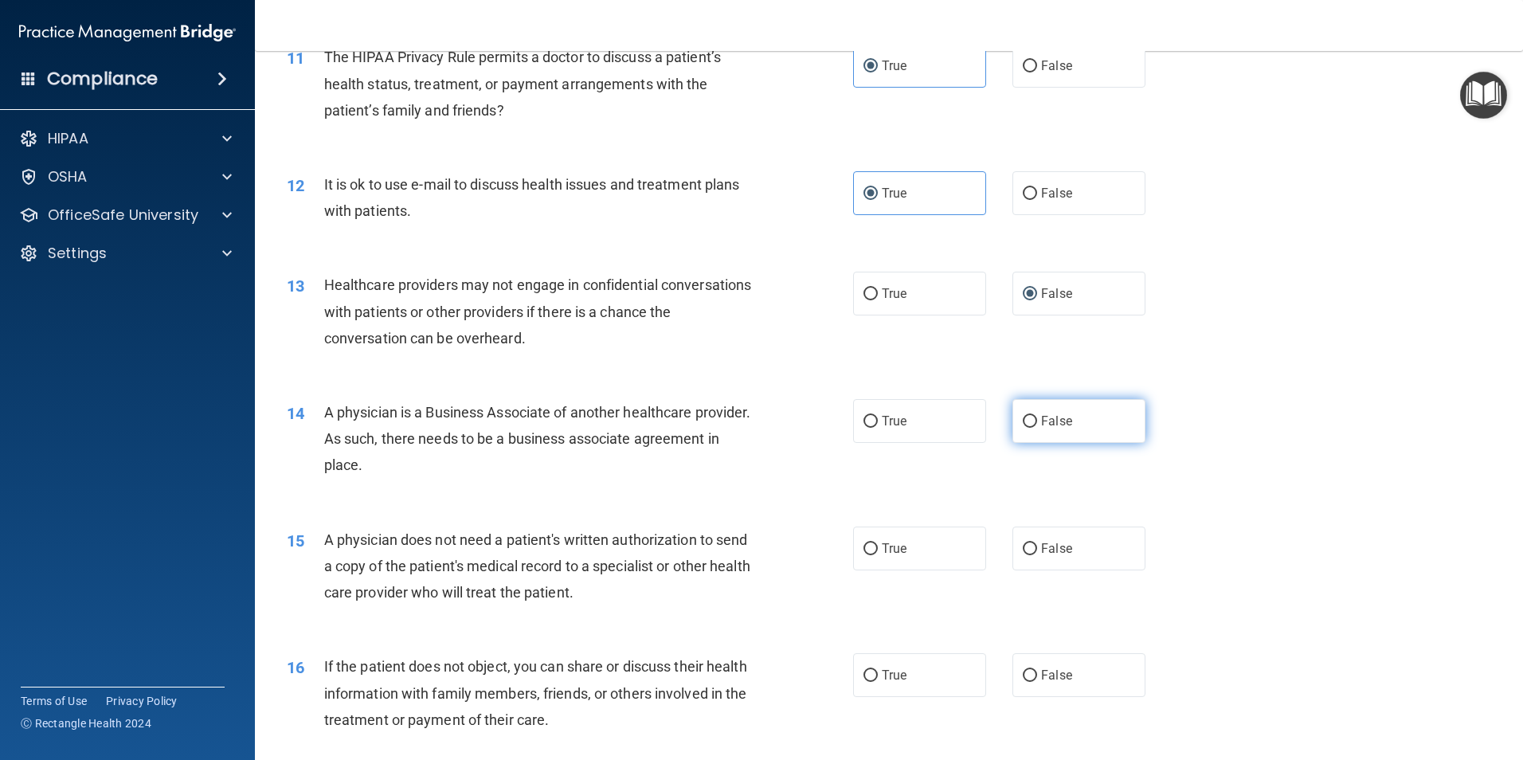
click at [1056, 425] on span "False" at bounding box center [1056, 420] width 31 height 15
click at [1037, 425] on input "False" at bounding box center [1030, 422] width 14 height 12
radio input "true"
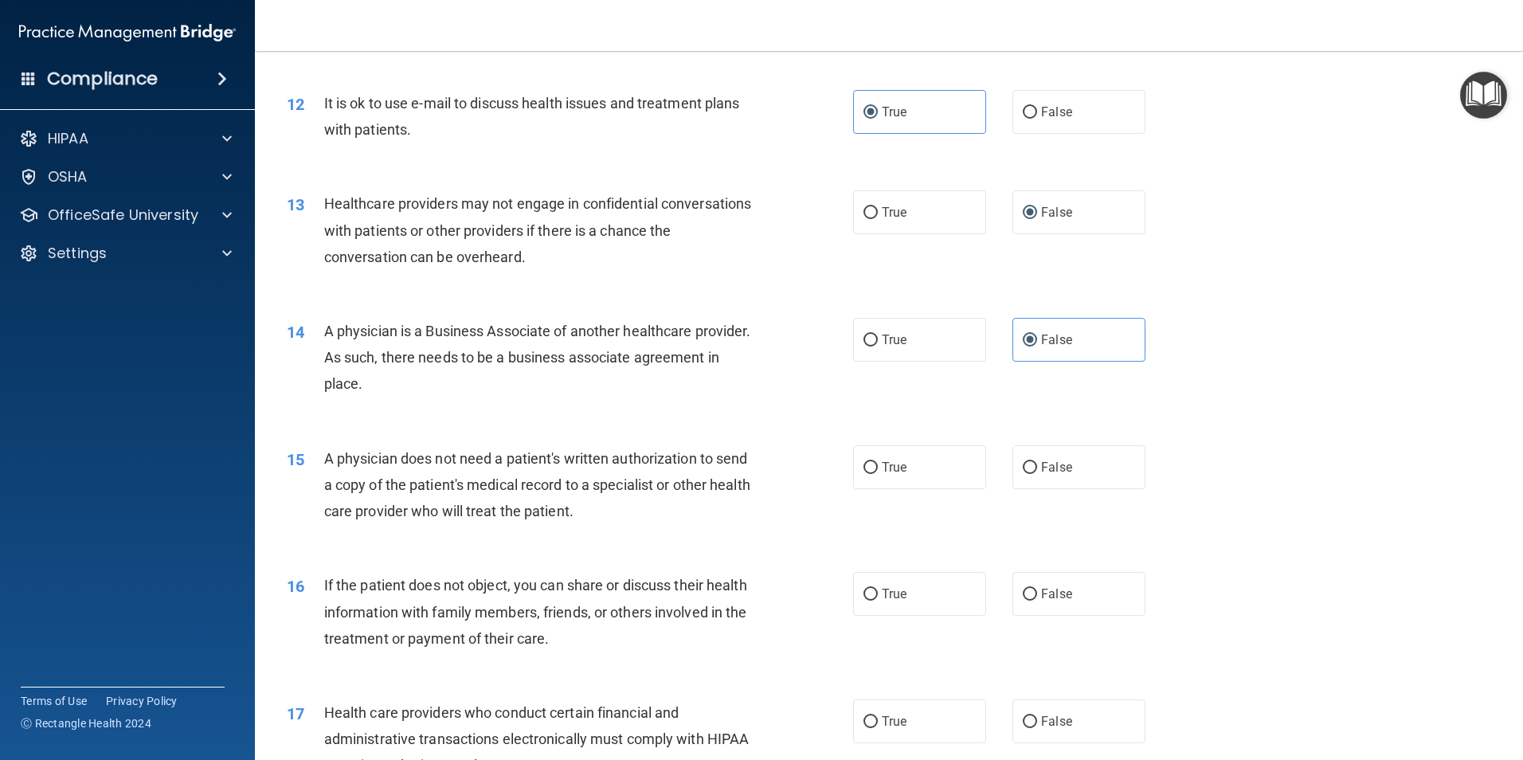
scroll to position [1434, 0]
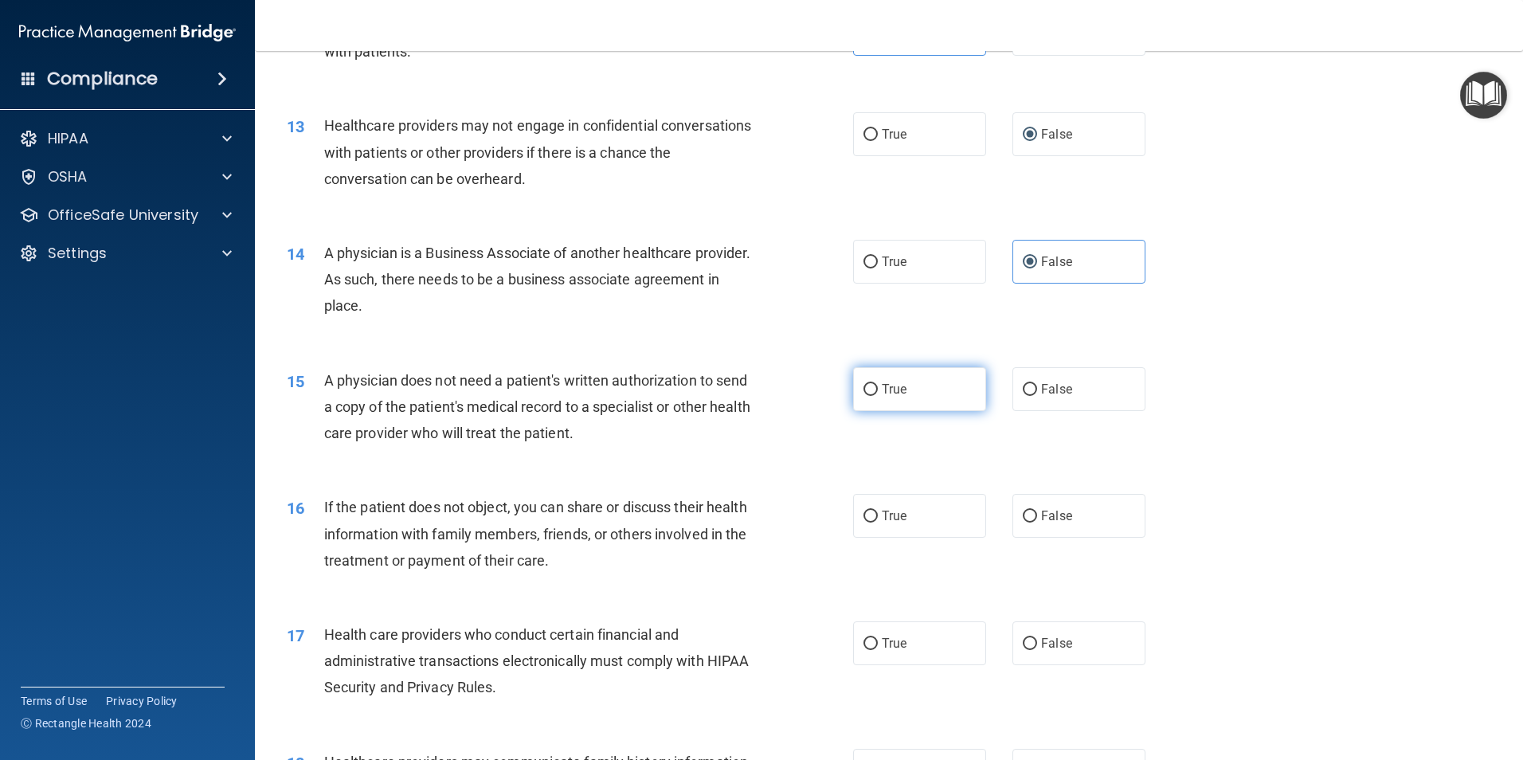
click at [900, 387] on span "True" at bounding box center [894, 389] width 25 height 15
click at [878, 387] on input "True" at bounding box center [871, 390] width 14 height 12
radio input "true"
click at [954, 518] on label "True" at bounding box center [919, 516] width 133 height 44
click at [878, 518] on input "True" at bounding box center [871, 517] width 14 height 12
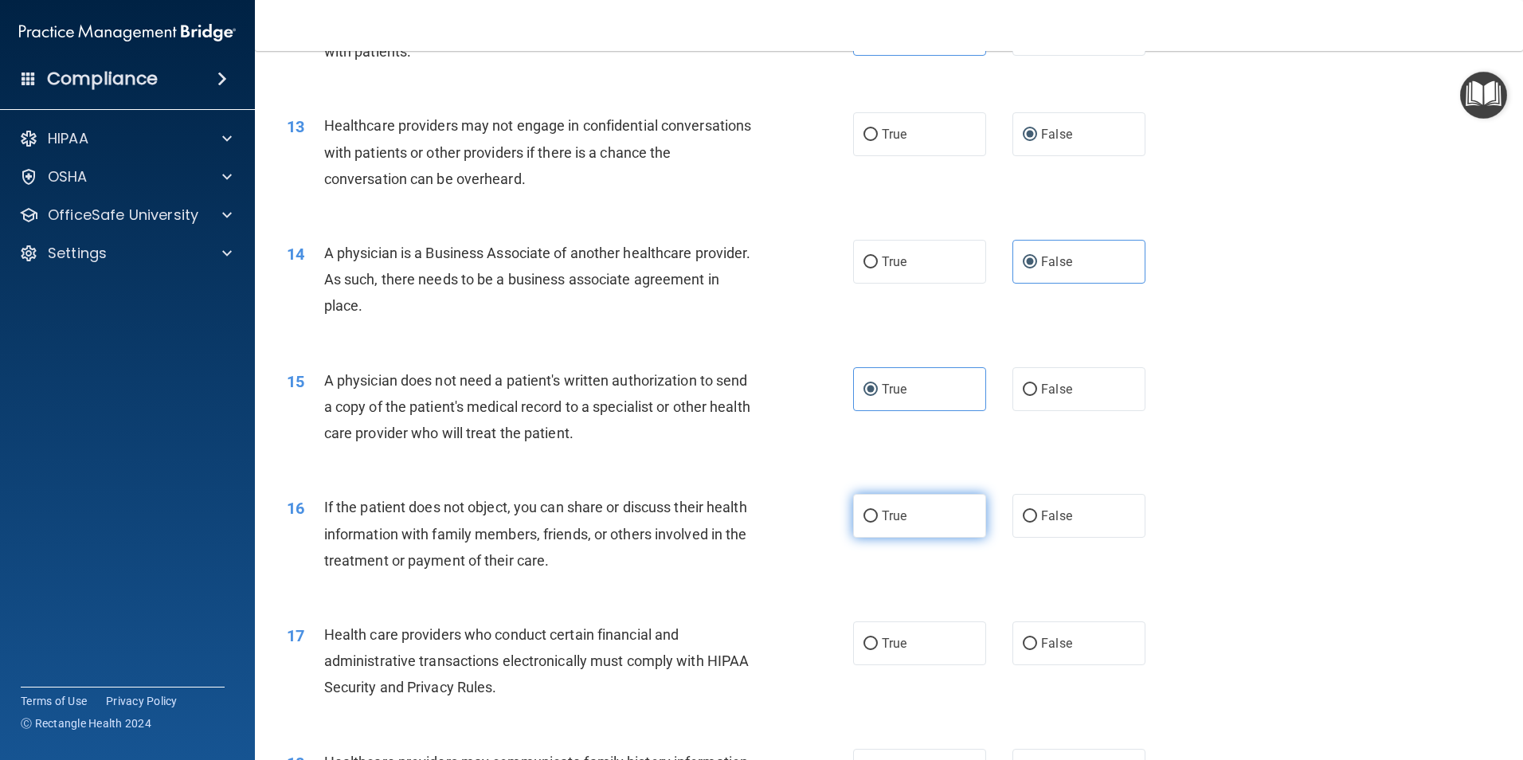
radio input "true"
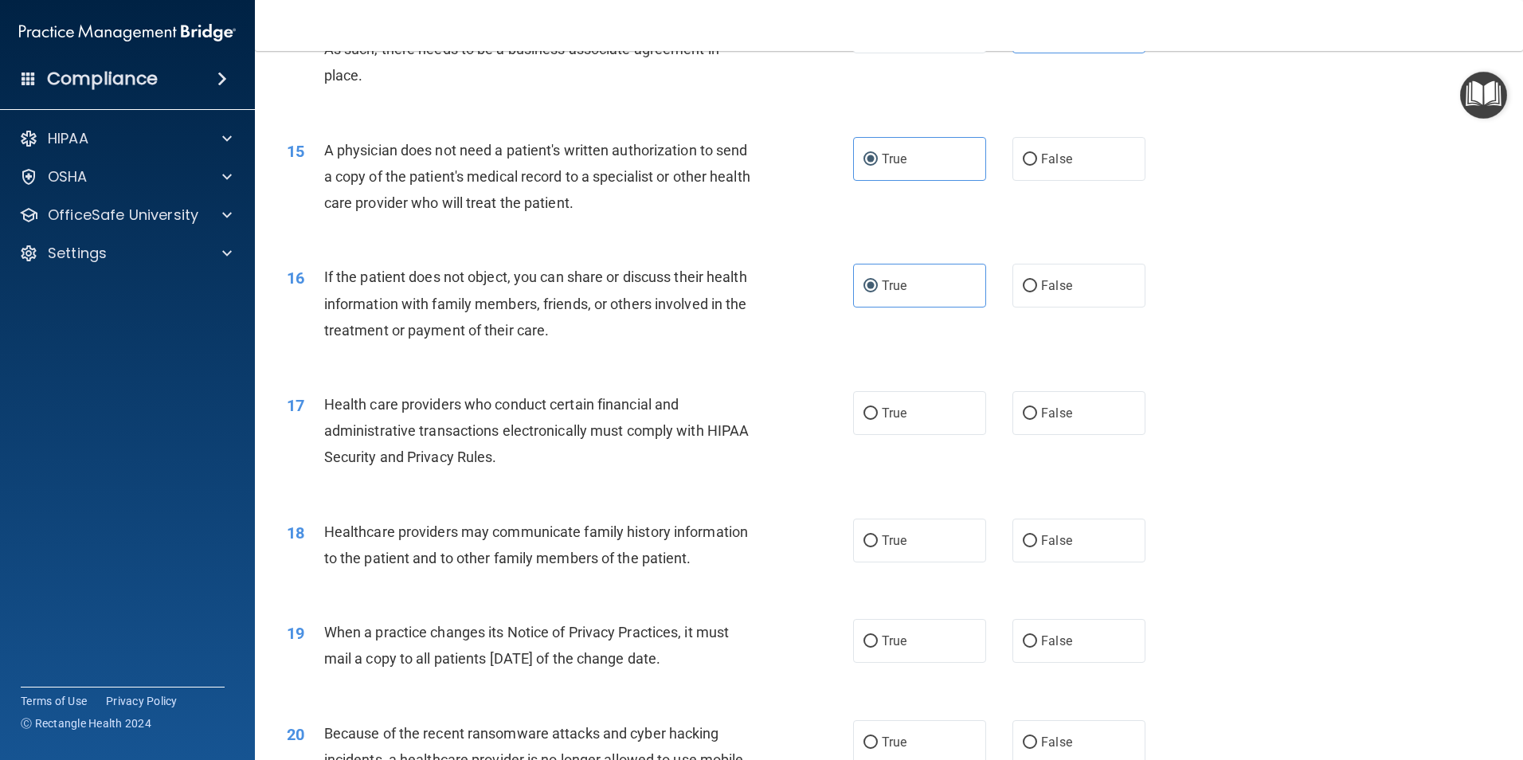
scroll to position [1673, 0]
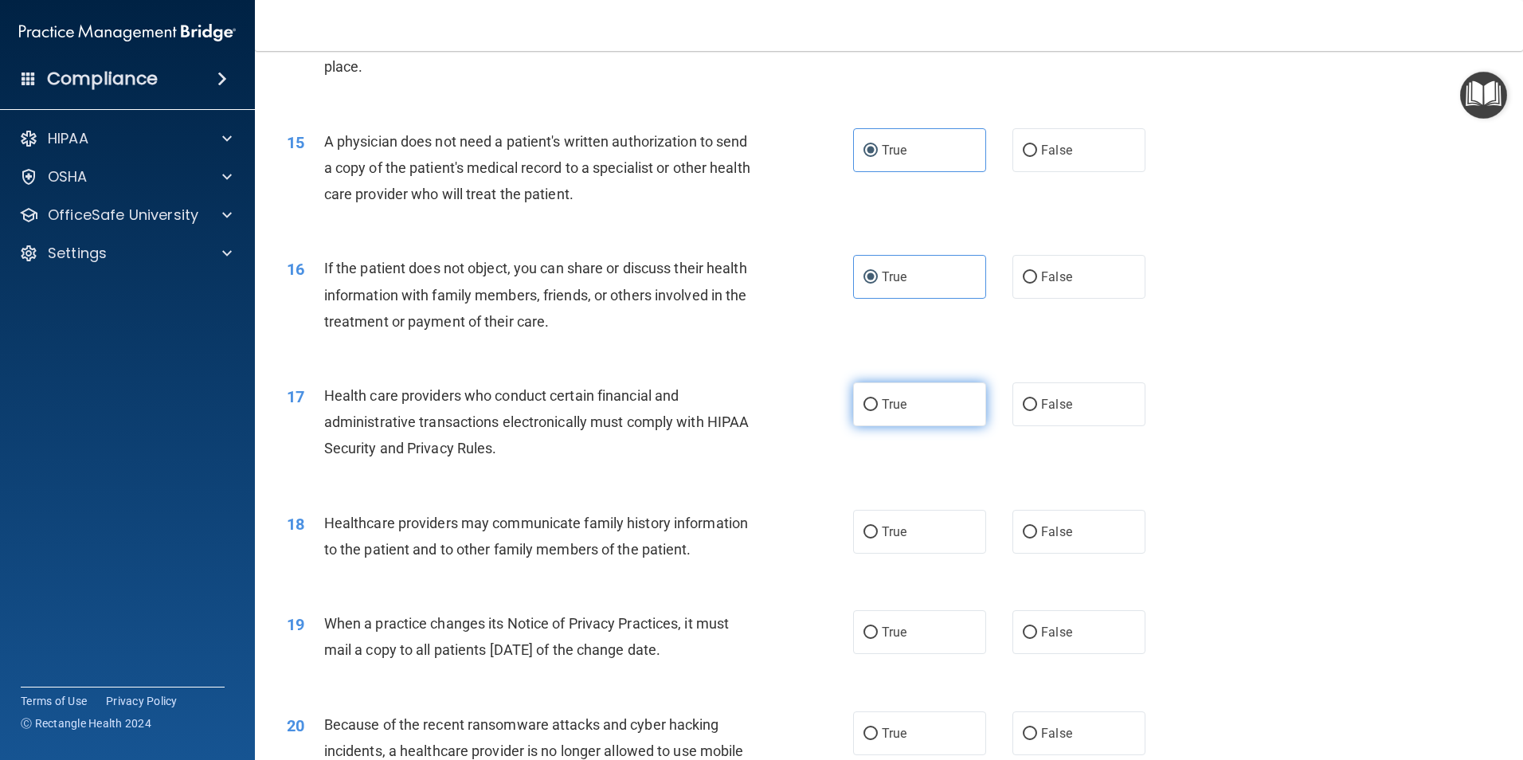
click at [892, 412] on label "True" at bounding box center [919, 404] width 133 height 44
click at [878, 411] on input "True" at bounding box center [871, 405] width 14 height 12
radio input "true"
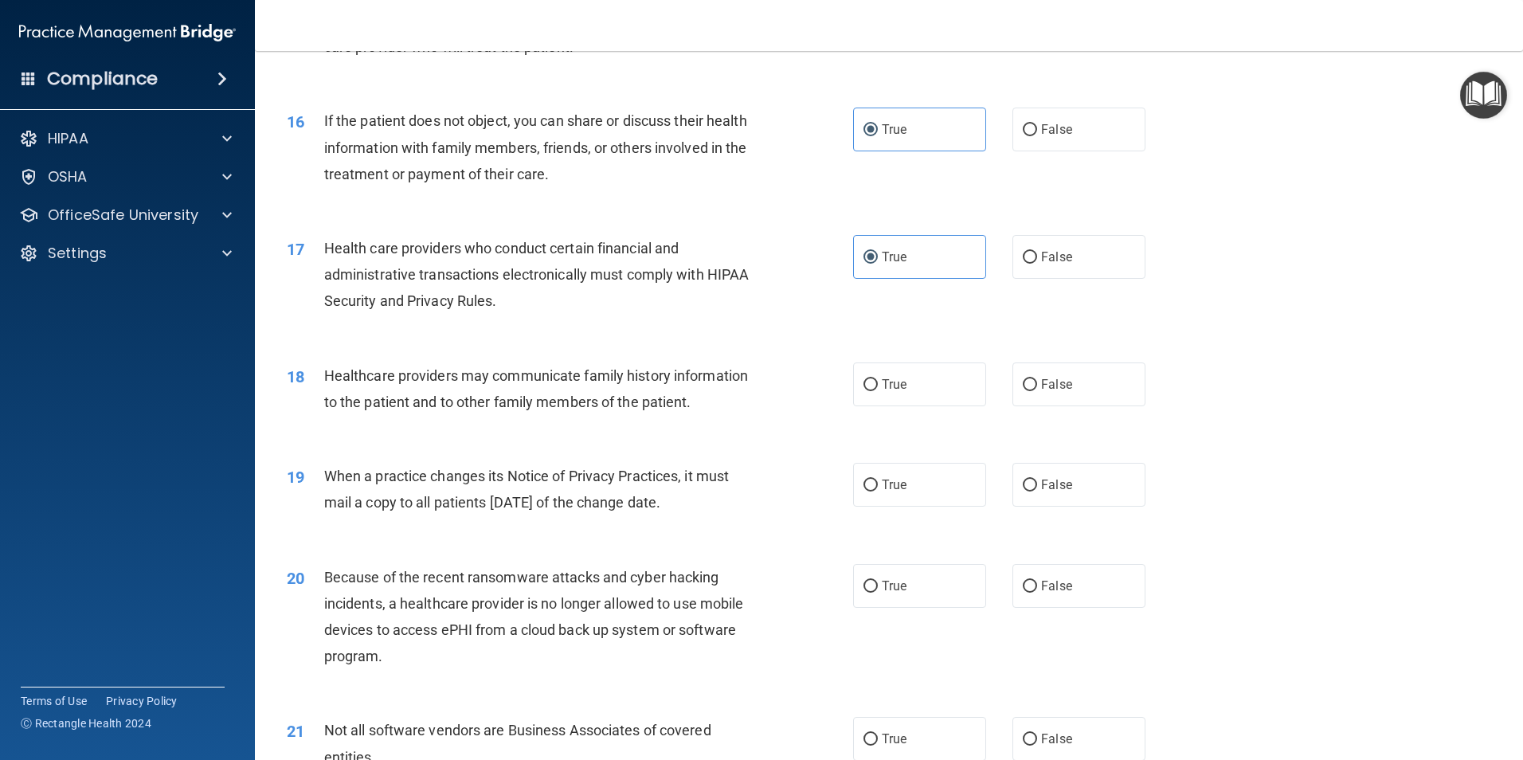
scroll to position [1832, 0]
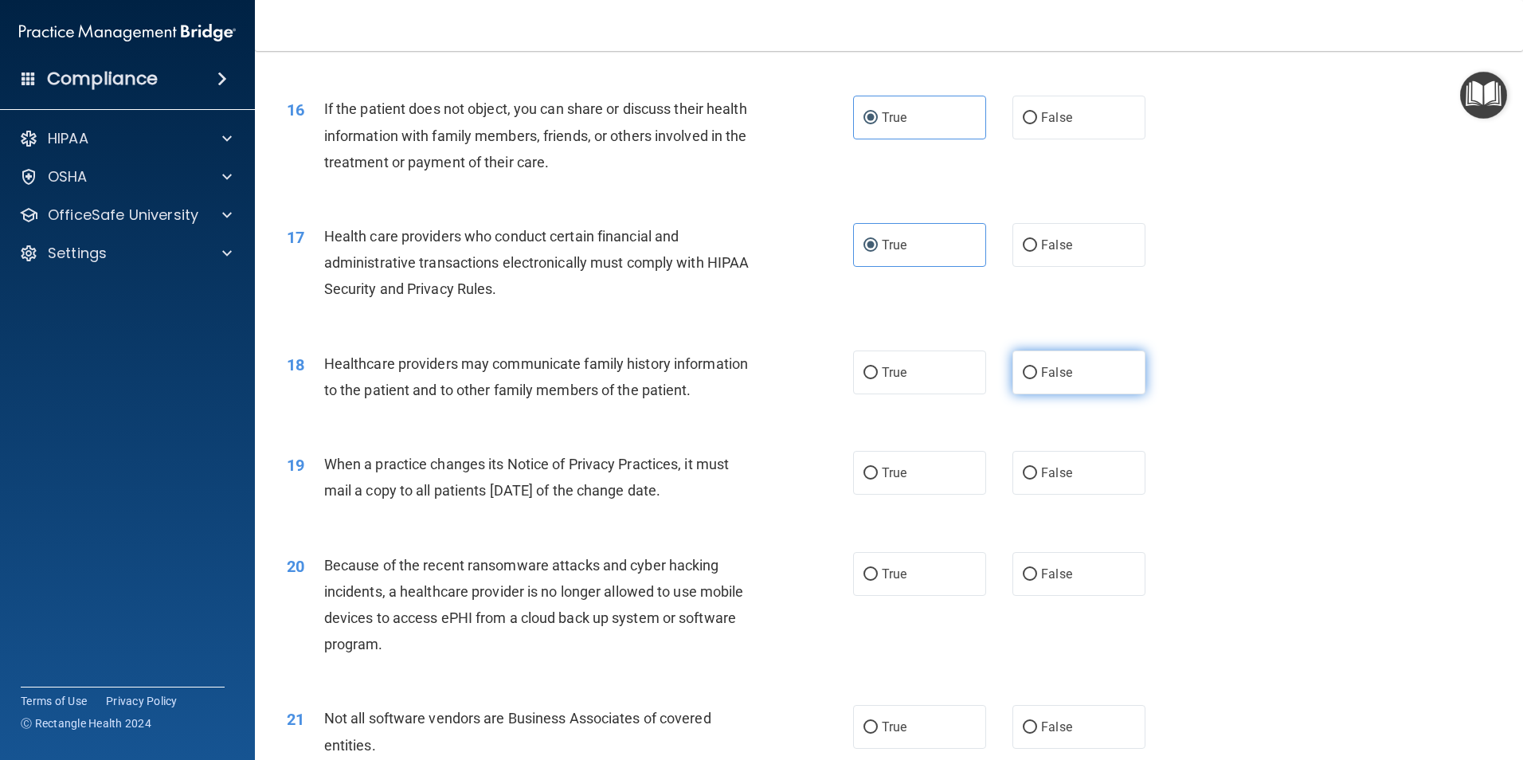
click at [1070, 385] on label "False" at bounding box center [1079, 373] width 133 height 44
click at [1037, 379] on input "False" at bounding box center [1030, 373] width 14 height 12
radio input "true"
click at [1056, 465] on span "False" at bounding box center [1056, 472] width 31 height 15
click at [1037, 468] on input "False" at bounding box center [1030, 474] width 14 height 12
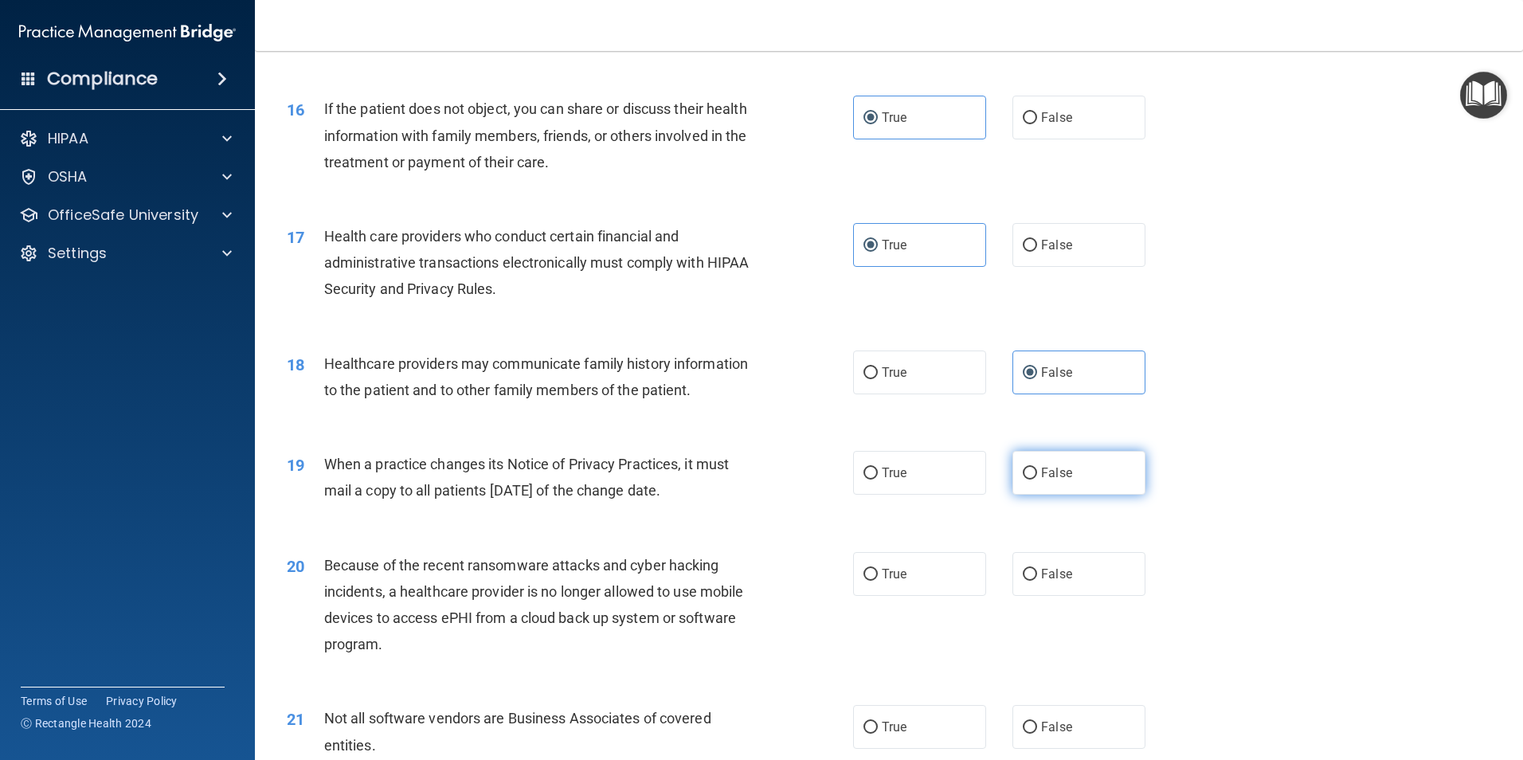
radio input "true"
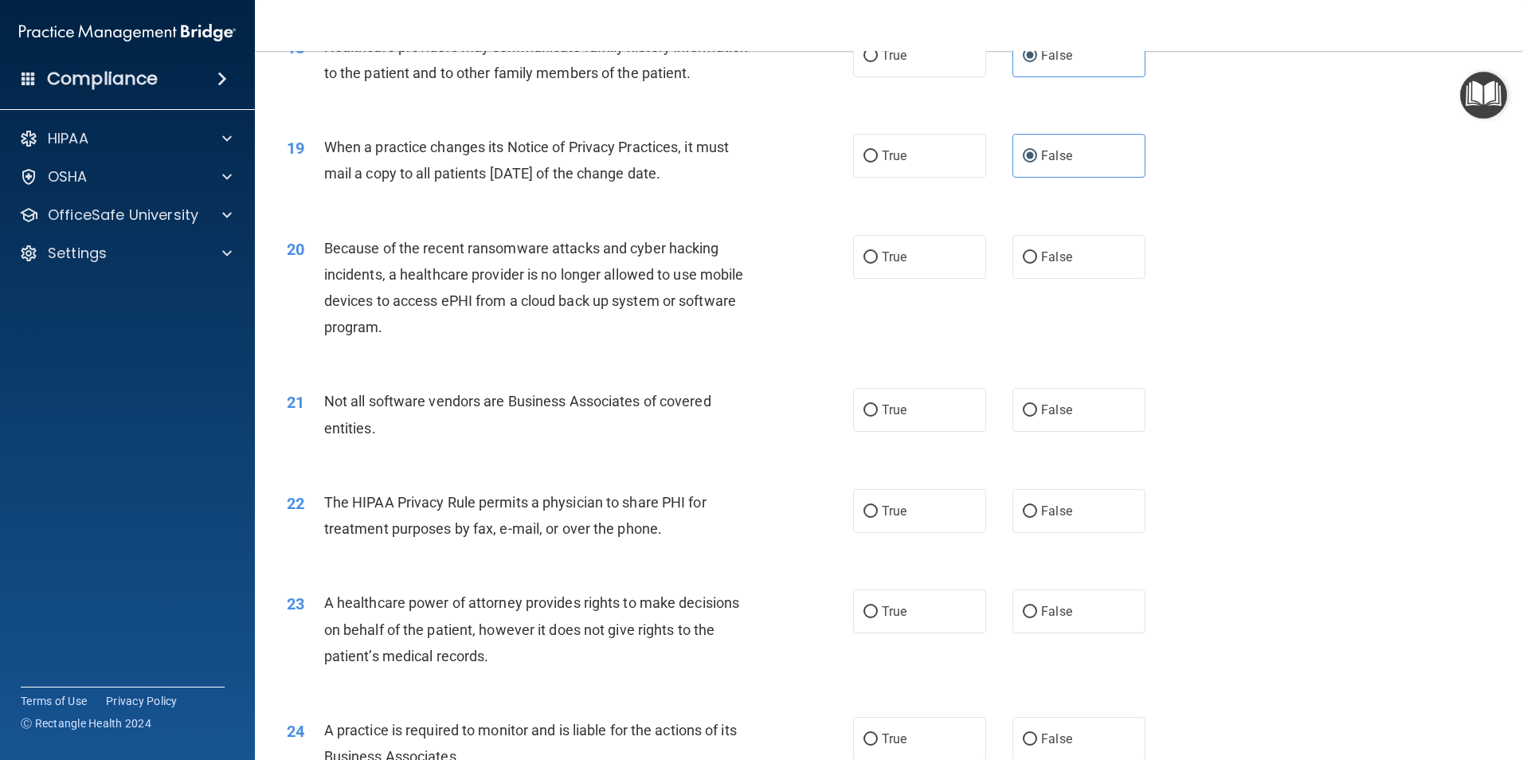
scroll to position [2151, 0]
click at [1071, 262] on label "False" at bounding box center [1079, 255] width 133 height 44
click at [1037, 262] on input "False" at bounding box center [1030, 256] width 14 height 12
radio input "true"
click at [888, 406] on span "True" at bounding box center [894, 408] width 25 height 15
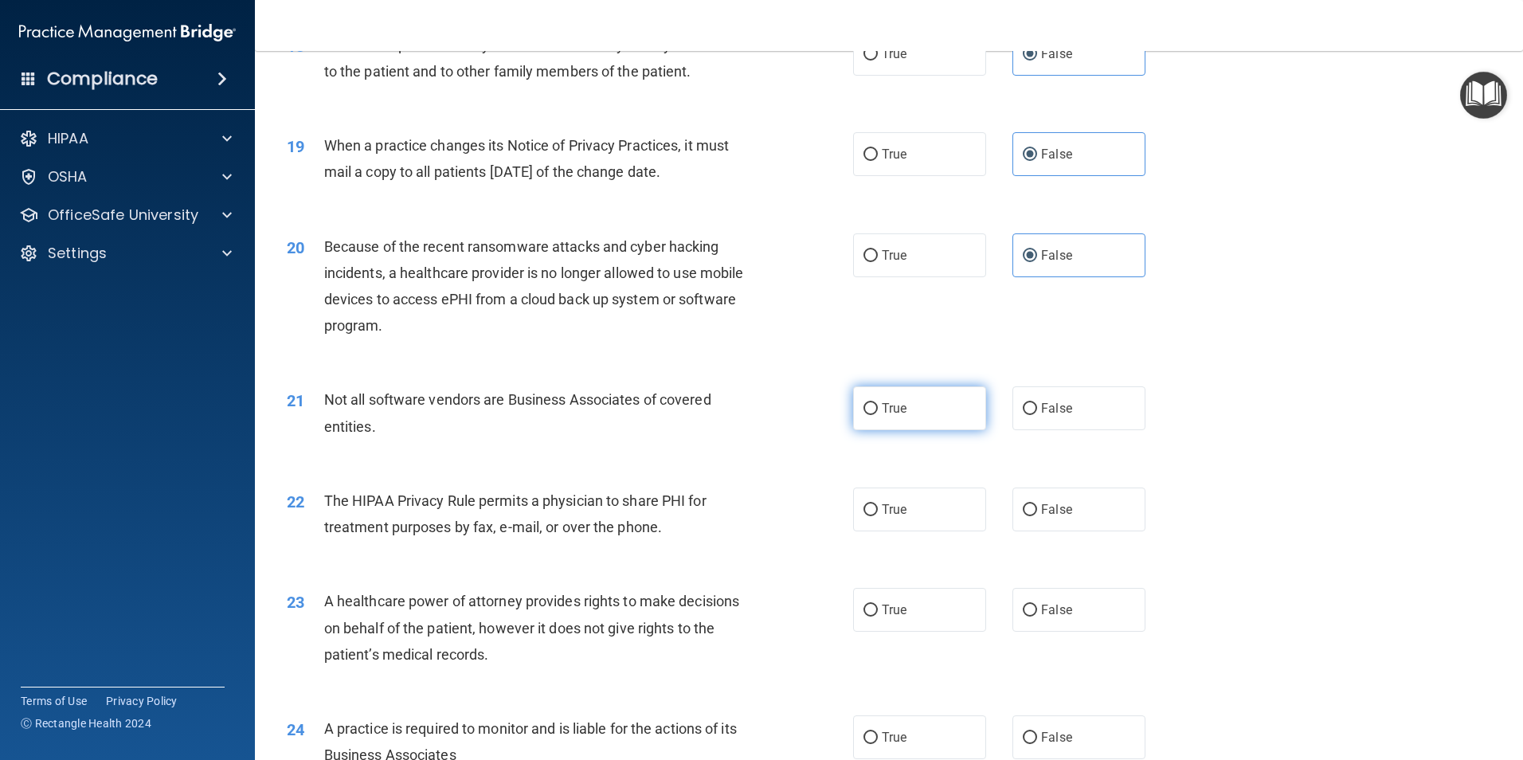
click at [878, 406] on input "True" at bounding box center [871, 409] width 14 height 12
radio input "true"
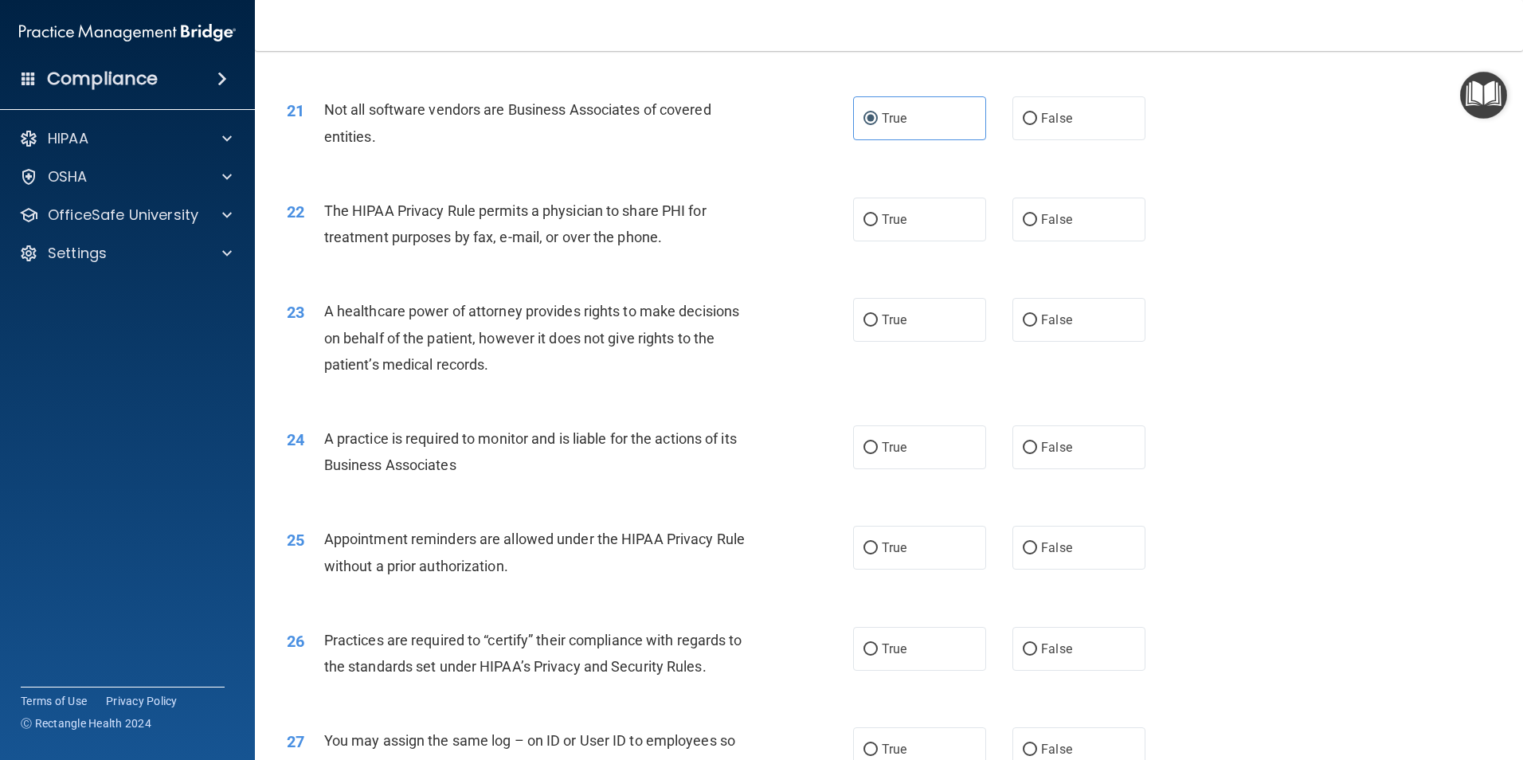
scroll to position [2470, 0]
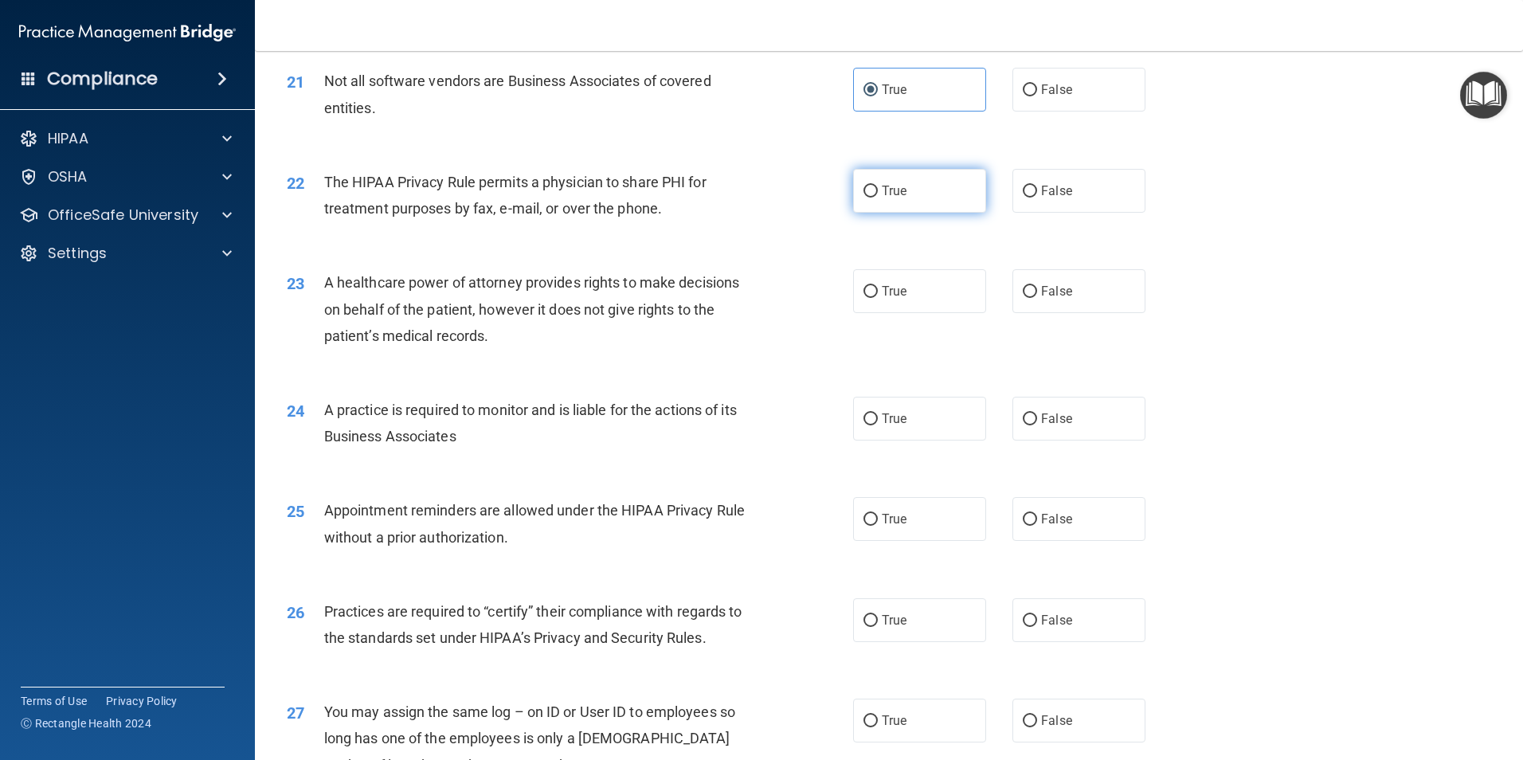
click at [932, 198] on label "True" at bounding box center [919, 191] width 133 height 44
click at [878, 198] on input "True" at bounding box center [871, 192] width 14 height 12
radio input "true"
click at [1048, 284] on span "False" at bounding box center [1056, 291] width 31 height 15
click at [1037, 286] on input "False" at bounding box center [1030, 292] width 14 height 12
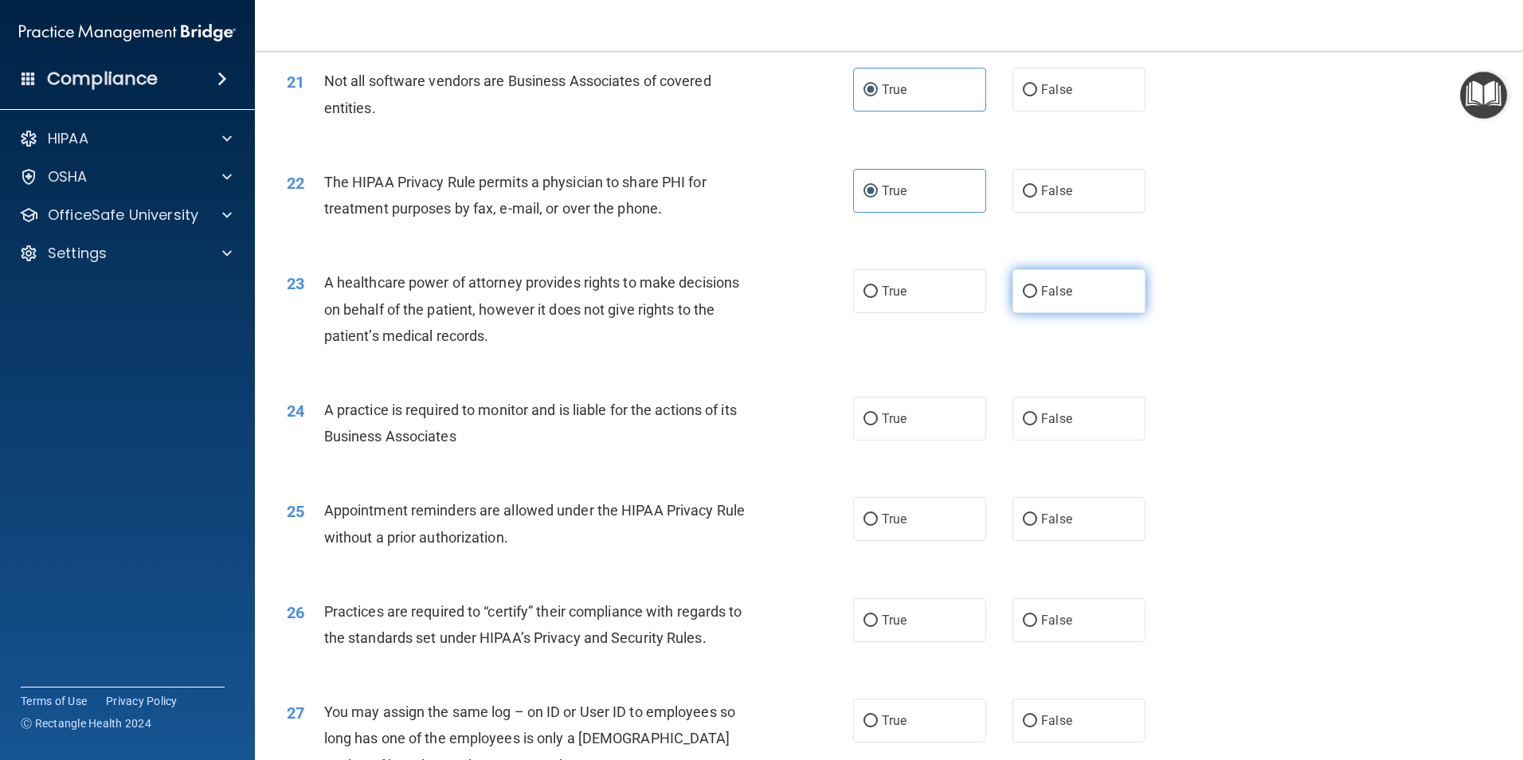
radio input "true"
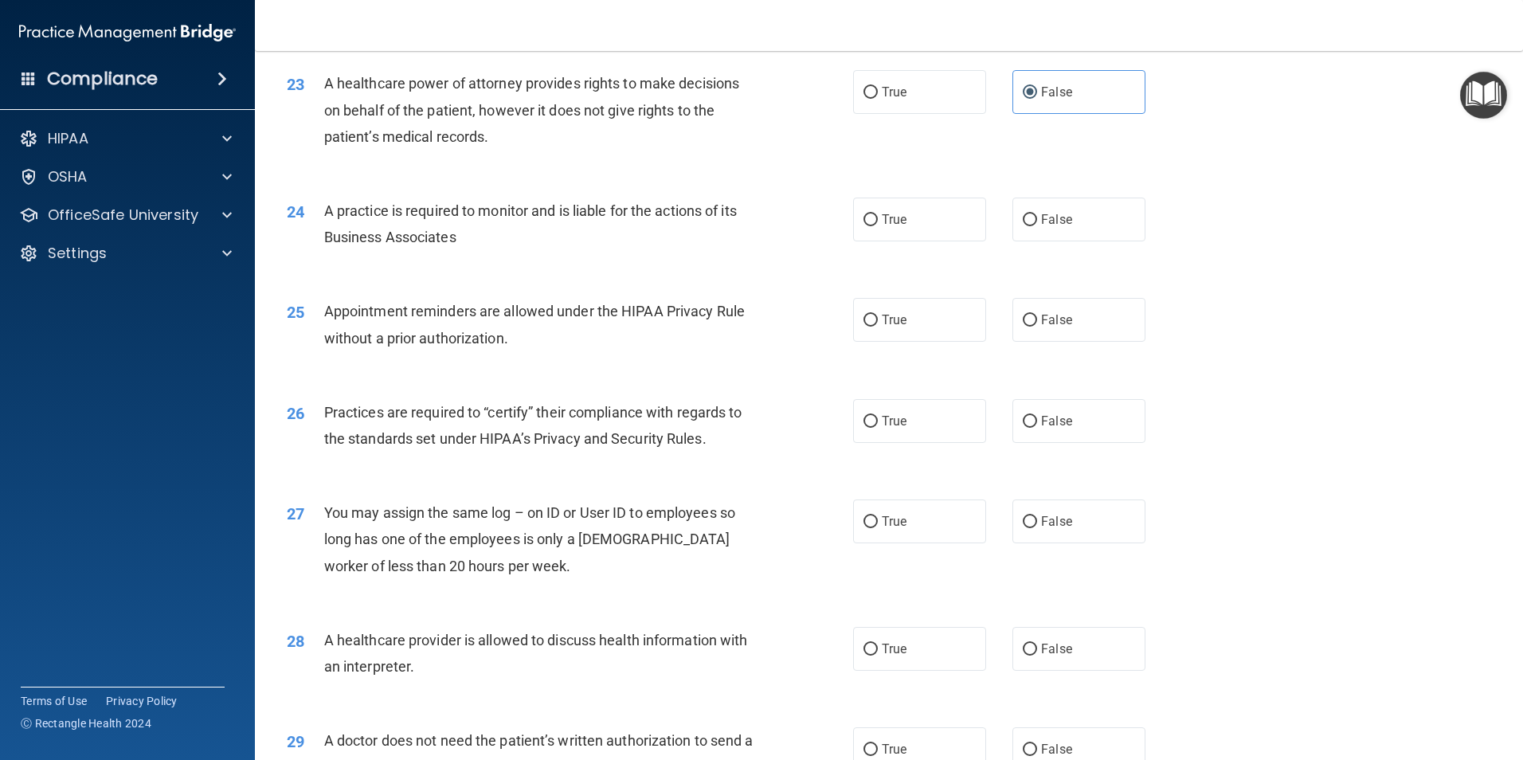
scroll to position [2709, 0]
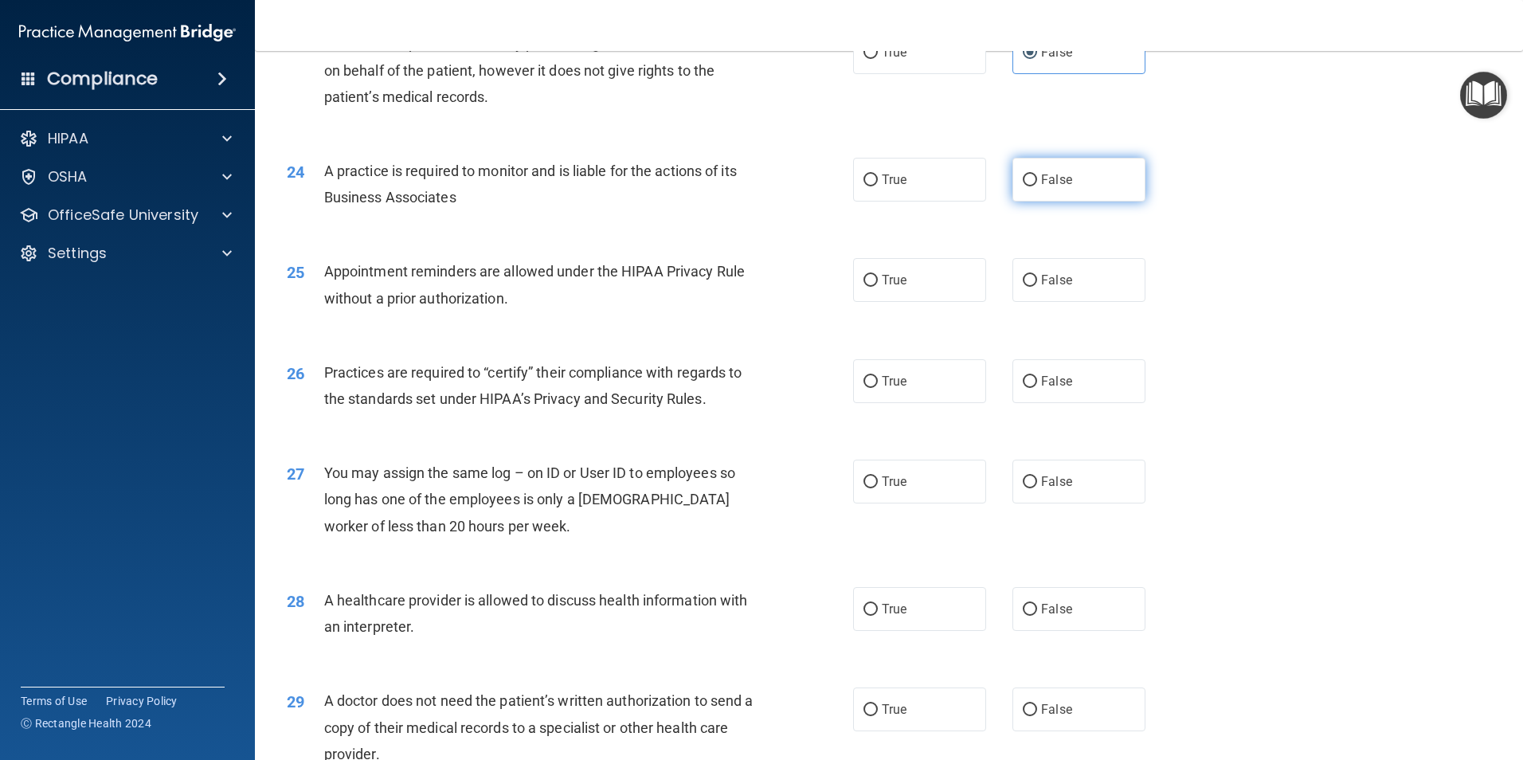
click at [1091, 193] on label "False" at bounding box center [1079, 180] width 133 height 44
click at [1037, 186] on input "False" at bounding box center [1030, 180] width 14 height 12
radio input "true"
click at [927, 280] on label "True" at bounding box center [919, 280] width 133 height 44
click at [878, 280] on input "True" at bounding box center [871, 281] width 14 height 12
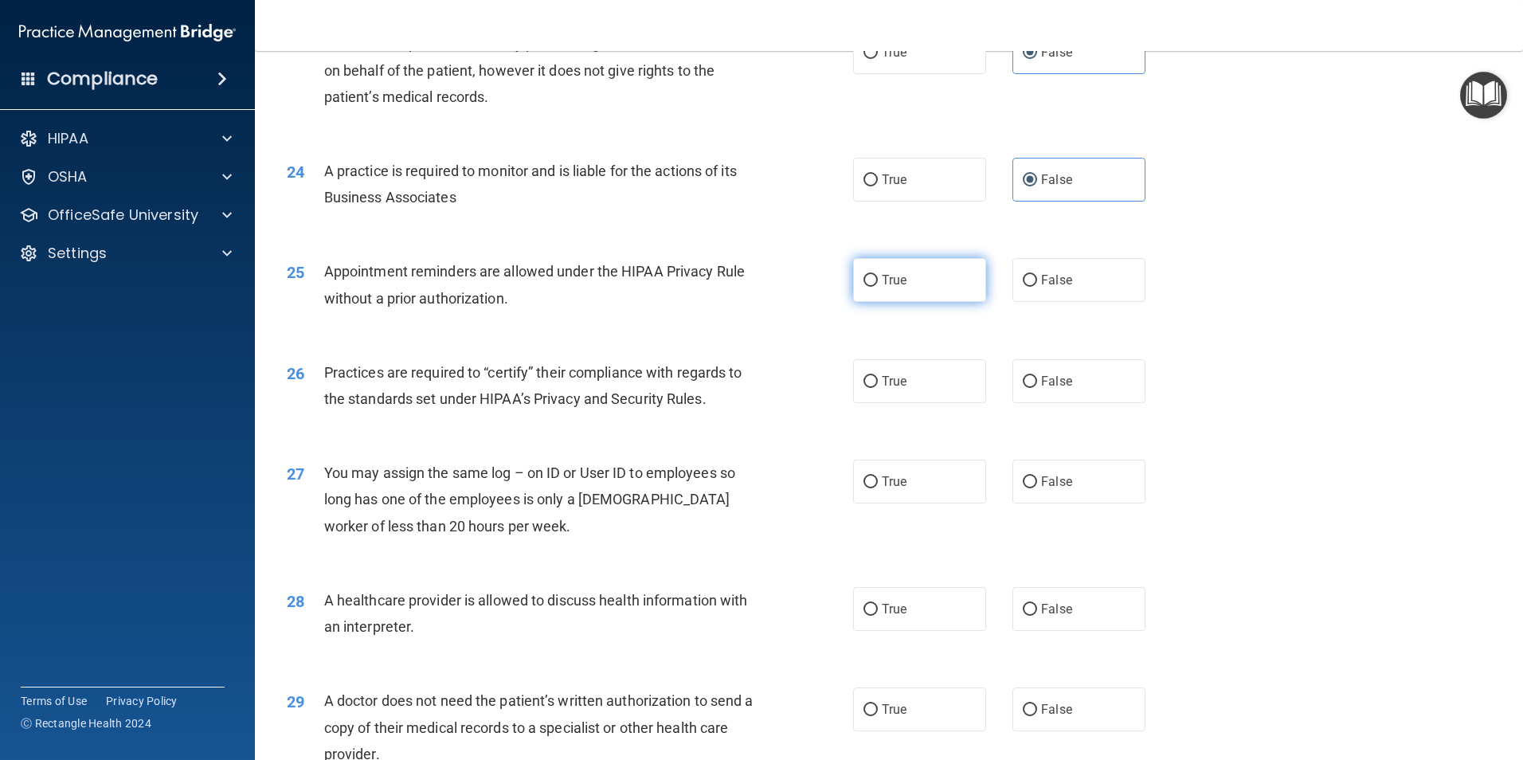
radio input "true"
click at [1093, 376] on label "False" at bounding box center [1079, 381] width 133 height 44
click at [1037, 376] on input "False" at bounding box center [1030, 382] width 14 height 12
radio input "true"
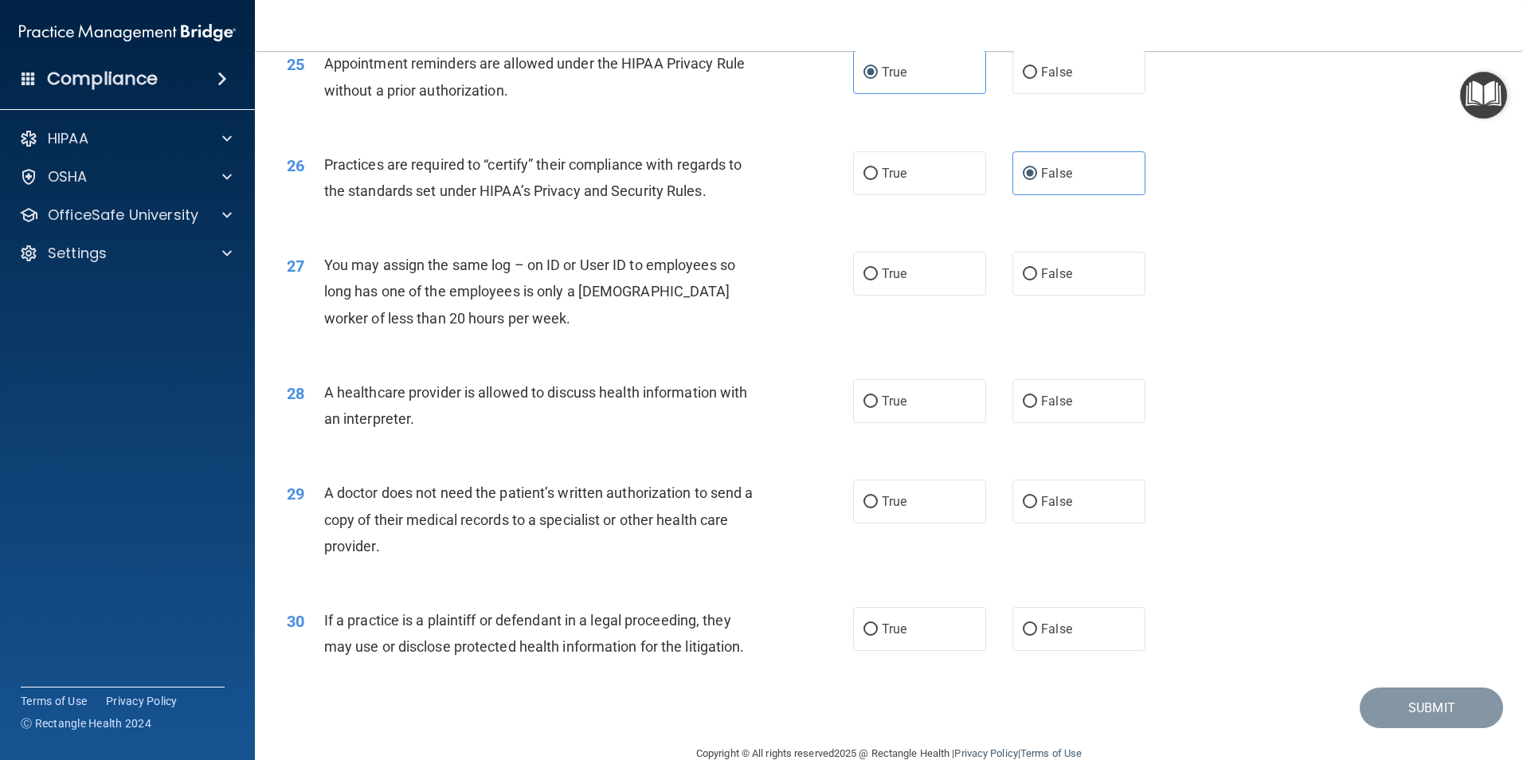
scroll to position [2949, 0]
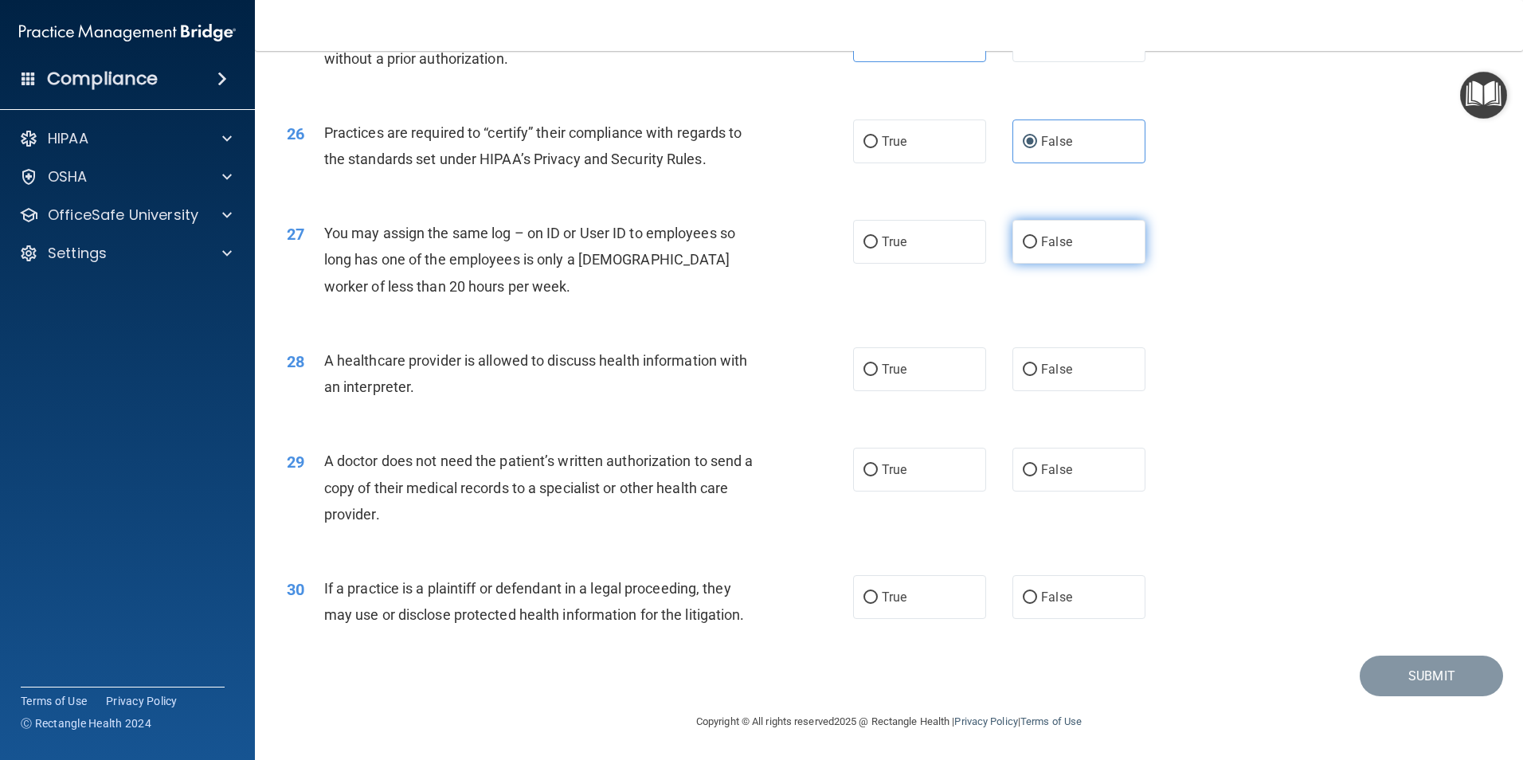
click at [1046, 245] on span "False" at bounding box center [1056, 241] width 31 height 15
click at [1037, 245] on input "False" at bounding box center [1030, 243] width 14 height 12
radio input "true"
click at [926, 377] on label "True" at bounding box center [919, 369] width 133 height 44
click at [878, 376] on input "True" at bounding box center [871, 370] width 14 height 12
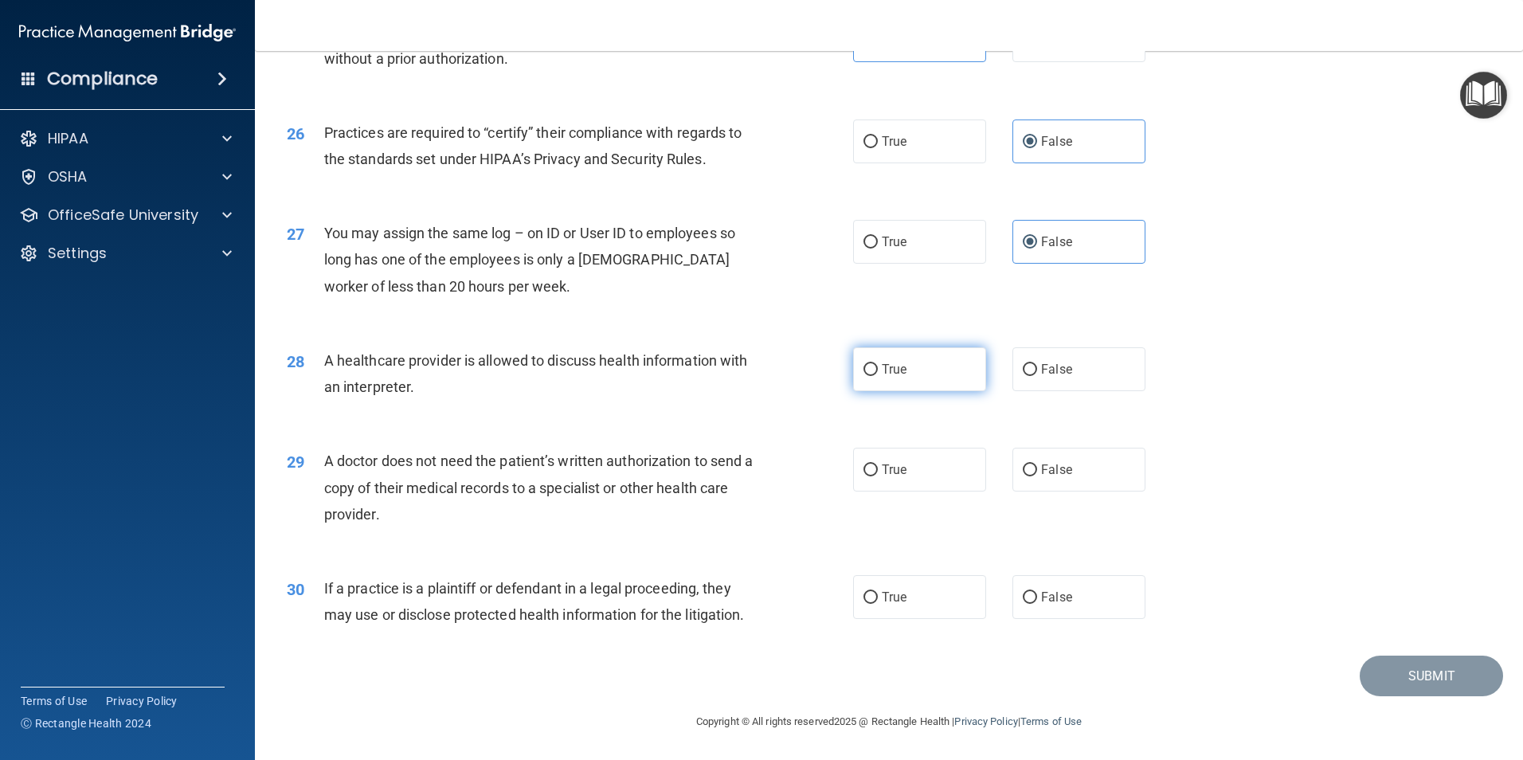
radio input "true"
click at [908, 460] on label "True" at bounding box center [919, 470] width 133 height 44
click at [878, 464] on input "True" at bounding box center [871, 470] width 14 height 12
radio input "true"
click at [927, 598] on label "True" at bounding box center [919, 597] width 133 height 44
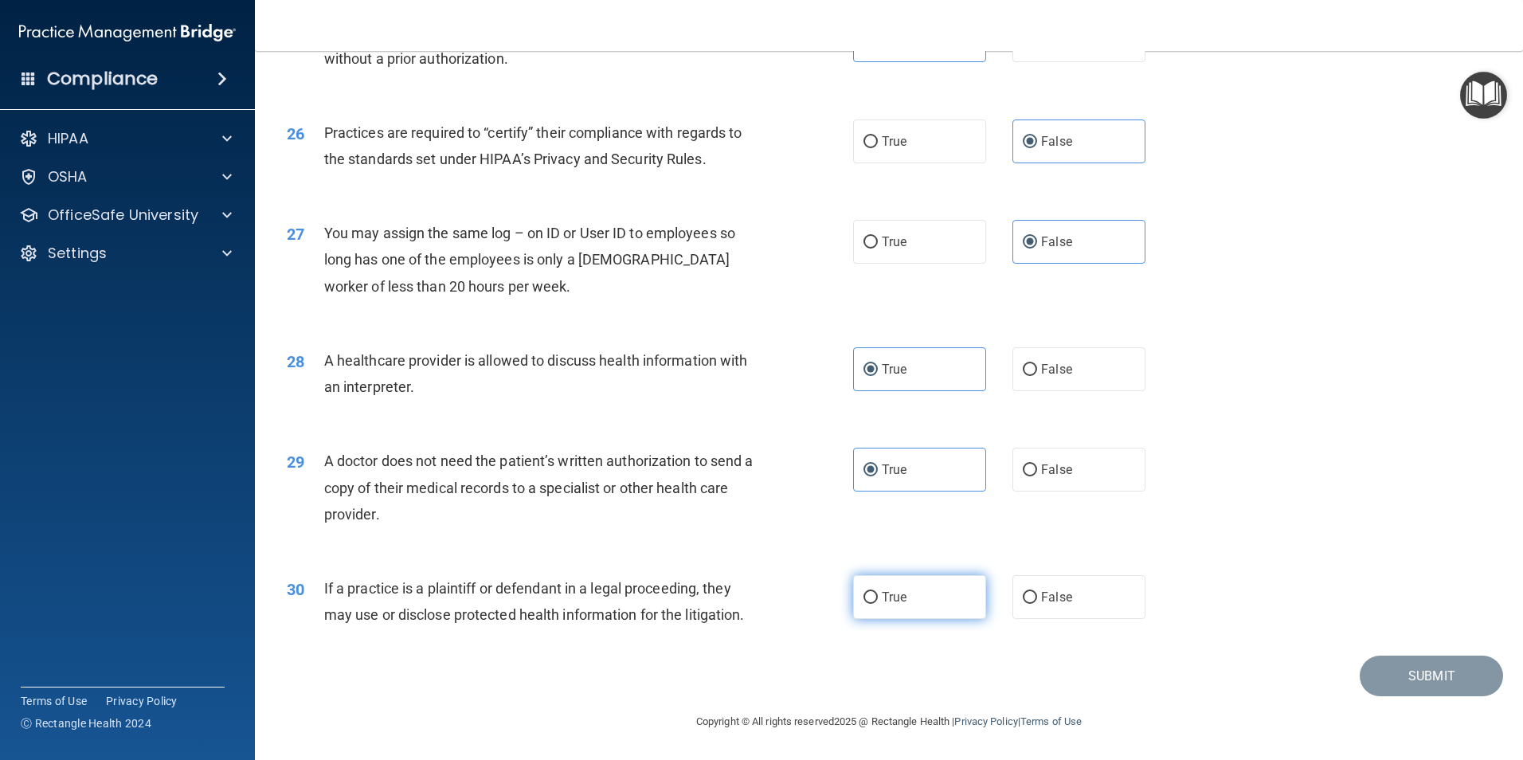
click at [878, 598] on input "True" at bounding box center [871, 598] width 14 height 12
radio input "true"
click at [1393, 687] on button "Submit" at bounding box center [1431, 676] width 143 height 41
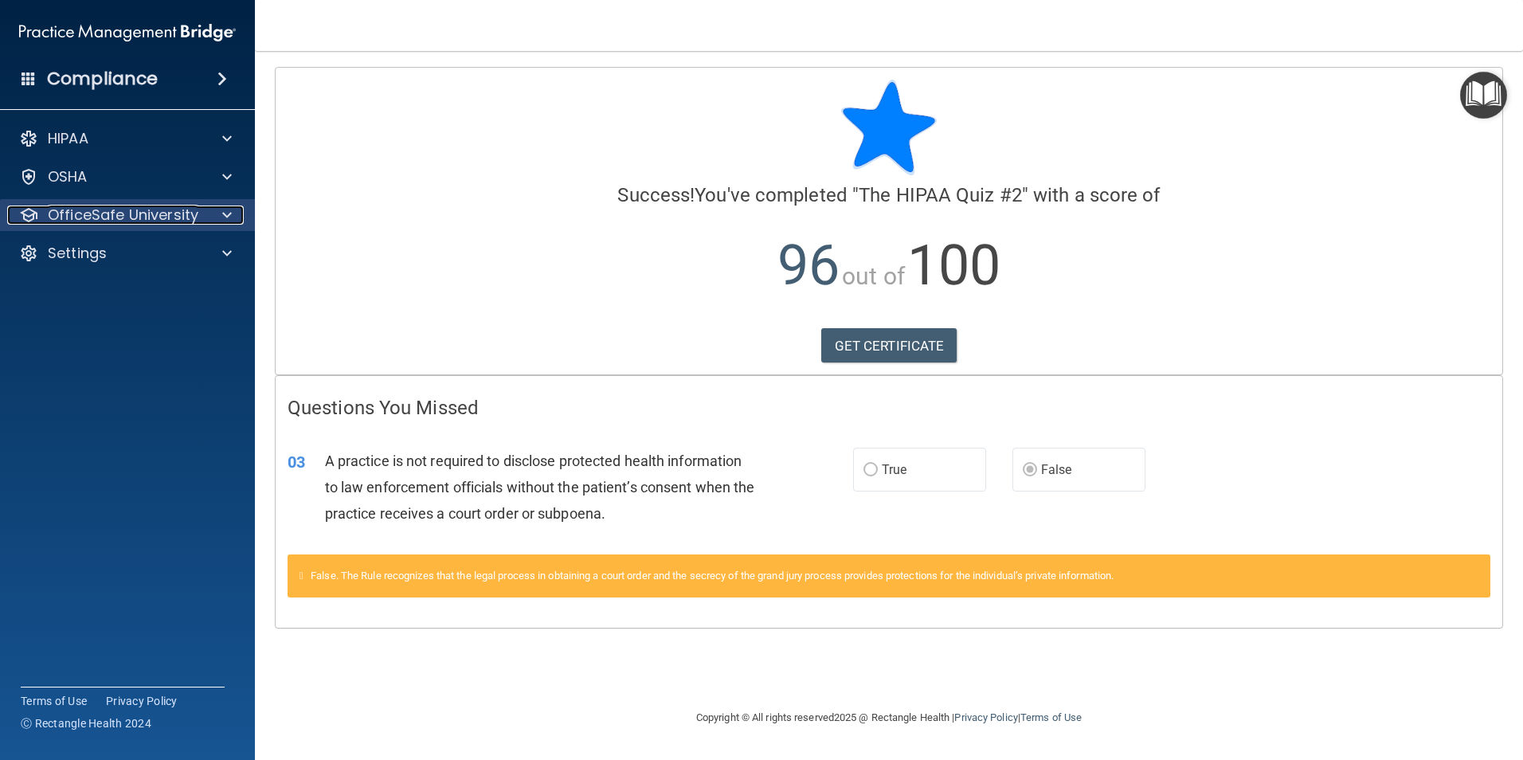
click at [88, 217] on p "OfficeSafe University" at bounding box center [123, 215] width 151 height 19
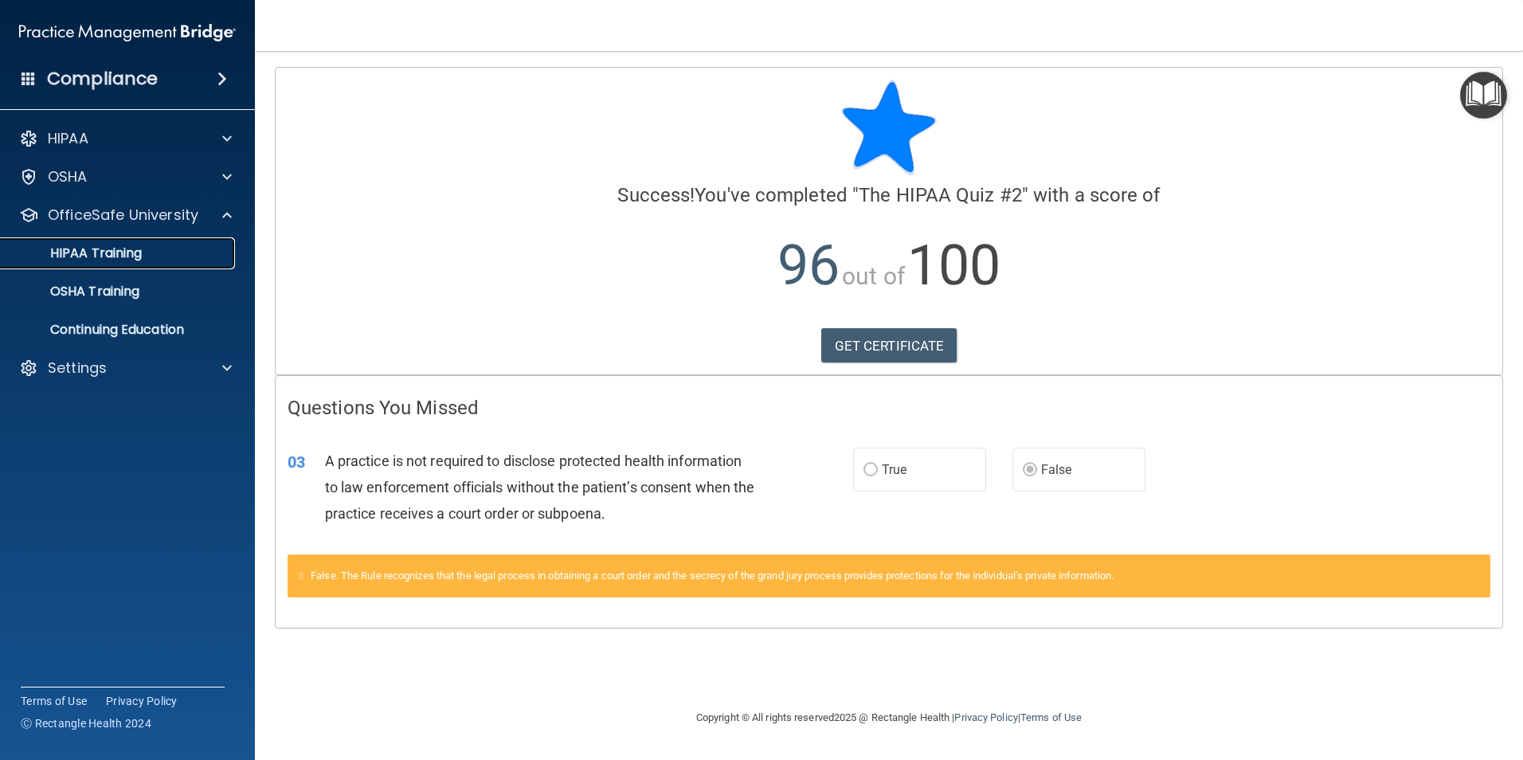
click at [124, 256] on p "HIPAA Training" at bounding box center [75, 253] width 131 height 16
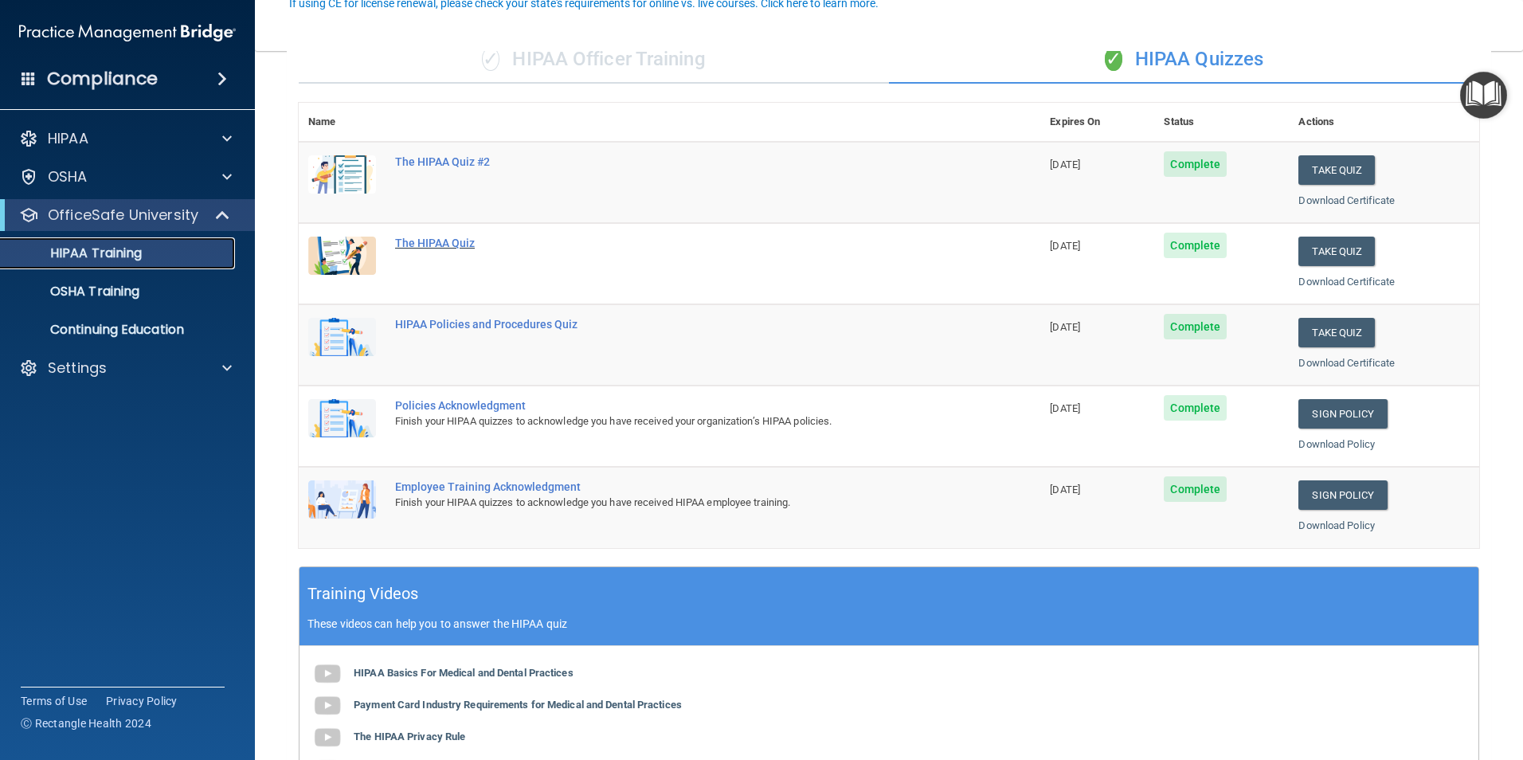
scroll to position [159, 0]
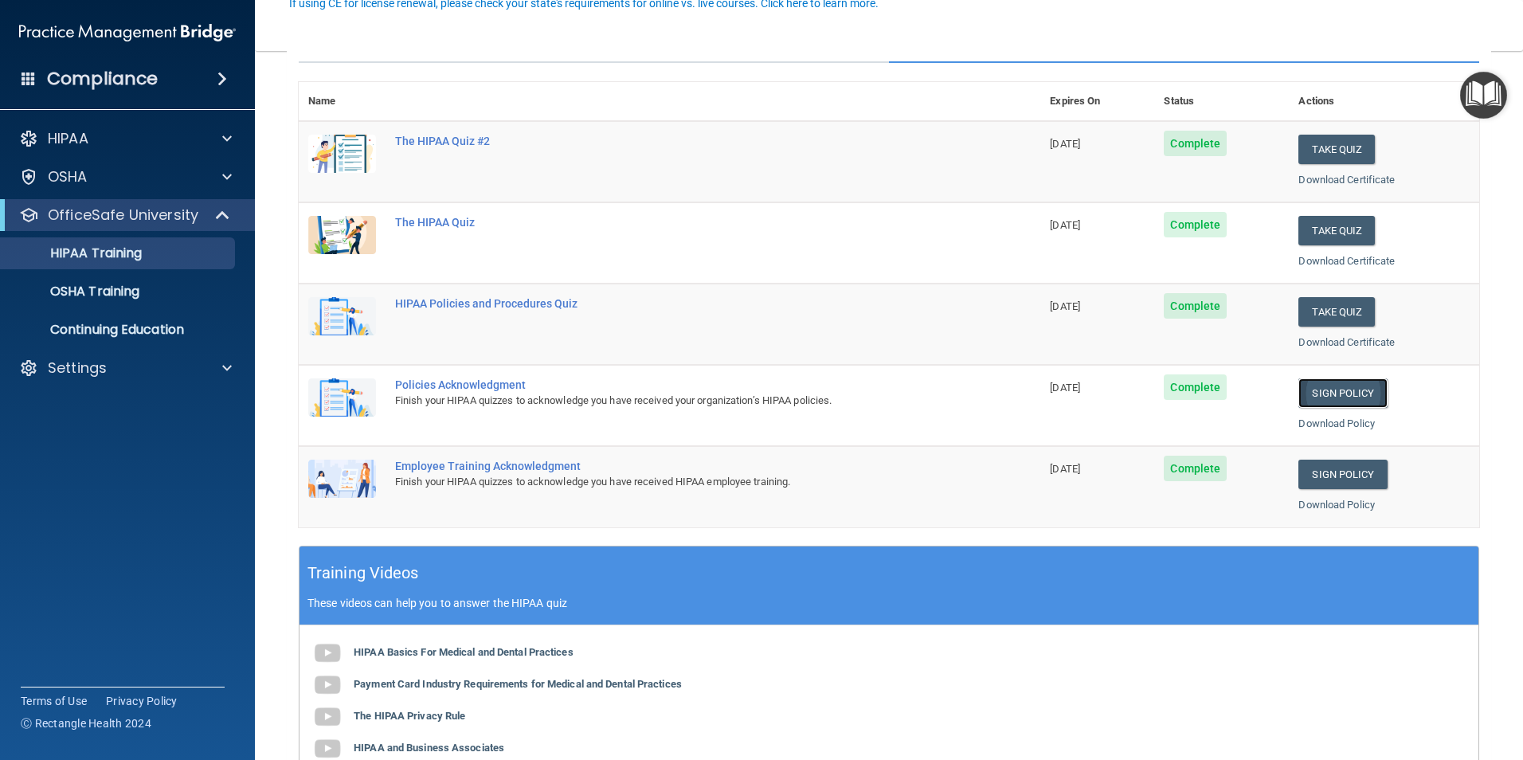
click at [1325, 388] on link "Sign Policy" at bounding box center [1343, 392] width 88 height 29
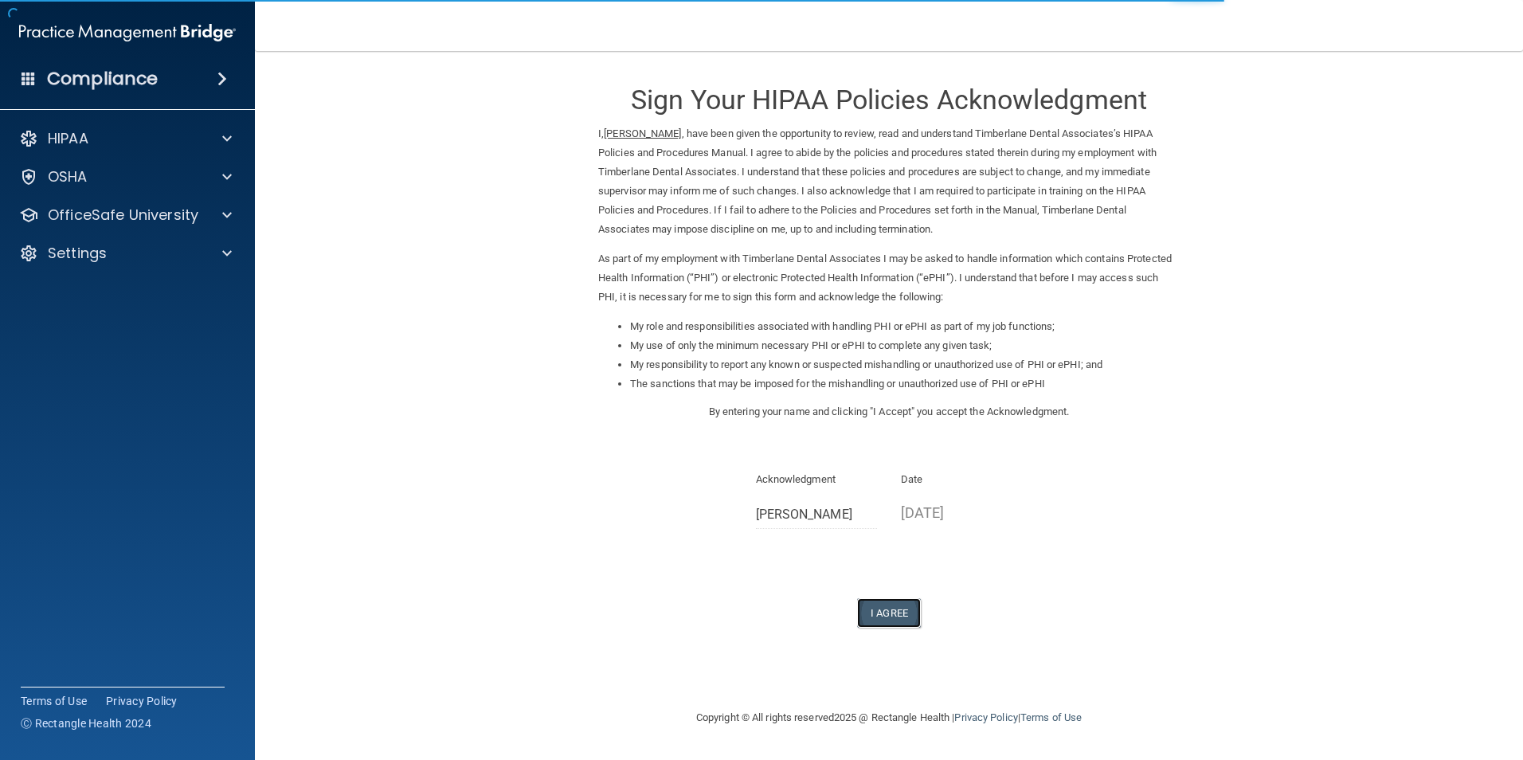
click at [877, 616] on button "I Agree" at bounding box center [889, 612] width 64 height 29
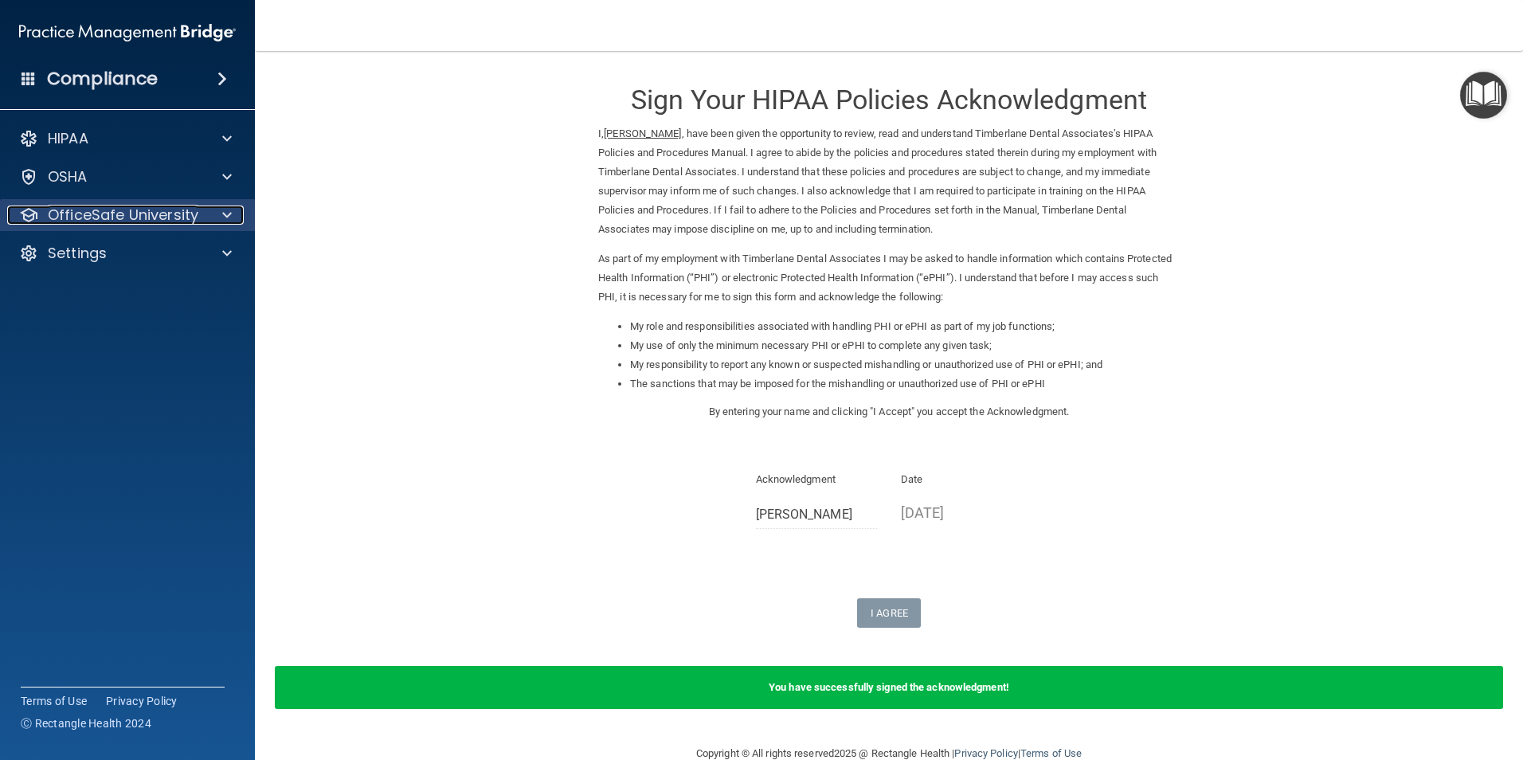
click at [126, 218] on p "OfficeSafe University" at bounding box center [123, 215] width 151 height 19
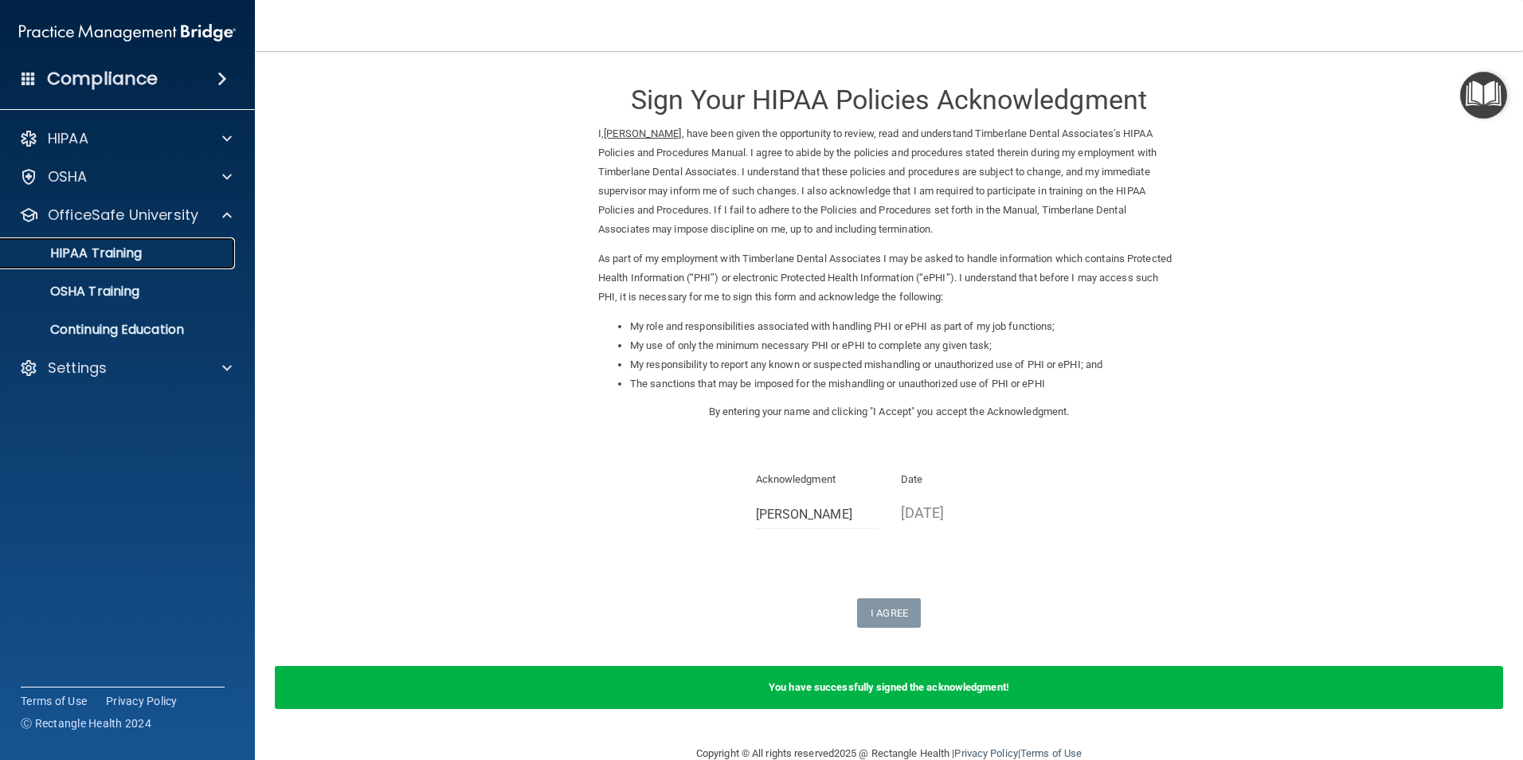
click at [127, 253] on p "HIPAA Training" at bounding box center [75, 253] width 131 height 16
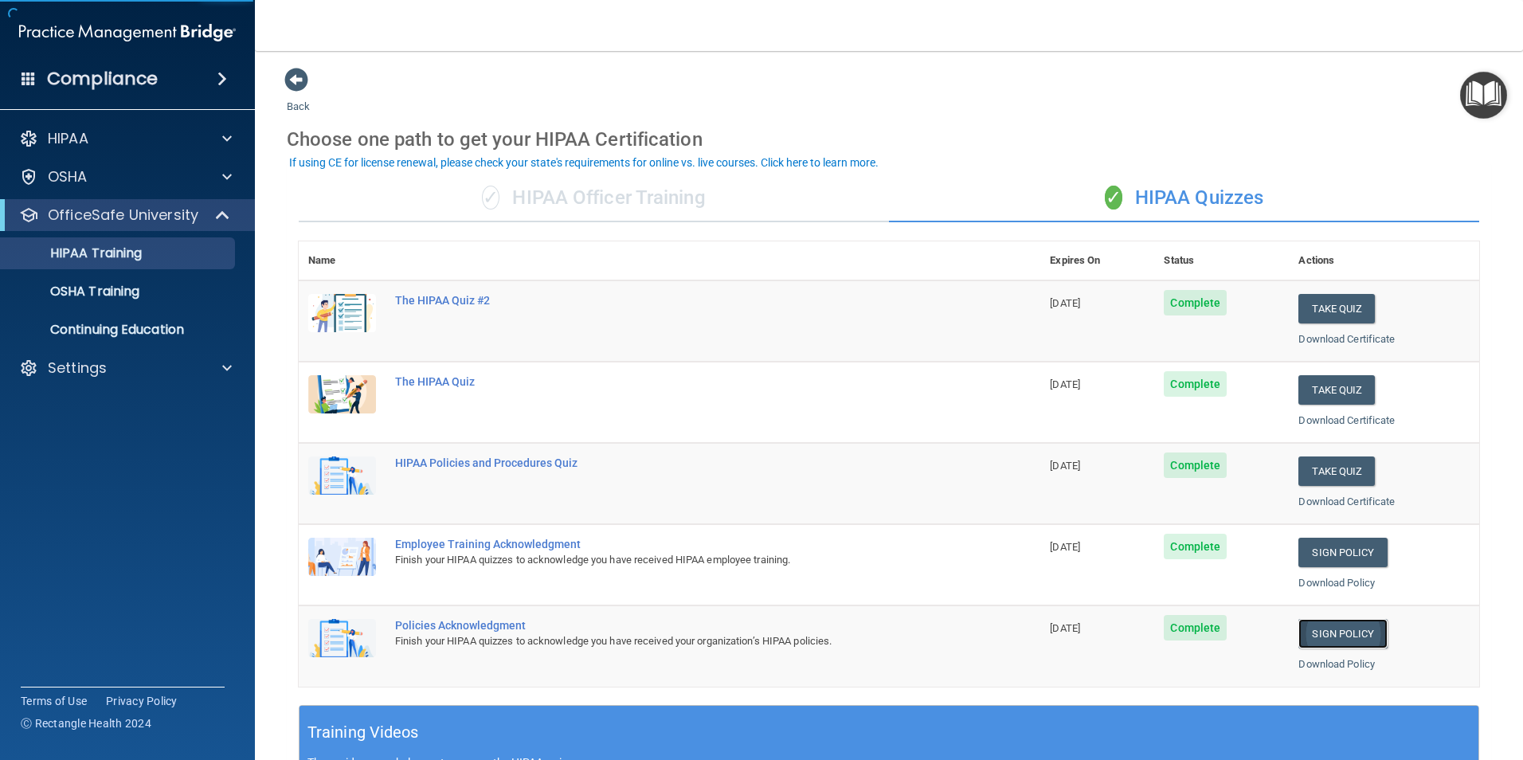
click at [1342, 636] on link "Sign Policy" at bounding box center [1343, 633] width 88 height 29
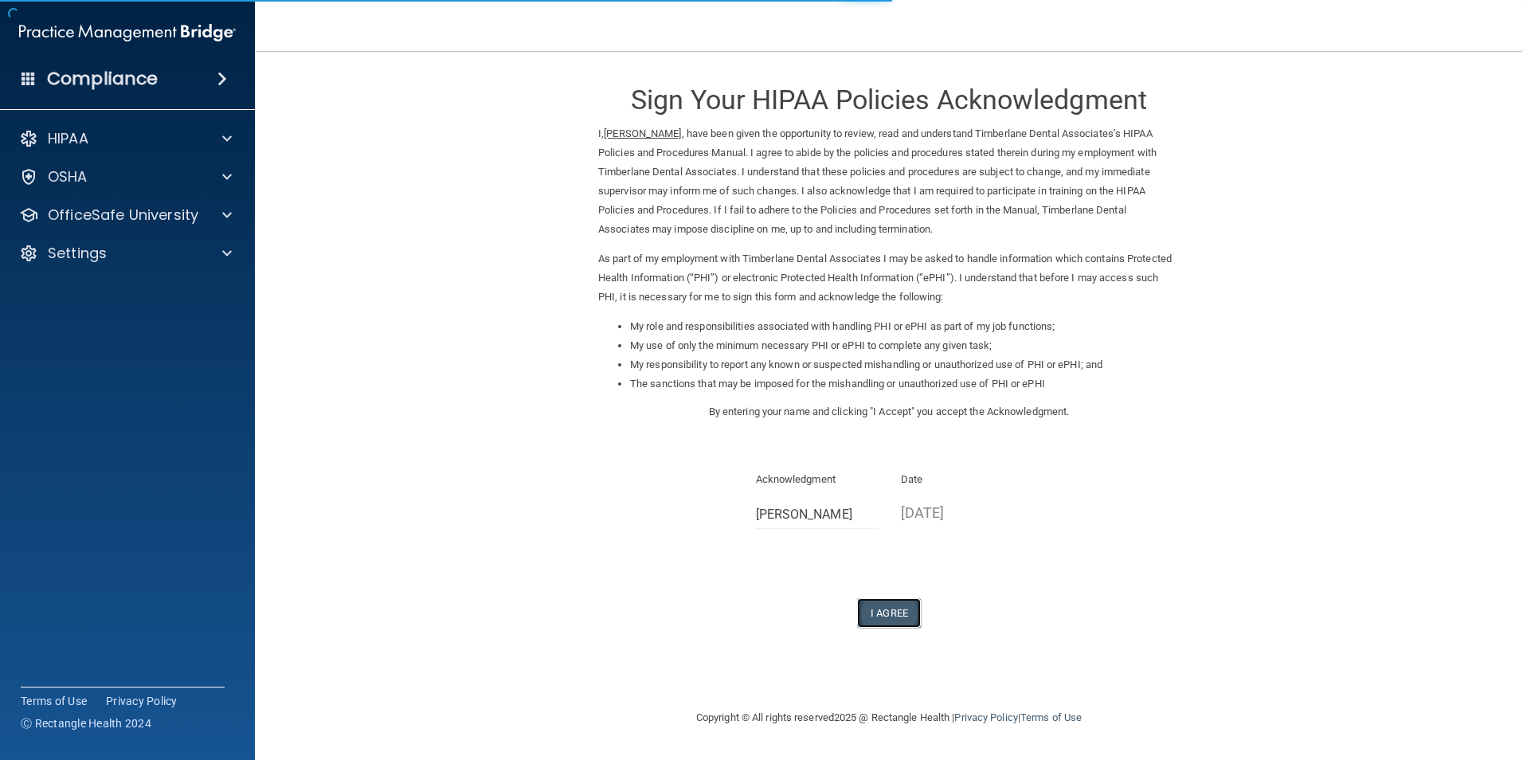
click at [881, 604] on button "I Agree" at bounding box center [889, 612] width 64 height 29
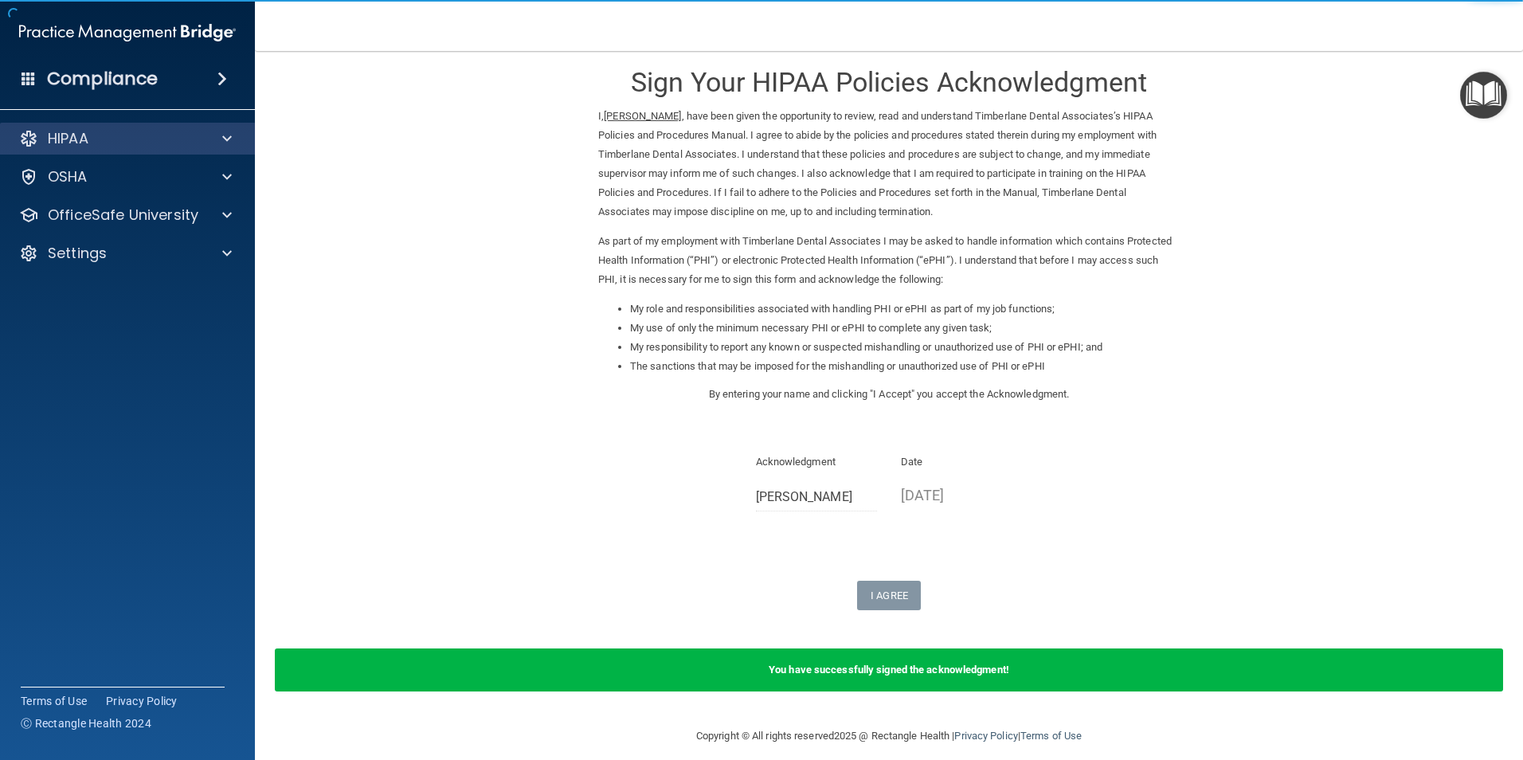
scroll to position [32, 0]
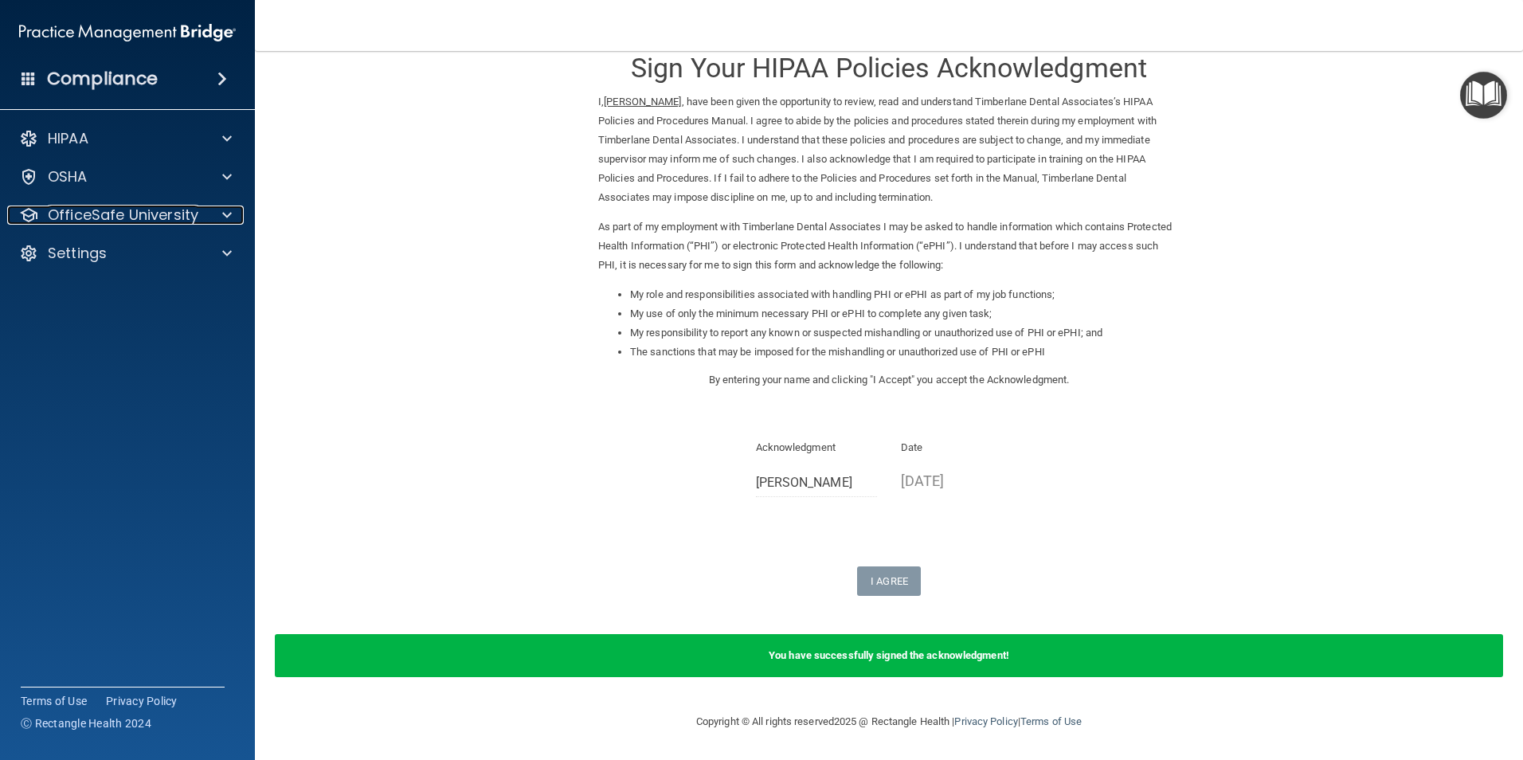
drag, startPoint x: 134, startPoint y: 220, endPoint x: 141, endPoint y: 280, distance: 60.2
click at [134, 220] on p "OfficeSafe University" at bounding box center [123, 215] width 151 height 19
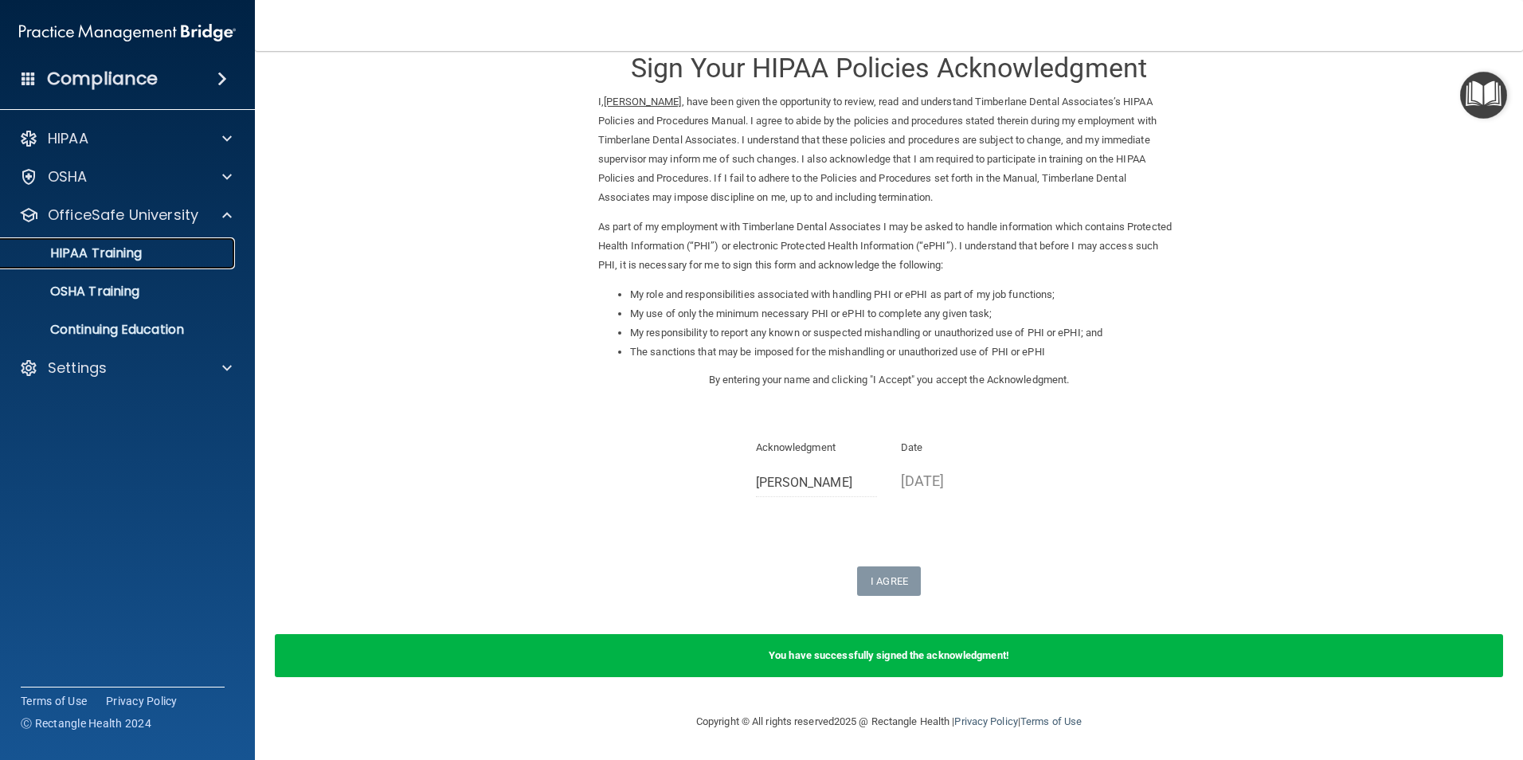
click at [120, 256] on p "HIPAA Training" at bounding box center [75, 253] width 131 height 16
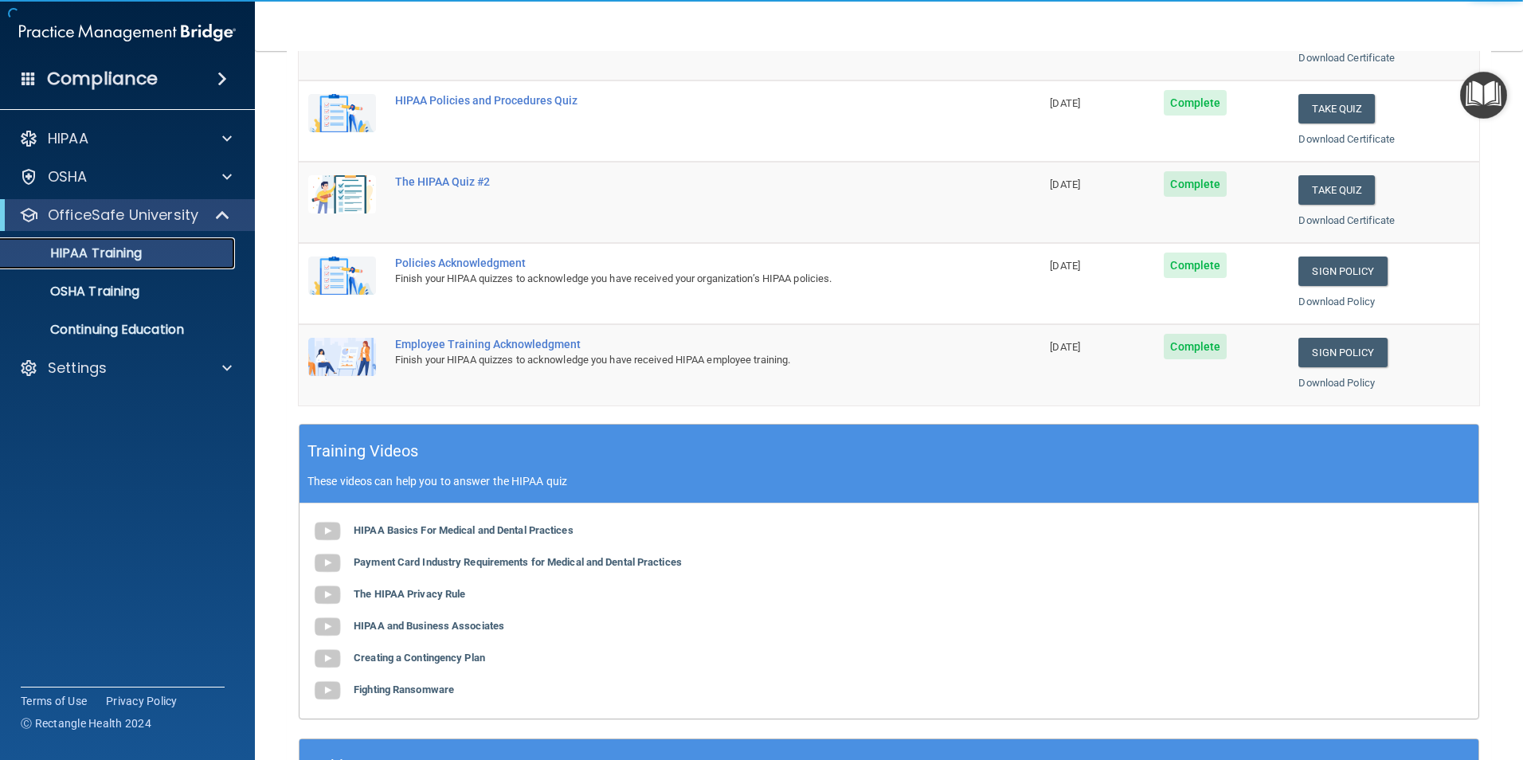
scroll to position [280, 0]
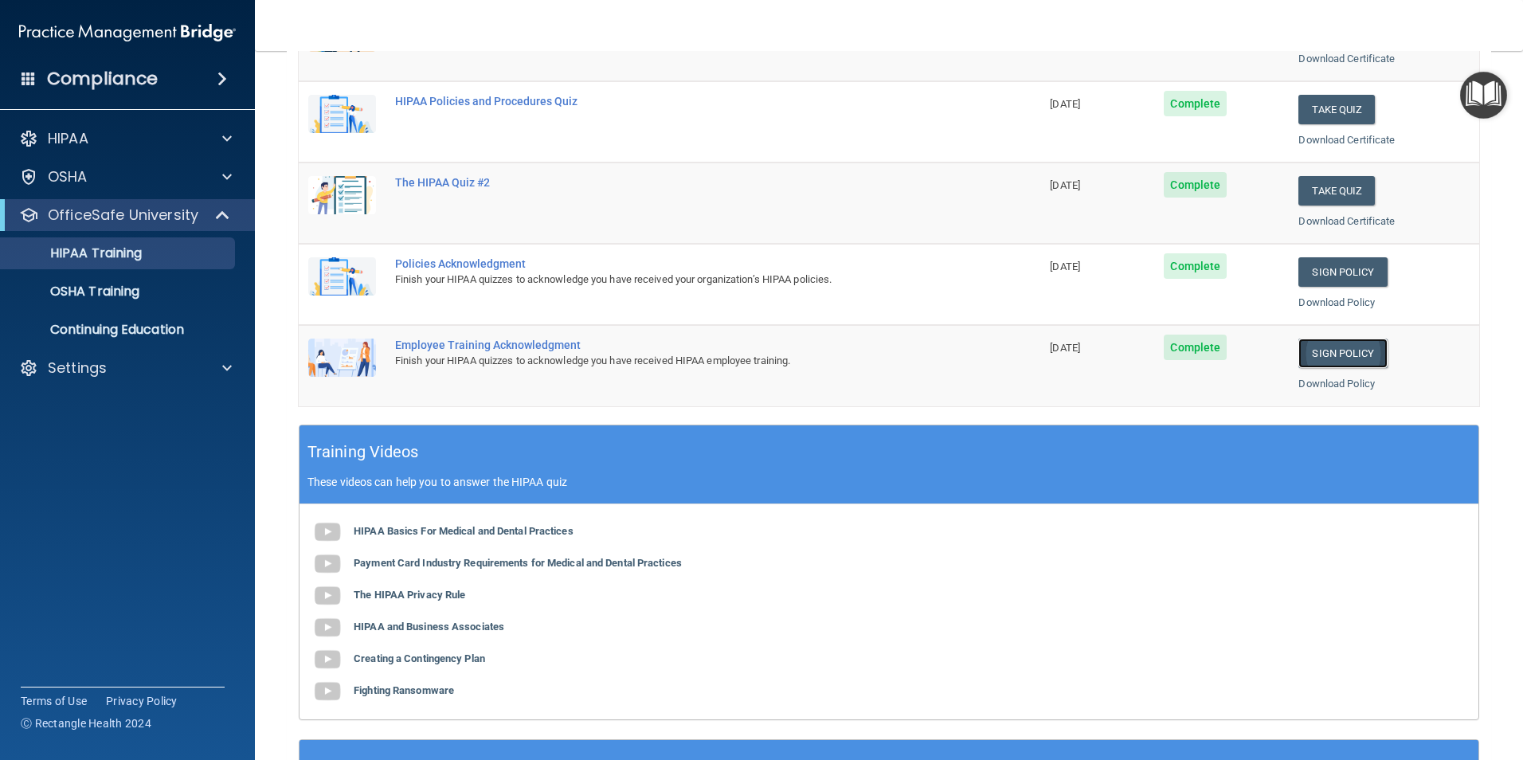
click at [1324, 355] on link "Sign Policy" at bounding box center [1343, 353] width 88 height 29
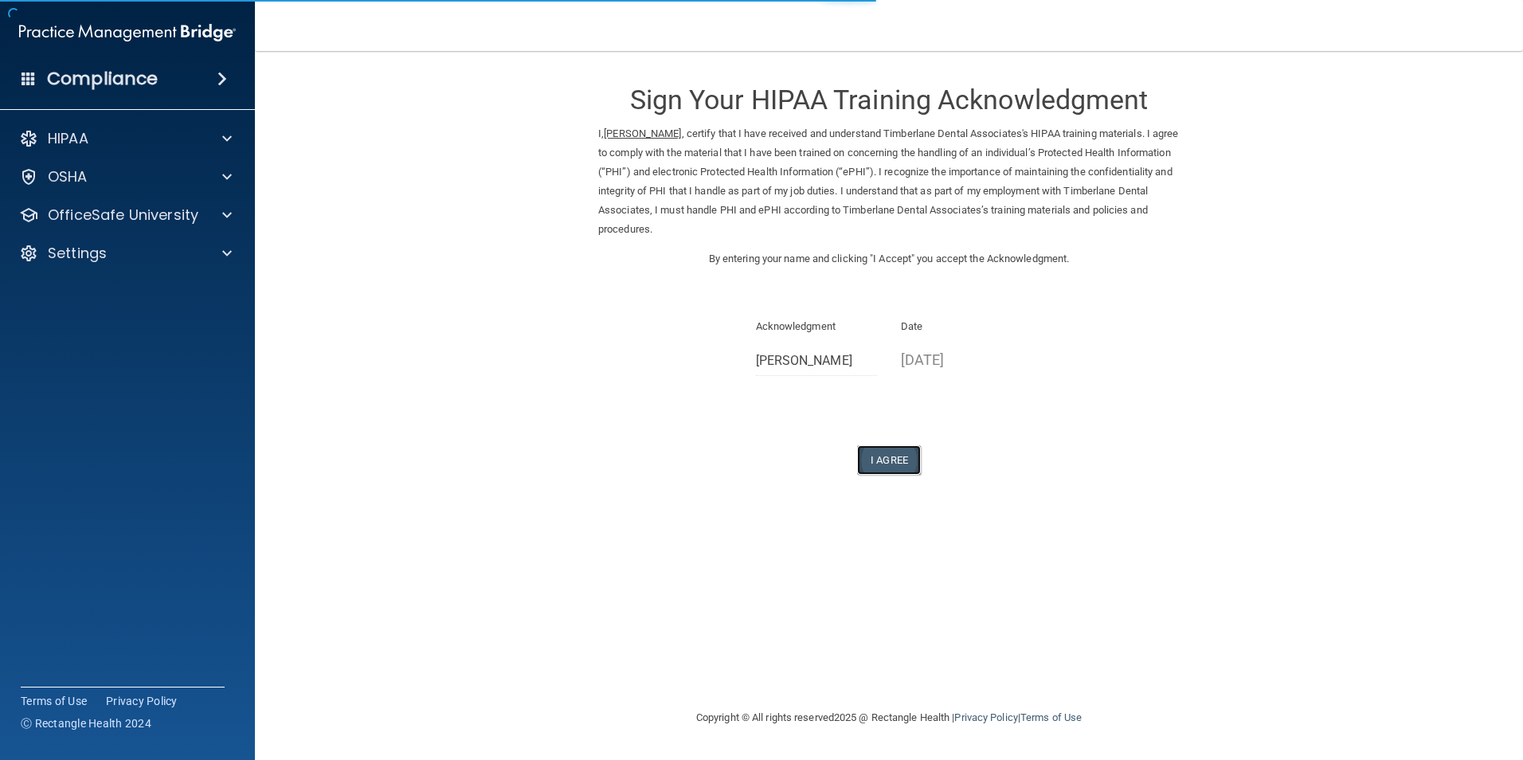
click at [883, 457] on button "I Agree" at bounding box center [889, 459] width 64 height 29
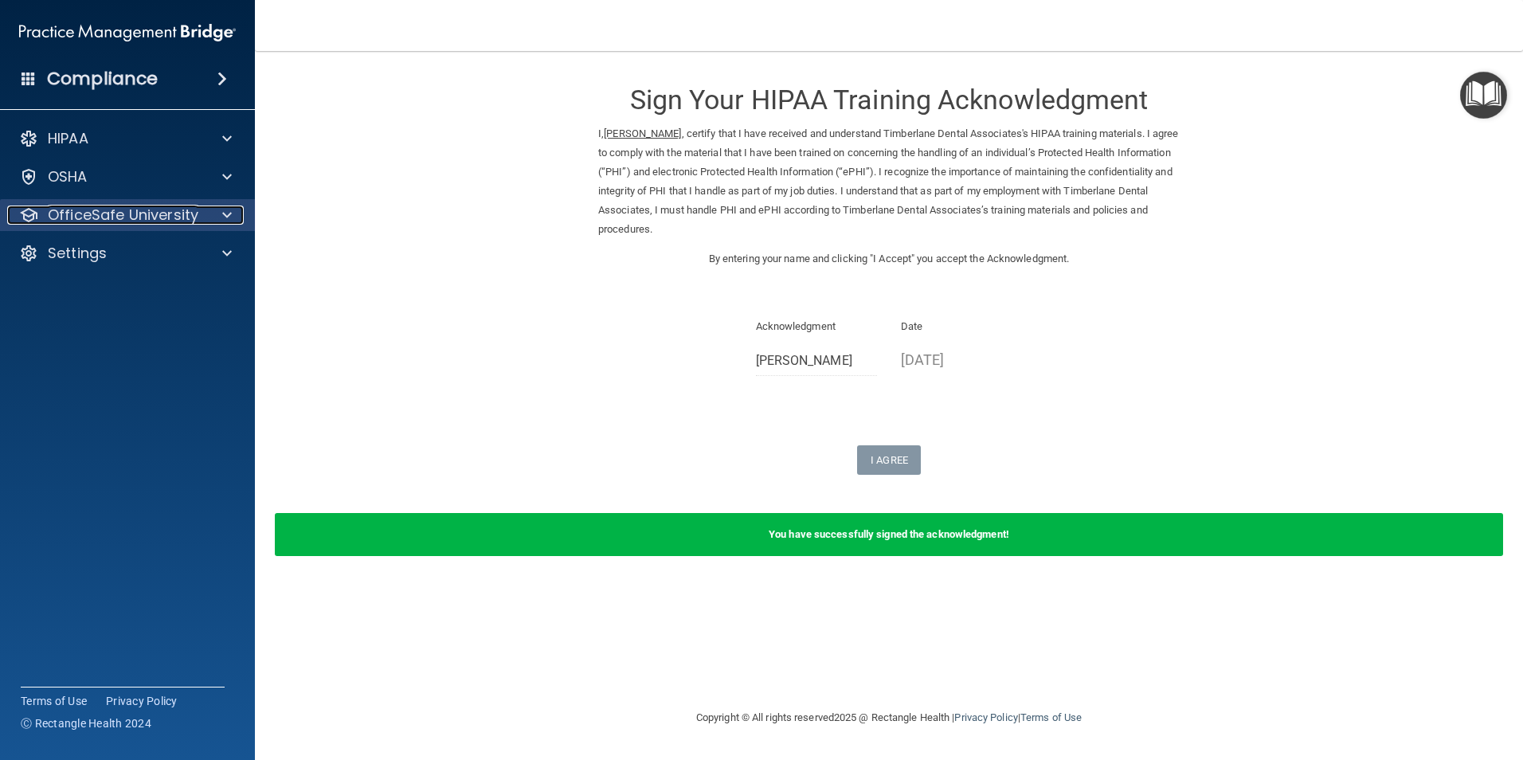
click at [93, 208] on p "OfficeSafe University" at bounding box center [123, 215] width 151 height 19
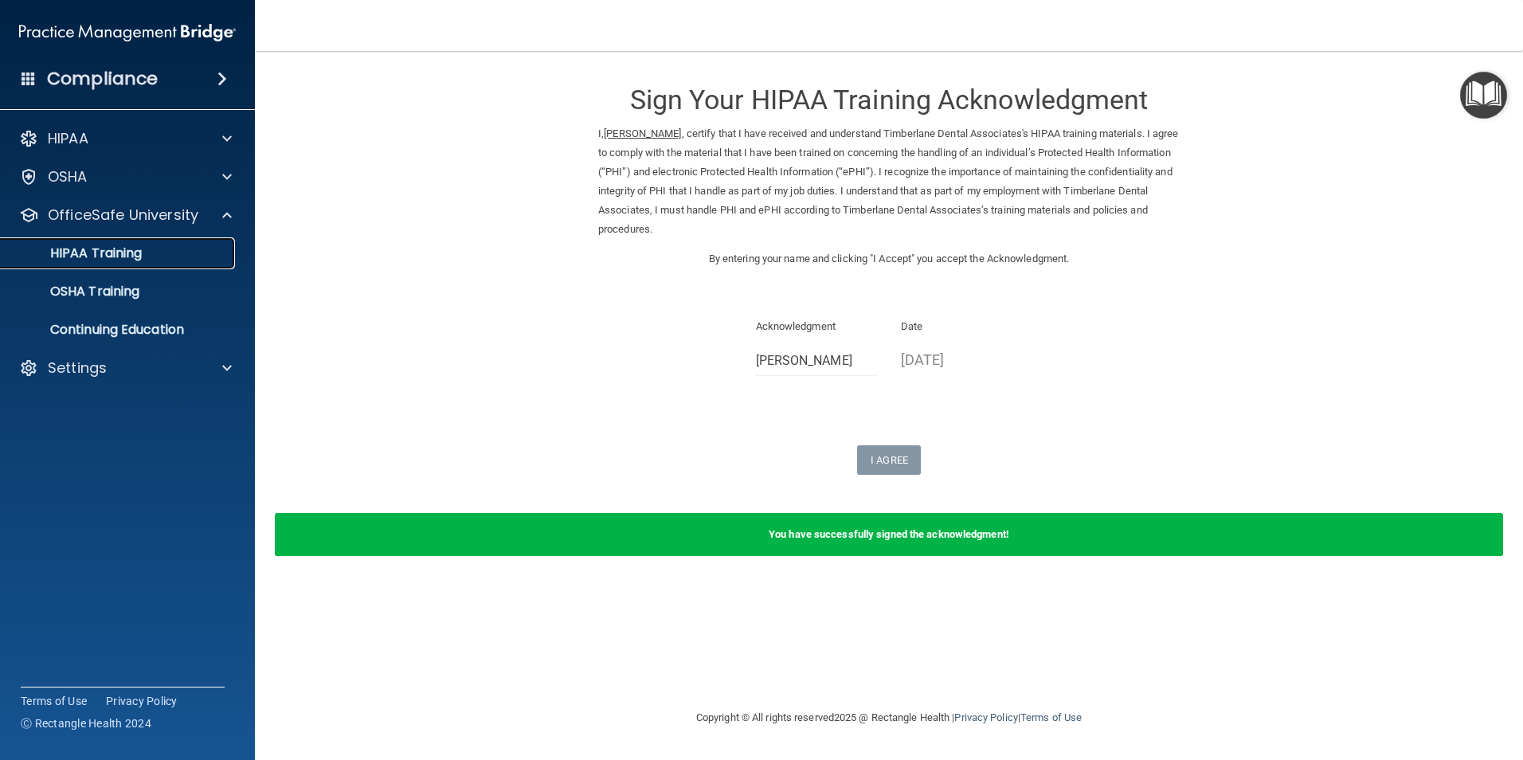
click at [80, 252] on p "HIPAA Training" at bounding box center [75, 253] width 131 height 16
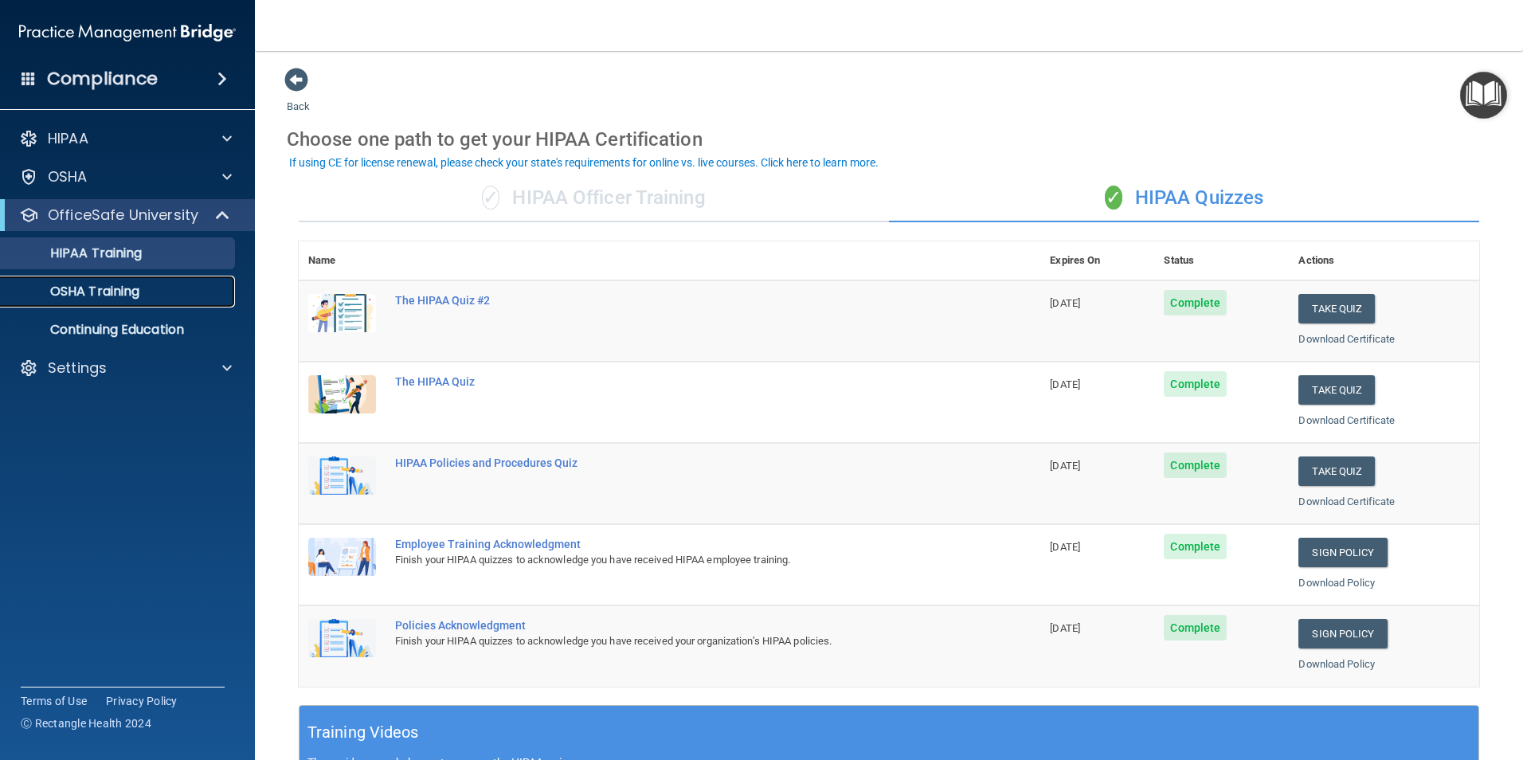
click at [96, 291] on p "OSHA Training" at bounding box center [74, 292] width 129 height 16
